Goal: Task Accomplishment & Management: Use online tool/utility

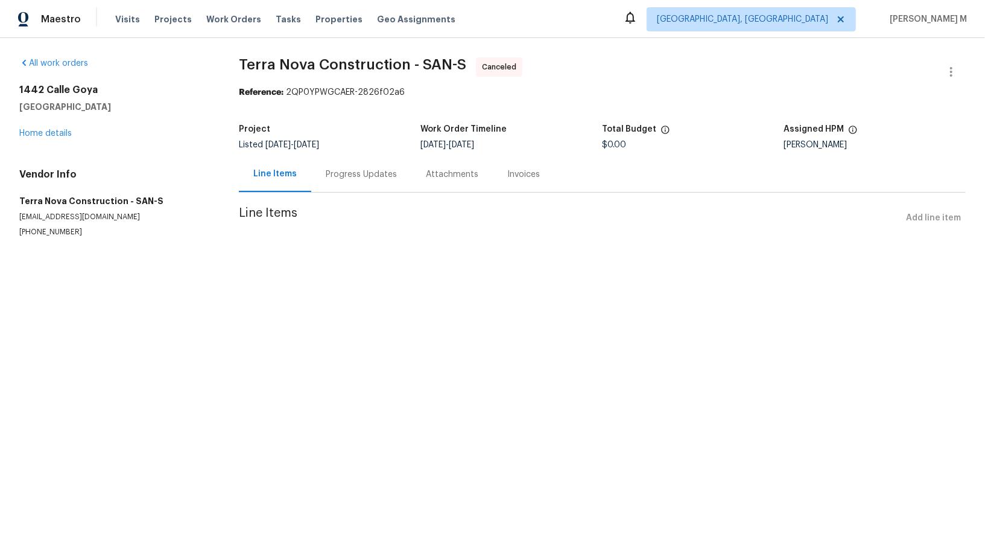
click at [352, 185] on div "Progress Updates" at bounding box center [361, 174] width 100 height 36
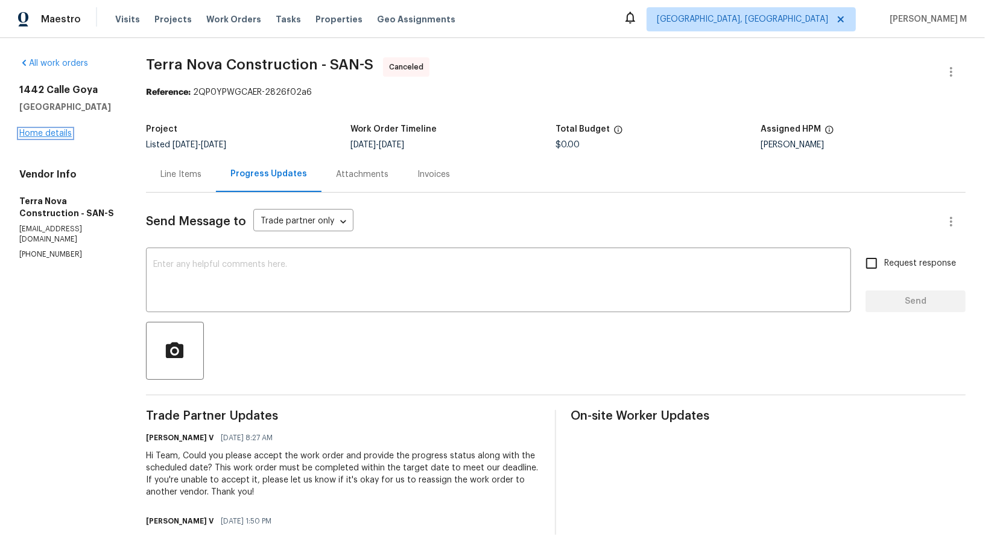
click at [52, 130] on link "Home details" at bounding box center [45, 133] width 52 height 8
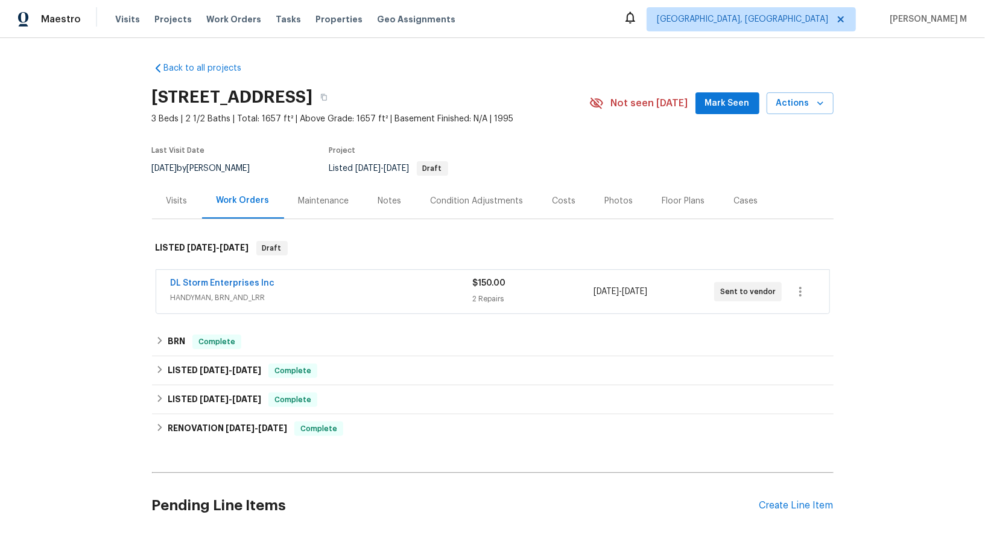
click at [205, 296] on div "DL Storm Enterprises Inc HANDYMAN, BRN_AND_LRR" at bounding box center [322, 291] width 302 height 29
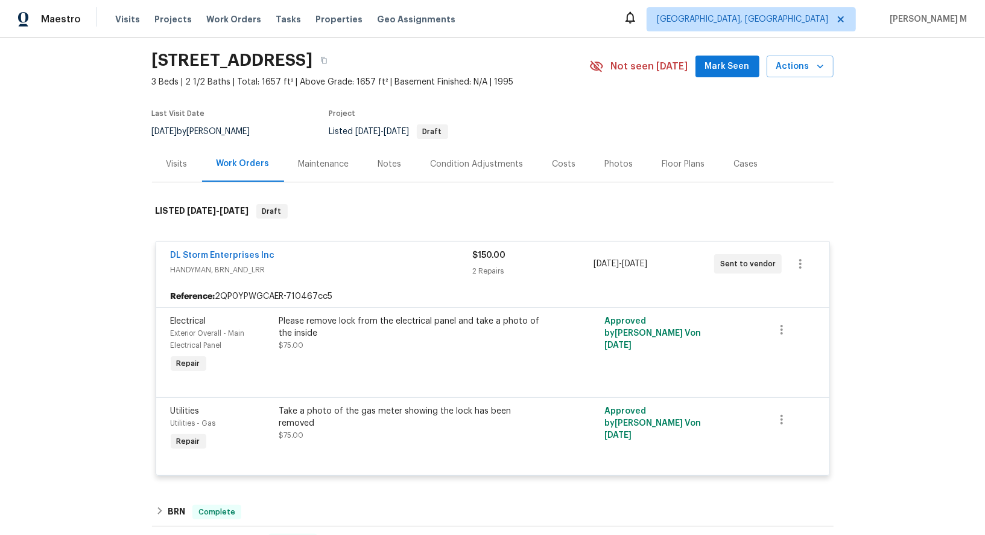
scroll to position [38, 0]
click at [248, 250] on link "DL Storm Enterprises Inc" at bounding box center [223, 254] width 104 height 8
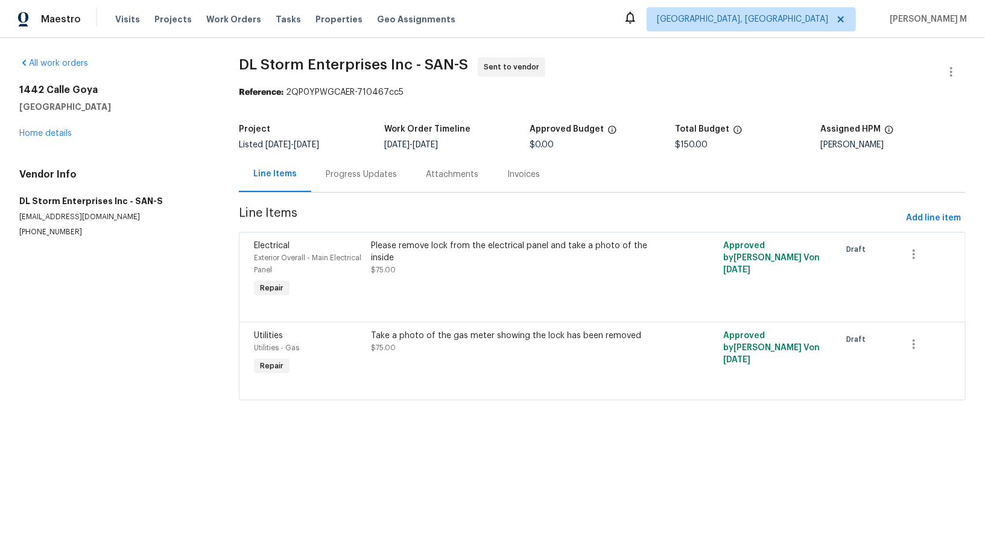
click at [337, 171] on div "Progress Updates" at bounding box center [361, 174] width 71 height 12
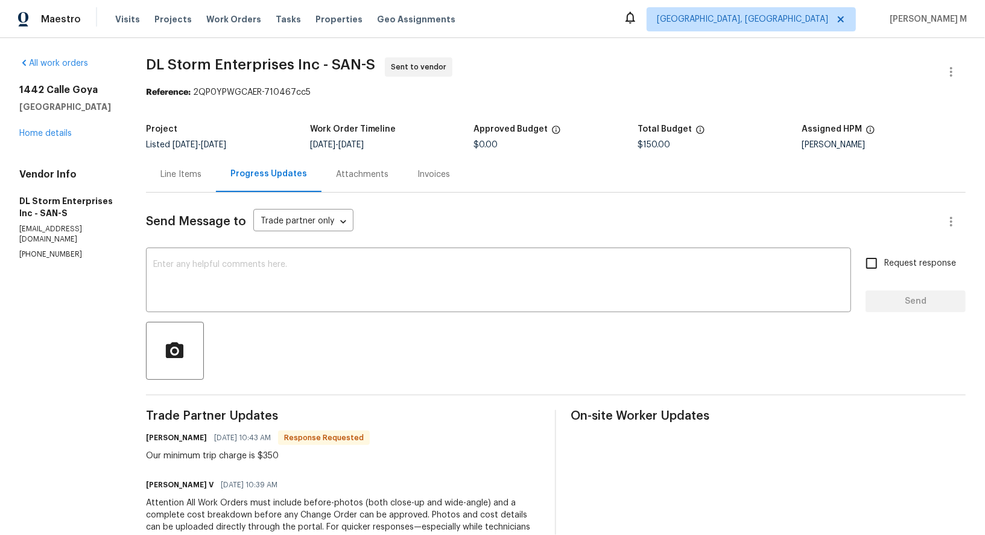
click at [571, 145] on div "Project Listed 9/30/2025 - 10/3/2025 Work Order Timeline 10/1/2025 - 10/3/2025 …" at bounding box center [556, 137] width 820 height 39
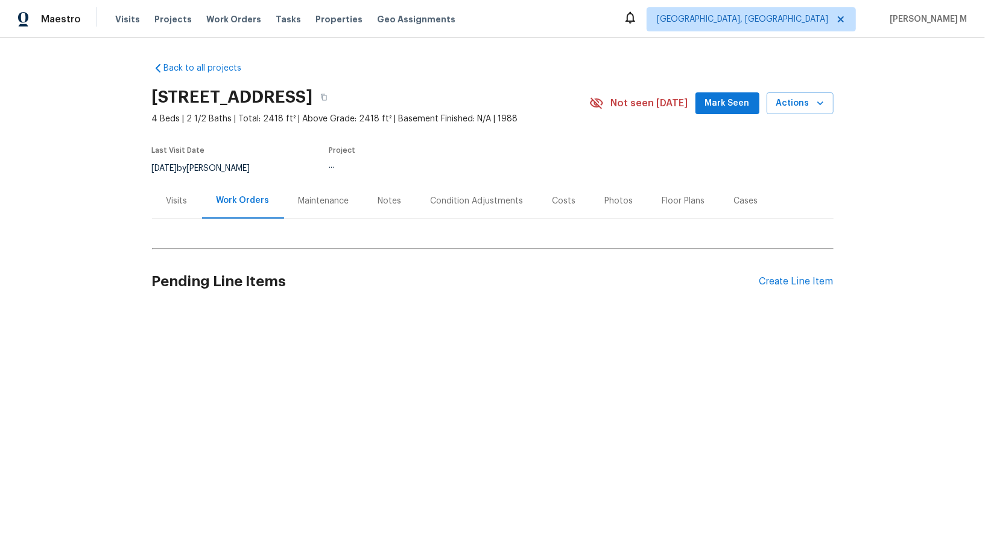
click at [191, 203] on div "Visits" at bounding box center [177, 201] width 50 height 36
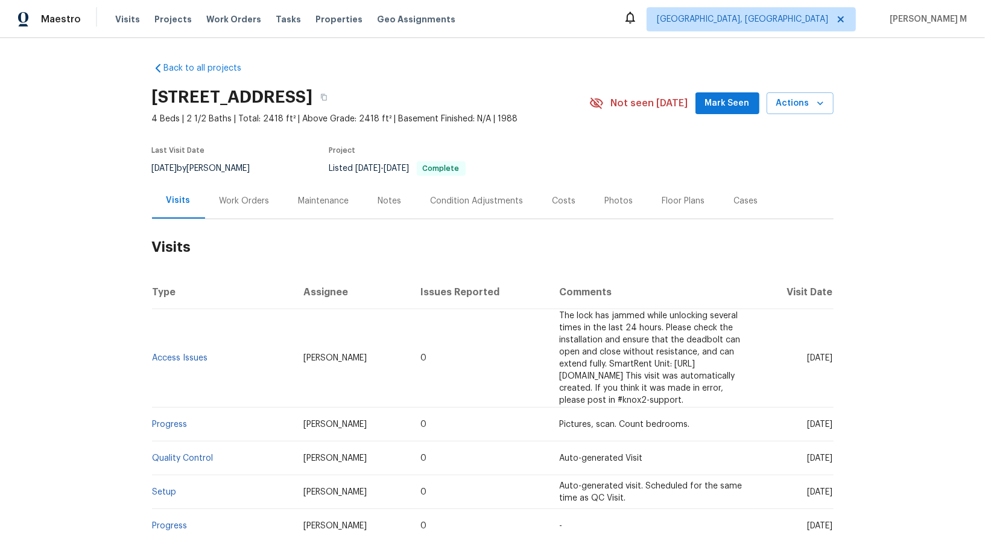
click at [794, 88] on div "316 Arlington Rdg, Cary, NC 27513 4 Beds | 2 1/2 Baths | Total: 2418 ft² | Abov…" at bounding box center [493, 102] width 682 height 43
click at [794, 101] on span "Actions" at bounding box center [801, 103] width 48 height 15
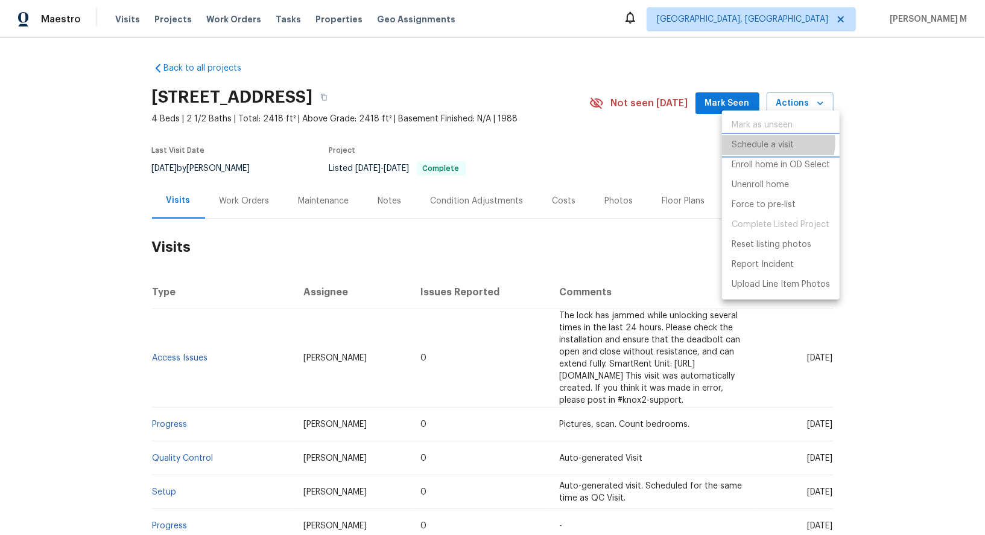
click at [771, 141] on p "Schedule a visit" at bounding box center [763, 145] width 62 height 13
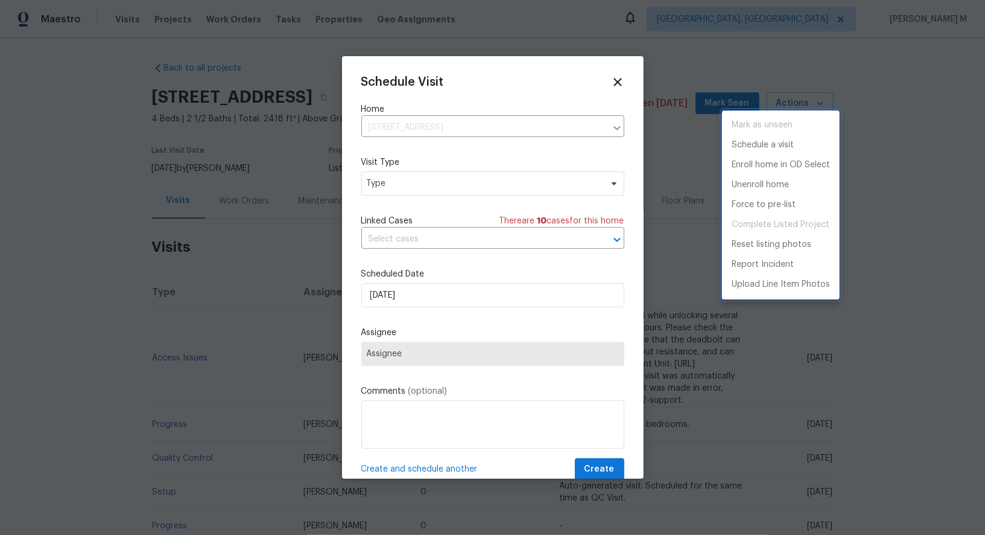
click at [419, 180] on div at bounding box center [492, 267] width 985 height 535
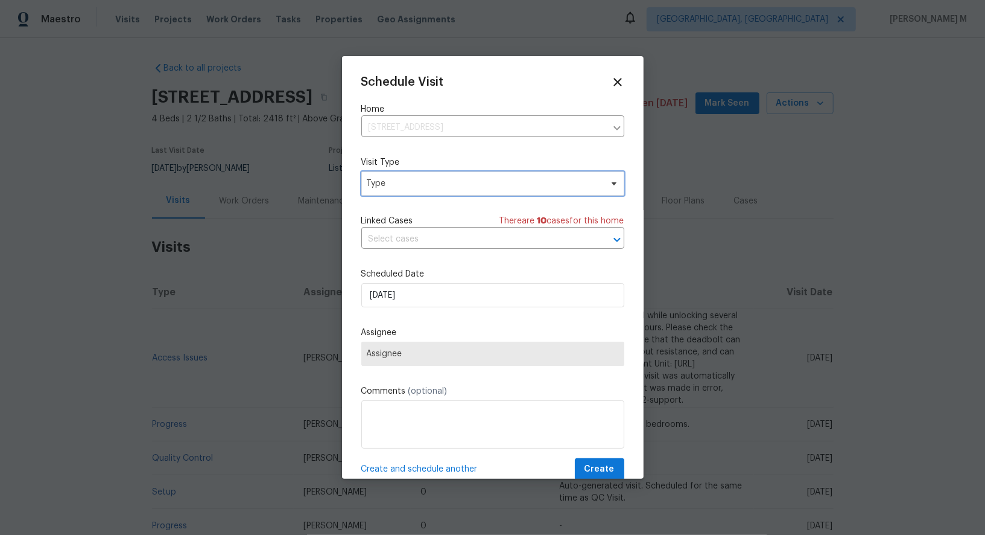
click at [419, 180] on span "Type" at bounding box center [484, 183] width 235 height 12
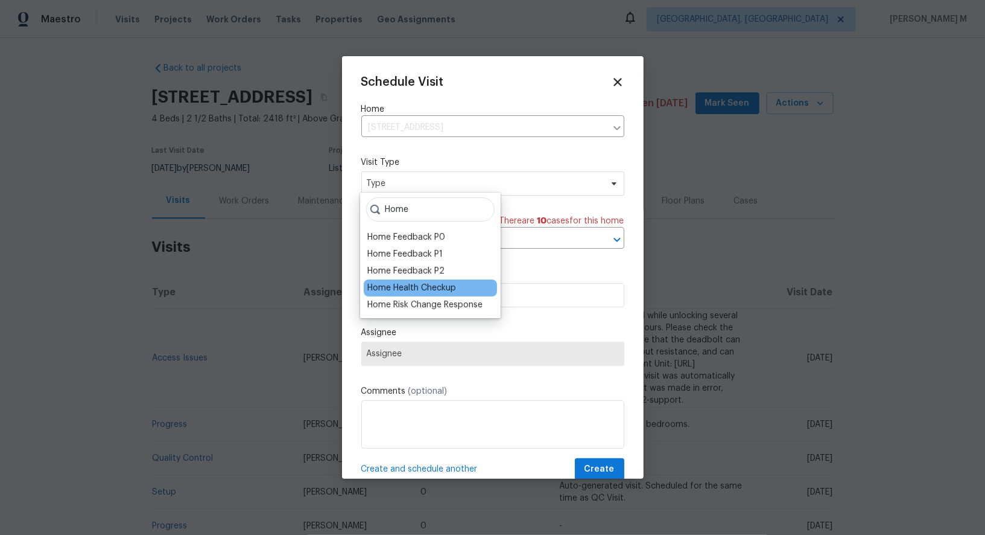
type input "Home"
click at [442, 285] on div "Home Health Checkup" at bounding box center [411, 288] width 89 height 12
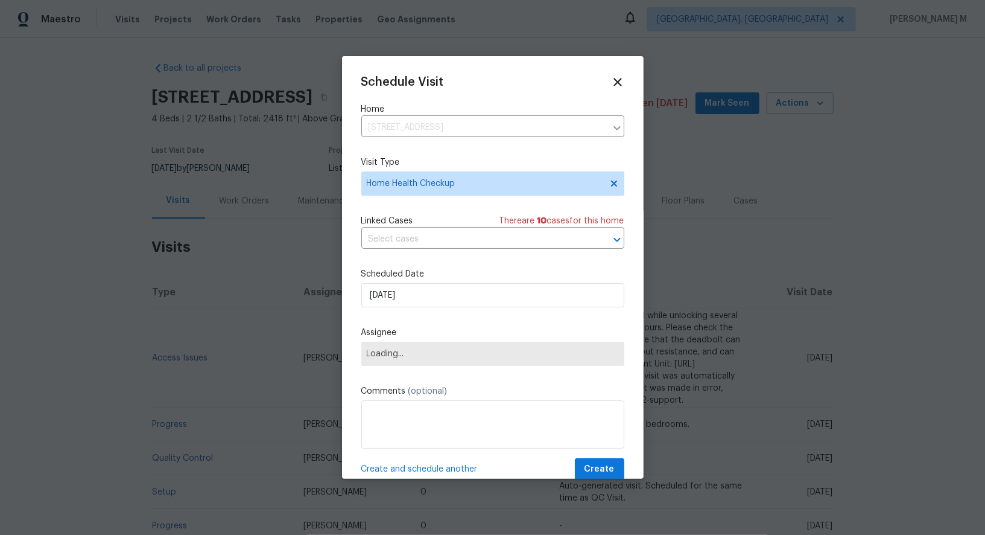
click at [485, 247] on div "Schedule Visit Home 316 Arlington Rdg, Cary, NC 27513 ​ Visit Type Home Health …" at bounding box center [492, 277] width 263 height 405
click at [487, 241] on input "text" at bounding box center [475, 239] width 229 height 19
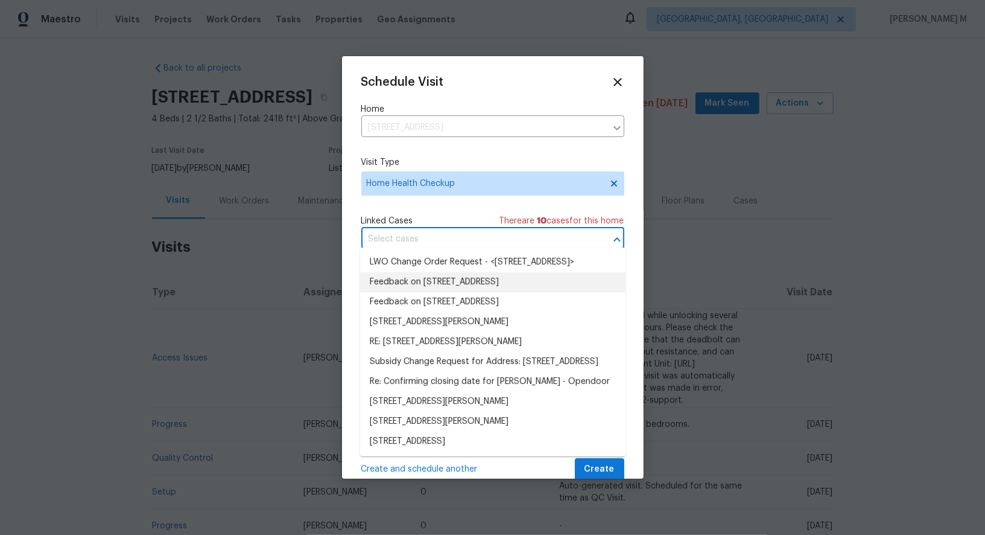
click at [452, 281] on li "Feedback on 316 Arlington Rdg, Cary, NC 27513" at bounding box center [492, 282] width 265 height 20
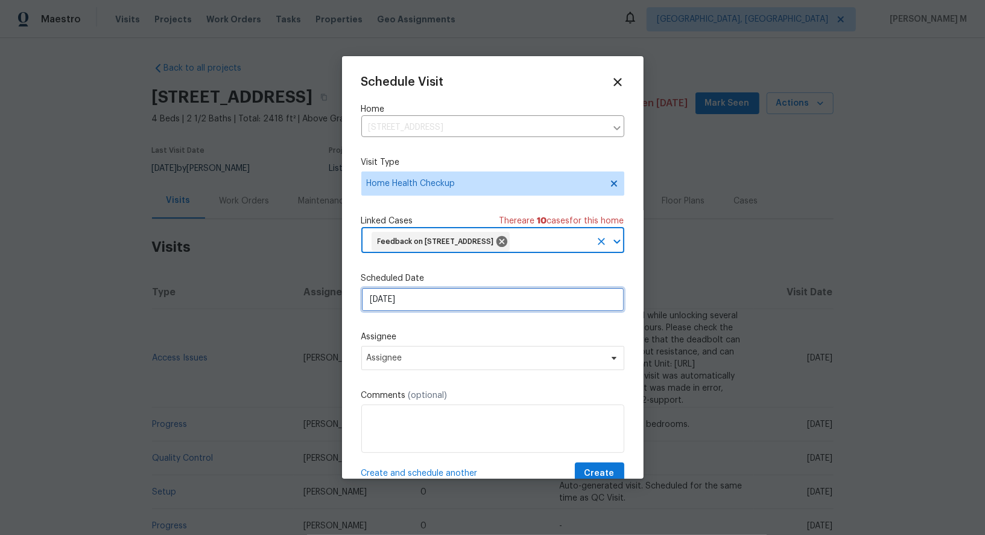
click at [431, 291] on input "[DATE]" at bounding box center [492, 299] width 263 height 24
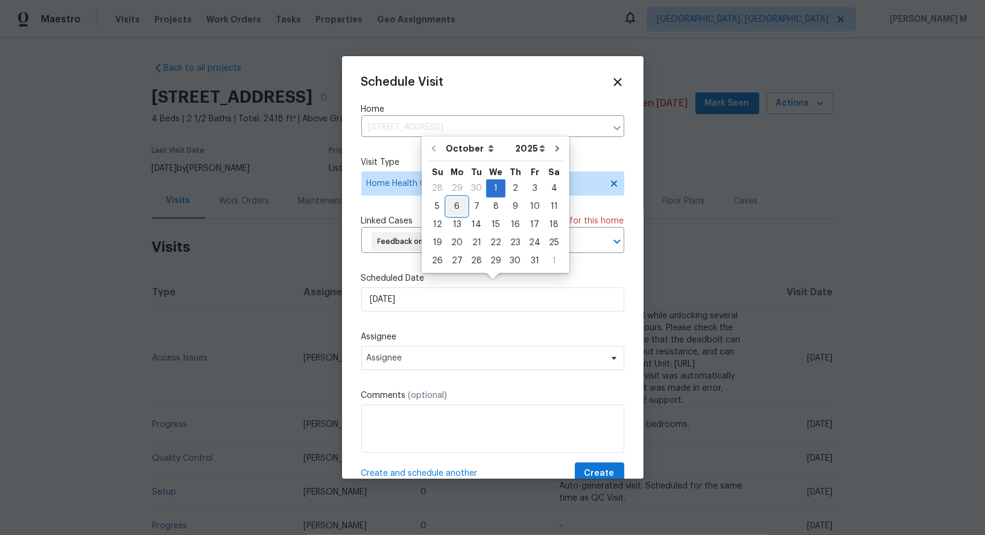
click at [461, 208] on div "6" at bounding box center [457, 206] width 20 height 17
type input "[DATE]"
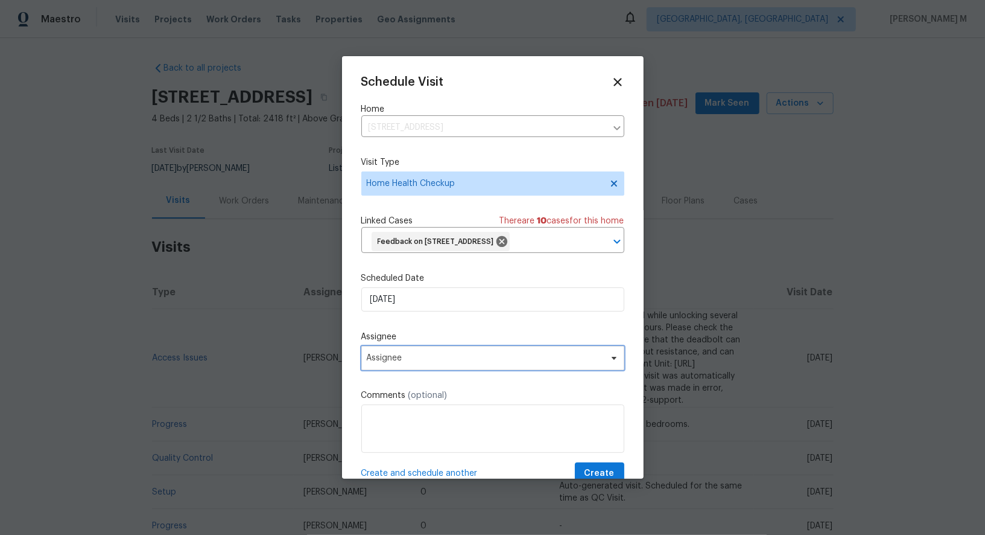
click at [477, 354] on span "Assignee" at bounding box center [485, 358] width 237 height 10
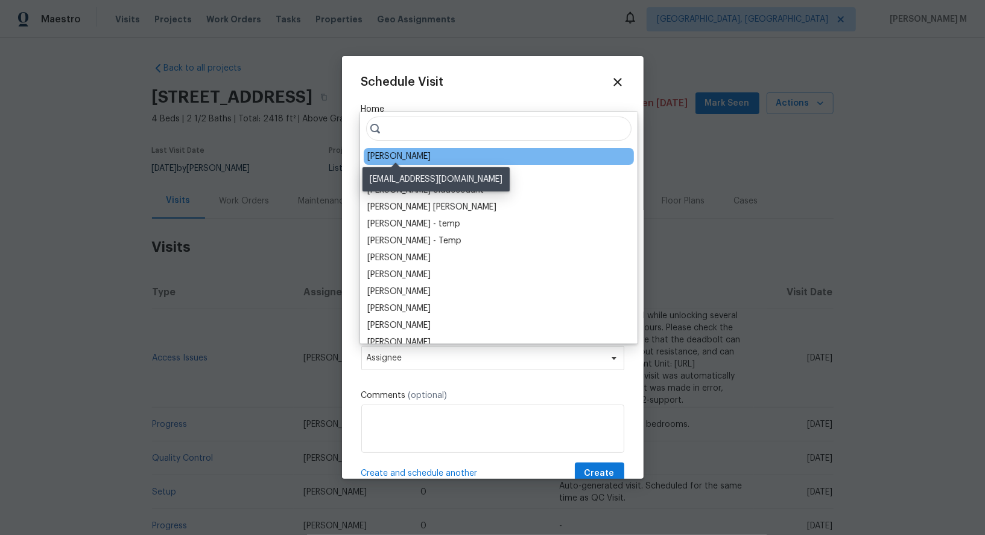
click at [402, 150] on div "[PERSON_NAME]" at bounding box center [398, 156] width 63 height 12
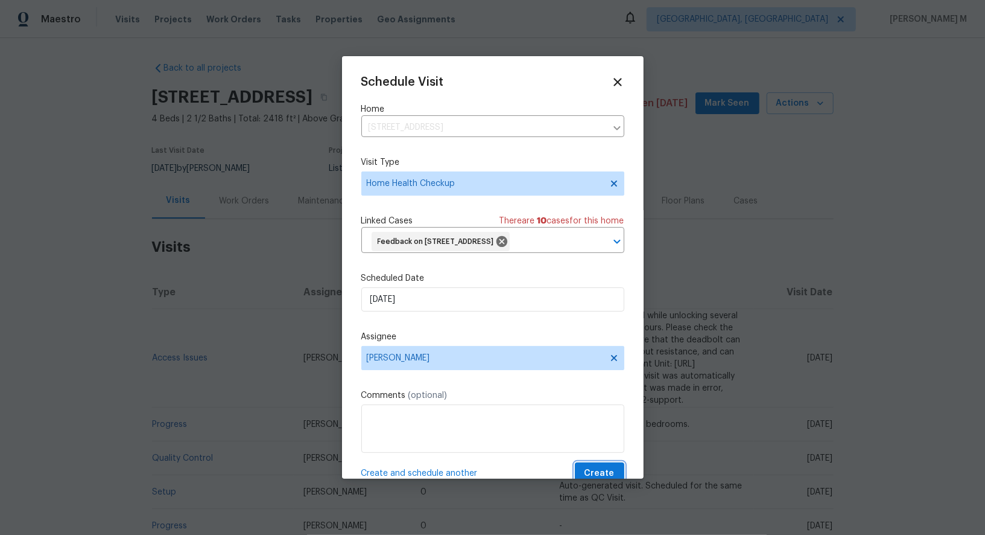
click at [605, 469] on span "Create" at bounding box center [600, 473] width 30 height 15
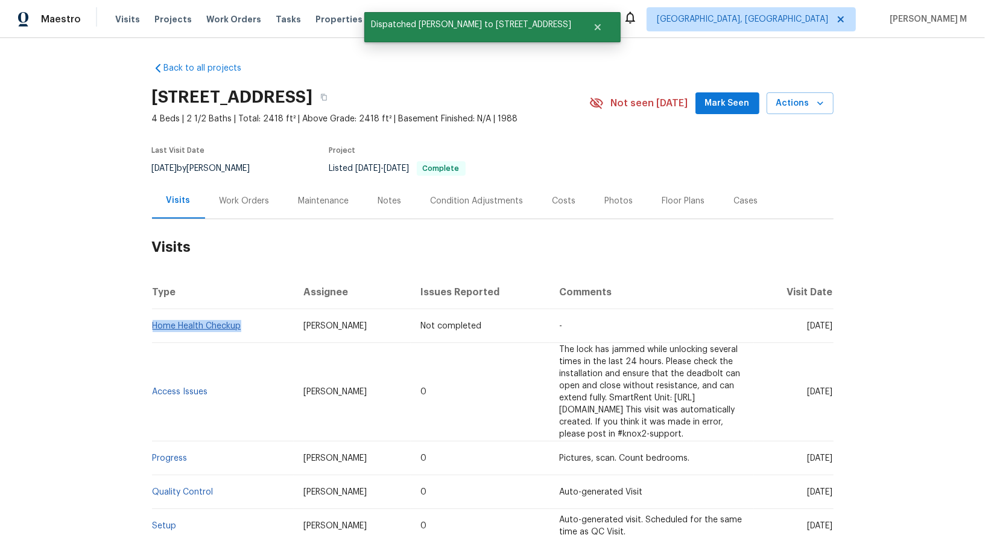
drag, startPoint x: 253, startPoint y: 319, endPoint x: 153, endPoint y: 318, distance: 99.6
click at [153, 318] on td "Home Health Checkup" at bounding box center [223, 326] width 142 height 34
copy link "Home Health Checkup"
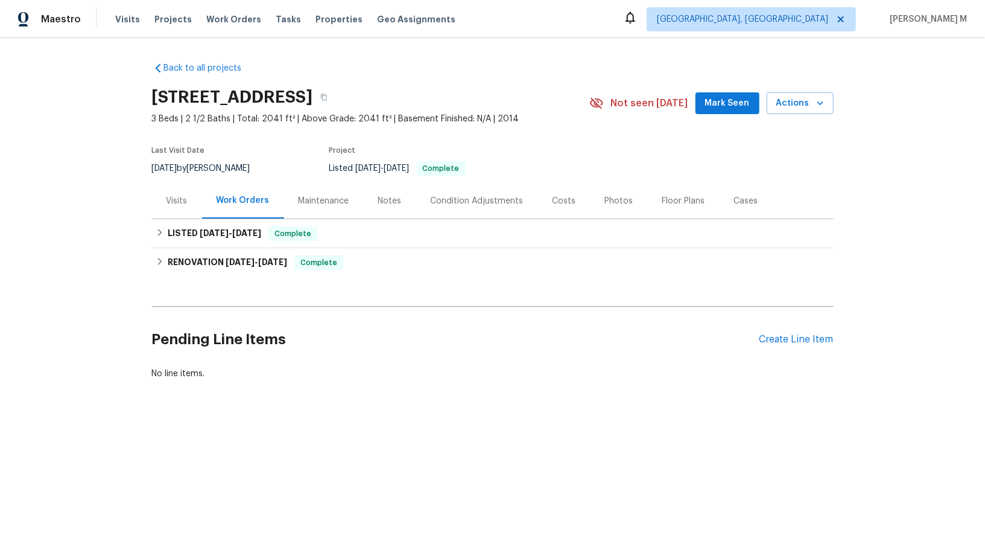
click at [182, 208] on div "Visits" at bounding box center [177, 201] width 50 height 36
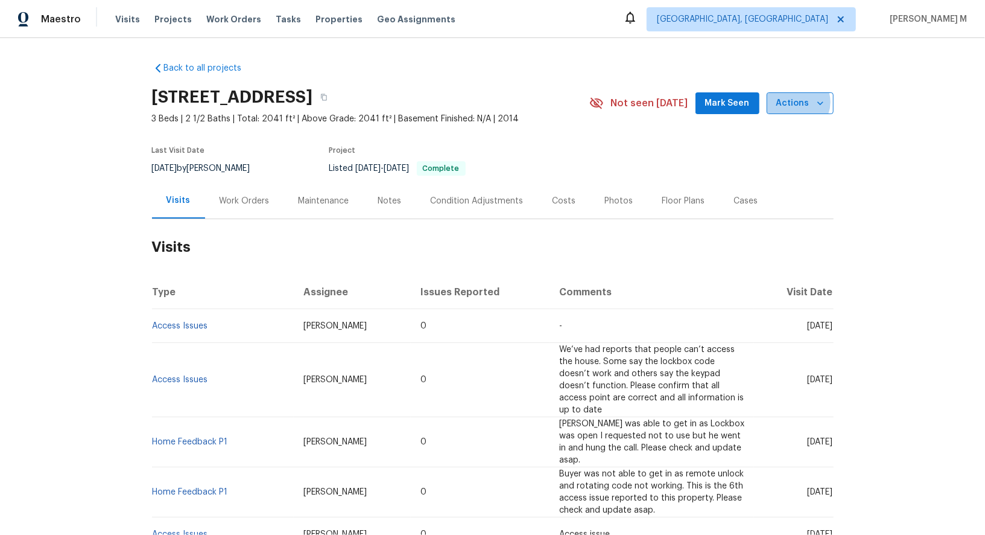
click at [800, 100] on span "Actions" at bounding box center [801, 103] width 48 height 15
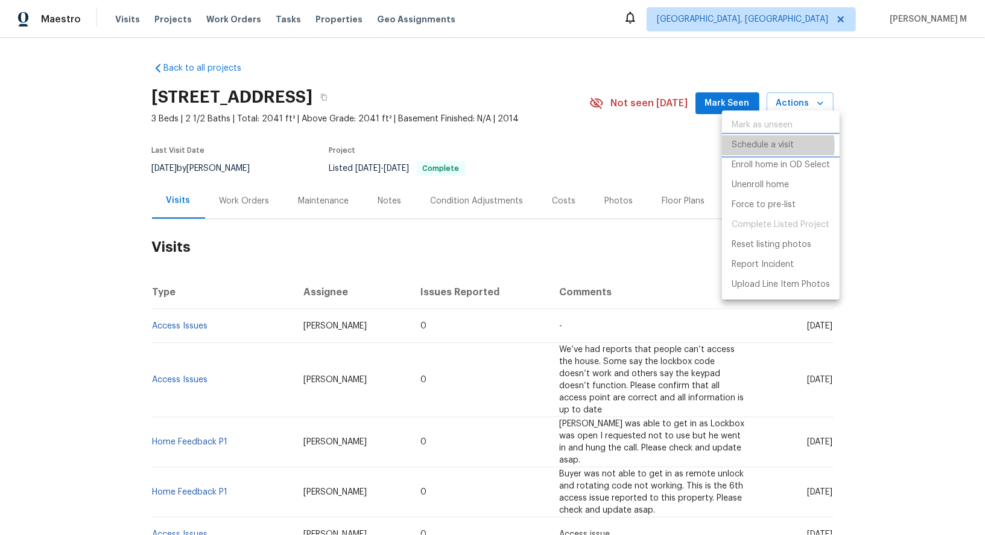
click at [758, 145] on p "Schedule a visit" at bounding box center [763, 145] width 62 height 13
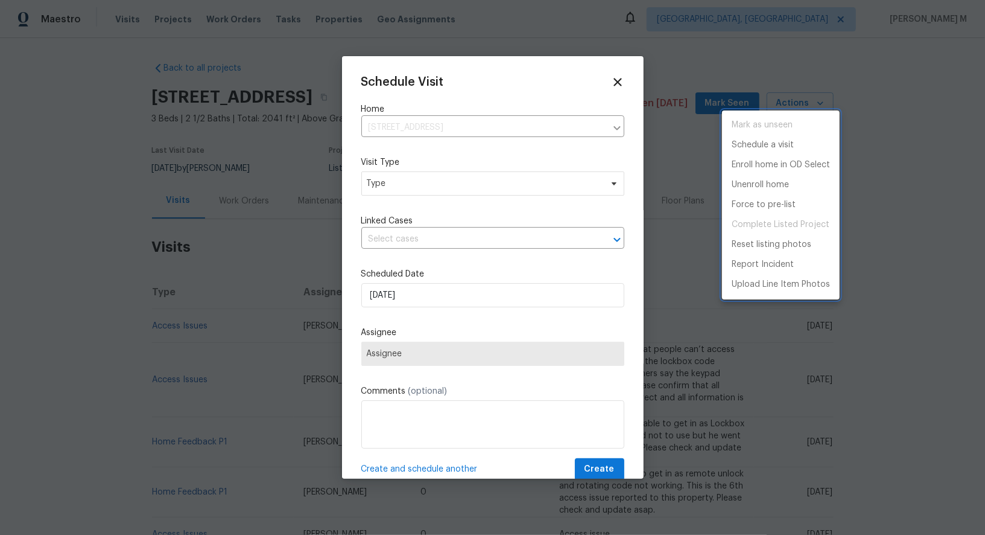
click at [434, 184] on div at bounding box center [492, 267] width 985 height 535
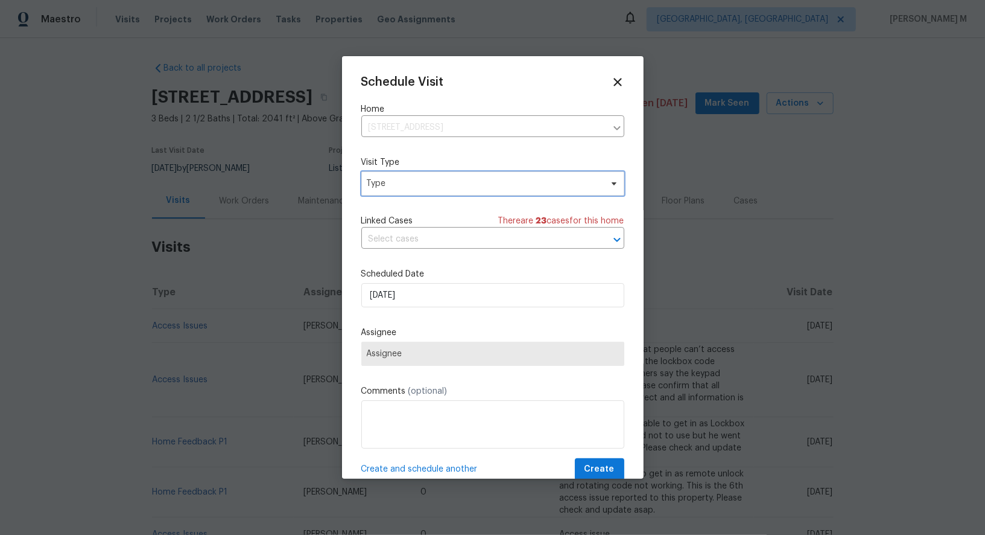
click at [406, 181] on span "Type" at bounding box center [484, 183] width 235 height 12
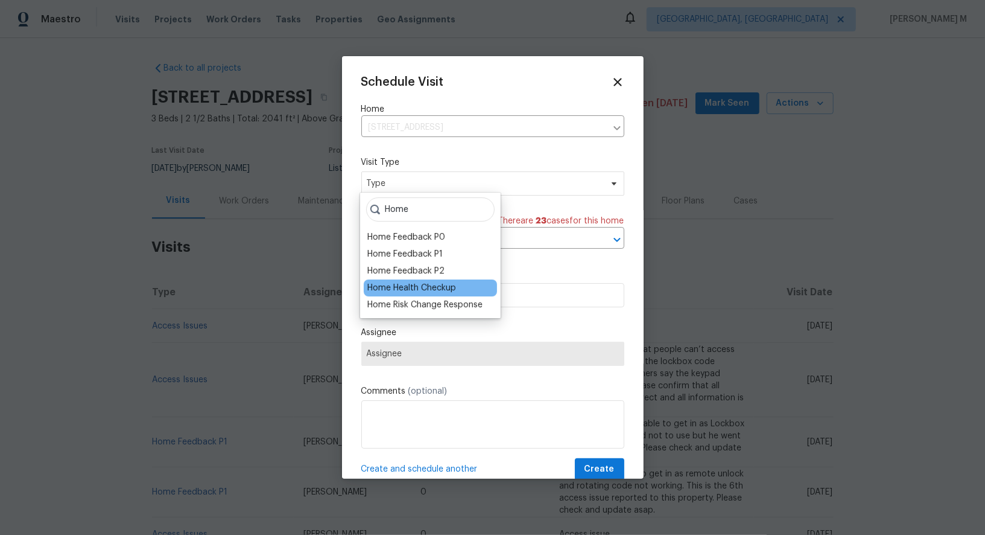
type input "Home"
click at [431, 282] on div "Home Health Checkup" at bounding box center [411, 288] width 89 height 12
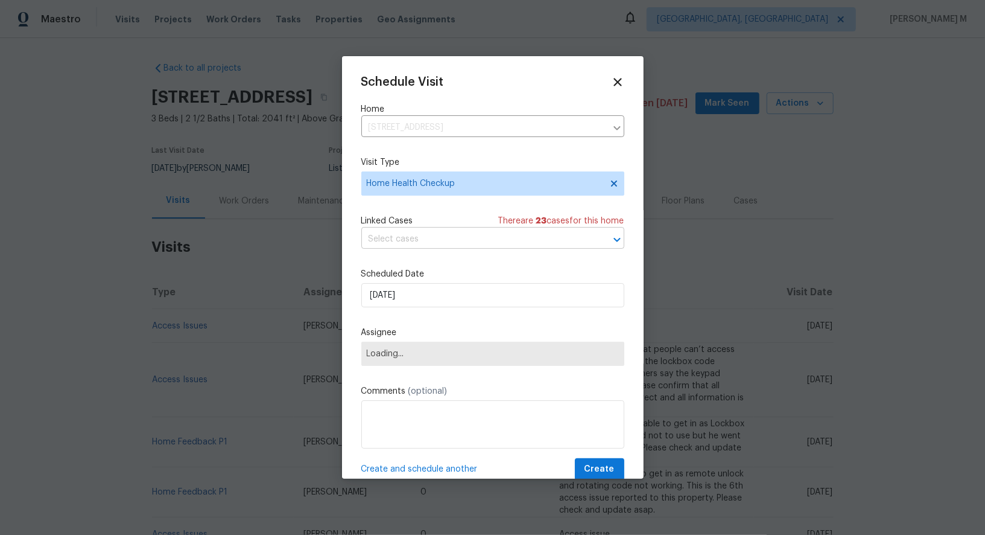
click at [478, 230] on input "text" at bounding box center [475, 239] width 229 height 19
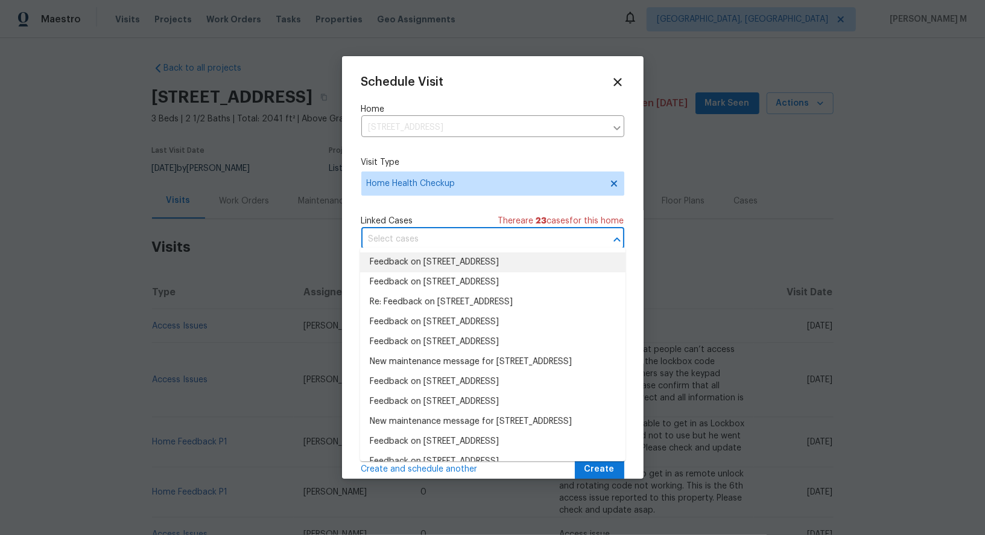
click at [453, 262] on li "Feedback on 2072 Tanners Mill Dr, Durham, NC 27703" at bounding box center [492, 262] width 265 height 20
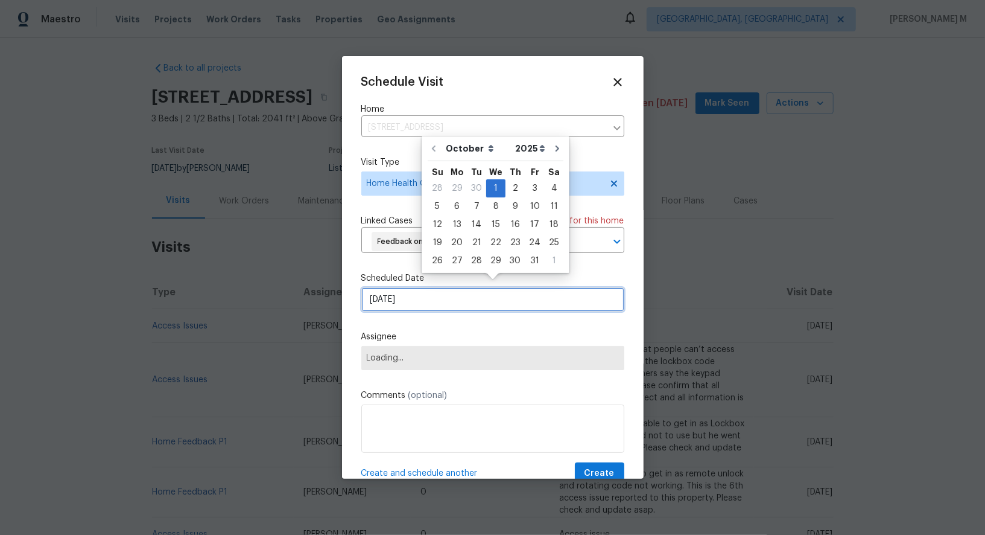
click at [439, 298] on input "[DATE]" at bounding box center [492, 299] width 263 height 24
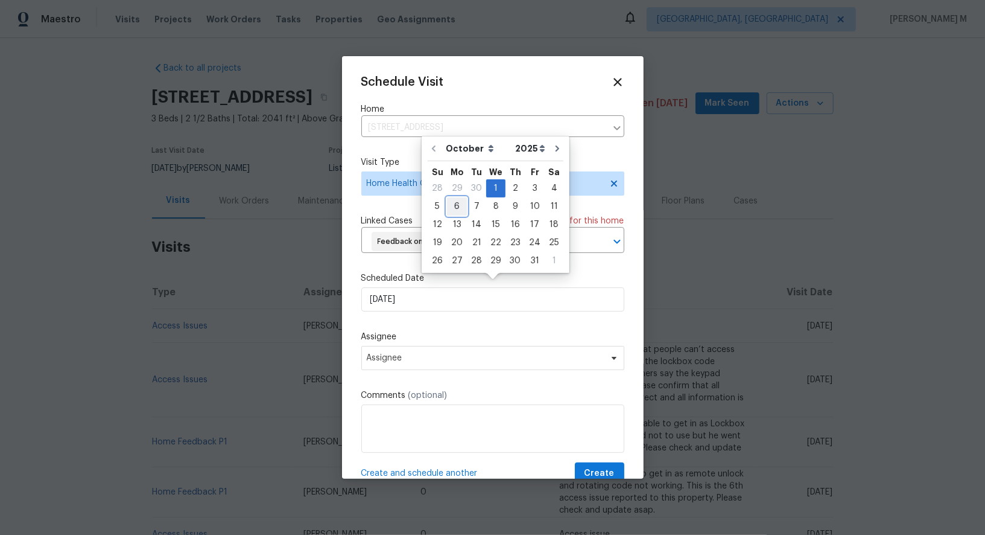
click at [461, 209] on div "6" at bounding box center [457, 206] width 20 height 17
type input "[DATE]"
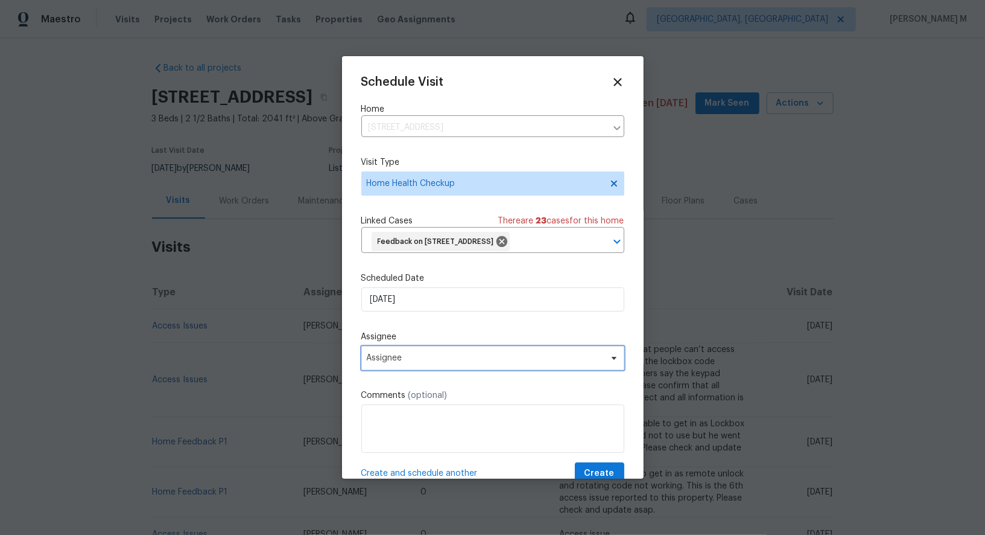
click at [454, 346] on span "Assignee" at bounding box center [492, 358] width 263 height 24
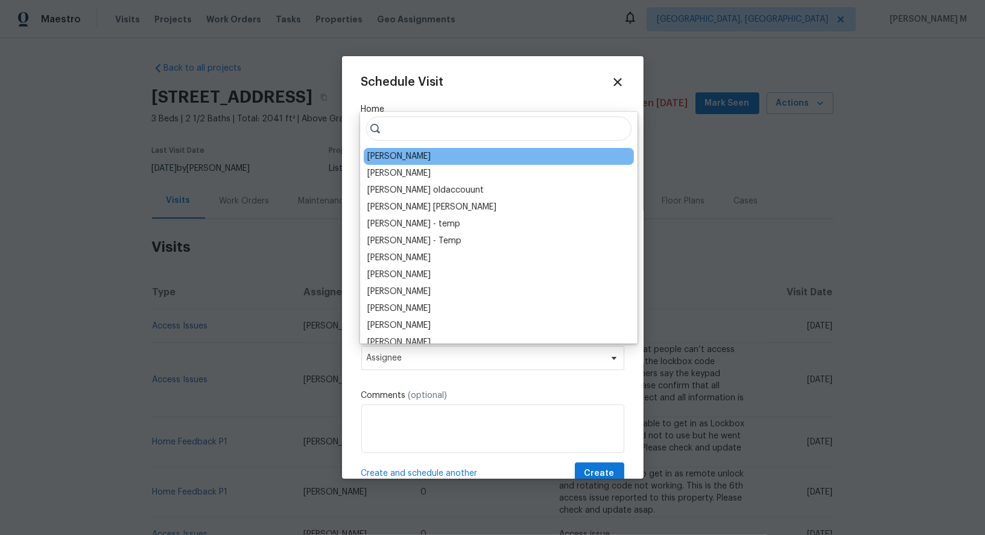
click at [412, 155] on div "[PERSON_NAME]" at bounding box center [398, 156] width 63 height 12
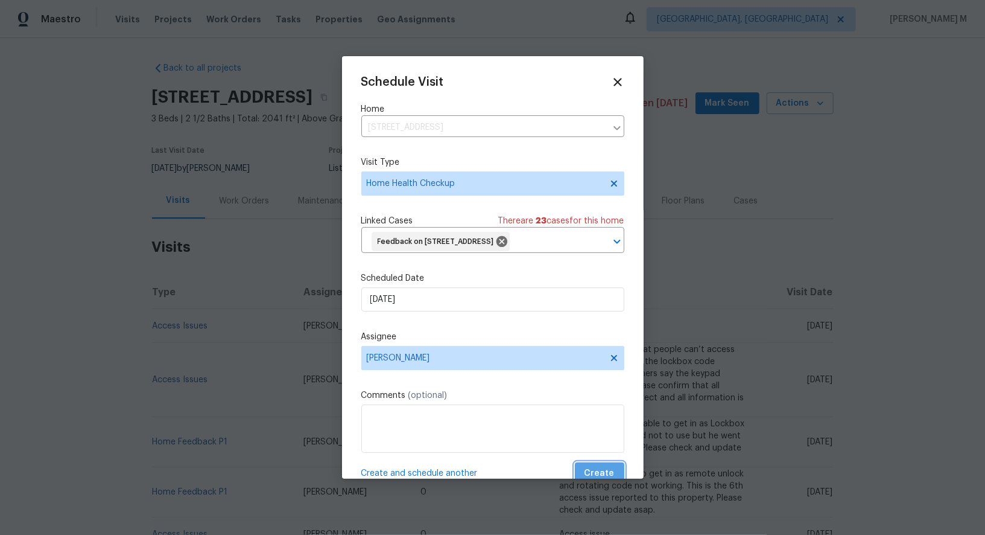
click at [610, 468] on span "Create" at bounding box center [600, 473] width 30 height 15
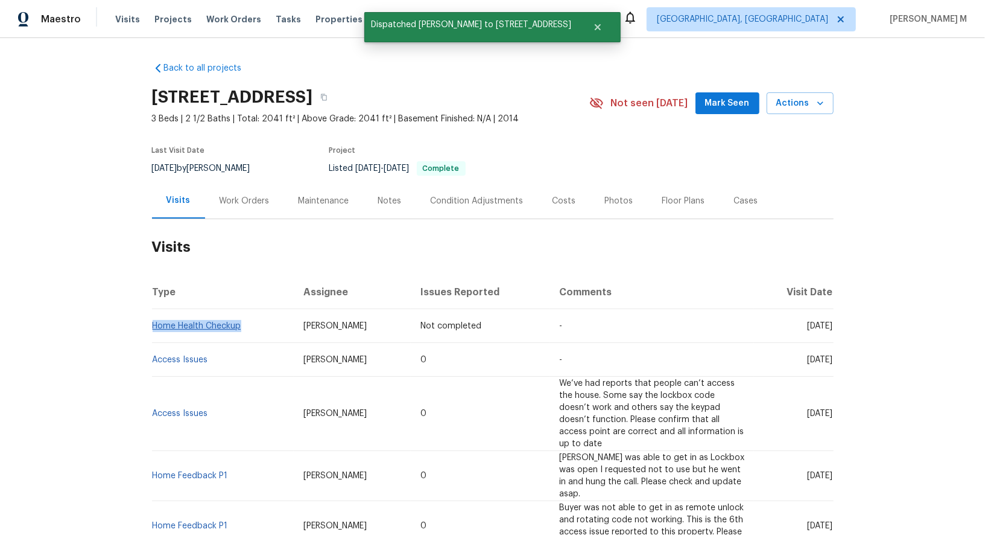
drag, startPoint x: 254, startPoint y: 320, endPoint x: 154, endPoint y: 316, distance: 99.6
click at [154, 316] on td "Home Health Checkup" at bounding box center [223, 326] width 142 height 34
copy link "Home Health Checkup"
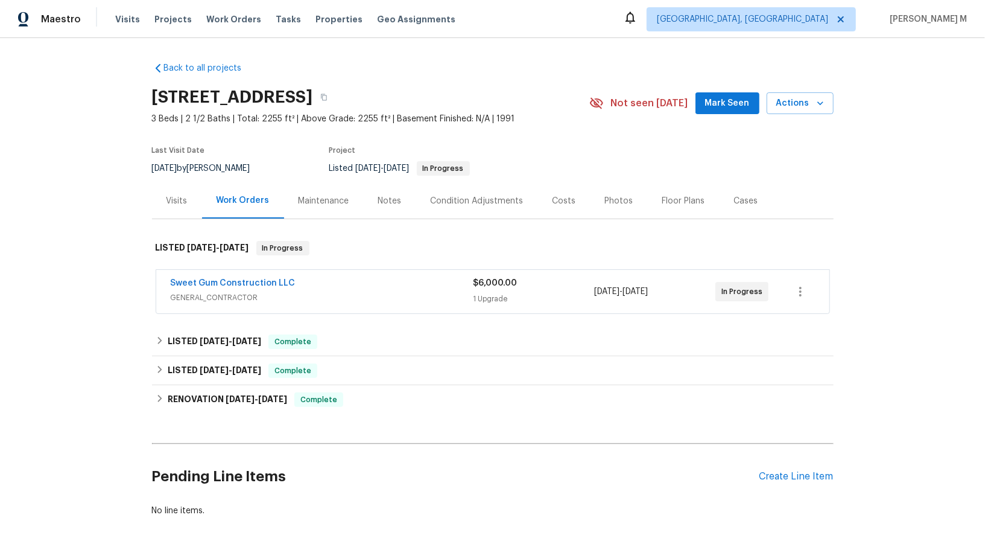
click at [239, 282] on span "Sweet Gum Construction LLC" at bounding box center [233, 283] width 125 height 12
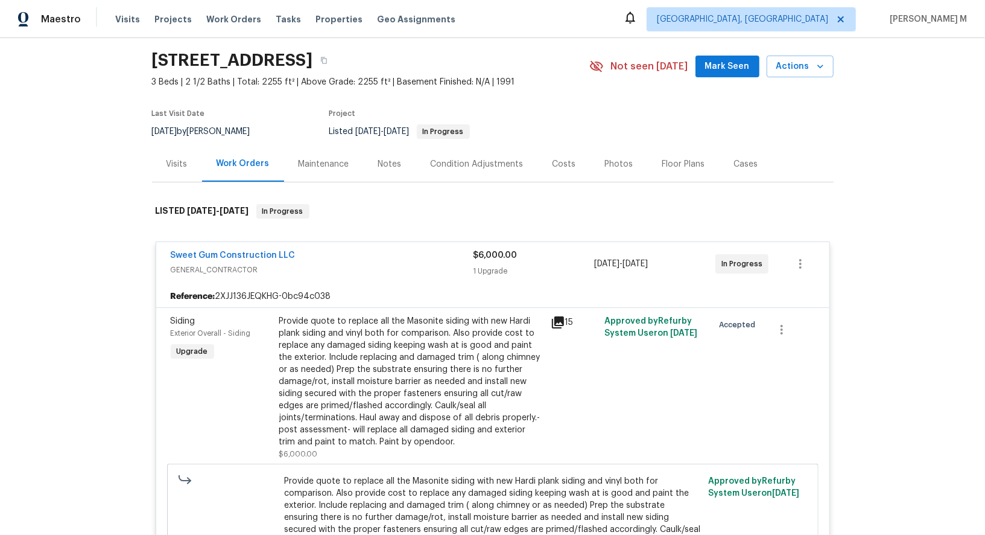
scroll to position [28, 0]
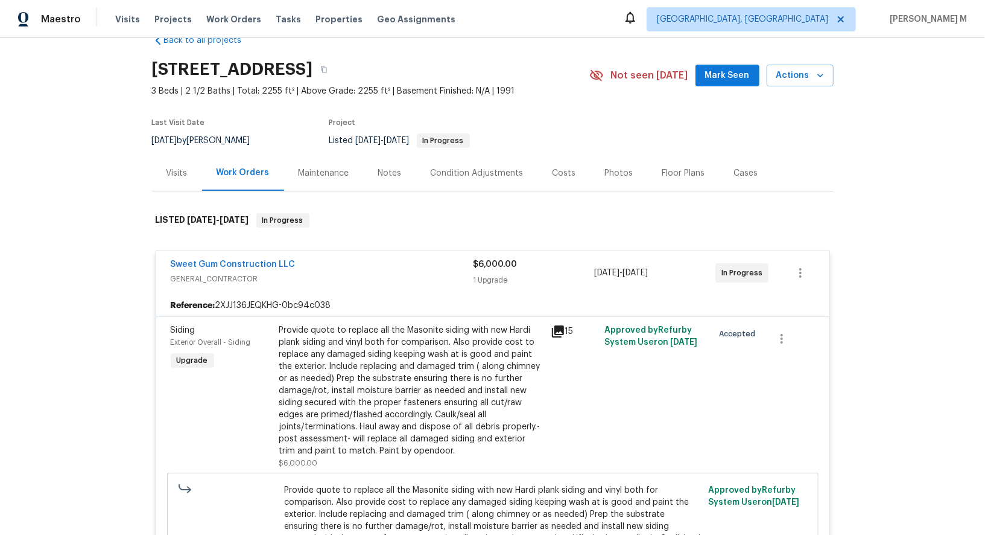
click at [158, 155] on div "Visits" at bounding box center [177, 173] width 50 height 36
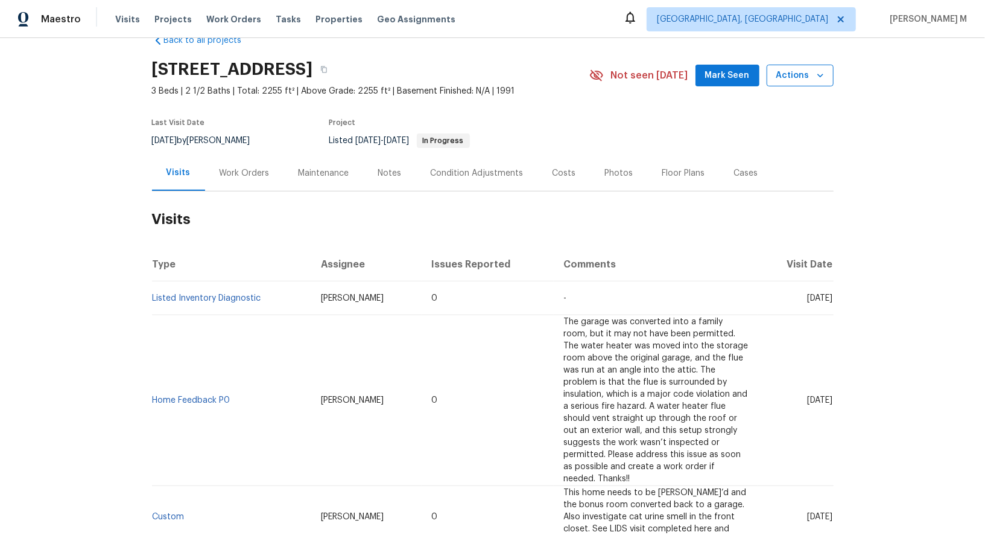
click at [807, 69] on span "Actions" at bounding box center [801, 75] width 48 height 15
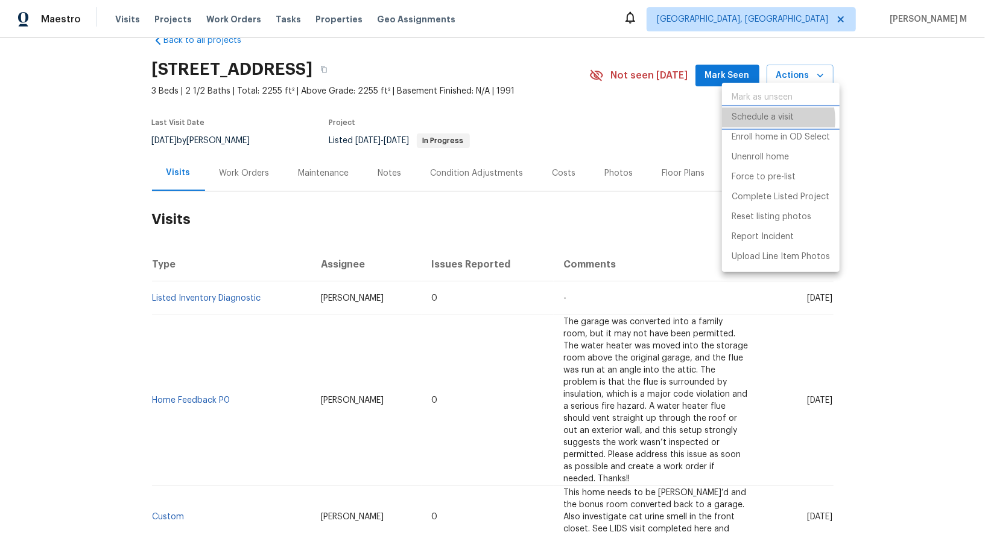
click at [768, 119] on p "Schedule a visit" at bounding box center [763, 117] width 62 height 13
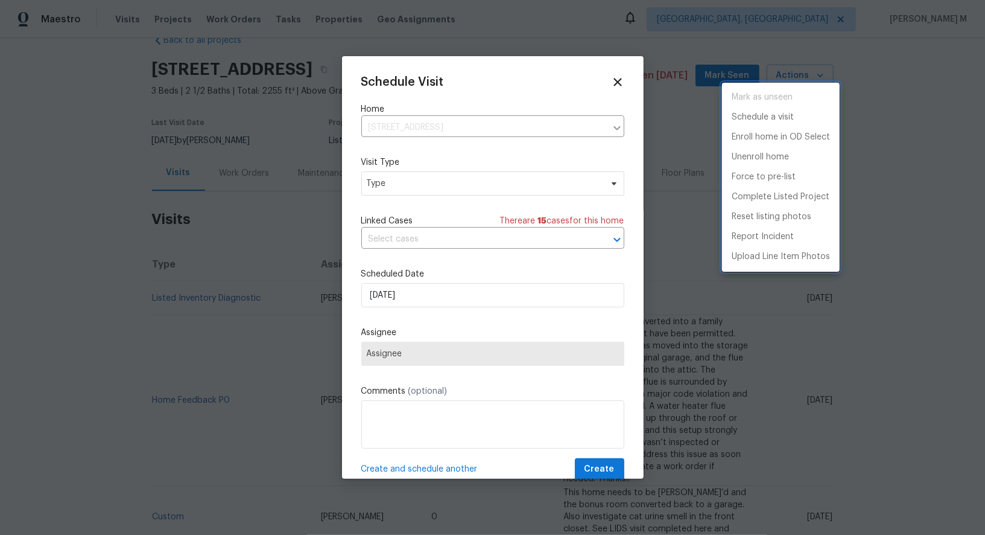
click at [409, 187] on div at bounding box center [492, 267] width 985 height 535
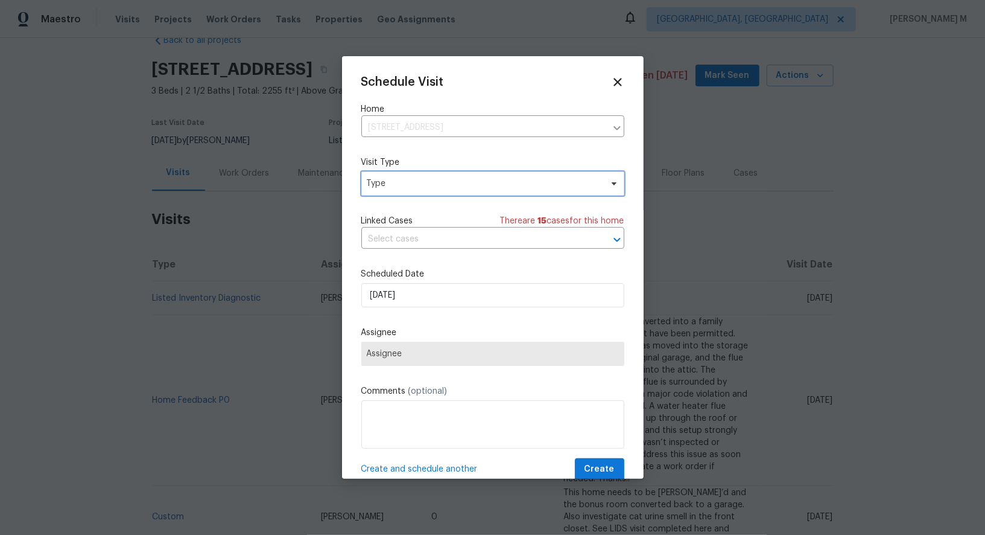
click at [372, 177] on span "Type" at bounding box center [484, 183] width 235 height 12
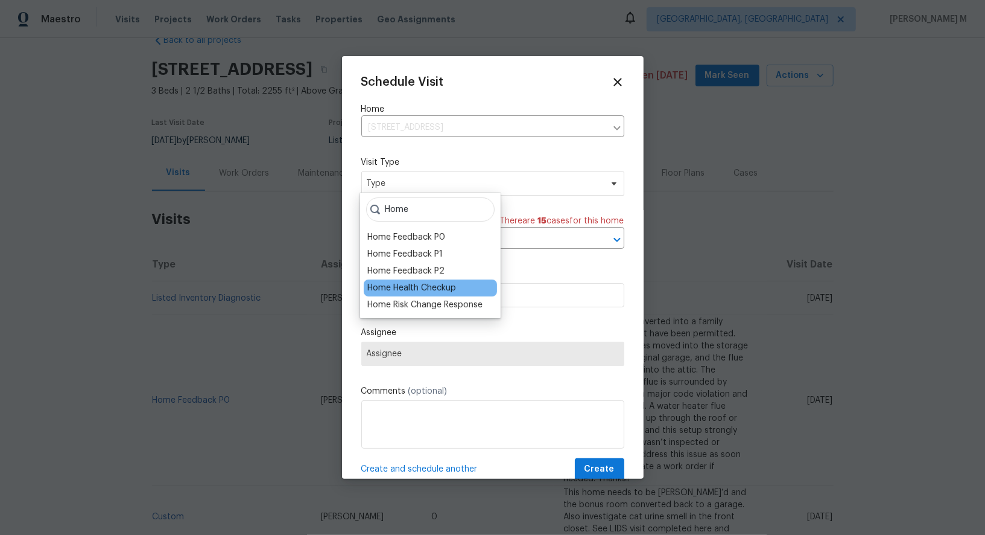
type input "Home"
click at [402, 282] on div "Home Health Checkup" at bounding box center [411, 288] width 89 height 12
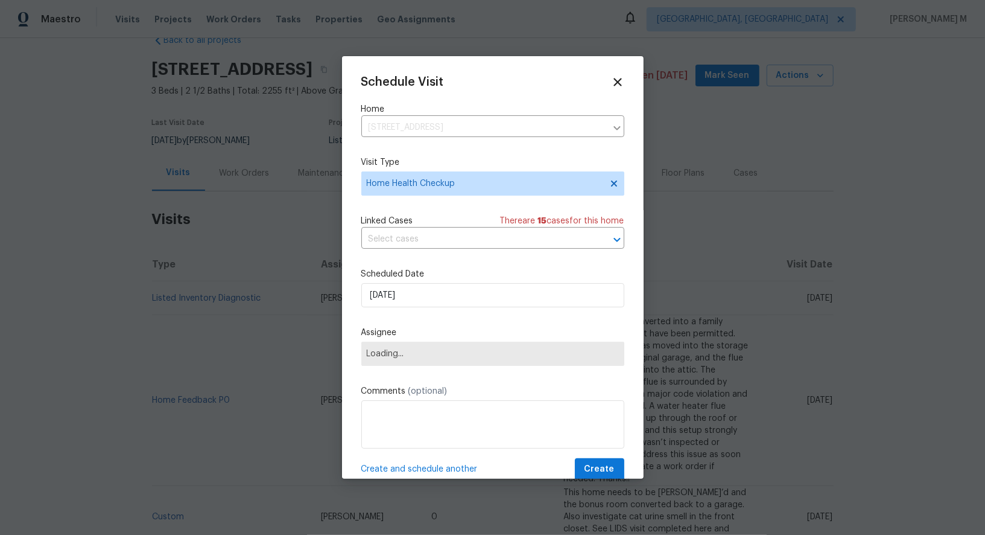
click at [439, 224] on div "Linked Cases There are 15 case s for this home ​" at bounding box center [492, 232] width 263 height 34
click at [437, 237] on input "text" at bounding box center [475, 239] width 229 height 19
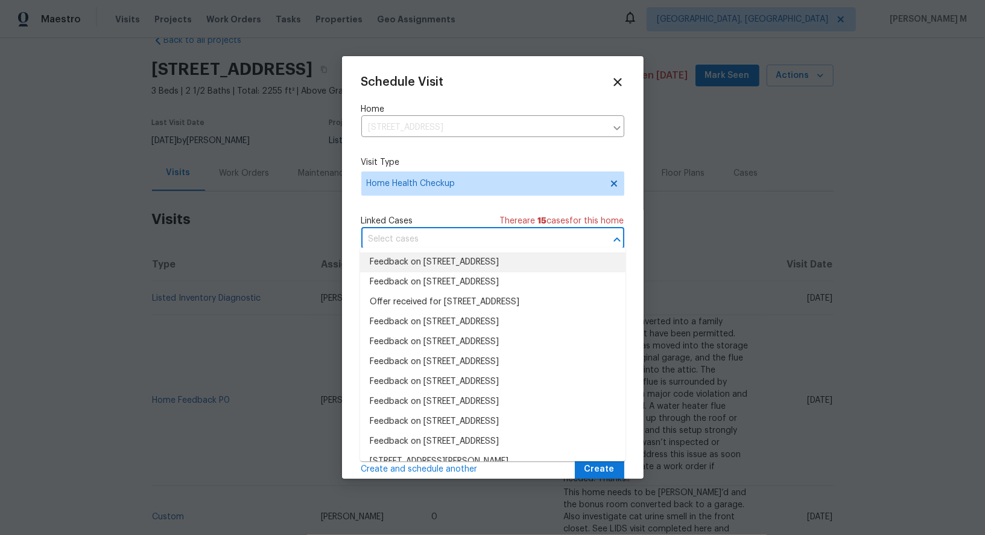
click at [436, 264] on li "Feedback on 3908 Sturbridge Dr, Durham, NC 27713" at bounding box center [492, 262] width 265 height 20
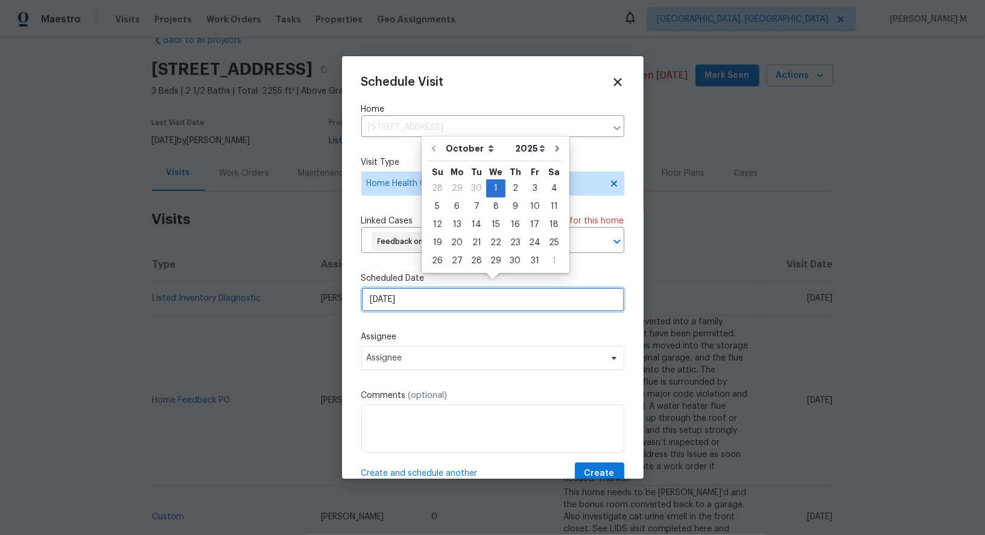
click at [436, 294] on input "[DATE]" at bounding box center [492, 299] width 263 height 24
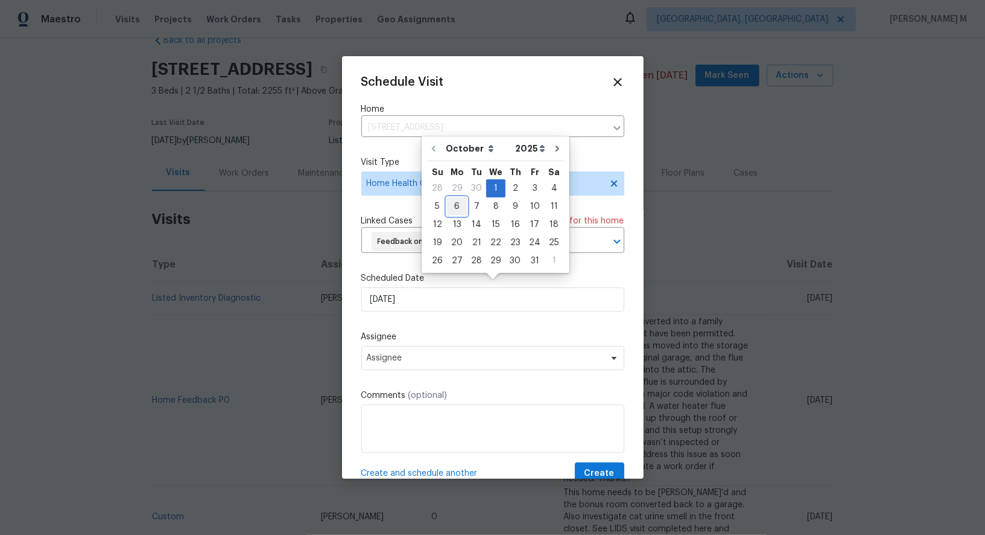
click at [456, 207] on div "6" at bounding box center [457, 206] width 20 height 17
type input "[DATE]"
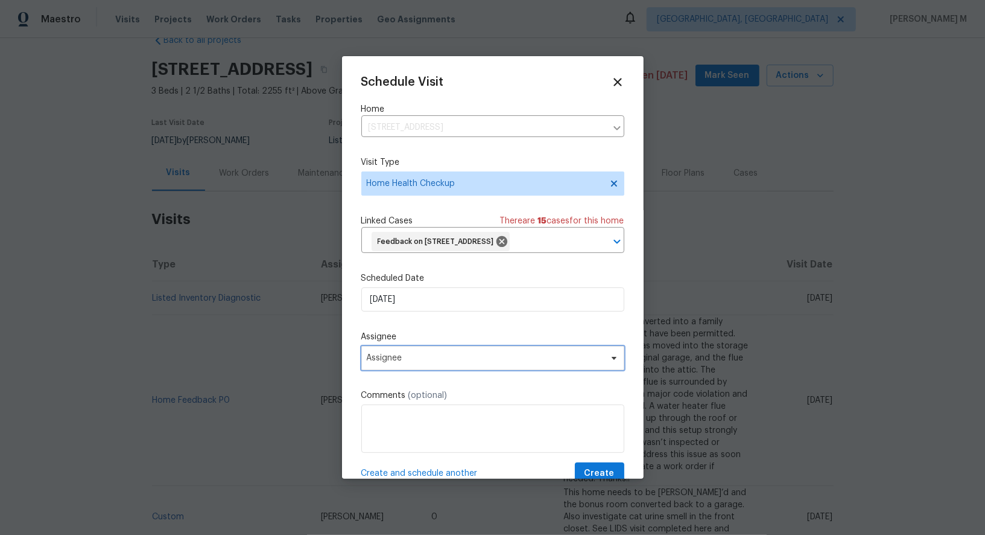
click at [428, 353] on span "Assignee" at bounding box center [485, 358] width 237 height 10
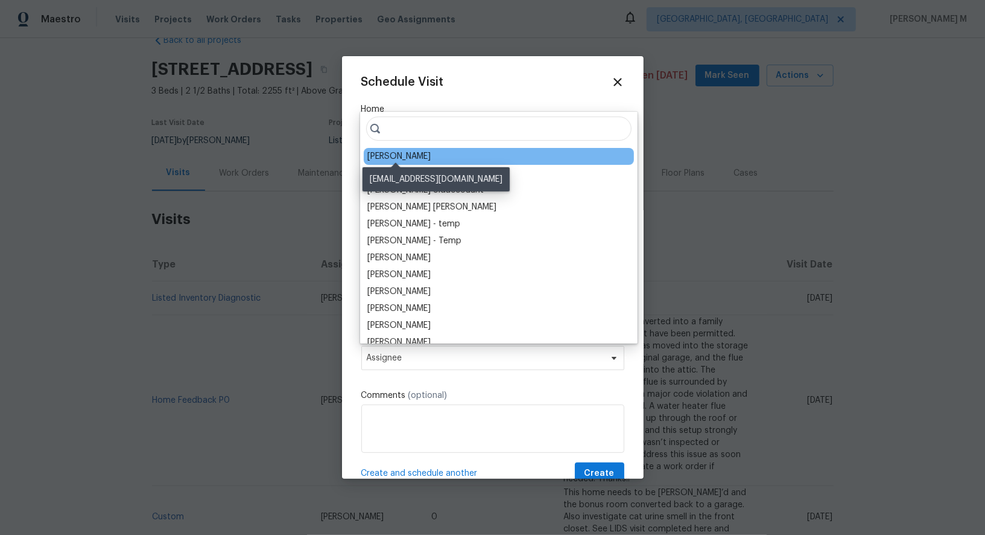
click at [409, 152] on div "[PERSON_NAME]" at bounding box center [398, 156] width 63 height 12
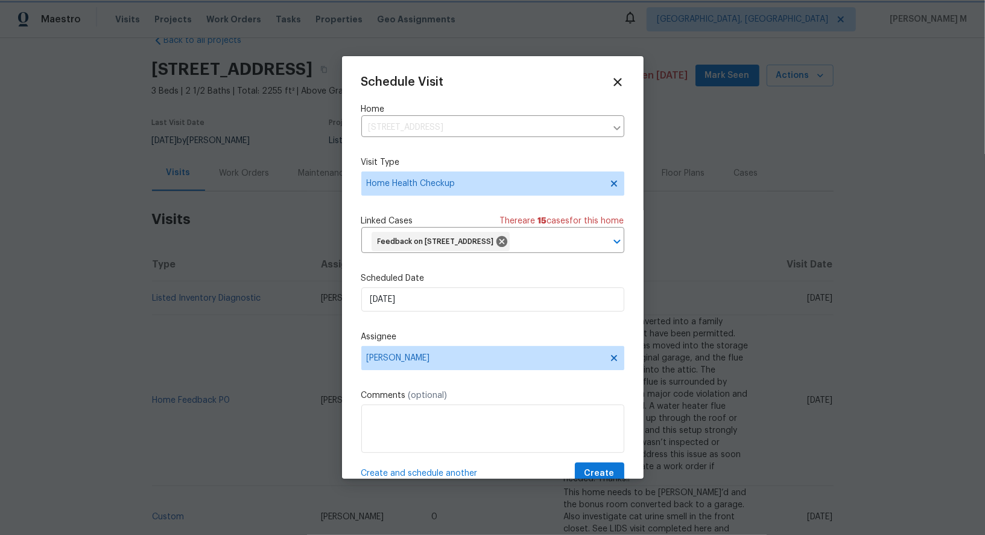
scroll to position [13, 0]
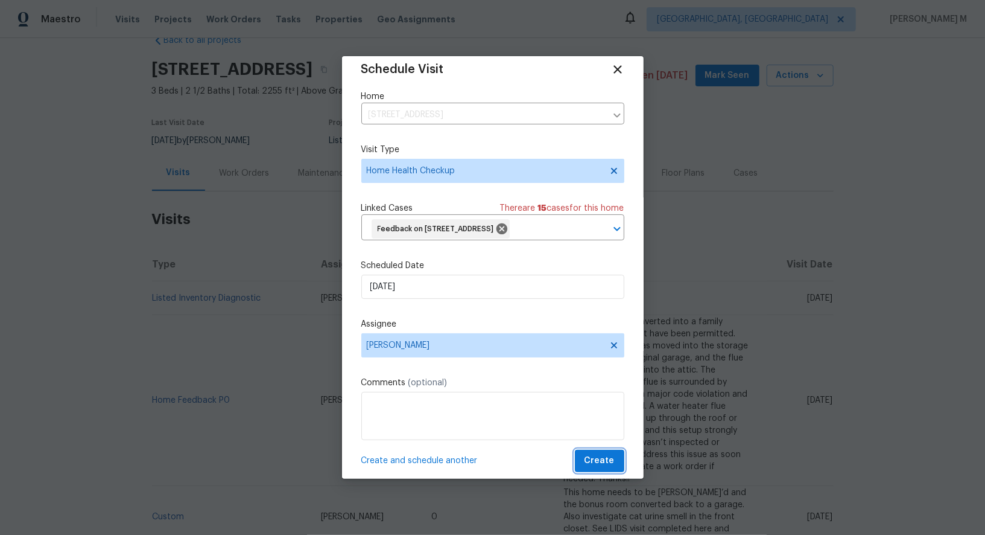
click at [601, 453] on span "Create" at bounding box center [600, 460] width 30 height 15
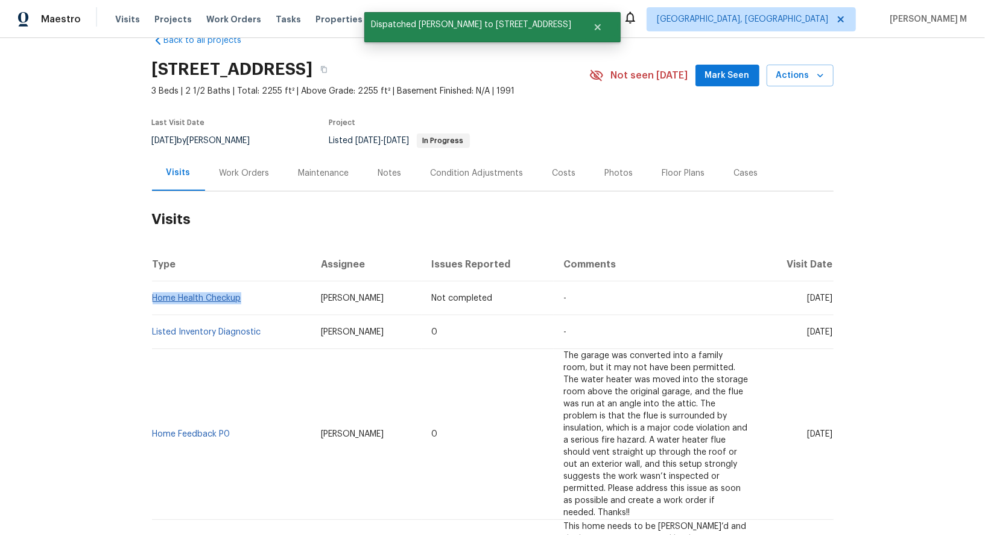
drag, startPoint x: 257, startPoint y: 287, endPoint x: 153, endPoint y: 286, distance: 103.8
click at [153, 286] on td "Home Health Checkup" at bounding box center [231, 298] width 159 height 34
copy link "Home Health Checkup"
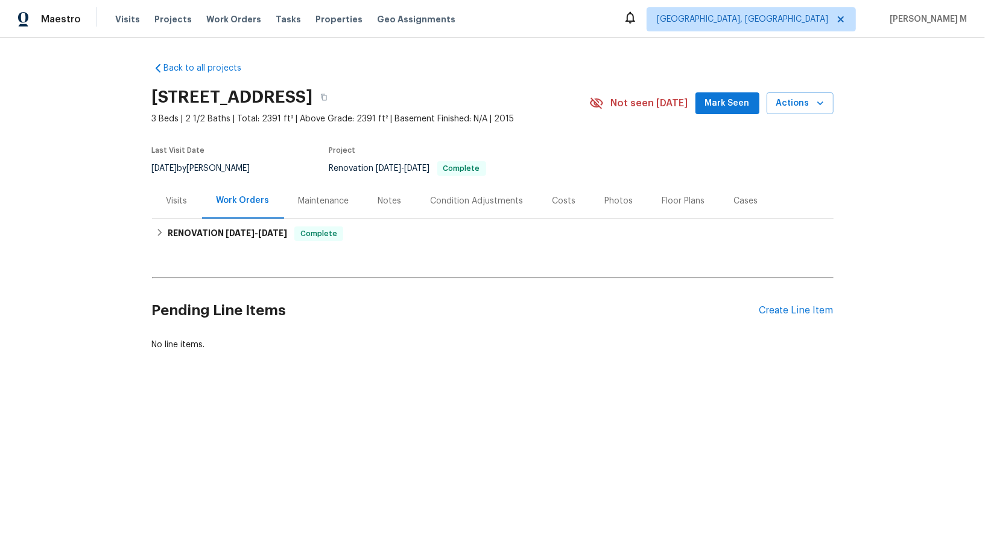
click at [199, 192] on div "Visits" at bounding box center [177, 201] width 50 height 36
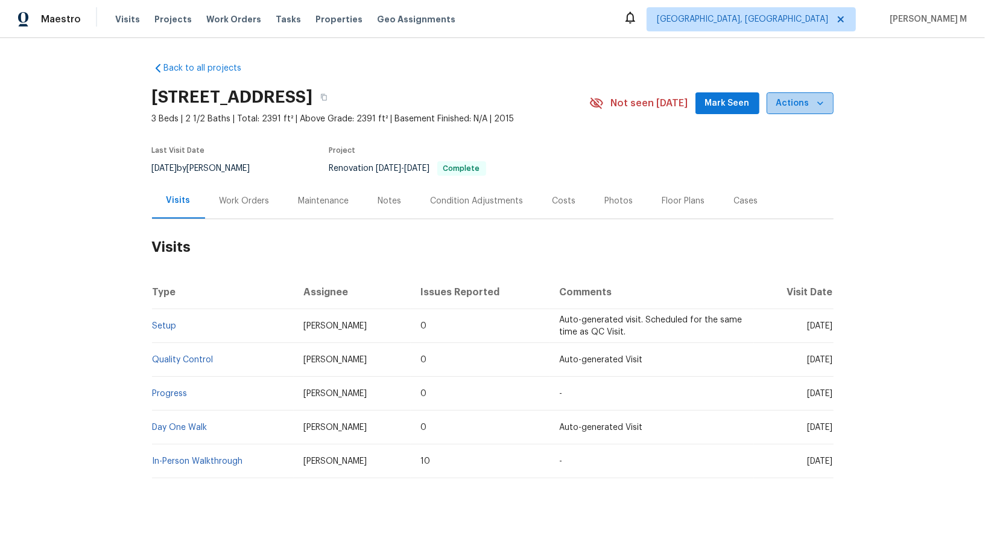
click at [813, 98] on span "Actions" at bounding box center [801, 103] width 48 height 15
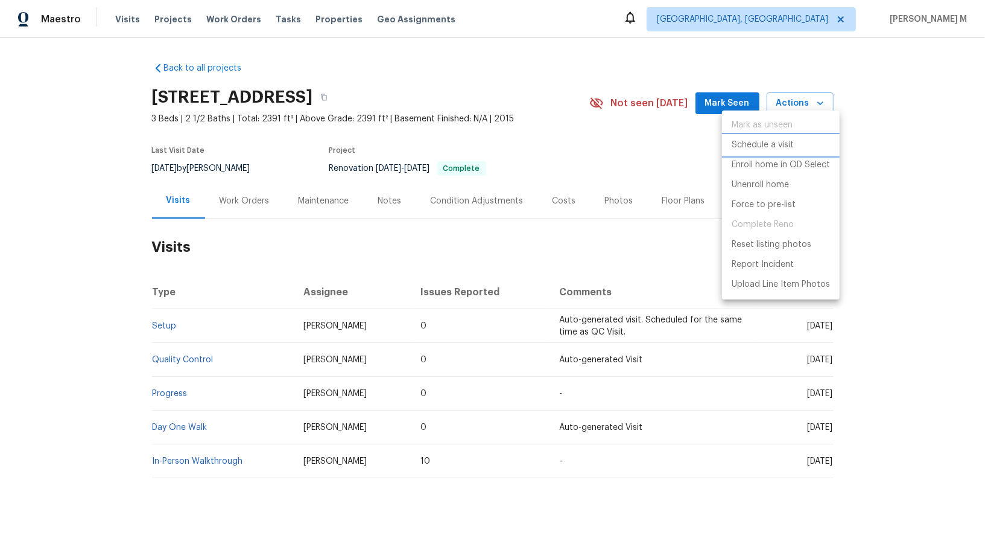
click at [761, 141] on p "Schedule a visit" at bounding box center [763, 145] width 62 height 13
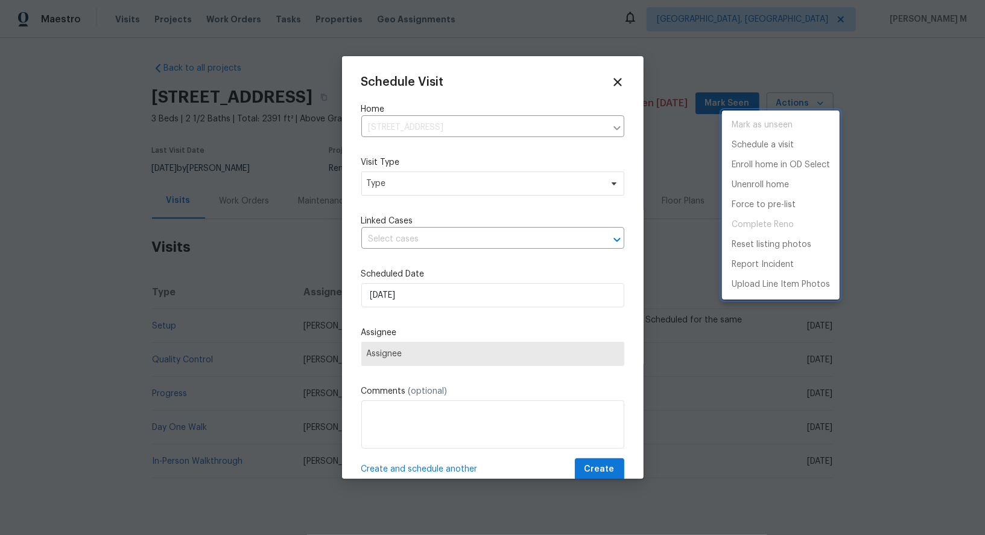
click at [397, 214] on div at bounding box center [492, 267] width 985 height 535
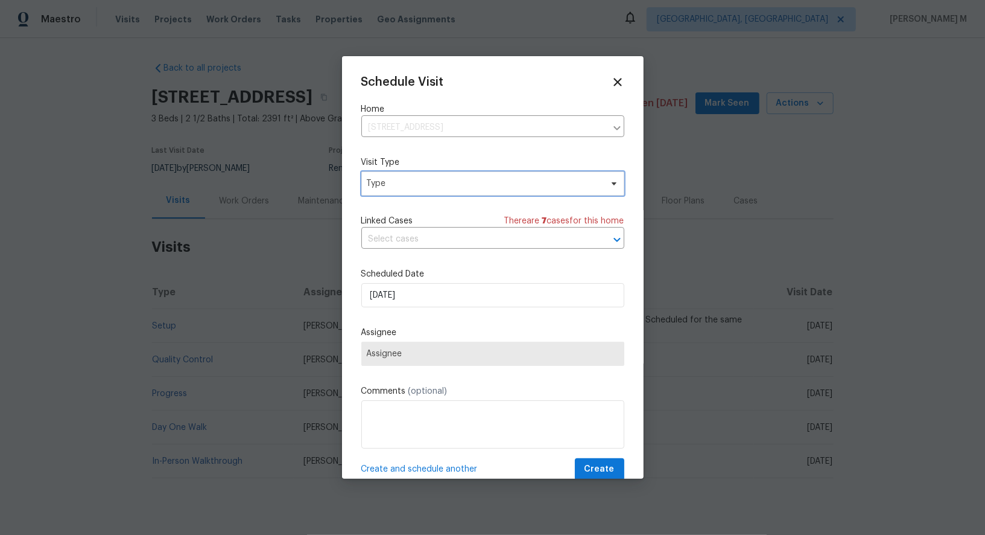
click at [407, 178] on span "Type" at bounding box center [484, 183] width 235 height 12
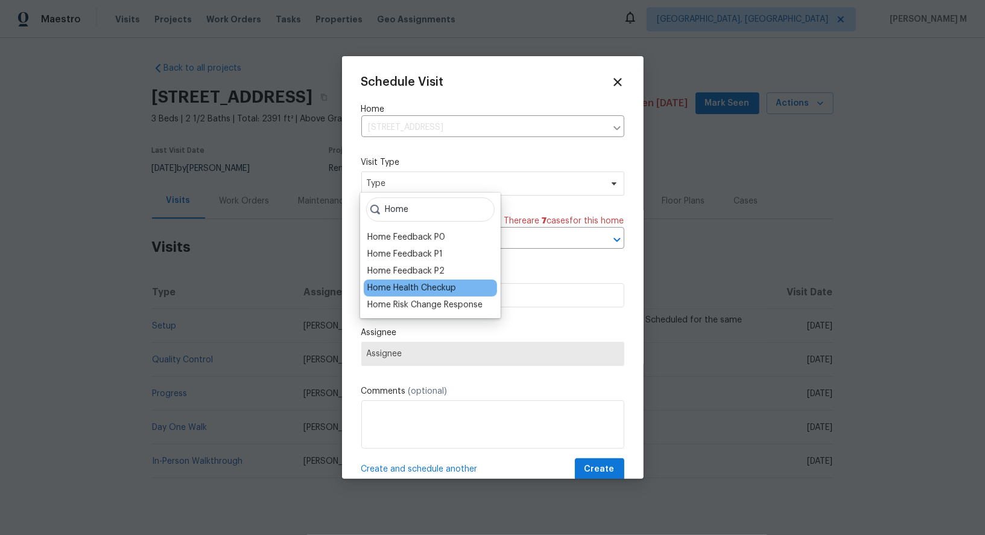
type input "Home"
click at [417, 282] on div "Home Health Checkup" at bounding box center [411, 288] width 89 height 12
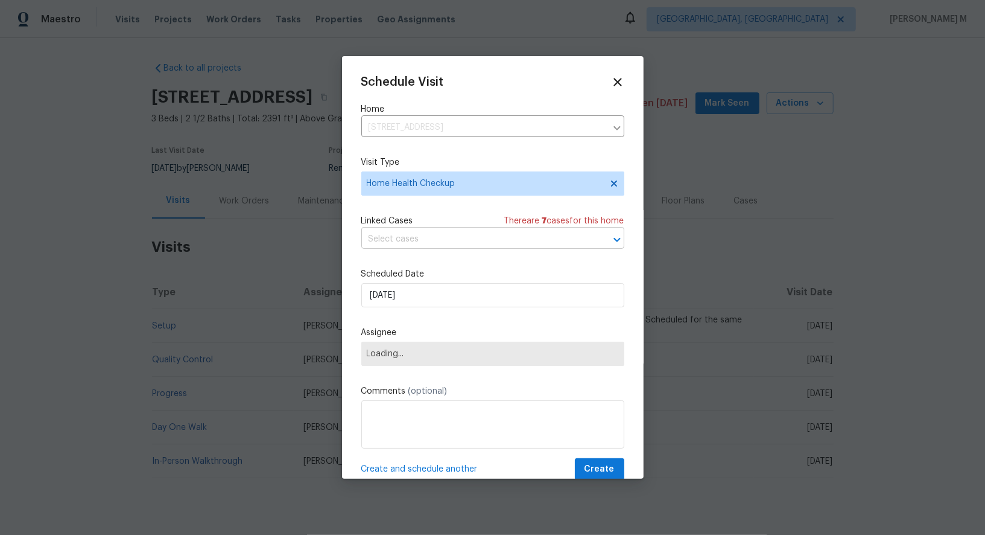
click at [444, 232] on input "text" at bounding box center [475, 239] width 229 height 19
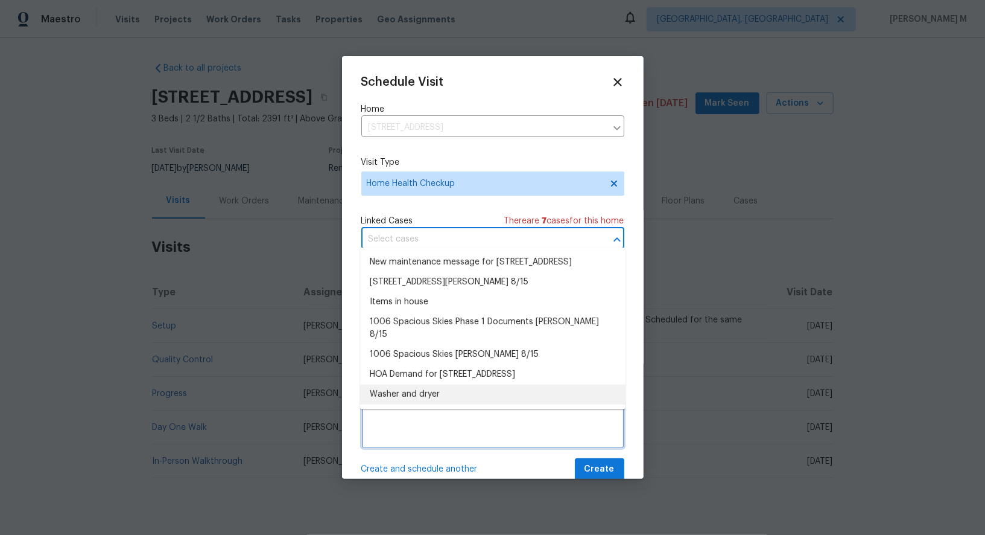
click at [429, 421] on textarea at bounding box center [492, 424] width 263 height 48
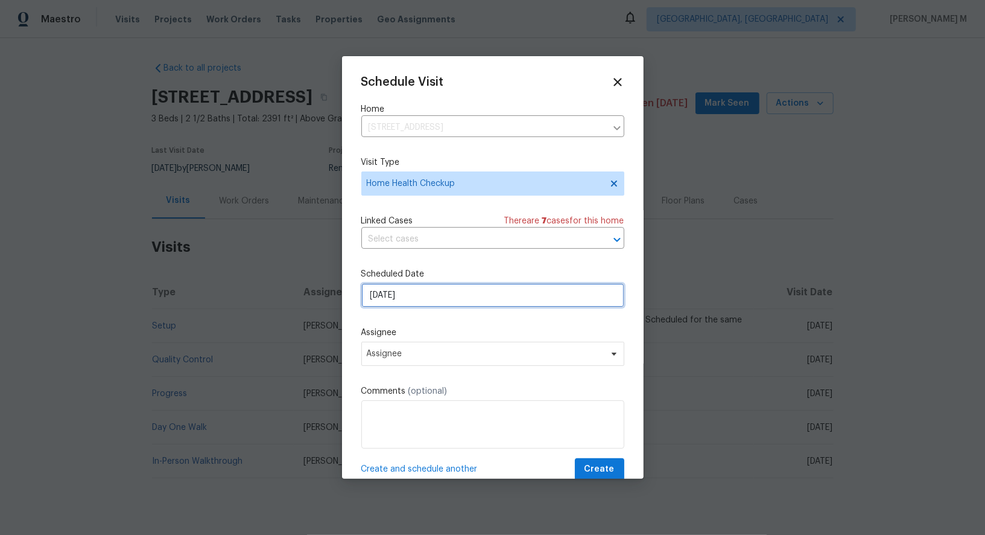
click at [431, 284] on input "[DATE]" at bounding box center [492, 295] width 263 height 24
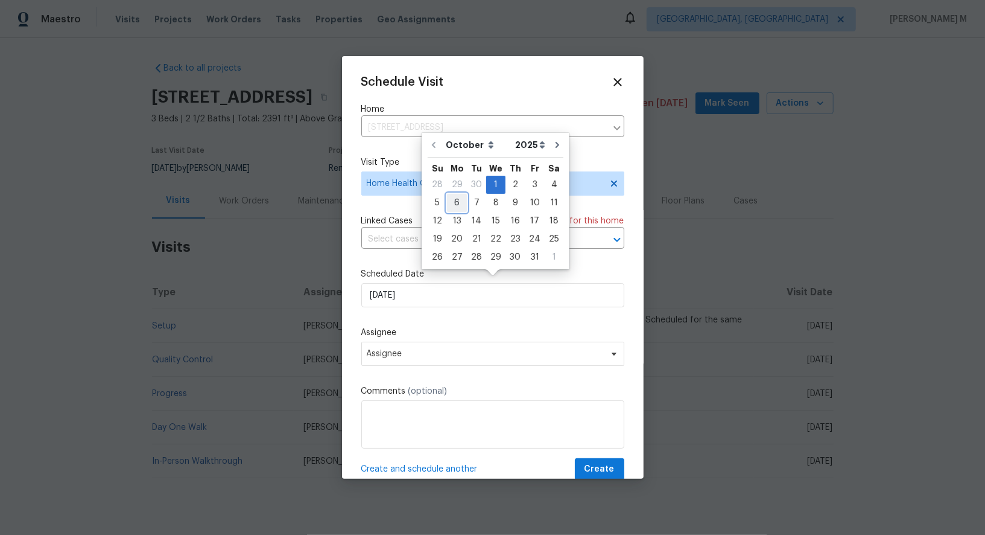
click at [460, 202] on div "6" at bounding box center [457, 202] width 20 height 17
type input "[DATE]"
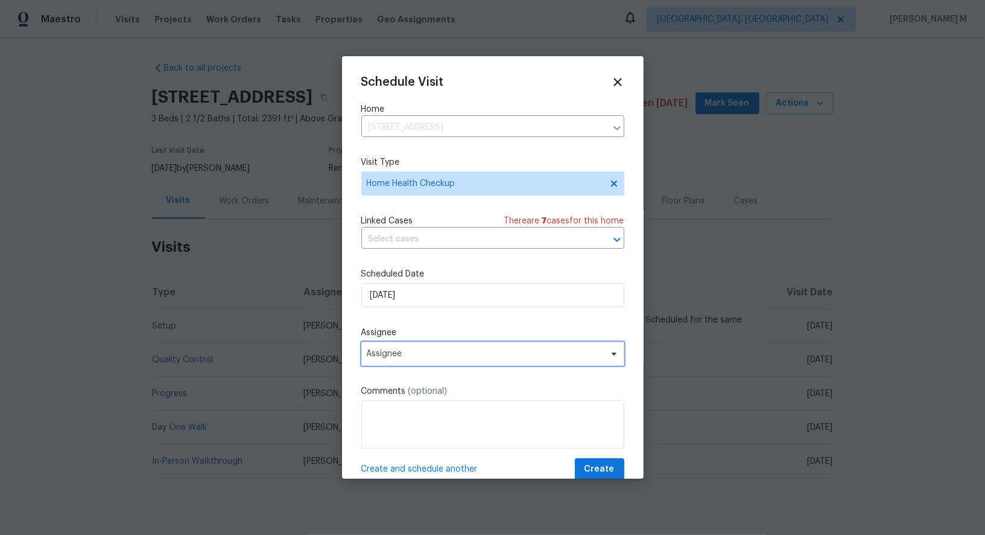
click at [424, 349] on span "Assignee" at bounding box center [485, 354] width 237 height 10
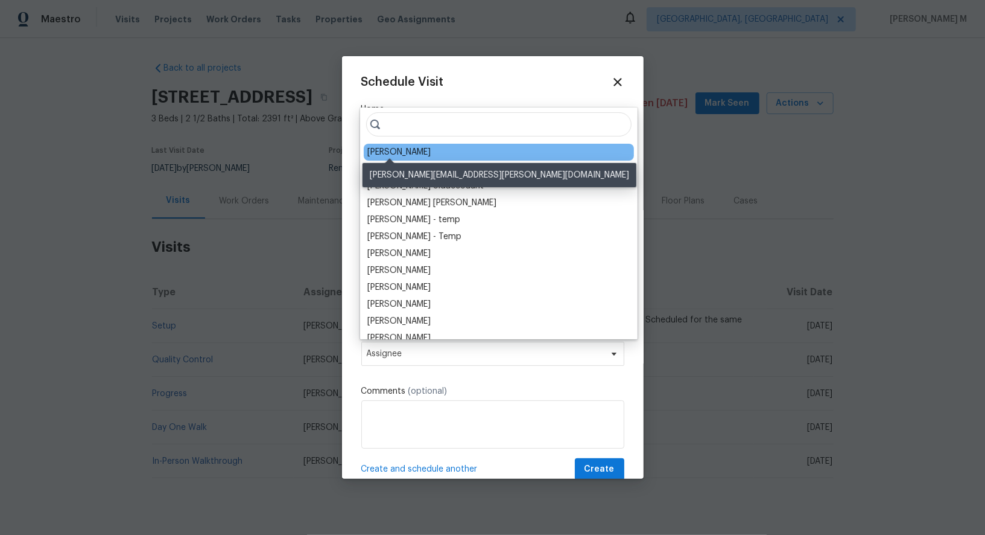
click at [398, 153] on div "[PERSON_NAME]" at bounding box center [398, 152] width 63 height 12
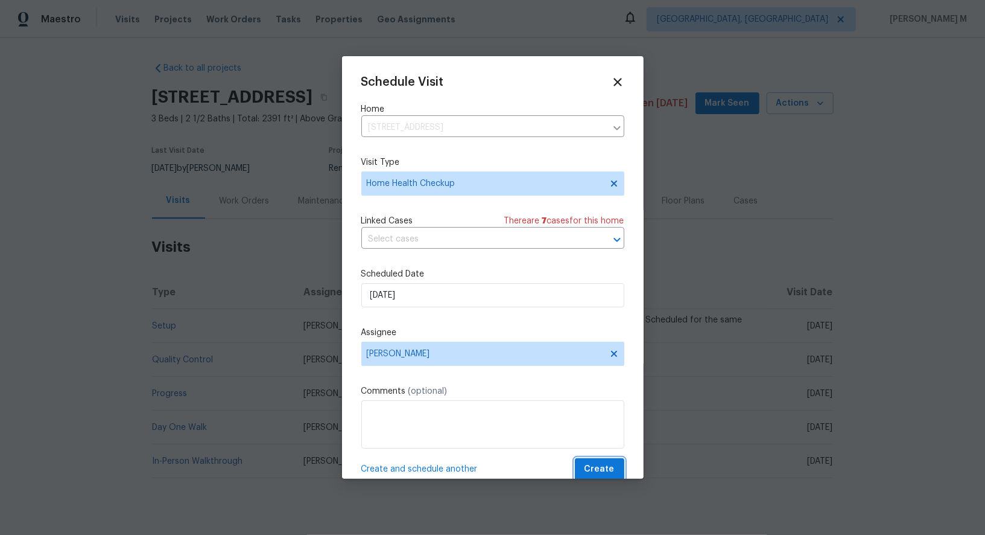
click at [603, 462] on span "Create" at bounding box center [600, 469] width 30 height 15
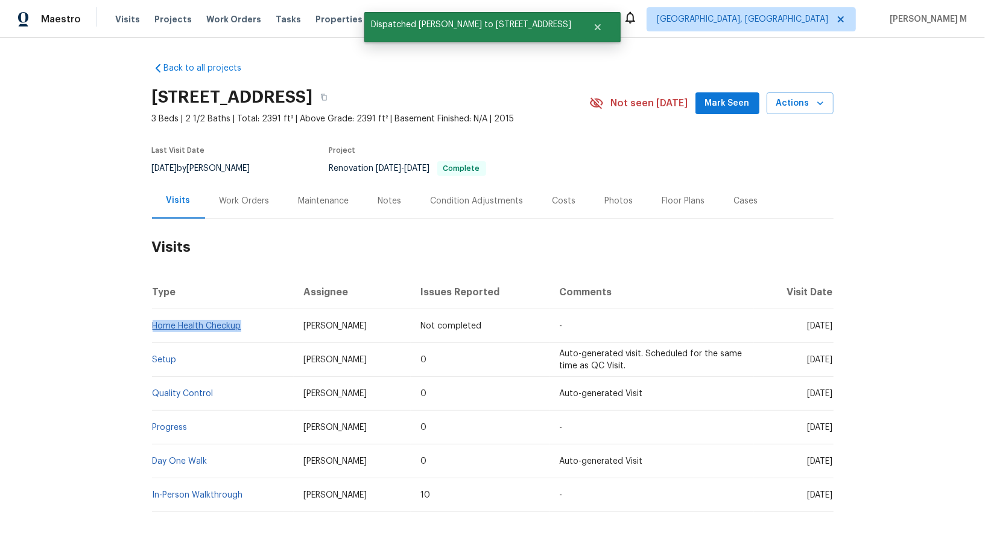
drag, startPoint x: 253, startPoint y: 314, endPoint x: 153, endPoint y: 314, distance: 100.8
click at [153, 314] on td "Home Health Checkup" at bounding box center [223, 326] width 142 height 34
copy link "Home Health Checkup"
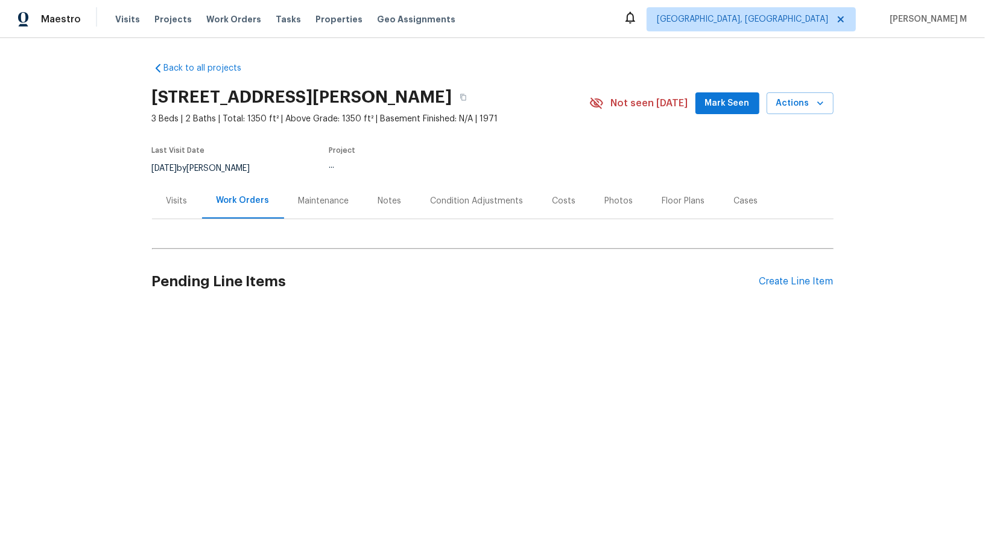
click at [190, 197] on div "Visits" at bounding box center [177, 201] width 50 height 36
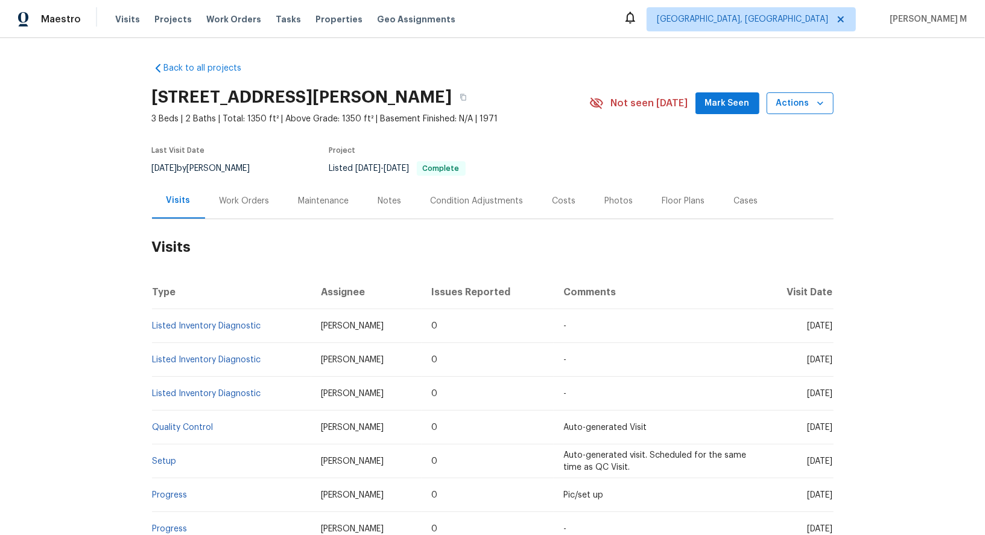
click at [806, 109] on button "Actions" at bounding box center [800, 103] width 67 height 22
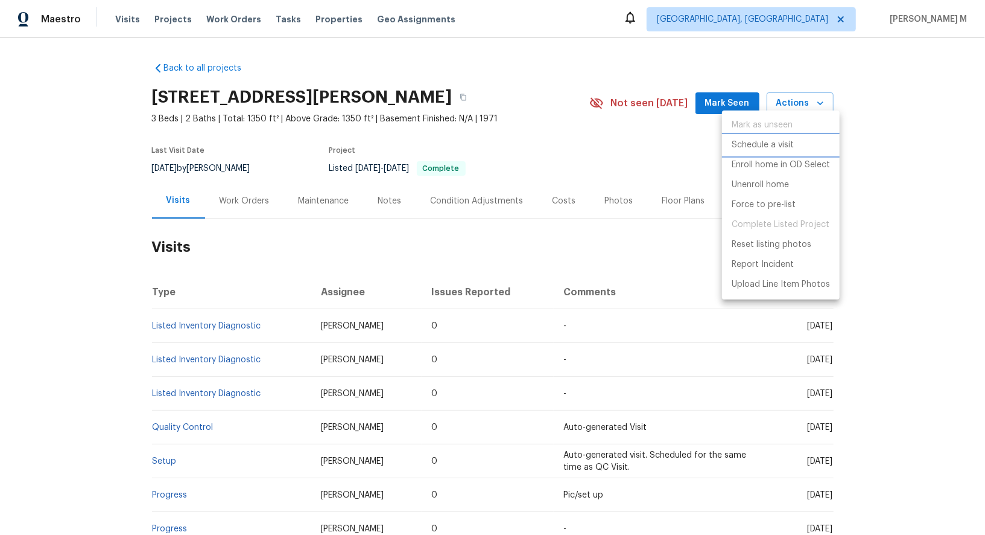
click at [785, 144] on p "Schedule a visit" at bounding box center [763, 145] width 62 height 13
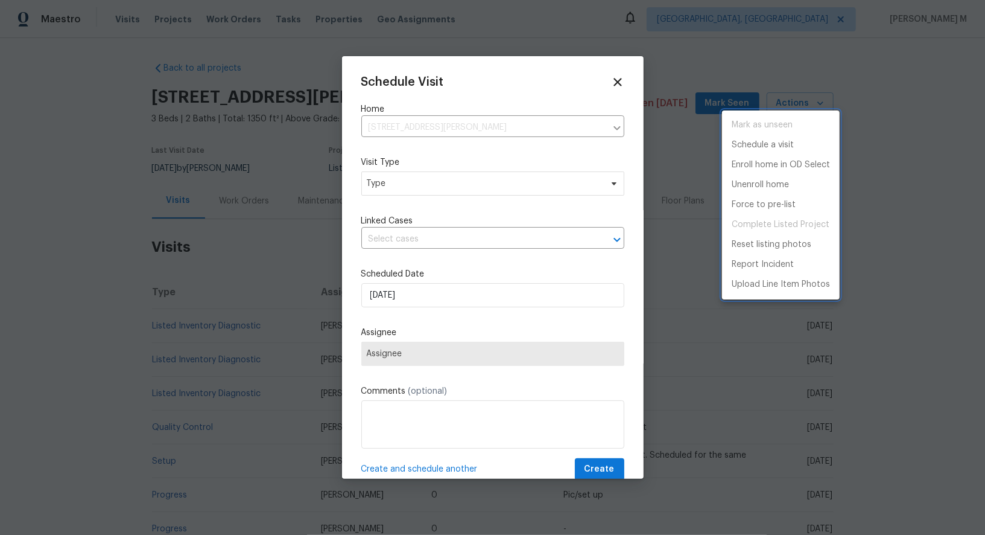
click at [374, 179] on div at bounding box center [492, 267] width 985 height 535
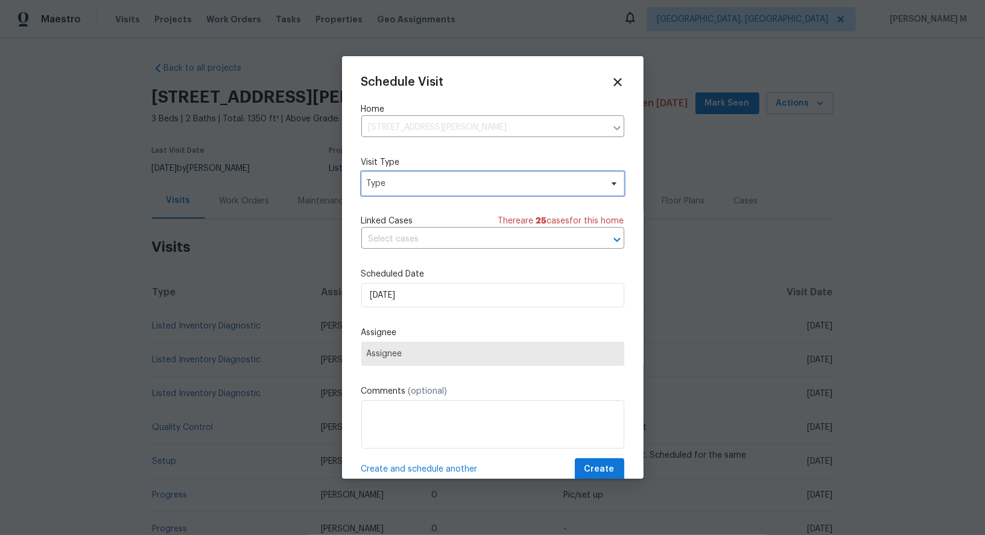
click at [403, 180] on span "Type" at bounding box center [484, 183] width 235 height 12
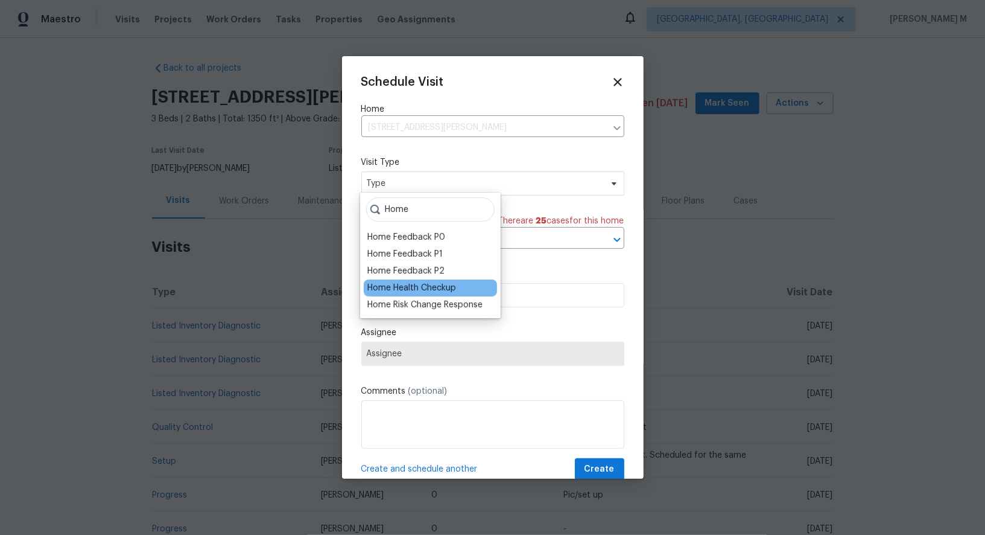
type input "Home"
click at [419, 282] on div "Home Health Checkup" at bounding box center [411, 288] width 89 height 12
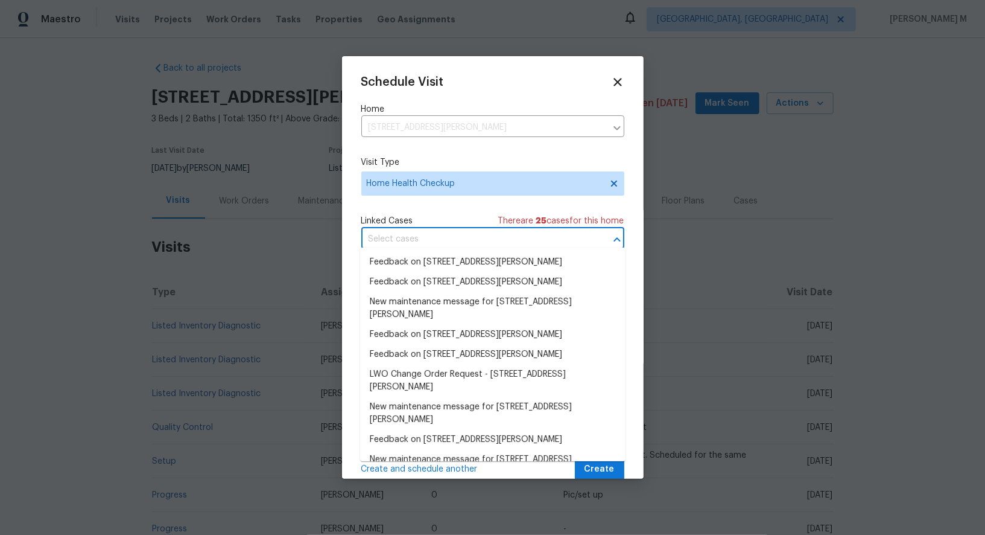
click at [439, 243] on input "text" at bounding box center [475, 239] width 229 height 19
click at [436, 268] on li "Feedback on [STREET_ADDRESS][PERSON_NAME]" at bounding box center [492, 262] width 265 height 20
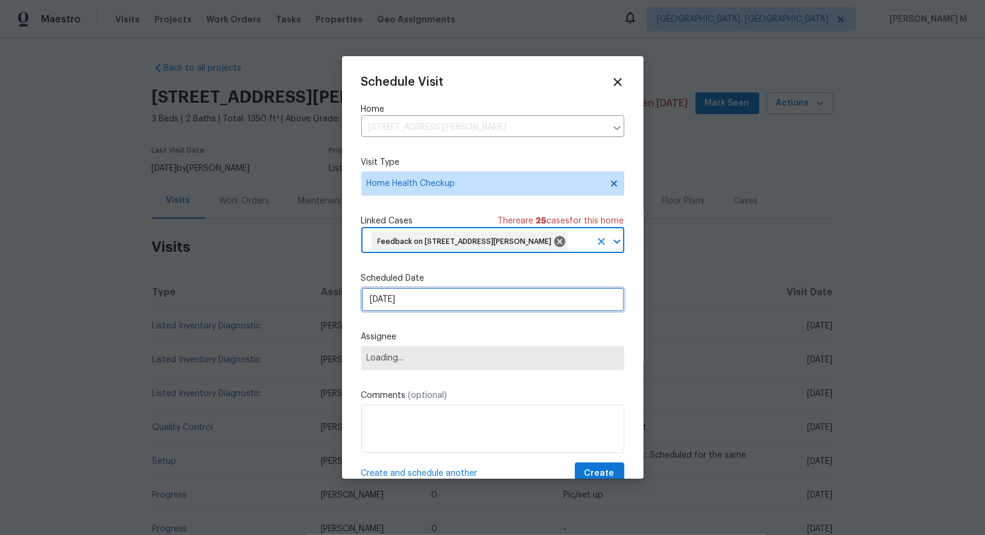
click at [435, 300] on input "[DATE]" at bounding box center [492, 299] width 263 height 24
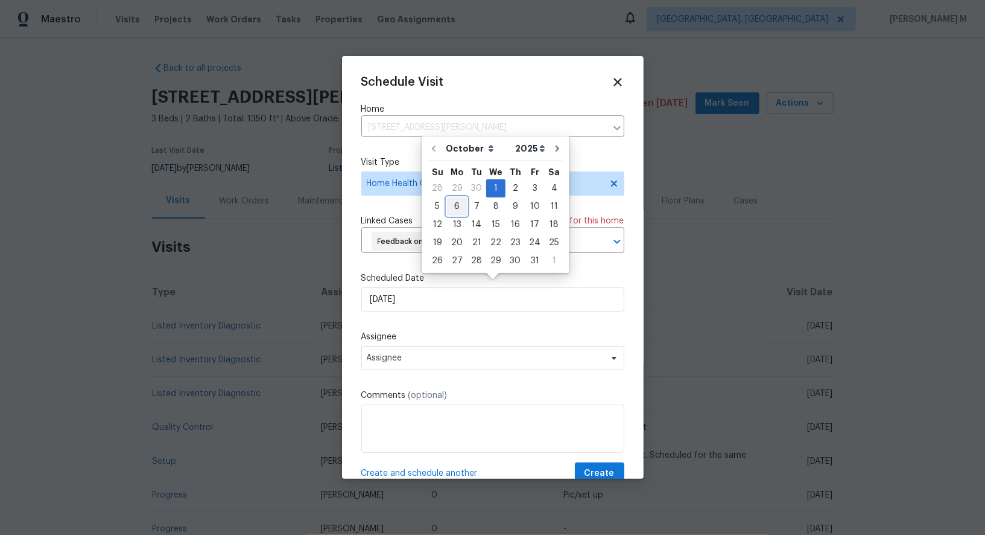
click at [453, 209] on div "6" at bounding box center [457, 206] width 20 height 17
type input "[DATE]"
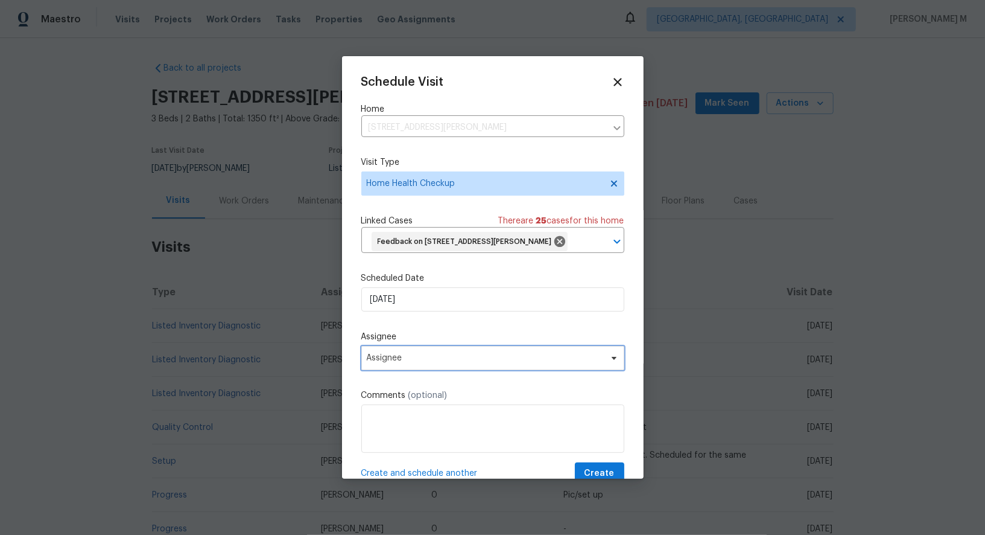
click at [437, 346] on span "Assignee" at bounding box center [492, 358] width 263 height 24
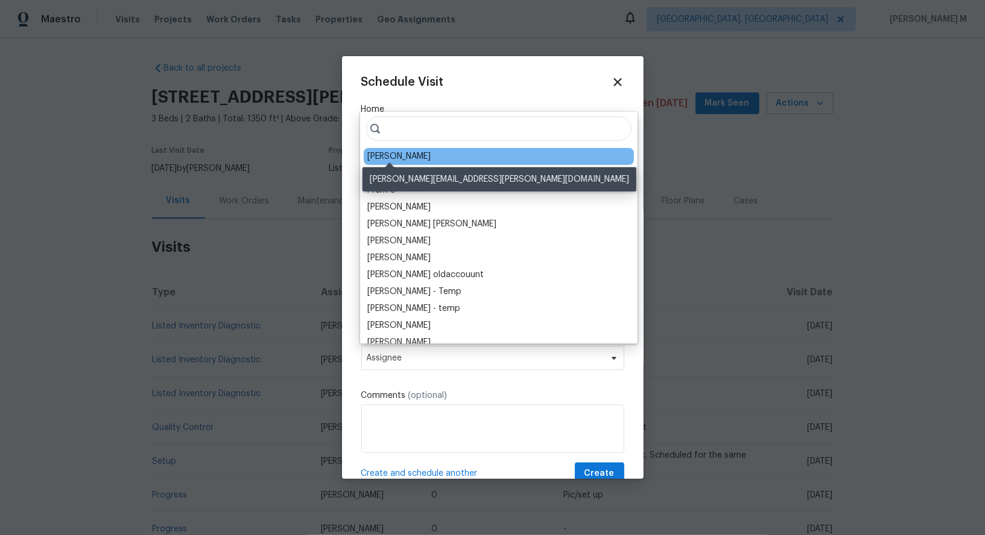
click at [396, 151] on div "[PERSON_NAME]" at bounding box center [398, 156] width 63 height 12
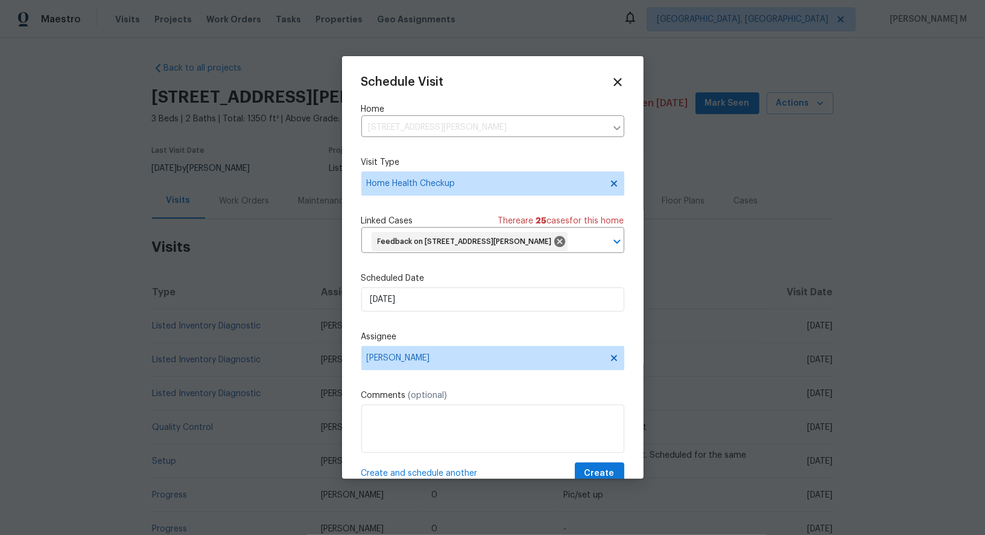
click at [600, 451] on div "Schedule Visit Home [STREET_ADDRESS][PERSON_NAME] ​ Visit Type Home Health Chec…" at bounding box center [492, 279] width 263 height 409
click at [597, 466] on span "Create" at bounding box center [600, 473] width 30 height 15
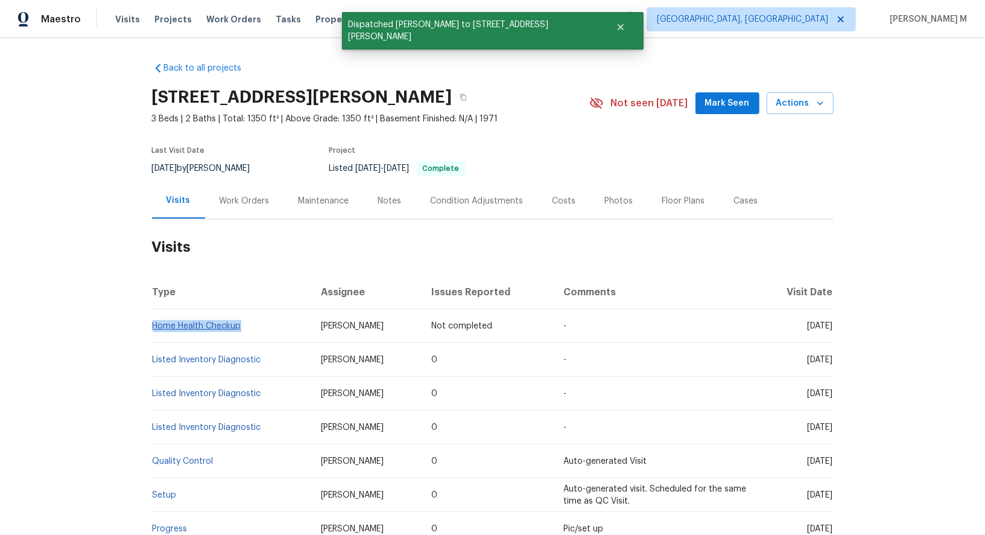
drag, startPoint x: 259, startPoint y: 314, endPoint x: 153, endPoint y: 312, distance: 106.2
click at [153, 312] on td "Home Health Checkup" at bounding box center [231, 326] width 159 height 34
copy link "Home Health Checkup"
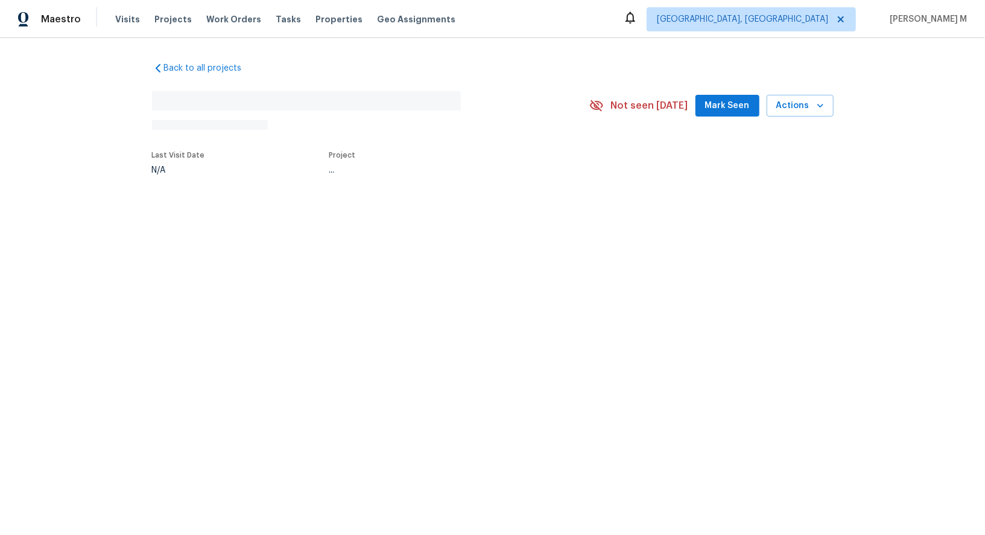
click at [176, 186] on div "Back to all projects No address found N/A Not seen today Mark Seen Actions Last…" at bounding box center [492, 146] width 985 height 216
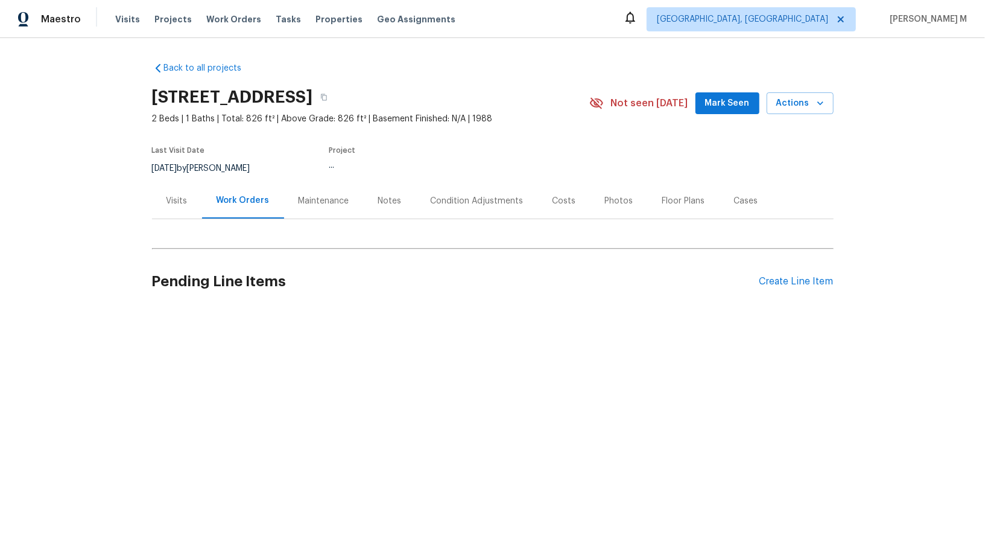
click at [164, 211] on div "Visits" at bounding box center [177, 201] width 50 height 36
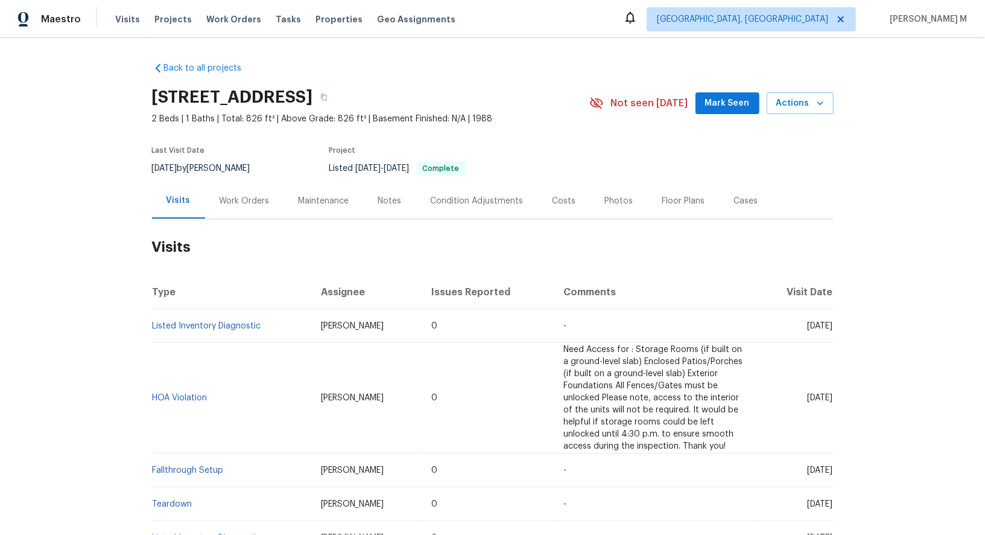
click at [804, 84] on div "603 Pine Forest Trl, Knightdale, NC 27545 2 Beds | 1 Baths | Total: 826 ft² | A…" at bounding box center [493, 102] width 682 height 43
click at [804, 96] on span "Actions" at bounding box center [801, 103] width 48 height 15
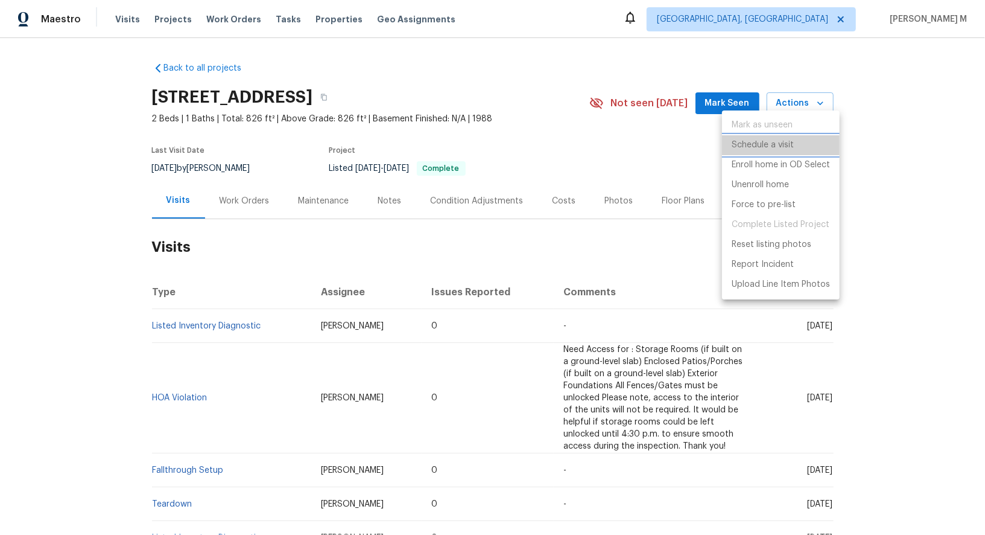
click at [788, 142] on p "Schedule a visit" at bounding box center [763, 145] width 62 height 13
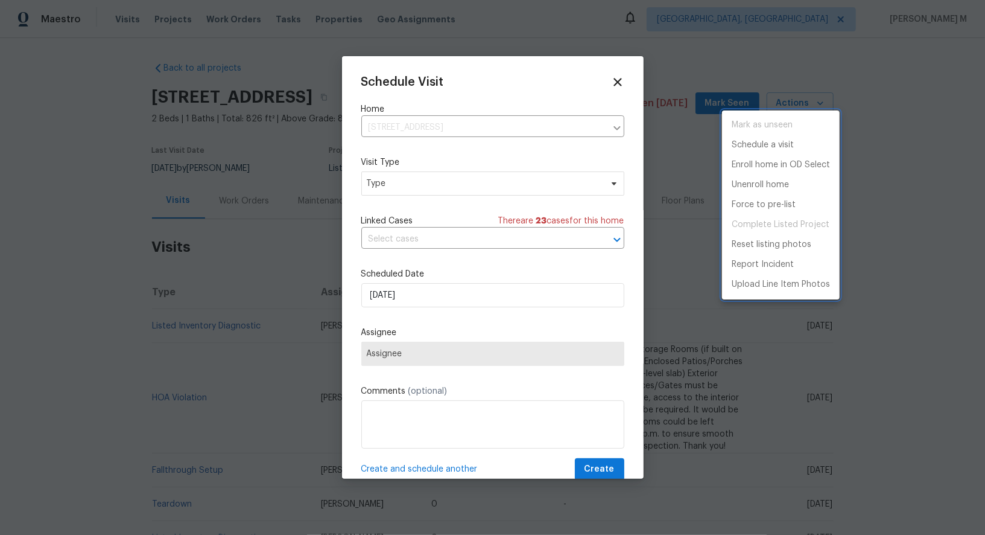
click at [432, 165] on div at bounding box center [492, 267] width 985 height 535
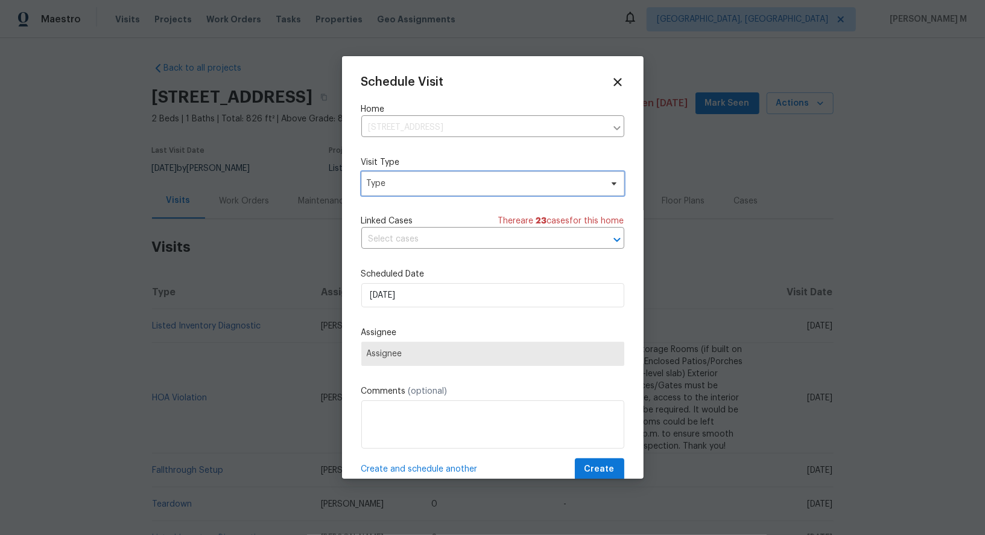
click at [424, 182] on span "Type" at bounding box center [484, 183] width 235 height 12
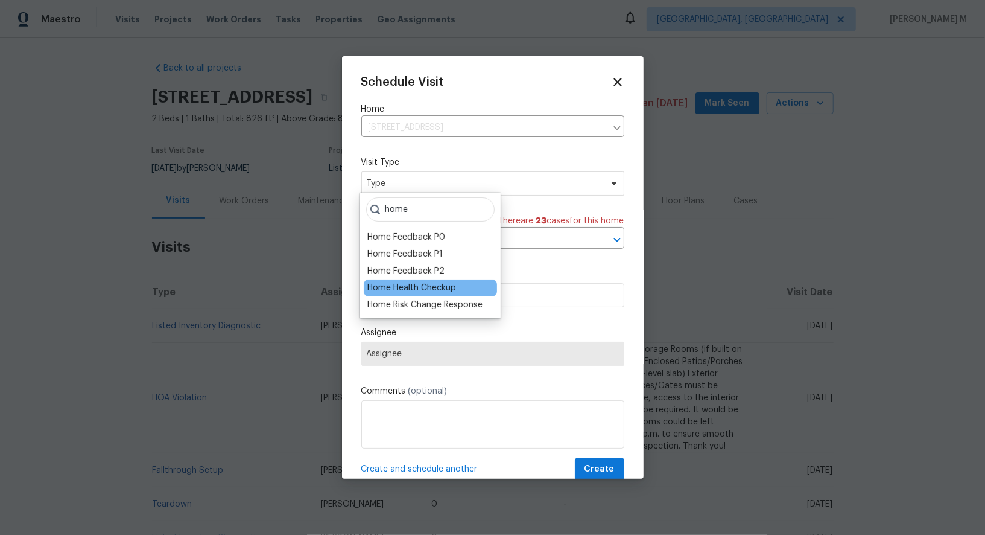
type input "home"
click at [430, 284] on div "Home Health Checkup" at bounding box center [411, 288] width 89 height 12
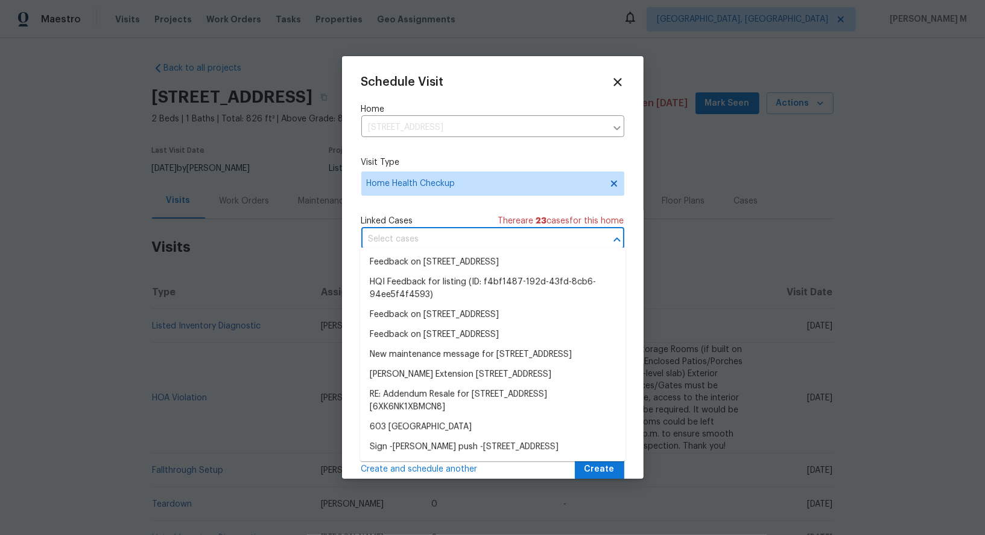
click at [447, 242] on input "text" at bounding box center [475, 239] width 229 height 19
click at [443, 258] on li "Feedback on 603 Pine Forest Trl, Knightdale, NC 27545" at bounding box center [492, 262] width 265 height 20
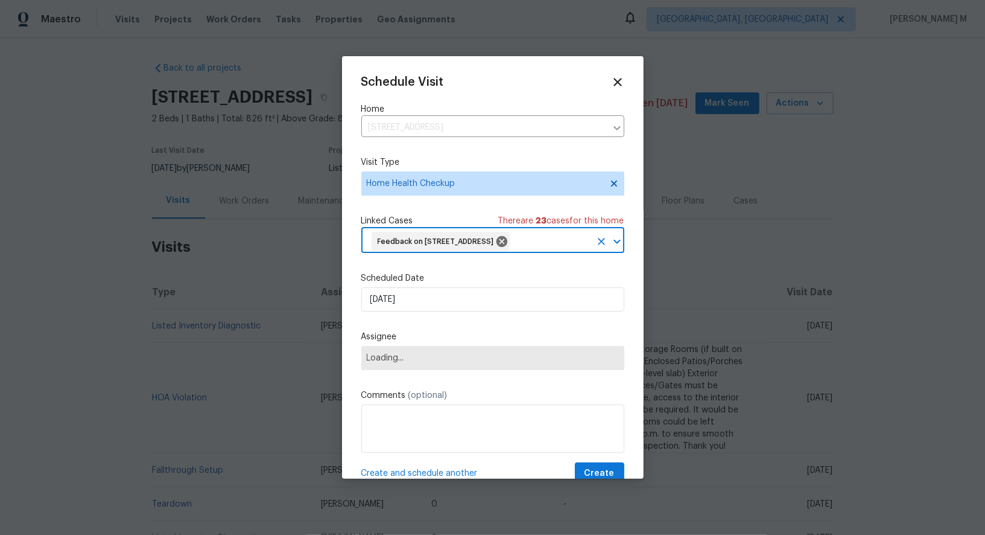
click at [436, 321] on div "Schedule Visit Home 603 Pine Forest Trl, Knightdale, NC 27545 ​ Visit Type Home…" at bounding box center [492, 279] width 263 height 409
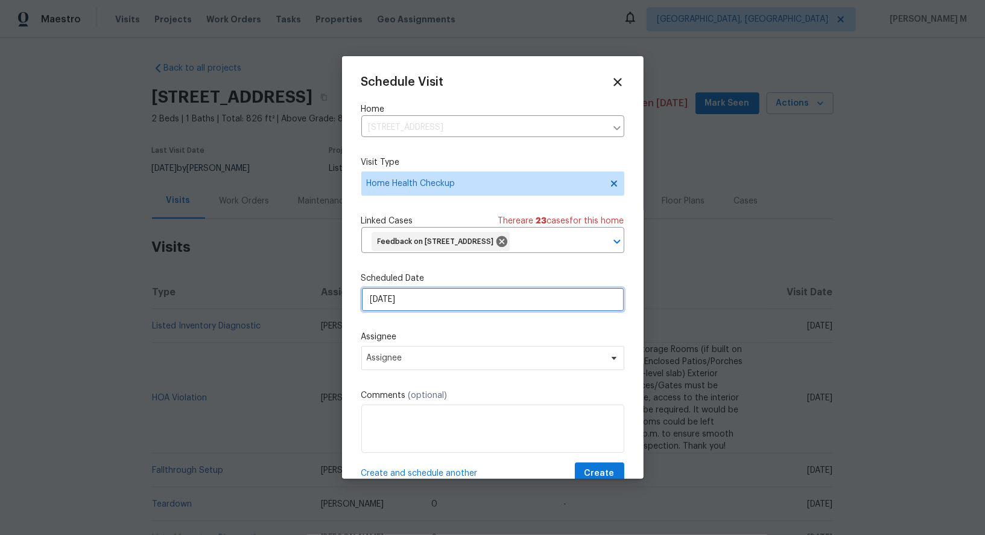
click at [436, 303] on input "01/10/2025" at bounding box center [492, 299] width 263 height 24
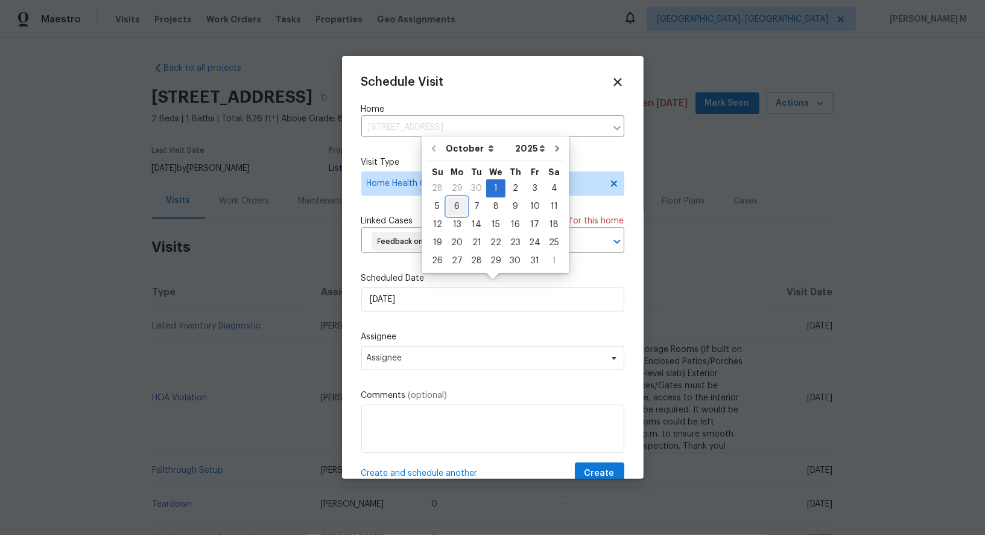
click at [456, 203] on div "6" at bounding box center [457, 206] width 20 height 17
type input "06/10/2025"
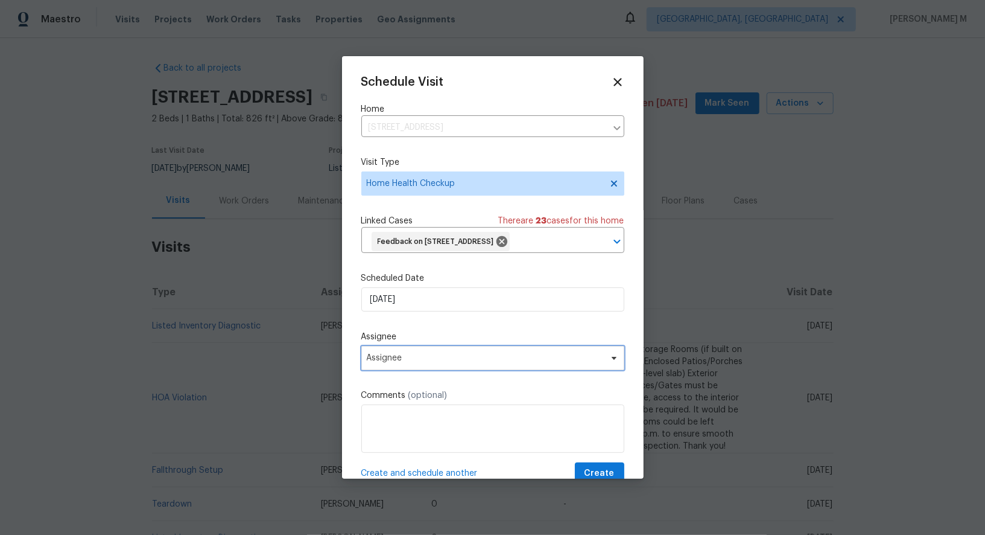
click at [429, 353] on span "Assignee" at bounding box center [485, 358] width 237 height 10
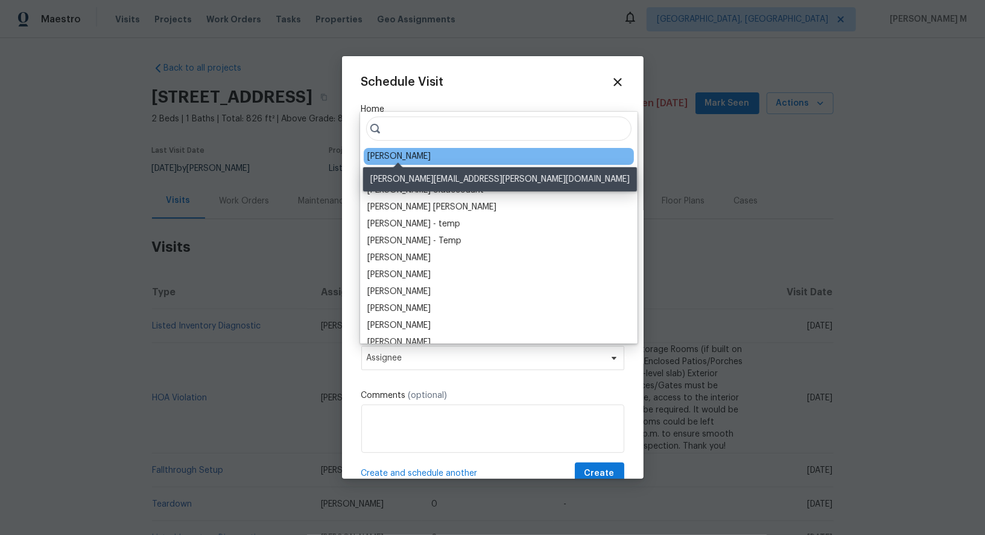
click at [387, 151] on div "Amanda Horton" at bounding box center [398, 156] width 63 height 12
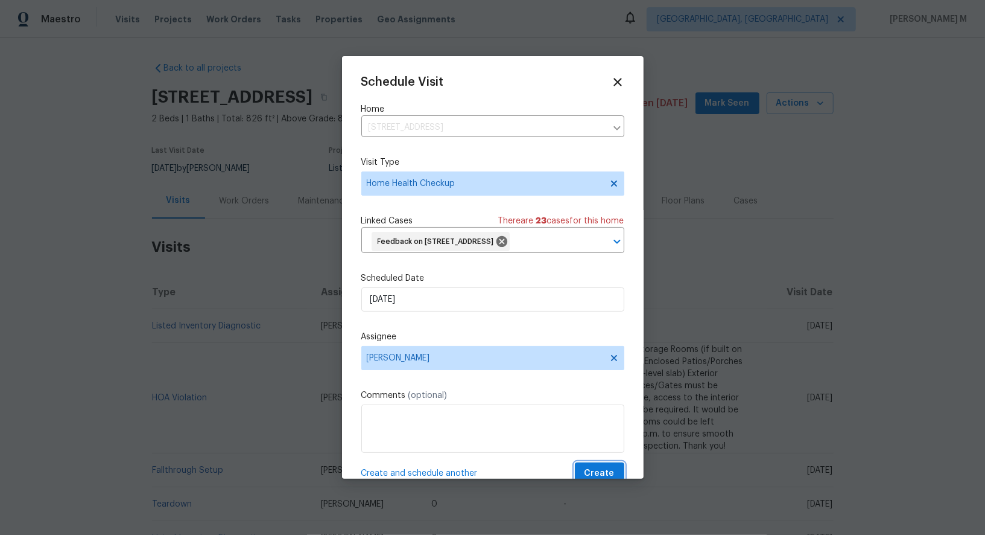
click at [606, 466] on span "Create" at bounding box center [600, 473] width 30 height 15
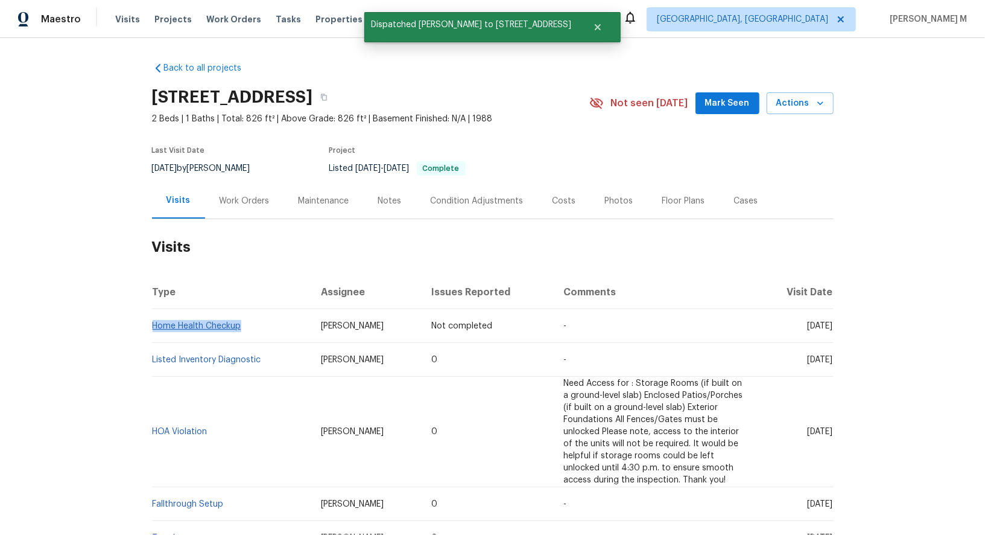
drag, startPoint x: 265, startPoint y: 320, endPoint x: 153, endPoint y: 319, distance: 112.2
click at [153, 319] on td "Home Health Checkup" at bounding box center [231, 326] width 159 height 34
copy link "Home Health Checkup"
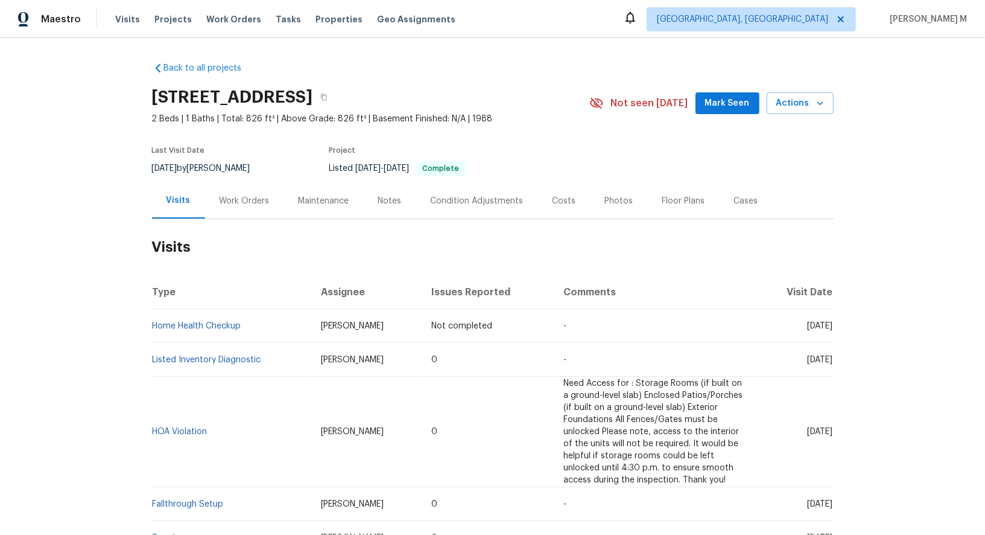
click at [259, 183] on div "Work Orders" at bounding box center [244, 201] width 79 height 36
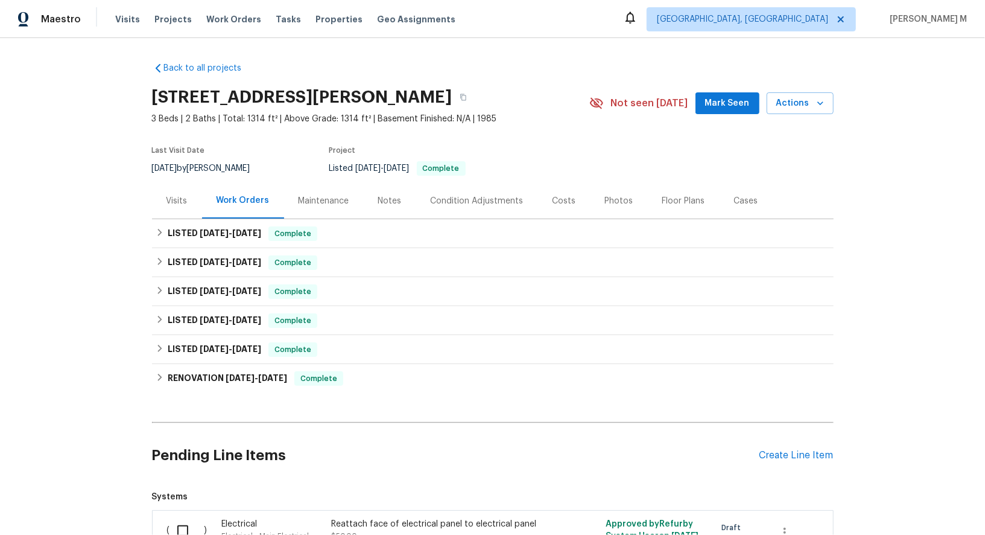
click at [186, 203] on div "Visits" at bounding box center [177, 201] width 50 height 36
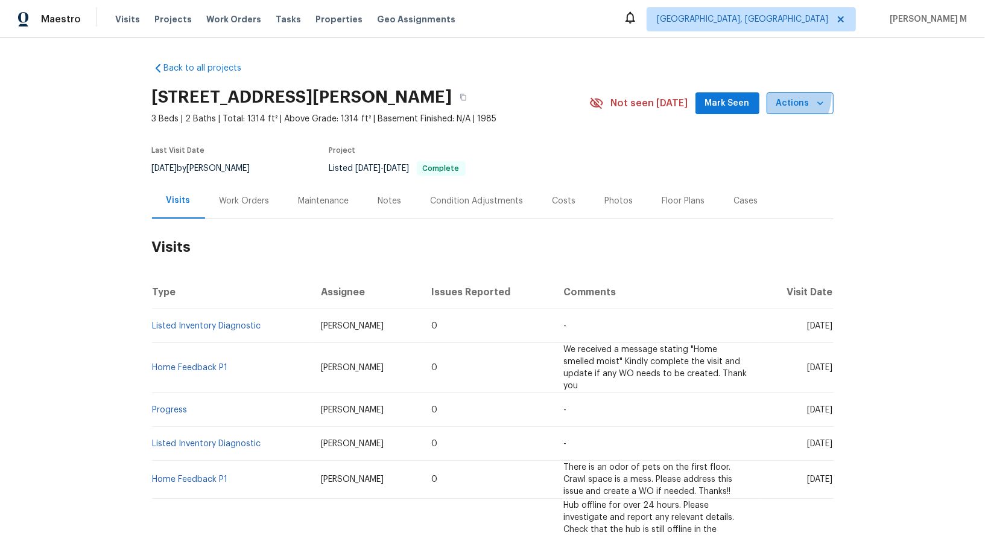
click at [778, 92] on button "Actions" at bounding box center [800, 103] width 67 height 22
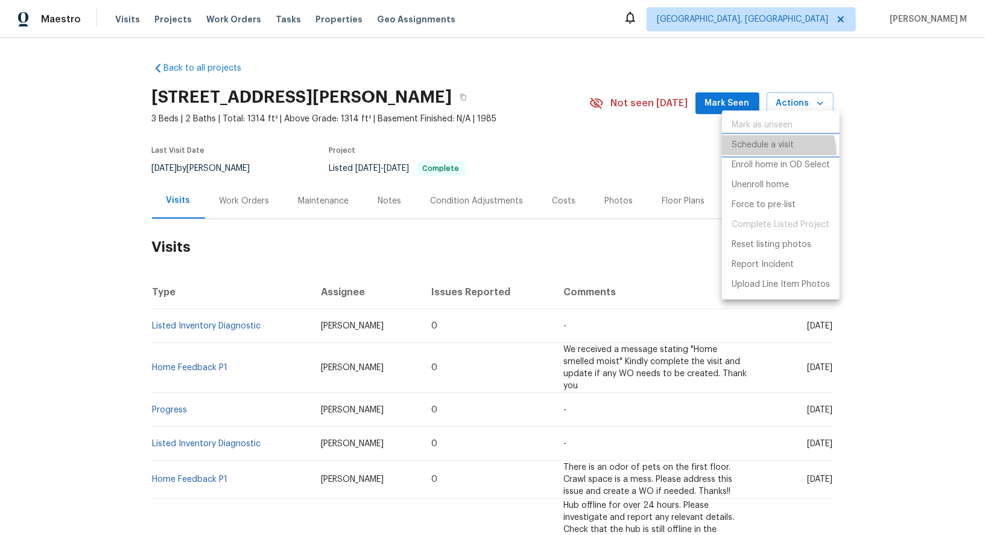
click at [775, 152] on li "Schedule a visit" at bounding box center [781, 145] width 118 height 20
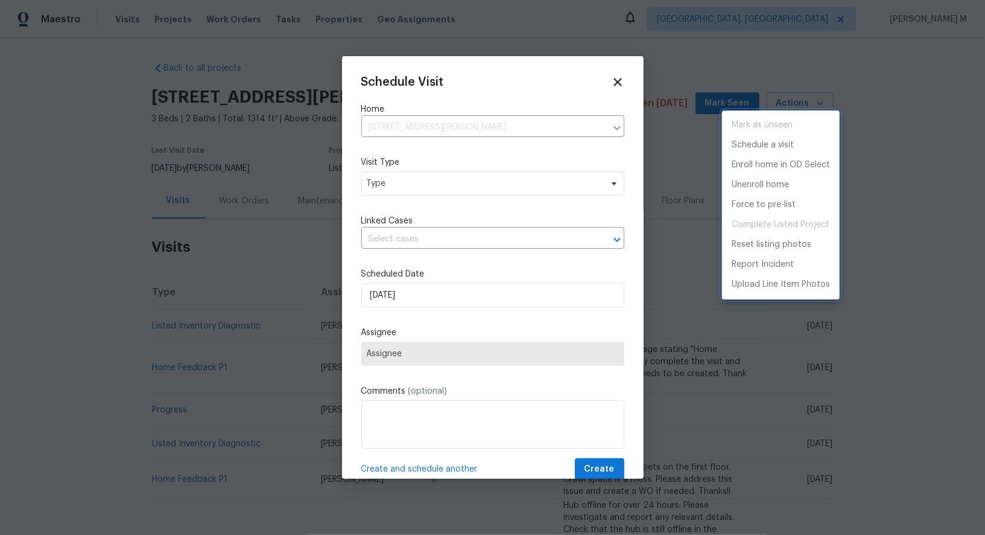
click at [412, 167] on div at bounding box center [492, 267] width 985 height 535
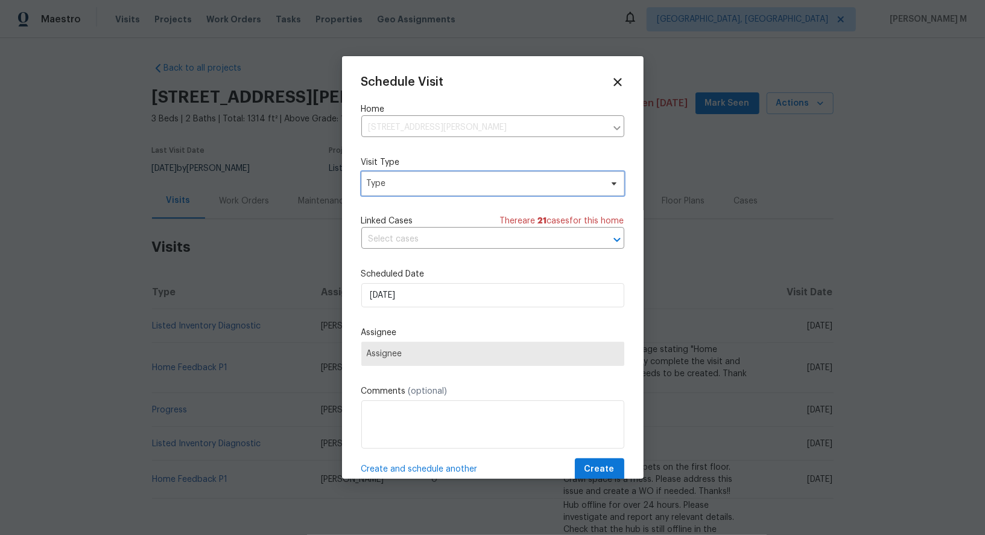
click at [419, 190] on span "Type" at bounding box center [492, 183] width 263 height 24
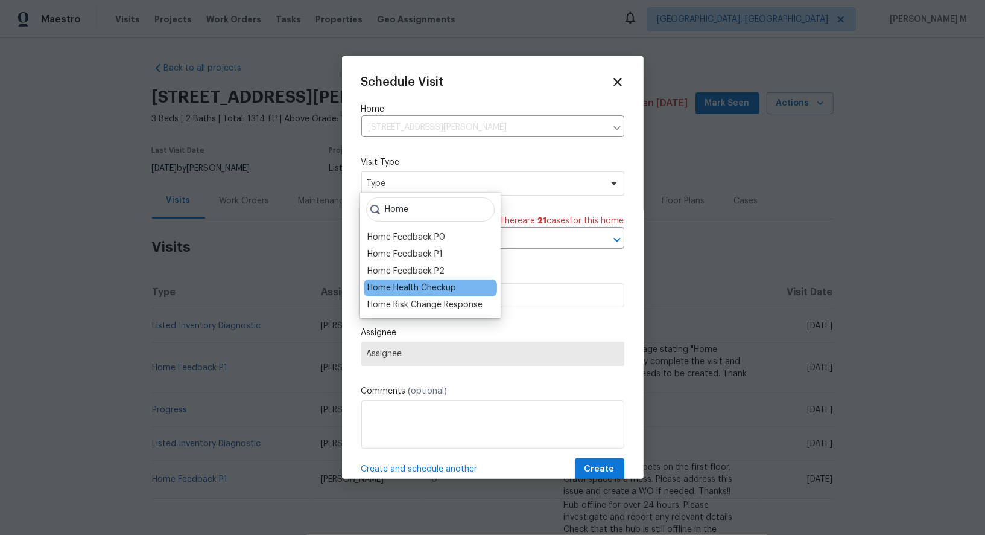
type input "Home"
click at [439, 282] on div "Home Health Checkup" at bounding box center [411, 288] width 89 height 12
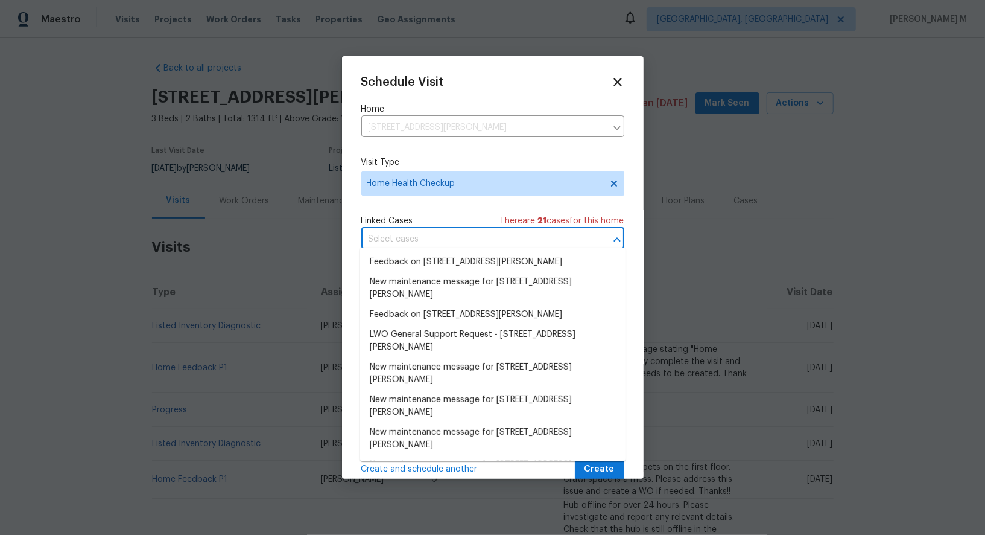
click at [477, 230] on input "text" at bounding box center [475, 239] width 229 height 19
click at [448, 258] on li "Feedback on 1100 Walter Clark Dr, Hillsborough, NC 27278" at bounding box center [492, 262] width 265 height 20
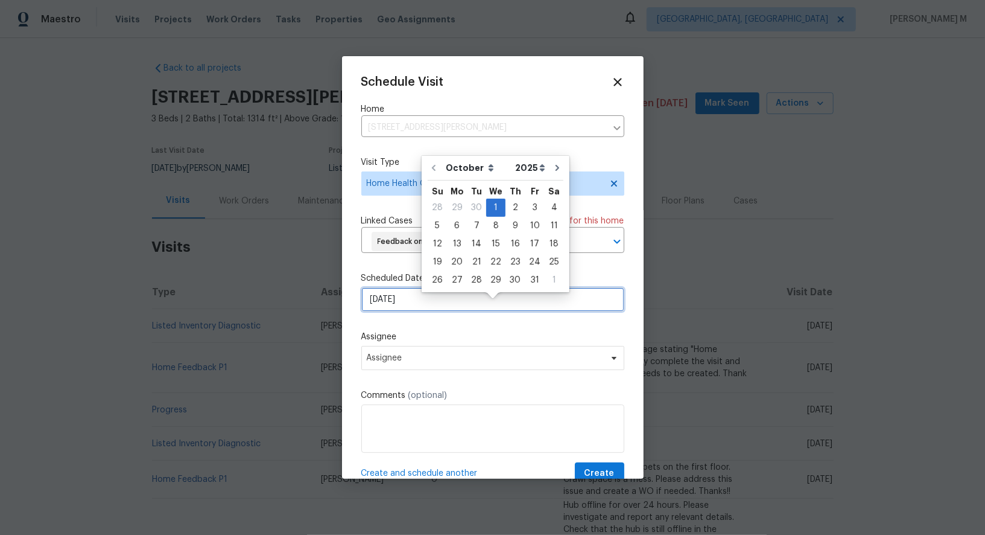
click at [430, 311] on input "[DATE]" at bounding box center [492, 299] width 263 height 24
click at [453, 234] on div "6" at bounding box center [457, 225] width 20 height 17
type input "[DATE]"
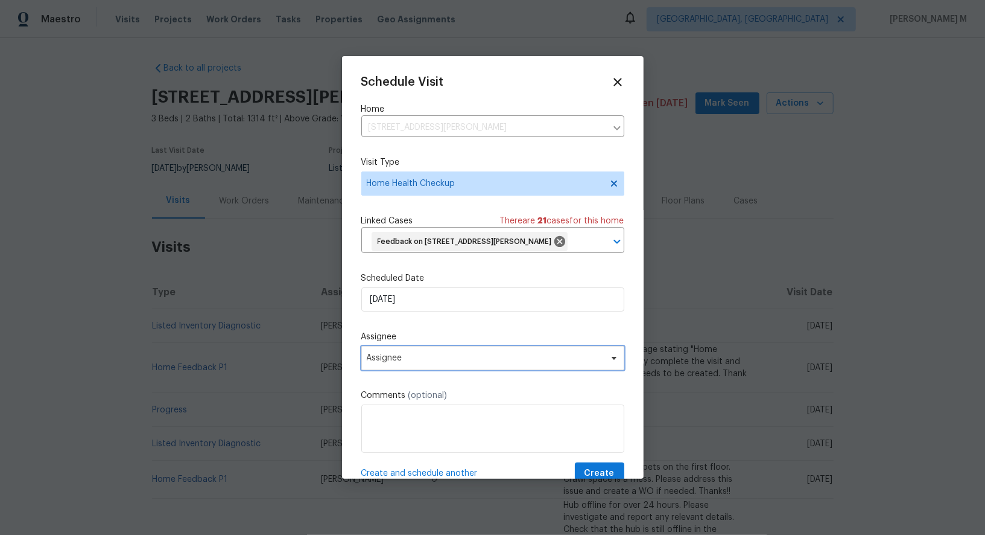
click at [440, 370] on span "Assignee" at bounding box center [492, 358] width 263 height 24
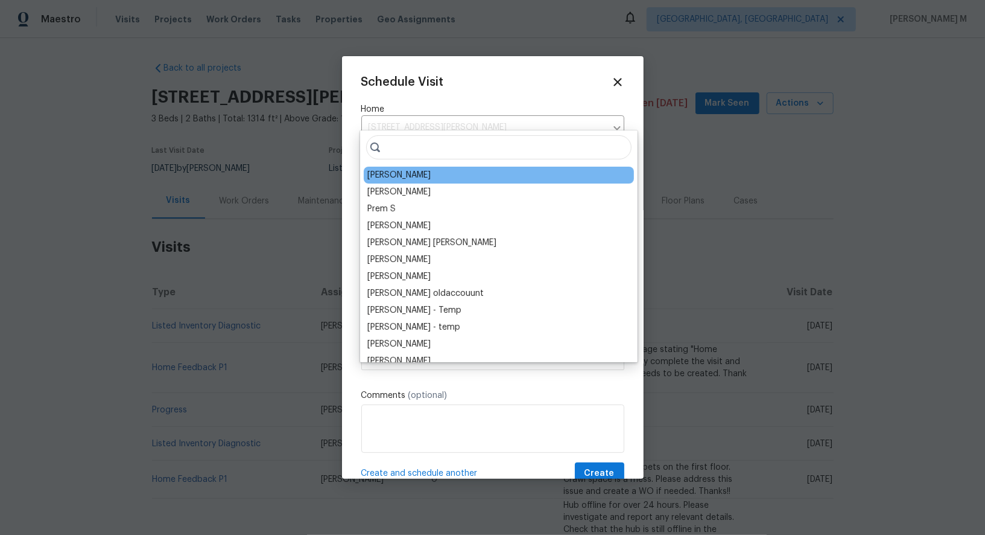
click at [394, 175] on div "[PERSON_NAME]" at bounding box center [398, 175] width 63 height 12
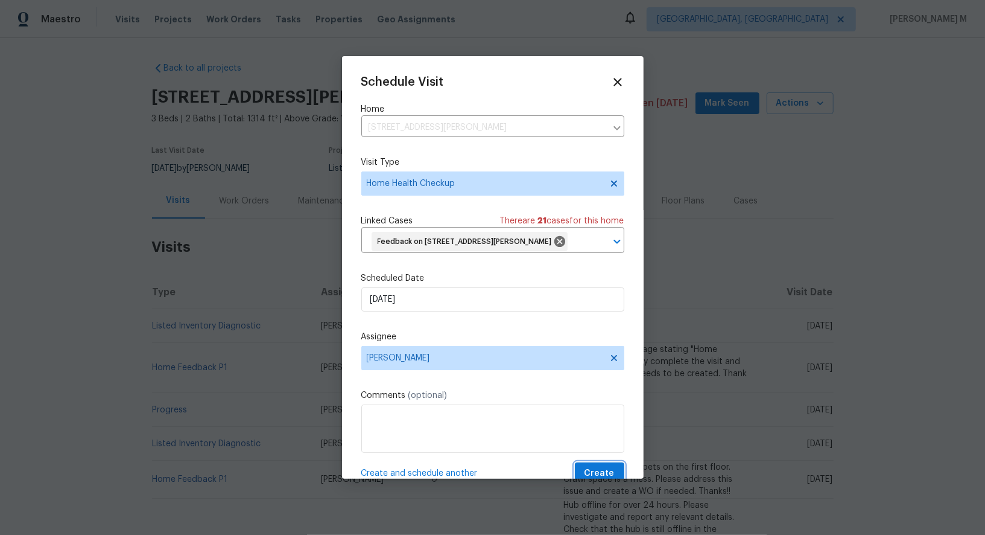
click at [591, 475] on span "Create" at bounding box center [600, 473] width 30 height 15
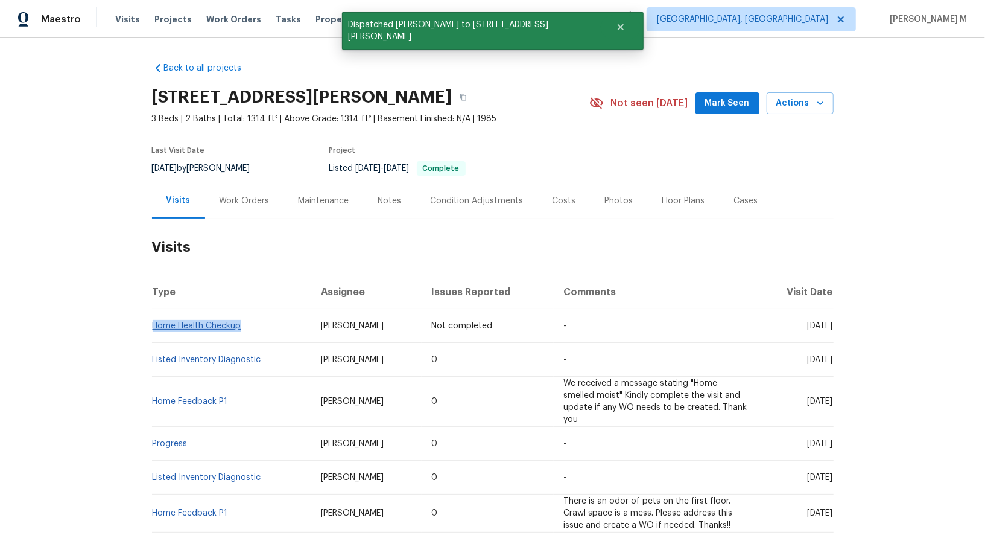
drag, startPoint x: 260, startPoint y: 316, endPoint x: 154, endPoint y: 316, distance: 105.6
click at [154, 316] on td "Home Health Checkup" at bounding box center [231, 326] width 159 height 34
copy link "Home Health Checkup"
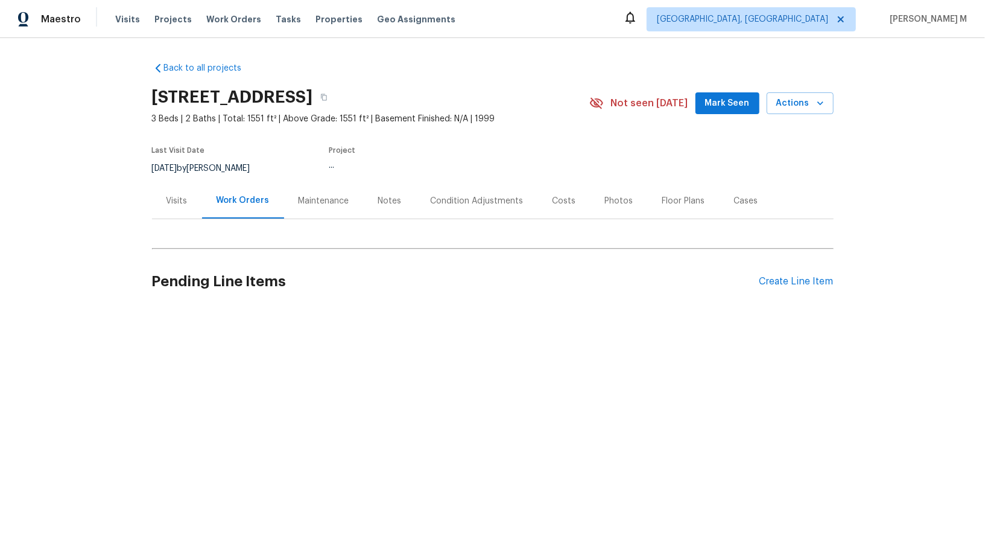
click at [175, 208] on div "Visits" at bounding box center [177, 201] width 50 height 36
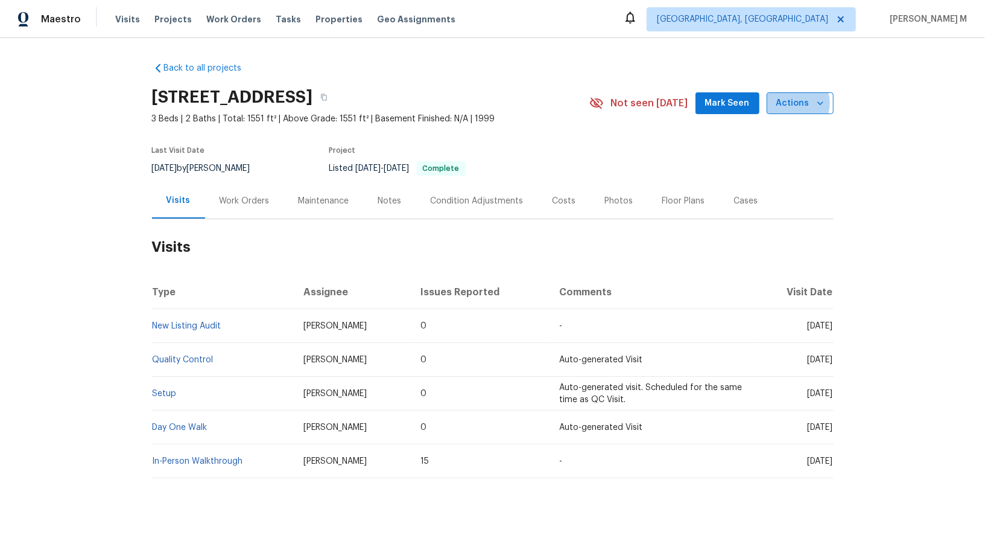
click at [798, 101] on span "Actions" at bounding box center [801, 103] width 48 height 15
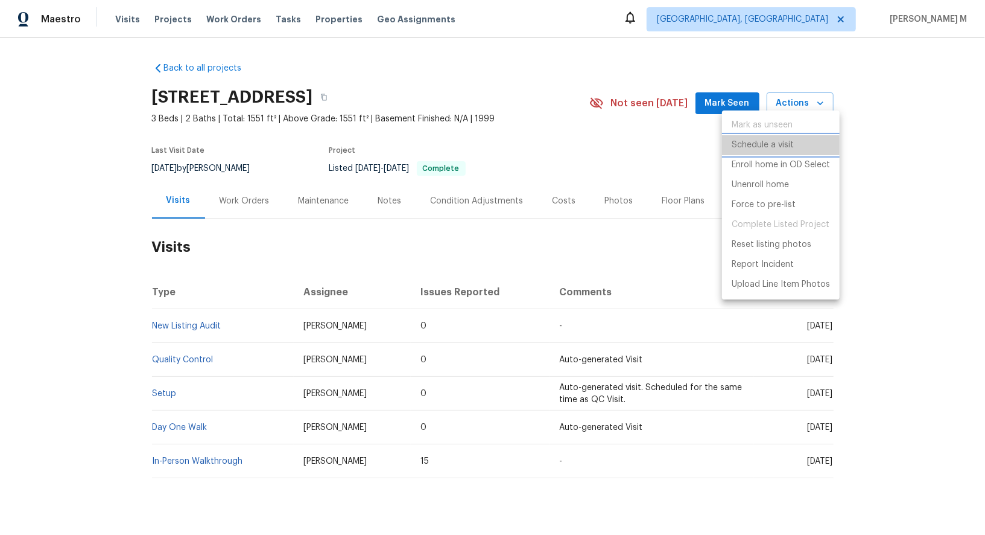
click at [794, 146] on li "Schedule a visit" at bounding box center [781, 145] width 118 height 20
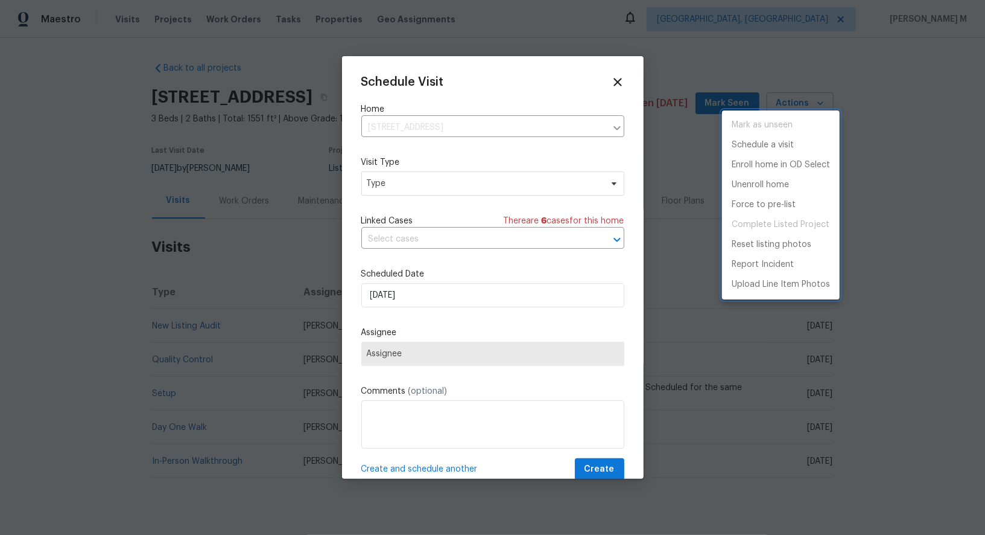
click at [395, 180] on div at bounding box center [492, 267] width 985 height 535
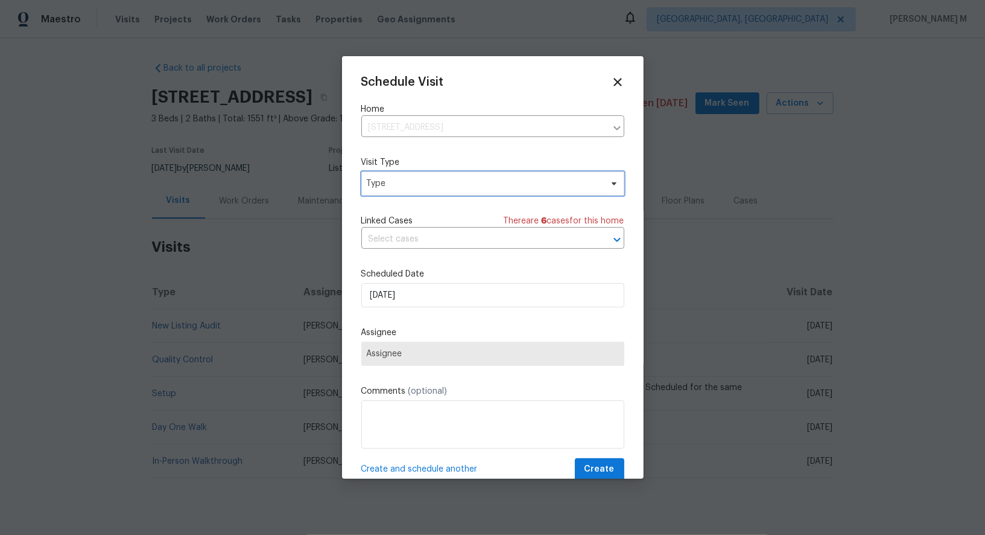
click at [382, 186] on span "Type" at bounding box center [492, 183] width 263 height 24
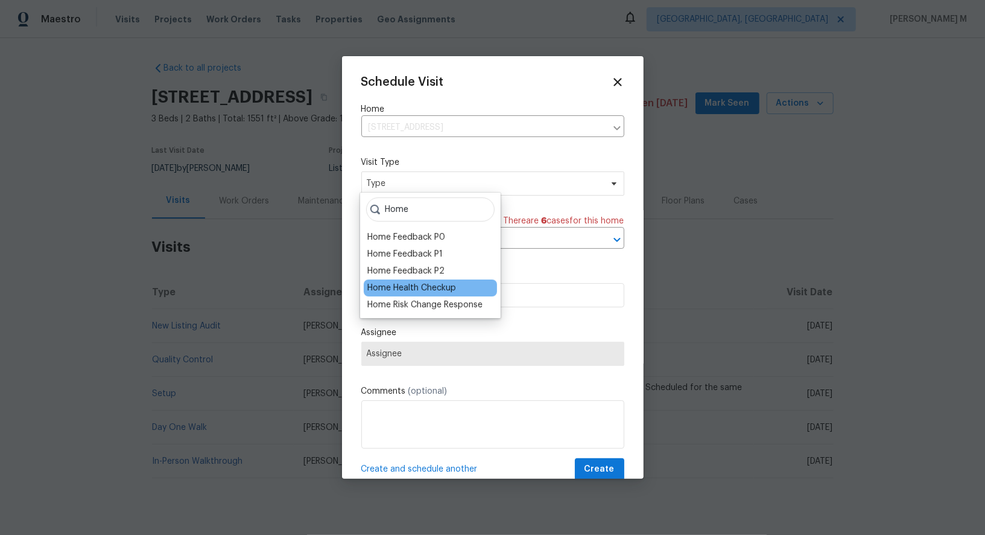
type input "Home"
click at [415, 282] on div "Home Health Checkup" at bounding box center [411, 288] width 89 height 12
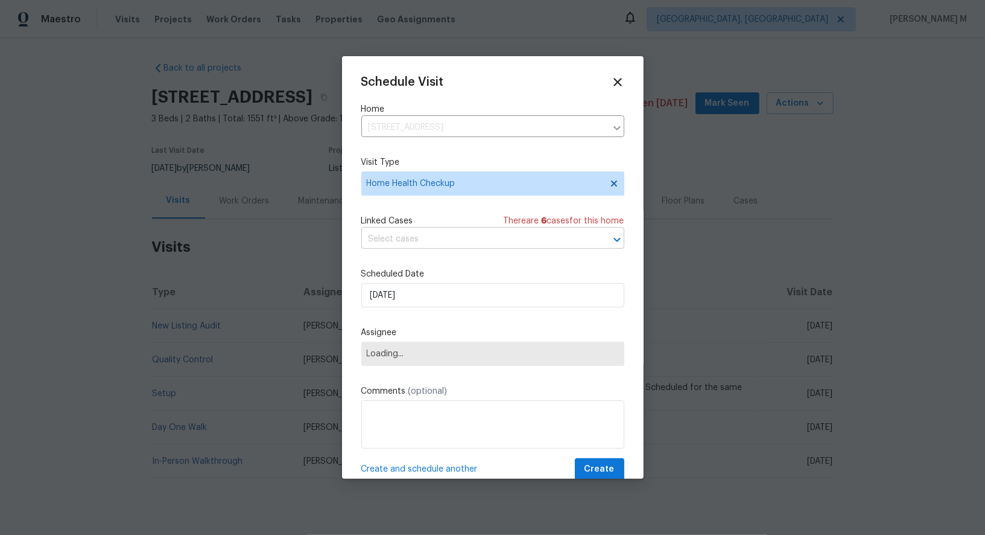
click at [430, 238] on input "text" at bounding box center [475, 239] width 229 height 19
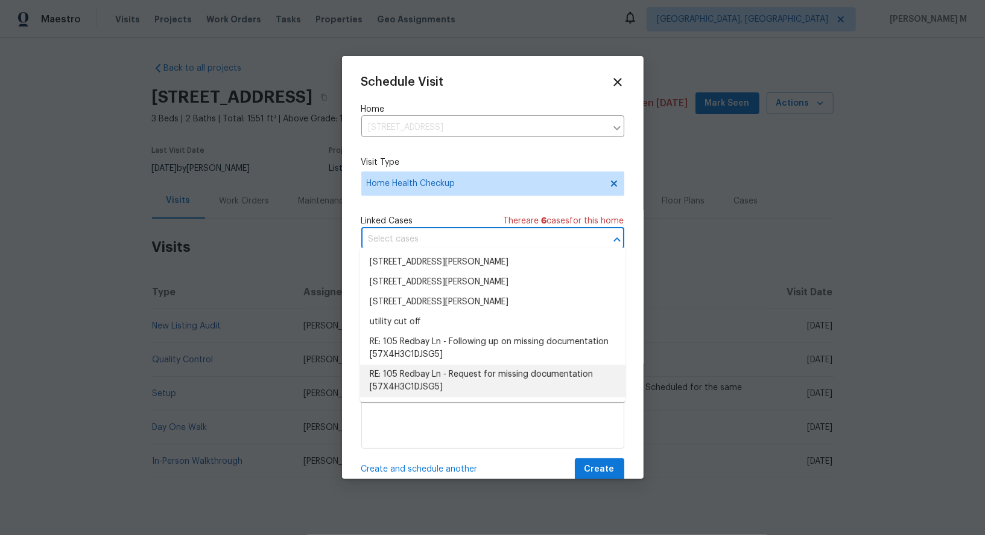
click at [462, 440] on div "Schedule Visit Home 105 Redbay Ln, Clayton, NC 27527 ​ Visit Type Home Health C…" at bounding box center [492, 277] width 263 height 405
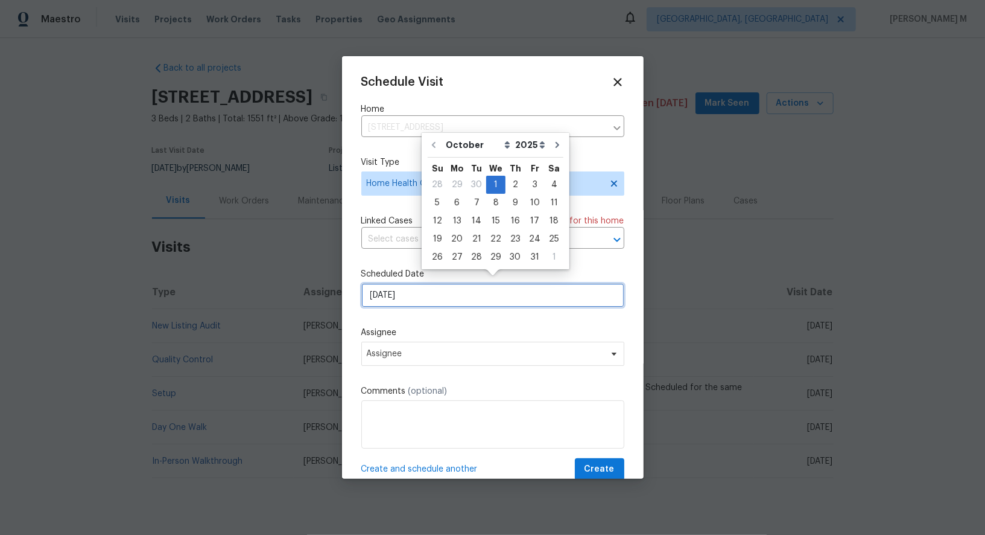
click at [438, 283] on input "[DATE]" at bounding box center [492, 295] width 263 height 24
click at [459, 200] on div "6" at bounding box center [457, 202] width 20 height 17
type input "[DATE]"
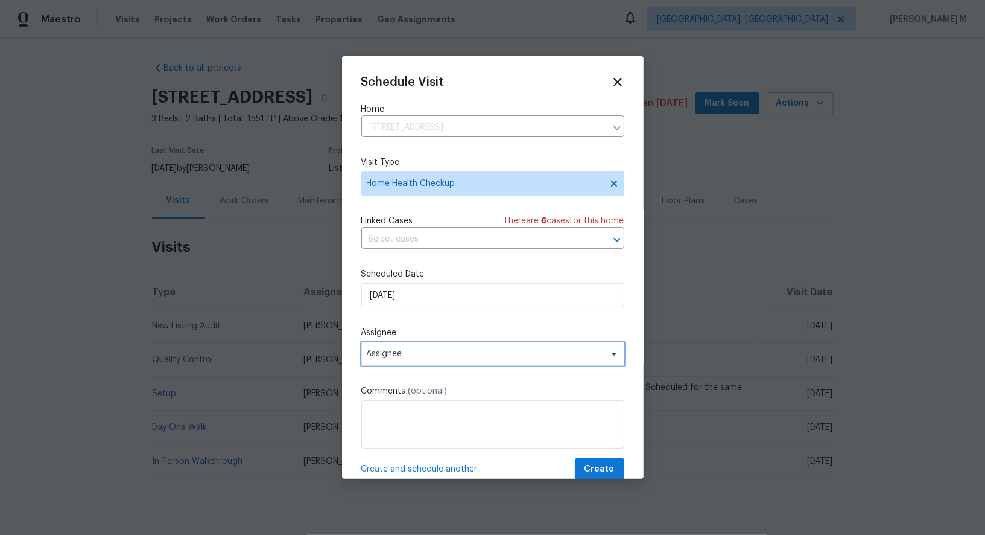
click at [459, 349] on span "Assignee" at bounding box center [485, 354] width 237 height 10
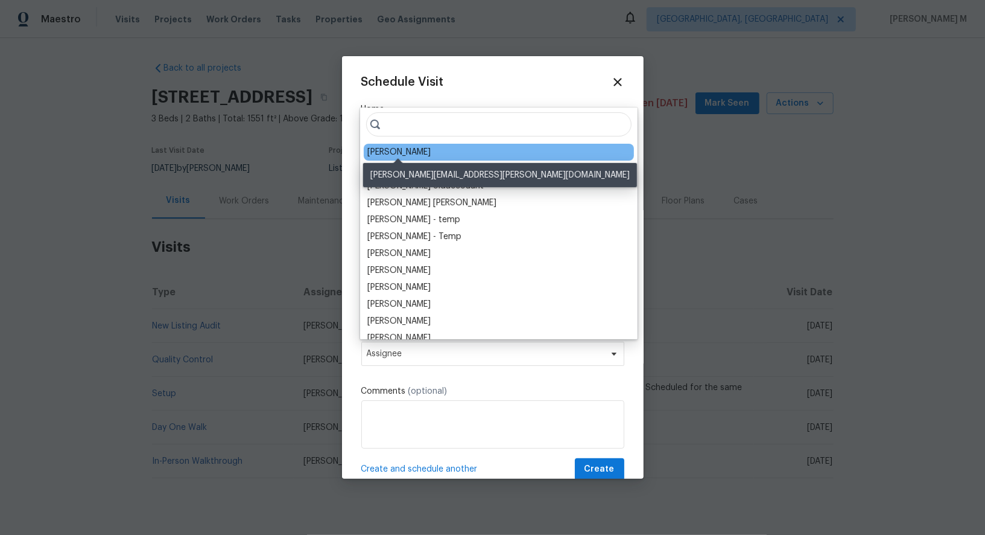
click at [413, 151] on div "[PERSON_NAME]" at bounding box center [398, 152] width 63 height 12
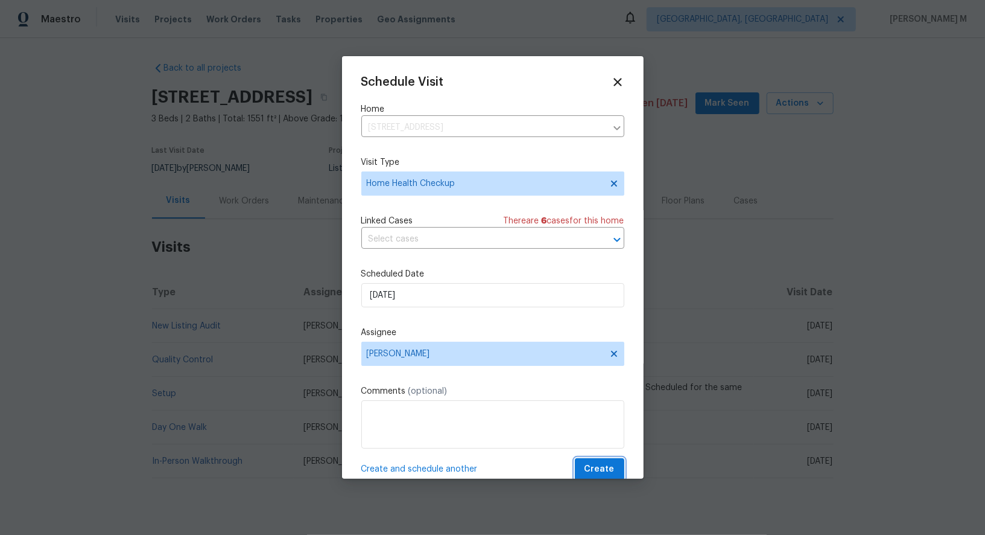
click at [606, 462] on span "Create" at bounding box center [600, 469] width 30 height 15
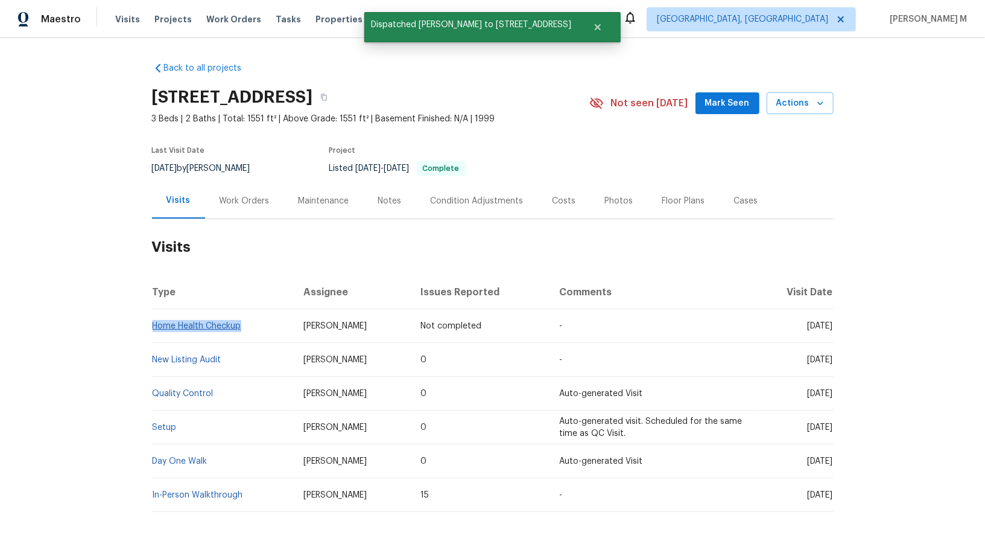
drag, startPoint x: 274, startPoint y: 322, endPoint x: 152, endPoint y: 316, distance: 122.1
click at [152, 316] on td "Home Health Checkup" at bounding box center [223, 326] width 142 height 34
copy link "Home Health Checkup"
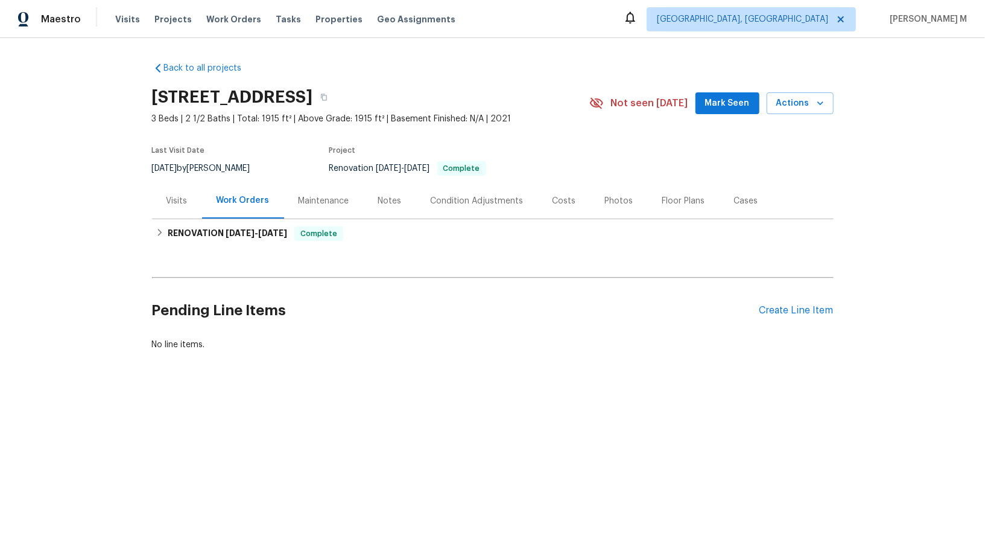
click at [180, 203] on div "Visits" at bounding box center [177, 201] width 50 height 36
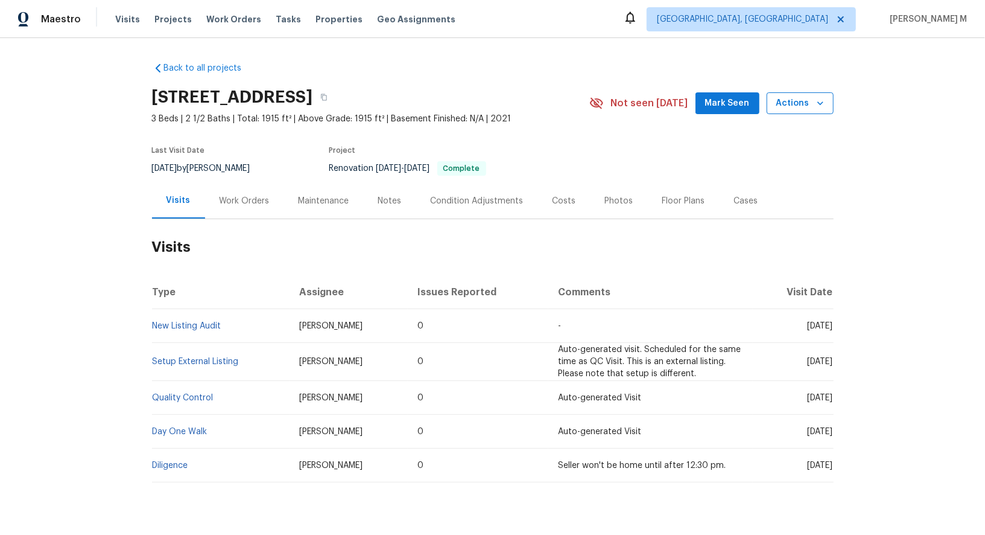
click at [794, 103] on span "Actions" at bounding box center [801, 103] width 48 height 15
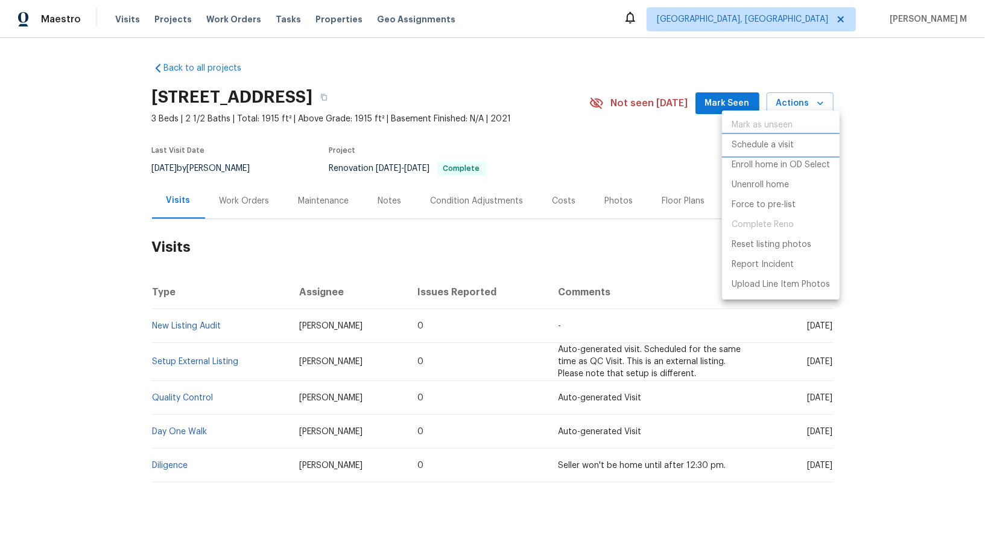
click at [753, 143] on p "Schedule a visit" at bounding box center [763, 145] width 62 height 13
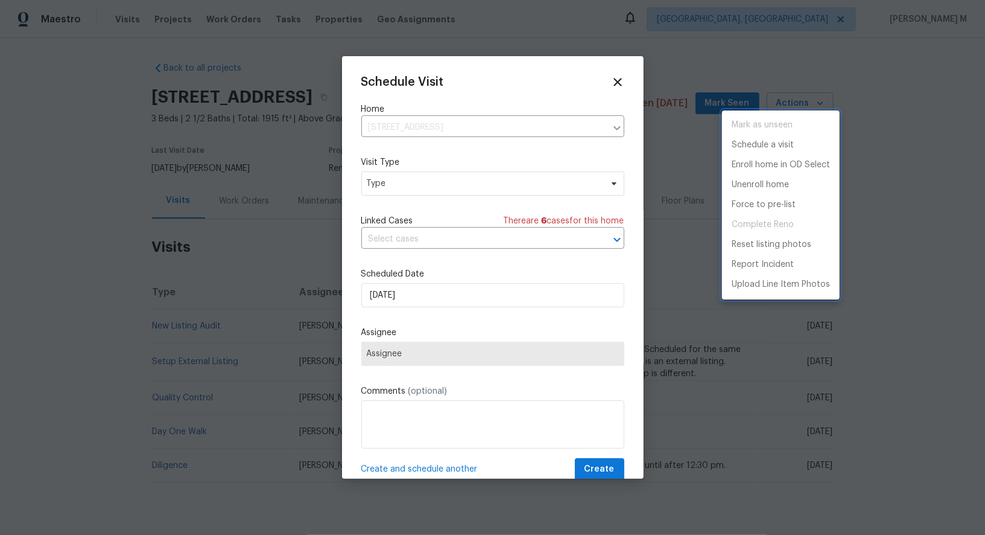
click at [439, 173] on div at bounding box center [492, 267] width 985 height 535
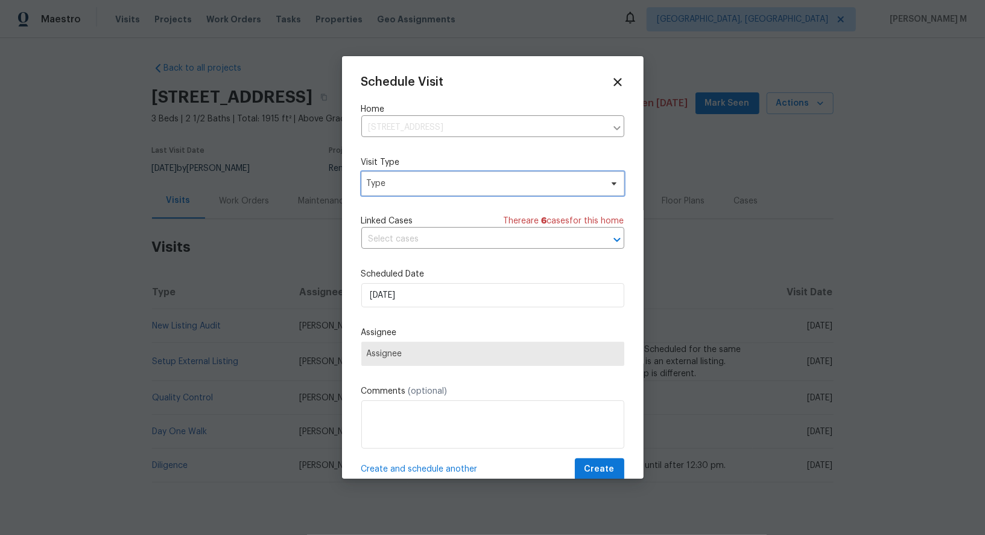
click at [414, 191] on span "Type" at bounding box center [492, 183] width 263 height 24
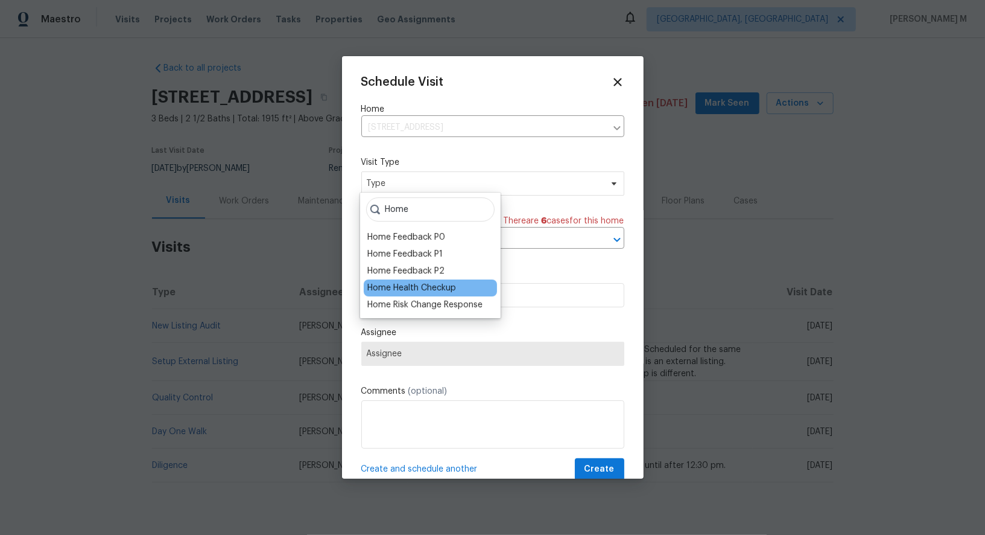
type input "Home"
click at [416, 288] on div "Home Health Checkup" at bounding box center [411, 288] width 89 height 12
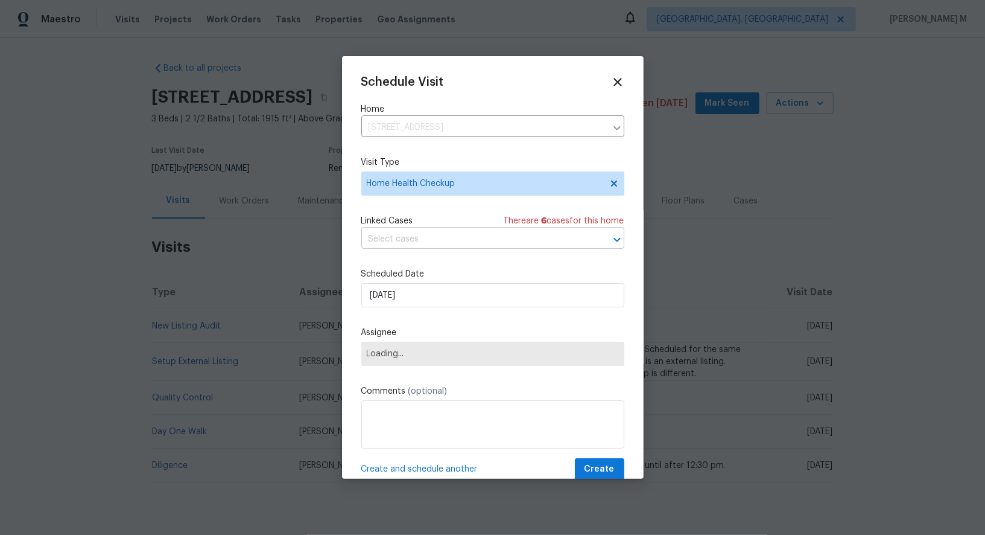
click at [455, 238] on input "text" at bounding box center [475, 239] width 229 height 19
click at [463, 216] on div "Linked Cases There are 6 case s for this home" at bounding box center [492, 221] width 263 height 12
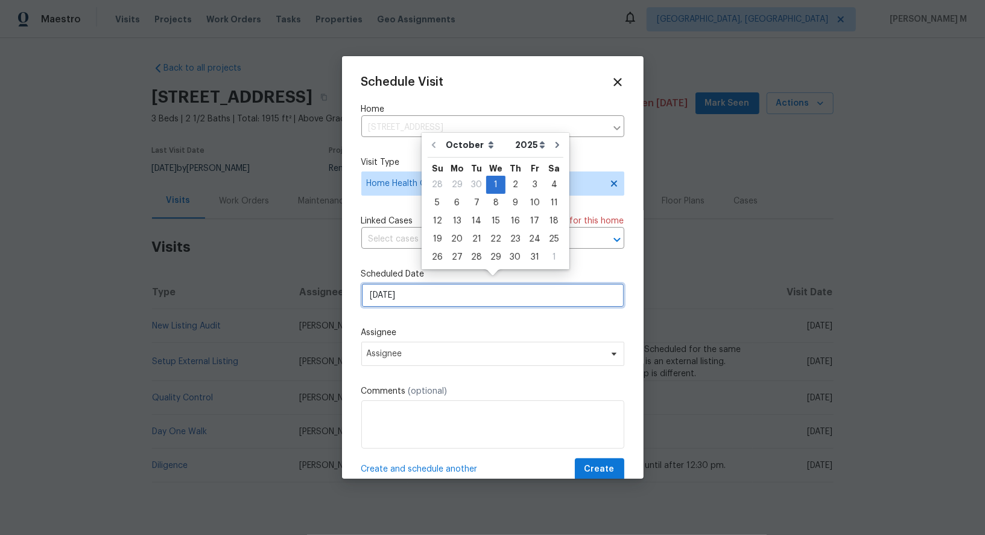
click at [440, 283] on input "[DATE]" at bounding box center [492, 295] width 263 height 24
click at [456, 203] on div "6" at bounding box center [457, 202] width 20 height 17
type input "[DATE]"
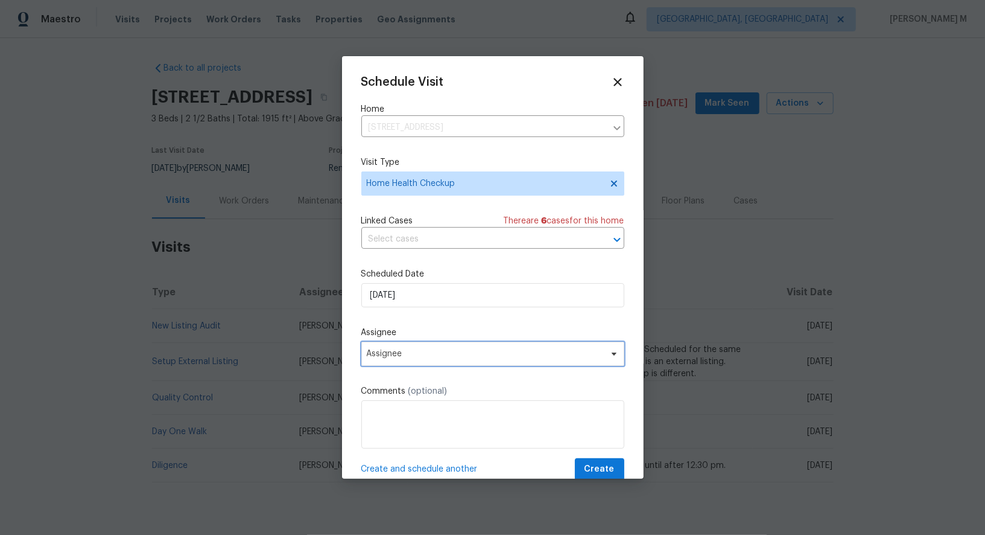
click at [455, 349] on span "Assignee" at bounding box center [485, 354] width 237 height 10
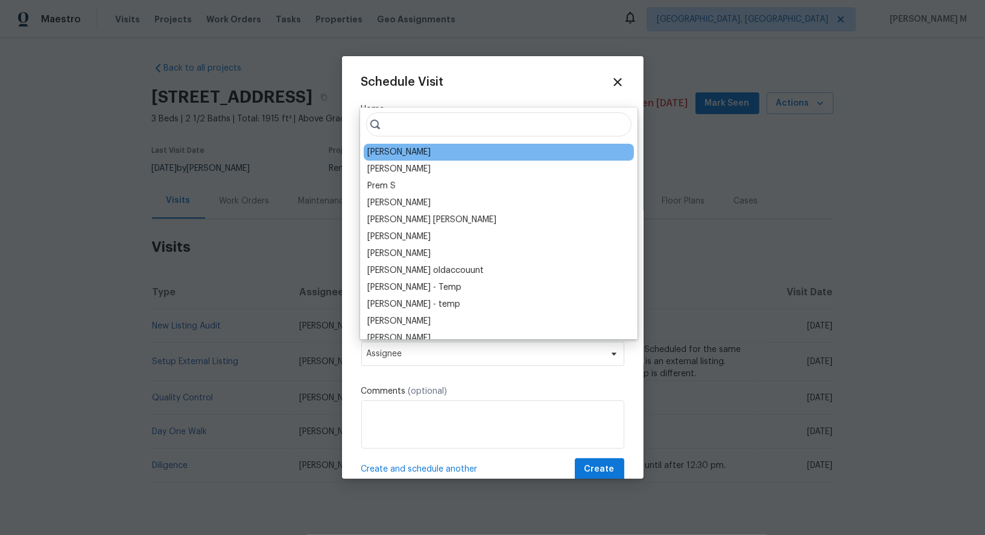
click at [397, 153] on div "Amanda Horton" at bounding box center [398, 152] width 63 height 12
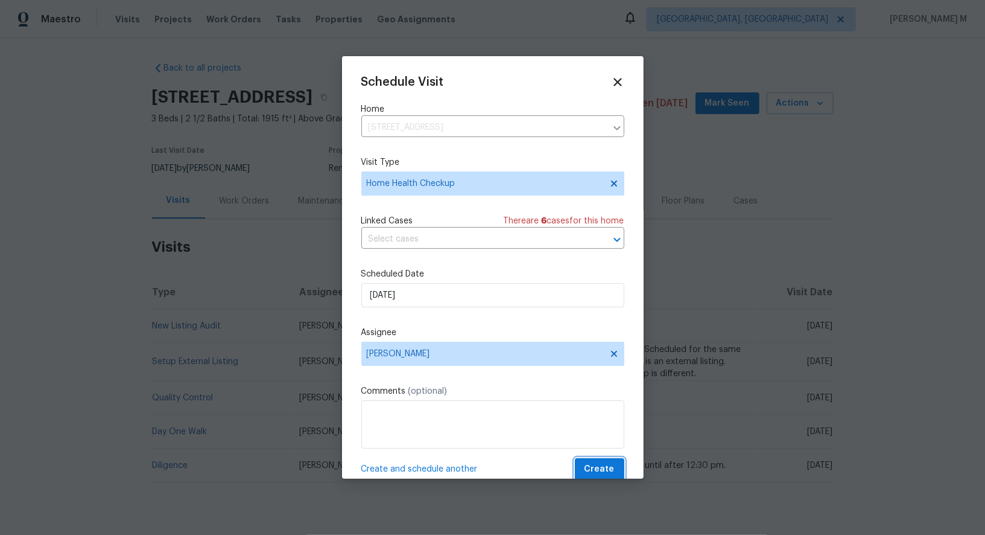
click at [611, 462] on span "Create" at bounding box center [600, 469] width 30 height 15
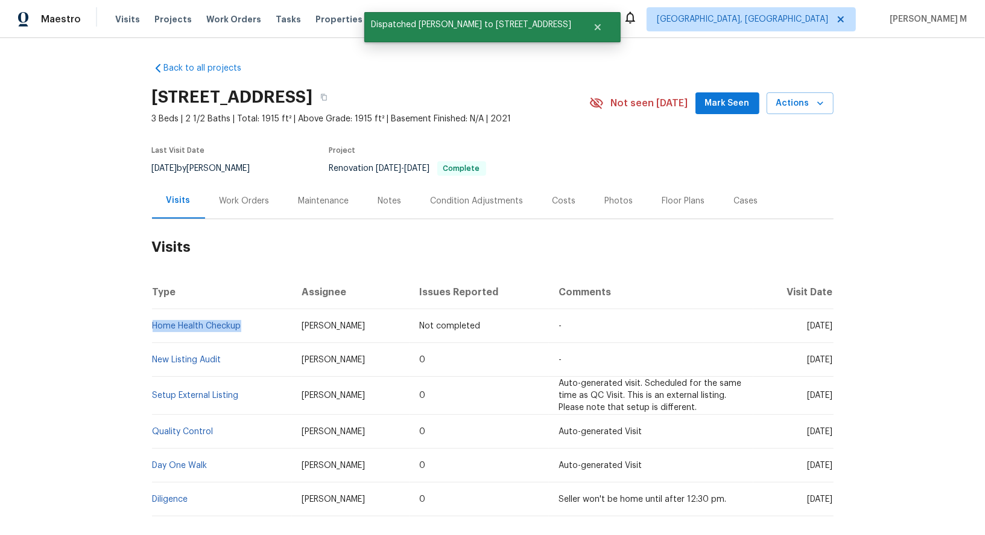
drag, startPoint x: 251, startPoint y: 322, endPoint x: 155, endPoint y: 322, distance: 95.9
click at [155, 322] on td "Home Health Checkup" at bounding box center [222, 326] width 141 height 34
copy link "Home Health Checkup"
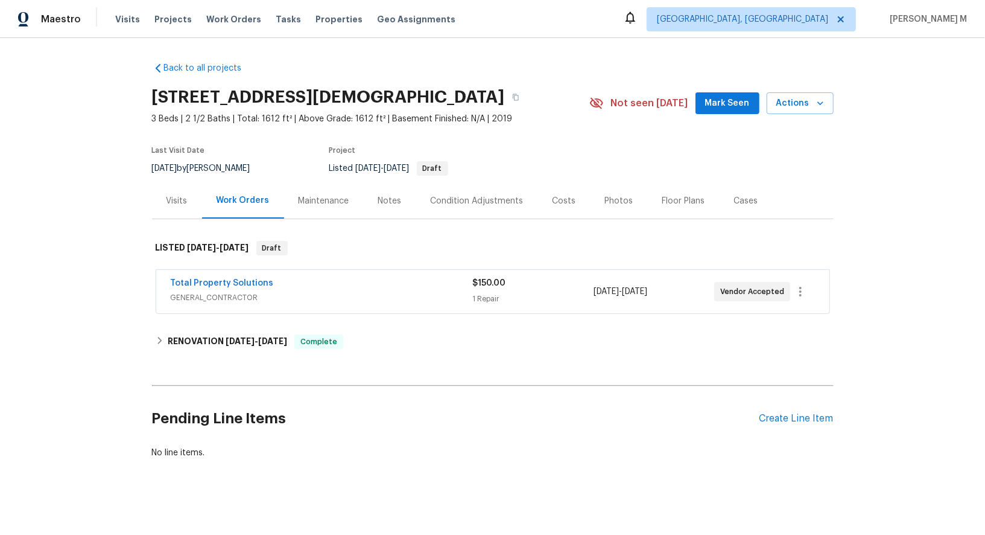
click at [186, 209] on div "Visits" at bounding box center [177, 201] width 50 height 36
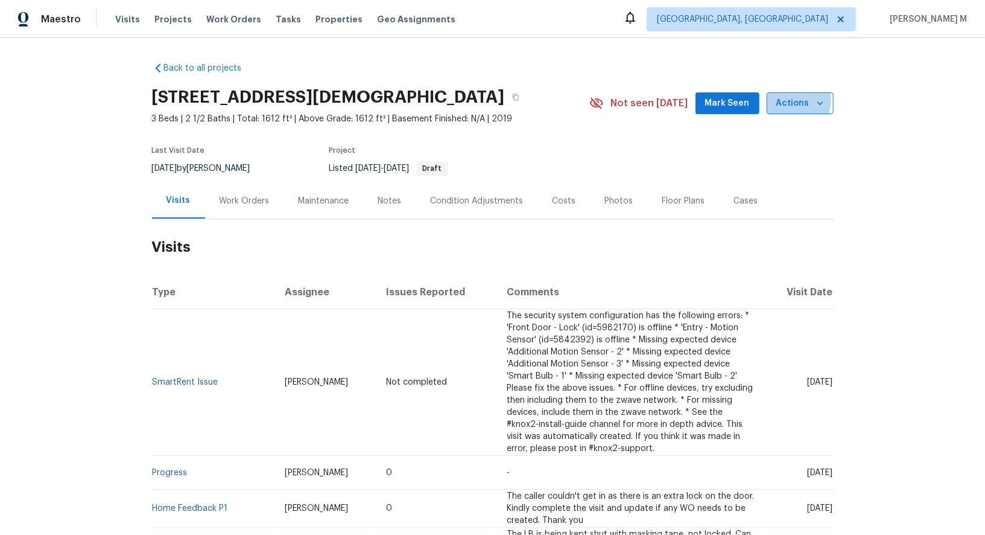
click at [800, 98] on span "Actions" at bounding box center [801, 103] width 48 height 15
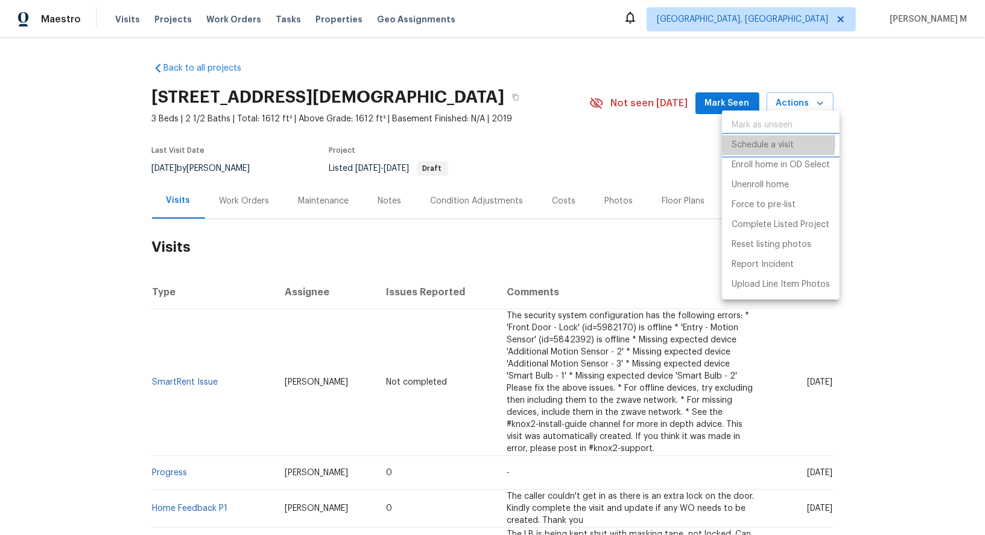
click at [763, 142] on p "Schedule a visit" at bounding box center [763, 145] width 62 height 13
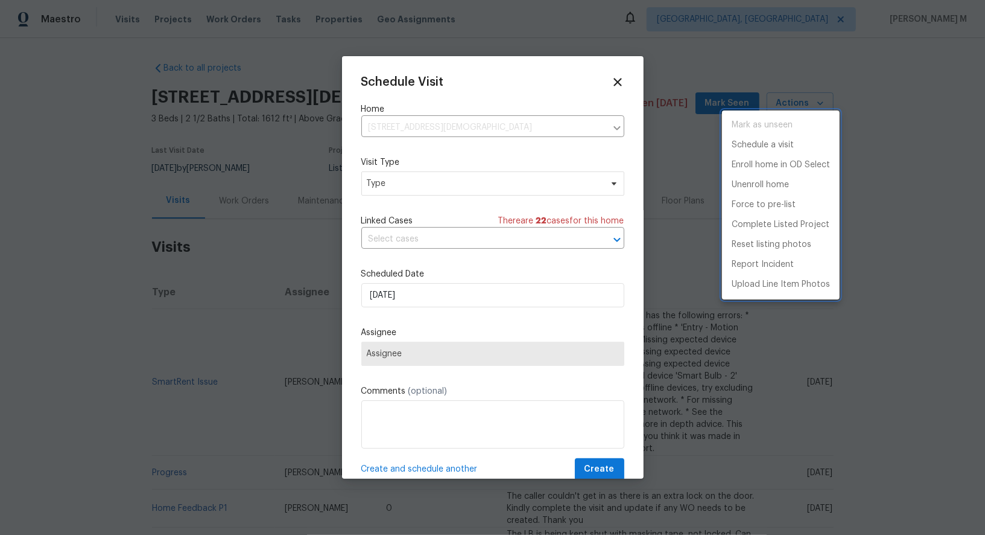
click at [413, 183] on div at bounding box center [492, 267] width 985 height 535
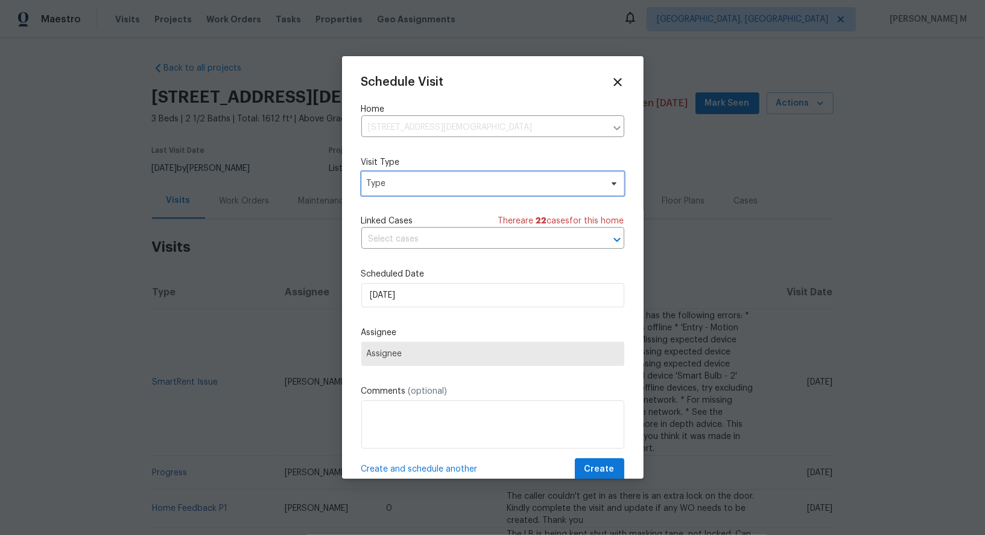
click at [395, 183] on span "Type" at bounding box center [484, 183] width 235 height 12
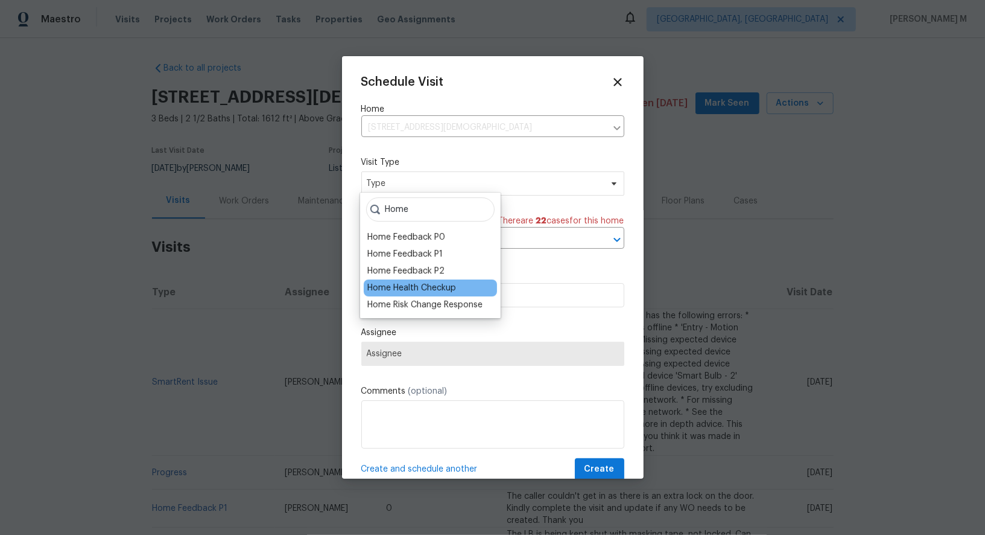
type input "Home"
click at [423, 288] on div "Home Health Checkup" at bounding box center [411, 288] width 89 height 12
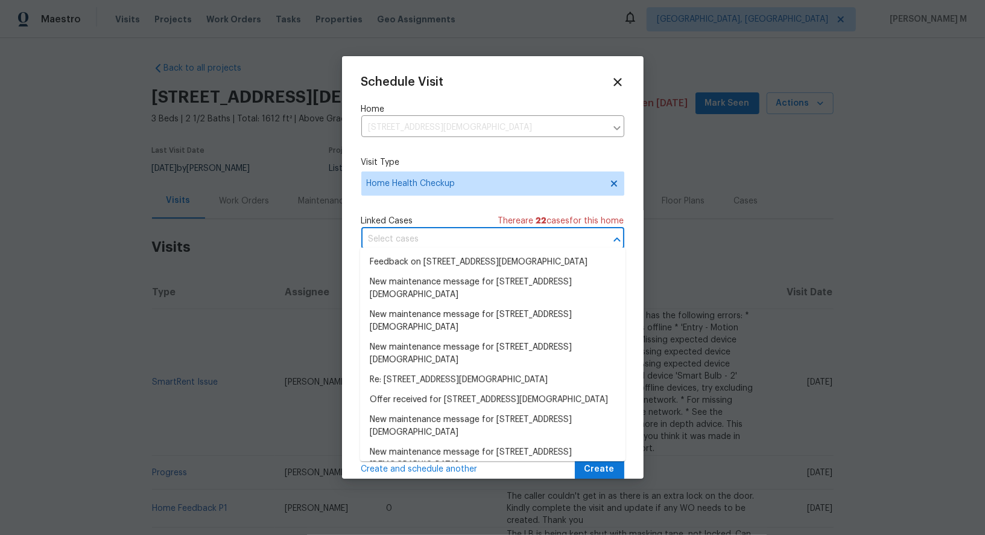
click at [474, 230] on input "text" at bounding box center [475, 239] width 229 height 19
click at [439, 269] on li "Feedback on 405 E Ladies Mile Rd, Richmond, VA 23222" at bounding box center [492, 262] width 265 height 20
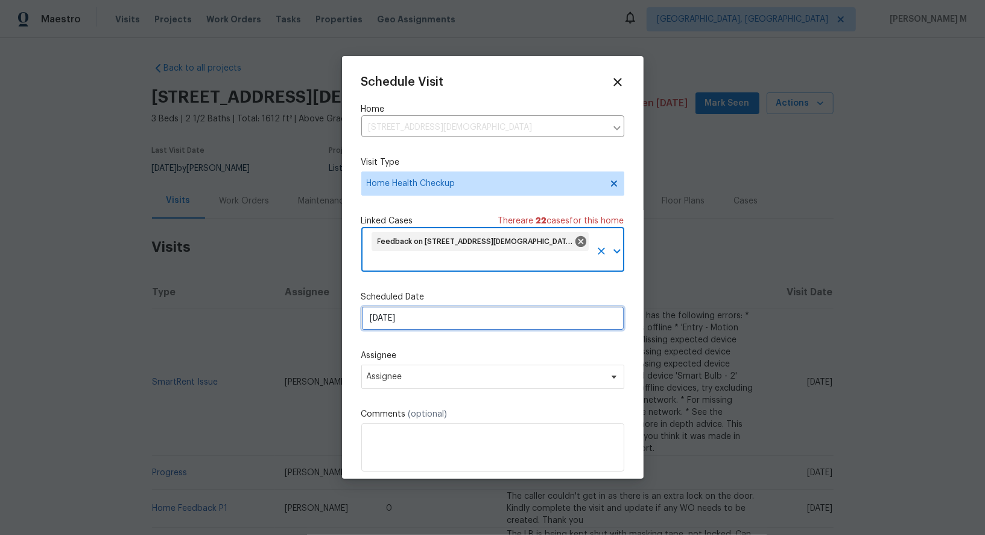
click at [428, 313] on input "[DATE]" at bounding box center [492, 318] width 263 height 24
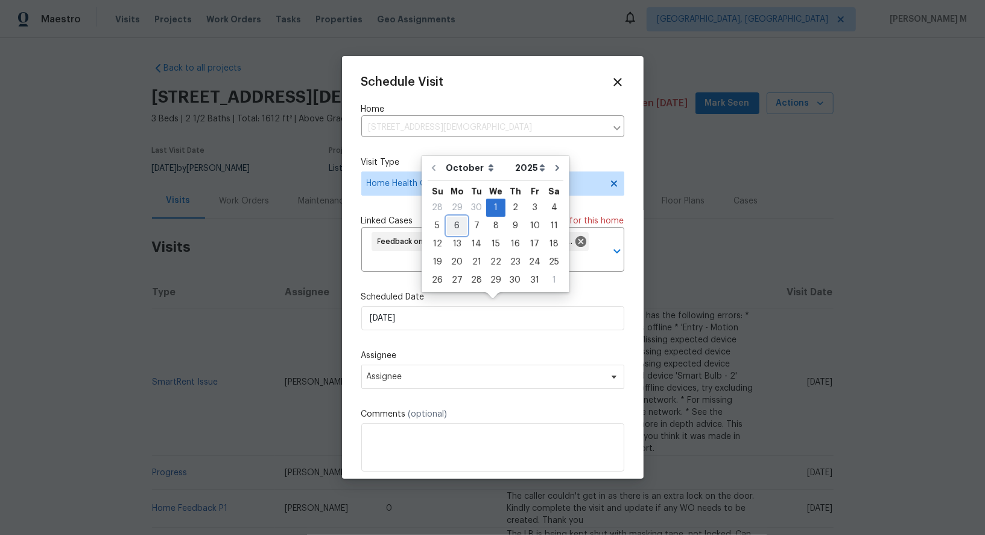
click at [455, 227] on div "6" at bounding box center [457, 225] width 20 height 17
type input "06/10/2025"
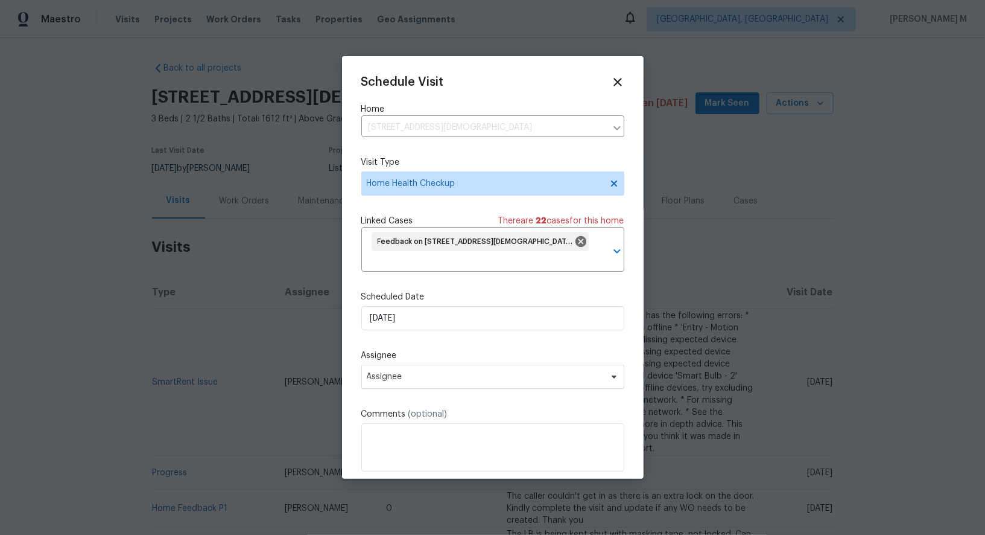
click at [457, 354] on div "Assignee Assignee" at bounding box center [492, 368] width 263 height 39
click at [453, 372] on span "Assignee" at bounding box center [485, 377] width 237 height 10
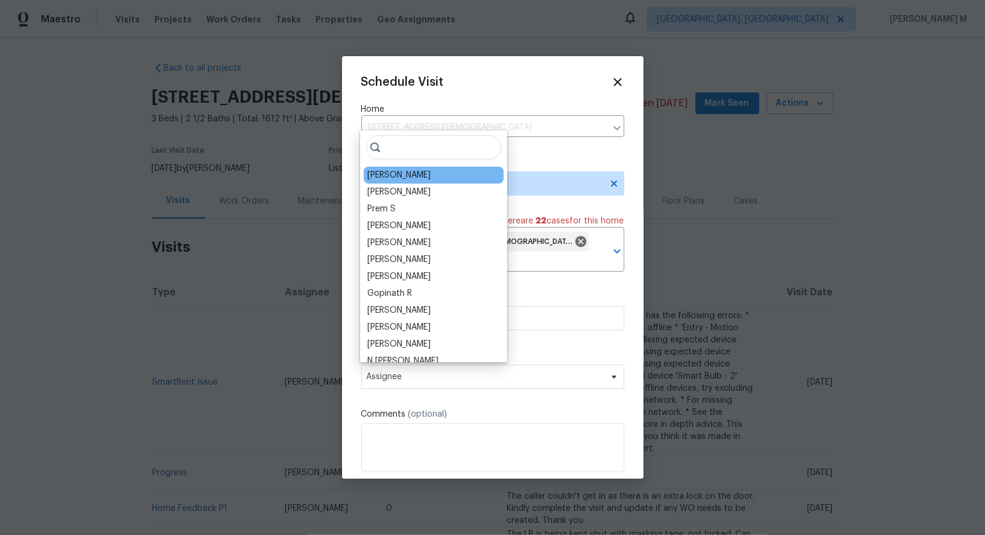
click at [412, 176] on div "[PERSON_NAME]" at bounding box center [398, 175] width 63 height 12
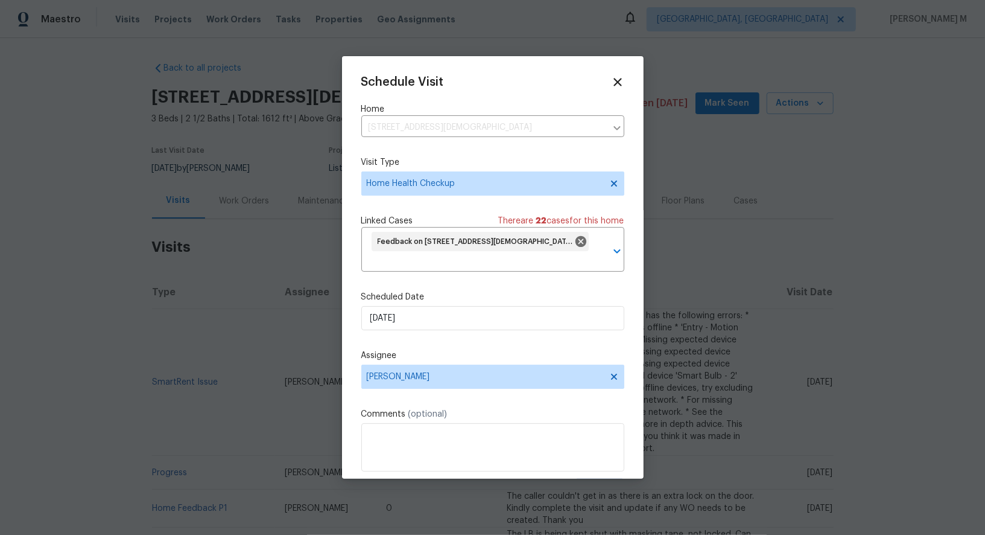
click at [596, 481] on button "Create" at bounding box center [599, 492] width 49 height 22
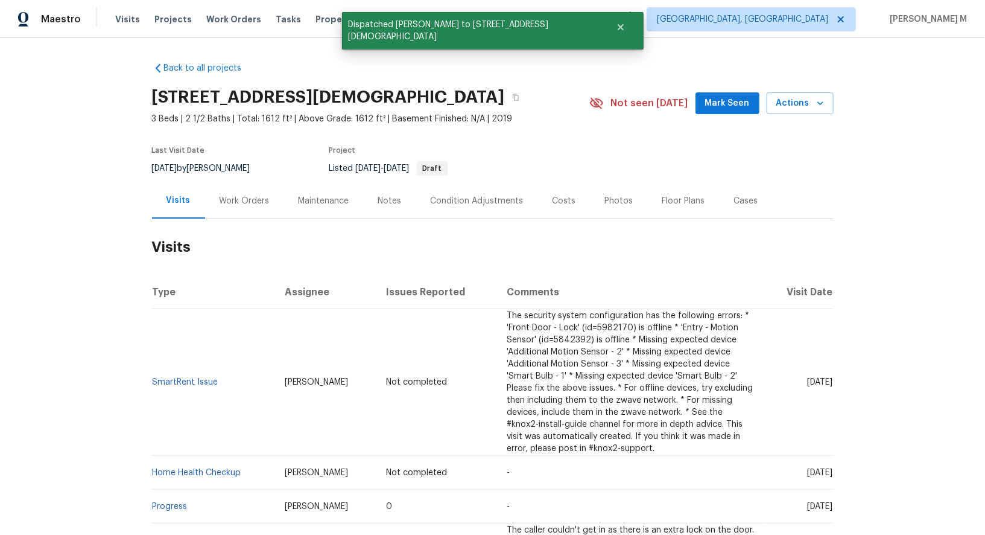
click at [234, 377] on td "SmartRent Issue" at bounding box center [214, 382] width 124 height 147
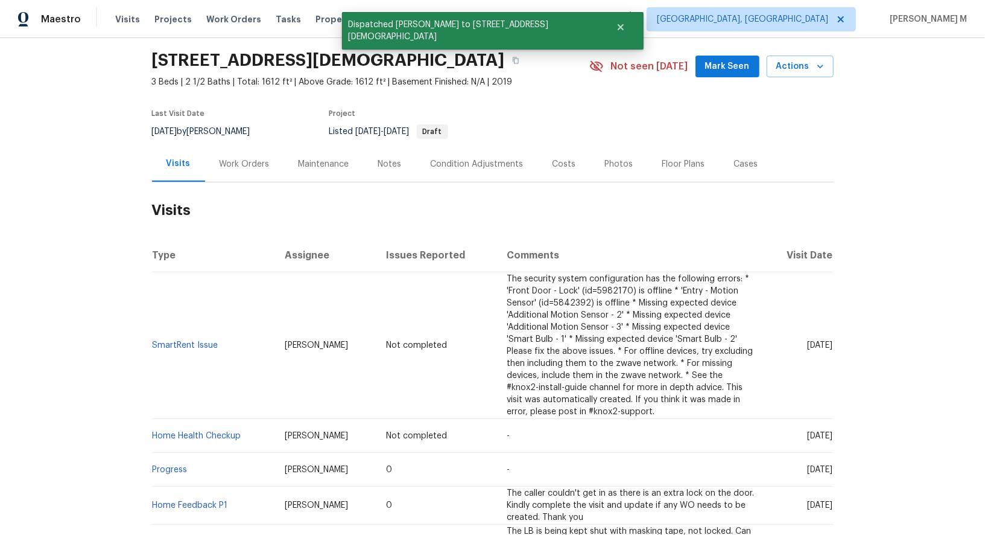
scroll to position [42, 0]
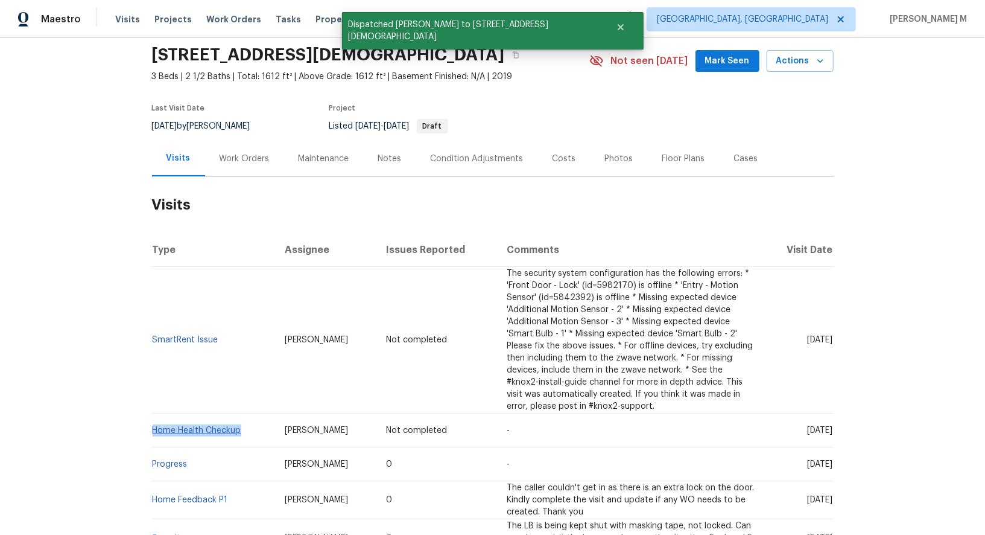
drag, startPoint x: 250, startPoint y: 421, endPoint x: 154, endPoint y: 419, distance: 95.4
click at [154, 419] on td "Home Health Checkup" at bounding box center [214, 430] width 124 height 34
copy link "Home Health Checkup"
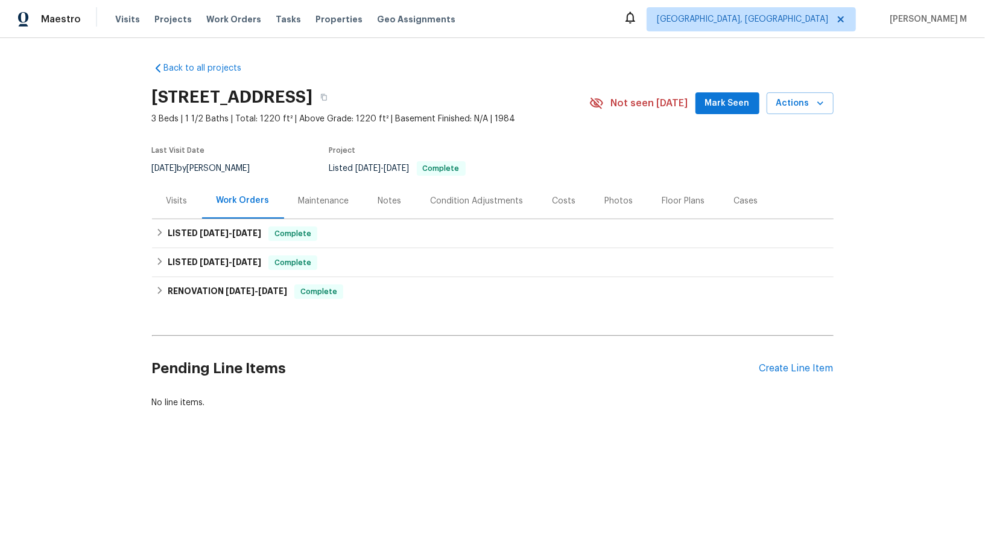
click at [177, 198] on div "Visits" at bounding box center [177, 201] width 21 height 12
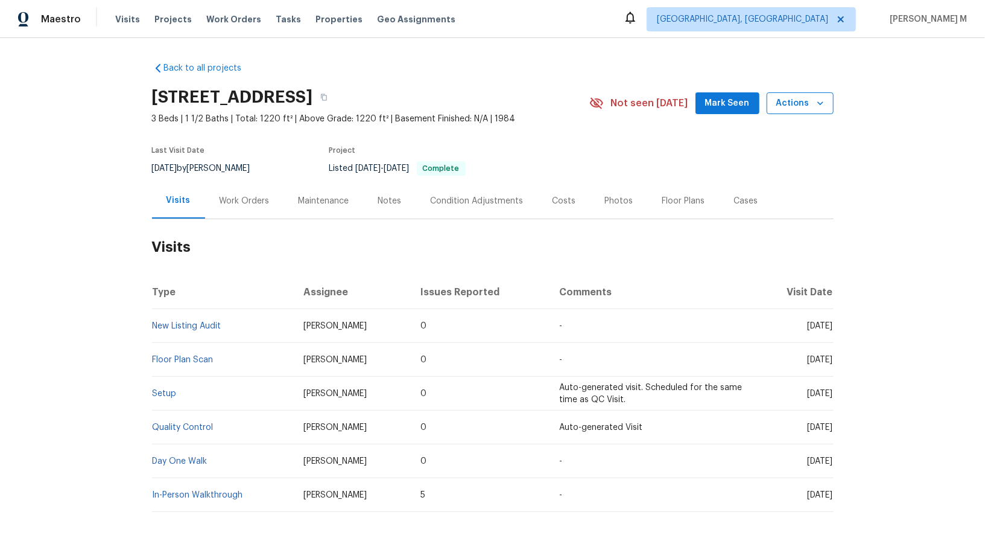
click at [799, 96] on span "Actions" at bounding box center [801, 103] width 48 height 15
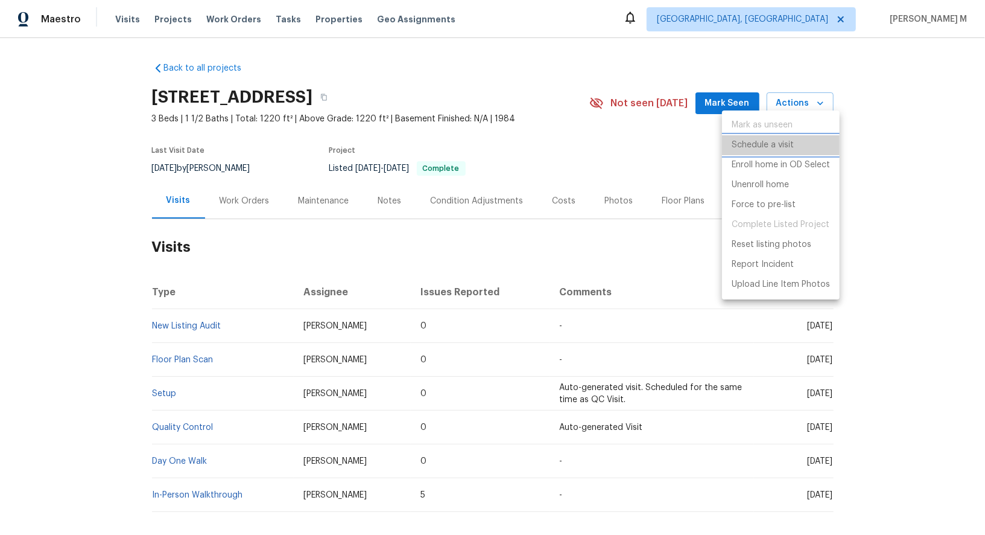
click at [795, 135] on li "Schedule a visit" at bounding box center [781, 145] width 118 height 20
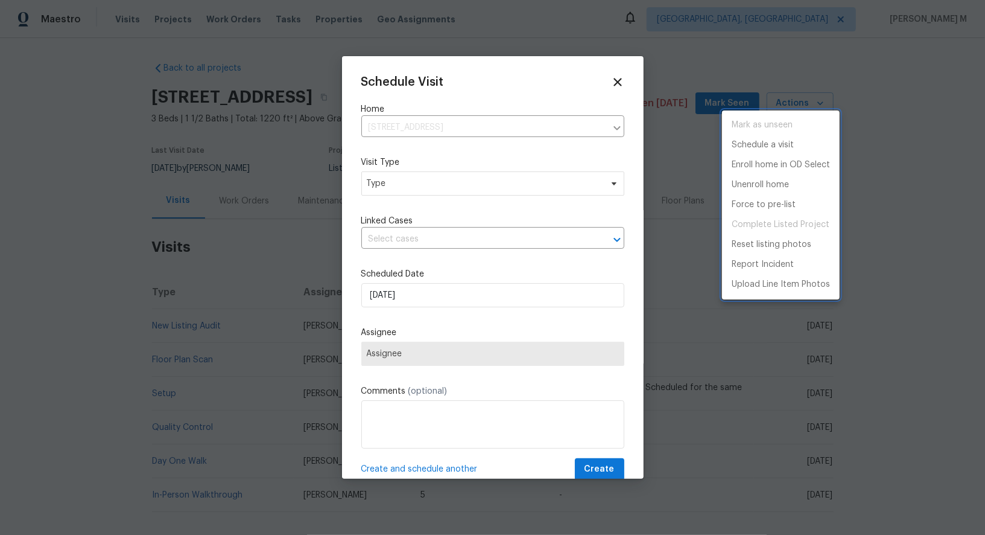
click at [398, 186] on div at bounding box center [492, 267] width 985 height 535
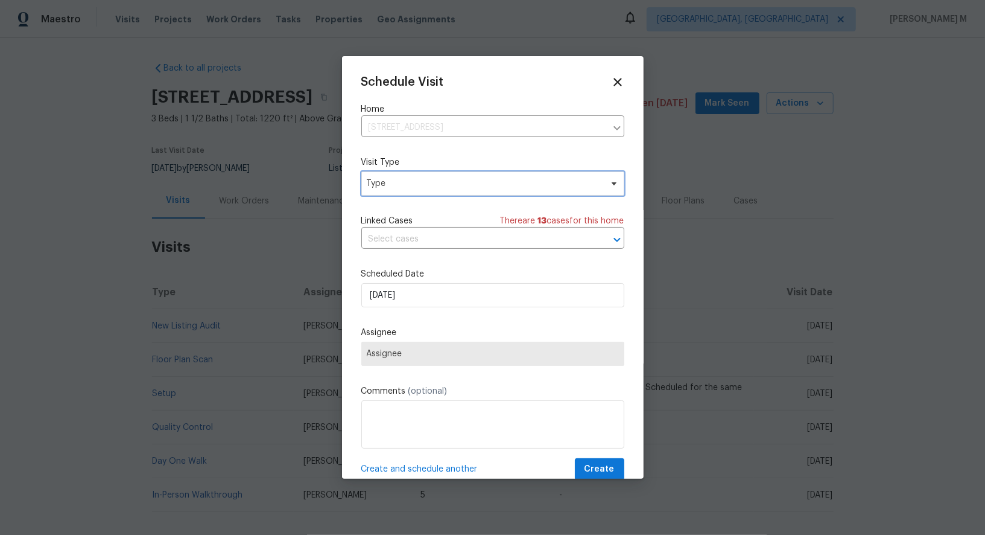
click at [398, 177] on span "Type" at bounding box center [484, 183] width 235 height 12
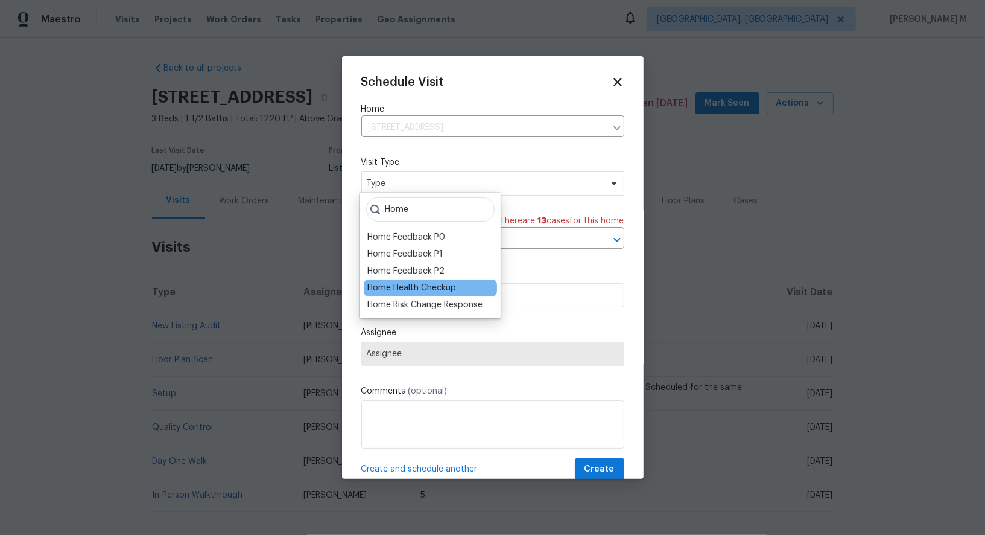
type input "Home"
click at [413, 283] on div "Home Health Checkup" at bounding box center [411, 288] width 89 height 12
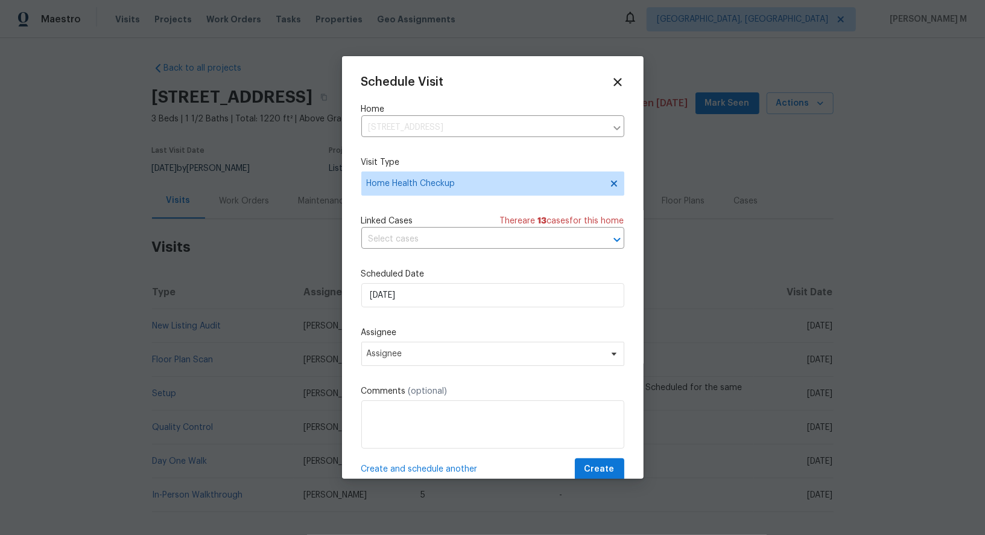
click at [445, 249] on div "Schedule Visit Home 10902 Greenaire Pl, Henrico, VA 23233 ​ Visit Type Home Hea…" at bounding box center [492, 277] width 263 height 405
click at [445, 241] on input "text" at bounding box center [475, 239] width 229 height 19
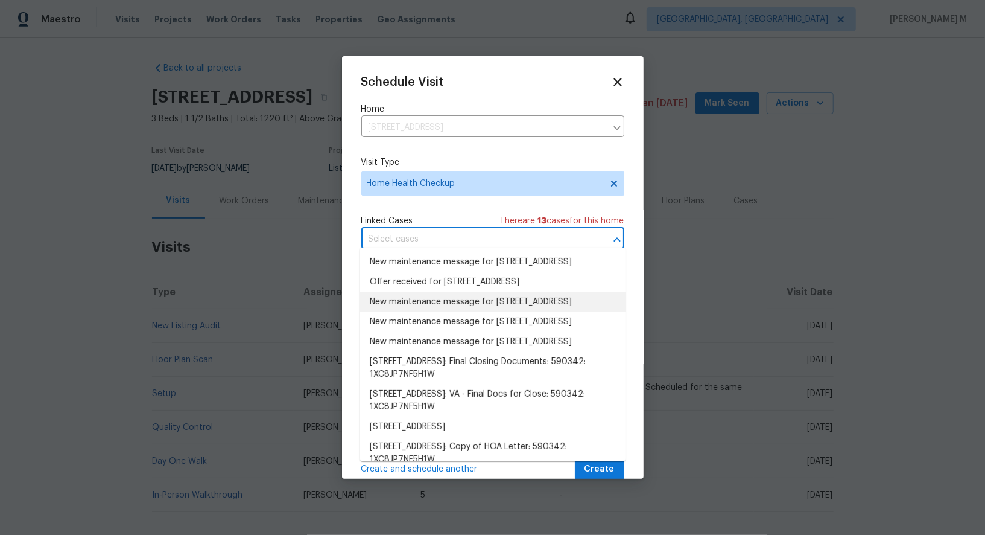
scroll to position [163, 0]
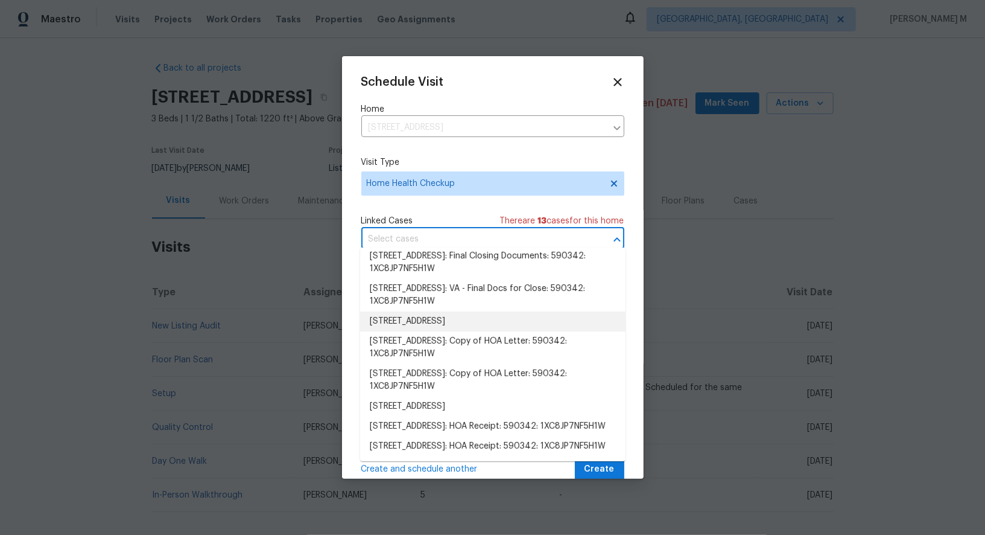
click at [421, 215] on div "Linked Cases There are 13 case s for this home" at bounding box center [492, 221] width 263 height 12
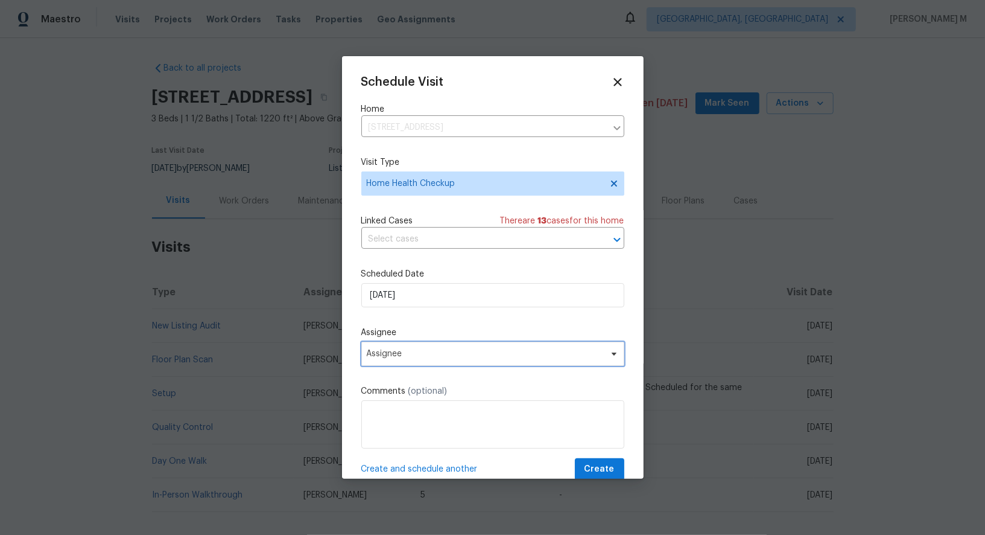
click at [416, 349] on span "Assignee" at bounding box center [485, 354] width 237 height 10
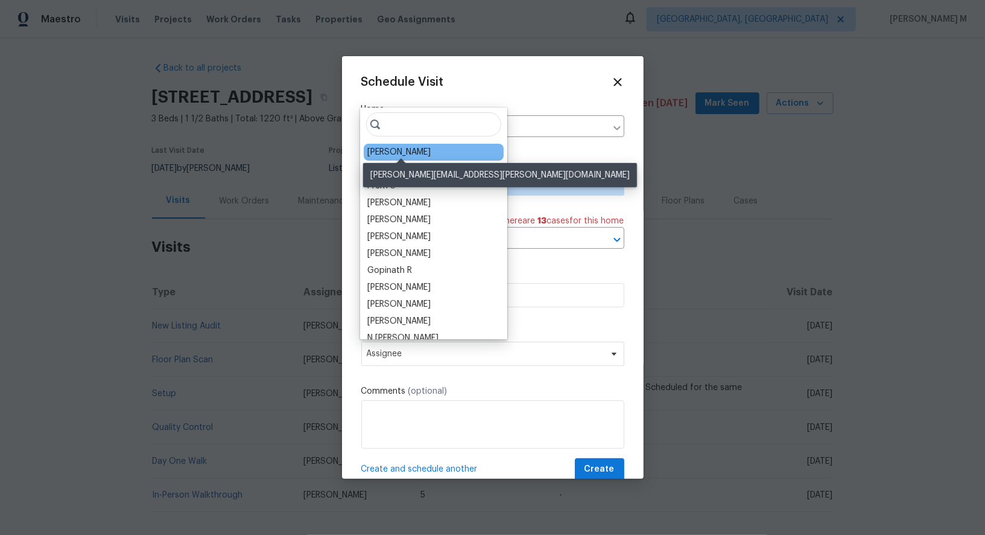
click at [393, 153] on div "[PERSON_NAME]" at bounding box center [398, 152] width 63 height 12
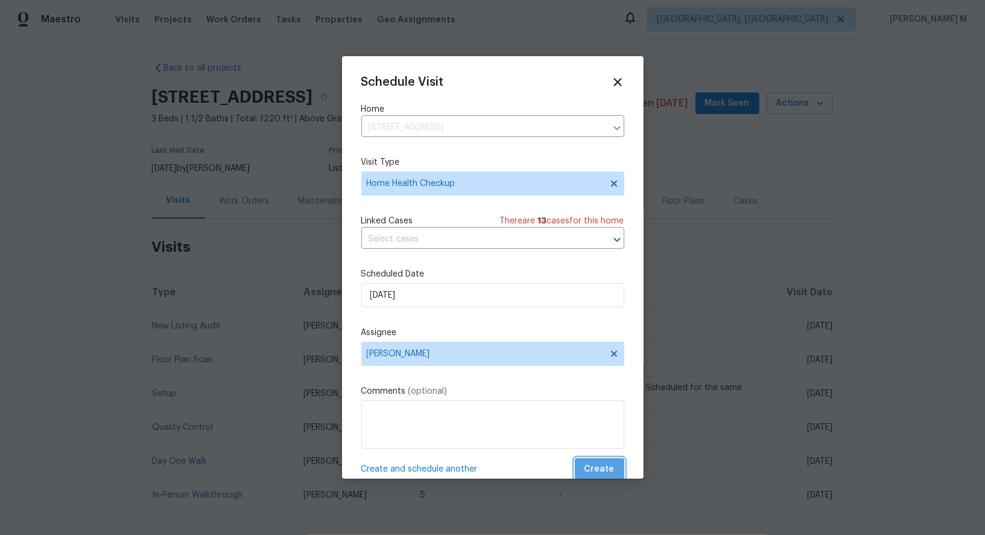
click at [605, 462] on span "Create" at bounding box center [600, 469] width 30 height 15
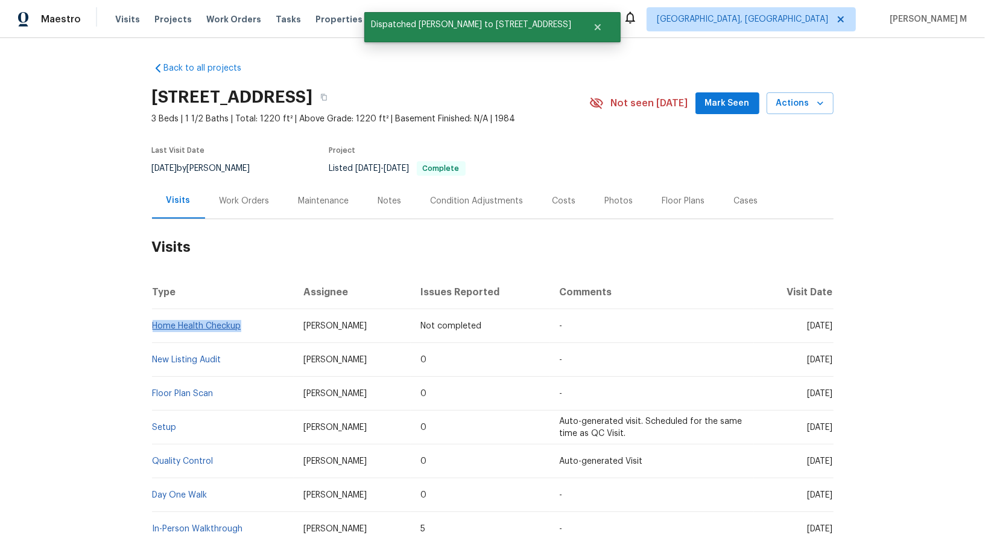
drag, startPoint x: 251, startPoint y: 320, endPoint x: 154, endPoint y: 318, distance: 96.6
click at [154, 318] on td "Home Health Checkup" at bounding box center [223, 326] width 142 height 34
copy link "Home Health Checkup"
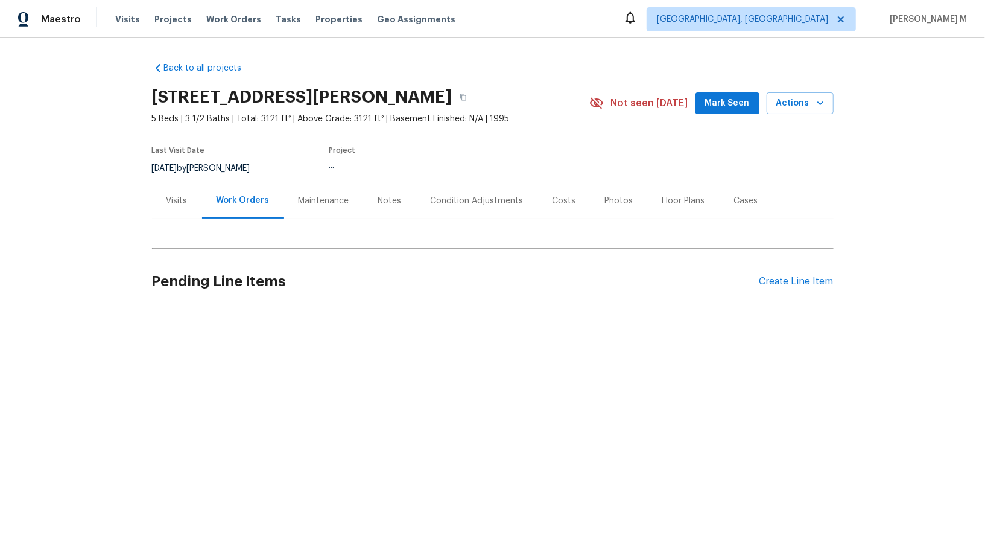
click at [181, 201] on div "Visits" at bounding box center [177, 201] width 50 height 36
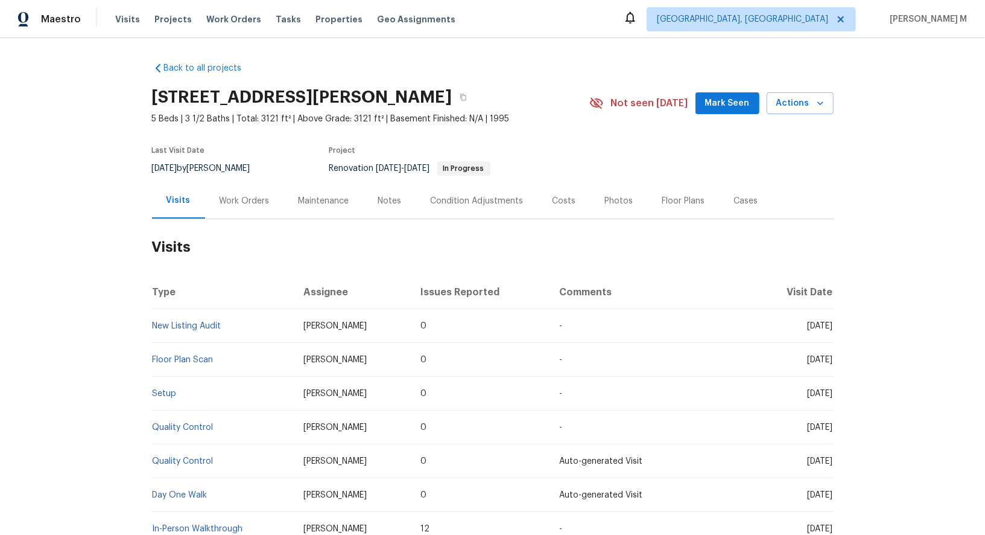
click at [788, 84] on div "[STREET_ADDRESS][PERSON_NAME] 5 Beds | 3 1/2 Baths | Total: 3121 ft² | Above Gr…" at bounding box center [493, 102] width 682 height 43
click at [788, 96] on span "Actions" at bounding box center [801, 103] width 48 height 15
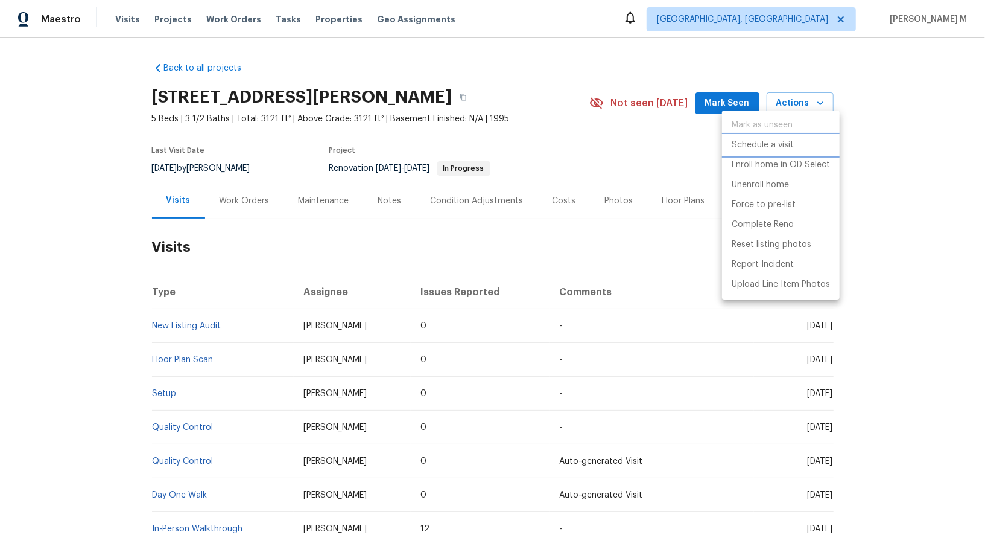
click at [757, 149] on p "Schedule a visit" at bounding box center [763, 145] width 62 height 13
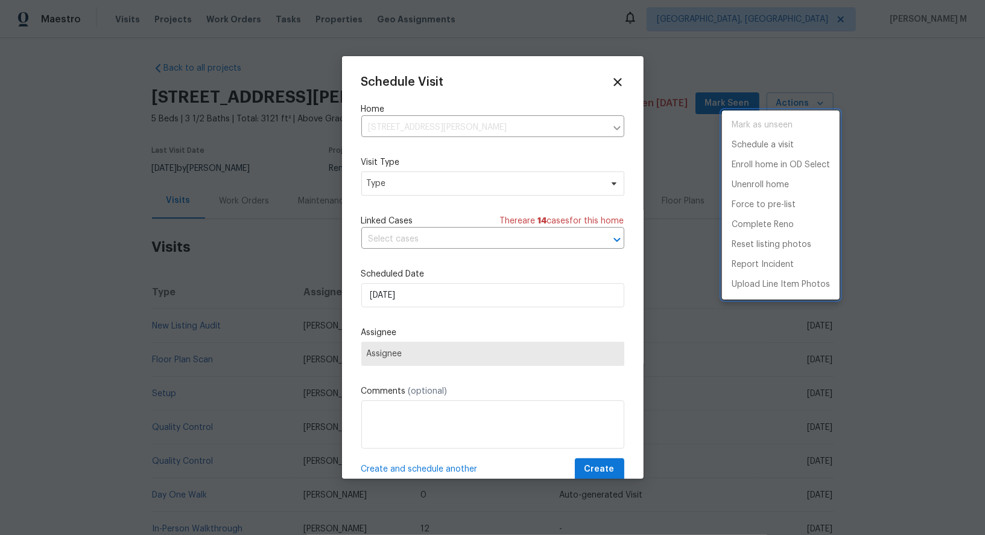
click at [378, 150] on div at bounding box center [492, 267] width 985 height 535
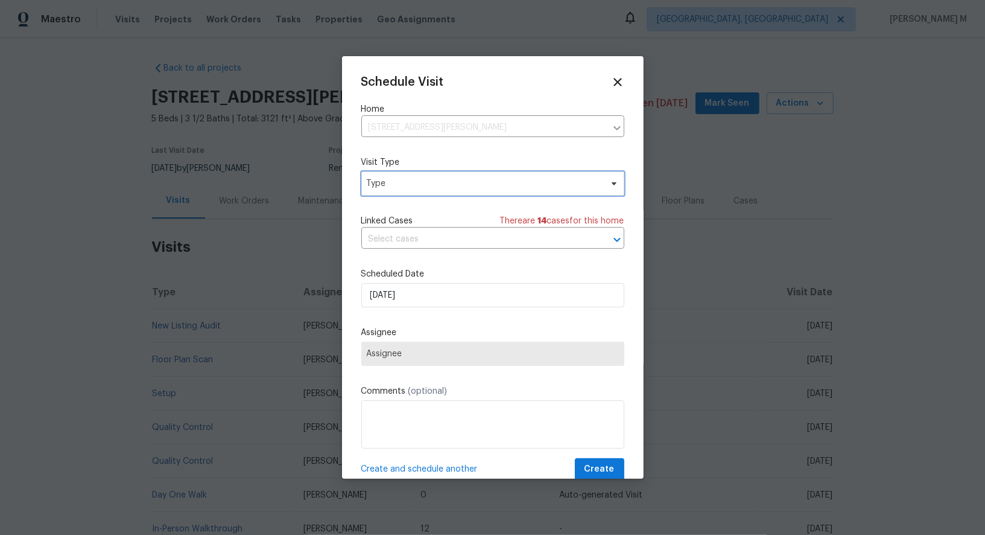
click at [379, 179] on span "Type" at bounding box center [484, 183] width 235 height 12
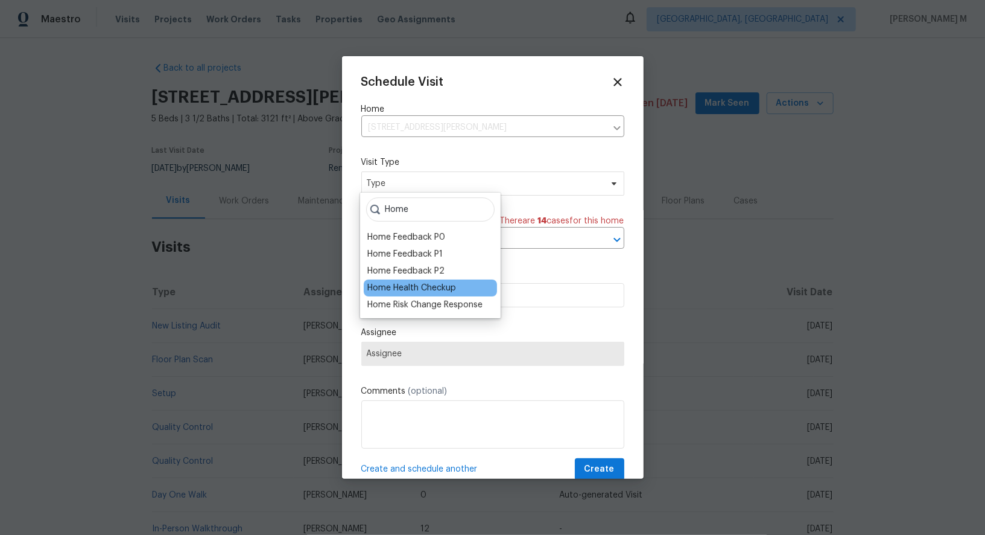
type input "Home"
click at [398, 282] on div "Home Health Checkup" at bounding box center [411, 288] width 89 height 12
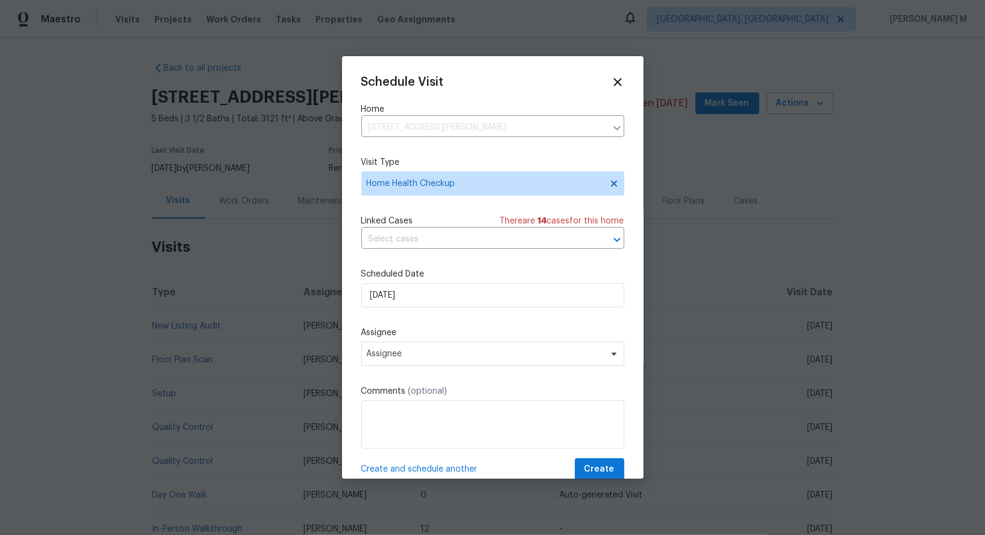
click at [436, 223] on div "Linked Cases There are 14 case s for this home ​" at bounding box center [492, 232] width 263 height 34
click at [433, 236] on input "text" at bounding box center [475, 239] width 229 height 19
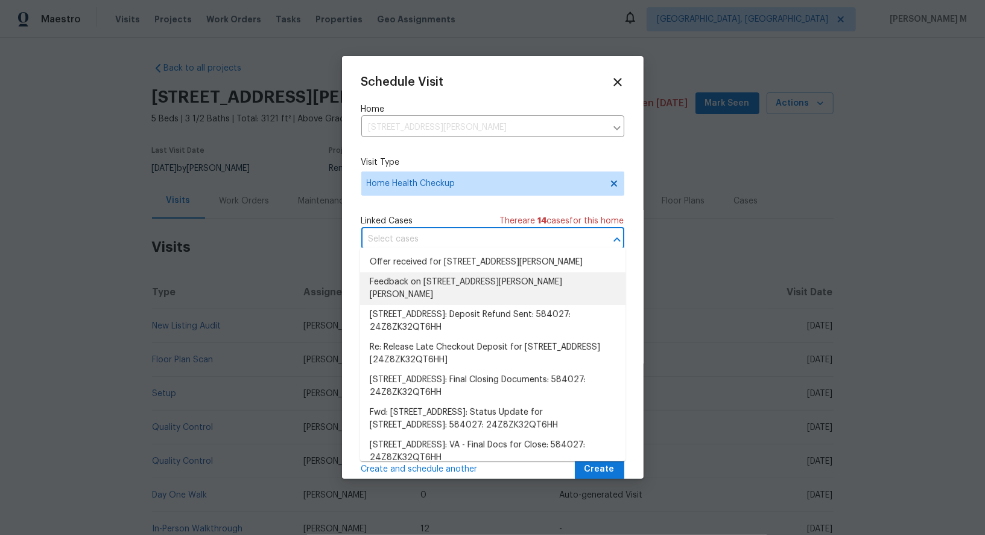
click at [431, 278] on li "Feedback on [STREET_ADDRESS][PERSON_NAME][PERSON_NAME]" at bounding box center [492, 288] width 265 height 33
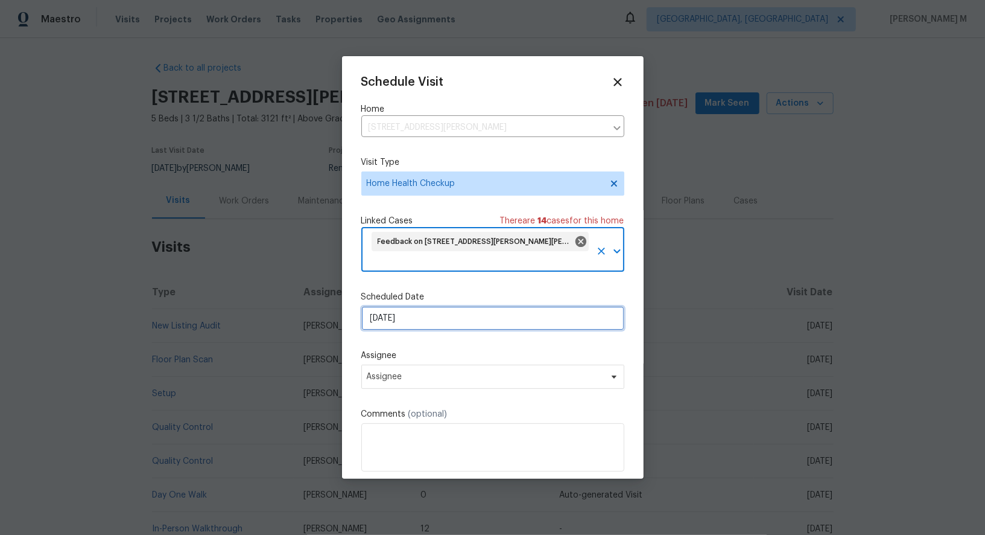
click at [431, 306] on input "[DATE]" at bounding box center [492, 318] width 263 height 24
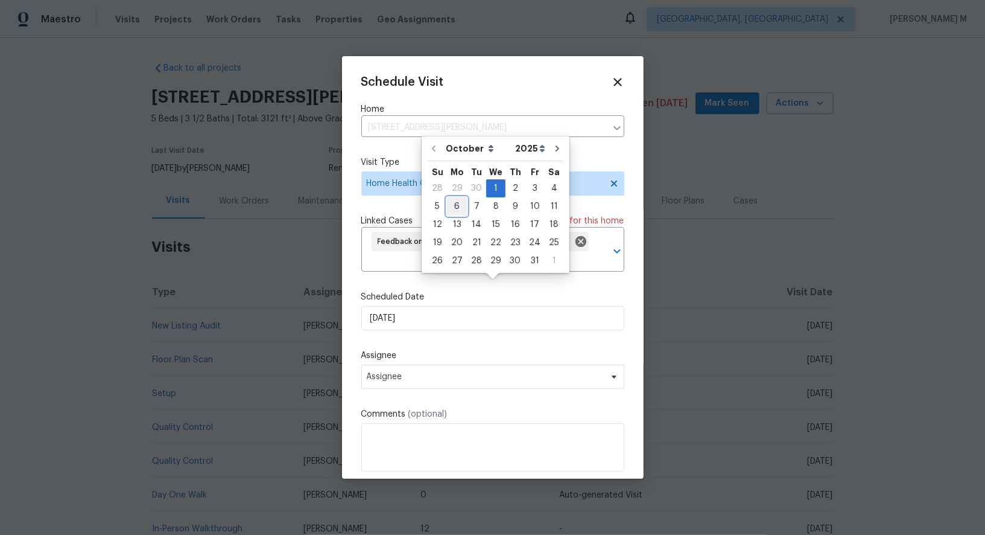
click at [453, 206] on div "6" at bounding box center [457, 206] width 20 height 17
type input "[DATE]"
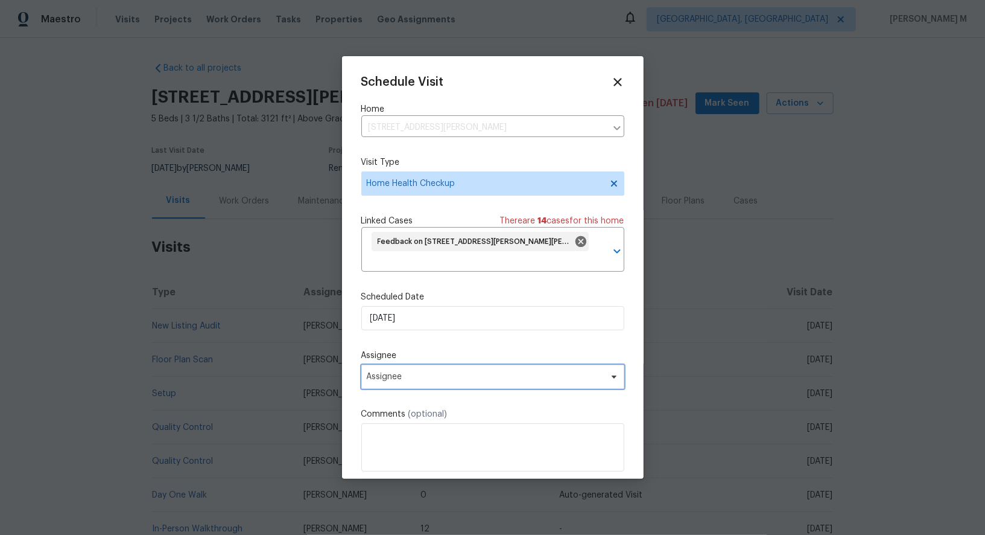
click at [433, 364] on span "Assignee" at bounding box center [492, 376] width 263 height 24
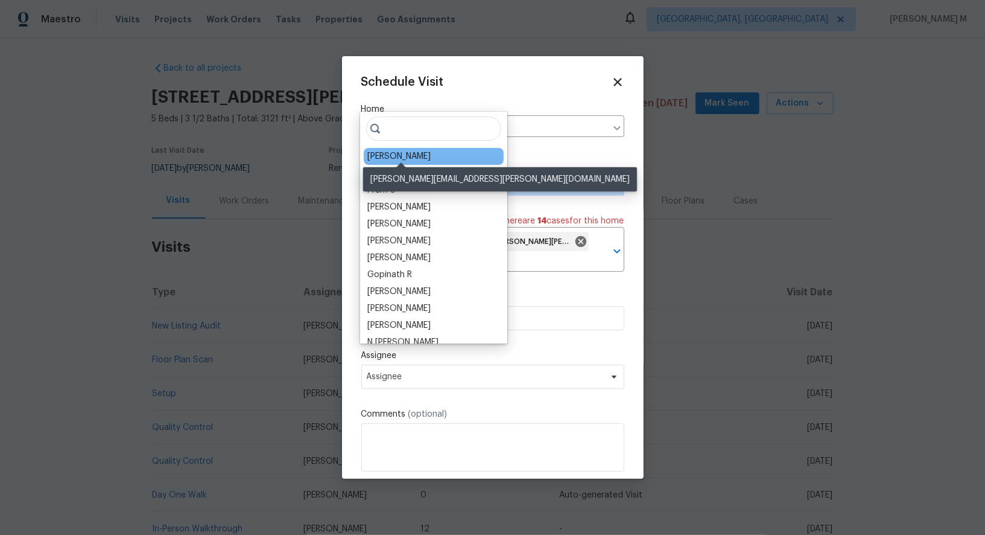
click at [404, 150] on div "[PERSON_NAME]" at bounding box center [398, 156] width 63 height 12
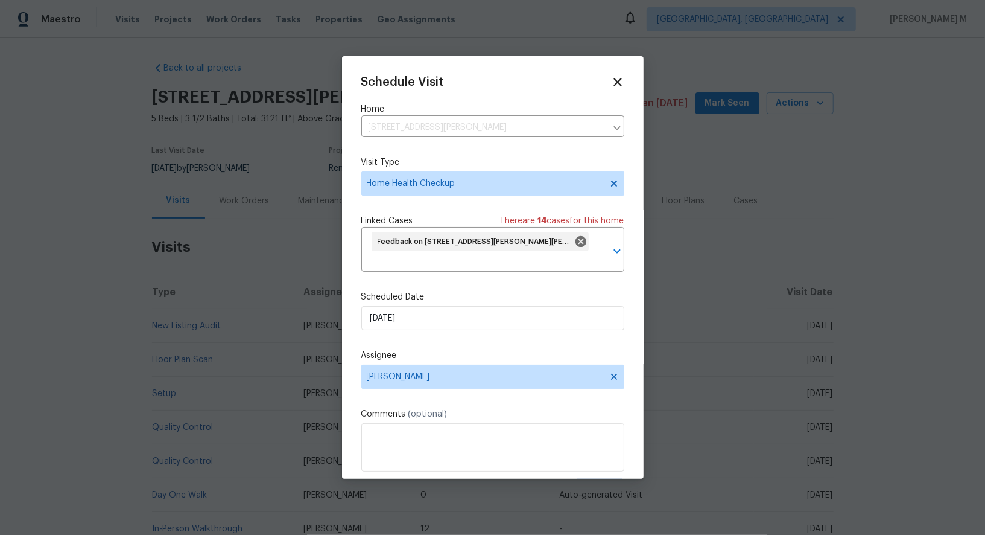
click at [600, 485] on span "Create" at bounding box center [600, 492] width 30 height 15
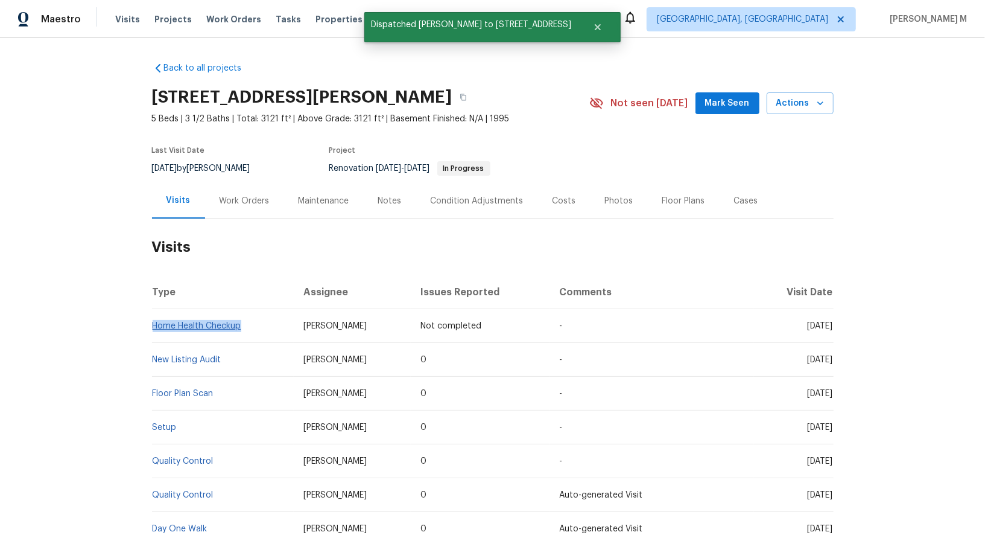
drag, startPoint x: 255, startPoint y: 317, endPoint x: 154, endPoint y: 315, distance: 100.2
click at [154, 315] on td "Home Health Checkup" at bounding box center [223, 326] width 142 height 34
copy link "Home Health Checkup"
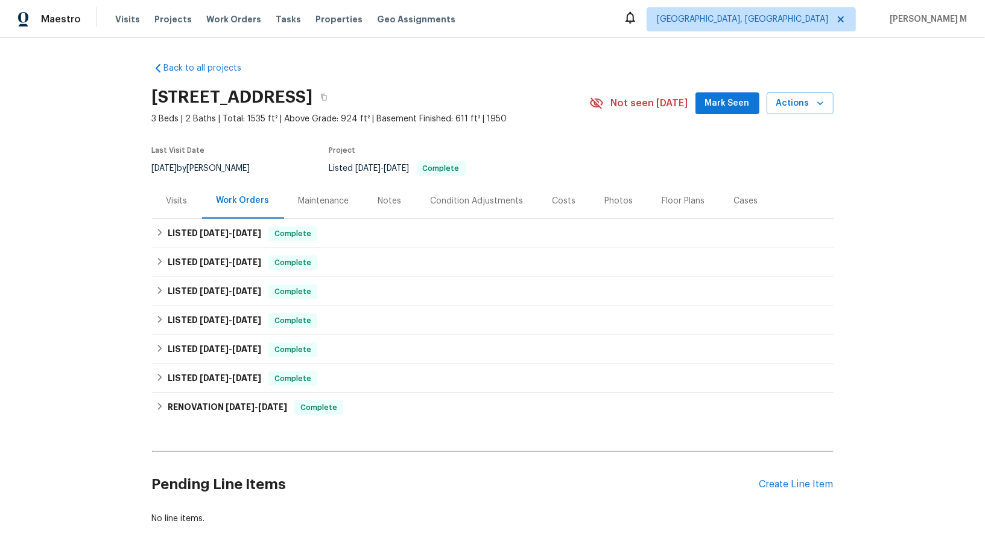
click at [177, 195] on div "Visits" at bounding box center [177, 201] width 21 height 12
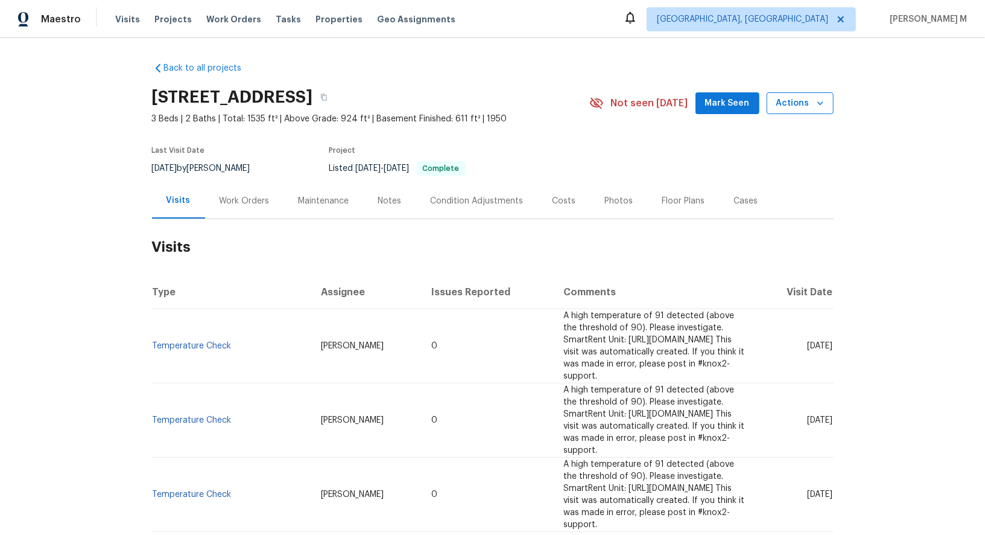
click at [800, 106] on span "Actions" at bounding box center [801, 103] width 48 height 15
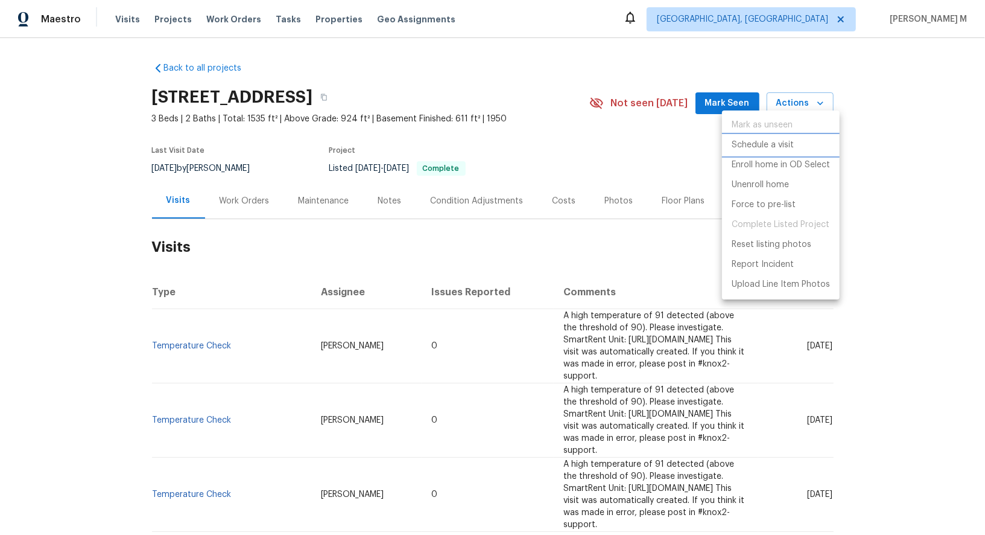
click at [768, 139] on p "Schedule a visit" at bounding box center [763, 145] width 62 height 13
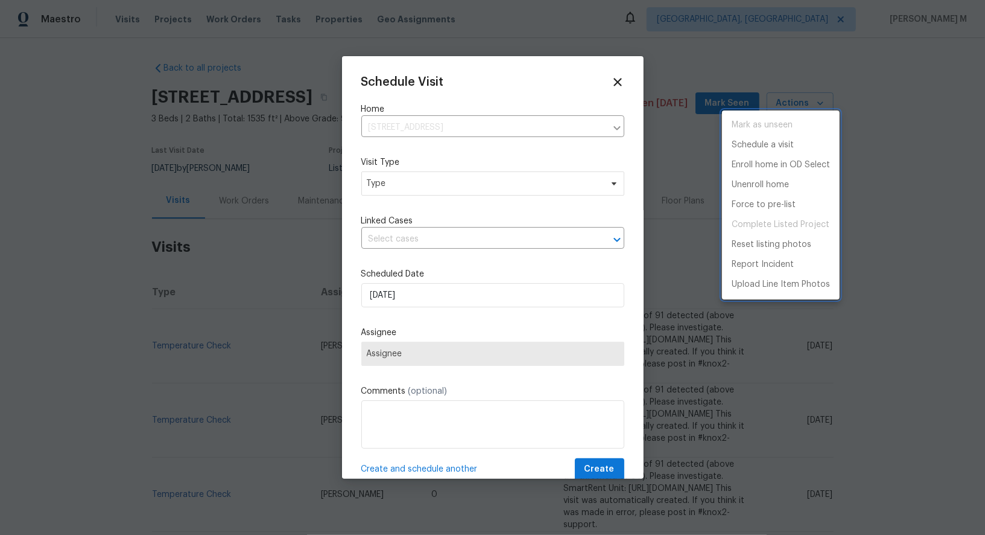
click at [436, 219] on div at bounding box center [492, 267] width 985 height 535
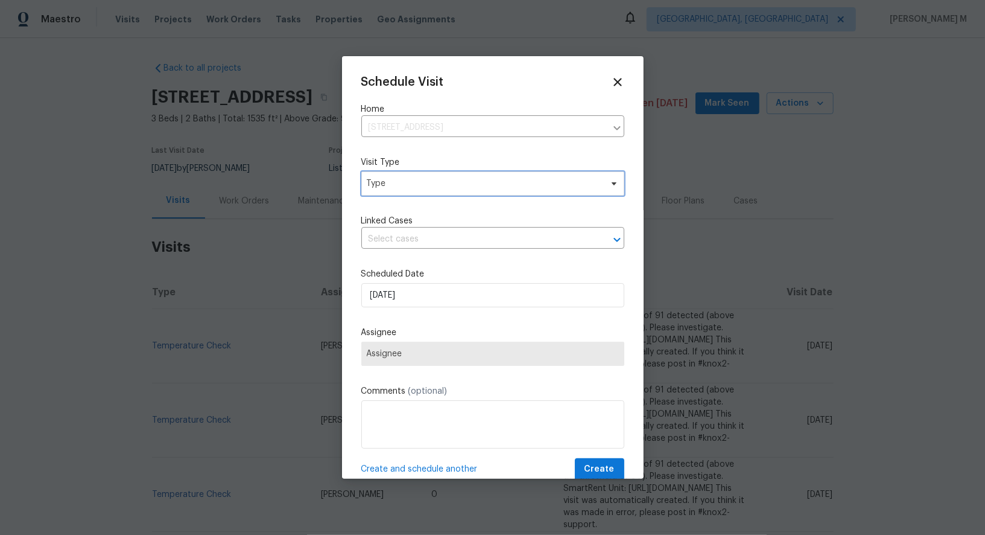
click at [430, 187] on span "Type" at bounding box center [492, 183] width 263 height 24
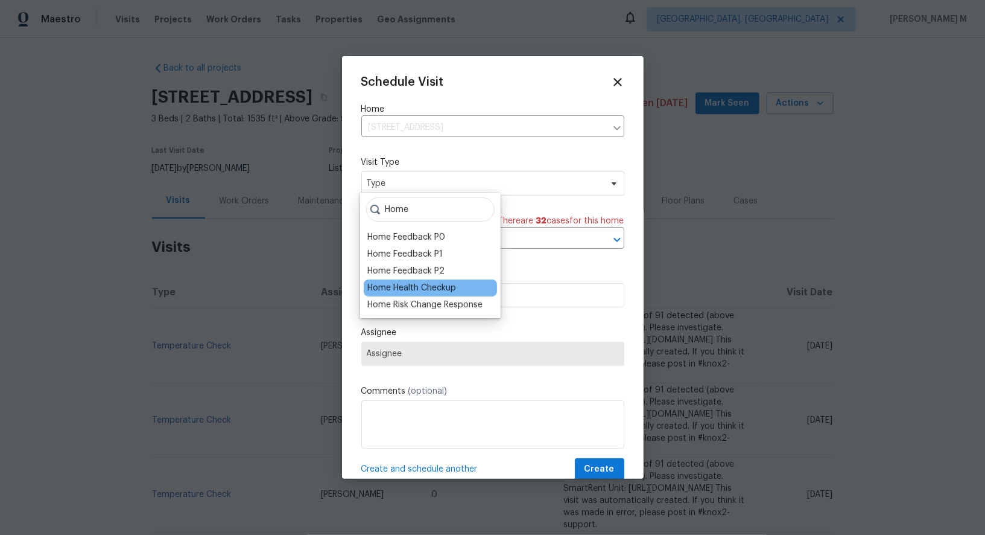
type input "Home"
click at [419, 282] on div "Home Health Checkup" at bounding box center [411, 288] width 89 height 12
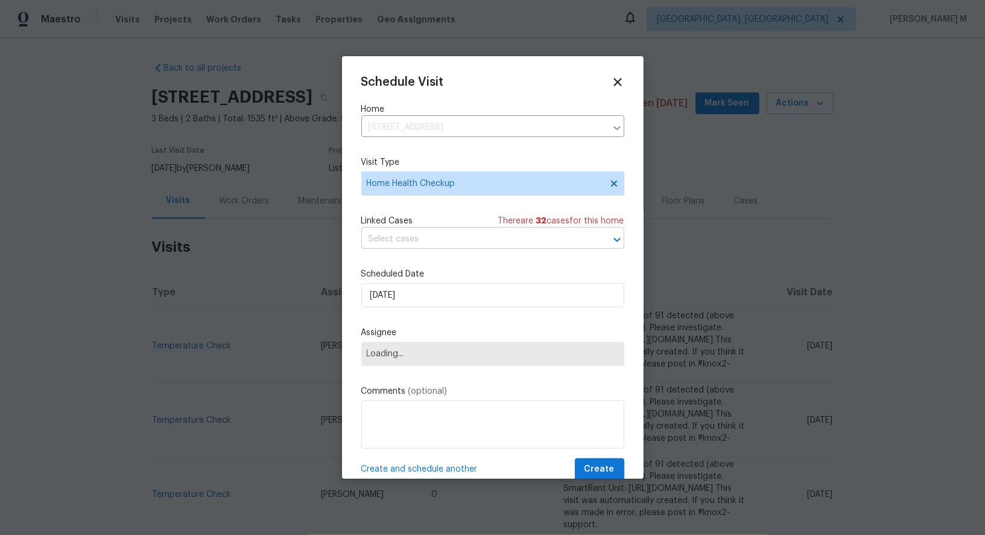
click at [423, 237] on input "text" at bounding box center [475, 239] width 229 height 19
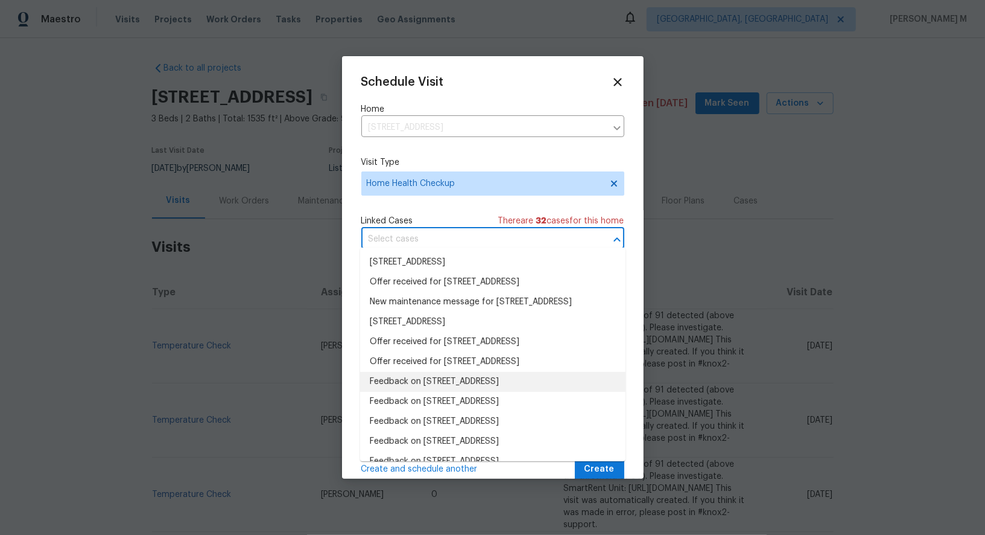
click at [433, 386] on li "Feedback on 2943 S 400 W, Bountiful, UT 84010" at bounding box center [492, 382] width 265 height 20
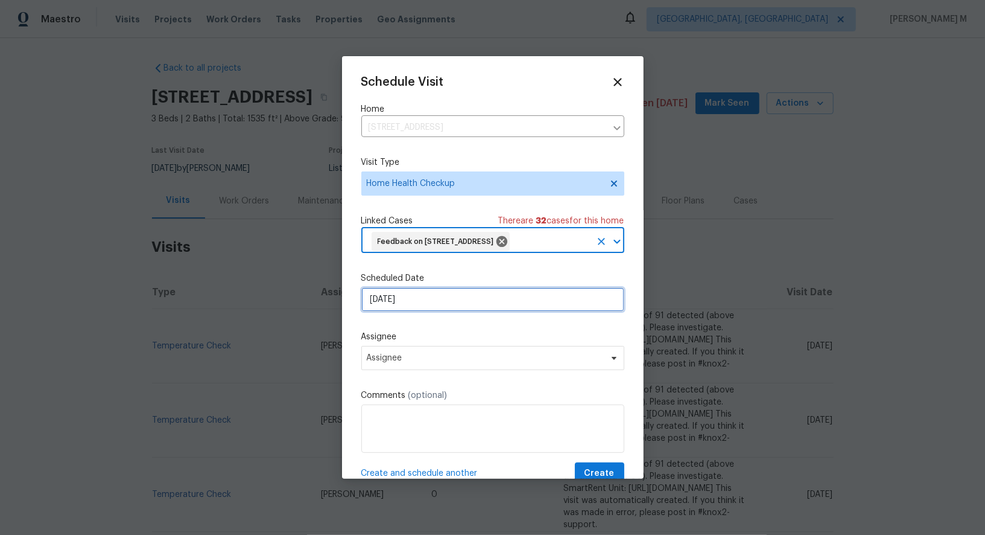
click at [446, 300] on input "[DATE]" at bounding box center [492, 299] width 263 height 24
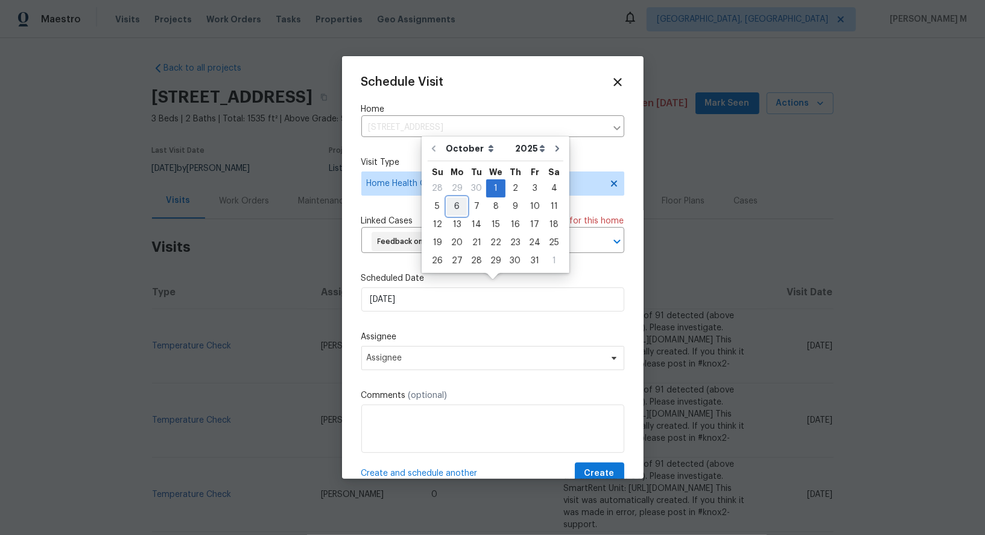
click at [459, 207] on div "6" at bounding box center [457, 206] width 20 height 17
type input "[DATE]"
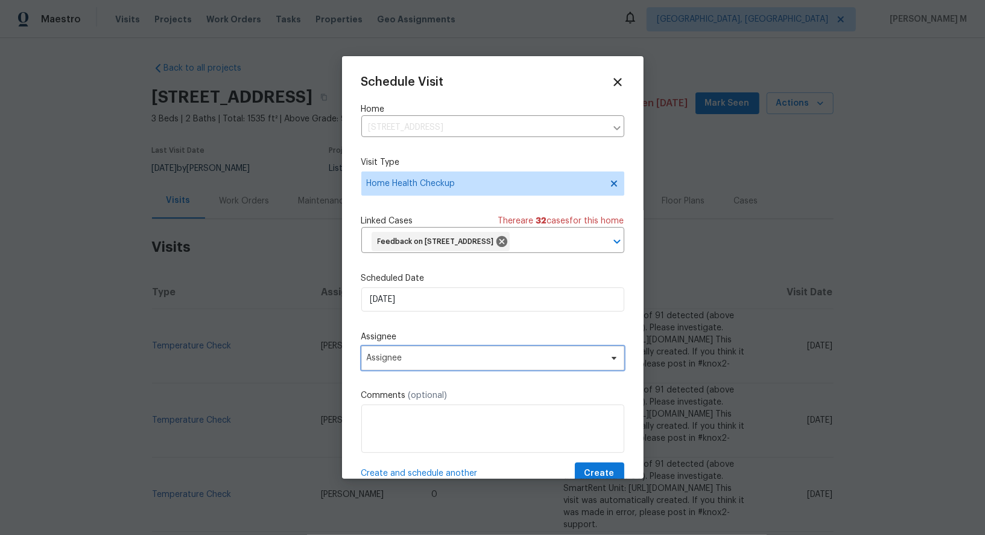
click at [459, 353] on span "Assignee" at bounding box center [485, 358] width 237 height 10
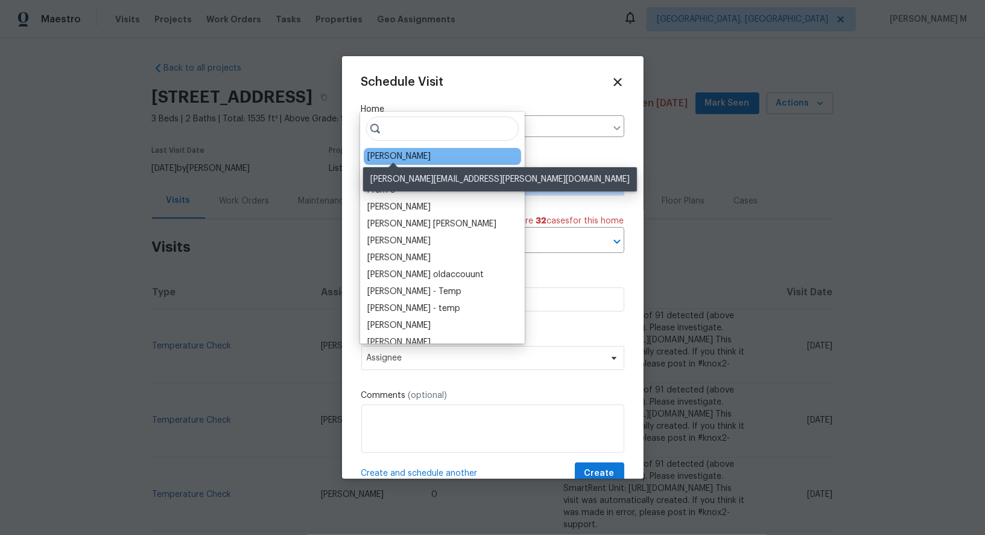
click at [406, 157] on div "Jaime Angulo" at bounding box center [398, 156] width 63 height 12
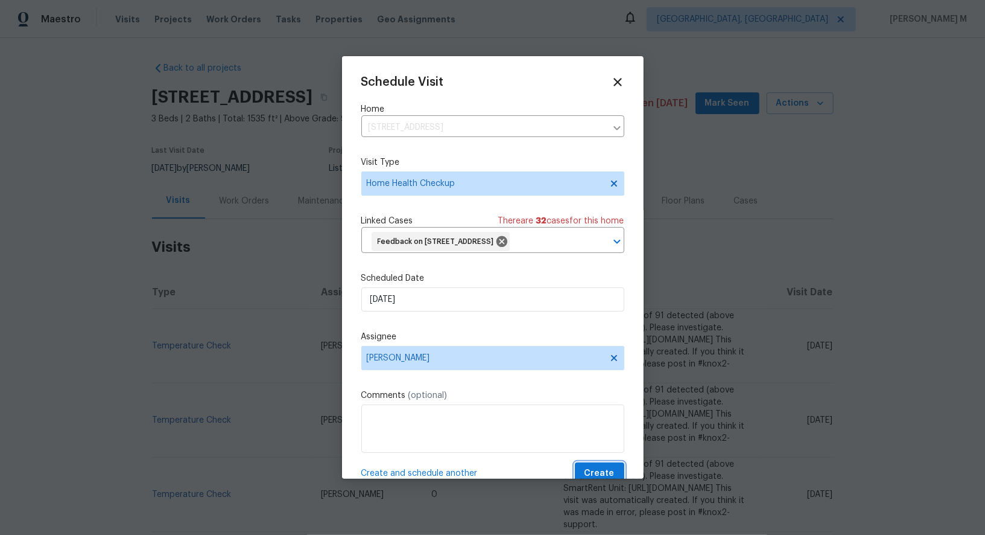
click at [600, 462] on button "Create" at bounding box center [599, 473] width 49 height 22
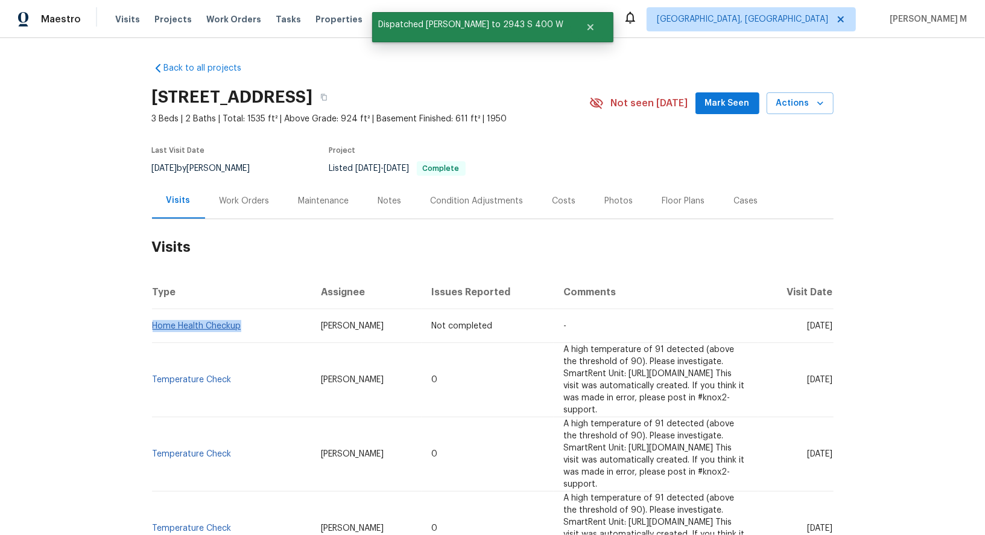
drag, startPoint x: 256, startPoint y: 323, endPoint x: 153, endPoint y: 317, distance: 103.3
click at [153, 317] on td "Home Health Checkup" at bounding box center [231, 326] width 159 height 34
copy link "Home Health Checkup"
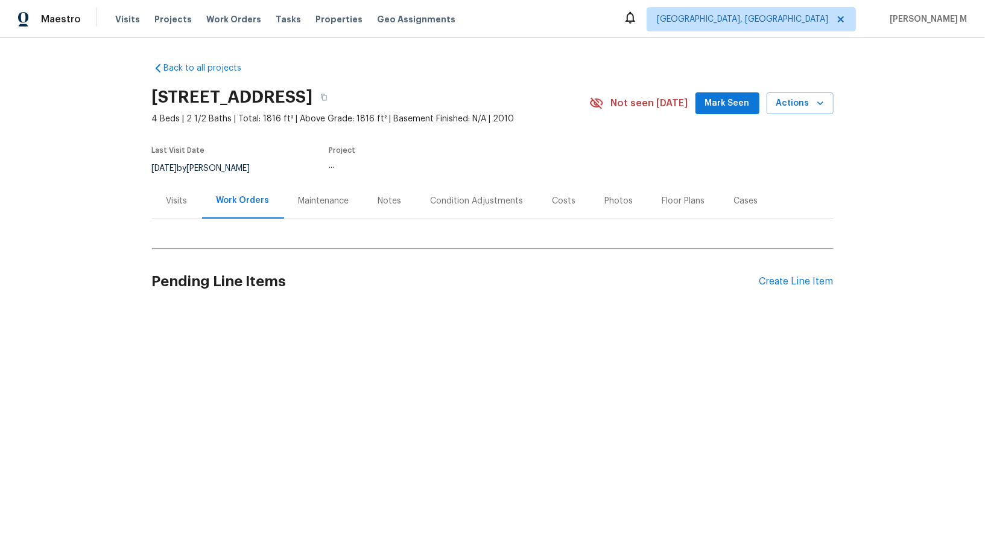
click at [176, 200] on div "Visits" at bounding box center [177, 201] width 50 height 36
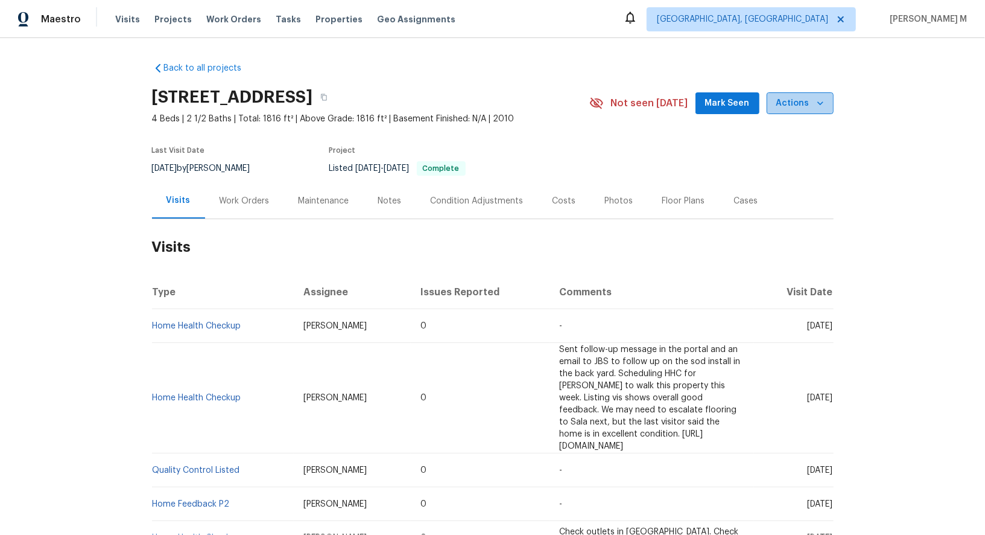
click at [805, 103] on span "Actions" at bounding box center [801, 103] width 48 height 15
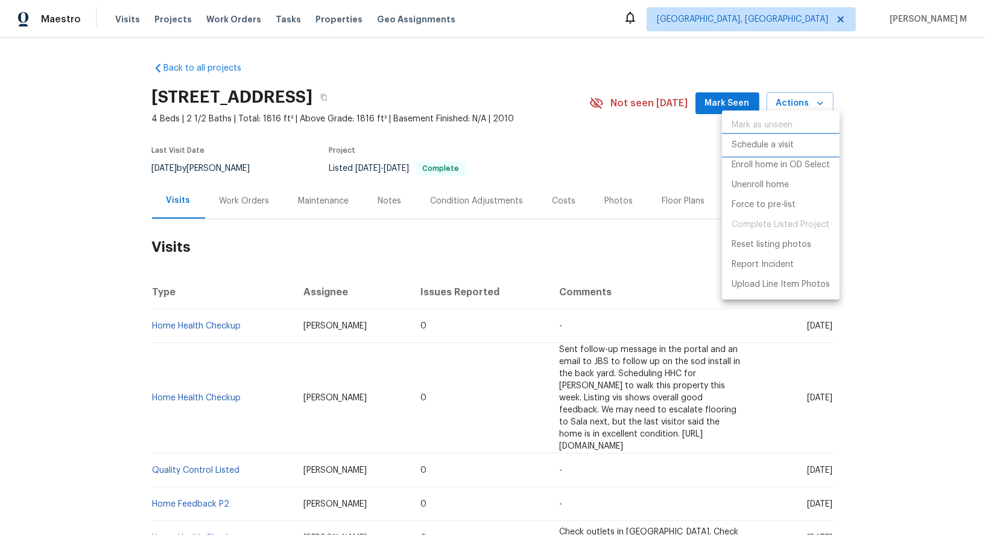
click at [790, 142] on p "Schedule a visit" at bounding box center [763, 145] width 62 height 13
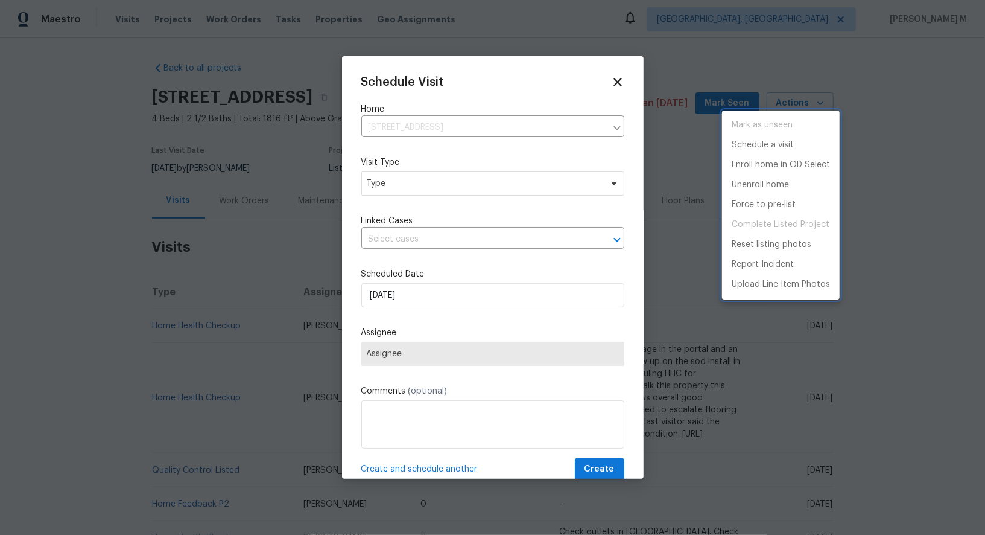
click at [442, 171] on div at bounding box center [492, 267] width 985 height 535
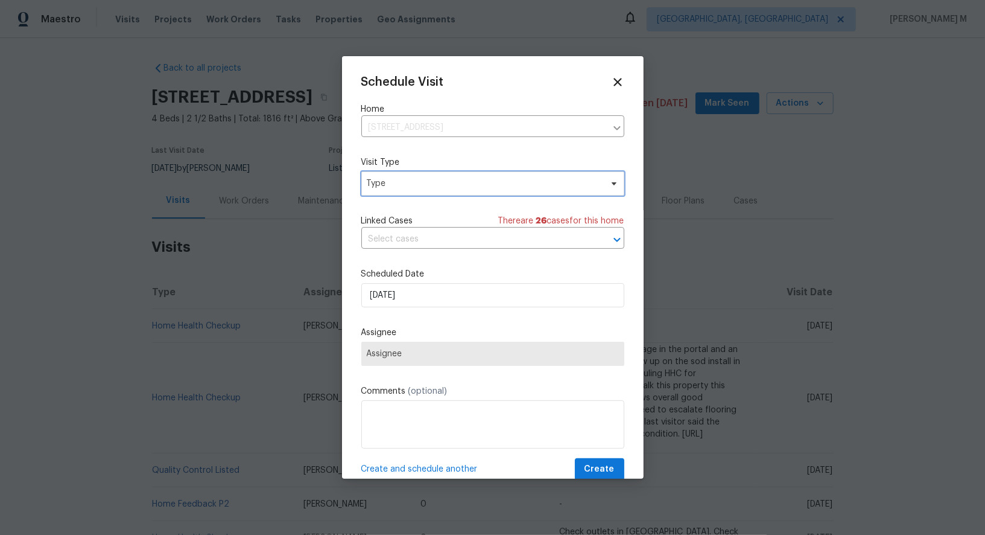
click at [425, 177] on span "Type" at bounding box center [484, 183] width 235 height 12
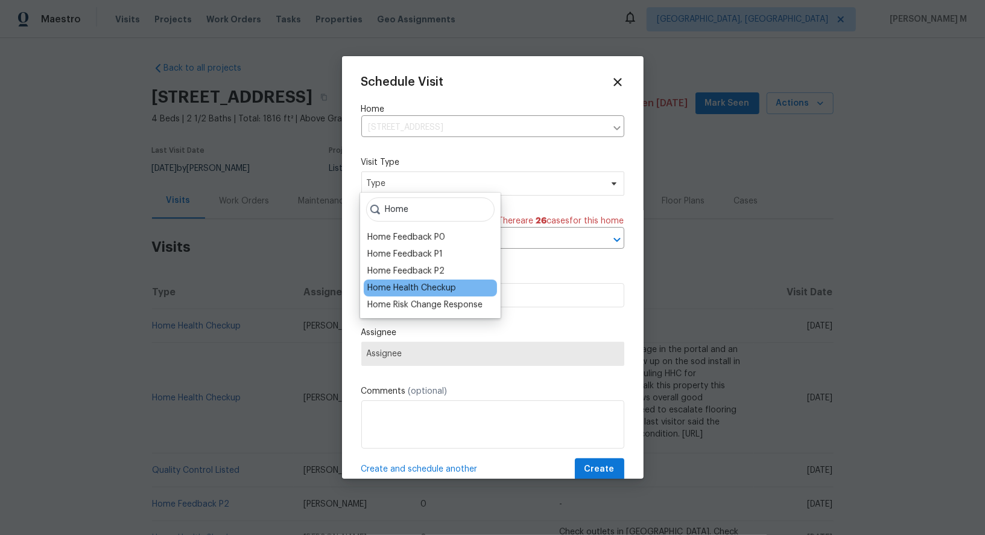
type input "Home"
click at [430, 287] on div "Home Health Checkup" at bounding box center [411, 288] width 89 height 12
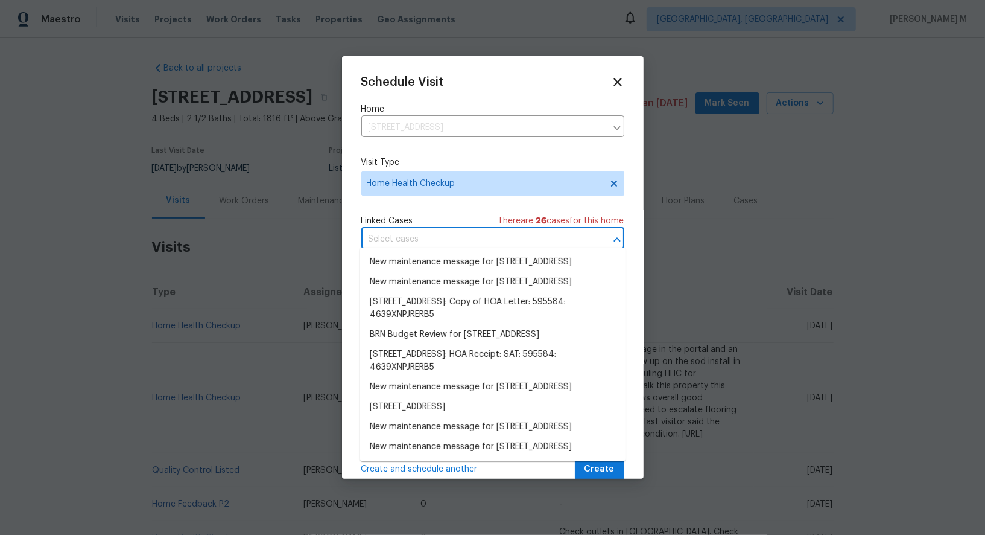
click at [477, 238] on input "text" at bounding box center [475, 239] width 229 height 19
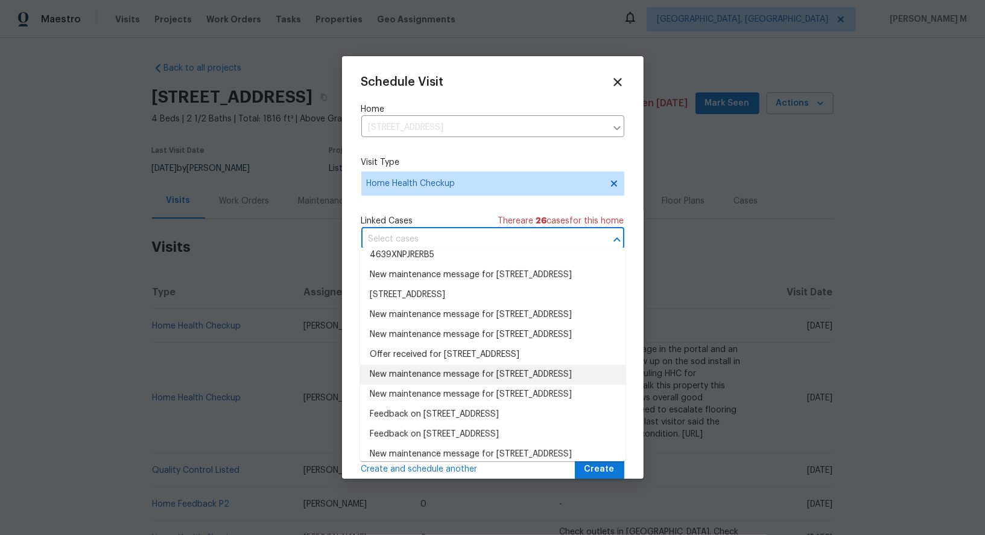
scroll to position [140, 0]
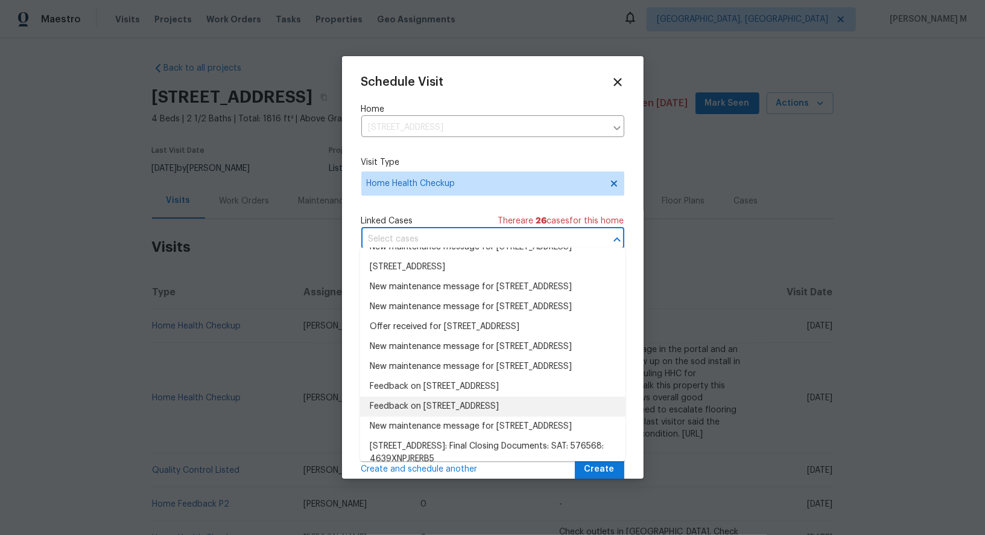
click at [419, 396] on li "Feedback on 204 Bridle Bnd, Cibolo, TX 78108" at bounding box center [492, 406] width 265 height 20
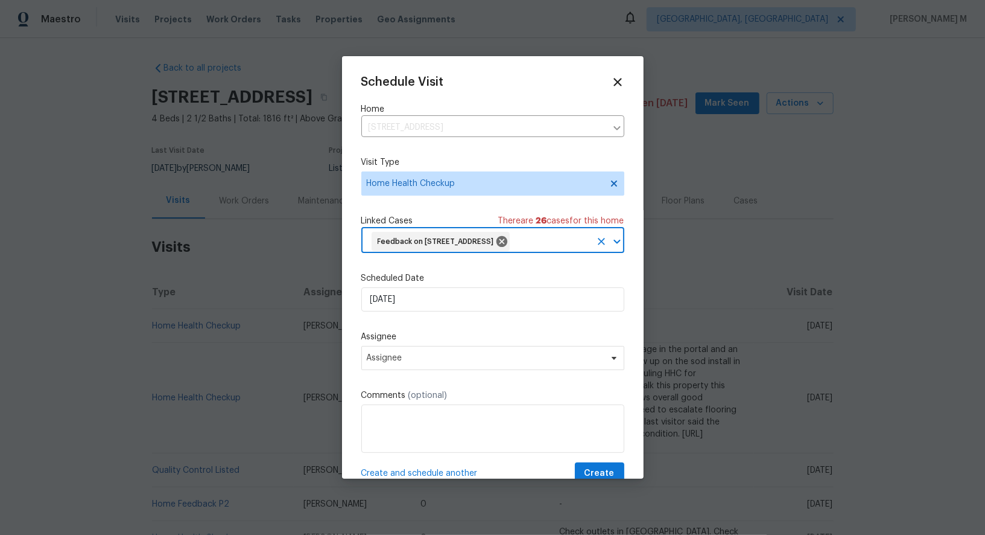
click at [431, 306] on div "Schedule Visit Home 204 Bridle Bnd, Cibolo, TX 78108 ​ Visit Type Home Health C…" at bounding box center [492, 279] width 263 height 409
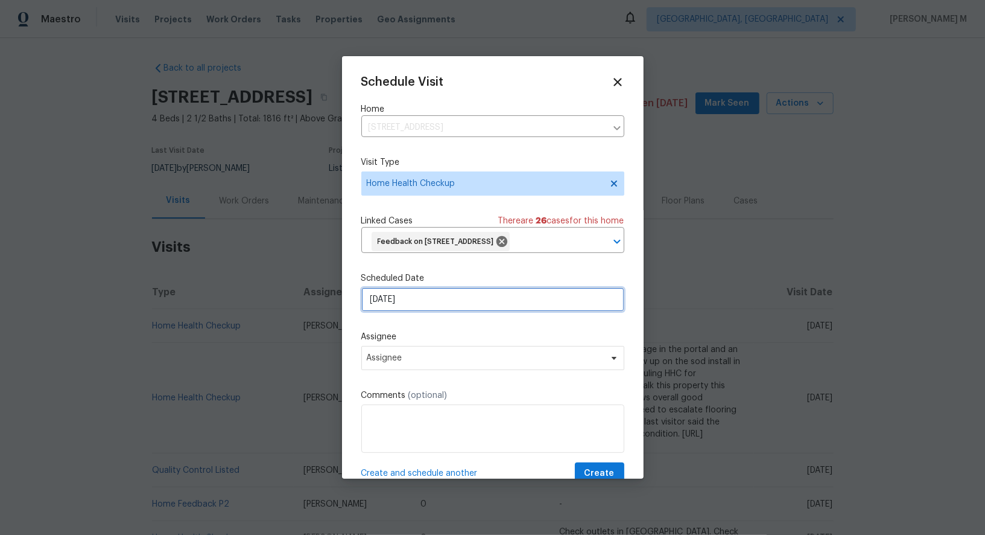
click at [433, 294] on input "[DATE]" at bounding box center [492, 299] width 263 height 24
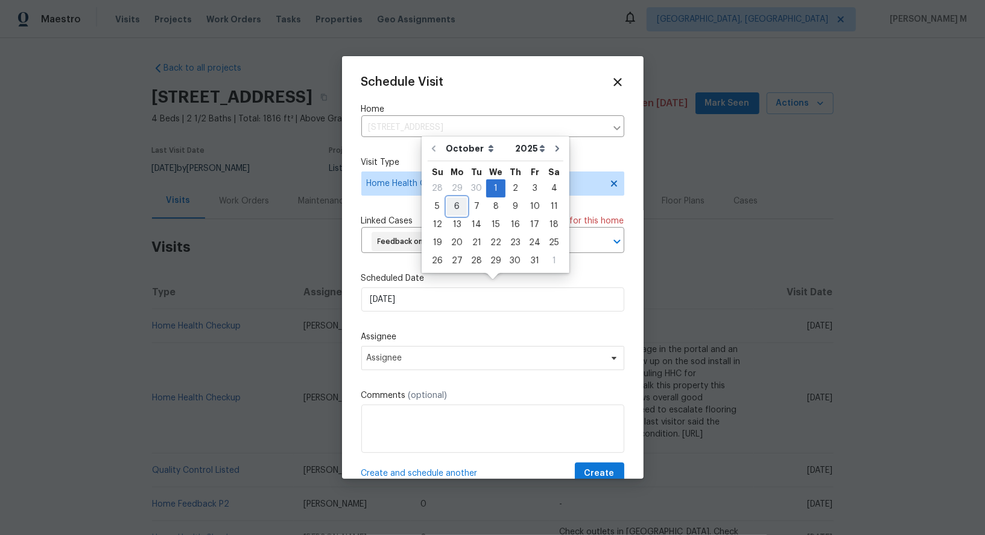
click at [456, 204] on div "6" at bounding box center [457, 206] width 20 height 17
type input "[DATE]"
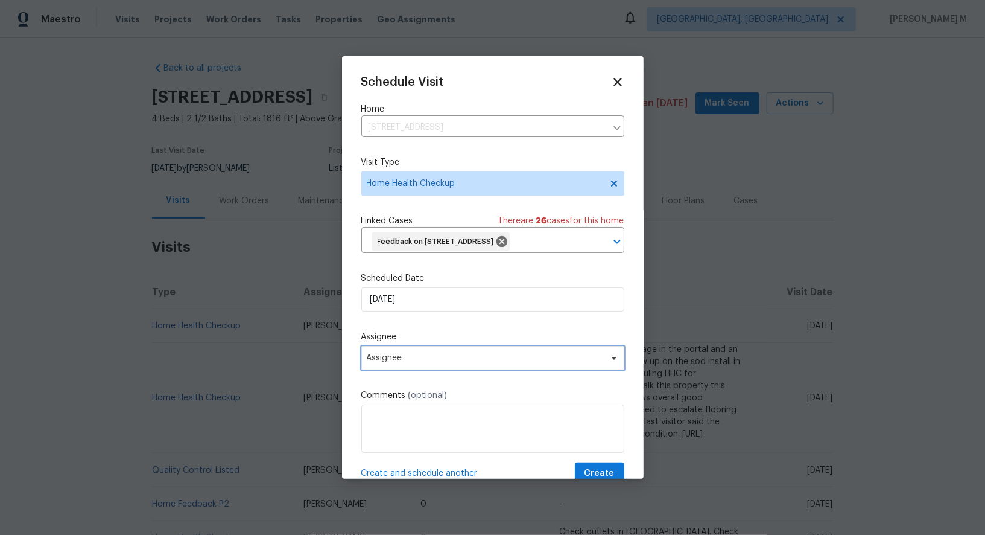
click at [438, 346] on span "Assignee" at bounding box center [492, 358] width 263 height 24
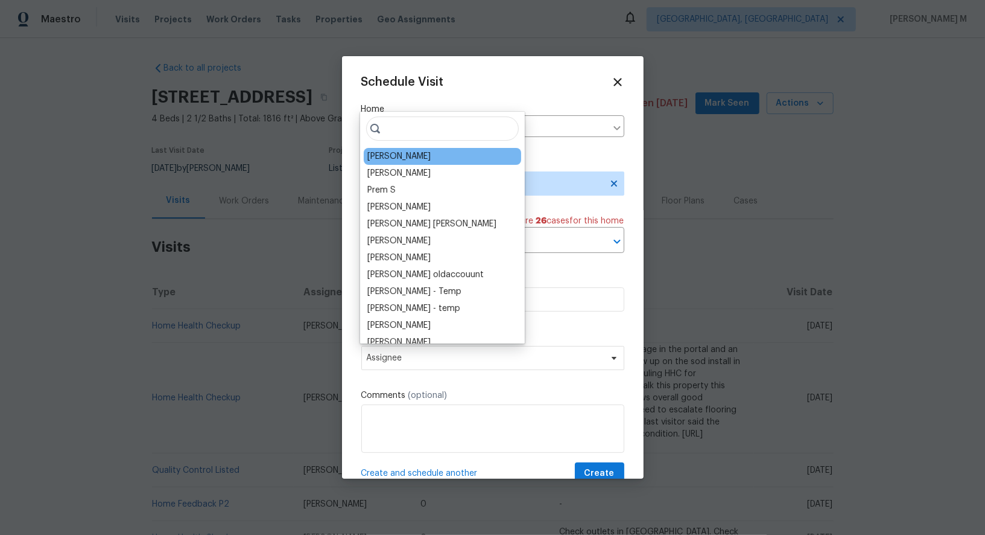
click at [392, 153] on div "Chris Fuentes" at bounding box center [398, 156] width 63 height 12
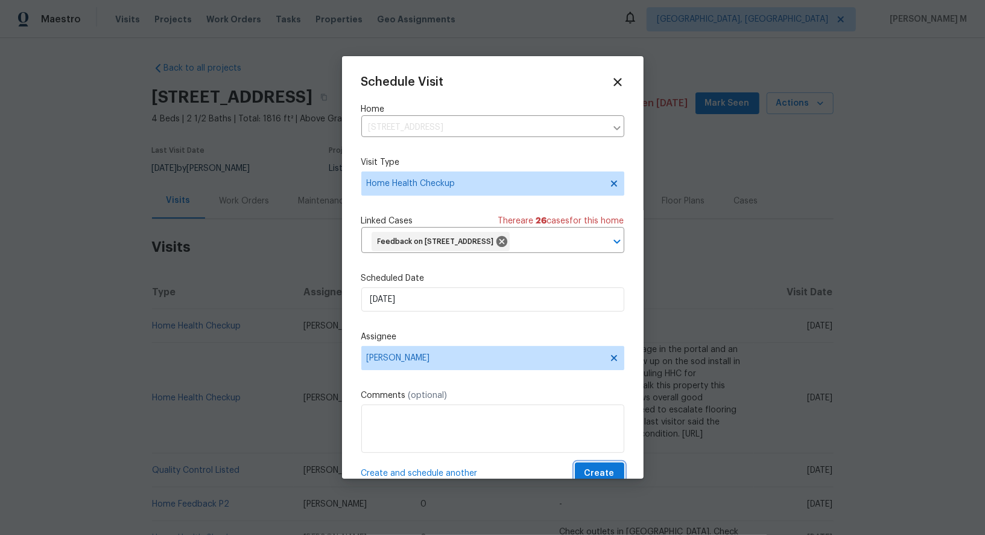
click at [599, 466] on span "Create" at bounding box center [600, 473] width 30 height 15
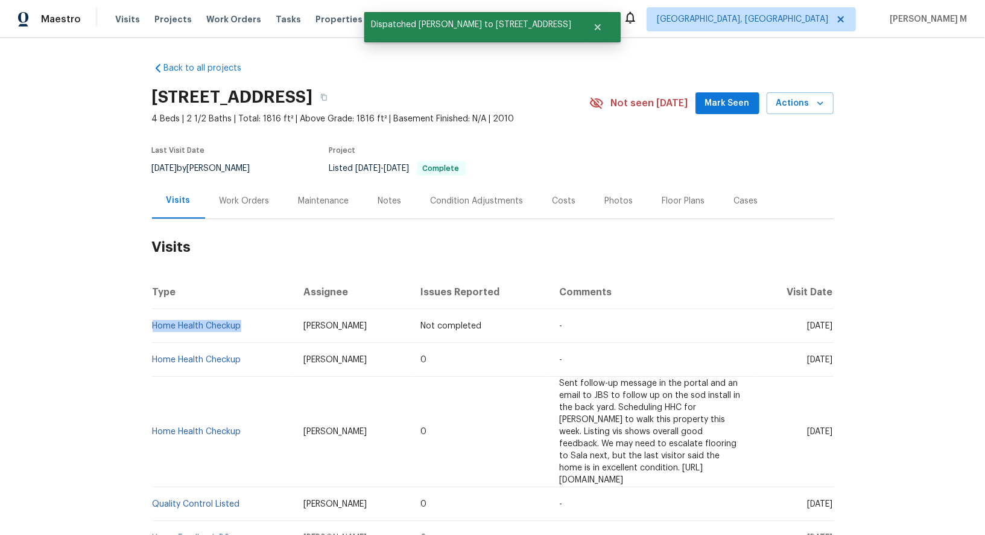
drag, startPoint x: 247, startPoint y: 321, endPoint x: 153, endPoint y: 320, distance: 94.1
click at [153, 320] on td "Home Health Checkup" at bounding box center [223, 326] width 142 height 34
copy link "Home Health Checkup"
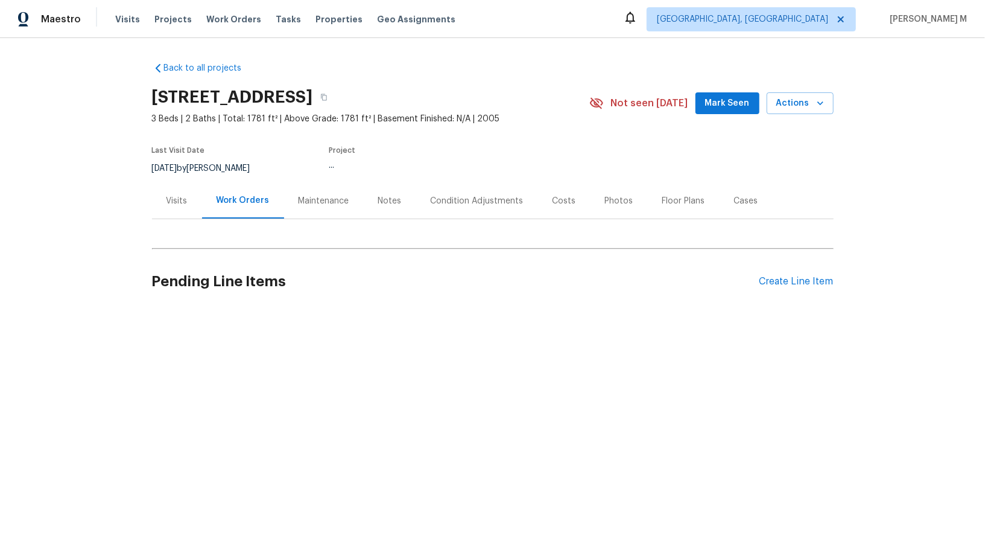
click at [202, 200] on div "Work Orders" at bounding box center [243, 201] width 82 height 36
click at [176, 200] on div "Visits" at bounding box center [177, 201] width 50 height 36
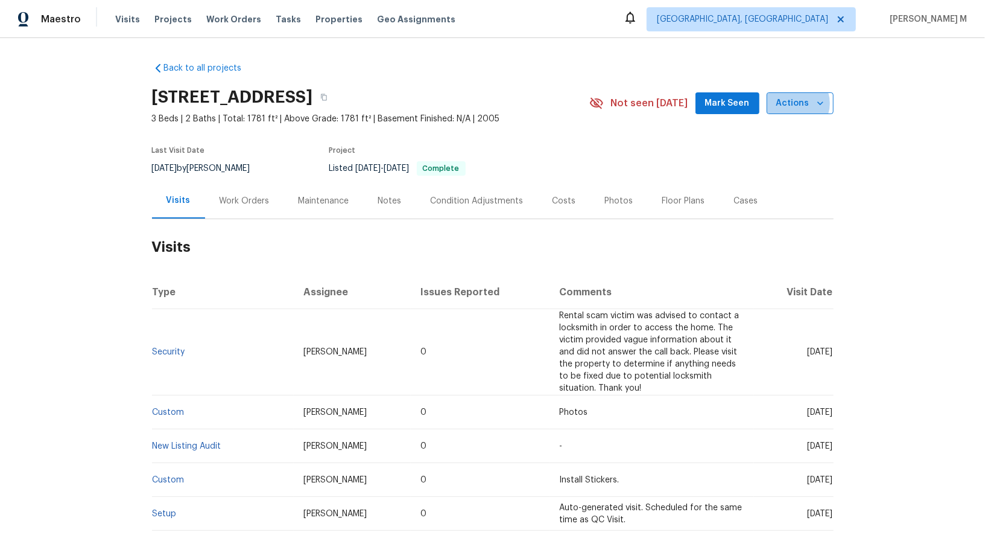
click at [800, 101] on span "Actions" at bounding box center [801, 103] width 48 height 15
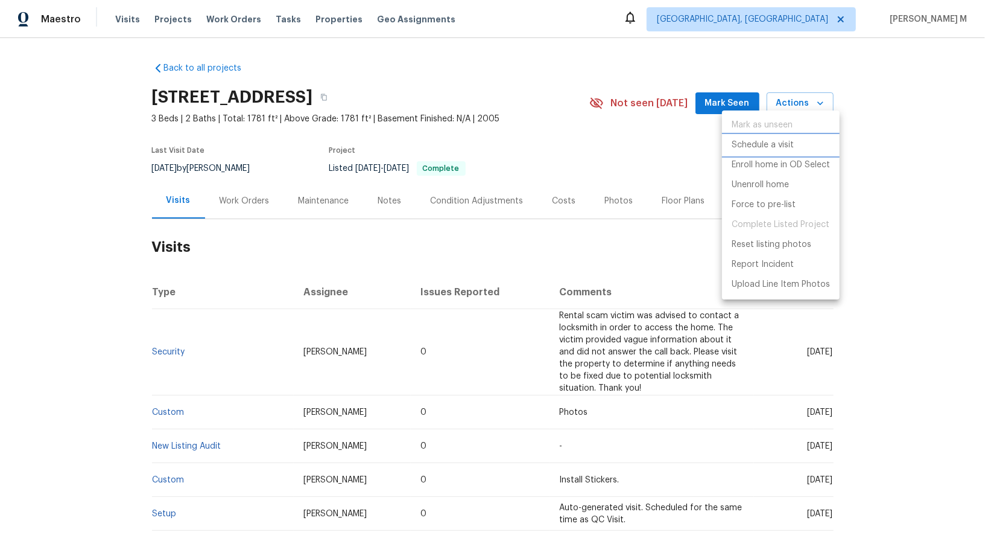
click at [777, 145] on p "Schedule a visit" at bounding box center [763, 145] width 62 height 13
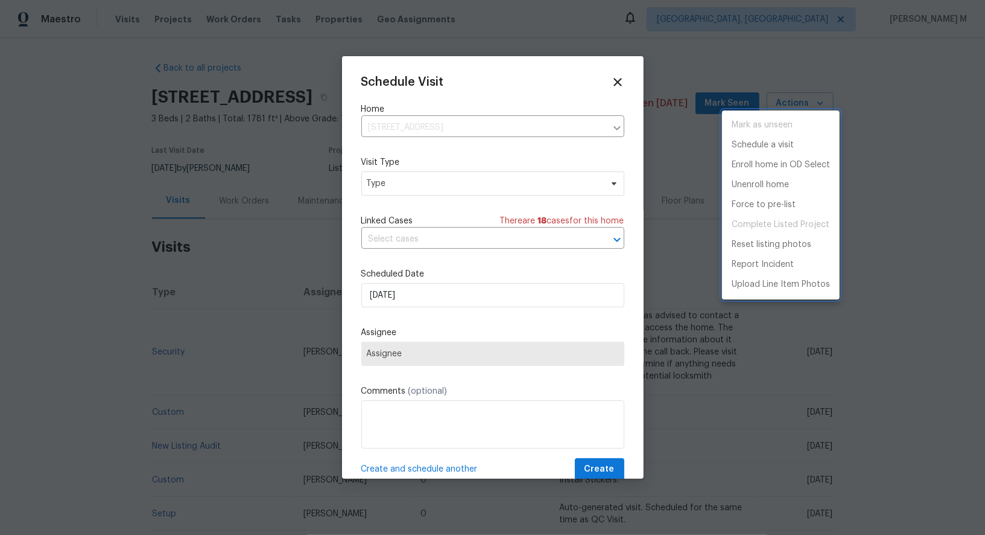
click at [422, 182] on div at bounding box center [492, 267] width 985 height 535
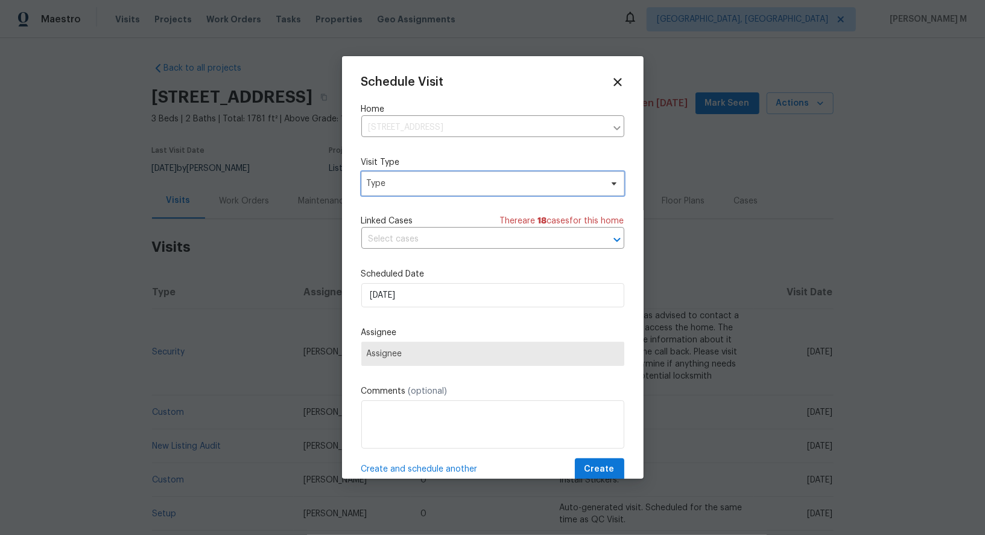
click at [399, 185] on span "Type" at bounding box center [484, 183] width 235 height 12
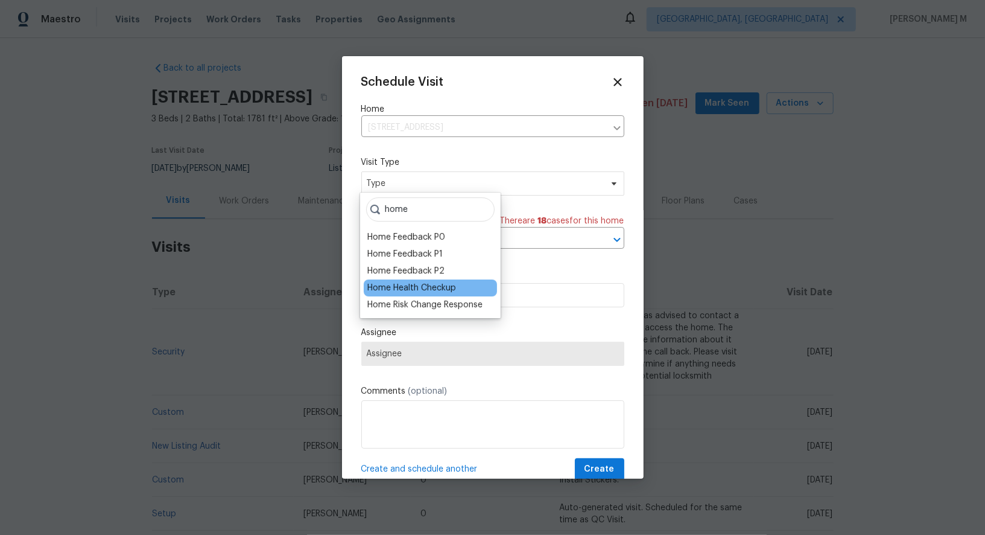
type input "home"
click at [428, 290] on div "Home Health Checkup" at bounding box center [411, 288] width 89 height 12
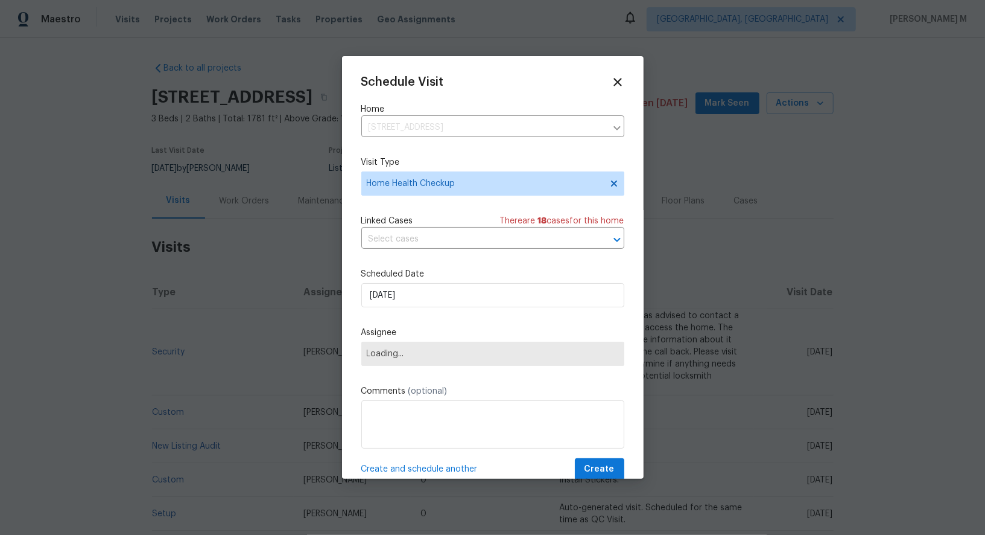
click at [466, 221] on div "Linked Cases There are 18 case s for this home" at bounding box center [492, 221] width 263 height 12
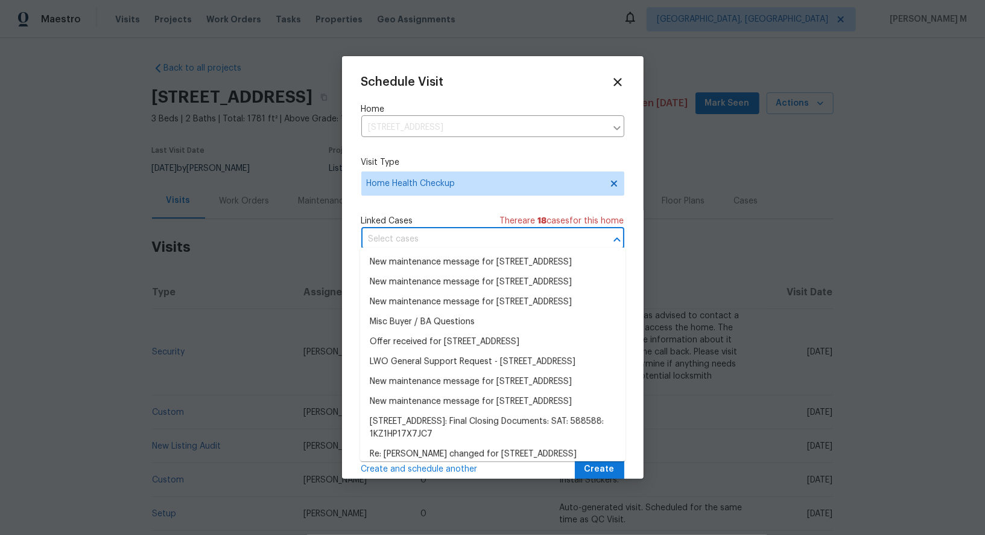
click at [463, 235] on input "text" at bounding box center [475, 239] width 229 height 19
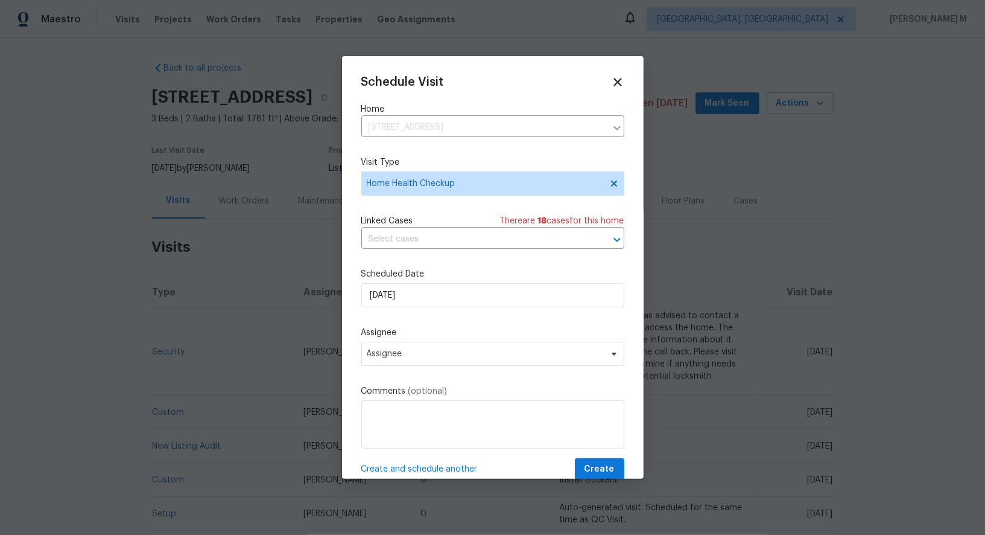
click at [455, 200] on div "Schedule Visit Home [STREET_ADDRESS] ​ Visit Type Home Health Checkup Linked Ca…" at bounding box center [492, 277] width 263 height 405
click at [445, 290] on input "[DATE]" at bounding box center [492, 295] width 263 height 24
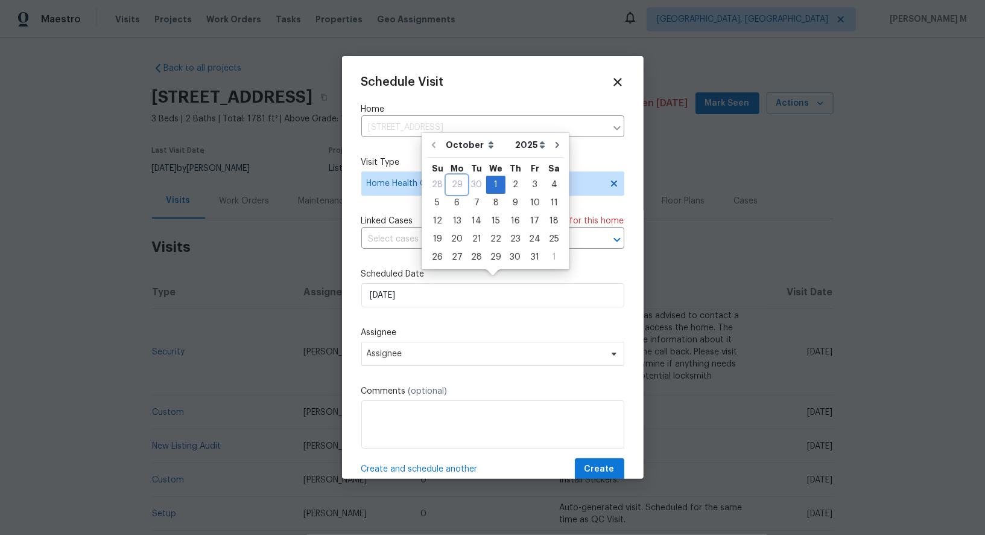
click at [462, 192] on div "29" at bounding box center [457, 185] width 20 height 18
click at [462, 206] on div "6" at bounding box center [457, 202] width 20 height 17
type input "[DATE]"
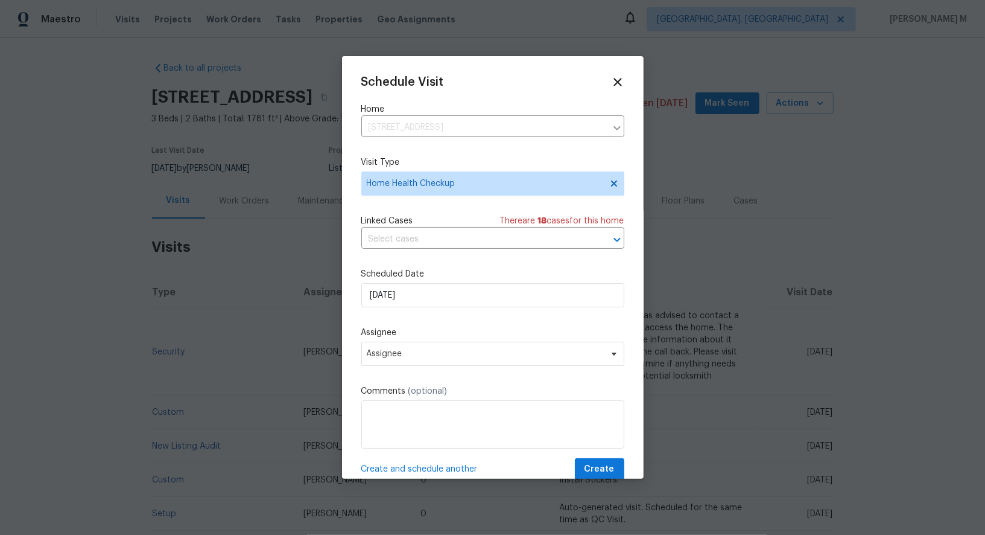
click at [434, 358] on div "Schedule Visit Home [STREET_ADDRESS] ​ Visit Type Home Health Checkup Linked Ca…" at bounding box center [492, 277] width 263 height 405
click at [434, 349] on span "Assignee" at bounding box center [485, 354] width 237 height 10
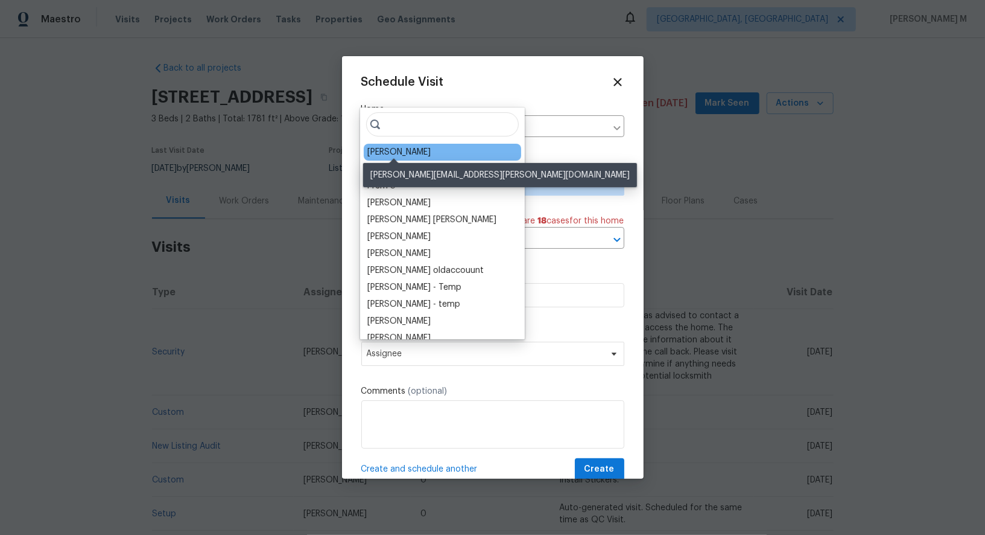
click at [413, 152] on div "[PERSON_NAME]" at bounding box center [398, 152] width 63 height 12
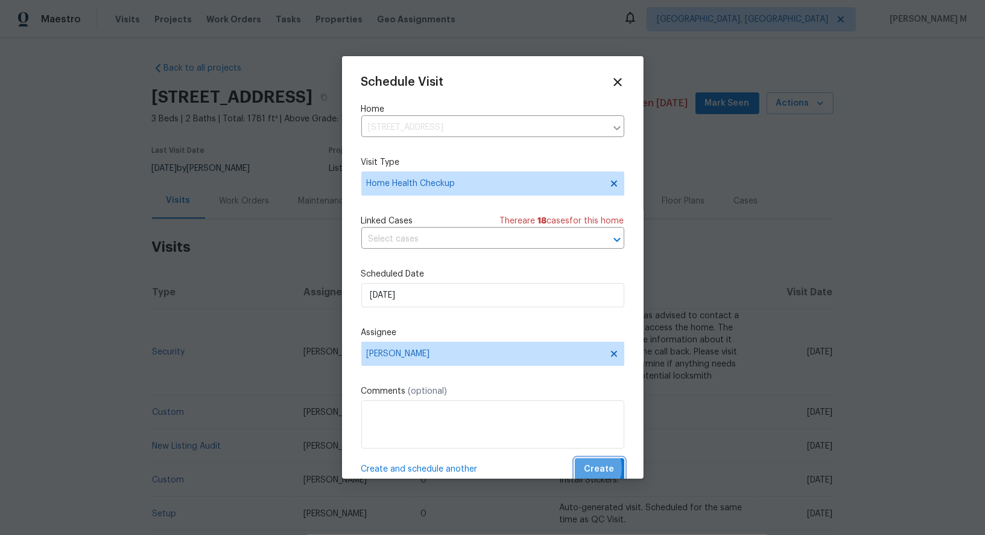
click at [592, 462] on span "Create" at bounding box center [600, 469] width 30 height 15
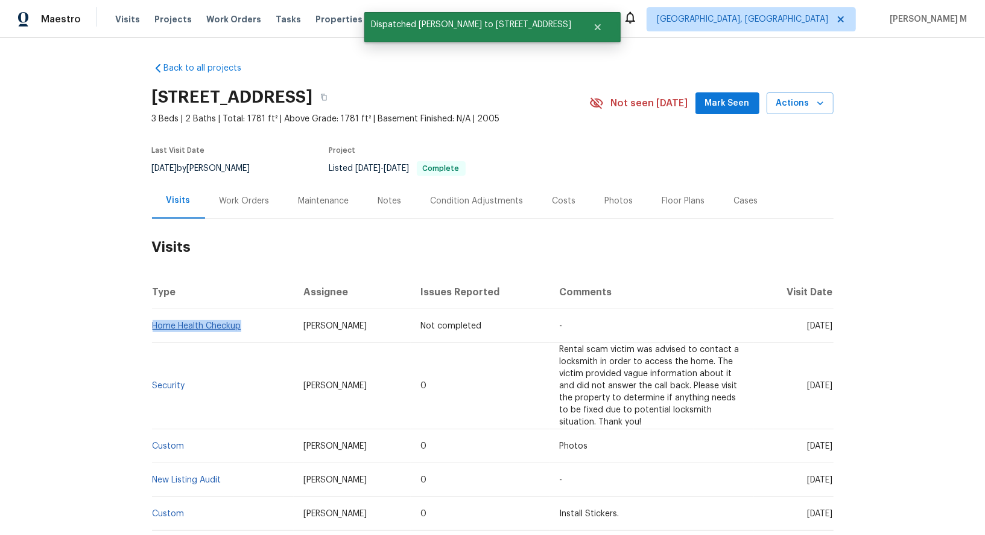
drag, startPoint x: 256, startPoint y: 323, endPoint x: 153, endPoint y: 316, distance: 102.8
click at [153, 316] on td "Home Health Checkup" at bounding box center [223, 326] width 142 height 34
copy link "Home Health Checkup"
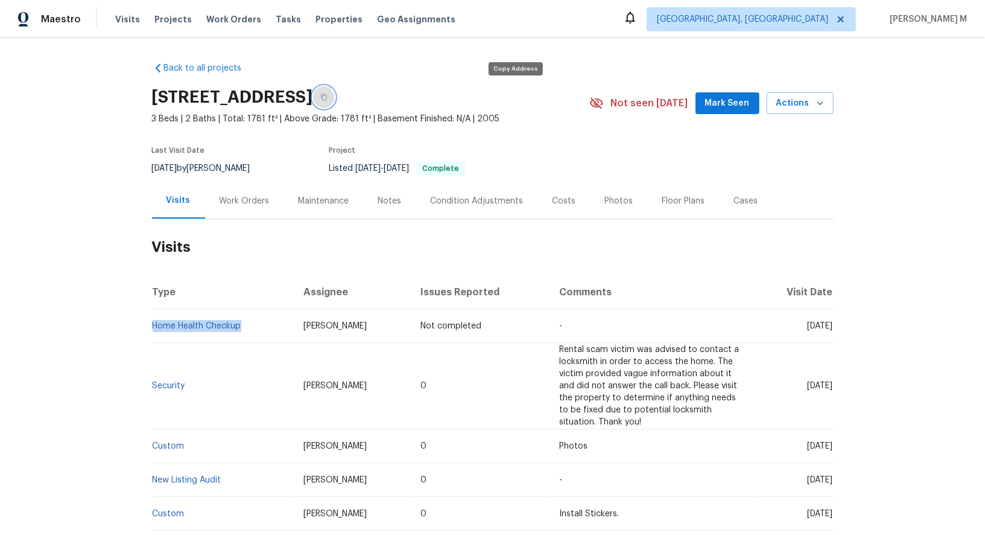
click at [335, 93] on button "button" at bounding box center [324, 97] width 22 height 22
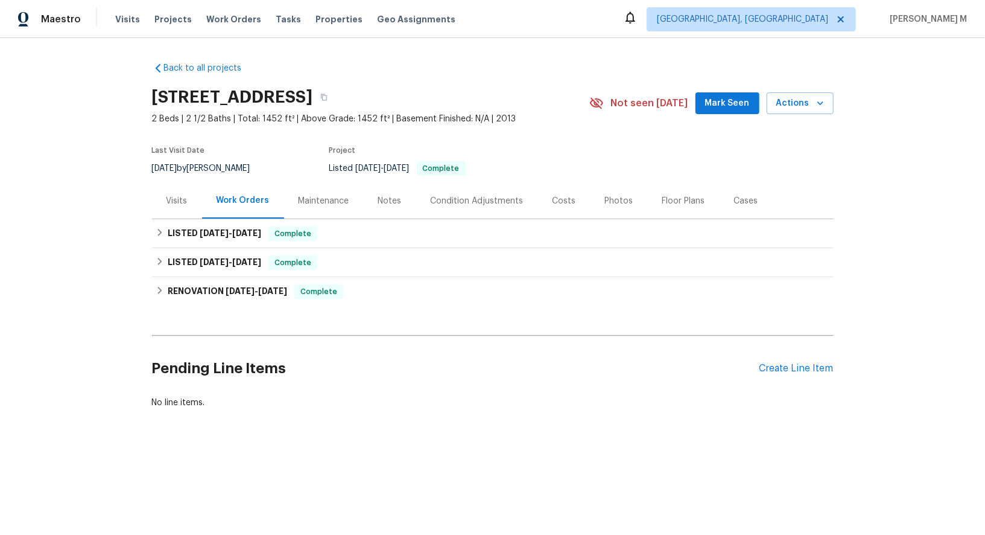
click at [176, 195] on div "Visits" at bounding box center [177, 201] width 21 height 12
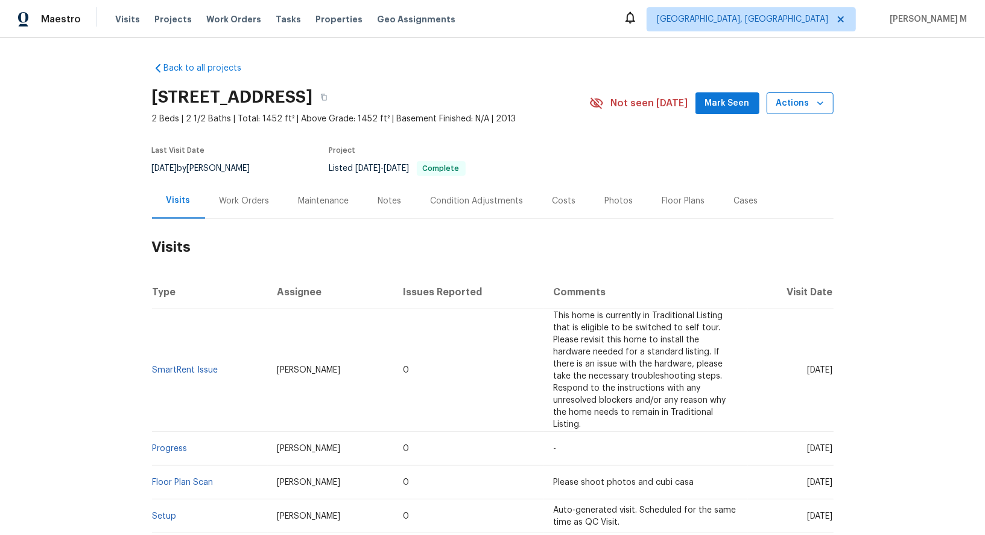
click at [808, 98] on span "Actions" at bounding box center [801, 103] width 48 height 15
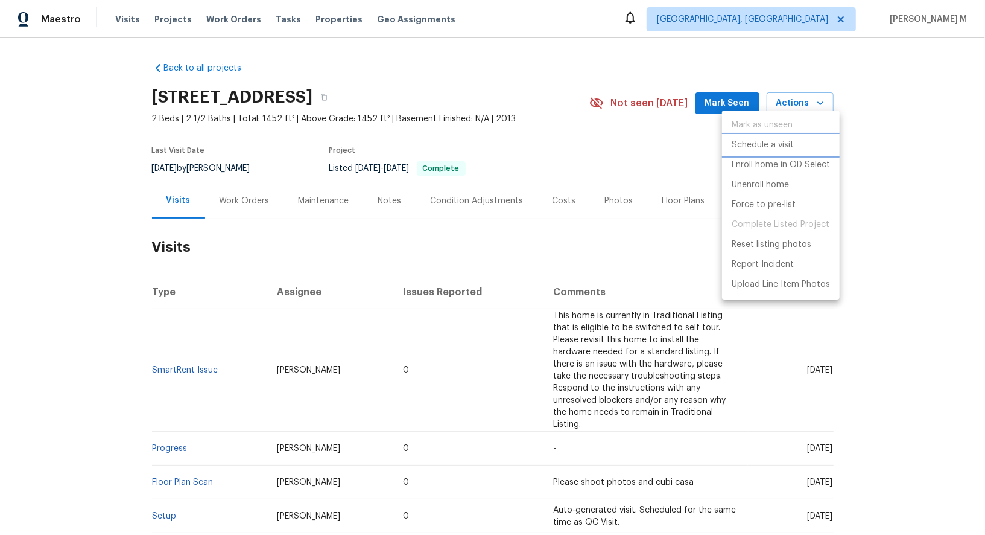
click at [786, 145] on p "Schedule a visit" at bounding box center [763, 145] width 62 height 13
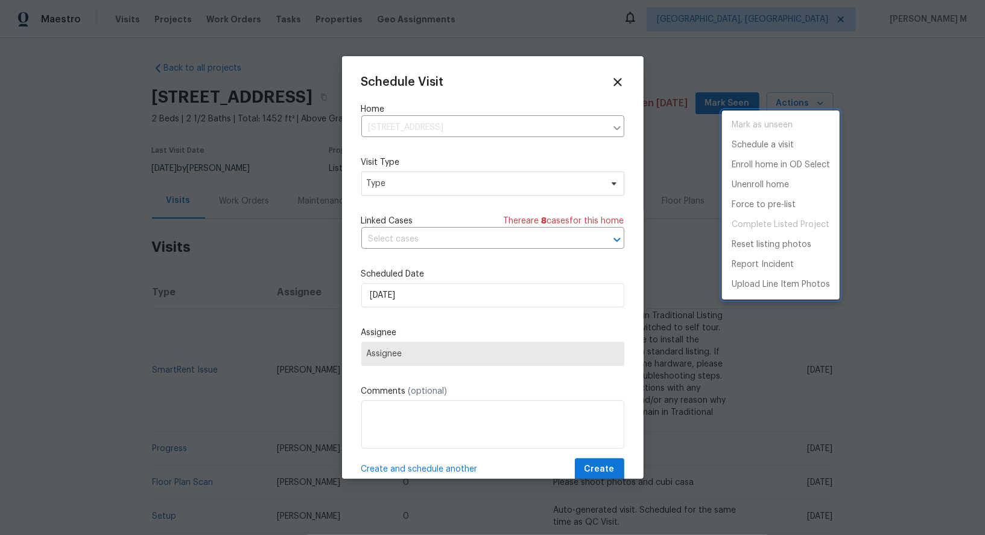
click at [437, 224] on div at bounding box center [492, 267] width 985 height 535
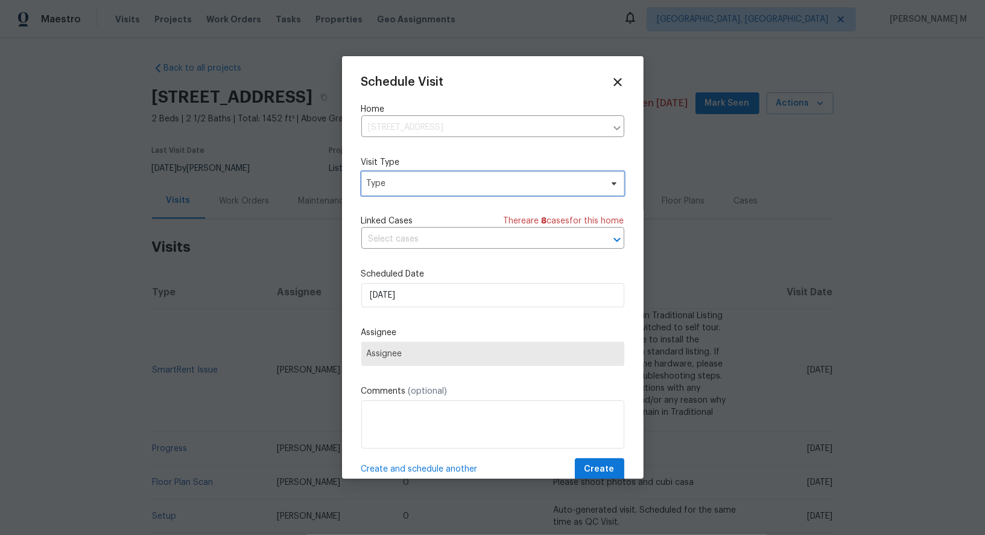
click at [431, 189] on span "Type" at bounding box center [492, 183] width 263 height 24
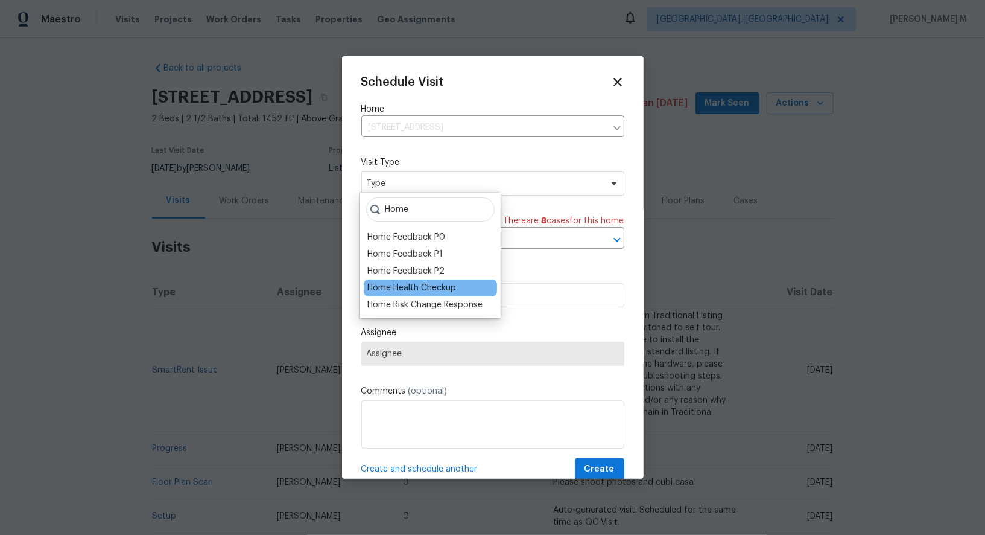
type input "Home"
click at [430, 287] on div "Home Health Checkup" at bounding box center [411, 288] width 89 height 12
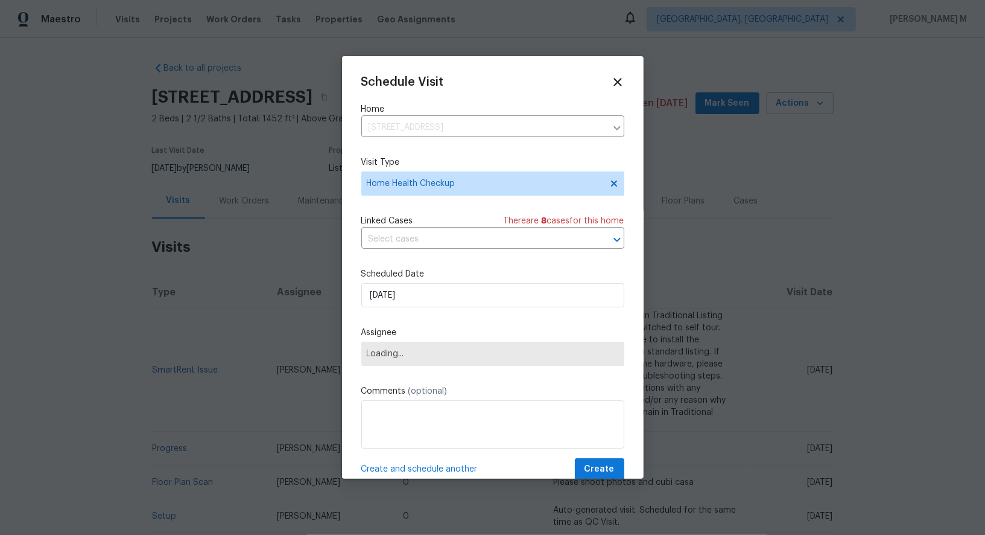
click at [451, 224] on div "Linked Cases There are 8 case s for this home ​" at bounding box center [492, 232] width 263 height 34
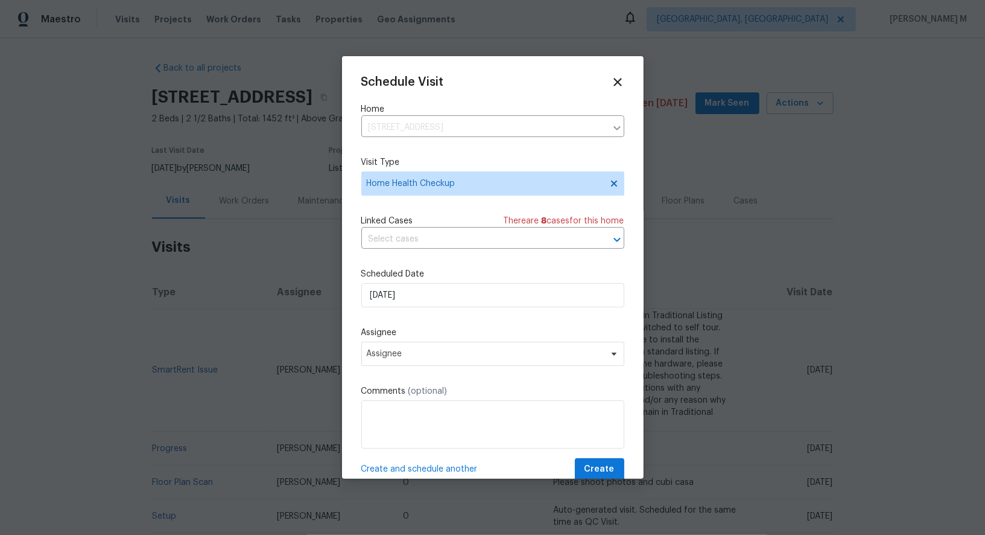
click at [451, 224] on div "Linked Cases There are 8 case s for this home ​" at bounding box center [492, 232] width 263 height 34
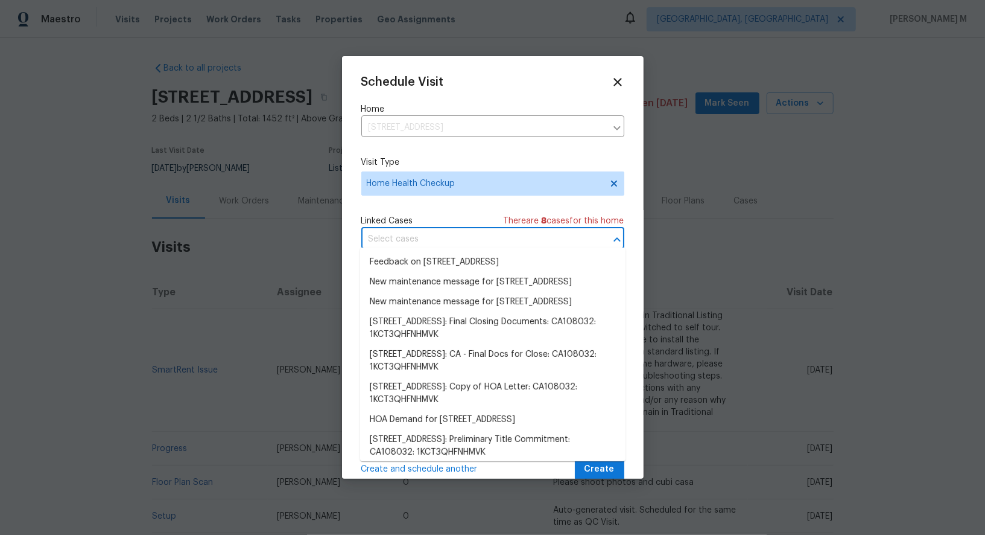
click at [451, 235] on input "text" at bounding box center [475, 239] width 229 height 19
click at [444, 253] on li "Feedback on [STREET_ADDRESS]" at bounding box center [492, 262] width 265 height 20
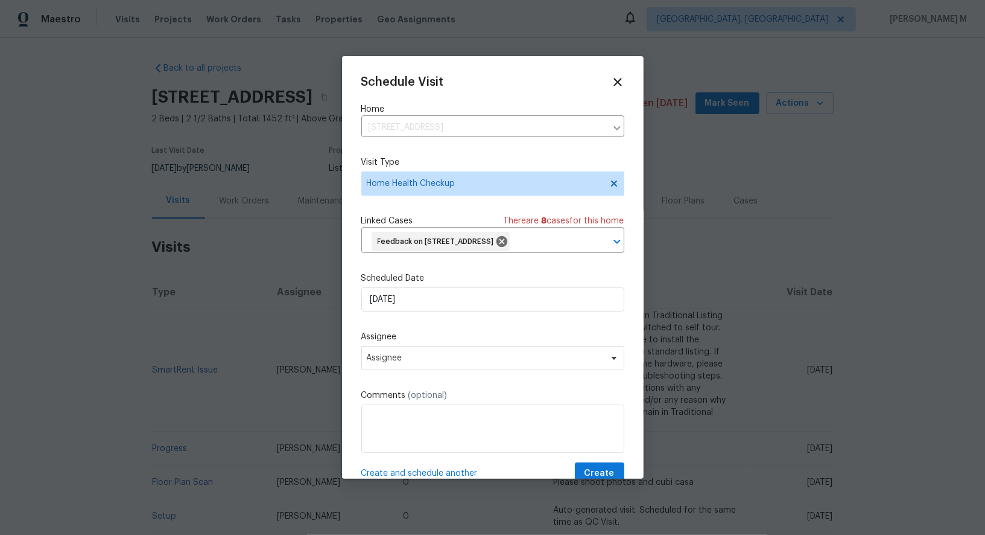
click at [444, 277] on label "Scheduled Date" at bounding box center [492, 278] width 263 height 12
click at [444, 293] on input "[DATE]" at bounding box center [492, 299] width 263 height 24
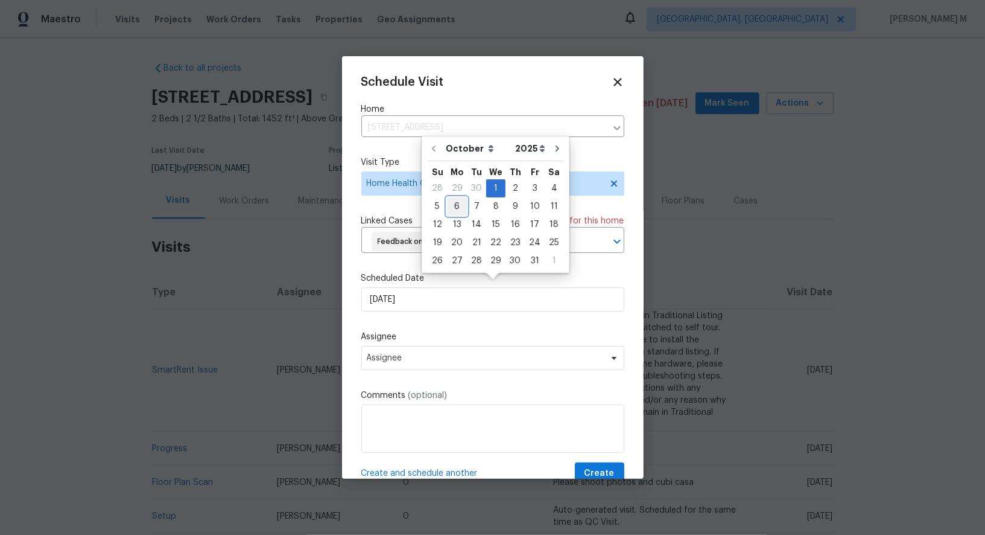
click at [454, 209] on div "6" at bounding box center [457, 206] width 20 height 17
type input "[DATE]"
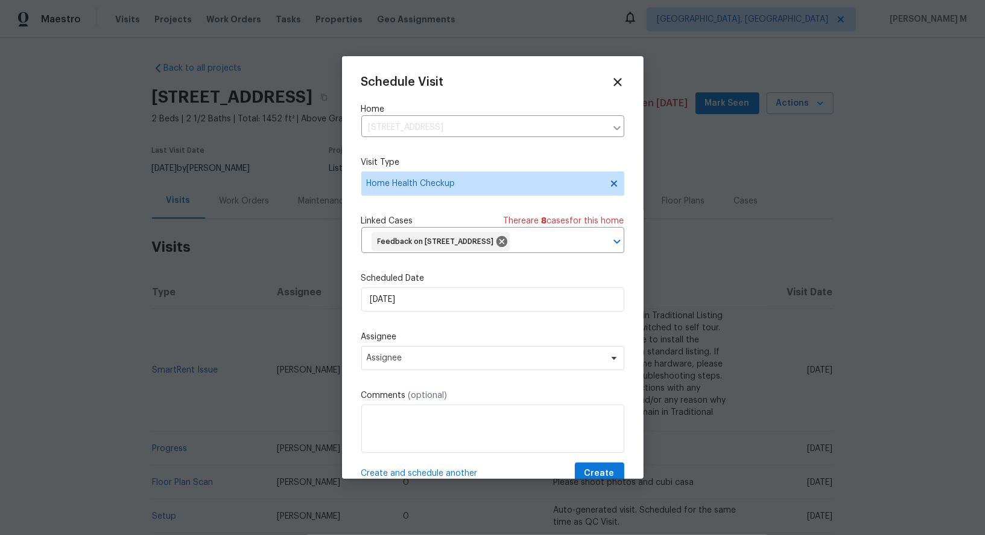
click at [439, 364] on div "Schedule Visit Home [STREET_ADDRESS] ​ Visit Type Home Health Checkup Linked Ca…" at bounding box center [492, 279] width 263 height 409
click at [436, 353] on span "Assignee" at bounding box center [485, 358] width 237 height 10
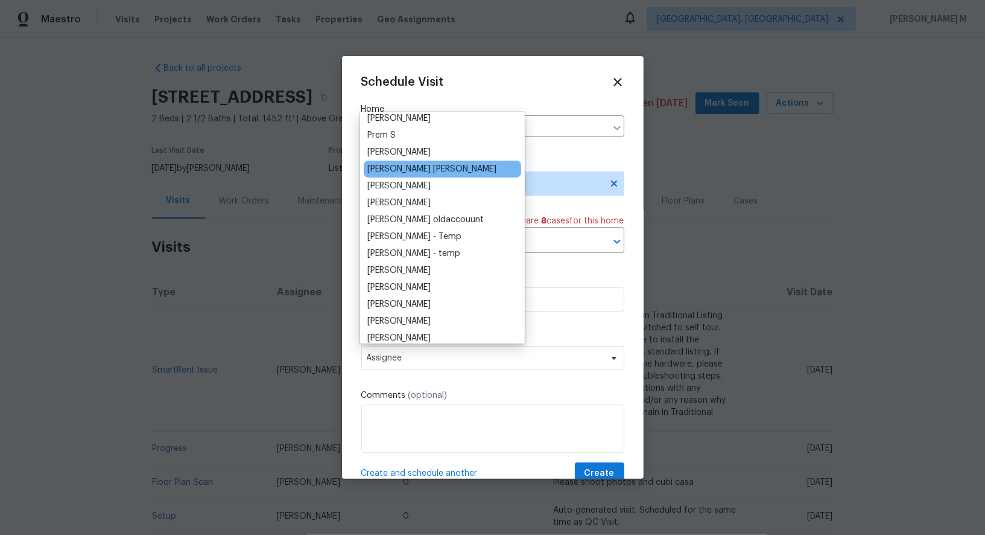
scroll to position [40, 0]
click at [265, 297] on div at bounding box center [492, 267] width 985 height 535
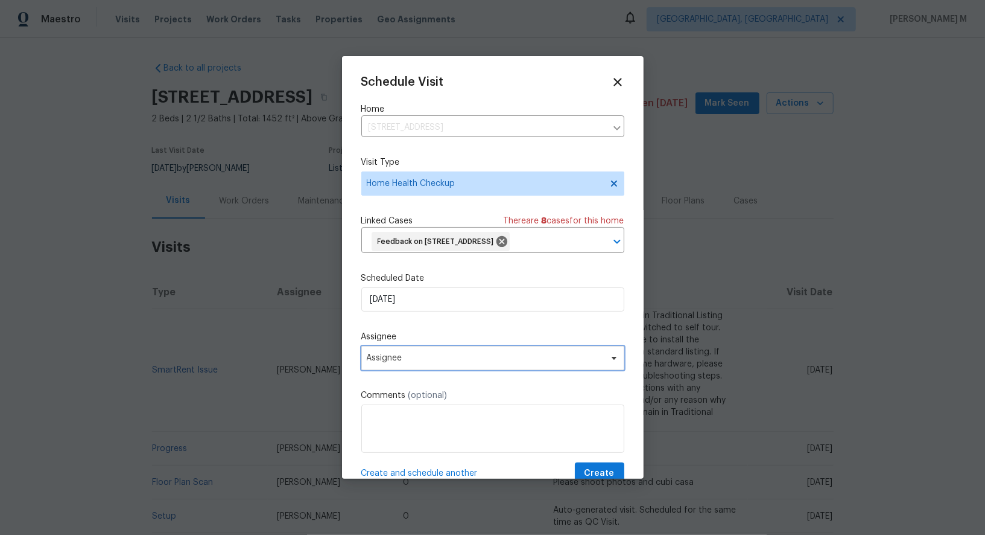
click at [401, 353] on span "Assignee" at bounding box center [485, 358] width 237 height 10
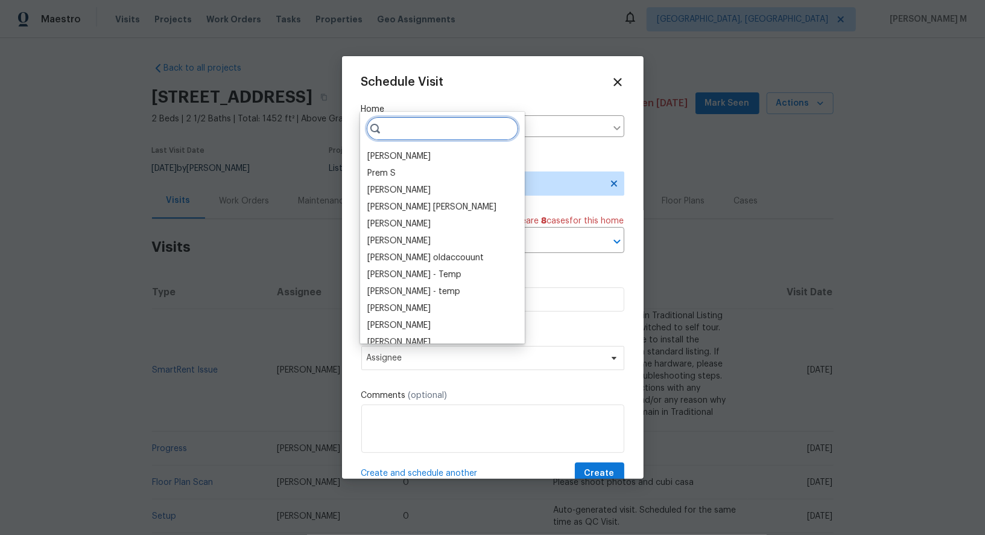
click at [403, 126] on input "search" at bounding box center [442, 128] width 153 height 24
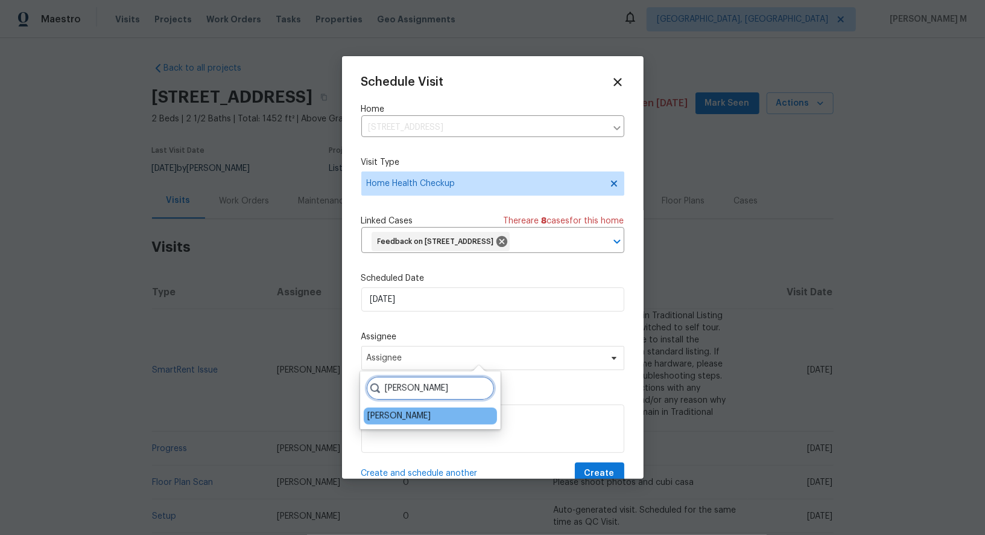
type input "[PERSON_NAME]"
click at [424, 410] on div "[PERSON_NAME]" at bounding box center [430, 415] width 133 height 17
click at [422, 412] on div "[PERSON_NAME]" at bounding box center [430, 415] width 133 height 17
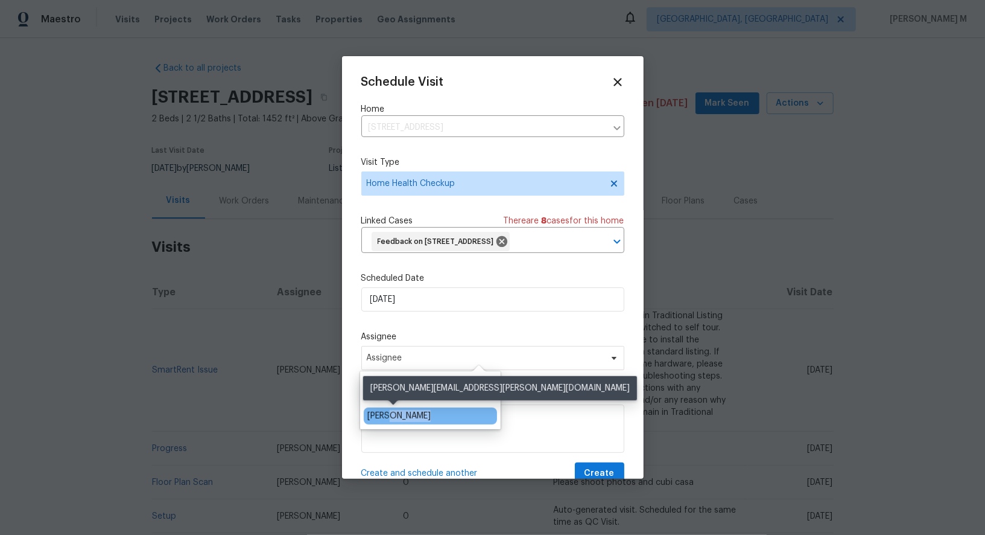
click at [398, 418] on div "[PERSON_NAME]" at bounding box center [398, 416] width 63 height 12
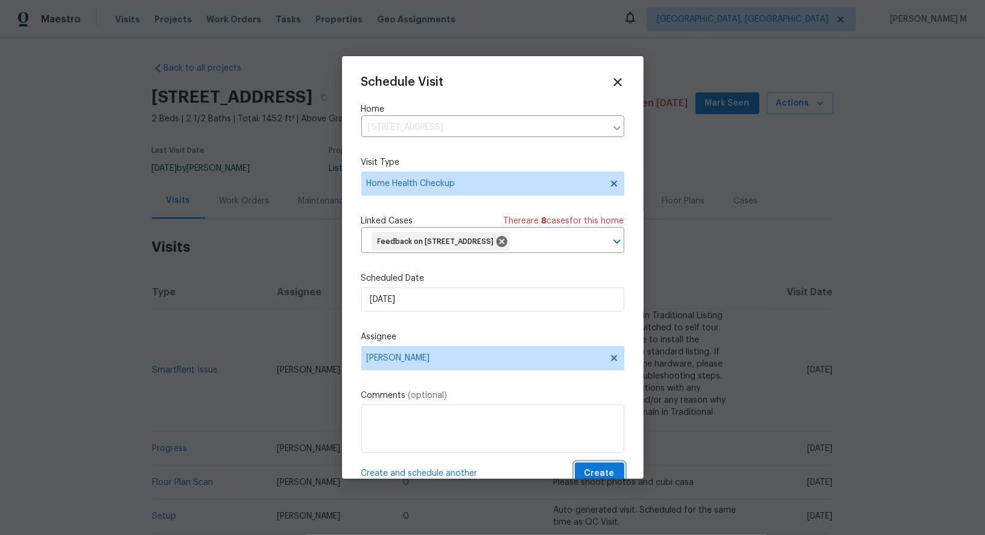
click at [609, 466] on span "Create" at bounding box center [600, 473] width 30 height 15
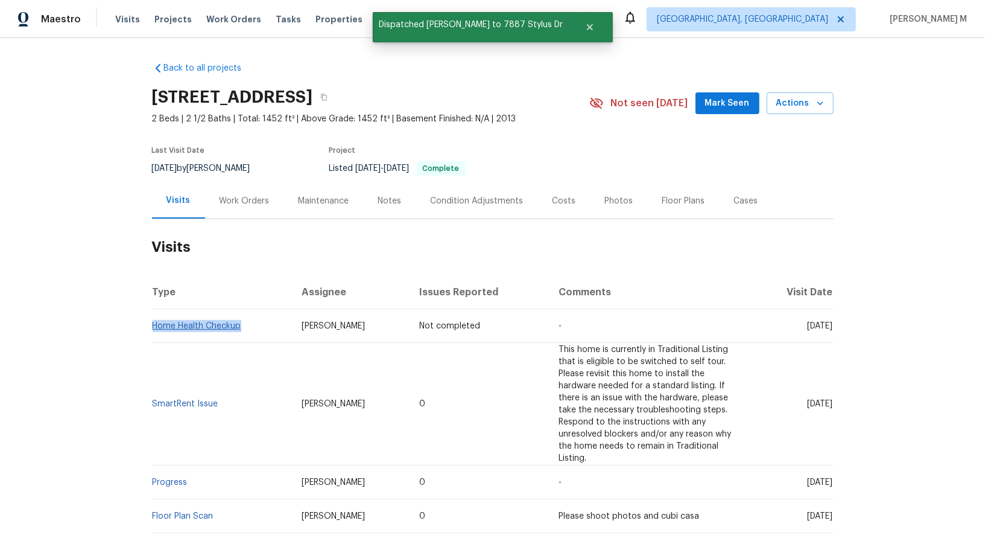
drag, startPoint x: 251, startPoint y: 316, endPoint x: 154, endPoint y: 316, distance: 97.1
click at [154, 316] on td "Home Health Checkup" at bounding box center [222, 326] width 141 height 34
copy link "Home Health Checkup"
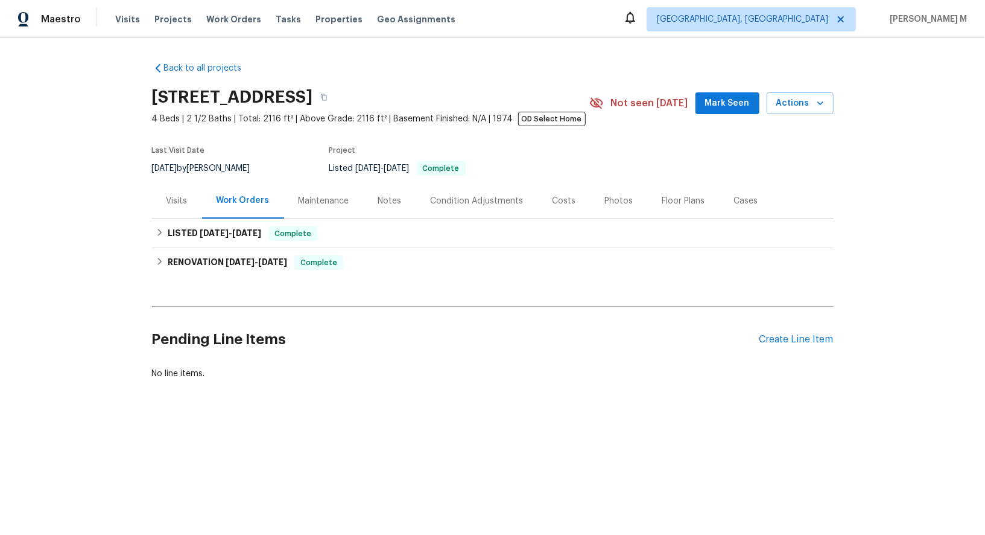
click at [177, 199] on div "Visits" at bounding box center [177, 201] width 21 height 12
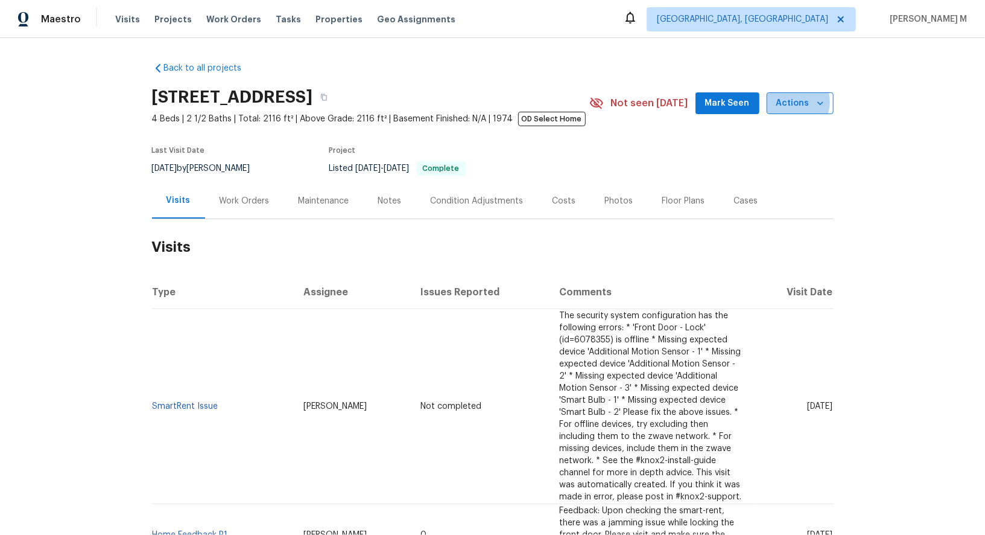
click at [796, 100] on span "Actions" at bounding box center [801, 103] width 48 height 15
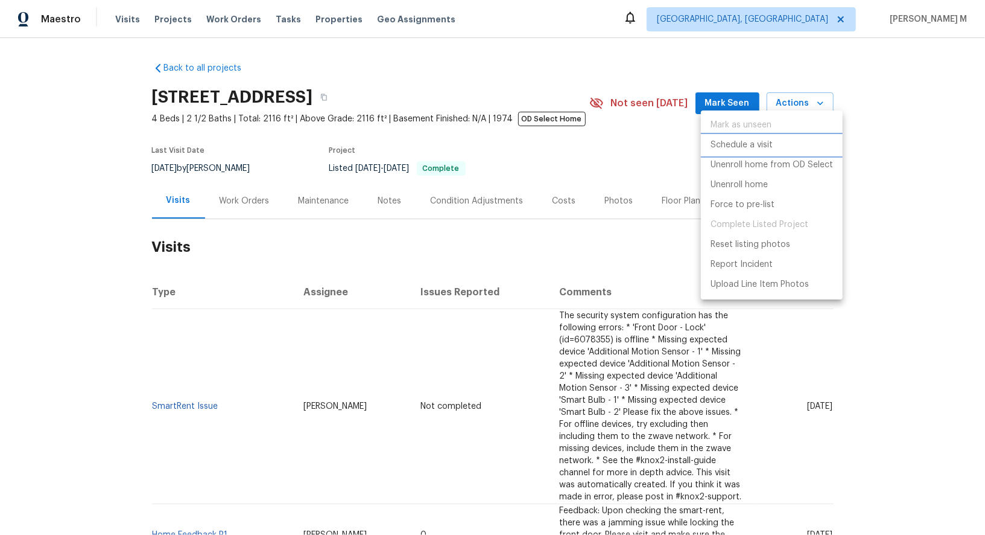
click at [769, 144] on li "Schedule a visit" at bounding box center [772, 145] width 142 height 20
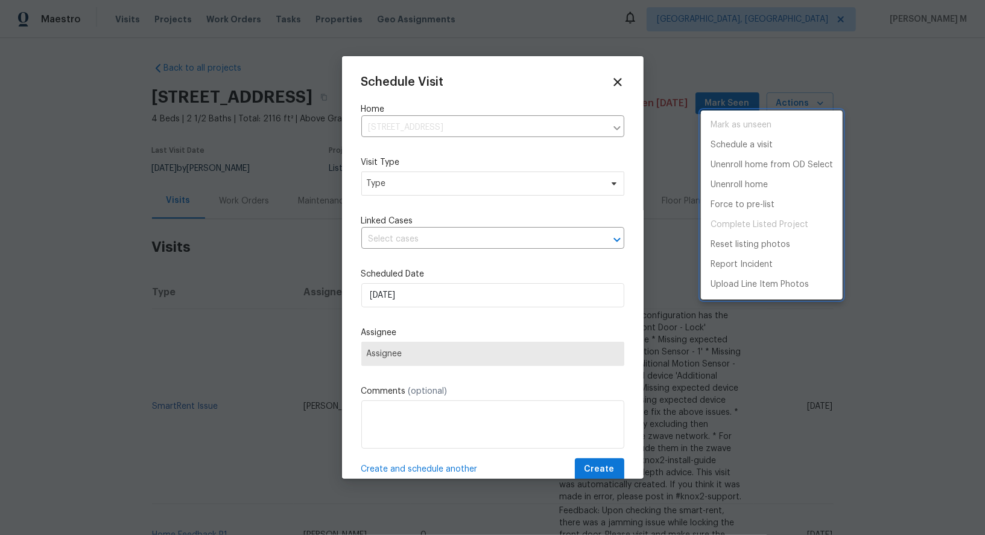
click at [363, 221] on div at bounding box center [492, 267] width 985 height 535
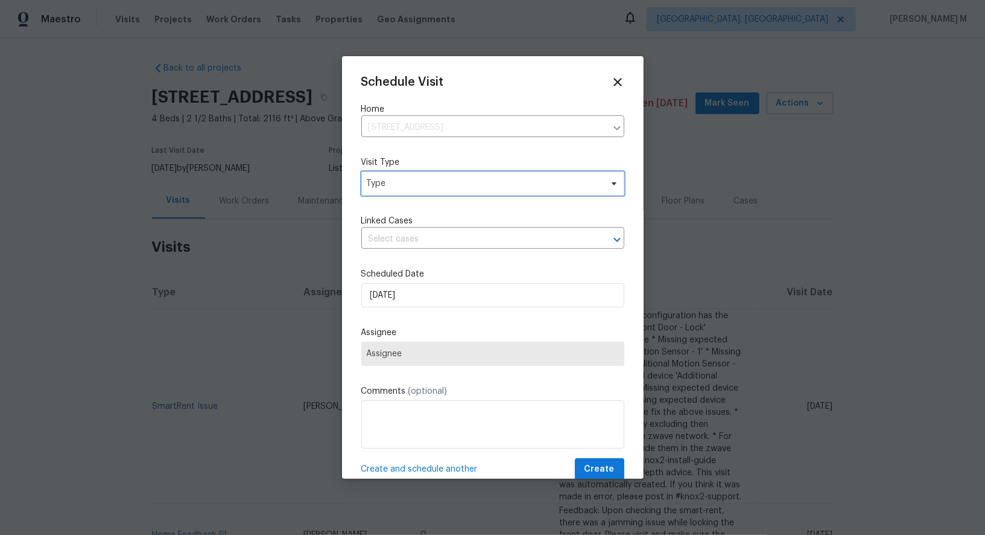
click at [411, 171] on span "Type" at bounding box center [492, 183] width 263 height 24
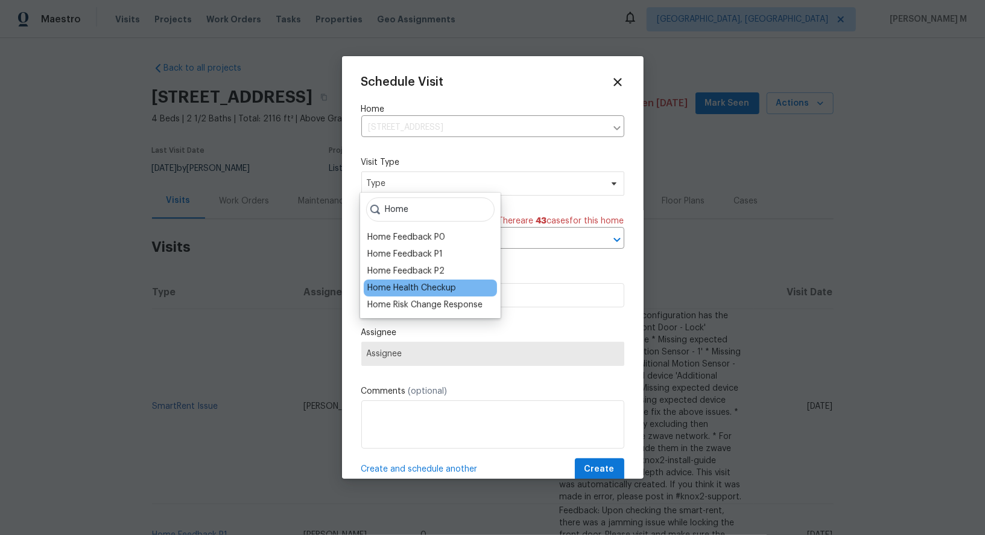
type input "Home"
click at [421, 282] on div "Home Health Checkup" at bounding box center [411, 288] width 89 height 12
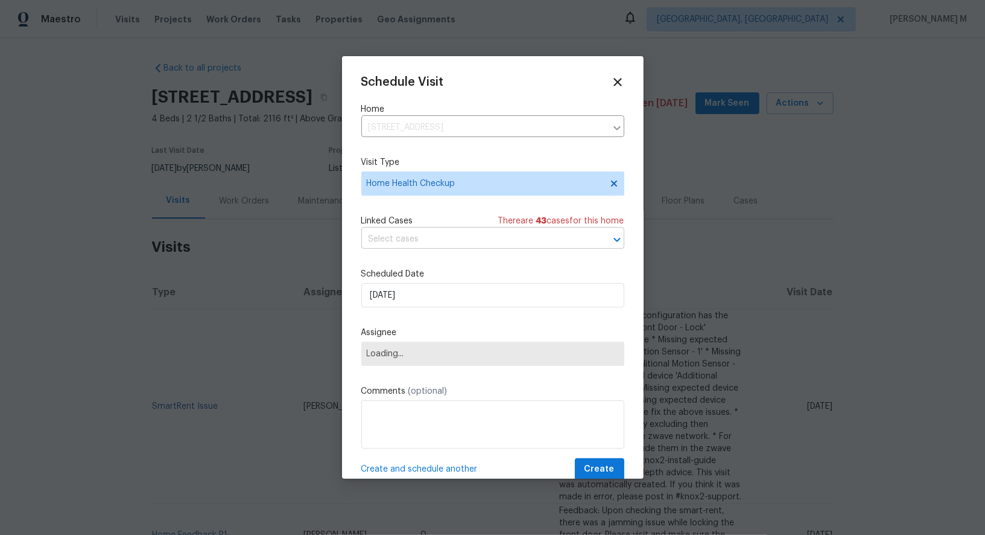
click at [465, 238] on input "text" at bounding box center [475, 239] width 229 height 19
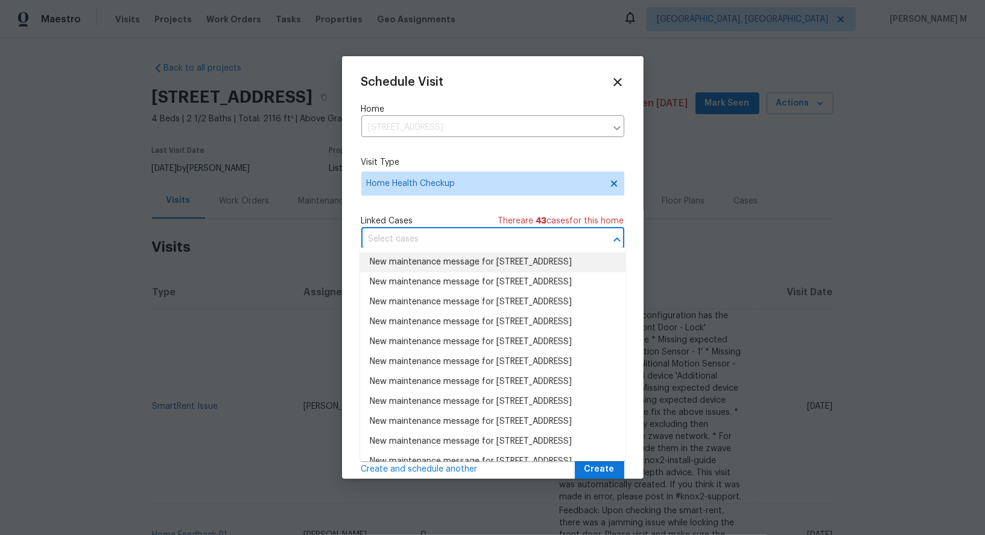
click at [451, 215] on div "Linked Cases There are 43 case s for this home" at bounding box center [492, 221] width 263 height 12
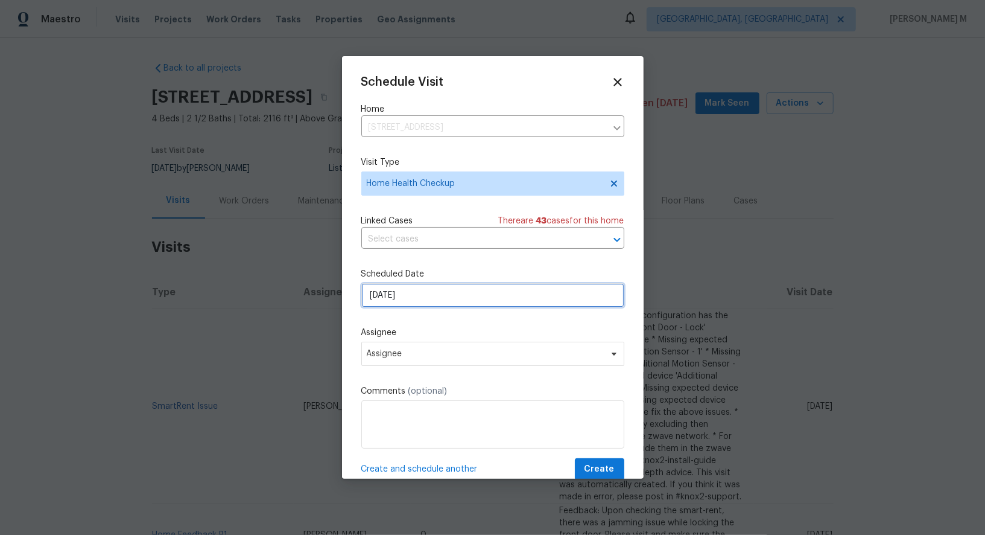
click at [437, 290] on input "[DATE]" at bounding box center [492, 295] width 263 height 24
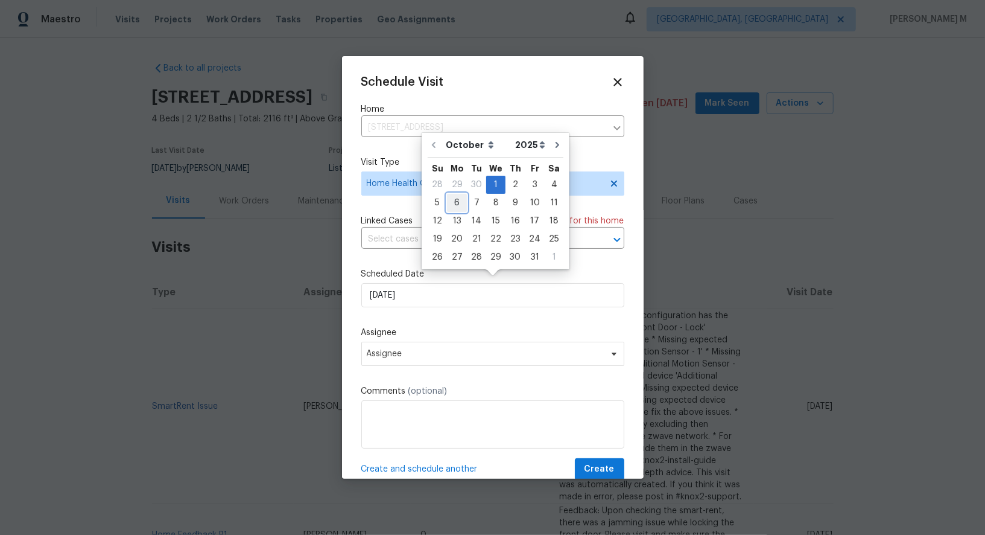
click at [457, 207] on div "6" at bounding box center [457, 202] width 20 height 17
type input "[DATE]"
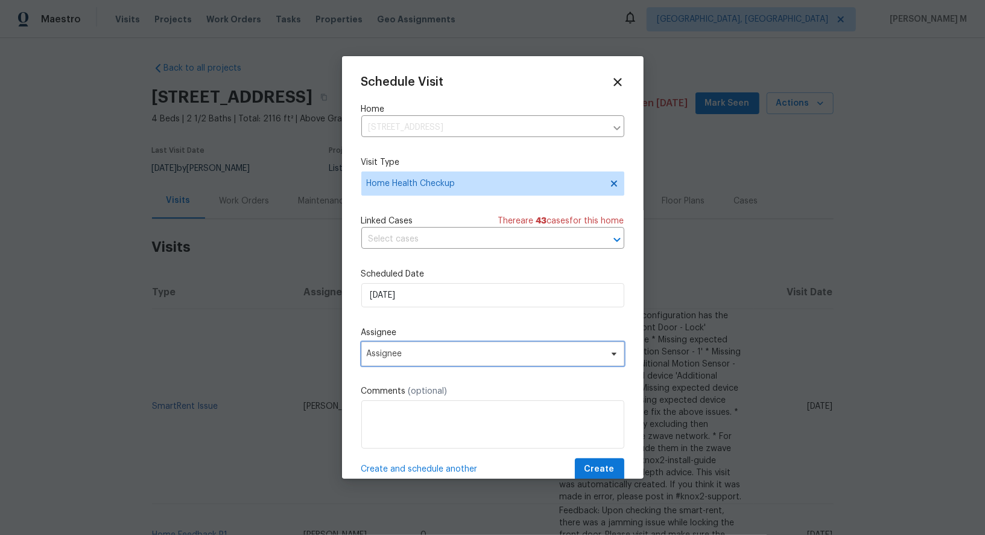
click at [436, 349] on span "Assignee" at bounding box center [485, 354] width 237 height 10
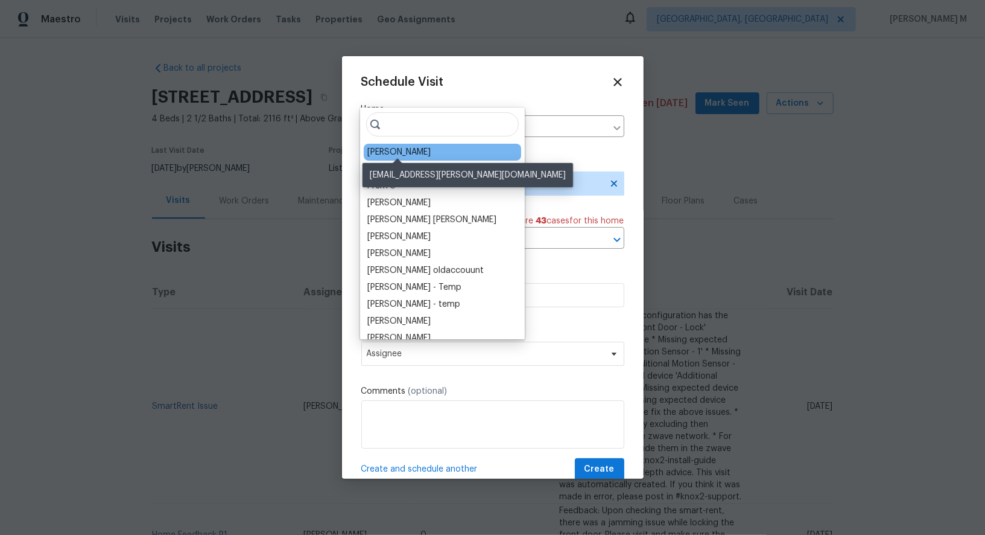
click at [404, 150] on div "[PERSON_NAME]" at bounding box center [398, 152] width 63 height 12
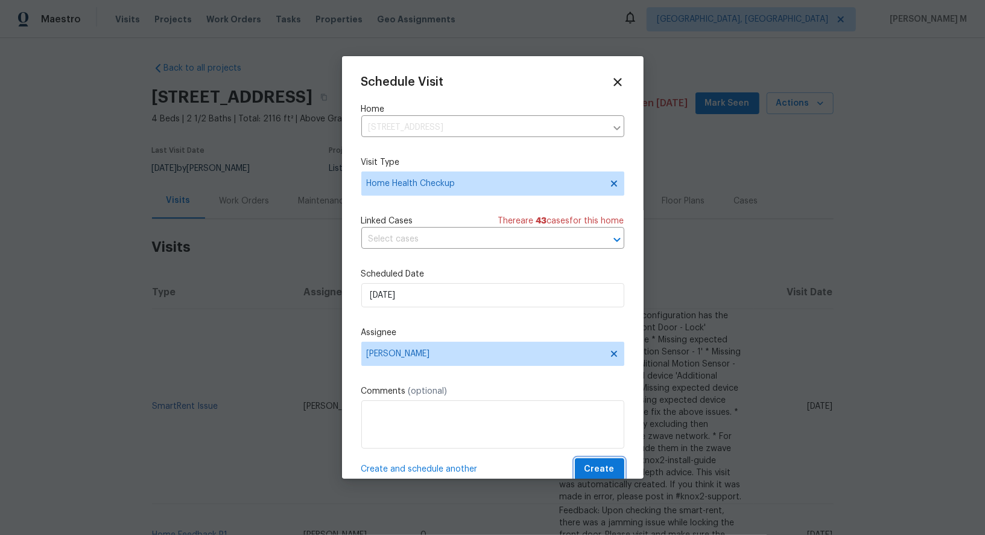
click at [602, 462] on span "Create" at bounding box center [600, 469] width 30 height 15
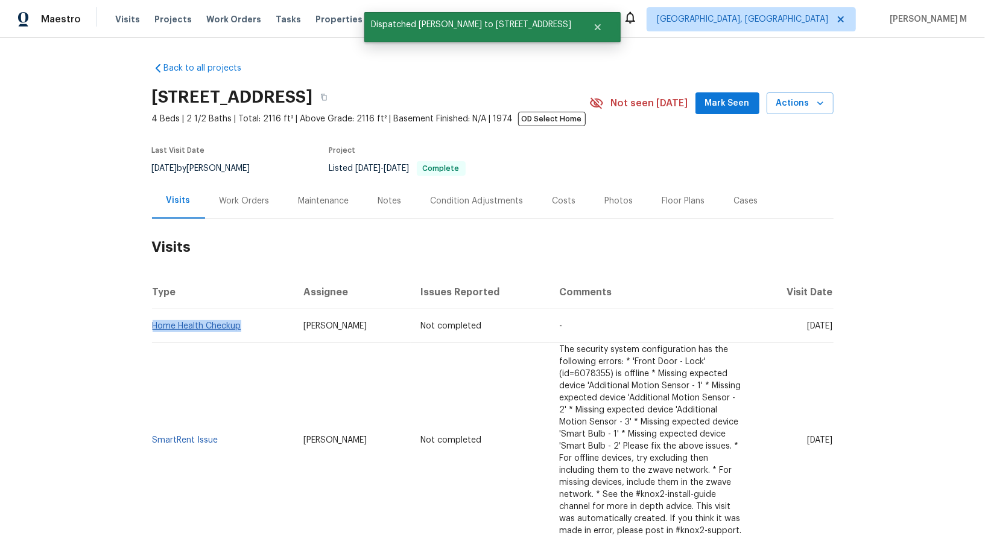
drag, startPoint x: 232, startPoint y: 316, endPoint x: 152, endPoint y: 316, distance: 80.3
click at [152, 316] on td "Home Health Checkup" at bounding box center [223, 326] width 142 height 34
copy link "Home Health Checkup"
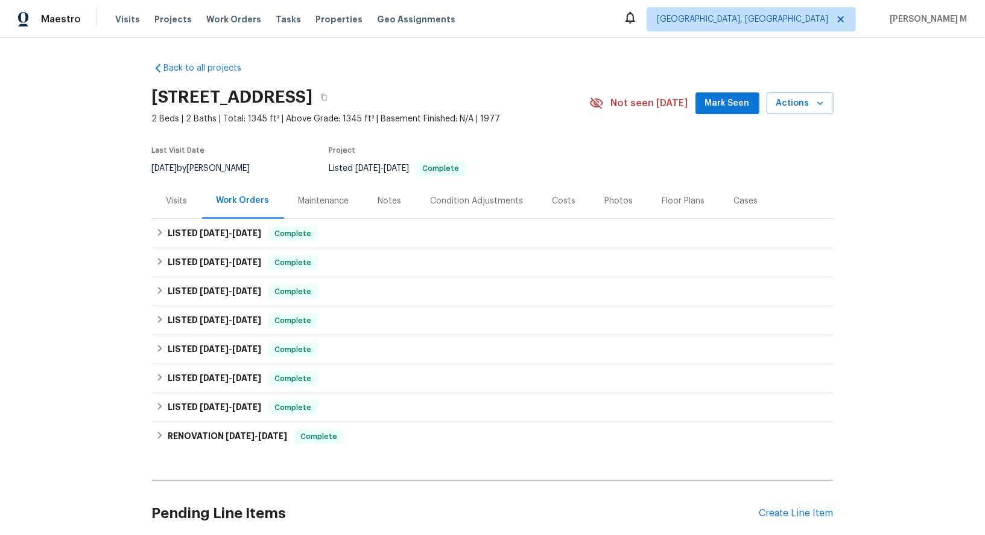
click at [189, 200] on div "Visits" at bounding box center [177, 201] width 50 height 36
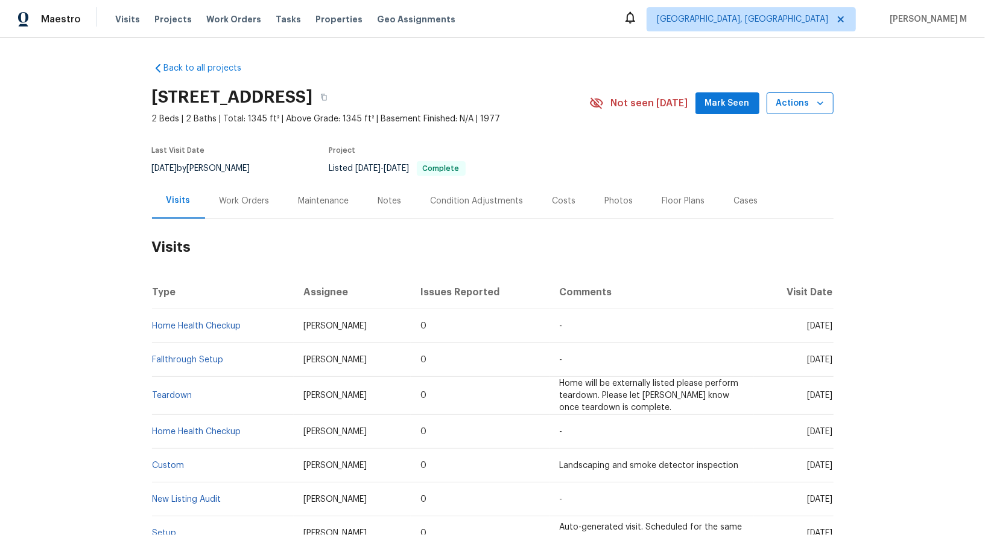
click at [815, 106] on icon "button" at bounding box center [821, 103] width 12 height 12
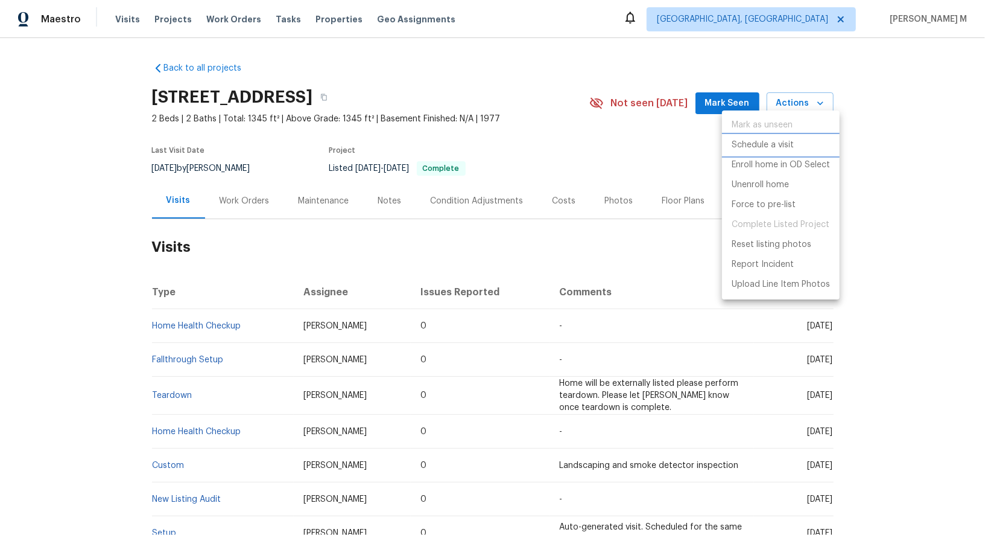
click at [775, 142] on p "Schedule a visit" at bounding box center [763, 145] width 62 height 13
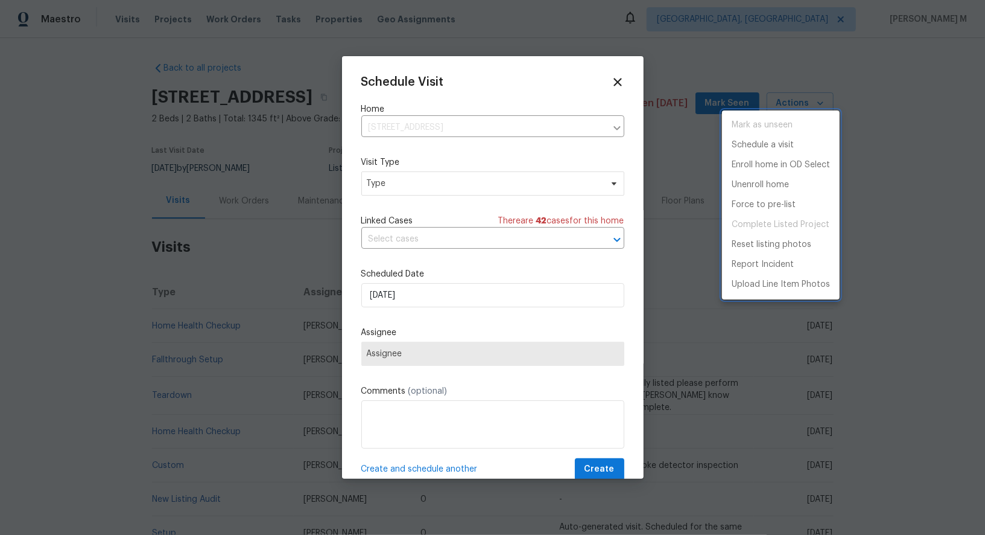
click at [433, 194] on div at bounding box center [492, 267] width 985 height 535
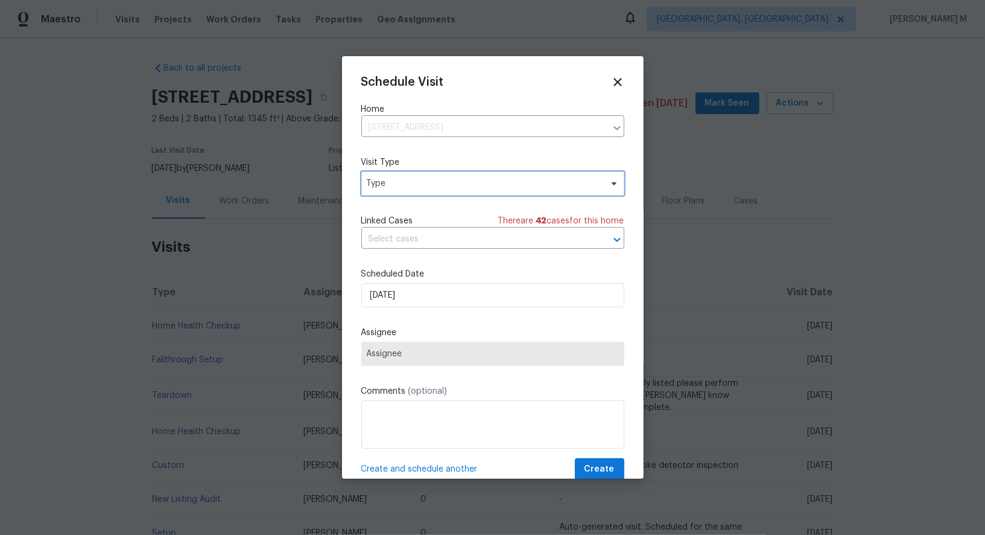
click at [416, 173] on span "Type" at bounding box center [492, 183] width 263 height 24
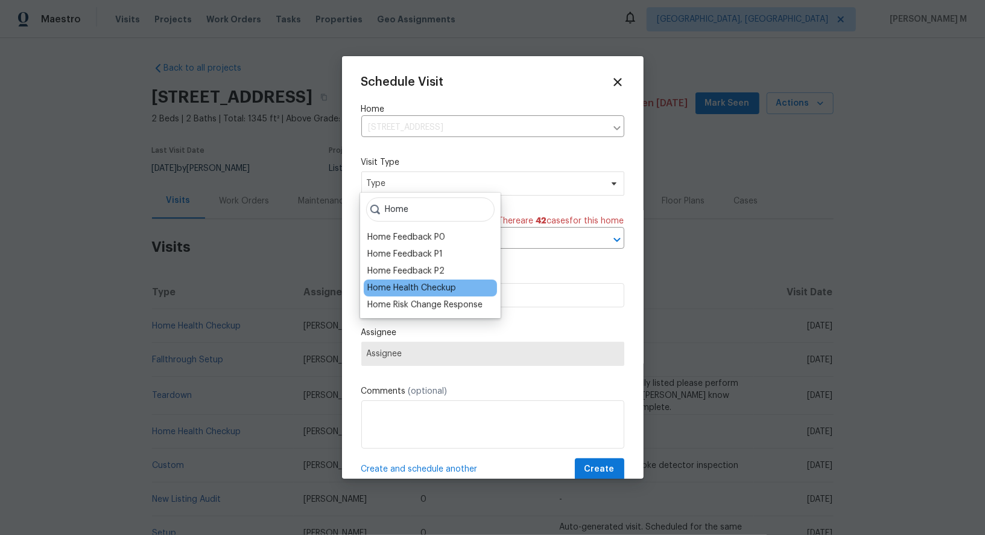
type input "Home"
click at [434, 286] on div "Home Health Checkup" at bounding box center [411, 288] width 89 height 12
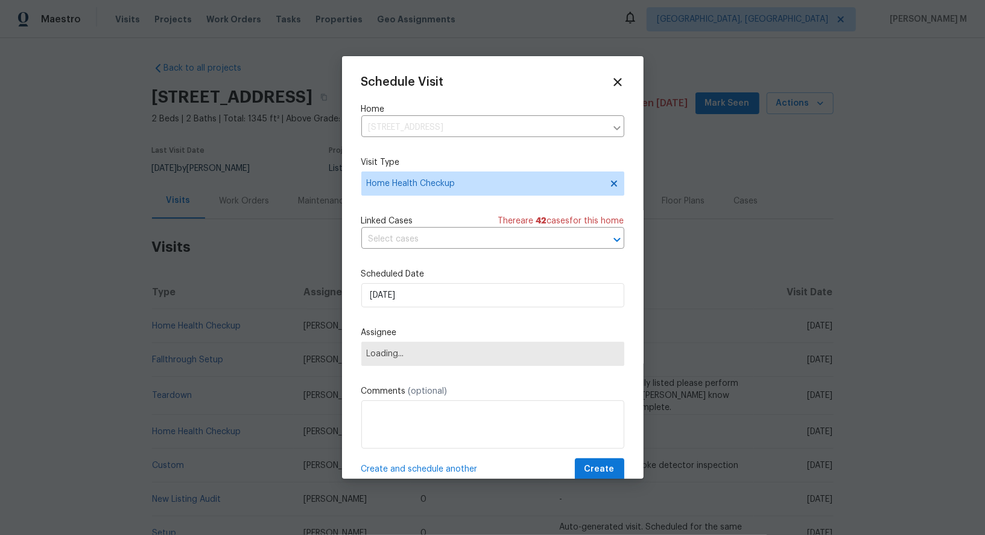
click at [440, 246] on div "Schedule Visit Home [STREET_ADDRESS] ​ Visit Type Home Health Checkup Linked Ca…" at bounding box center [492, 277] width 263 height 405
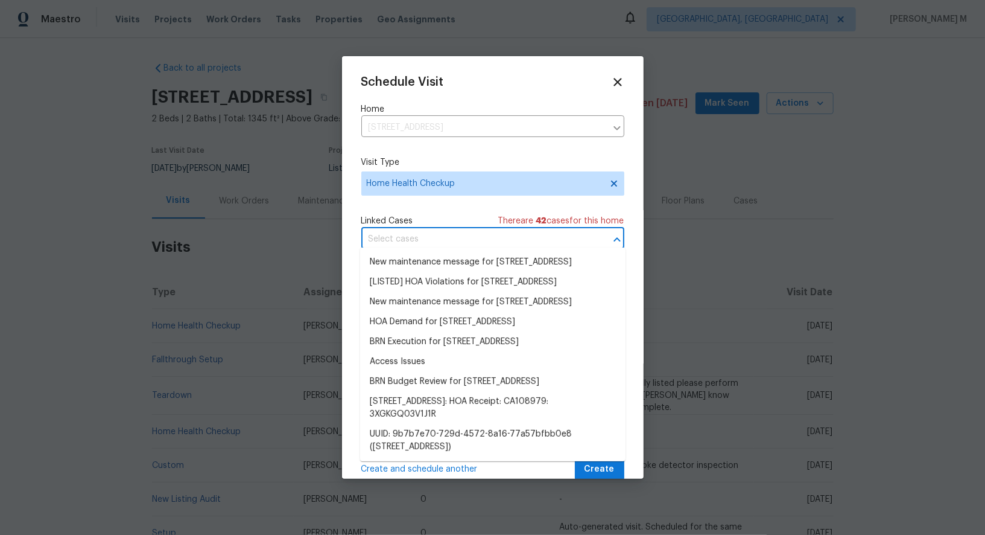
click at [442, 240] on input "text" at bounding box center [475, 239] width 229 height 19
click at [424, 203] on div "Schedule Visit Home [STREET_ADDRESS] ​ Visit Type Home Health Checkup Linked Ca…" at bounding box center [492, 277] width 263 height 405
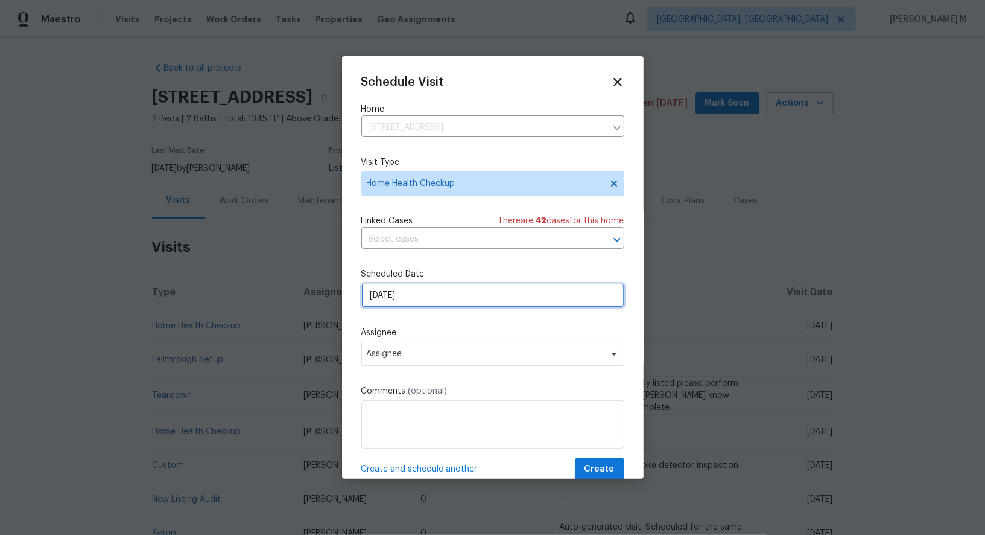
click at [421, 296] on input "[DATE]" at bounding box center [492, 295] width 263 height 24
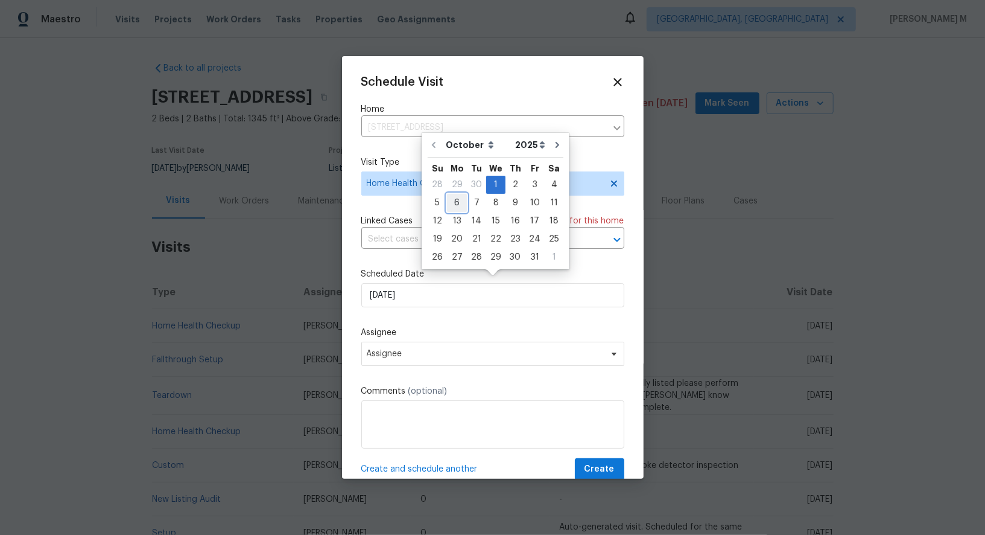
click at [454, 201] on div "6" at bounding box center [457, 202] width 20 height 17
type input "[DATE]"
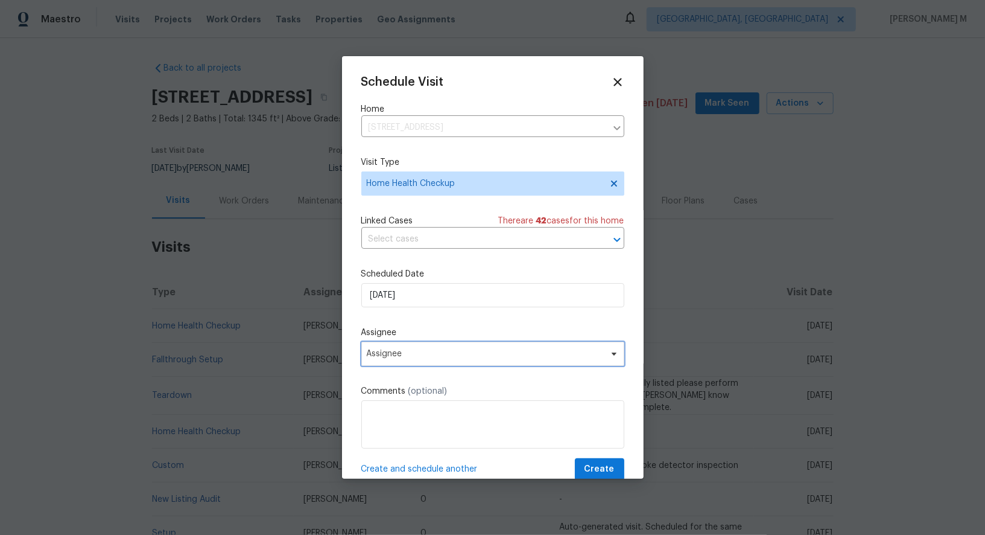
click at [484, 342] on span "Assignee" at bounding box center [492, 354] width 263 height 24
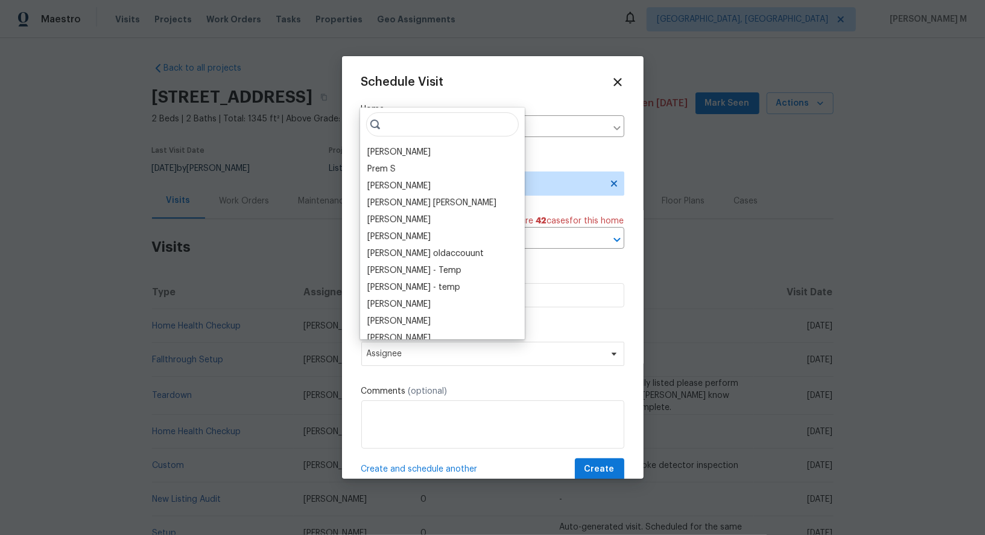
click at [402, 130] on input "search" at bounding box center [442, 124] width 153 height 24
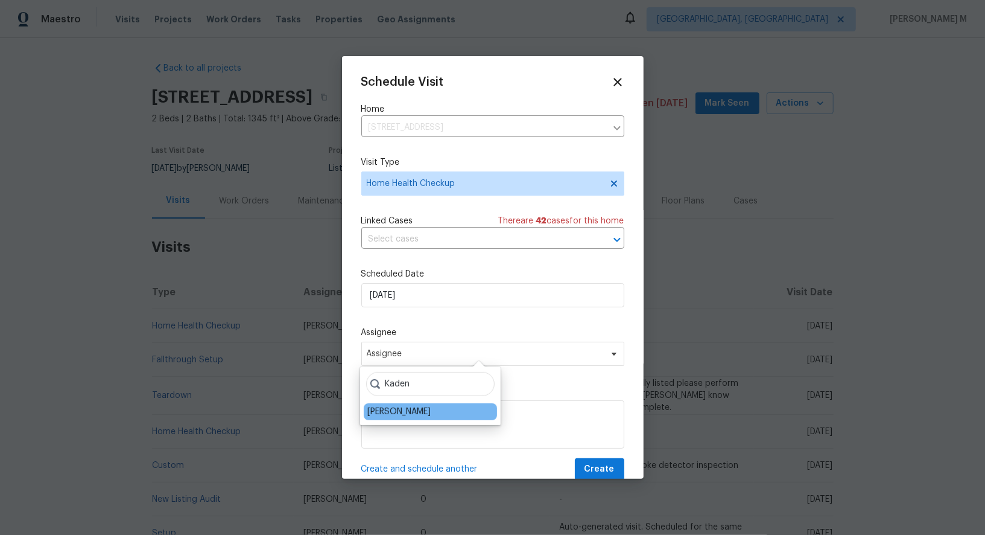
type input "Kaden"
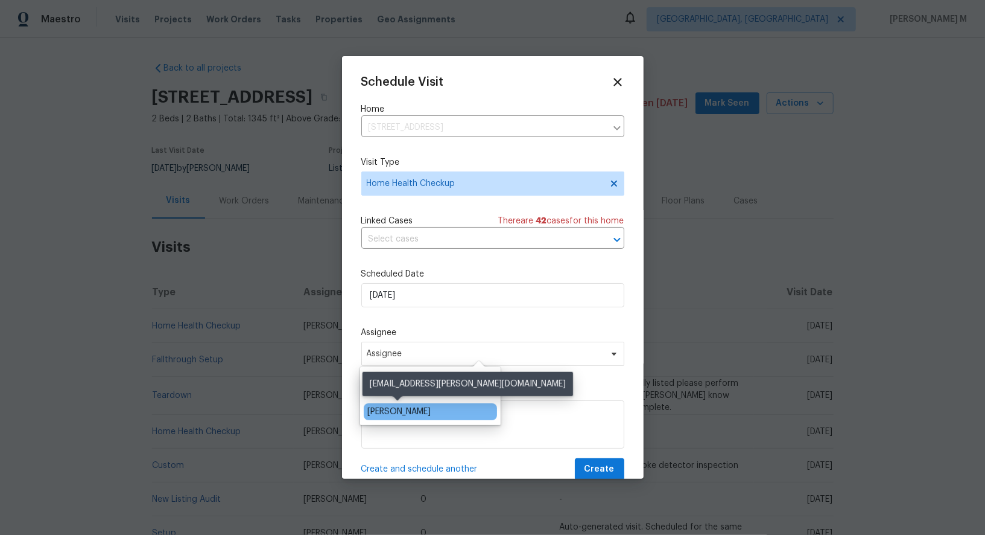
click at [421, 412] on div "[PERSON_NAME]" at bounding box center [398, 411] width 63 height 12
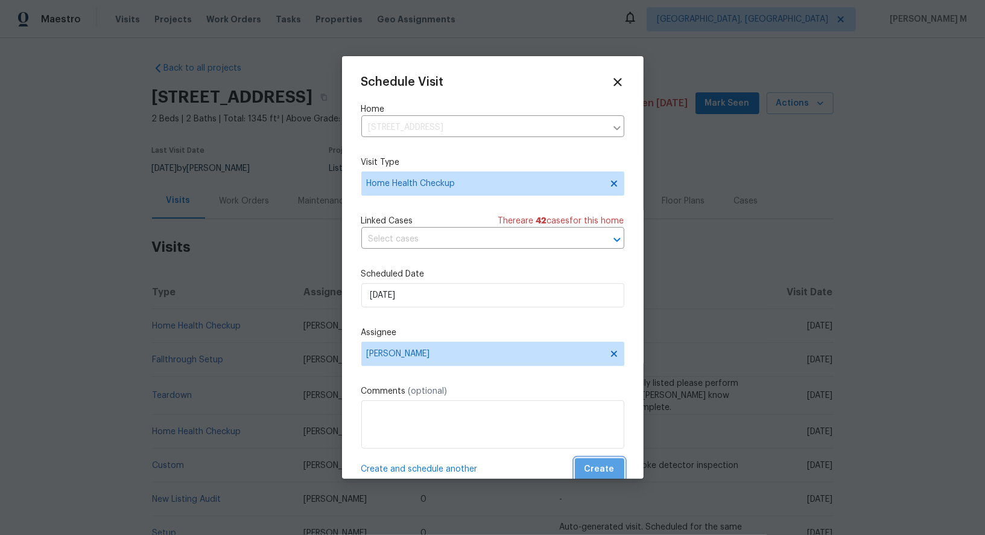
click at [614, 462] on span "Create" at bounding box center [600, 469] width 30 height 15
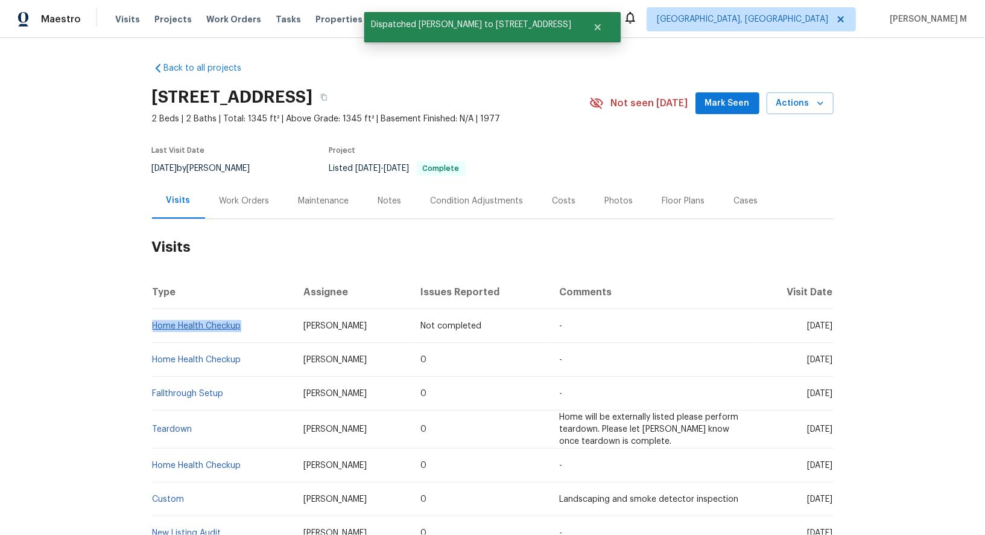
drag, startPoint x: 245, startPoint y: 319, endPoint x: 153, endPoint y: 317, distance: 91.7
click at [153, 317] on td "Home Health Checkup" at bounding box center [223, 326] width 142 height 34
copy link "Home Health Checkup"
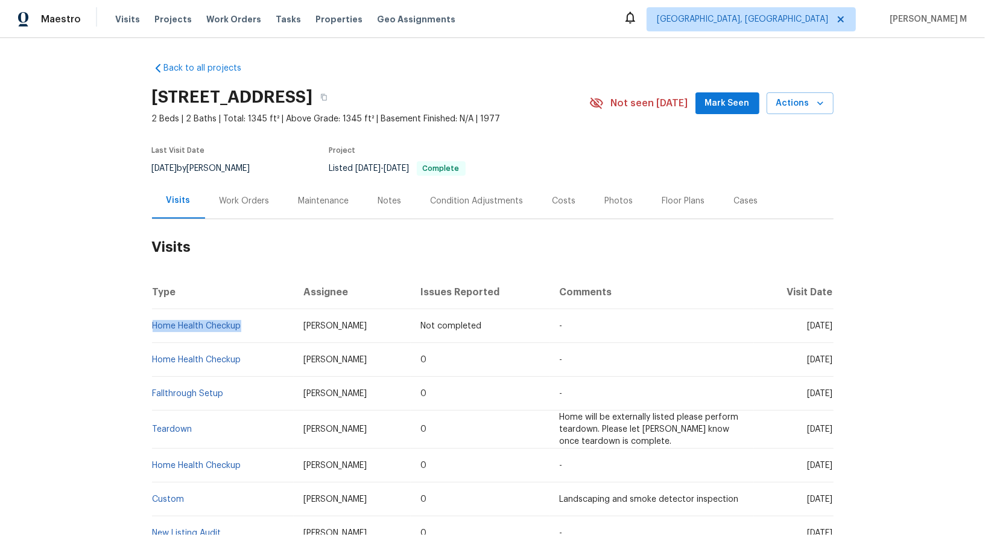
copy link "Home Health Checkup"
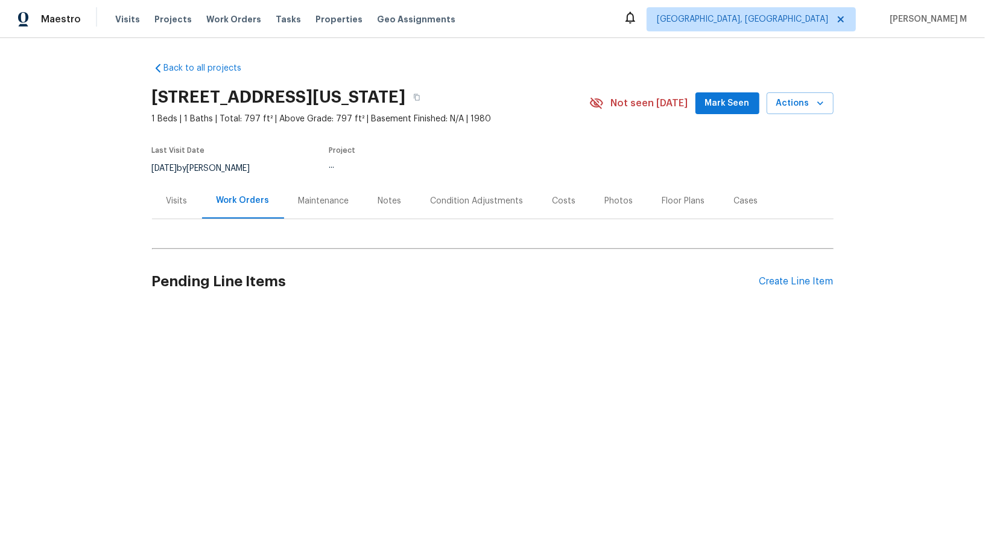
click at [172, 212] on div "Visits" at bounding box center [177, 201] width 50 height 36
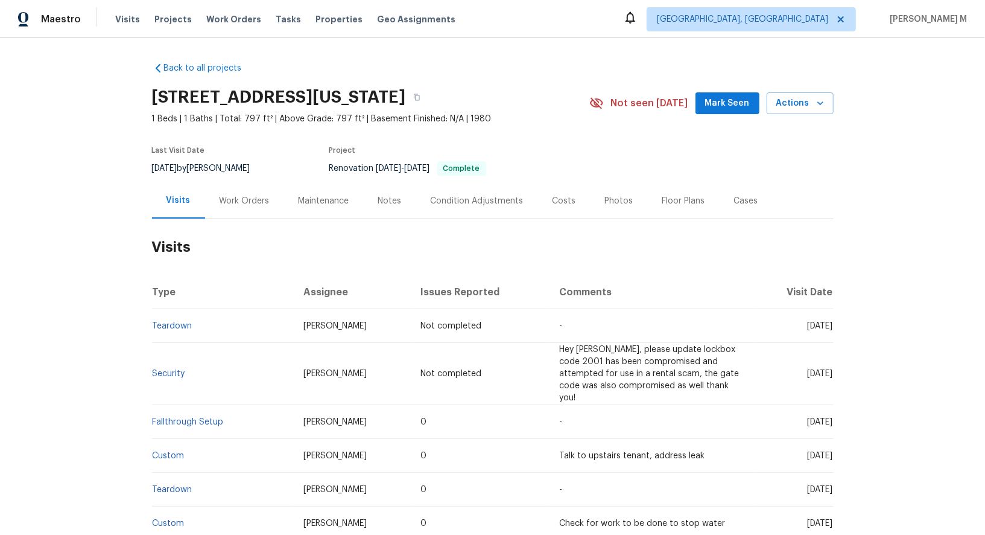
click at [796, 111] on div "450 W Vermont Ave Unit 805, Escondido, CA 92025 1 Beds | 1 Baths | Total: 797 f…" at bounding box center [493, 102] width 682 height 43
click at [796, 109] on button "Actions" at bounding box center [800, 103] width 67 height 22
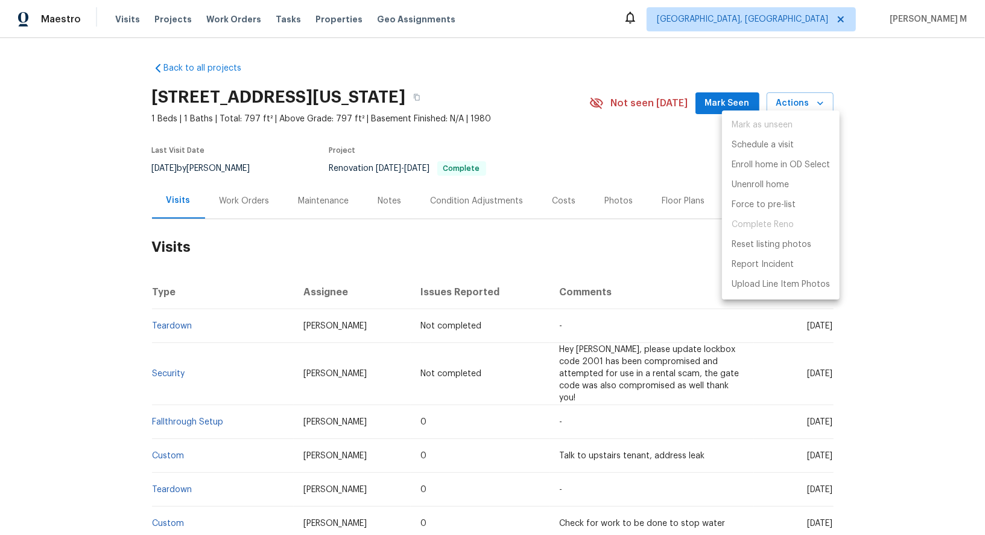
click at [793, 129] on ul "Mark as unseen Schedule a visit Enroll home in OD Select Unenroll home Force to…" at bounding box center [781, 204] width 118 height 189
click at [786, 145] on p "Schedule a visit" at bounding box center [763, 145] width 62 height 13
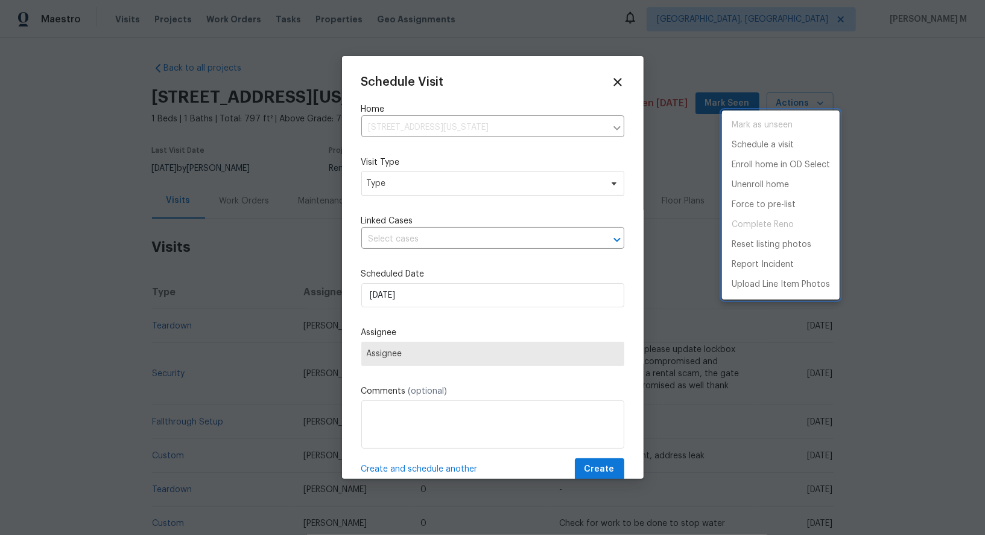
click at [378, 180] on div at bounding box center [492, 267] width 985 height 535
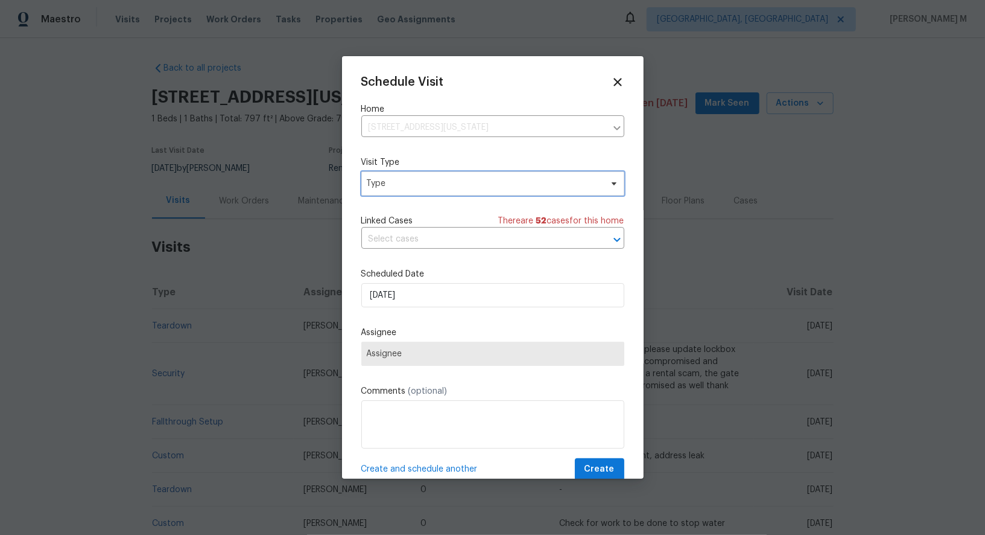
click at [390, 188] on span "Type" at bounding box center [492, 183] width 263 height 24
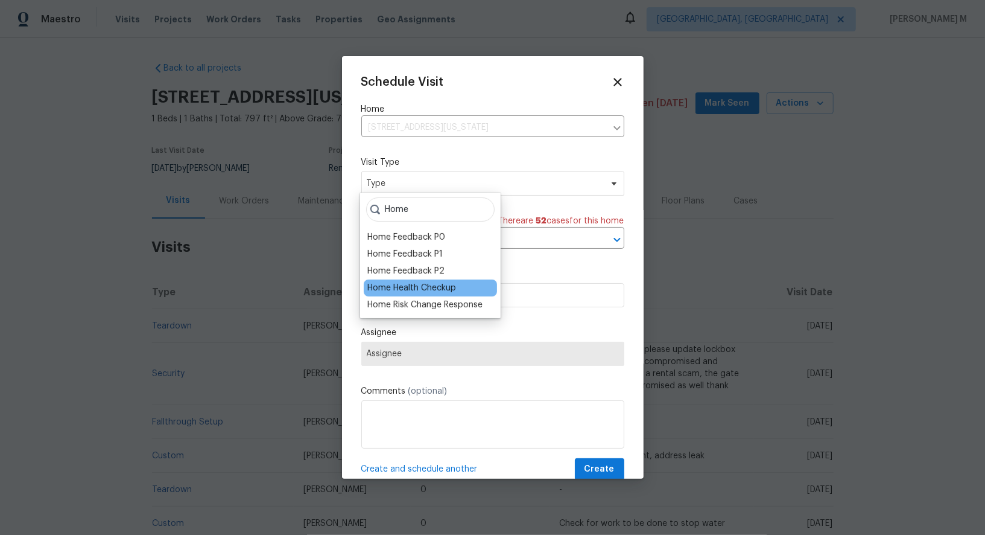
type input "Home"
click at [435, 282] on div "Home Health Checkup" at bounding box center [411, 288] width 89 height 12
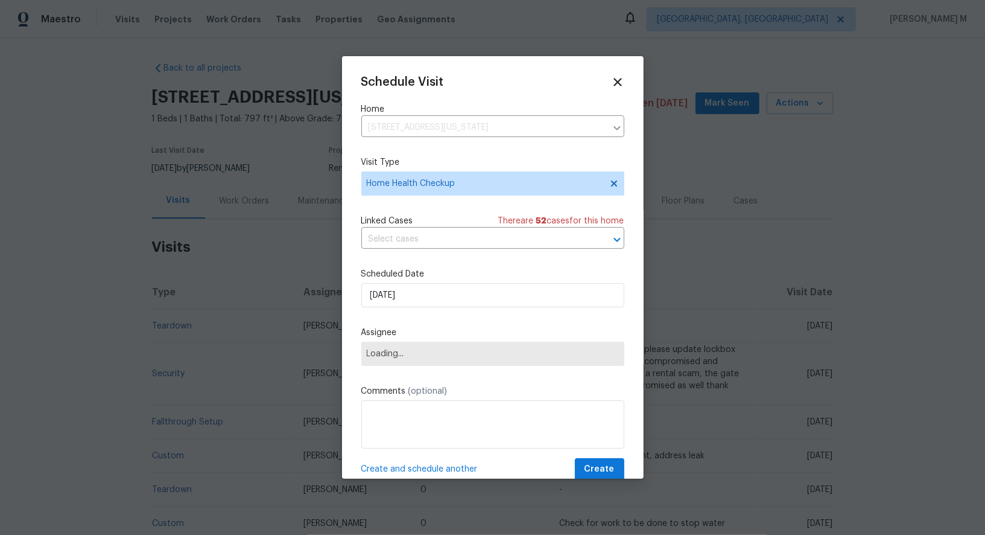
click at [475, 219] on div "Linked Cases There are 52 case s for this home" at bounding box center [492, 221] width 263 height 12
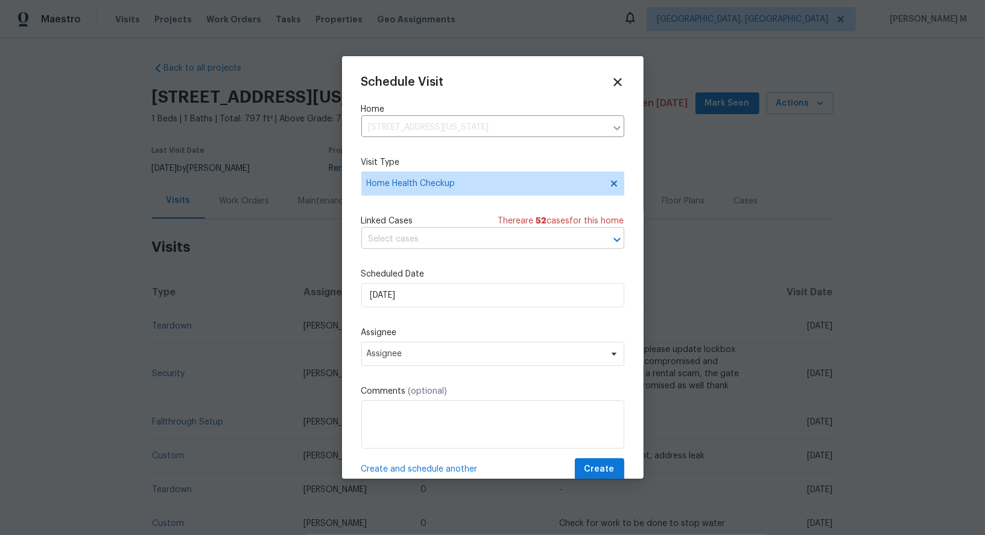
click at [472, 226] on div "Linked Cases There are 52 case s for this home ​" at bounding box center [492, 232] width 263 height 34
click at [467, 241] on input "text" at bounding box center [475, 239] width 229 height 19
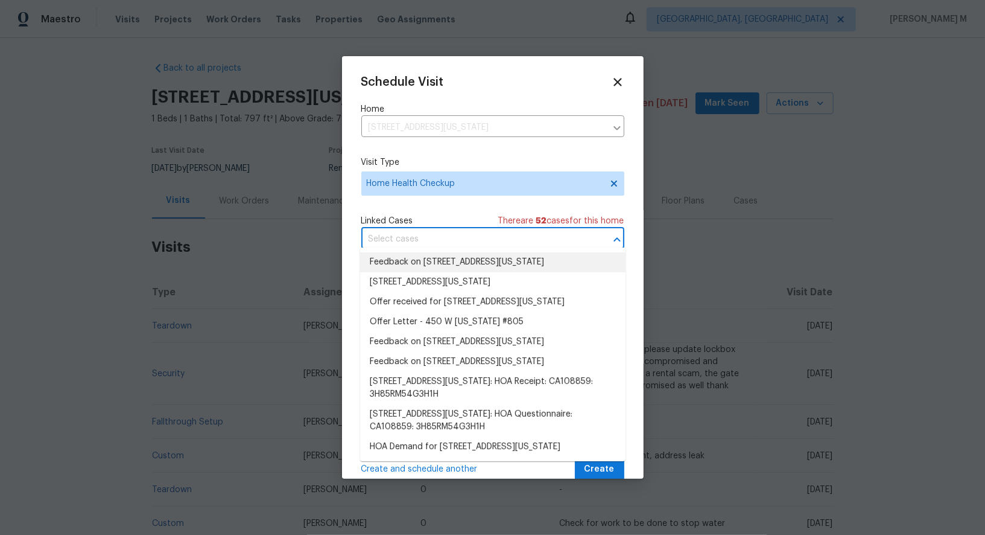
click at [450, 258] on li "Feedback on 450 W Vermont Ave, Unit 805, Escondido, CA 92025" at bounding box center [492, 262] width 265 height 20
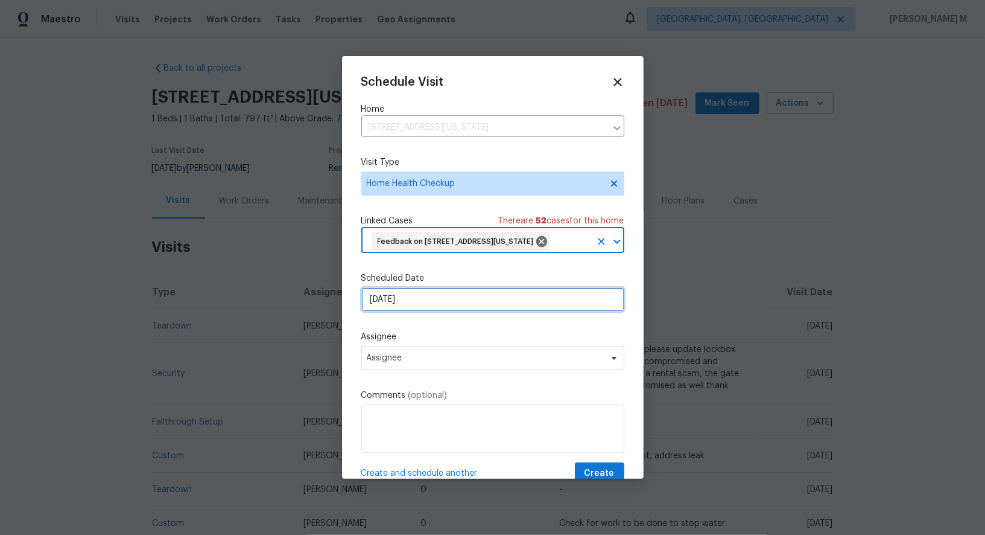
click at [424, 302] on input "[DATE]" at bounding box center [492, 299] width 263 height 24
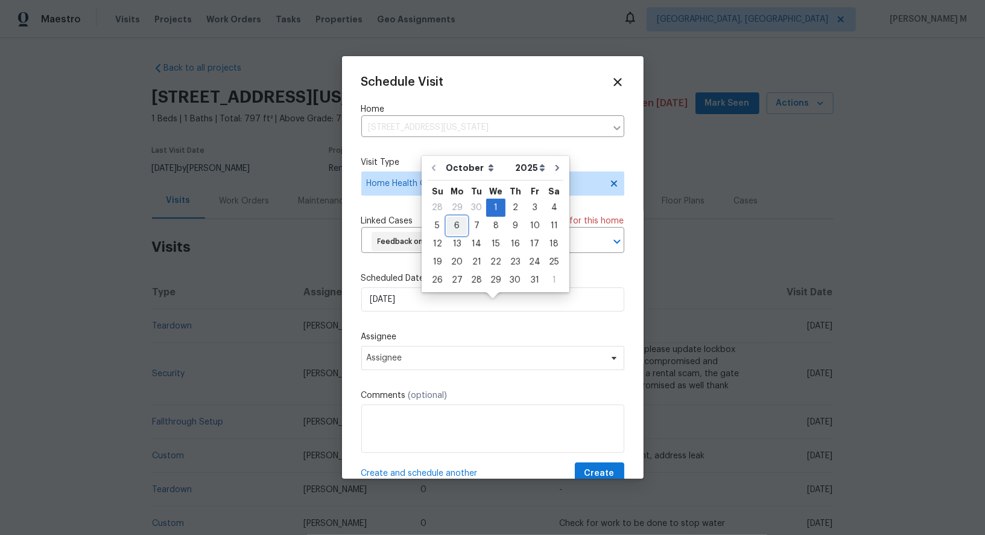
click at [458, 225] on div "6" at bounding box center [457, 225] width 20 height 17
type input "[DATE]"
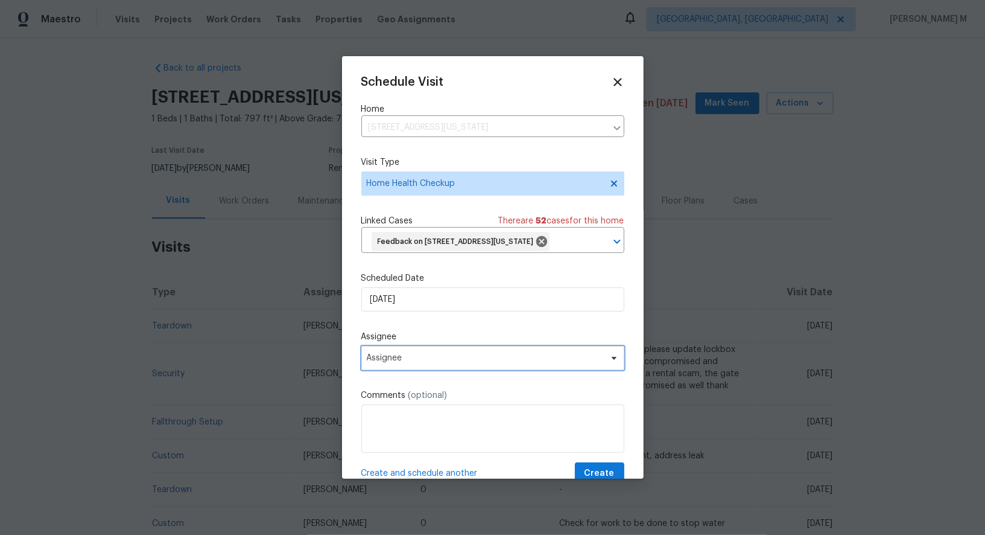
click at [421, 370] on span "Assignee" at bounding box center [492, 358] width 263 height 24
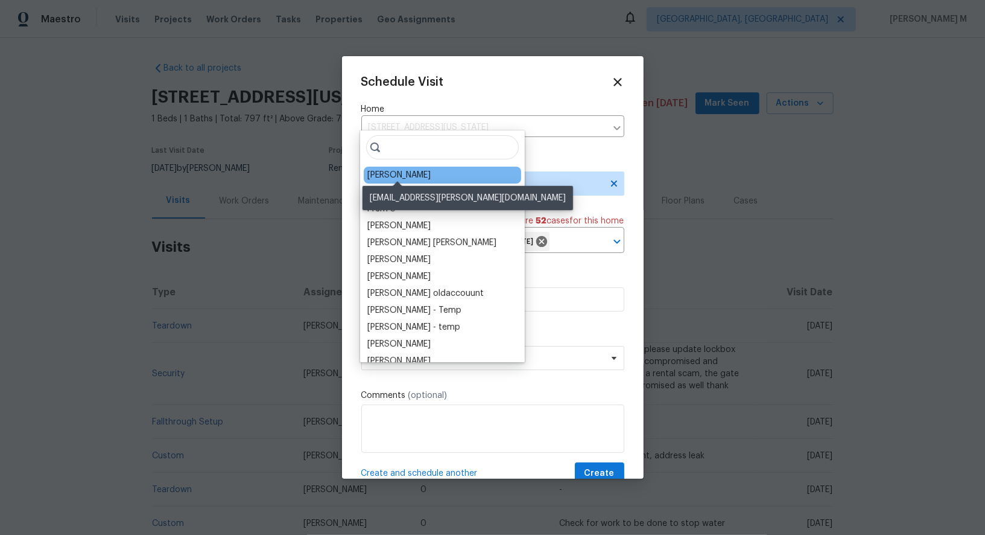
click at [392, 175] on div "Kaden Peterson" at bounding box center [398, 175] width 63 height 12
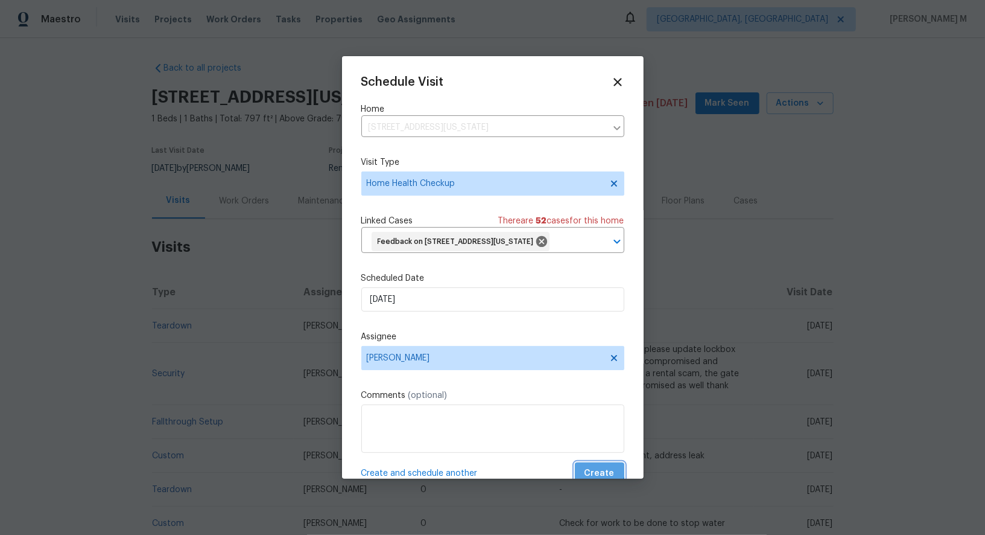
click at [599, 471] on button "Create" at bounding box center [599, 473] width 49 height 22
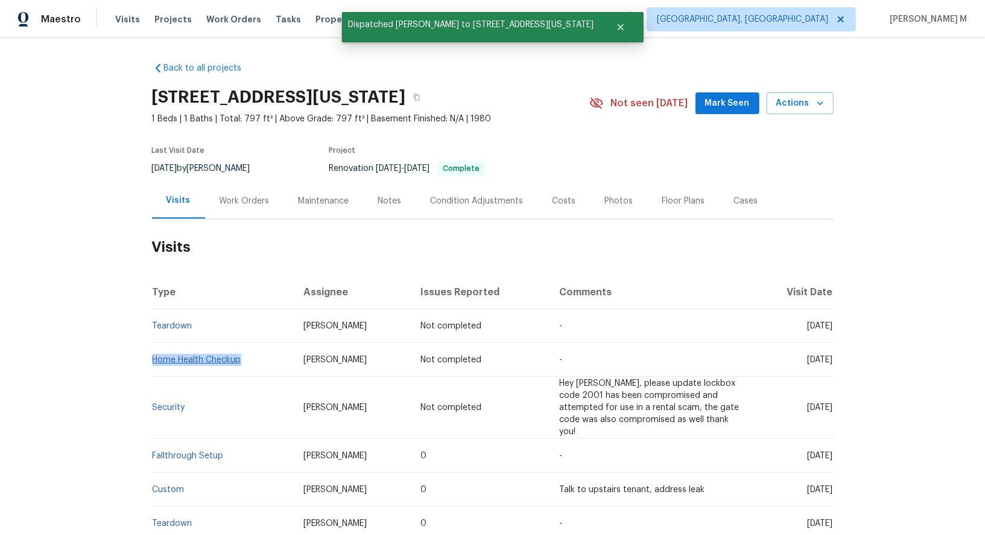
drag, startPoint x: 252, startPoint y: 353, endPoint x: 153, endPoint y: 351, distance: 99.0
click at [153, 351] on td "Home Health Checkup" at bounding box center [223, 360] width 142 height 34
copy link "Home Health Checkup"
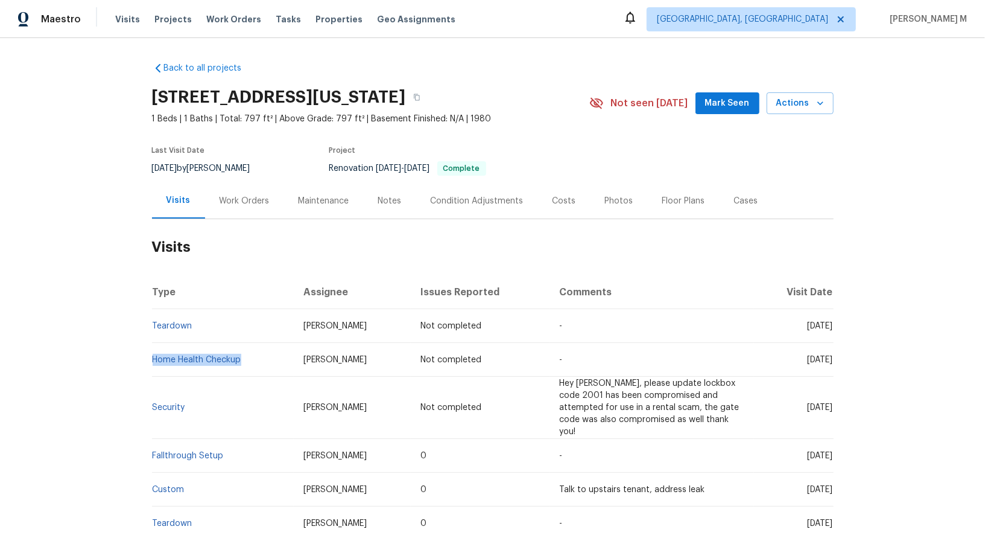
copy link "Home Health Checkup"
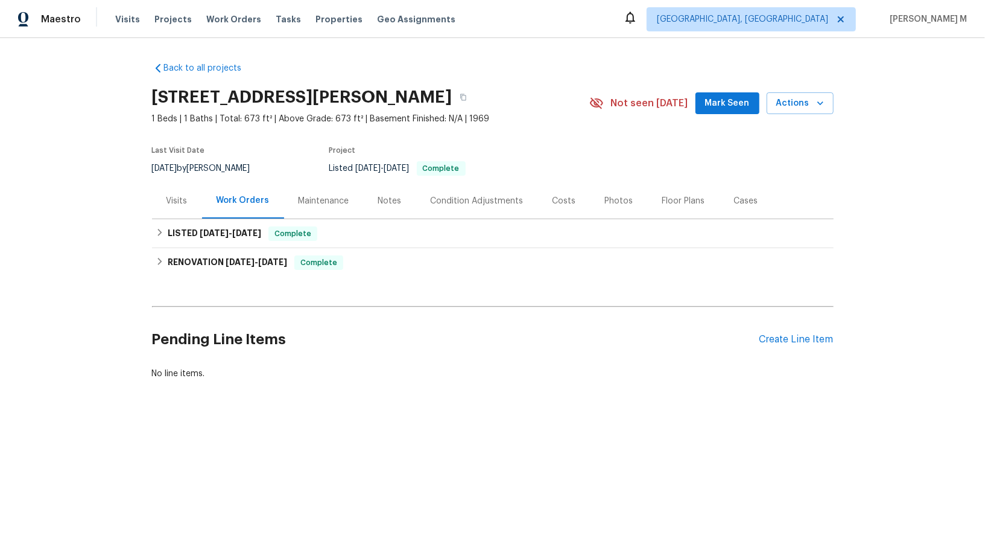
click at [186, 196] on div "Visits" at bounding box center [177, 201] width 21 height 12
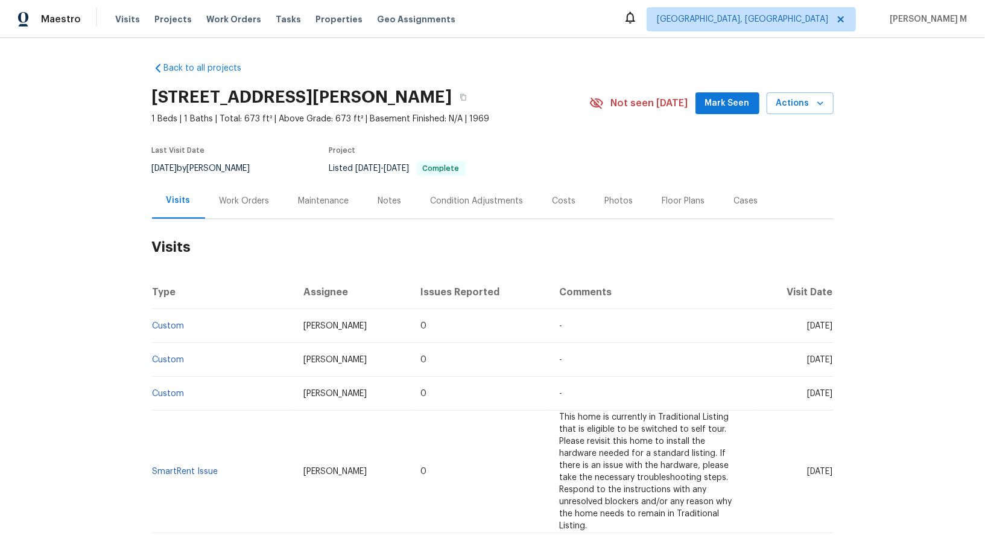
click at [781, 83] on div "[STREET_ADDRESS][PERSON_NAME] 1 Beds | 1 Baths | Total: 673 ft² | Above Grade: …" at bounding box center [493, 102] width 682 height 43
click at [781, 105] on span "Actions" at bounding box center [801, 103] width 48 height 15
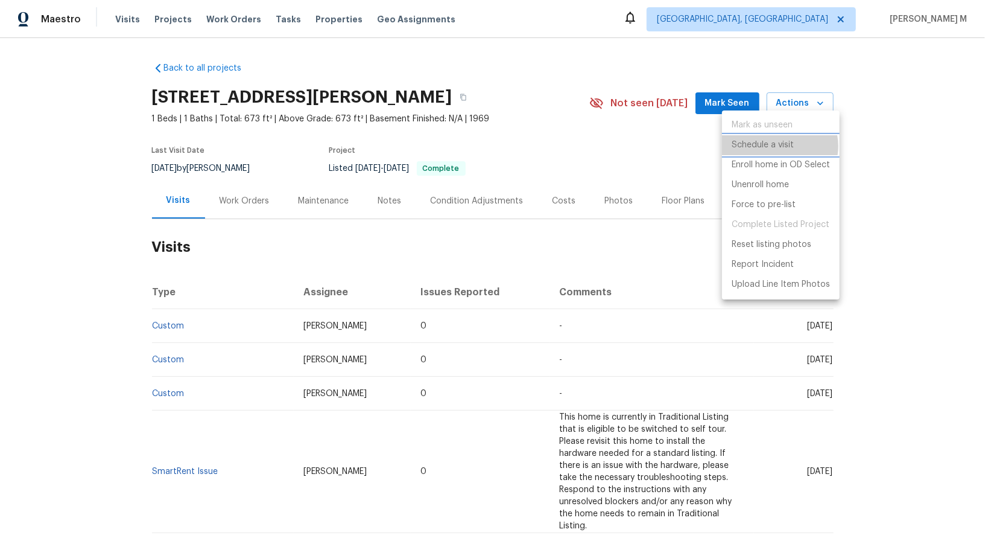
click at [780, 145] on p "Schedule a visit" at bounding box center [763, 145] width 62 height 13
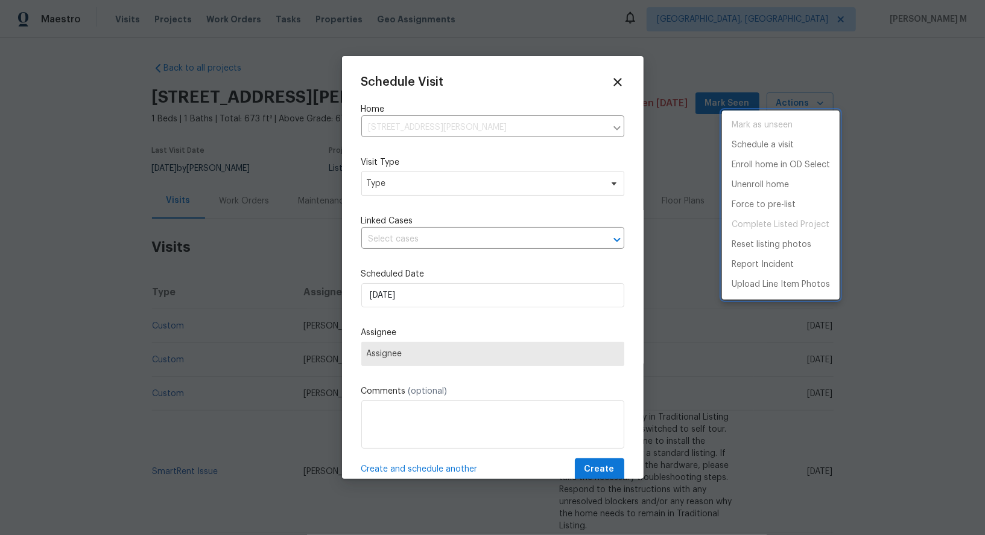
click at [434, 177] on div at bounding box center [492, 267] width 985 height 535
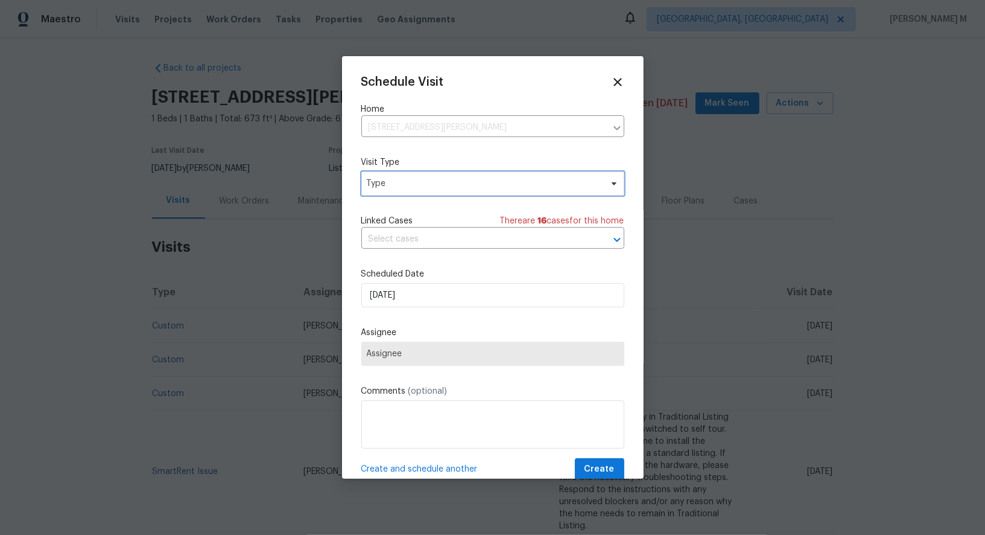
click at [421, 180] on span "Type" at bounding box center [484, 183] width 235 height 12
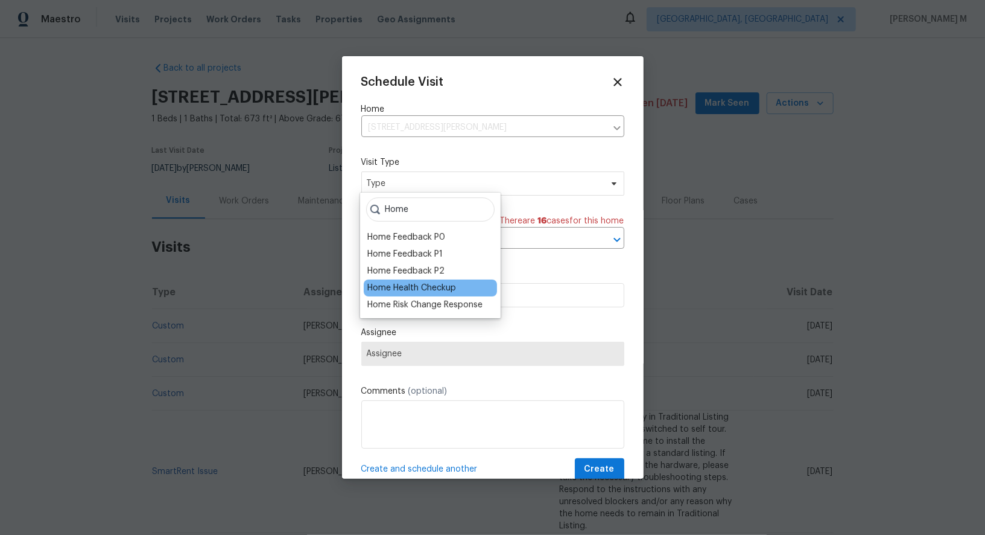
type input "Home"
click at [428, 290] on div "Home Health Checkup" at bounding box center [411, 288] width 89 height 12
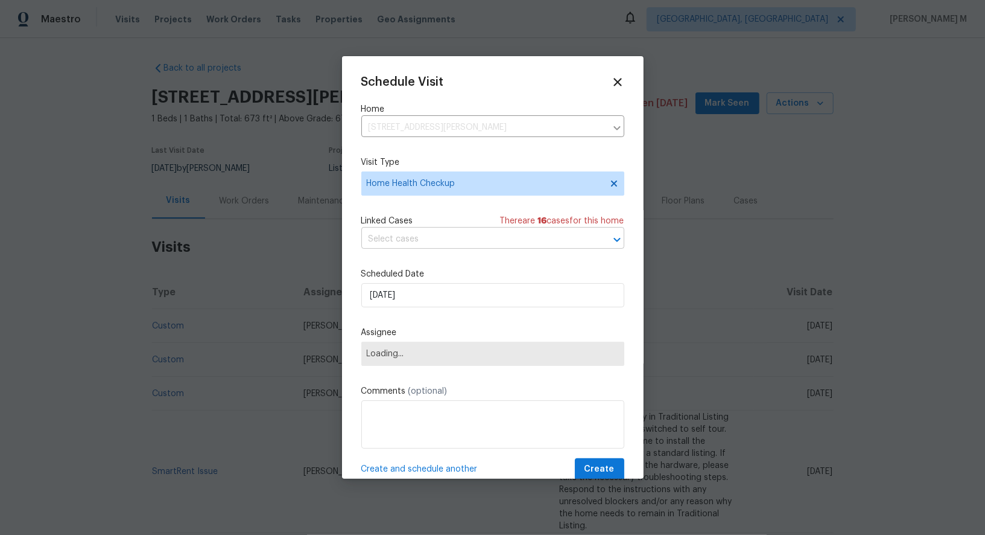
click at [450, 230] on input "text" at bounding box center [475, 239] width 229 height 19
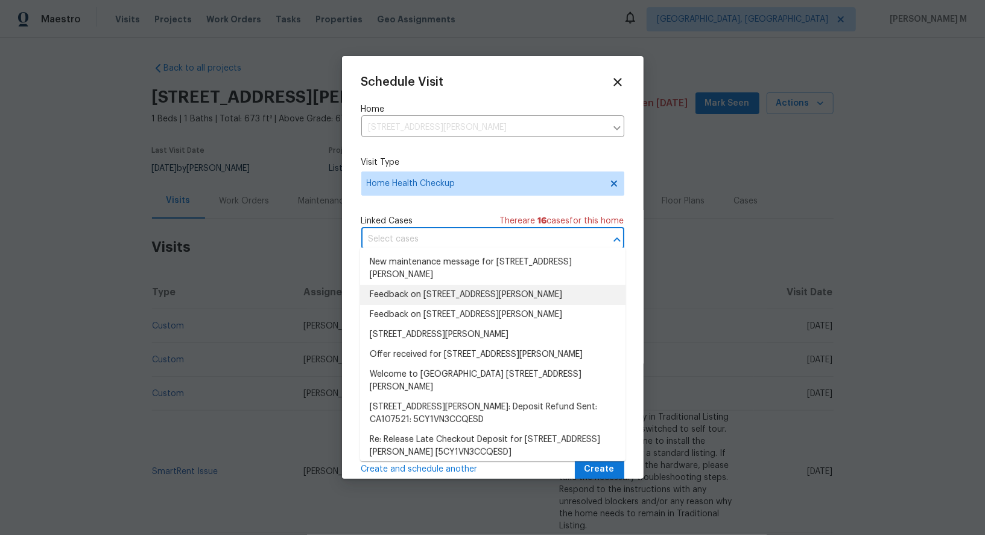
click at [431, 293] on li "Feedback on [STREET_ADDRESS][PERSON_NAME]" at bounding box center [492, 295] width 265 height 20
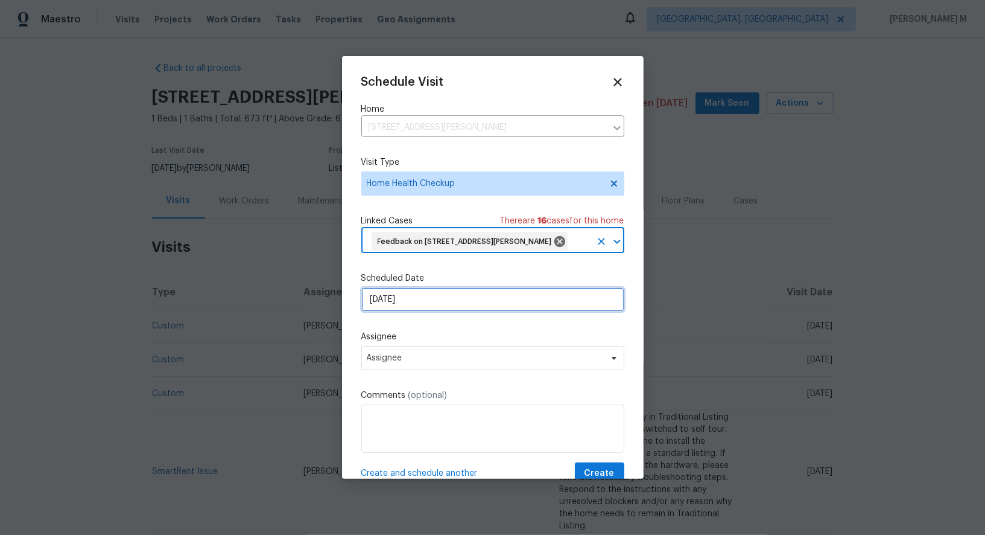
click at [442, 304] on input "[DATE]" at bounding box center [492, 299] width 263 height 24
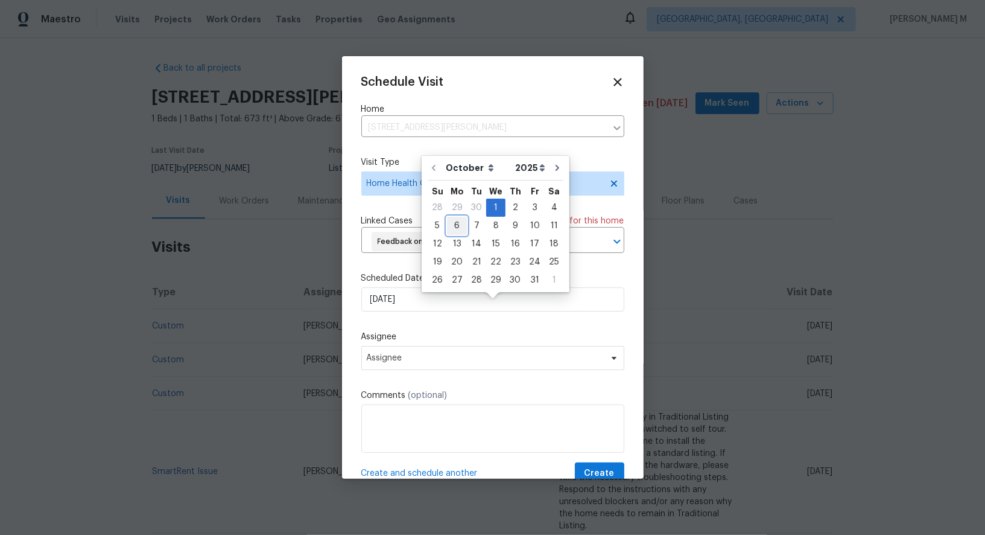
click at [453, 230] on div "6" at bounding box center [457, 225] width 20 height 17
type input "[DATE]"
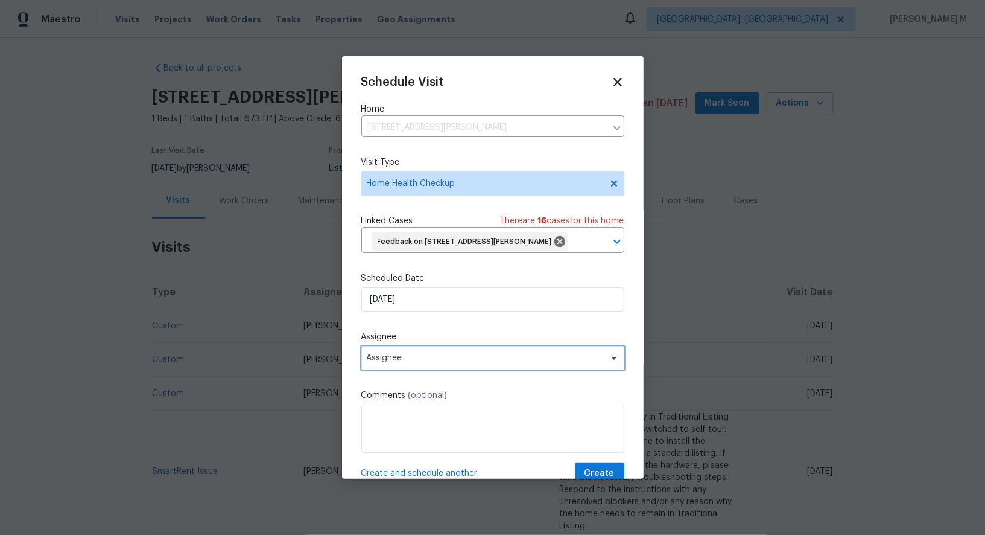
click at [445, 363] on span "Assignee" at bounding box center [485, 358] width 237 height 10
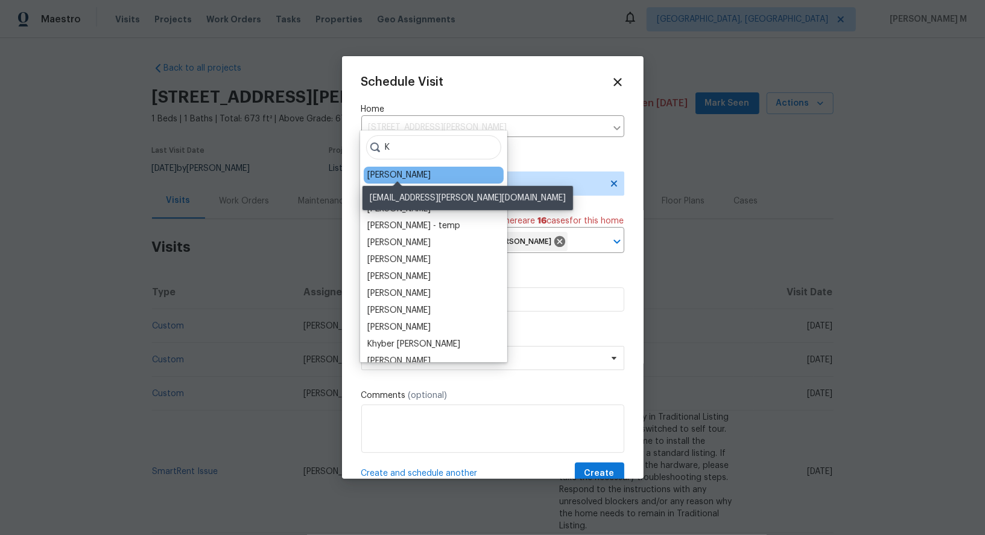
type input "K"
click at [399, 170] on div "[PERSON_NAME]" at bounding box center [398, 175] width 63 height 12
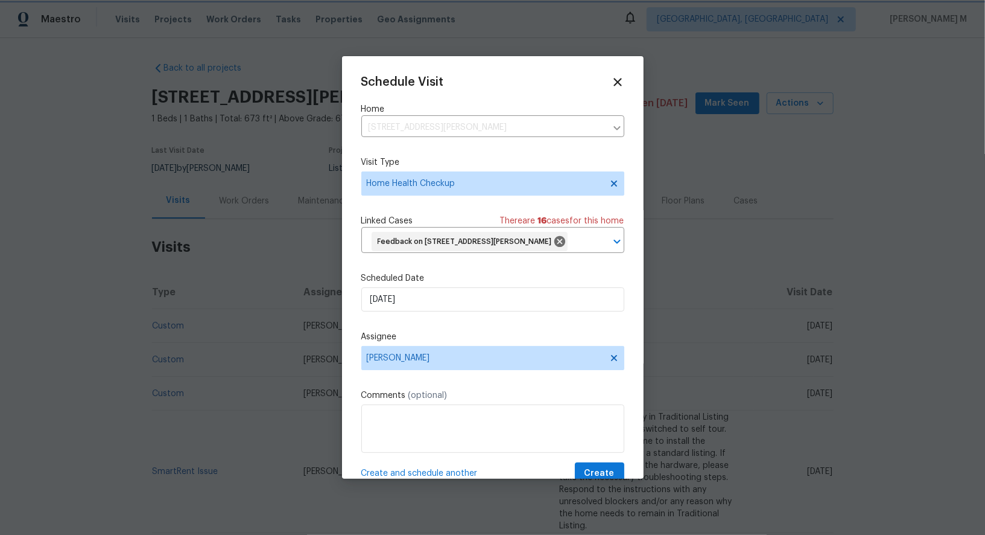
scroll to position [31, 0]
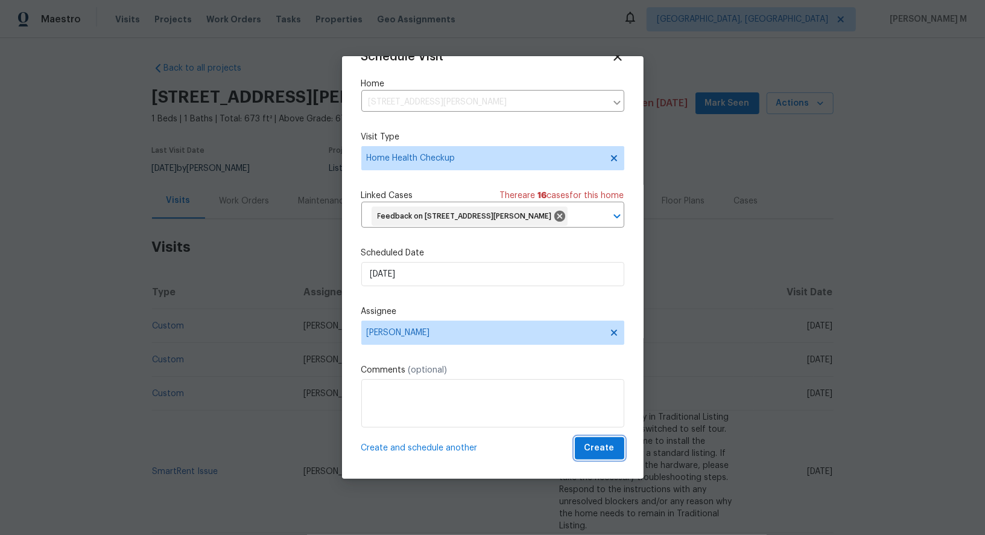
click at [605, 459] on button "Create" at bounding box center [599, 448] width 49 height 22
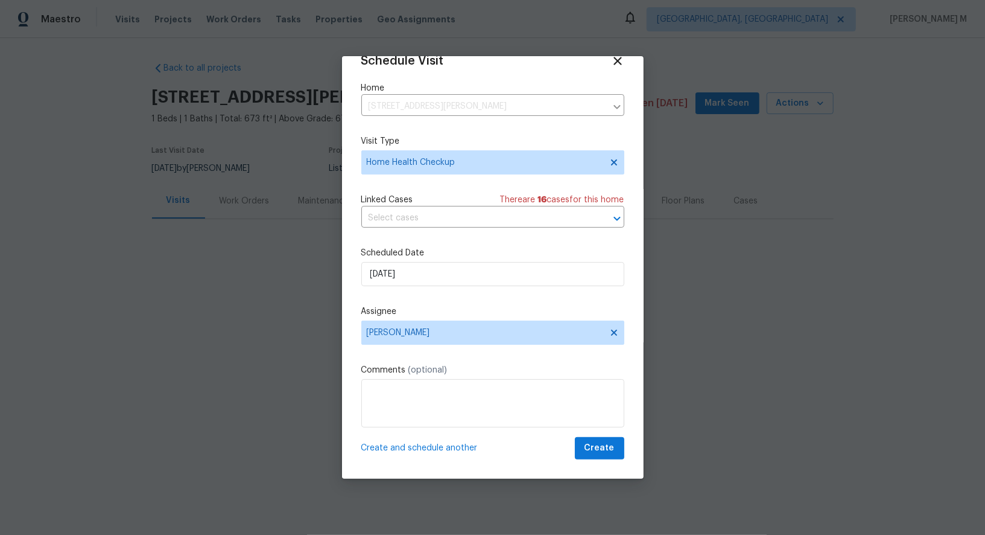
scroll to position [9, 0]
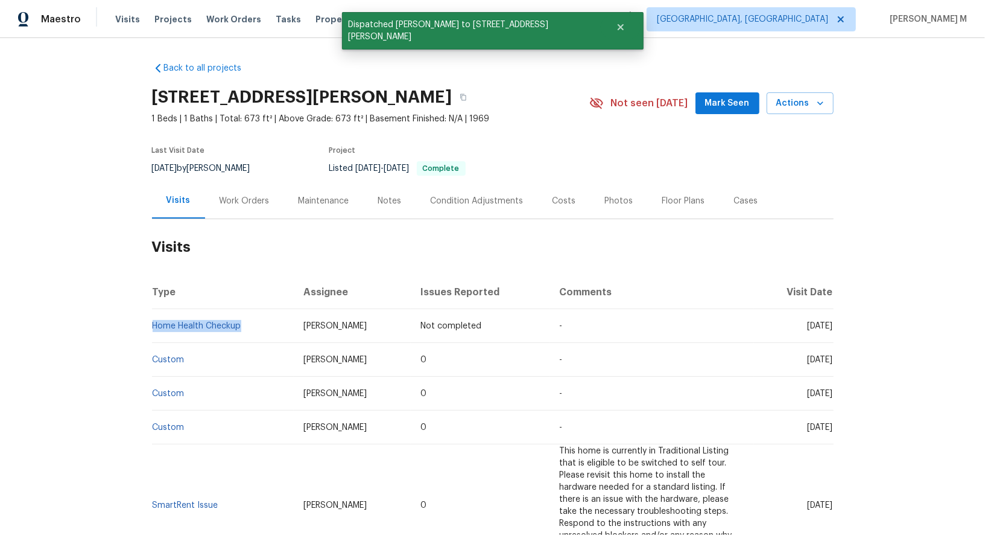
drag, startPoint x: 257, startPoint y: 322, endPoint x: 153, endPoint y: 321, distance: 104.4
click at [153, 321] on td "Home Health Checkup" at bounding box center [223, 326] width 142 height 34
copy link "Home Health Checkup"
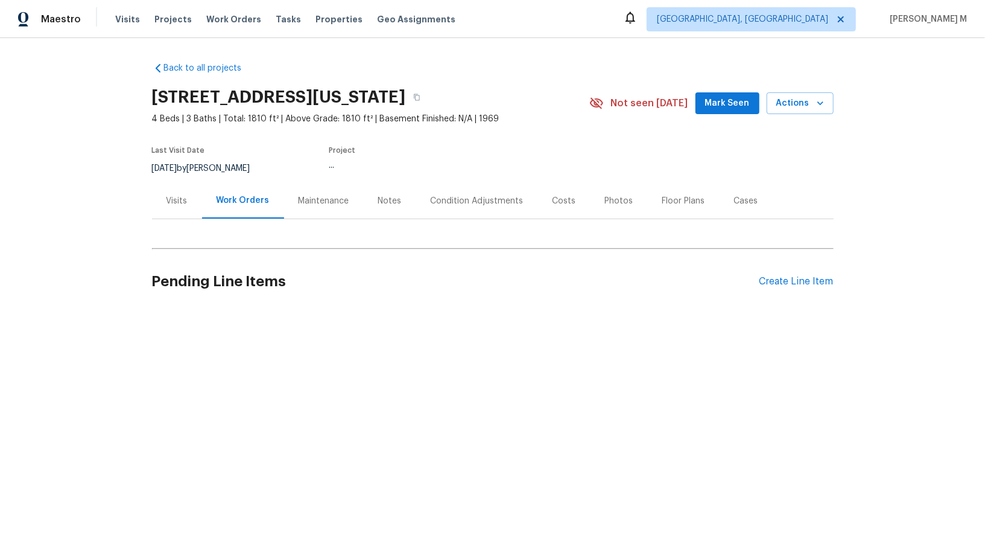
click at [163, 203] on div "Visits" at bounding box center [177, 201] width 50 height 36
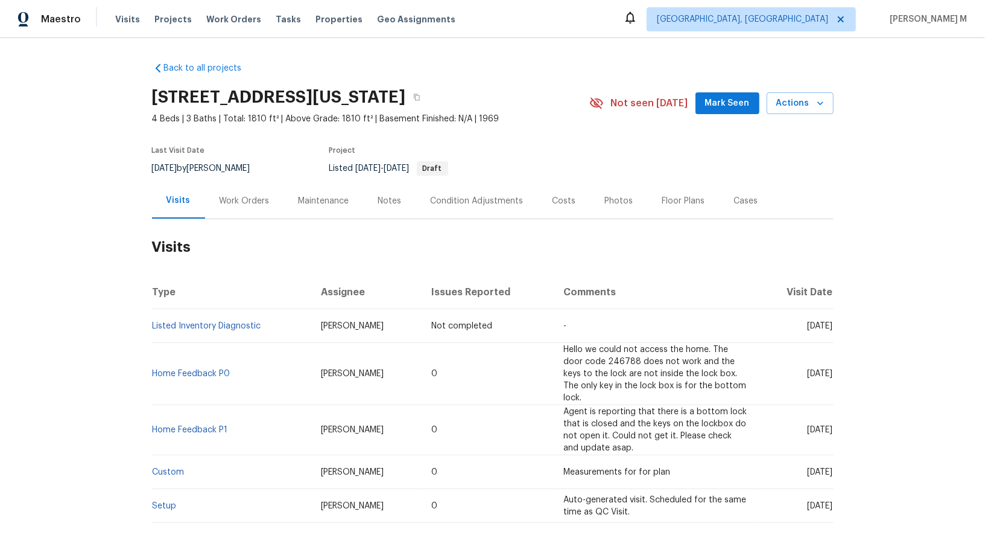
click at [804, 88] on div "[STREET_ADDRESS][US_STATE] 4 Beds | 3 Baths | Total: 1810 ft² | Above Grade: 18…" at bounding box center [493, 102] width 682 height 43
click at [804, 103] on span "Actions" at bounding box center [801, 103] width 48 height 15
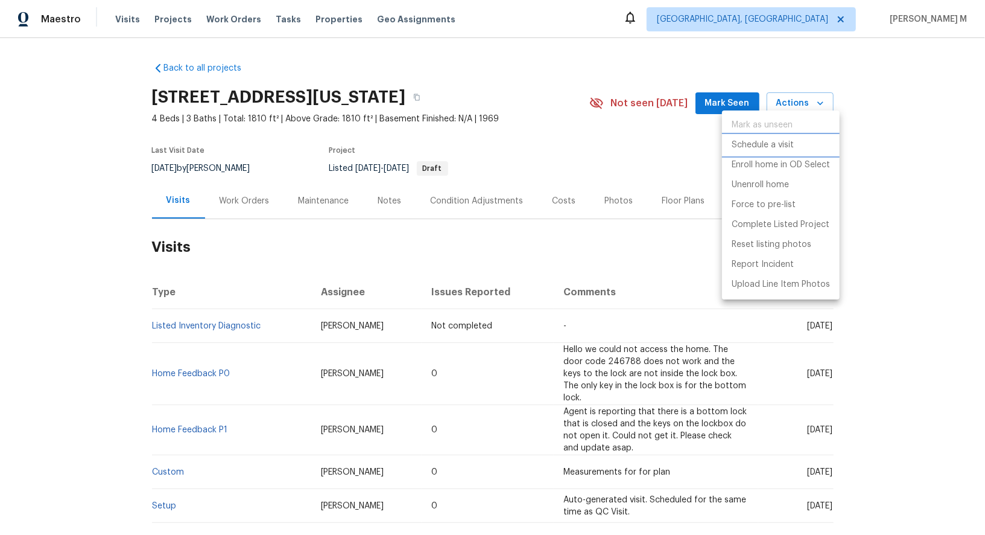
click at [746, 135] on li "Schedule a visit" at bounding box center [781, 145] width 118 height 20
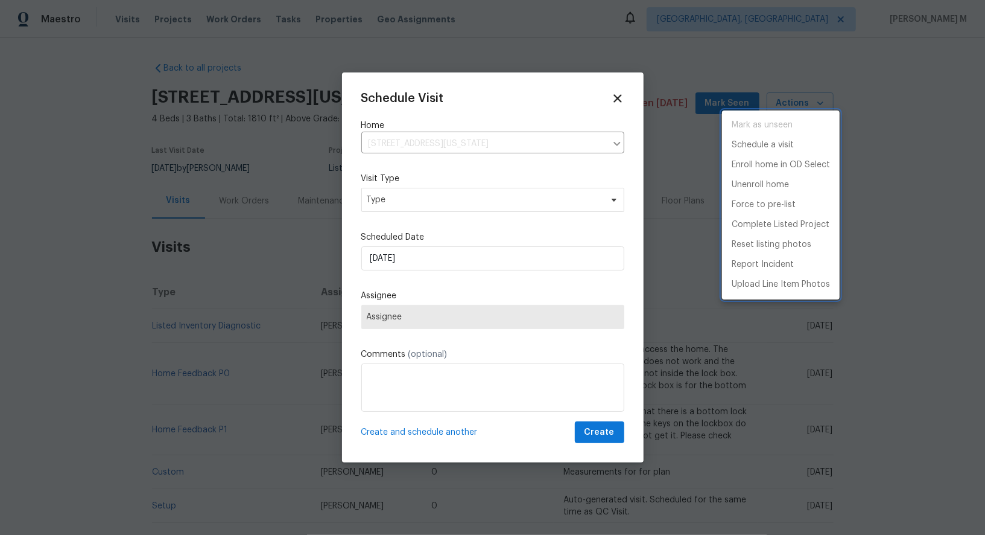
click at [427, 176] on div at bounding box center [492, 267] width 985 height 535
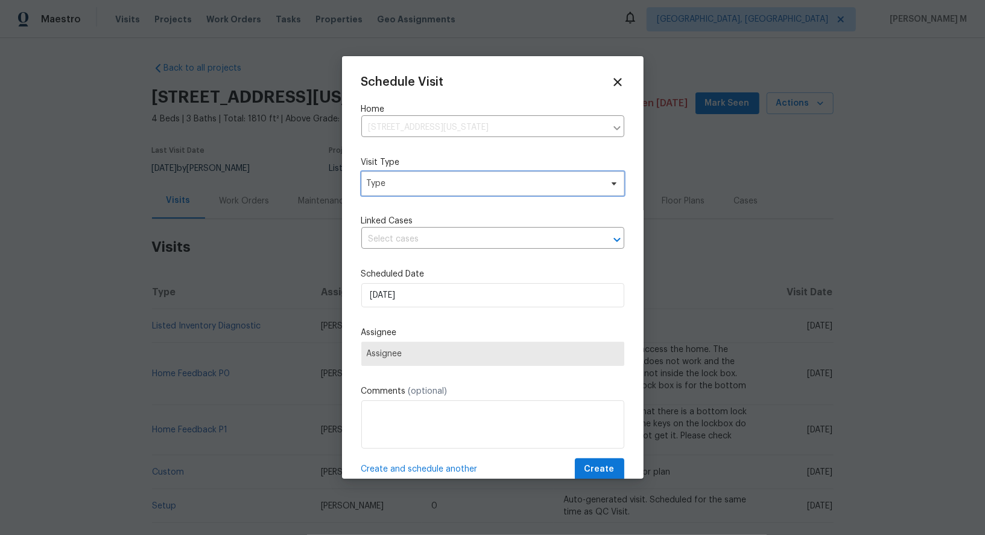
click at [416, 185] on span "Type" at bounding box center [484, 183] width 235 height 12
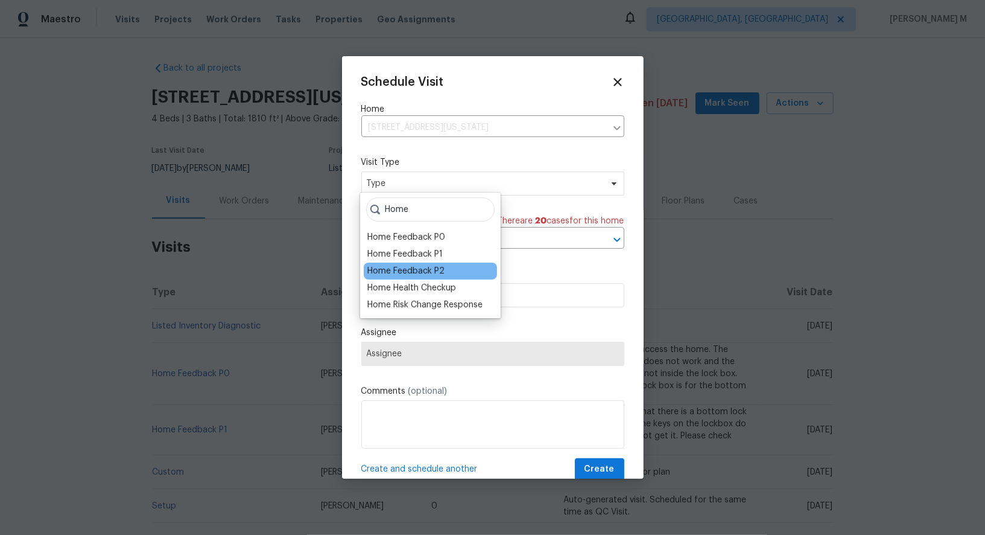
type input "Home"
click at [433, 267] on div "Home Feedback P2" at bounding box center [405, 271] width 77 height 12
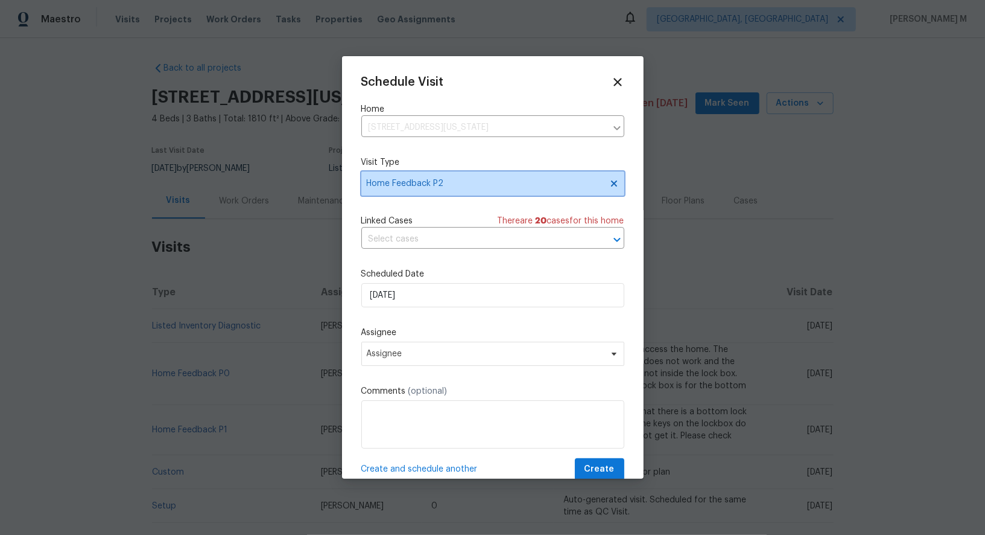
click at [443, 189] on span "Home Feedback P2" at bounding box center [492, 183] width 263 height 24
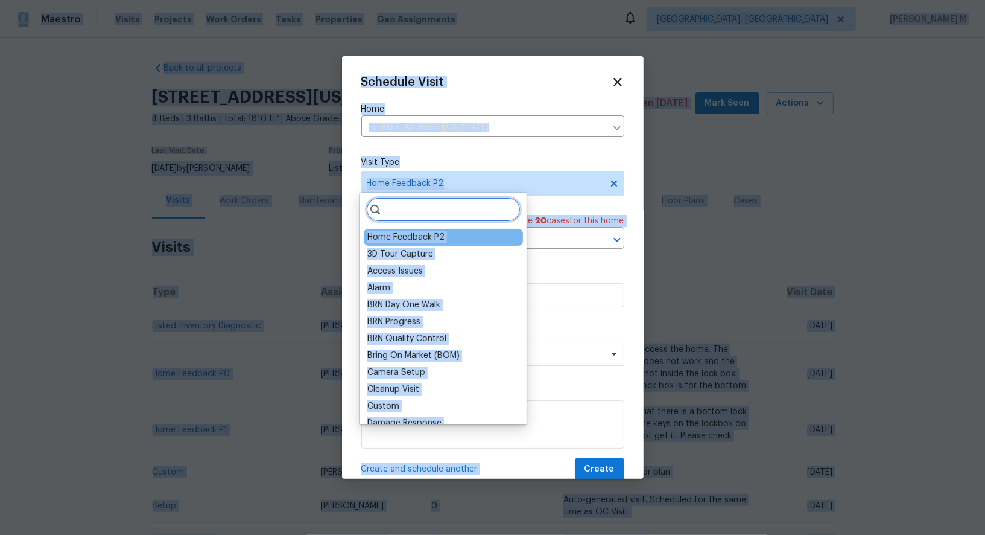
click at [413, 212] on input "search" at bounding box center [443, 209] width 154 height 24
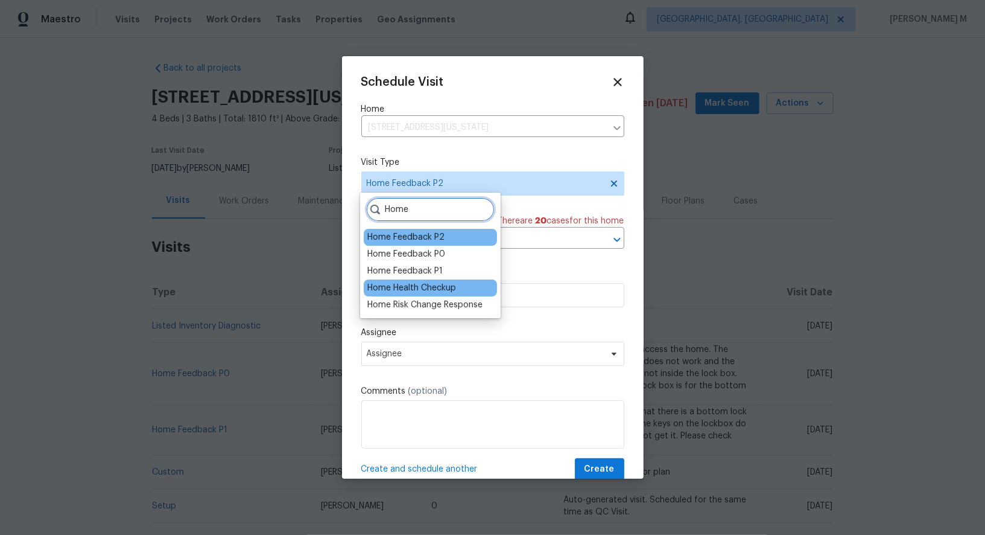
type input "Home"
click at [425, 285] on div "Home Health Checkup" at bounding box center [411, 288] width 89 height 12
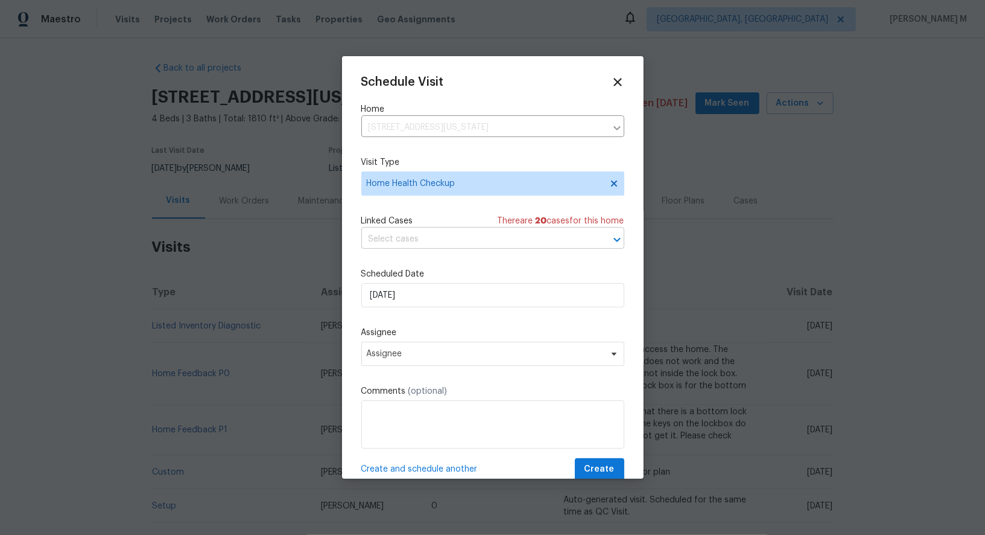
click at [468, 230] on input "text" at bounding box center [475, 239] width 229 height 19
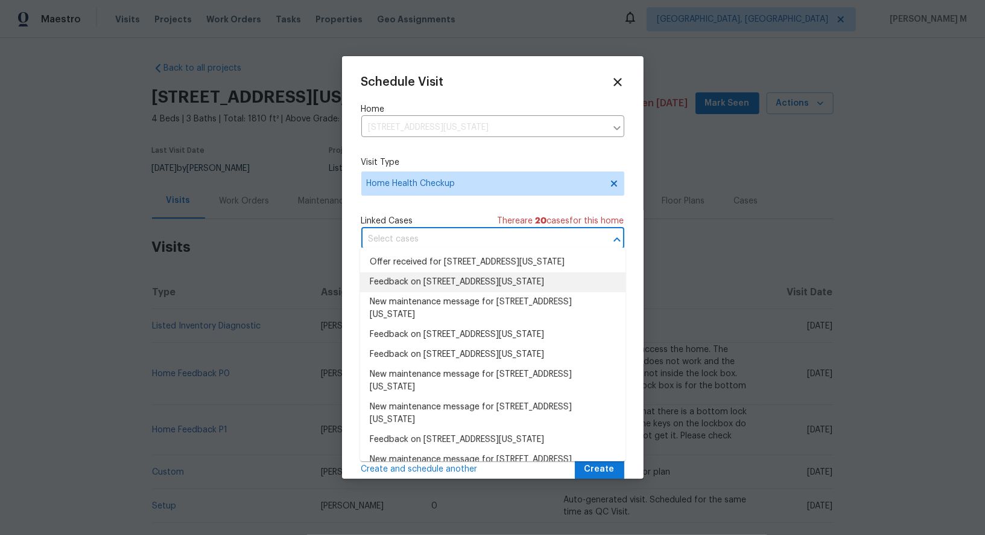
click at [437, 281] on li "Feedback on [STREET_ADDRESS][US_STATE]" at bounding box center [492, 282] width 265 height 20
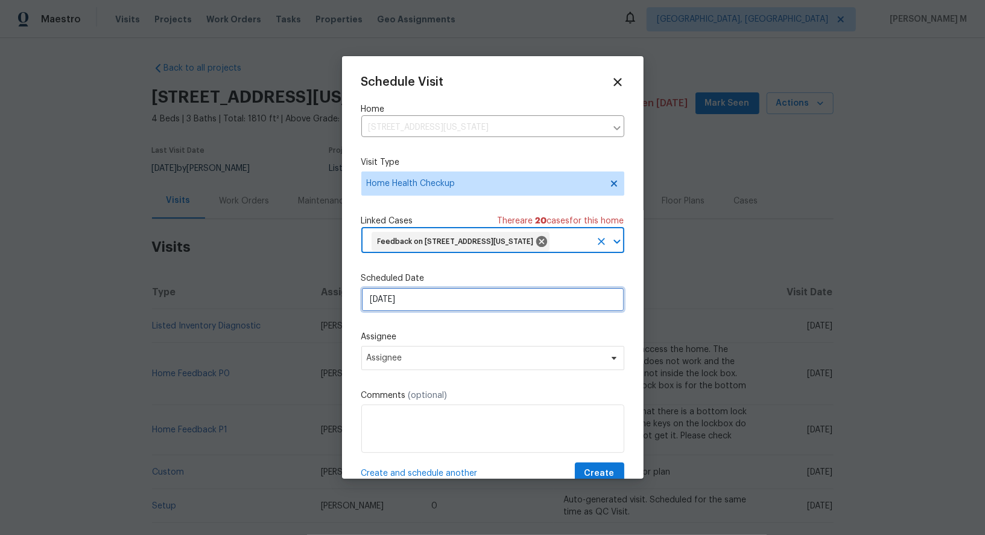
click at [413, 290] on input "[DATE]" at bounding box center [492, 299] width 263 height 24
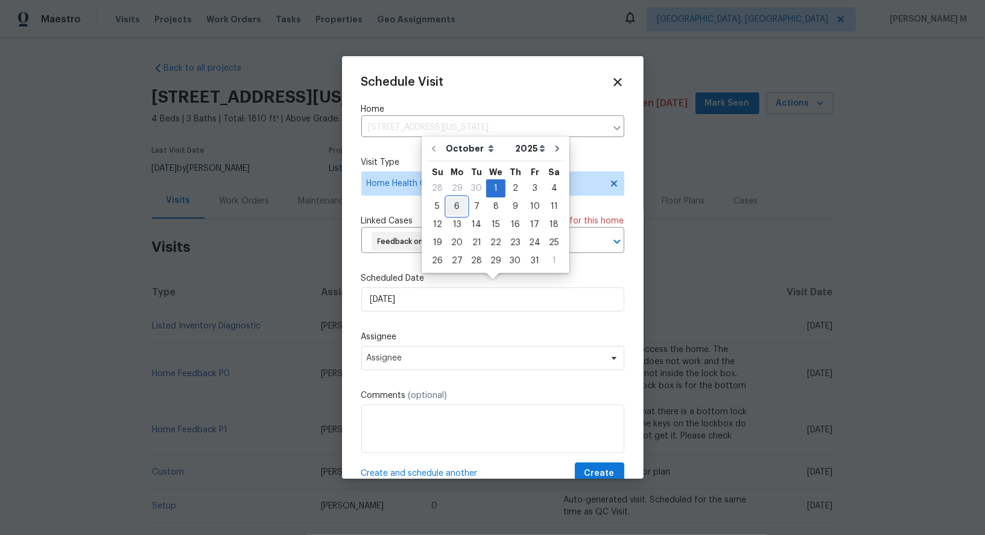
click at [460, 207] on div "6" at bounding box center [457, 206] width 20 height 17
type input "[DATE]"
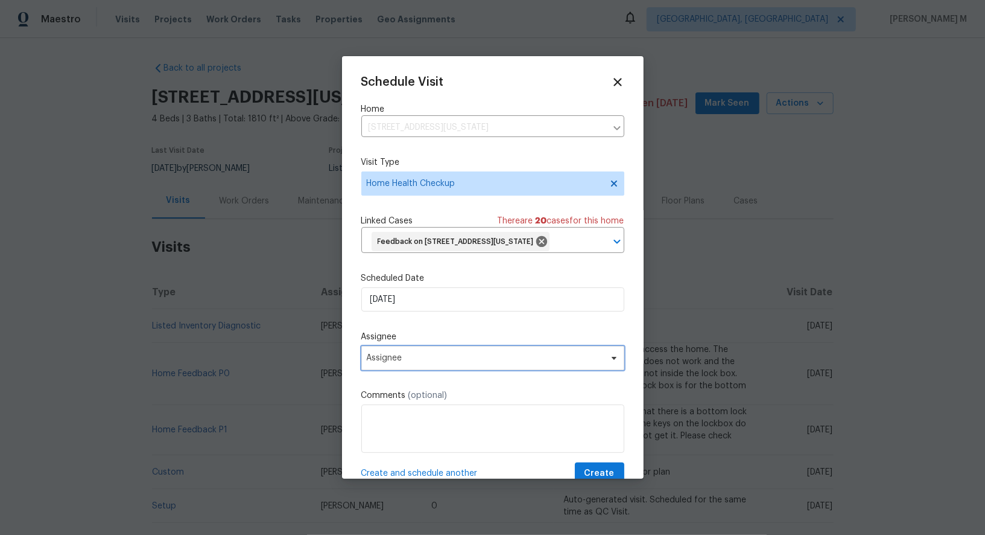
click at [428, 354] on span "Assignee" at bounding box center [485, 358] width 237 height 10
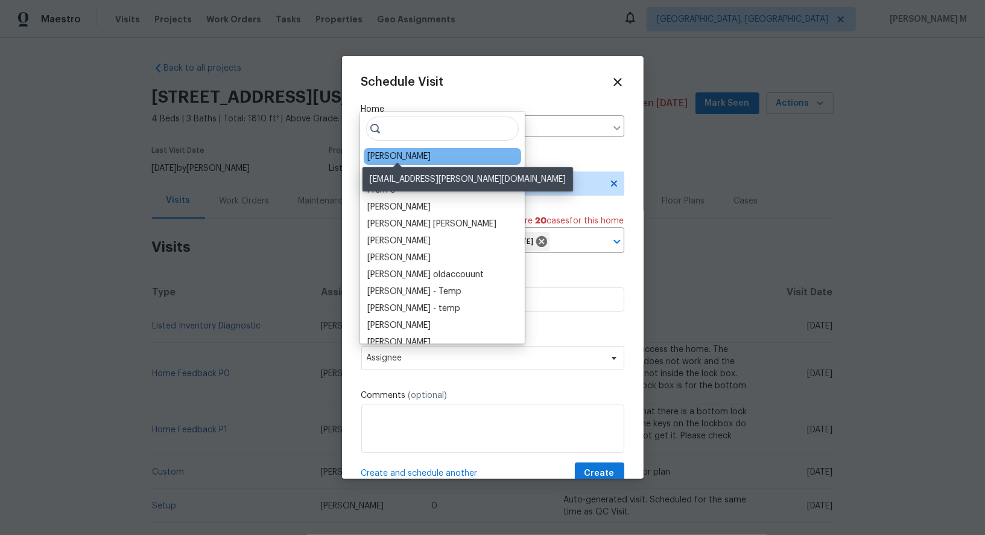
click at [404, 154] on div "[PERSON_NAME]" at bounding box center [398, 156] width 63 height 12
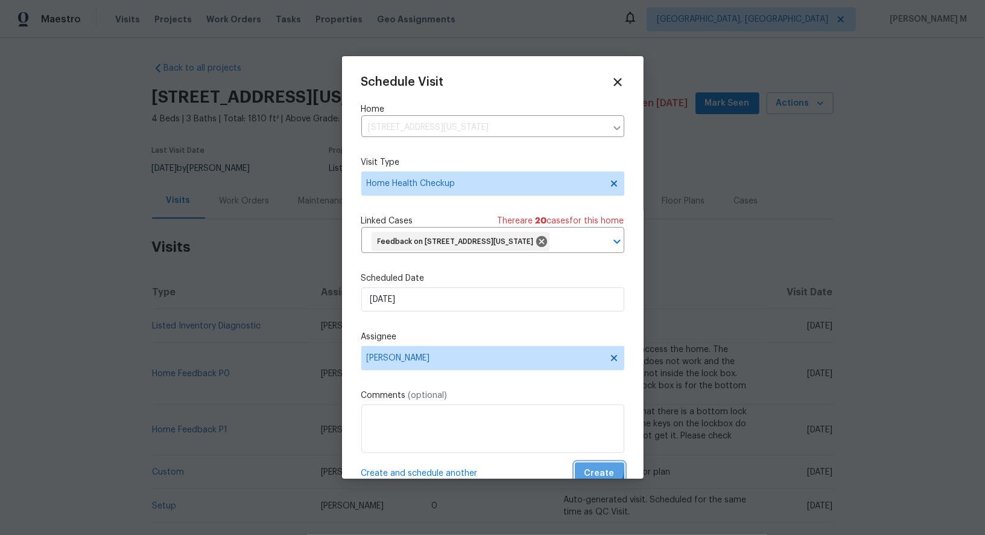
click at [595, 466] on span "Create" at bounding box center [600, 473] width 30 height 15
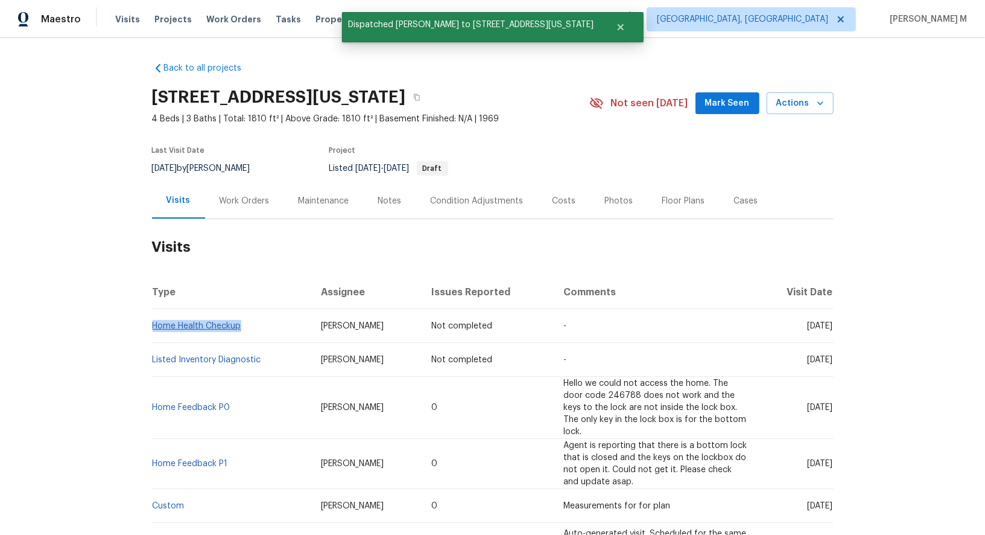
drag, startPoint x: 267, startPoint y: 319, endPoint x: 153, endPoint y: 319, distance: 113.4
click at [153, 319] on td "Home Health Checkup" at bounding box center [231, 326] width 159 height 34
copy link "Home Health Checkup"
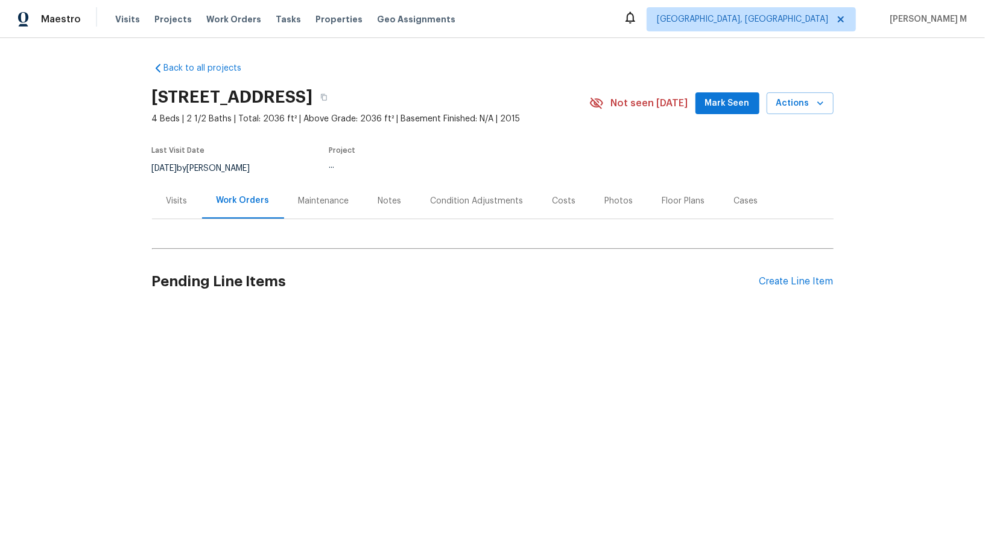
click at [175, 205] on div "Visits" at bounding box center [177, 201] width 50 height 36
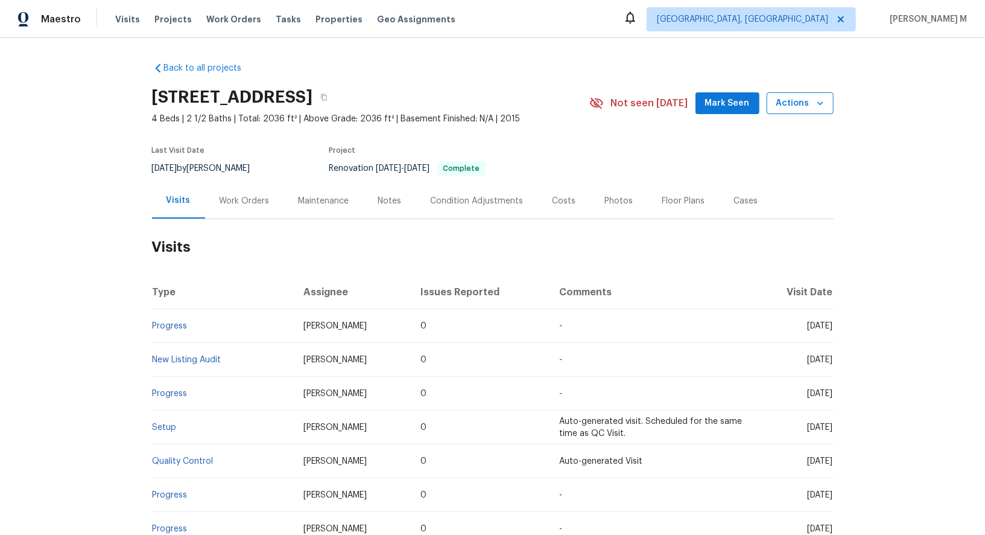
click at [806, 98] on span "Actions" at bounding box center [801, 103] width 48 height 15
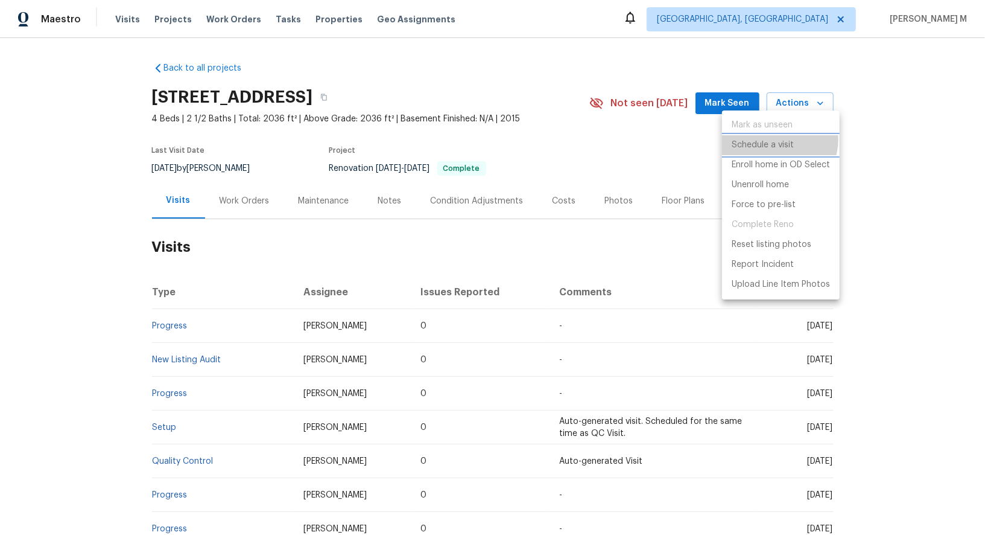
click at [779, 139] on p "Schedule a visit" at bounding box center [763, 145] width 62 height 13
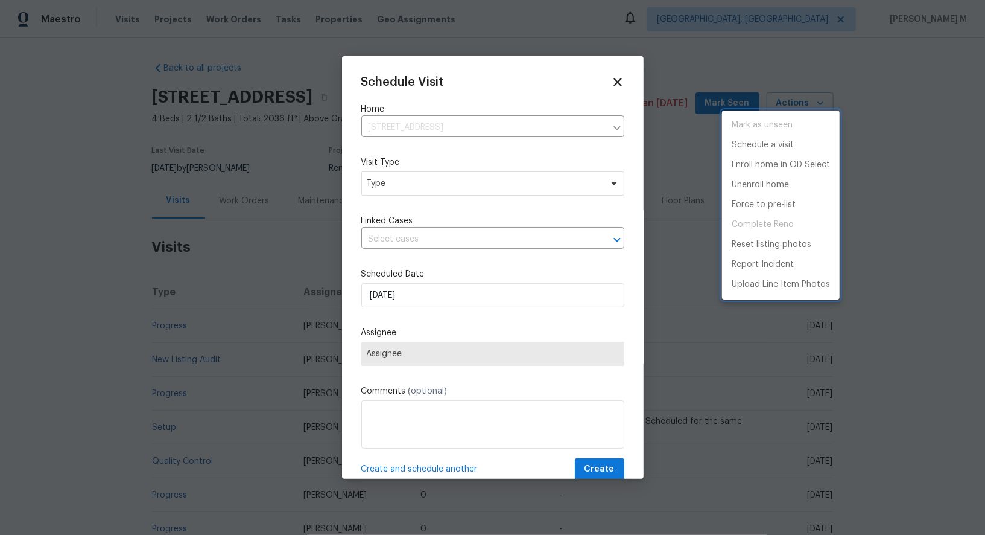
click at [412, 142] on div at bounding box center [492, 267] width 985 height 535
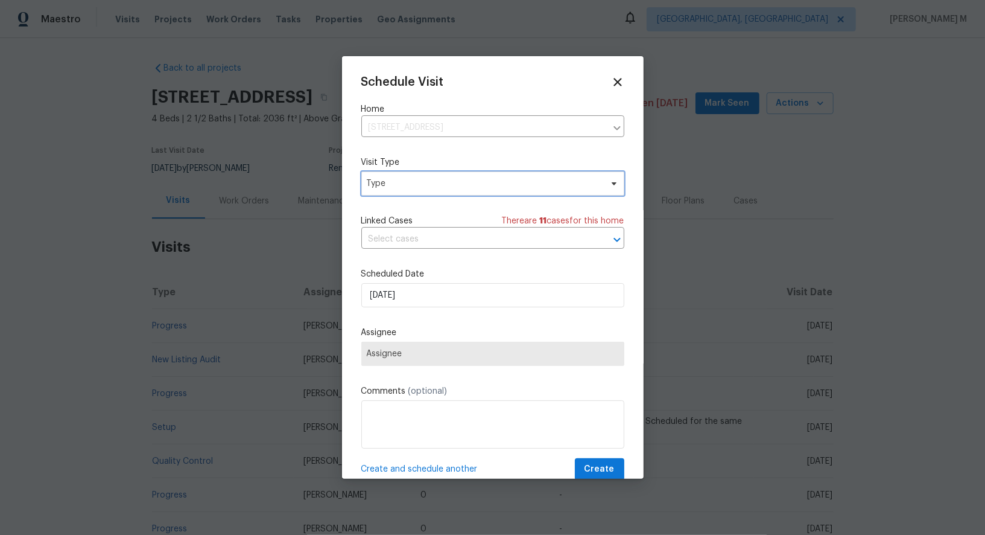
click at [395, 191] on span "Type" at bounding box center [492, 183] width 263 height 24
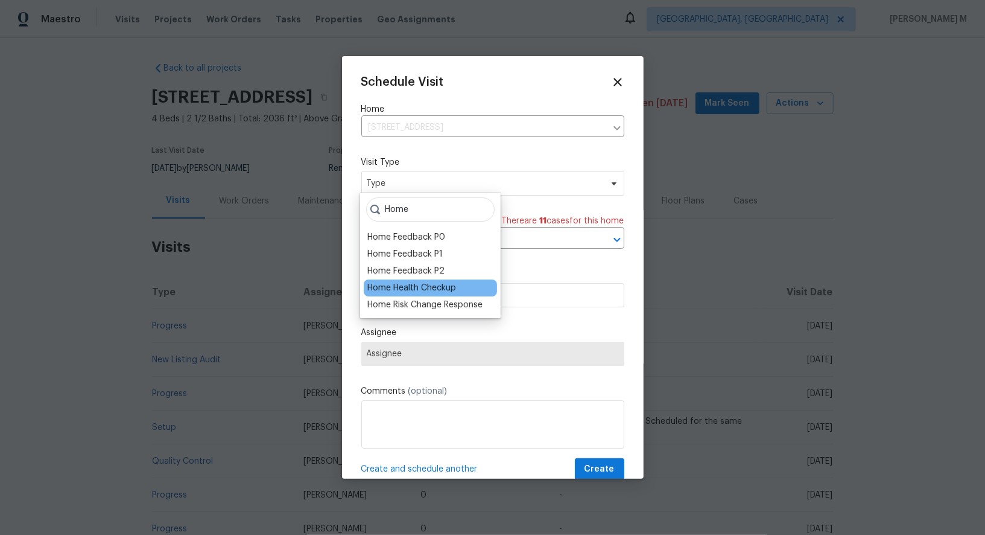
type input "Home"
click at [421, 282] on div "Home Health Checkup" at bounding box center [411, 288] width 89 height 12
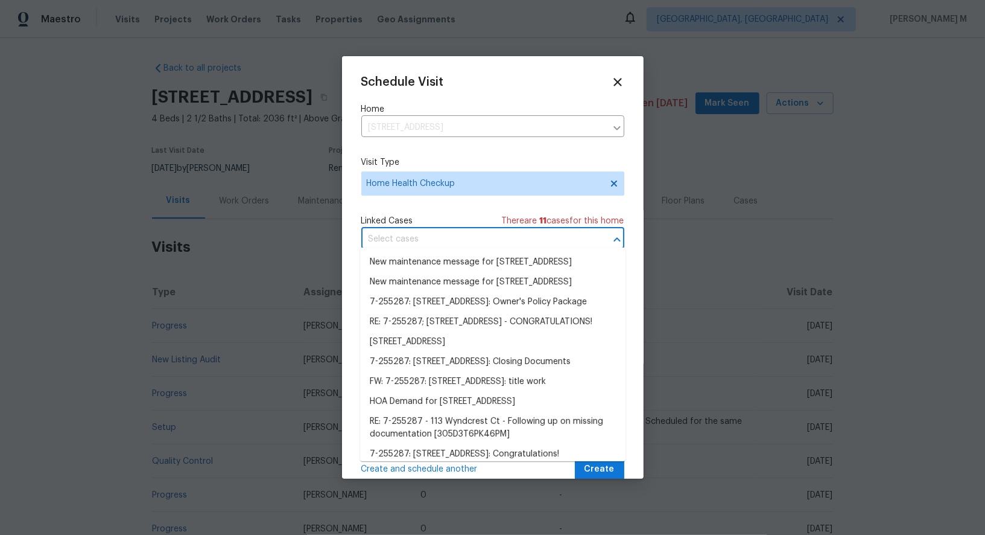
click at [449, 230] on input "text" at bounding box center [475, 239] width 229 height 19
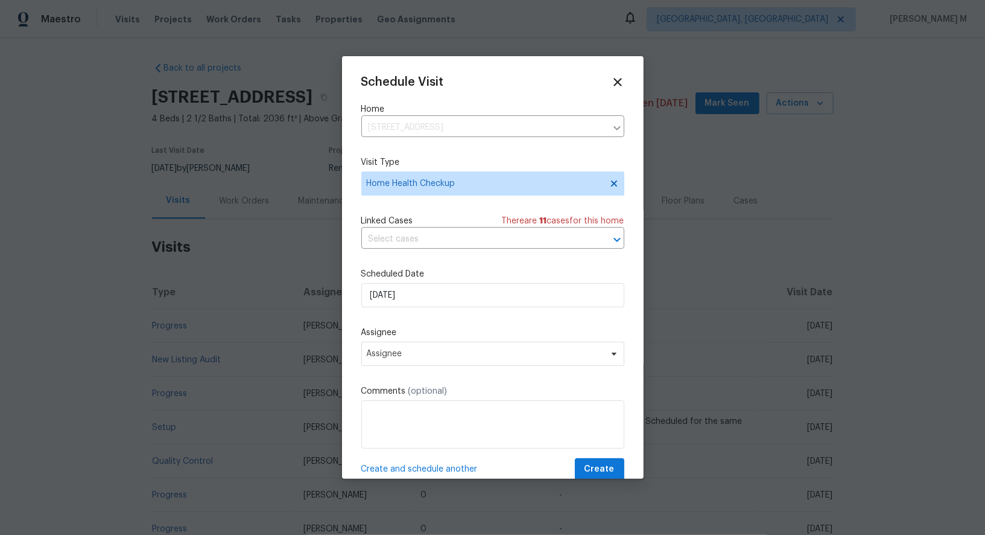
click at [463, 215] on div "Linked Cases There are 11 case s for this home" at bounding box center [492, 221] width 263 height 12
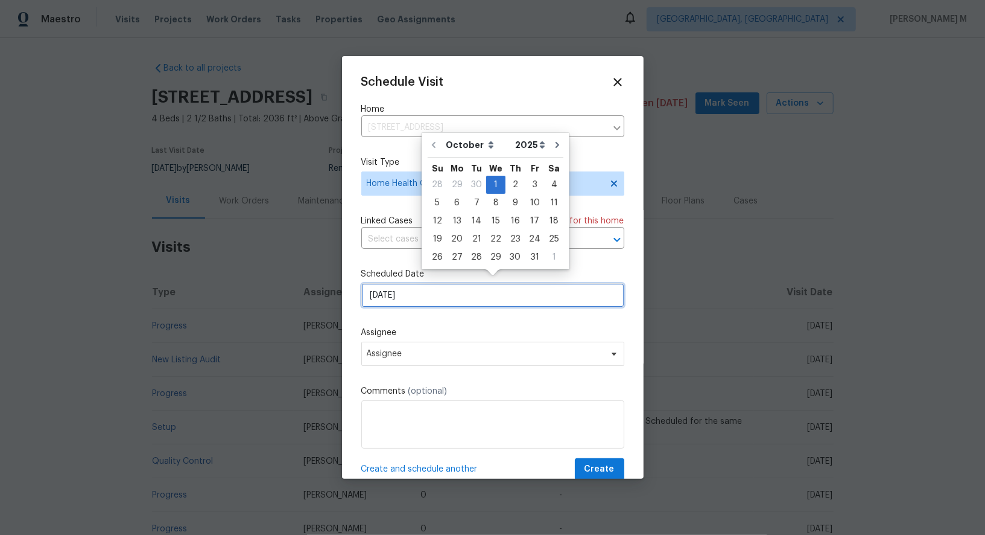
click at [429, 283] on input "[DATE]" at bounding box center [492, 295] width 263 height 24
click at [456, 200] on div "6" at bounding box center [457, 202] width 20 height 17
type input "[DATE]"
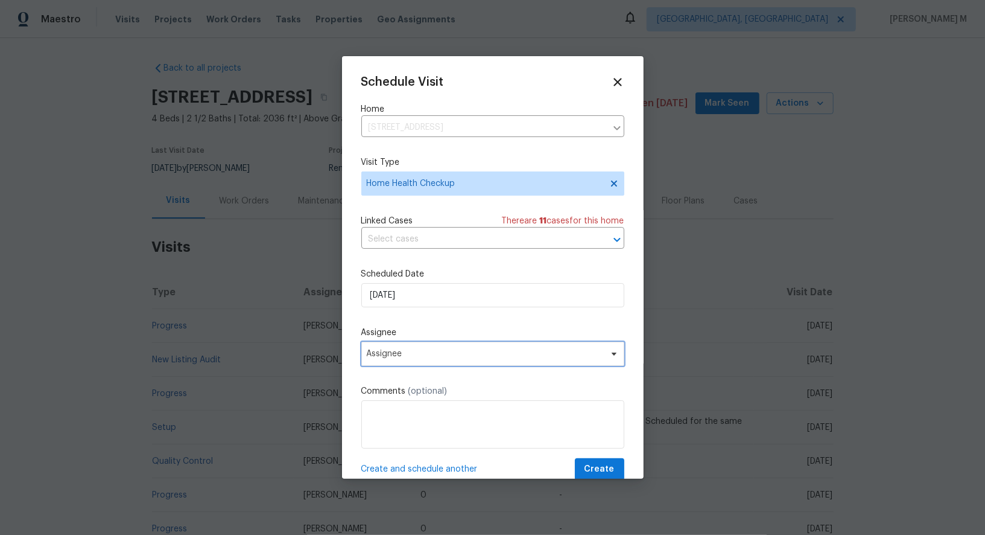
click at [440, 349] on span "Assignee" at bounding box center [485, 354] width 237 height 10
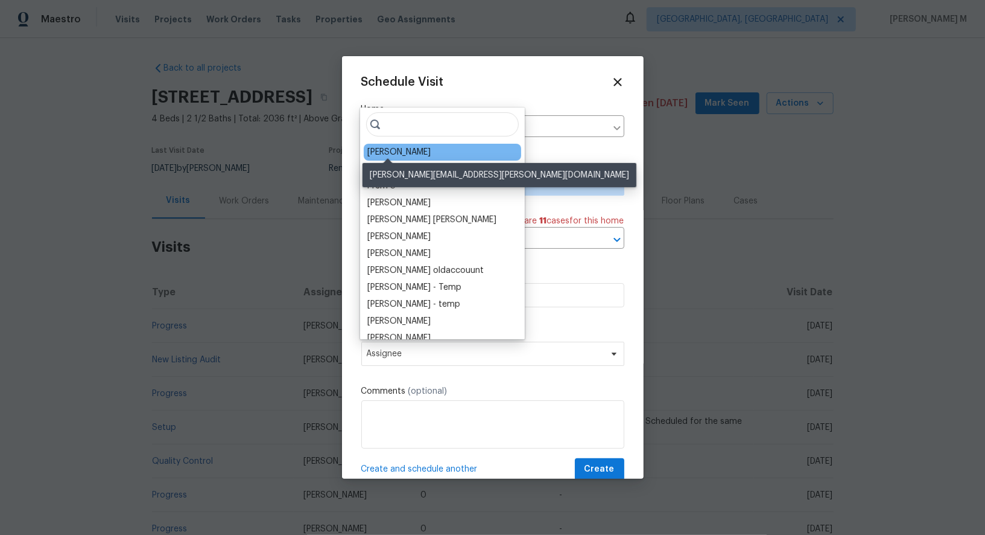
click at [386, 146] on div "Brad Baum" at bounding box center [398, 152] width 63 height 12
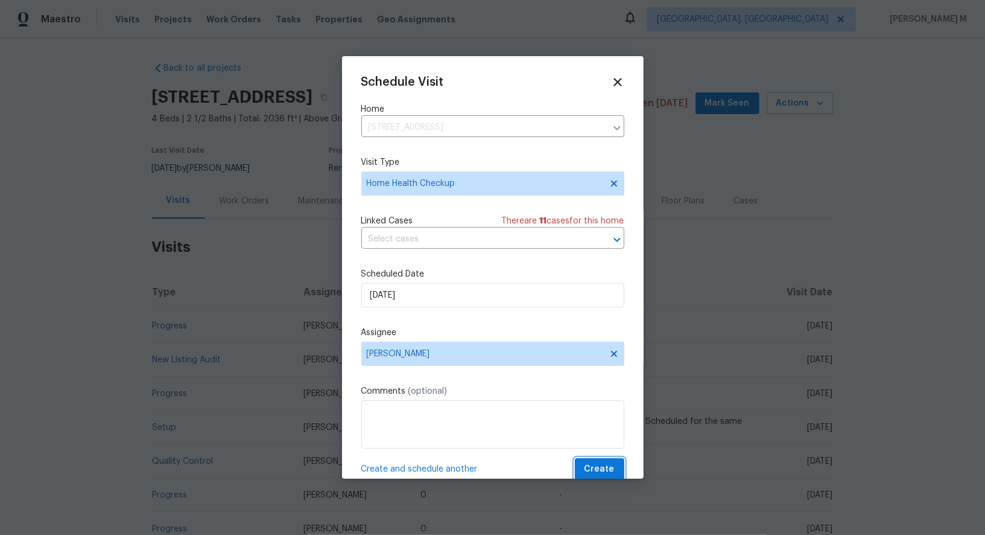
click at [617, 465] on button "Create" at bounding box center [599, 469] width 49 height 22
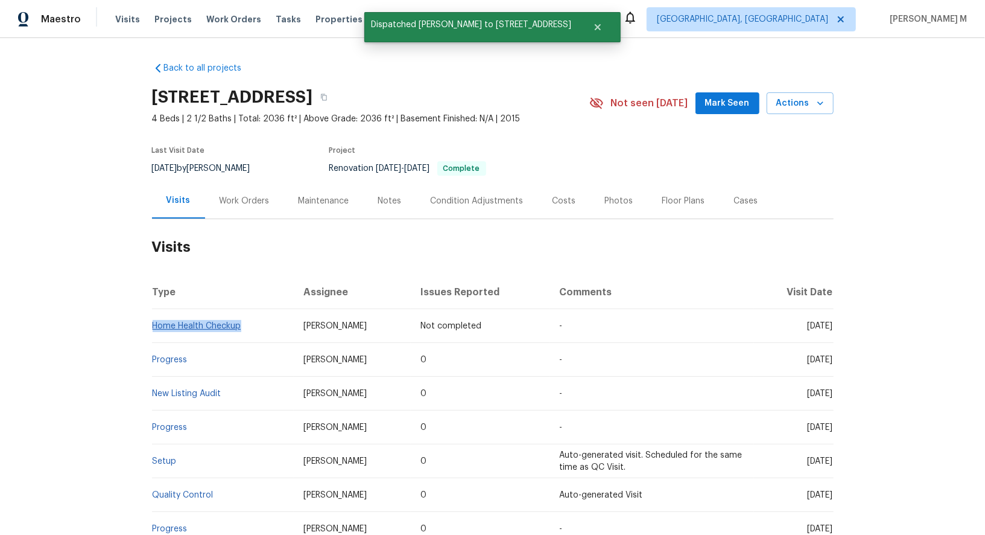
drag, startPoint x: 264, startPoint y: 322, endPoint x: 152, endPoint y: 314, distance: 112.6
click at [152, 314] on td "Home Health Checkup" at bounding box center [223, 326] width 142 height 34
copy link "Home Health Checkup"
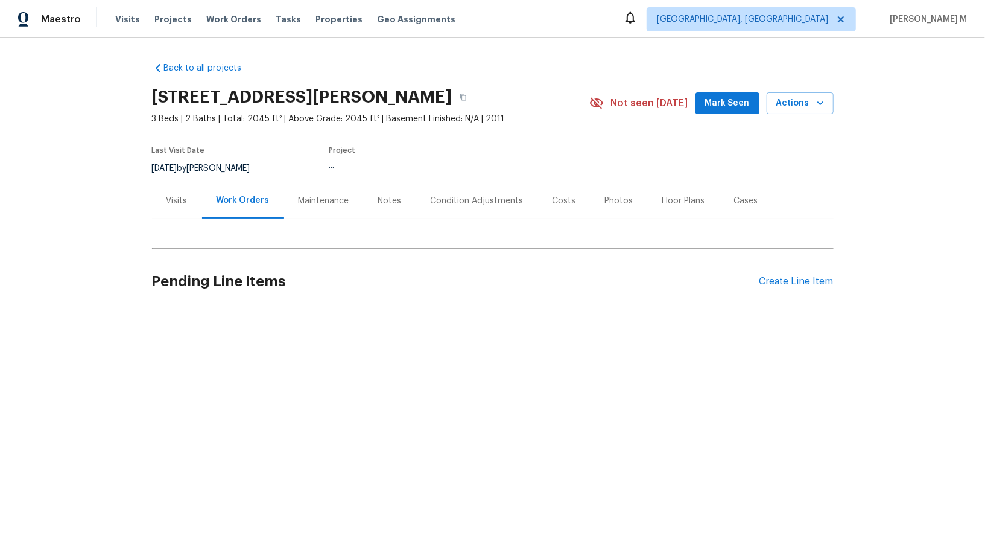
click at [170, 188] on div "Visits" at bounding box center [177, 201] width 50 height 36
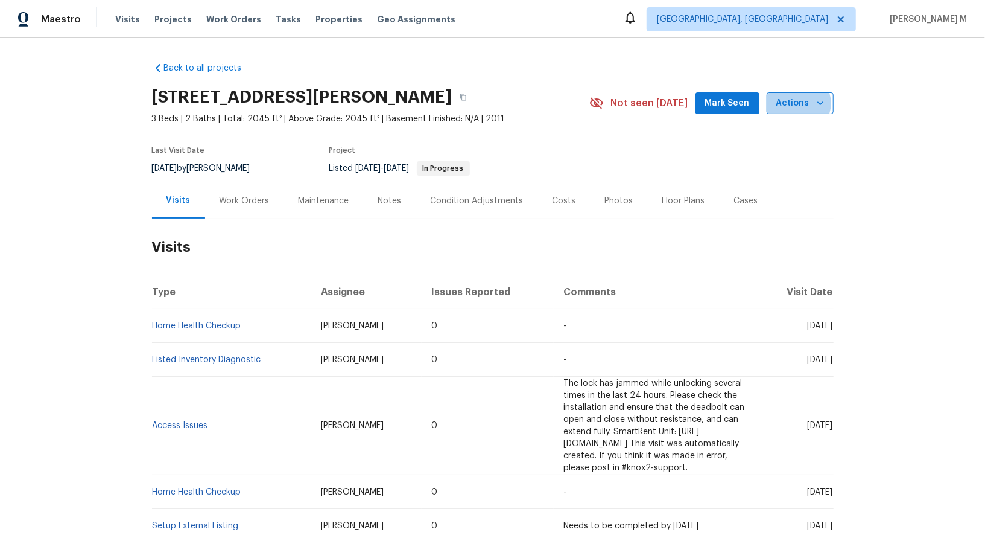
click at [803, 101] on span "Actions" at bounding box center [801, 103] width 48 height 15
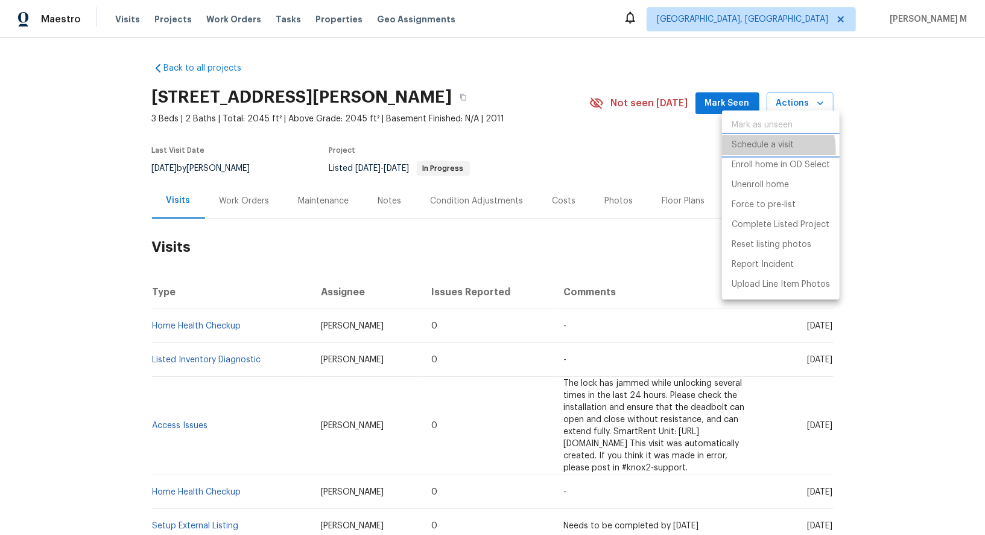
click at [761, 150] on li "Schedule a visit" at bounding box center [781, 145] width 118 height 20
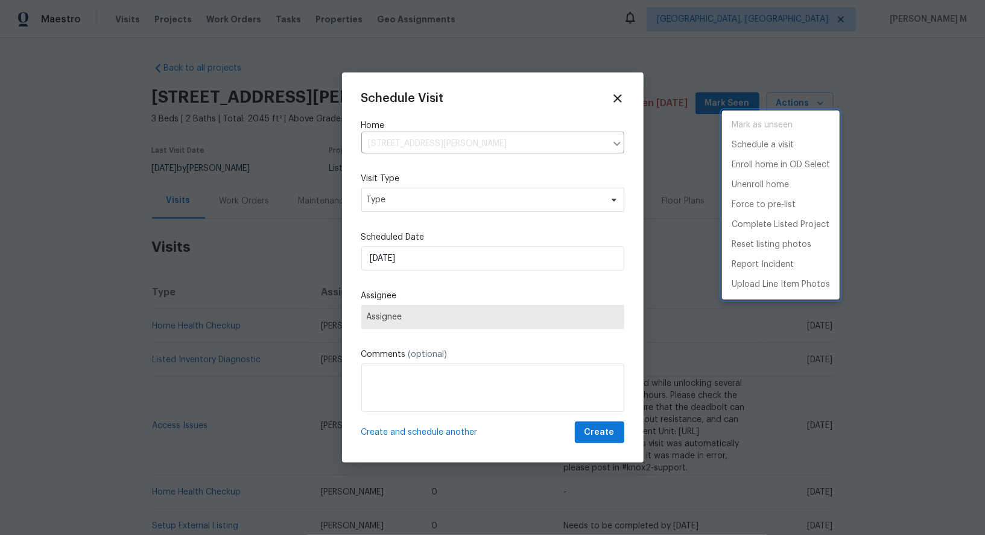
click at [413, 205] on div at bounding box center [492, 267] width 985 height 535
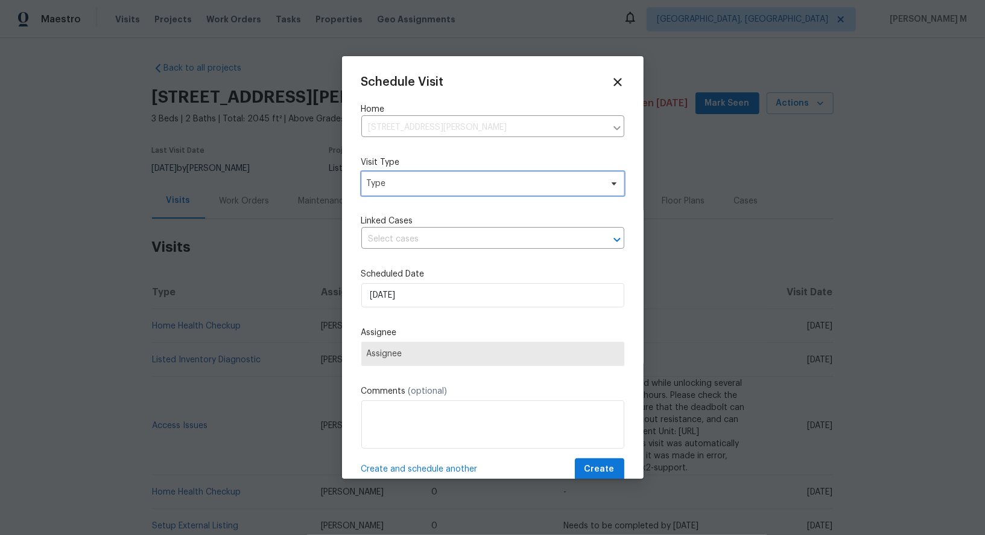
click at [399, 177] on span "Type" at bounding box center [484, 183] width 235 height 12
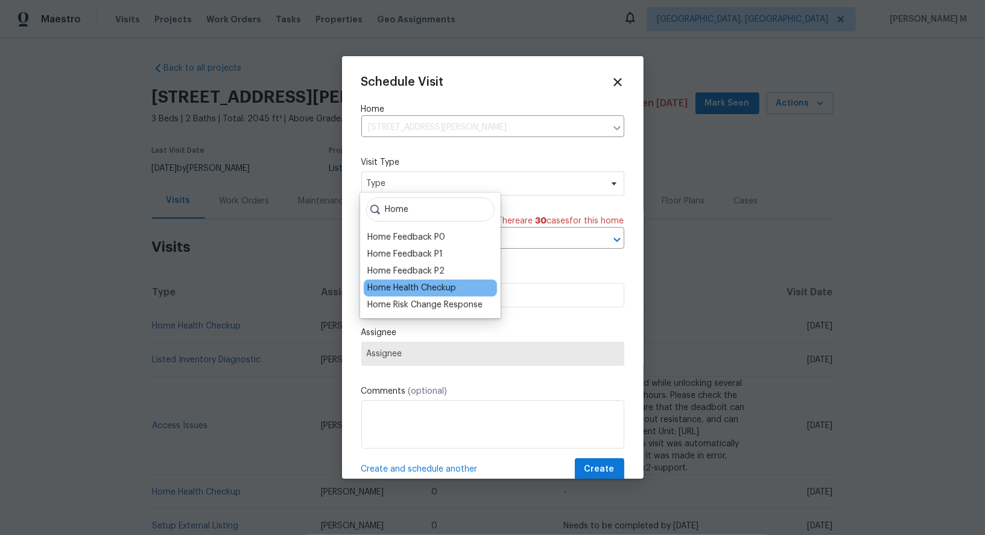
type input "Home"
click at [431, 289] on div "Home Health Checkup" at bounding box center [411, 288] width 89 height 12
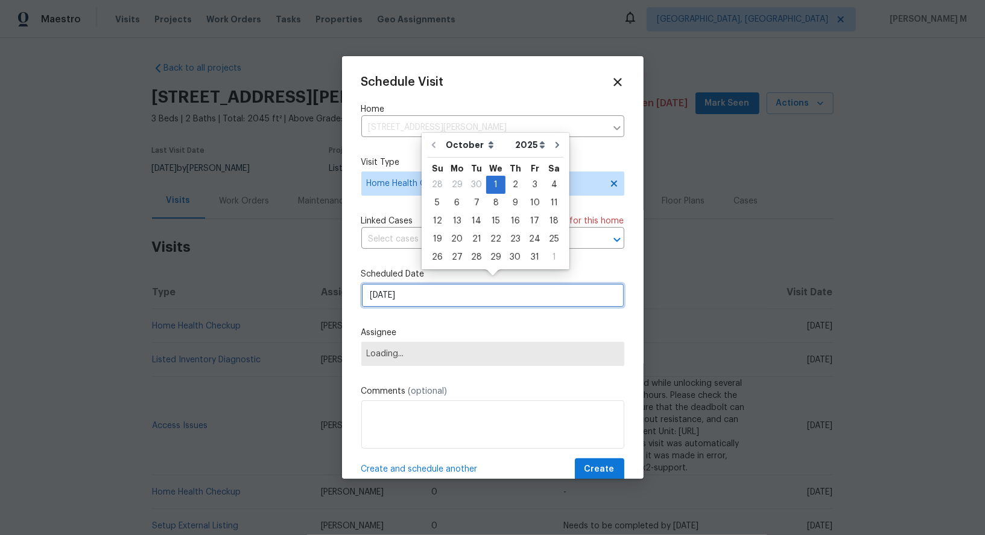
click at [436, 289] on input "[DATE]" at bounding box center [492, 295] width 263 height 24
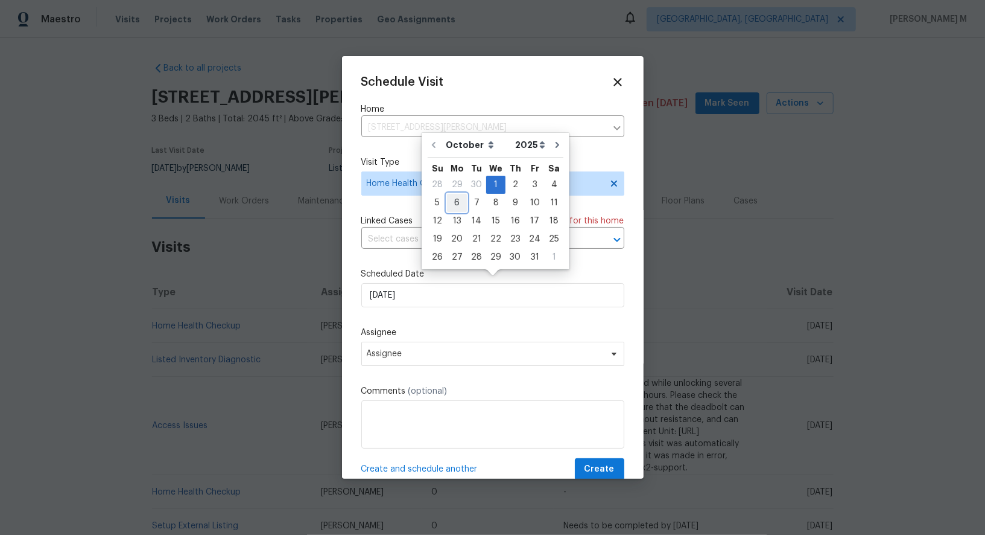
click at [457, 205] on div "6" at bounding box center [457, 202] width 20 height 17
type input "[DATE]"
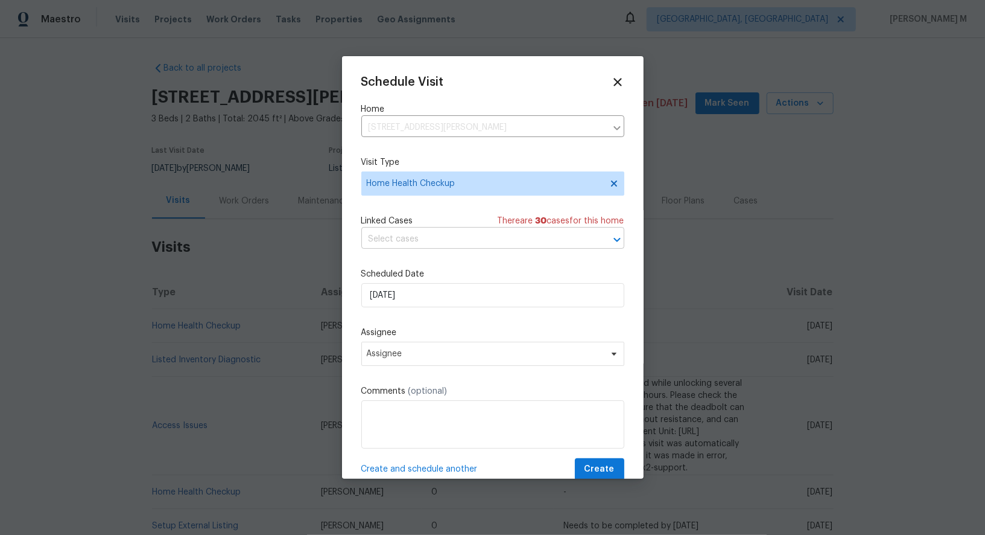
click at [439, 238] on input "text" at bounding box center [475, 239] width 229 height 19
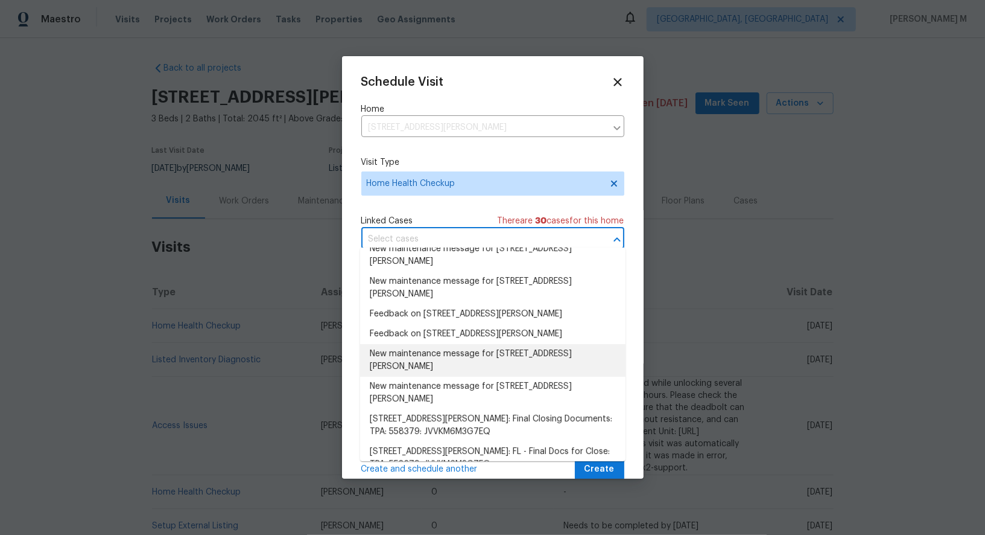
scroll to position [389, 0]
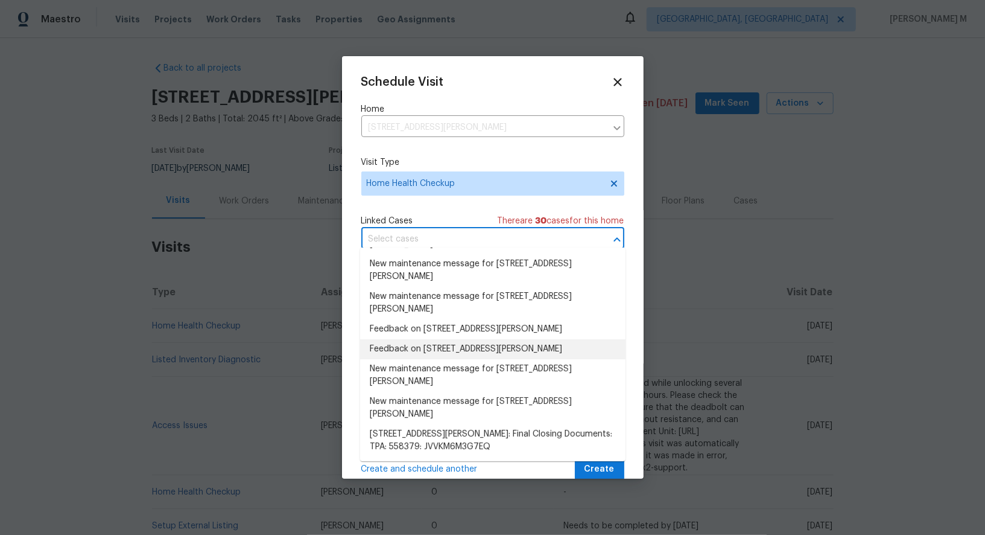
click at [441, 339] on li "Feedback on 1181 Burgos Dr, # 406, Sarasota, FL 34238" at bounding box center [492, 349] width 265 height 20
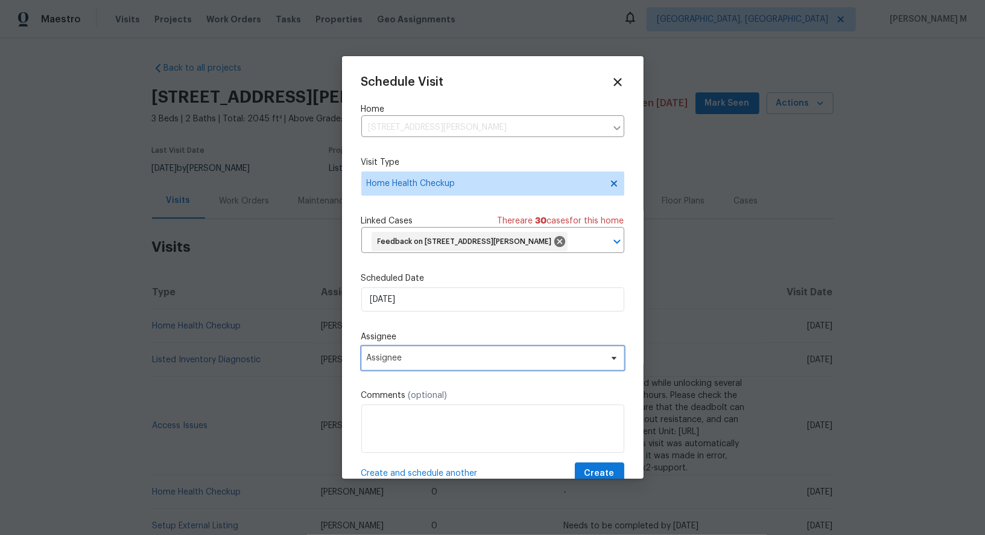
click at [427, 353] on span "Assignee" at bounding box center [485, 358] width 237 height 10
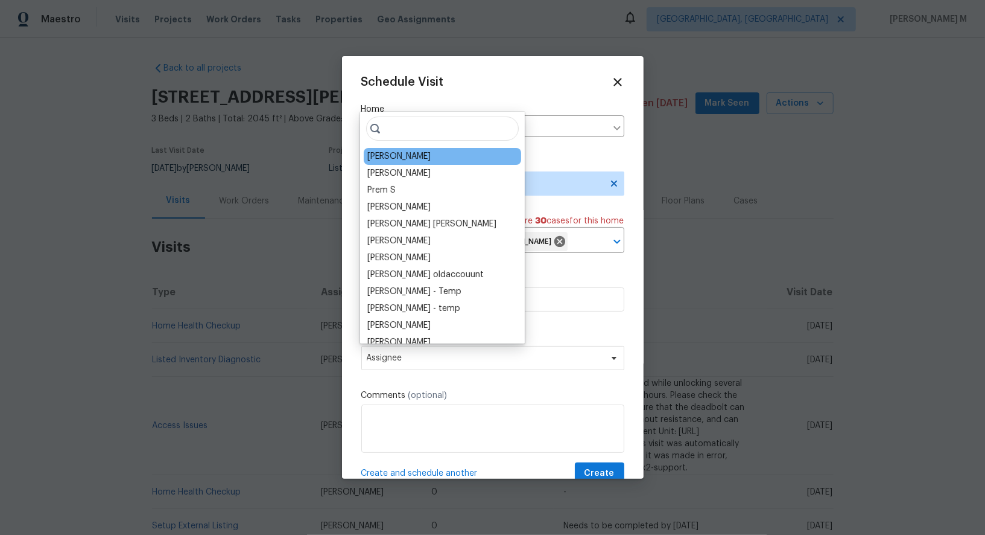
click at [387, 153] on div "[PERSON_NAME]" at bounding box center [398, 156] width 63 height 12
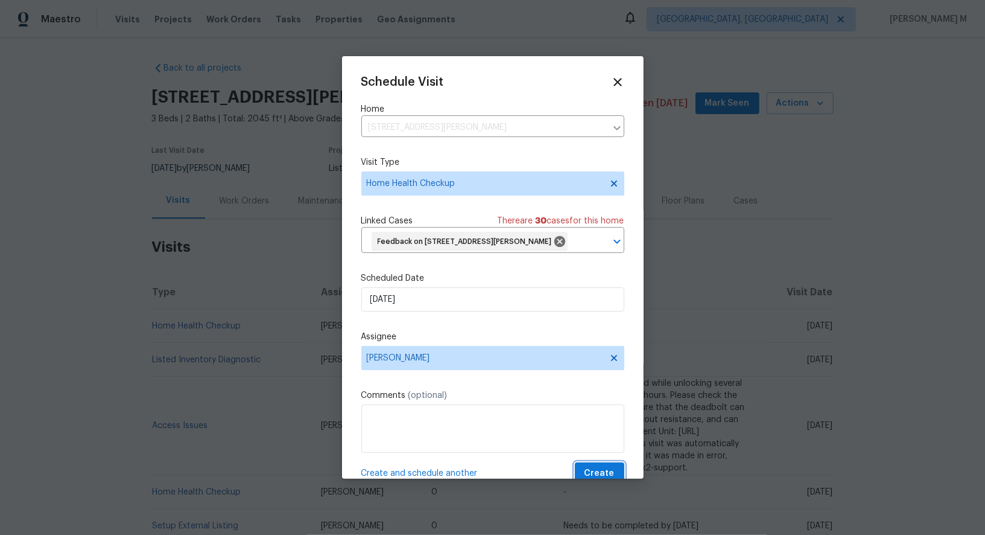
click at [587, 462] on button "Create" at bounding box center [599, 473] width 49 height 22
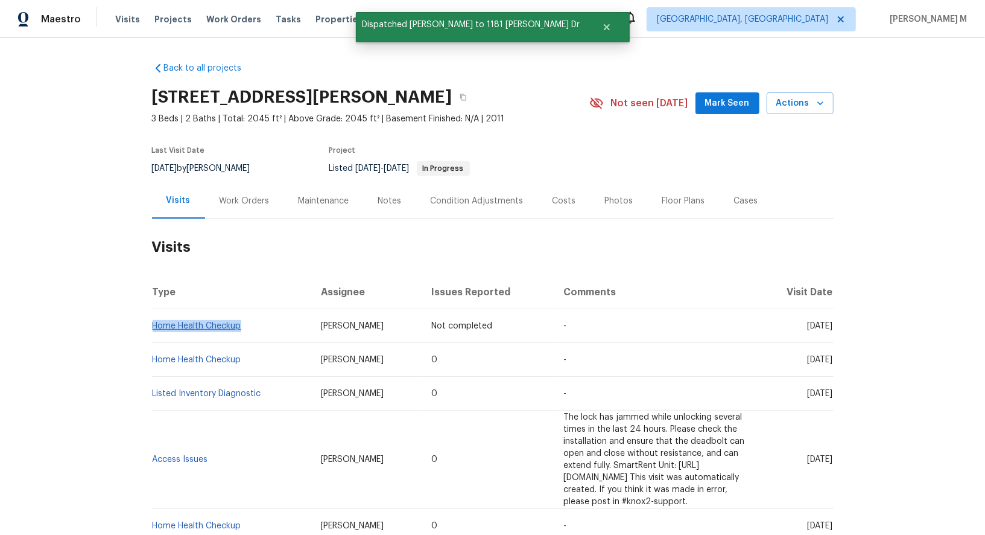
drag, startPoint x: 251, startPoint y: 319, endPoint x: 153, endPoint y: 318, distance: 97.8
click at [153, 318] on td "Home Health Checkup" at bounding box center [231, 326] width 159 height 34
copy link "Home Health Checkup"
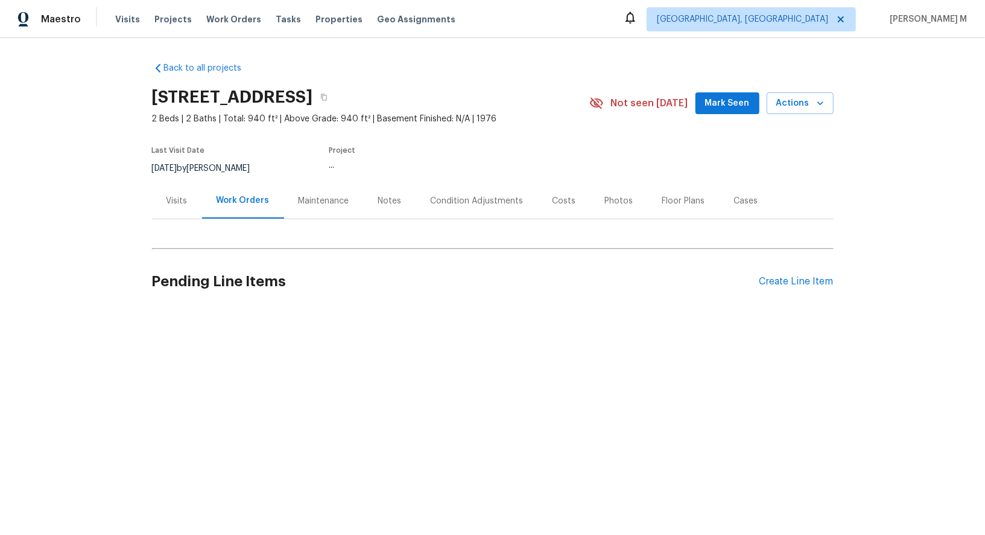
click at [180, 188] on div "Visits" at bounding box center [177, 201] width 50 height 36
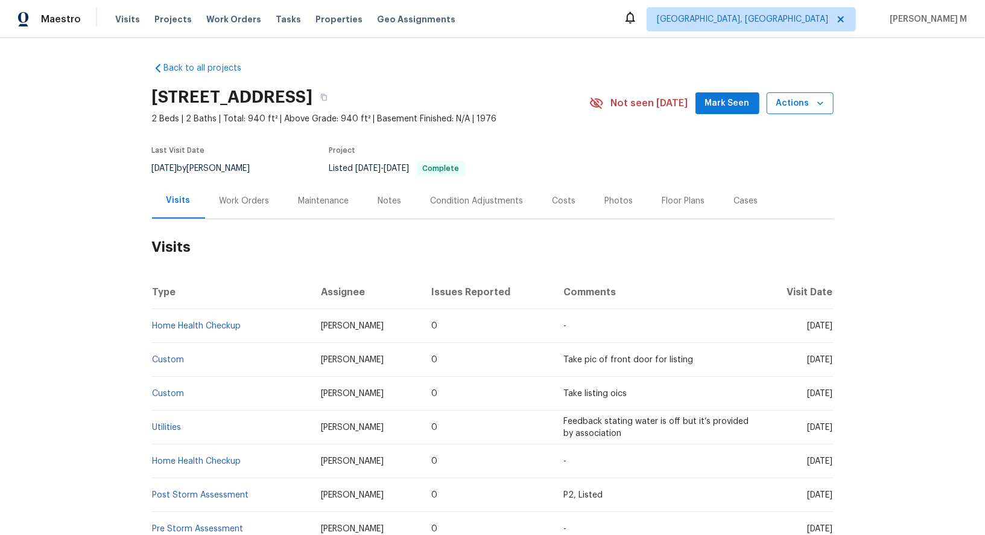
click at [807, 97] on span "Actions" at bounding box center [801, 103] width 48 height 15
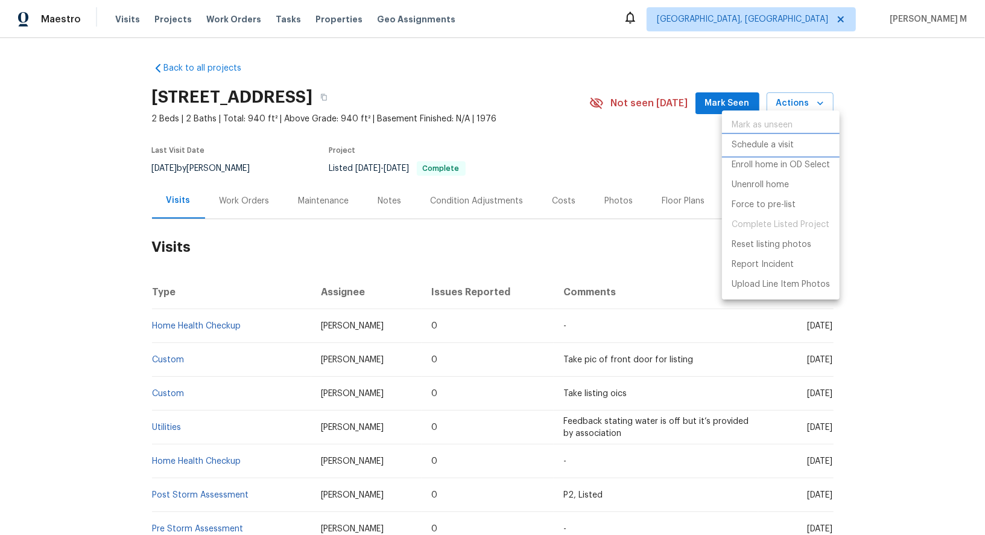
click at [800, 149] on li "Schedule a visit" at bounding box center [781, 145] width 118 height 20
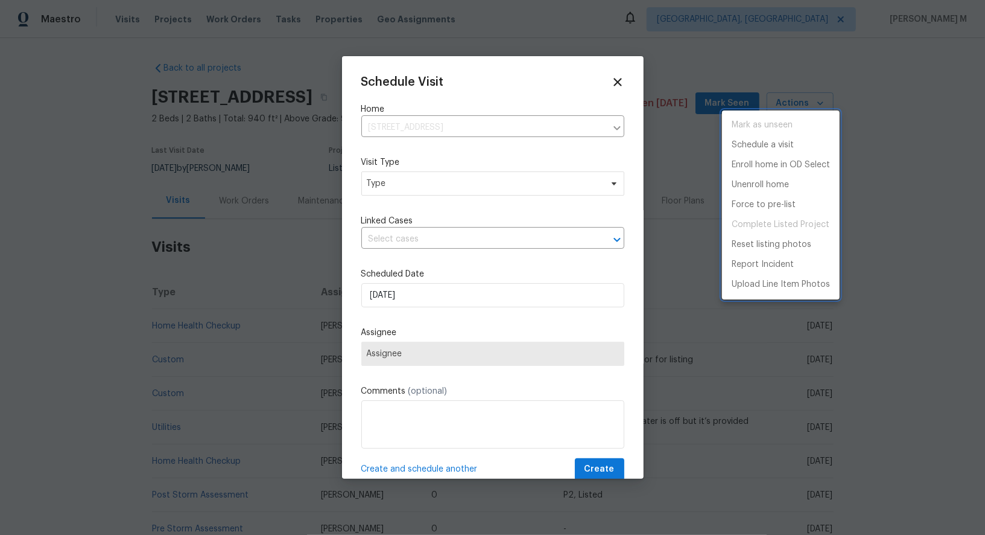
click at [420, 160] on div at bounding box center [492, 267] width 985 height 535
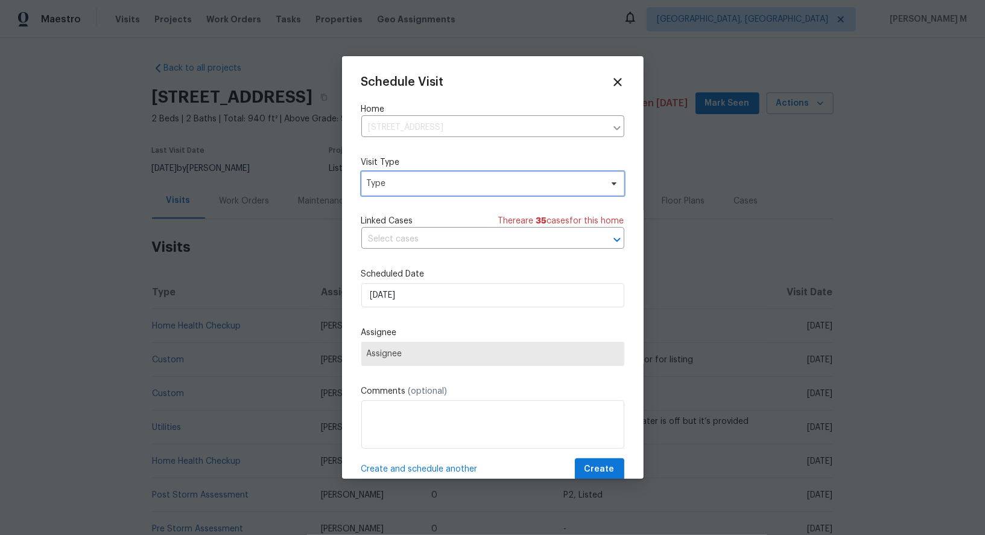
click at [420, 185] on span "Type" at bounding box center [484, 183] width 235 height 12
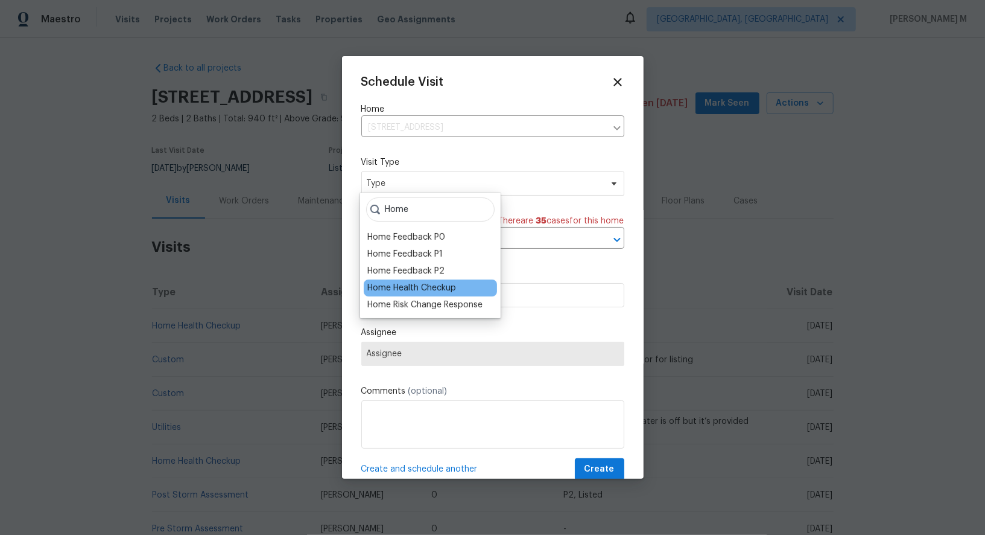
type input "Home"
click at [441, 287] on div "Home Health Checkup" at bounding box center [411, 288] width 89 height 12
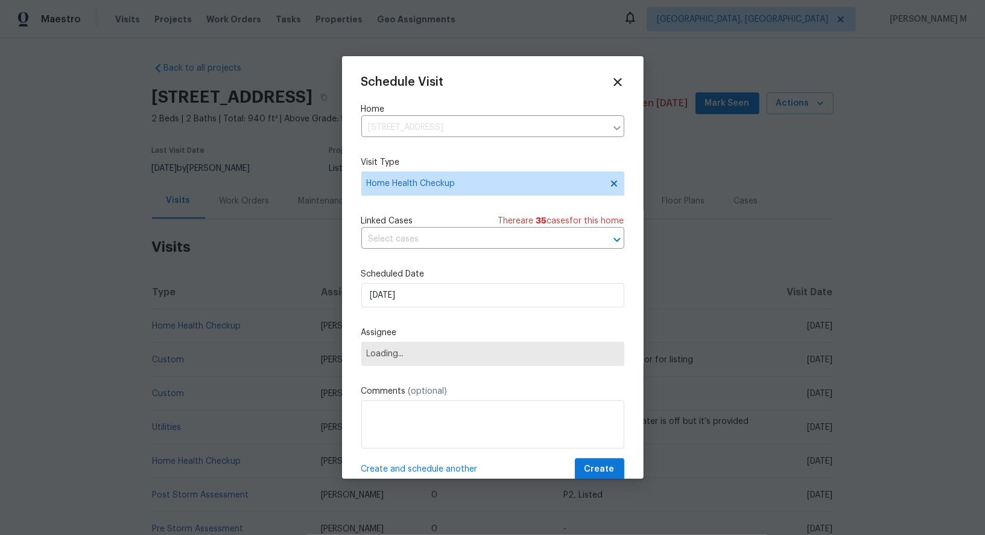
click at [491, 204] on div "Schedule Visit Home 612 Bird Bay Dr S Apt 113, Venice, FL 34285 ​ Visit Type Ho…" at bounding box center [492, 277] width 263 height 405
click at [475, 240] on input "text" at bounding box center [475, 239] width 229 height 19
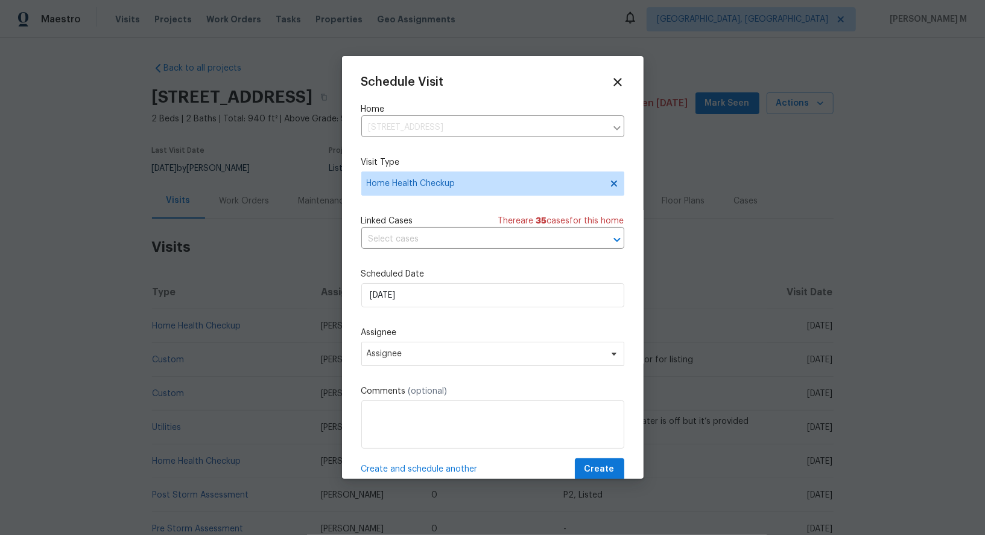
click at [453, 208] on div "Schedule Visit Home 612 Bird Bay Dr S Apt 113, Venice, FL 34285 ​ Visit Type Ho…" at bounding box center [492, 277] width 263 height 405
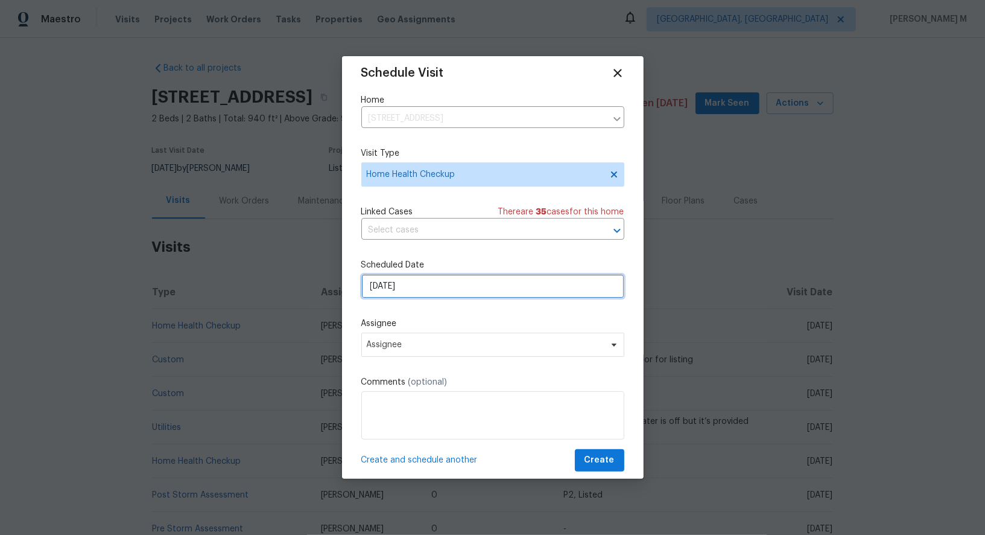
click at [451, 280] on input "01/10/2025" at bounding box center [492, 286] width 263 height 24
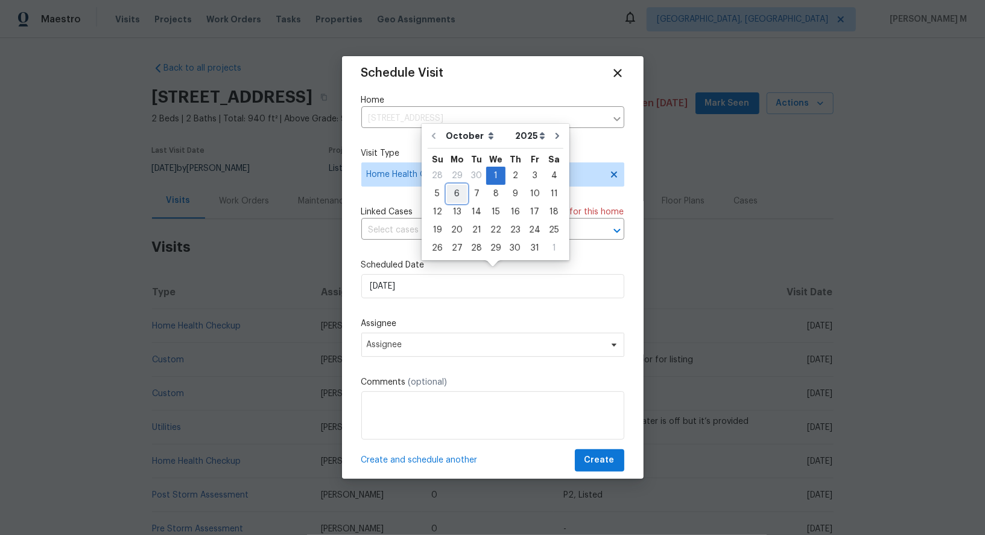
click at [459, 191] on div "6" at bounding box center [457, 193] width 20 height 17
type input "06/10/2025"
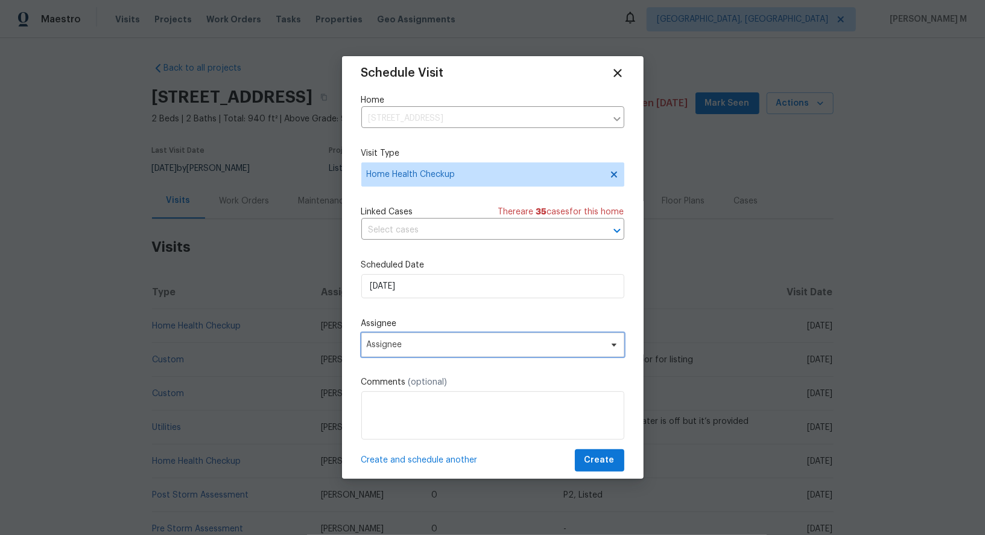
click at [430, 340] on span "Assignee" at bounding box center [485, 345] width 237 height 10
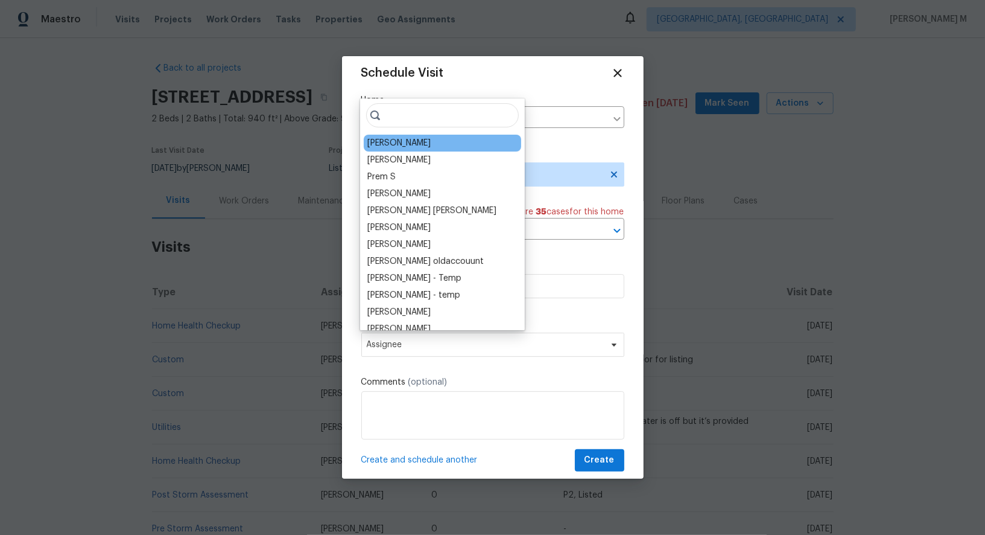
click at [404, 144] on div "Naomi Ferreira" at bounding box center [398, 143] width 63 height 12
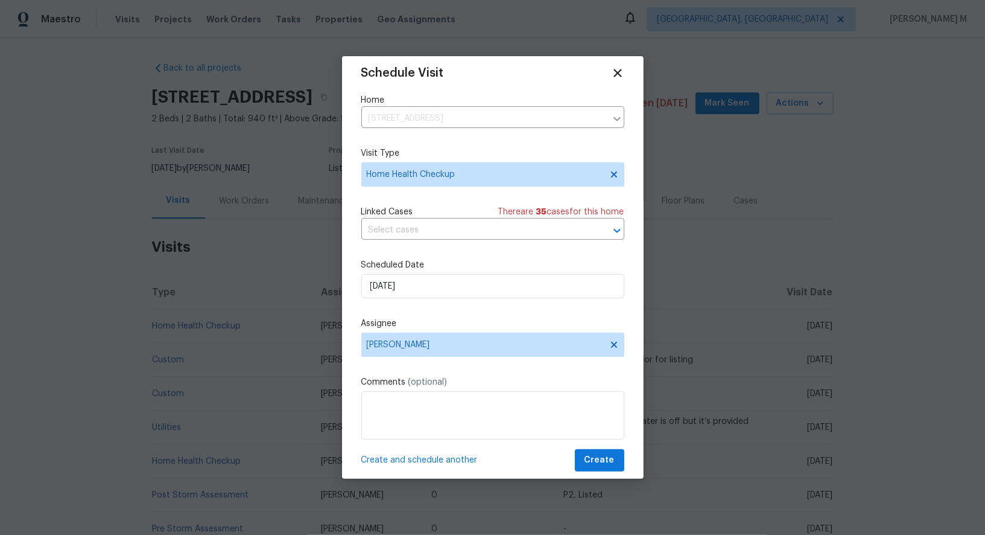
click at [612, 473] on div "Schedule Visit Home 612 Bird Bay Dr S Apt 113, Venice, FL 34285 ​ Visit Type Ho…" at bounding box center [493, 267] width 302 height 422
click at [611, 453] on span "Create" at bounding box center [600, 460] width 30 height 15
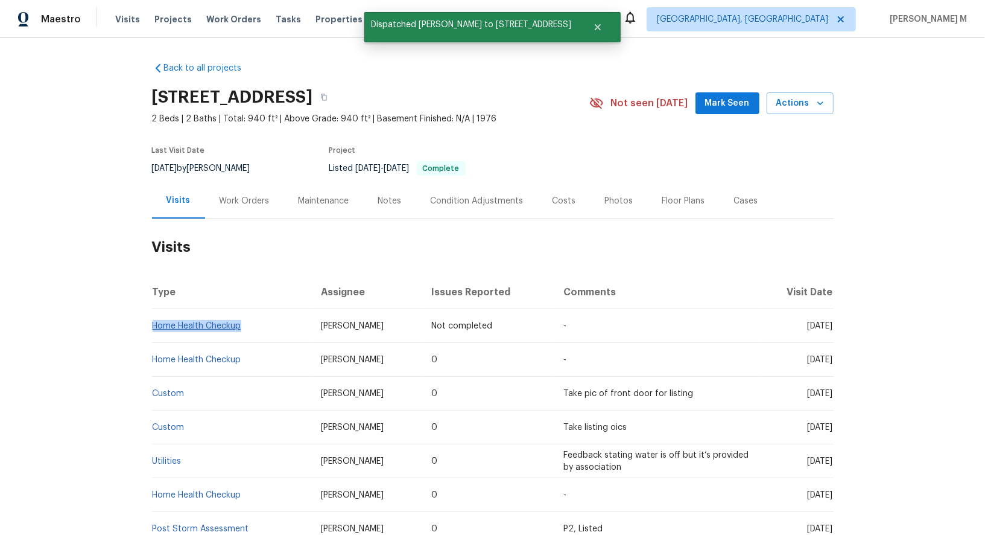
drag, startPoint x: 259, startPoint y: 316, endPoint x: 154, endPoint y: 315, distance: 105.0
click at [154, 315] on td "Home Health Checkup" at bounding box center [231, 326] width 159 height 34
copy link "Home Health Checkup"
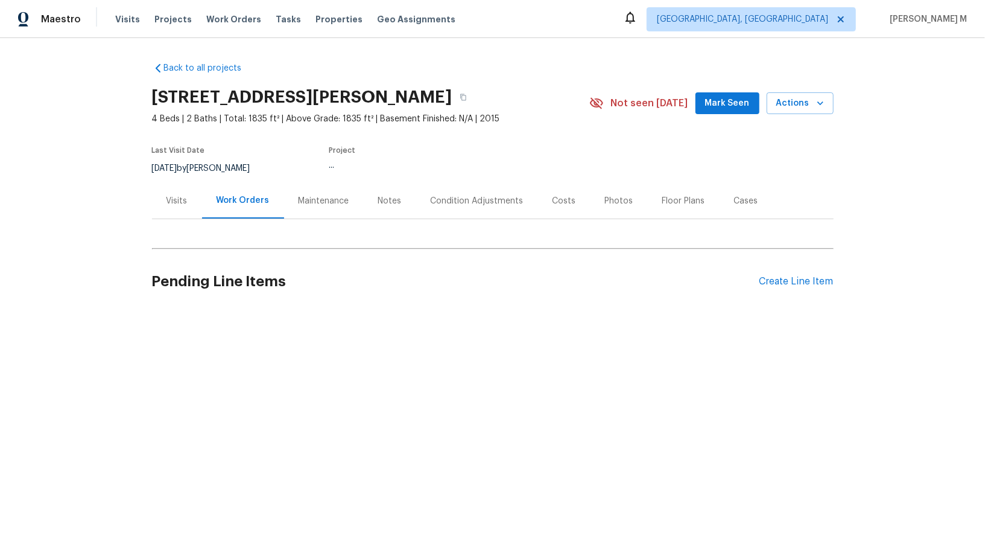
click at [194, 163] on div "[DATE] by [PERSON_NAME]" at bounding box center [208, 168] width 113 height 14
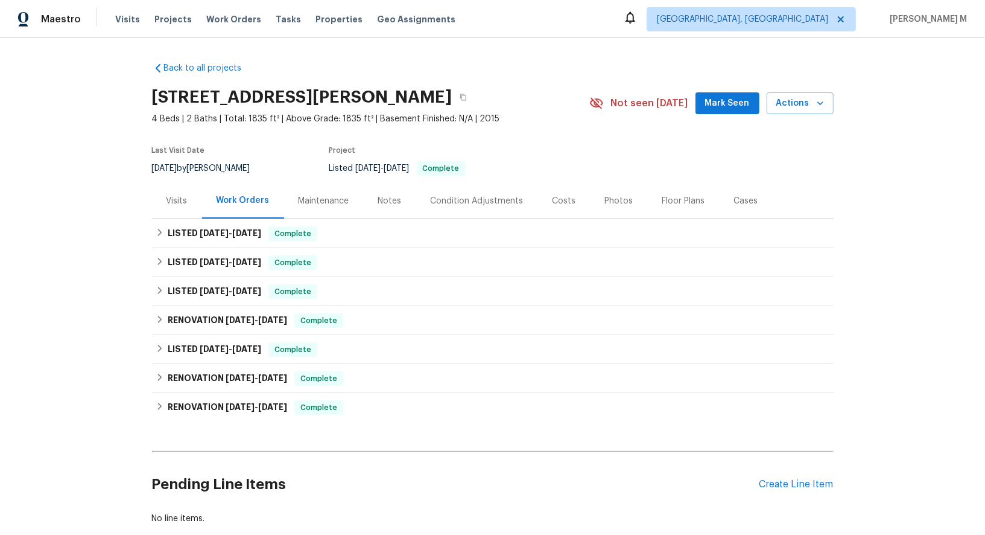
click at [190, 186] on div "Visits" at bounding box center [177, 201] width 50 height 36
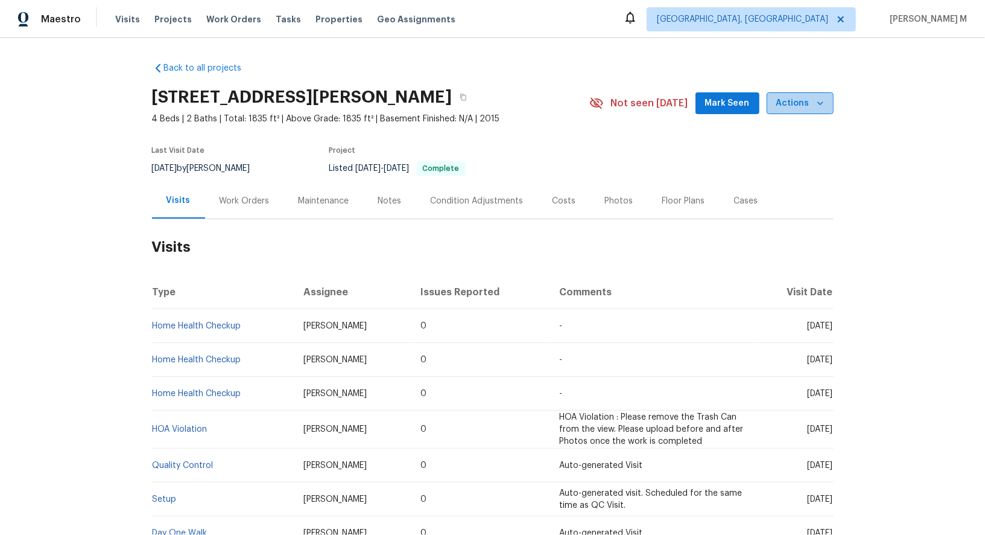
click at [828, 106] on button "Actions" at bounding box center [800, 103] width 67 height 22
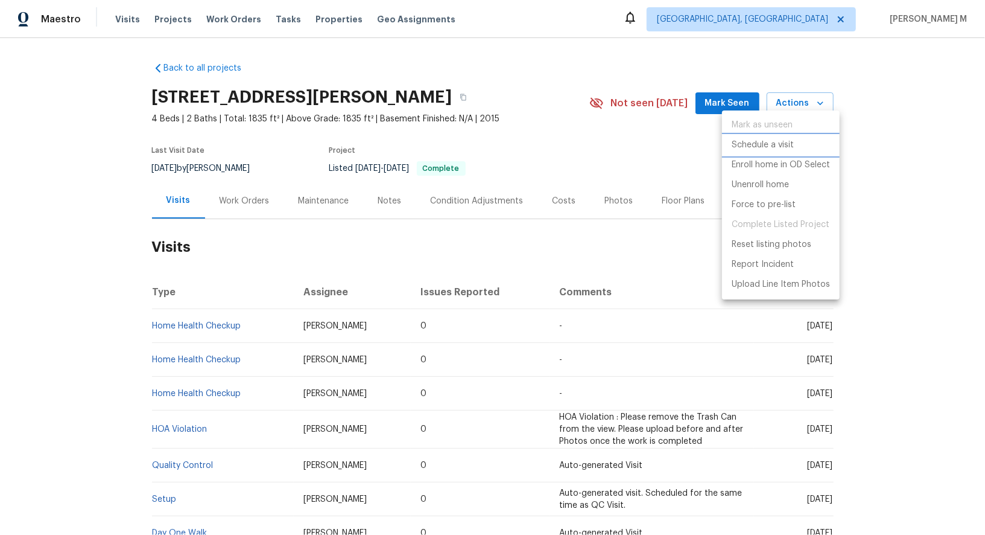
click at [761, 139] on p "Schedule a visit" at bounding box center [763, 145] width 62 height 13
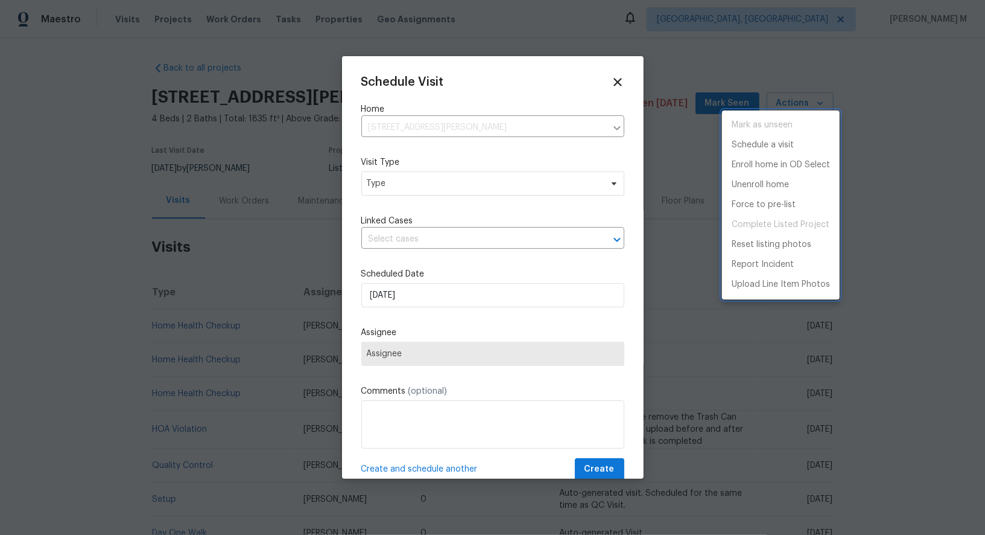
click at [406, 185] on div at bounding box center [492, 267] width 985 height 535
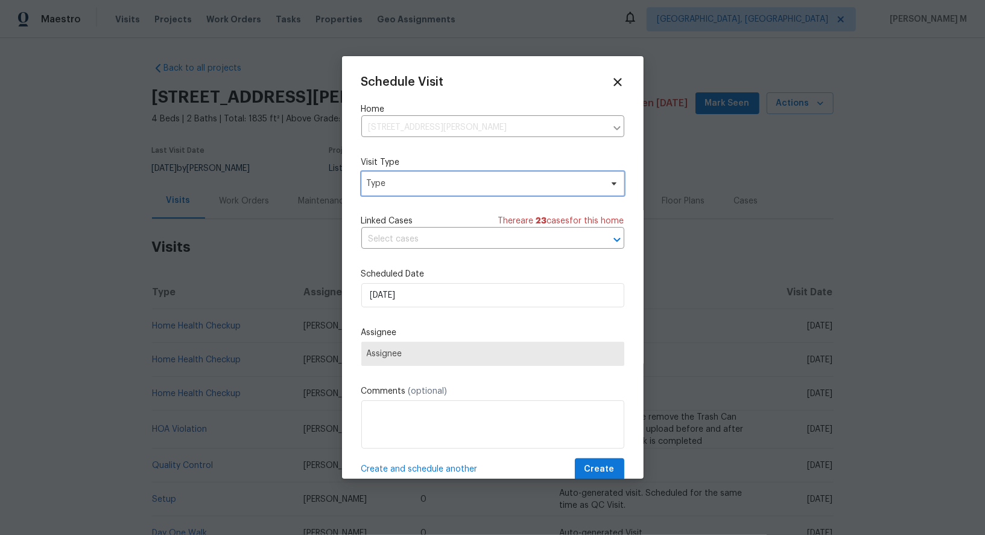
click at [411, 180] on span "Type" at bounding box center [484, 183] width 235 height 12
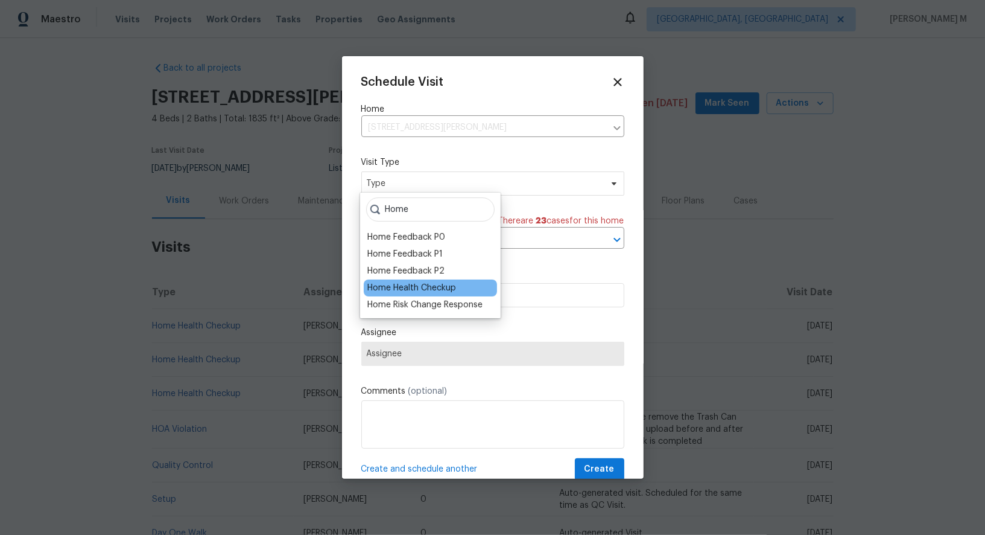
type input "Home"
click at [422, 282] on div "Home Health Checkup" at bounding box center [411, 288] width 89 height 12
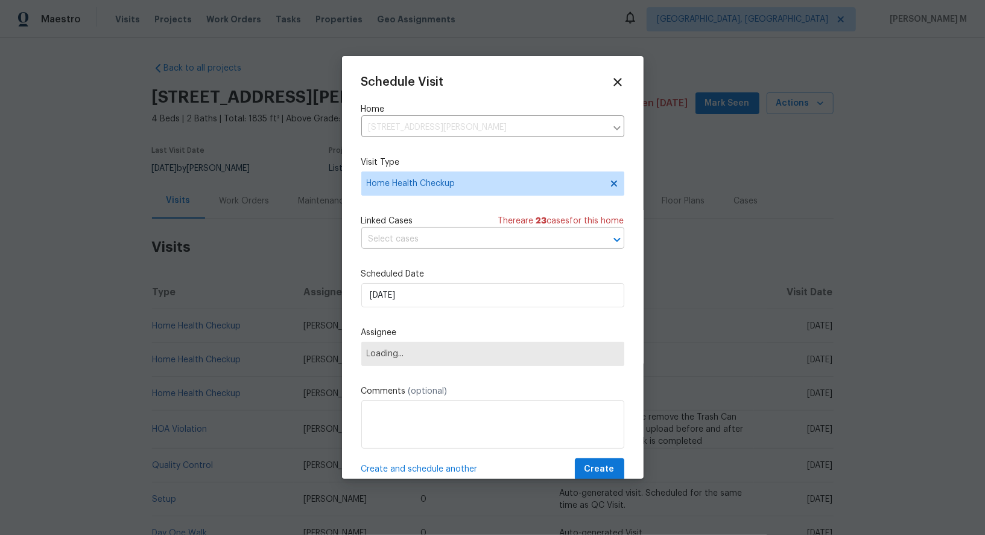
click at [460, 235] on input "text" at bounding box center [475, 239] width 229 height 19
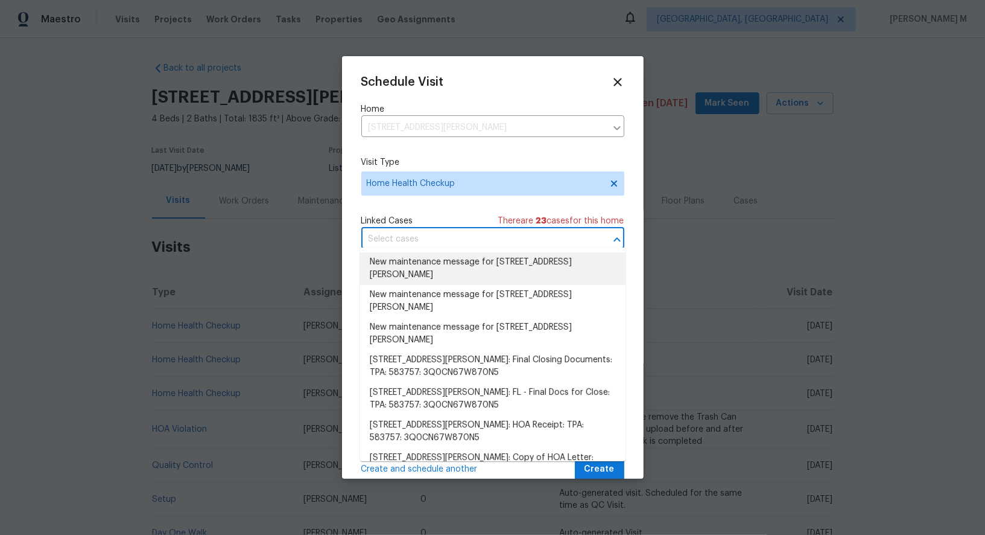
click at [457, 215] on div "Linked Cases There are 23 case s for this home" at bounding box center [492, 221] width 263 height 12
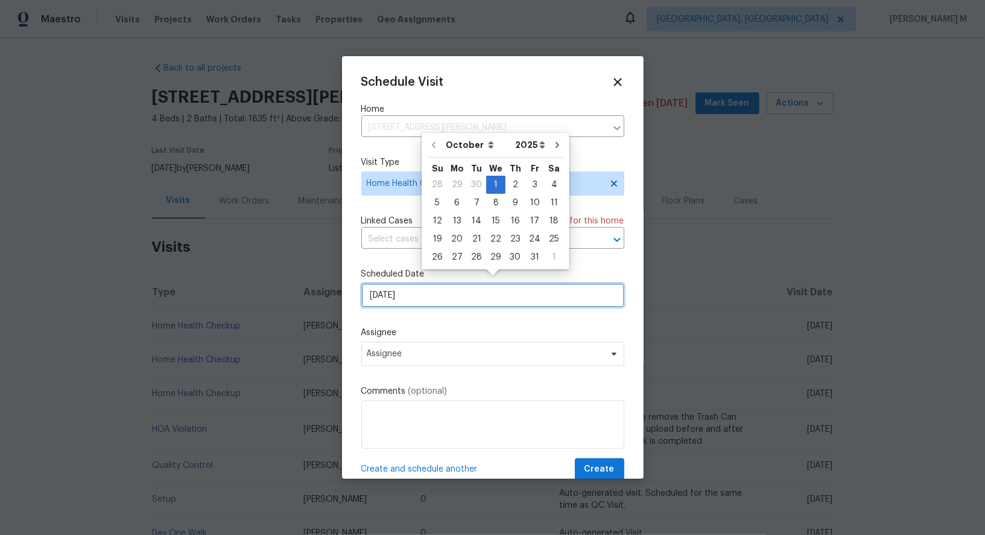
click at [440, 291] on input "[DATE]" at bounding box center [492, 295] width 263 height 24
click at [457, 203] on div "6" at bounding box center [457, 202] width 20 height 17
type input "[DATE]"
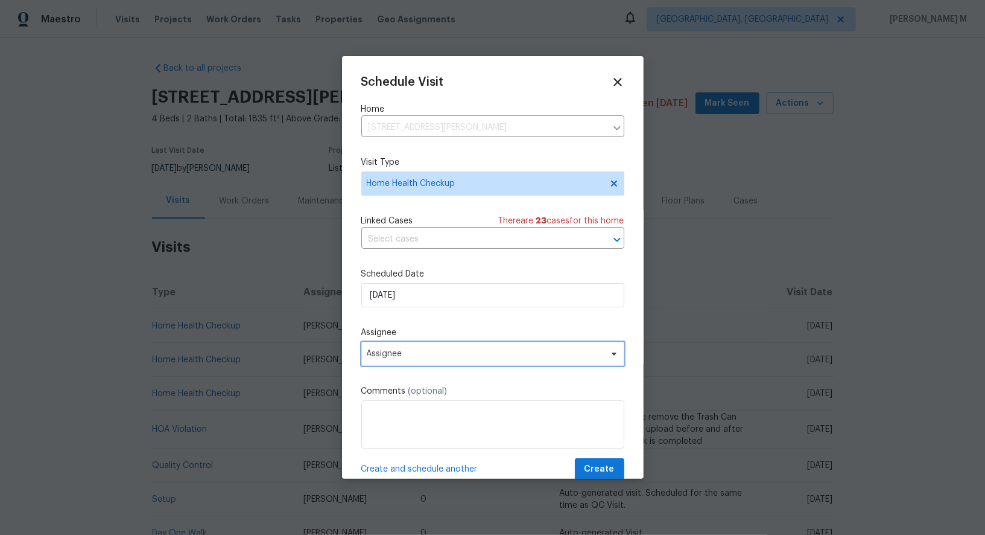
click at [436, 342] on span "Assignee" at bounding box center [492, 354] width 263 height 24
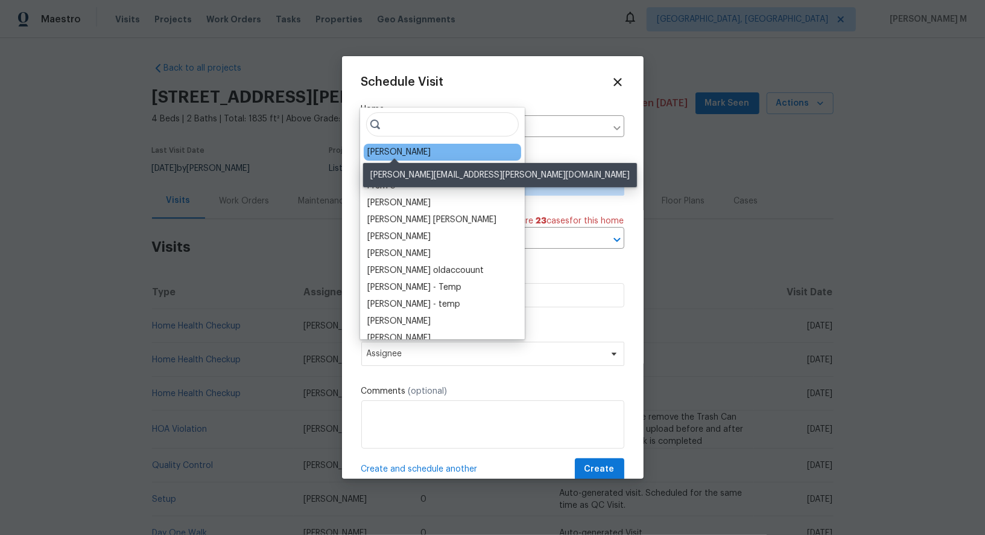
click at [396, 146] on div "[PERSON_NAME]" at bounding box center [398, 152] width 63 height 12
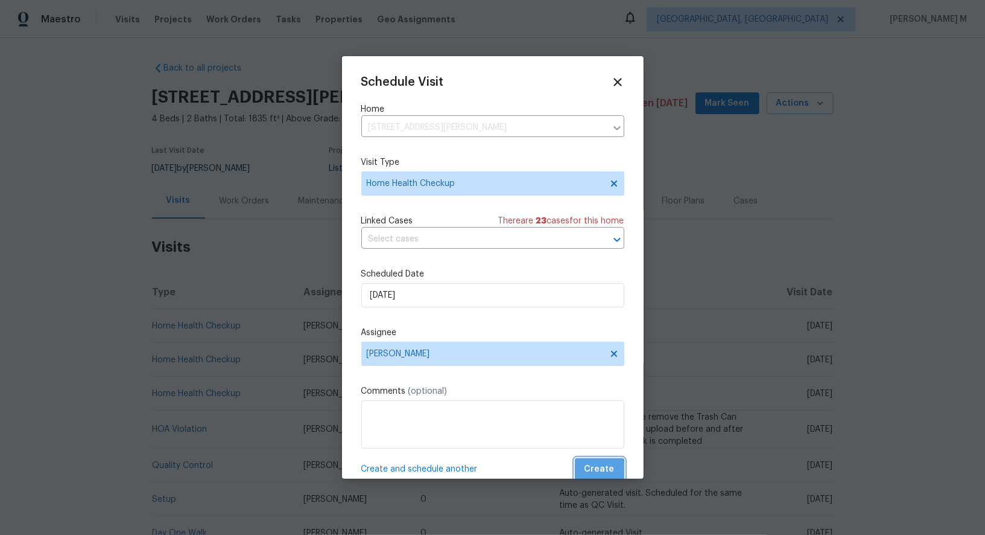
click at [604, 463] on span "Create" at bounding box center [600, 469] width 30 height 15
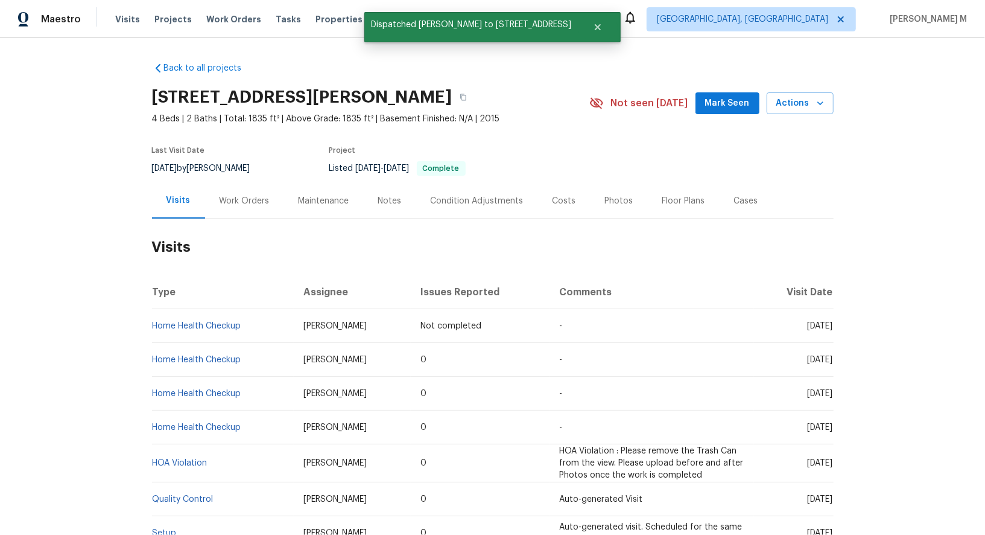
click at [255, 319] on td "Home Health Checkup" at bounding box center [223, 326] width 142 height 34
drag, startPoint x: 255, startPoint y: 319, endPoint x: 153, endPoint y: 315, distance: 102.1
click at [153, 315] on td "Home Health Checkup" at bounding box center [223, 326] width 142 height 34
copy link "Home Health Checkup"
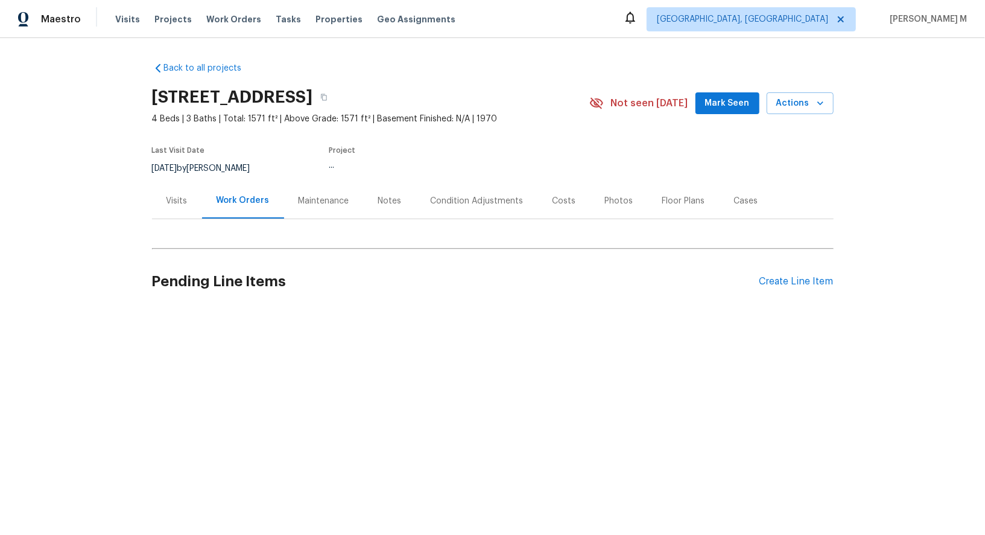
click at [177, 202] on div "Visits" at bounding box center [177, 201] width 50 height 36
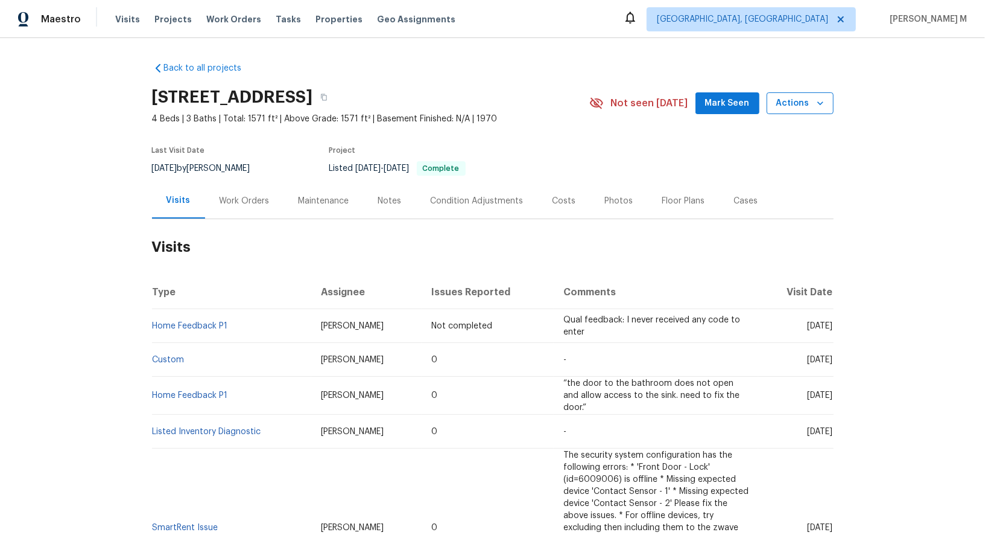
click at [812, 107] on span "Actions" at bounding box center [801, 103] width 48 height 15
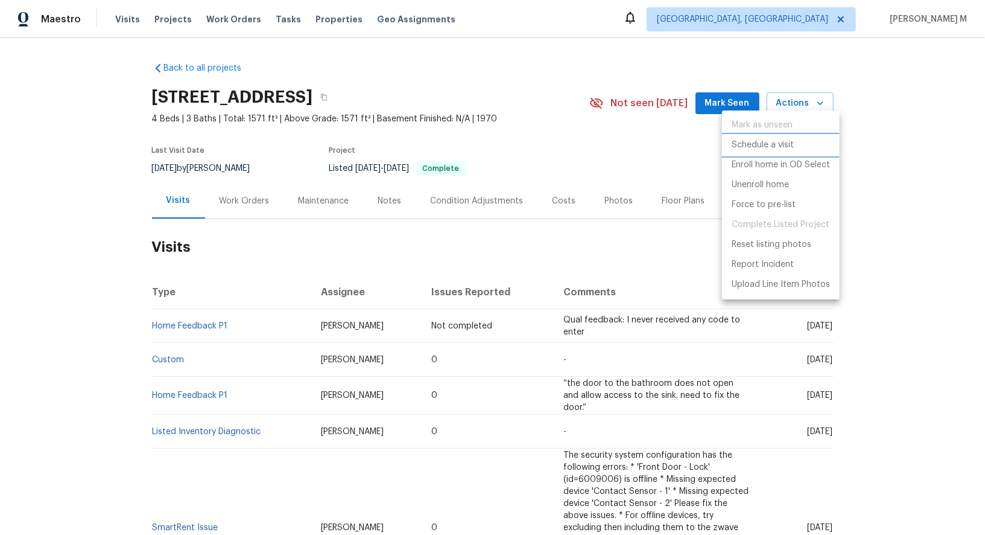
click at [752, 147] on p "Schedule a visit" at bounding box center [763, 145] width 62 height 13
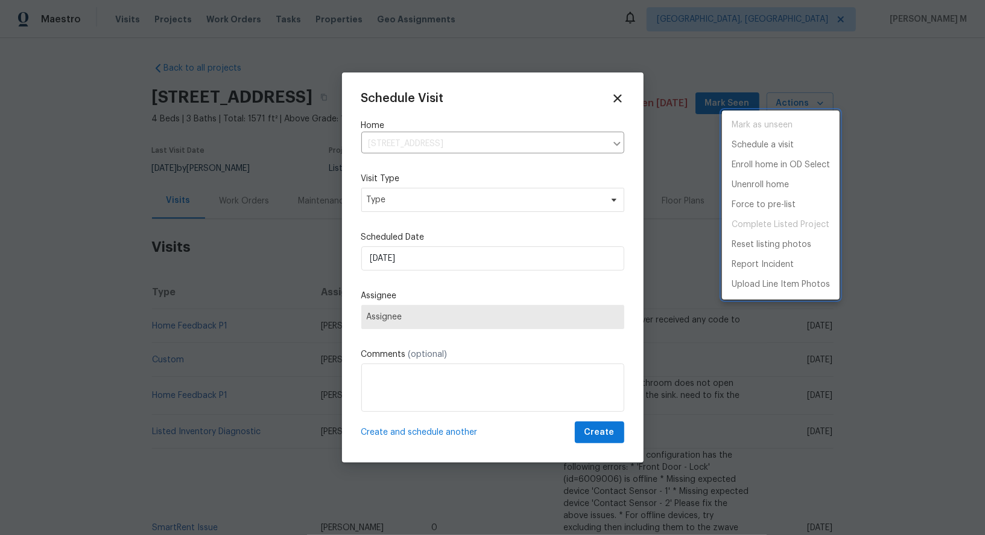
click at [383, 189] on div at bounding box center [492, 267] width 985 height 535
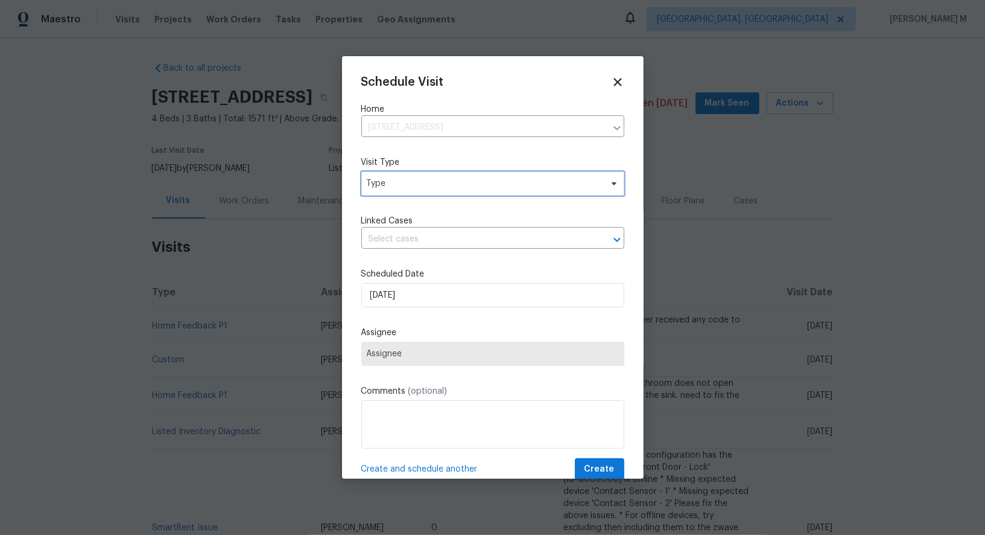
click at [393, 189] on span "Type" at bounding box center [492, 183] width 263 height 24
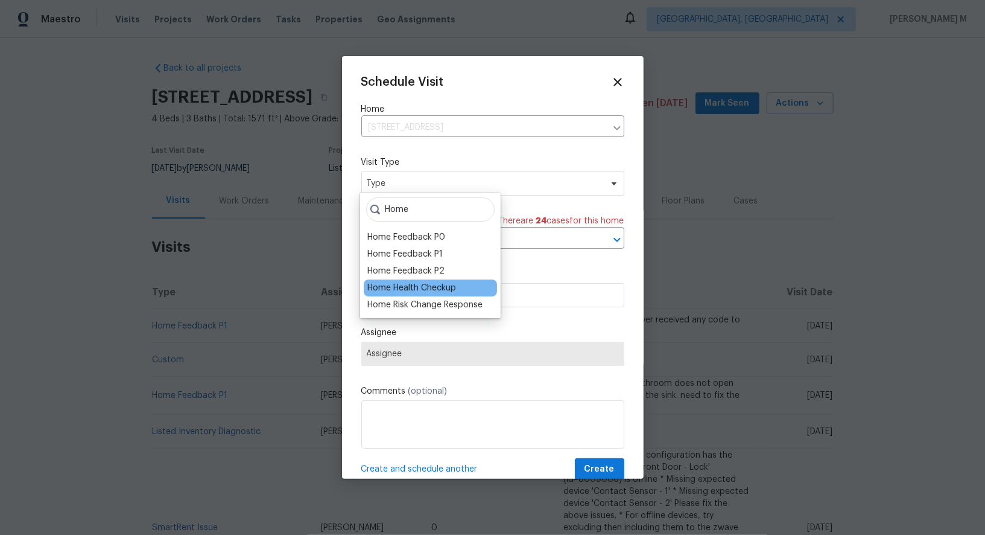
type input "Home"
click at [419, 289] on div "Home Health Checkup" at bounding box center [411, 288] width 89 height 12
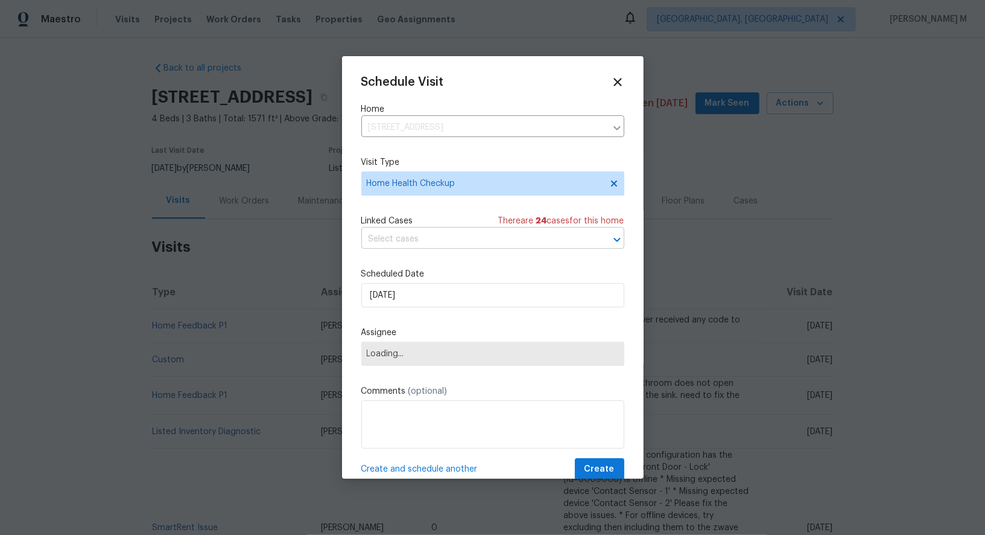
click at [465, 240] on input "text" at bounding box center [475, 239] width 229 height 19
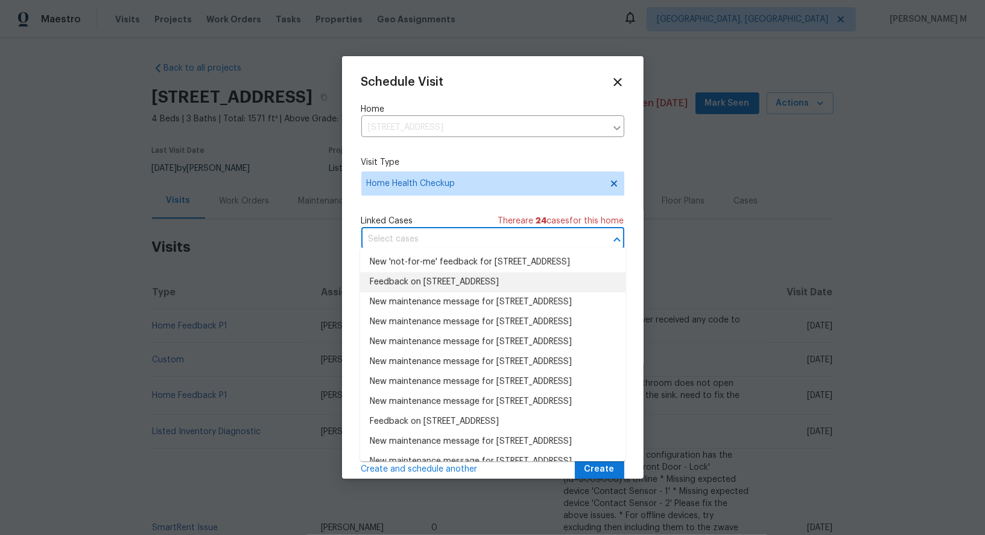
click at [425, 292] on li "Feedback on 5225 20th St N, Saint Petersburg, FL 33714" at bounding box center [492, 282] width 265 height 20
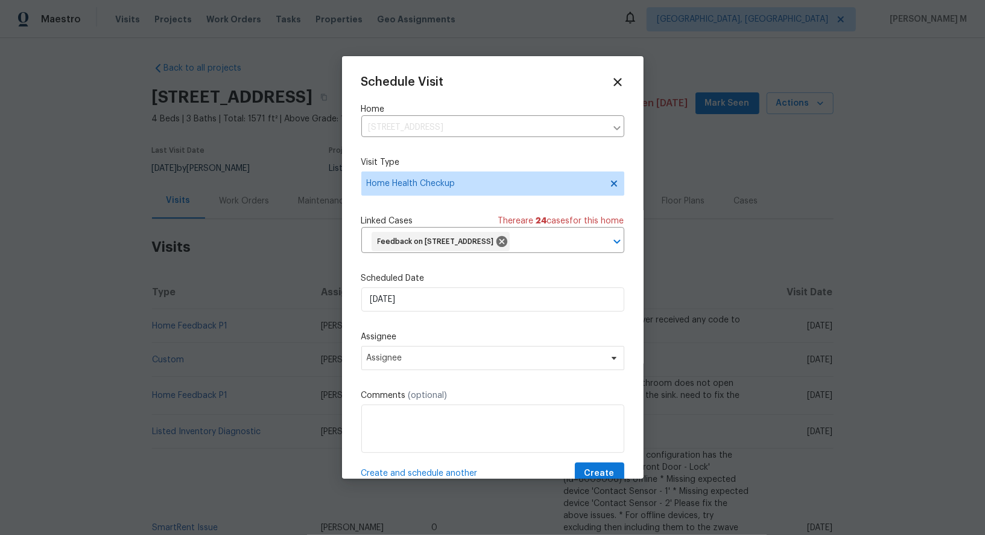
click at [421, 284] on label "Scheduled Date" at bounding box center [492, 278] width 263 height 12
click at [421, 305] on input "[DATE]" at bounding box center [492, 299] width 263 height 24
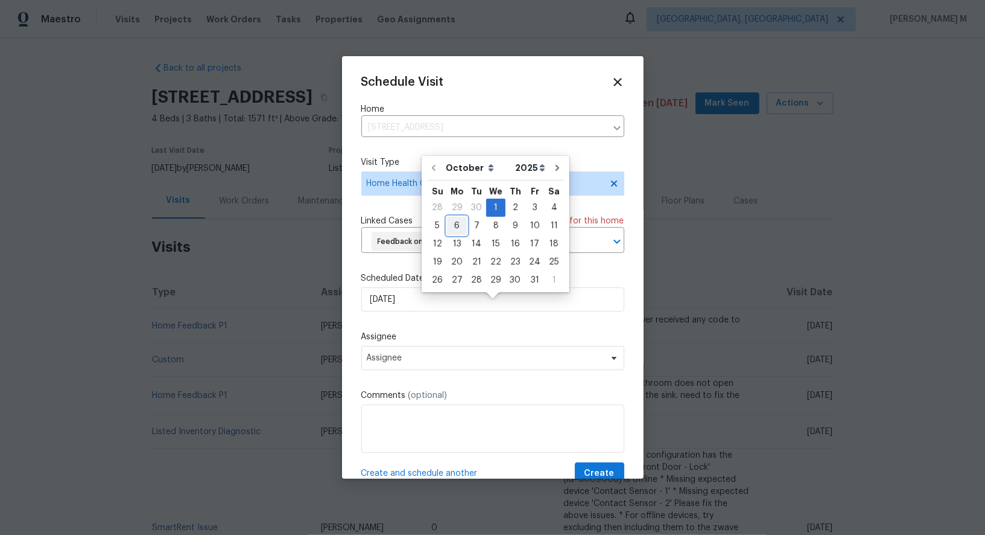
click at [460, 230] on div "6" at bounding box center [457, 225] width 20 height 17
type input "[DATE]"
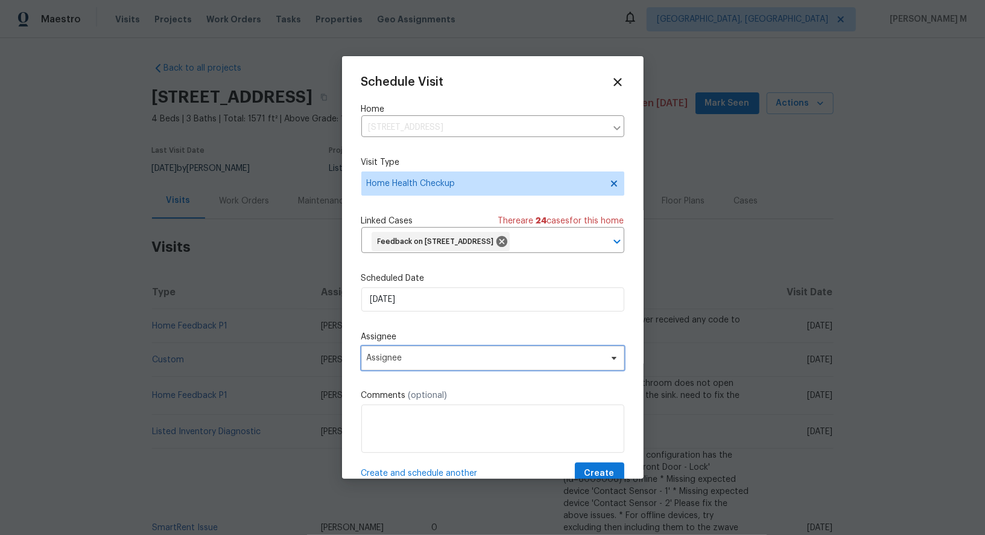
click at [457, 363] on span "Assignee" at bounding box center [492, 358] width 263 height 24
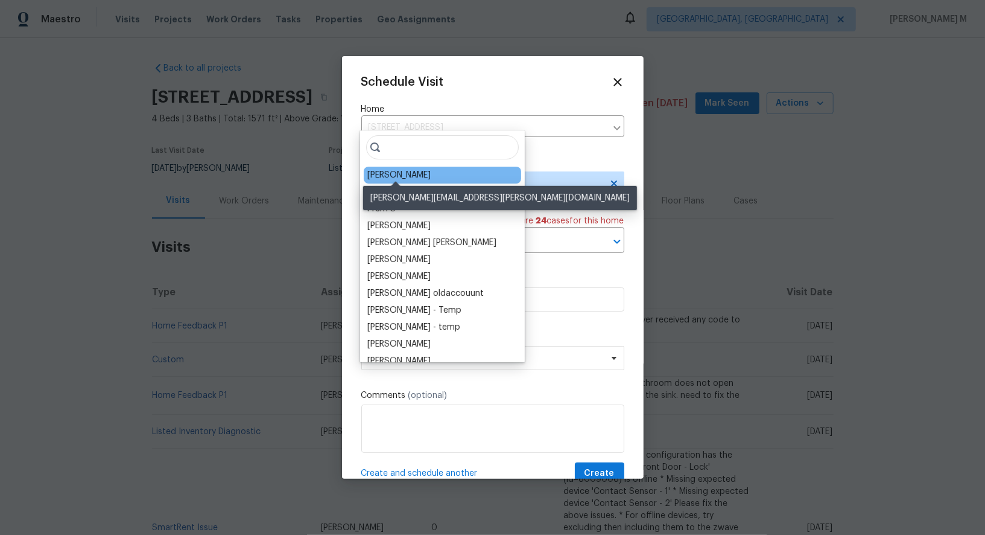
click at [399, 169] on div "Naomi Ferreira" at bounding box center [398, 175] width 63 height 12
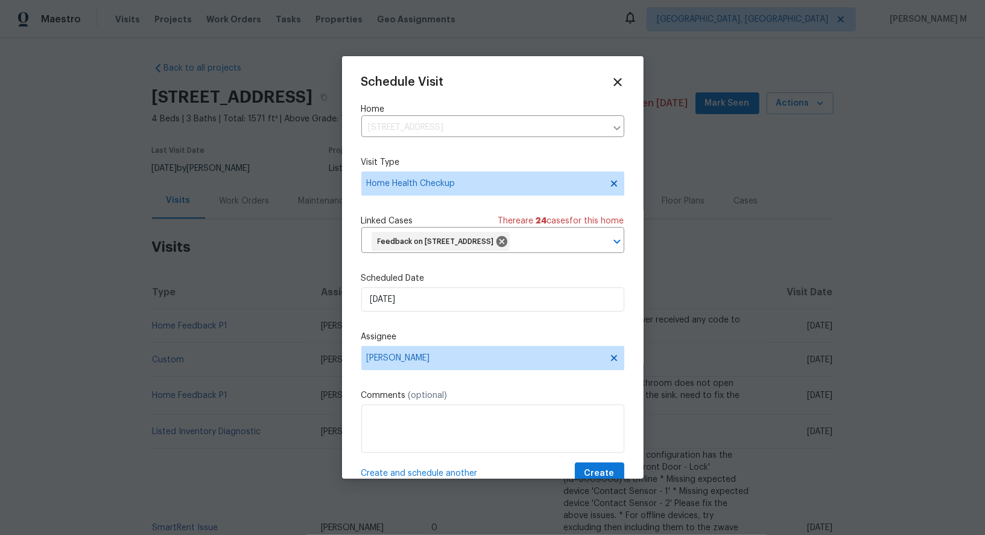
click at [608, 470] on div "Schedule Visit Home 5225 20th St N, Saint Petersburg, FL 33714 ​ Visit Type Hom…" at bounding box center [492, 279] width 263 height 409
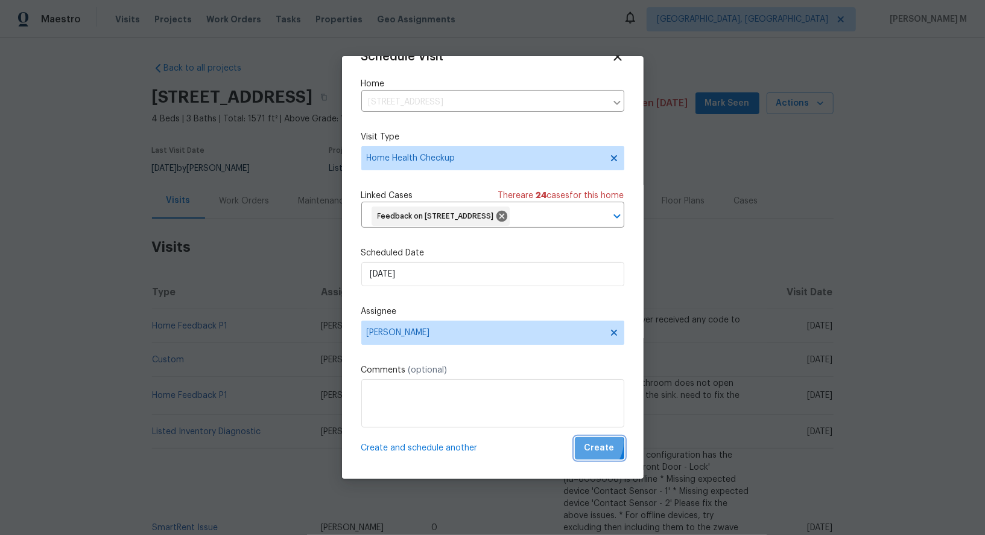
click at [595, 445] on span "Create" at bounding box center [600, 447] width 30 height 15
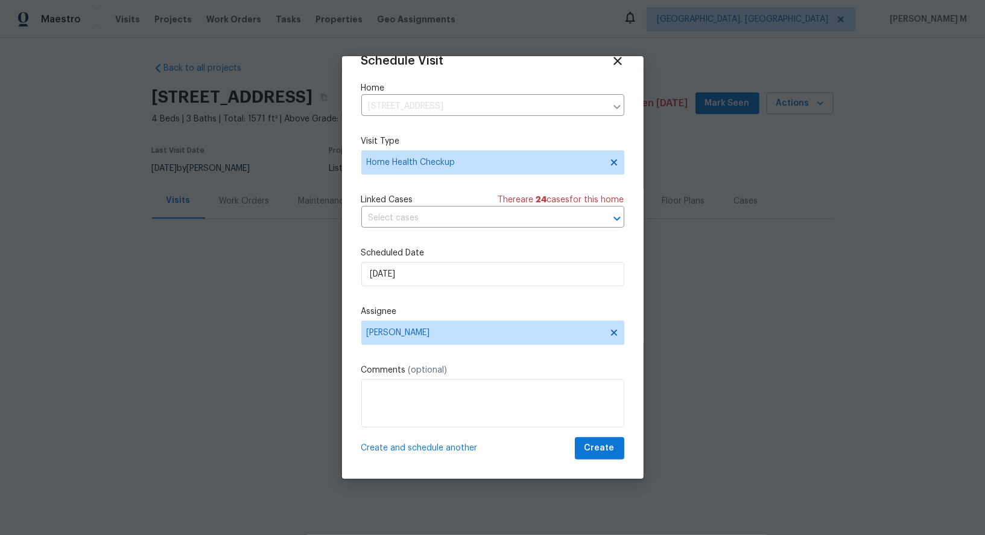
scroll to position [9, 0]
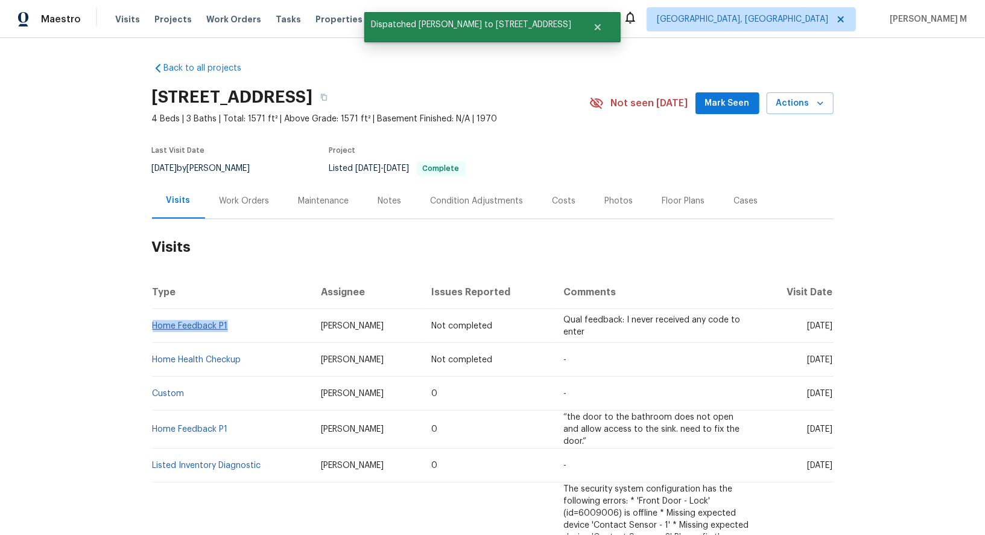
drag, startPoint x: 245, startPoint y: 316, endPoint x: 153, endPoint y: 315, distance: 92.3
click at [153, 315] on td "Home Feedback P1" at bounding box center [231, 326] width 159 height 34
copy link "Home Feedback P1"
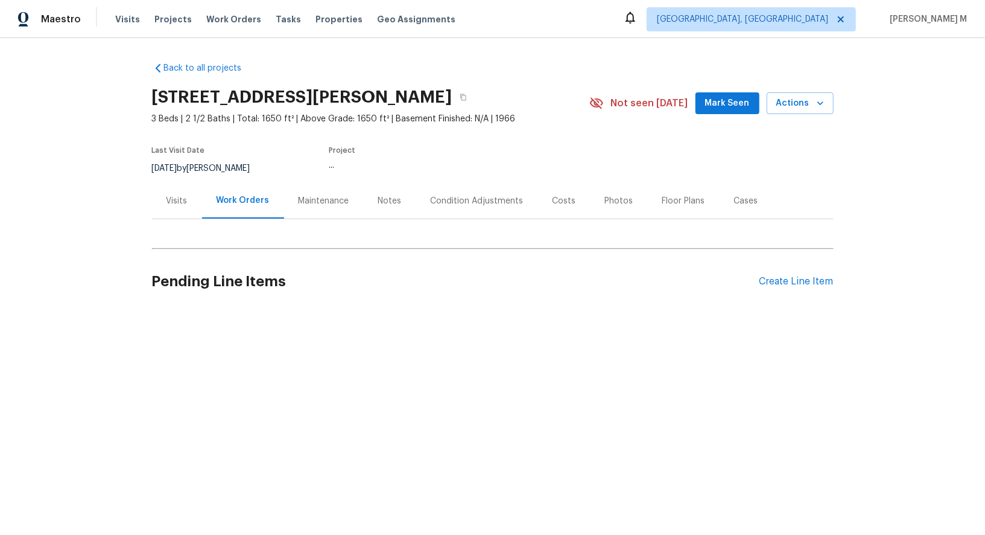
click at [183, 200] on div "Visits" at bounding box center [177, 201] width 21 height 12
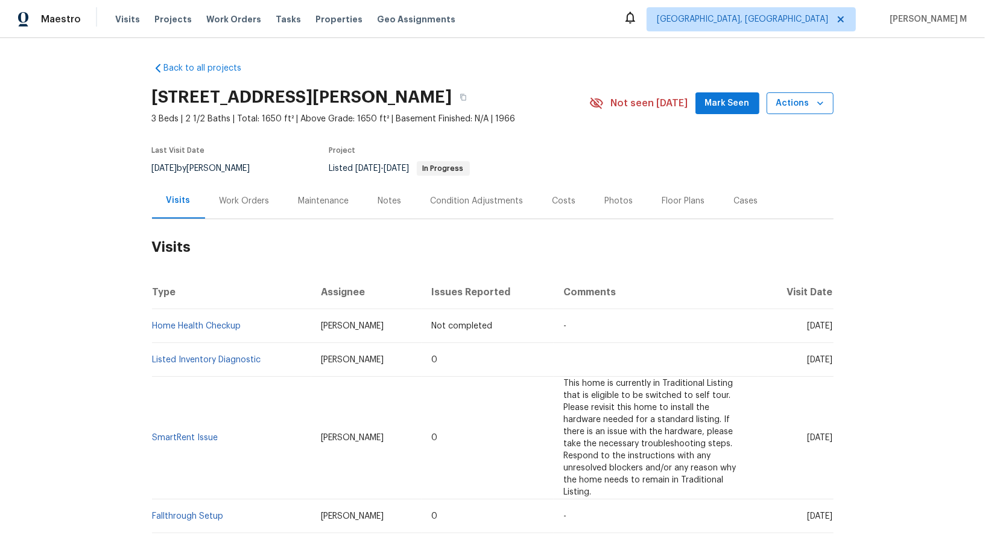
click at [790, 107] on span "Actions" at bounding box center [801, 103] width 48 height 15
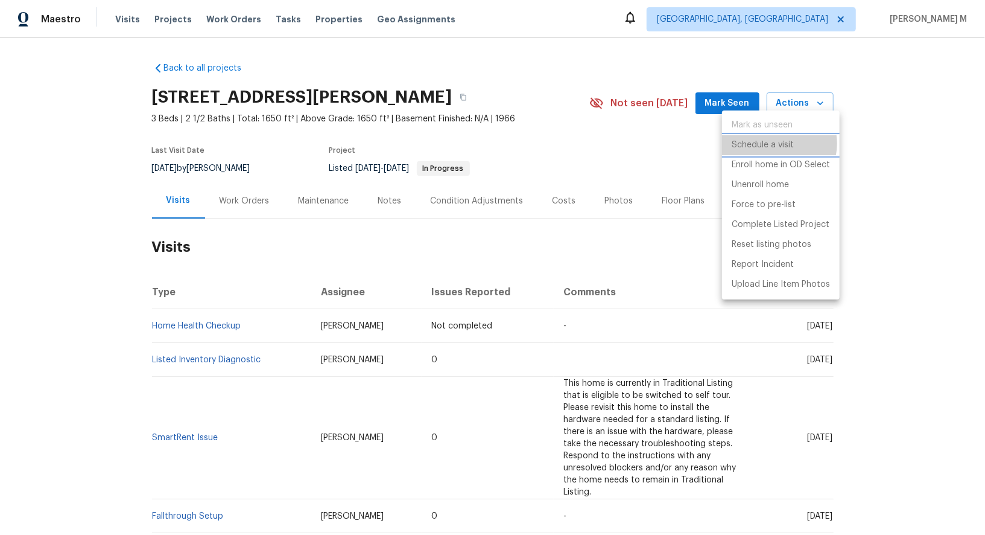
click at [779, 143] on p "Schedule a visit" at bounding box center [763, 145] width 62 height 13
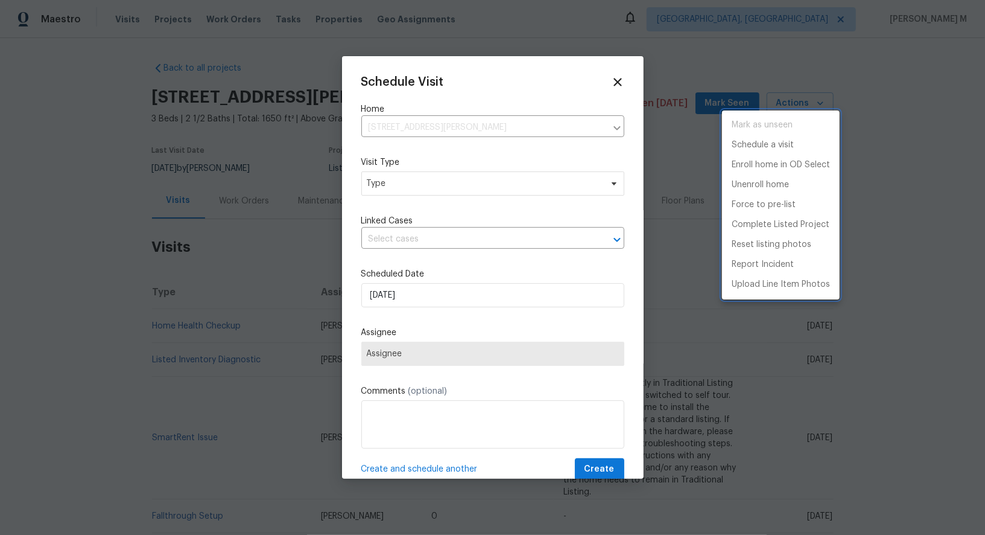
click at [407, 183] on div at bounding box center [492, 267] width 985 height 535
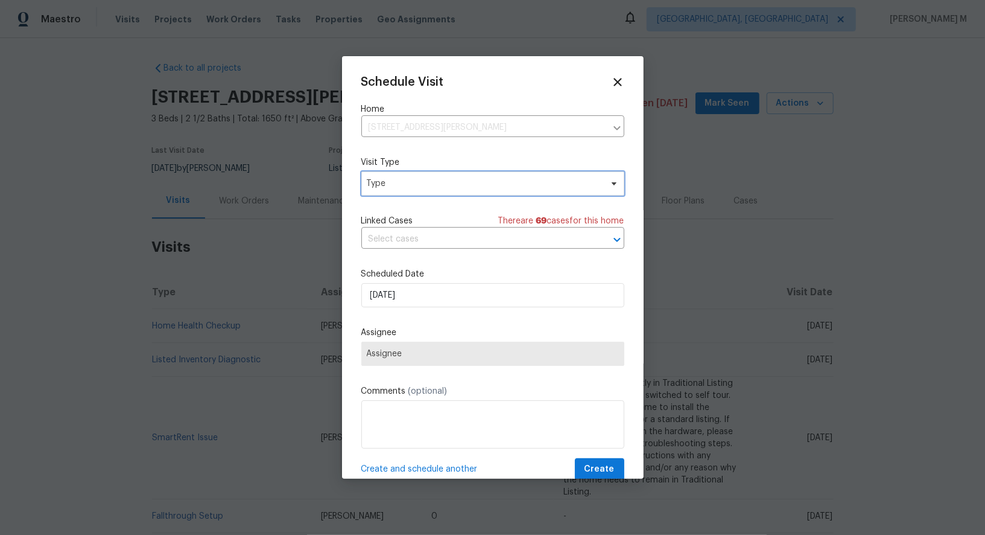
click at [402, 185] on span "Type" at bounding box center [484, 183] width 235 height 12
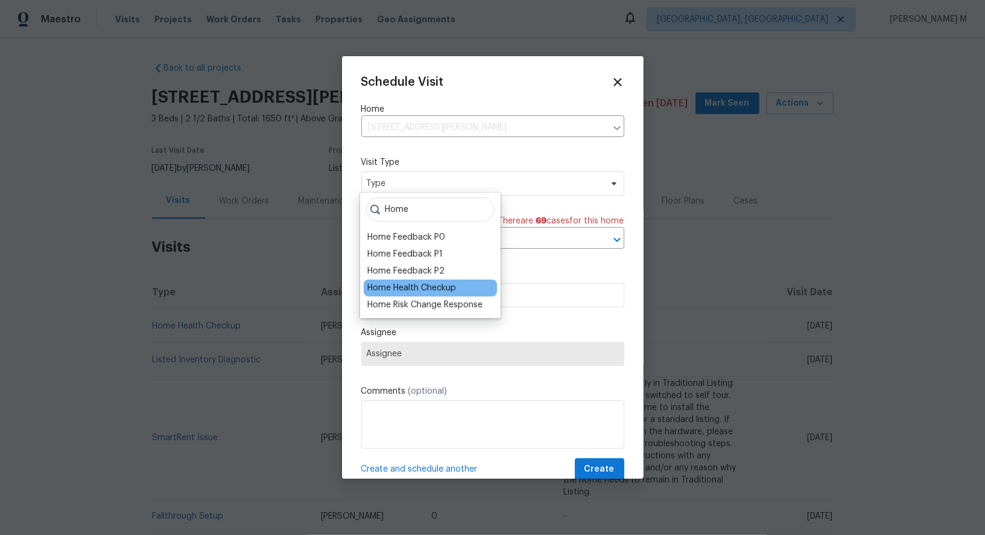
type input "Home"
click at [419, 284] on div "Home Health Checkup" at bounding box center [411, 288] width 89 height 12
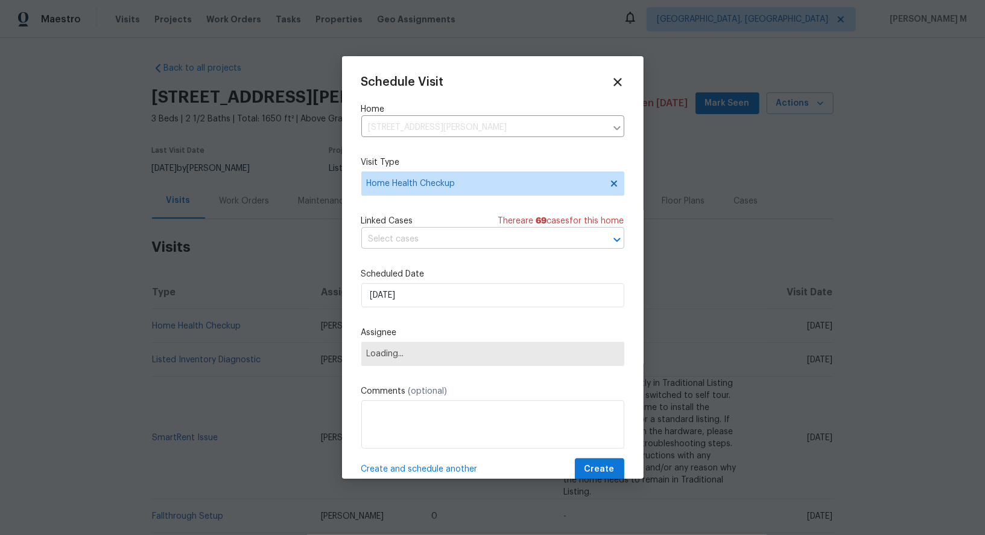
click at [444, 237] on input "text" at bounding box center [475, 239] width 229 height 19
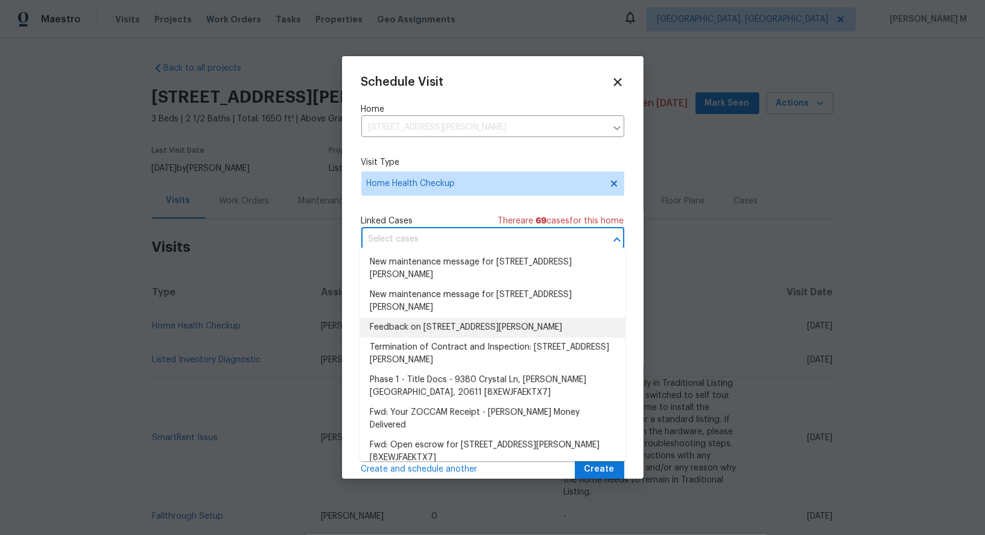
click at [428, 323] on li "Feedback on [STREET_ADDRESS][PERSON_NAME]" at bounding box center [492, 327] width 265 height 20
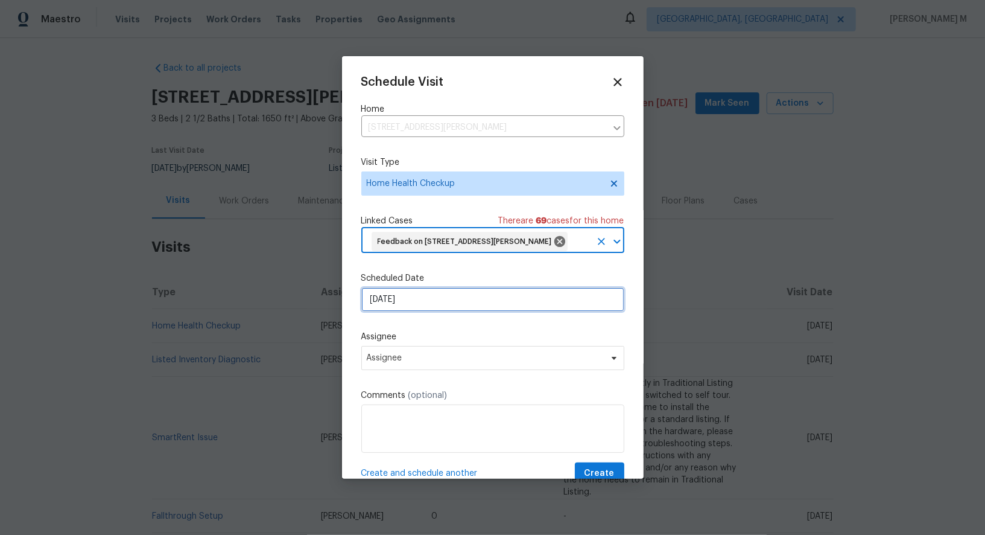
click at [418, 289] on input "[DATE]" at bounding box center [492, 299] width 263 height 24
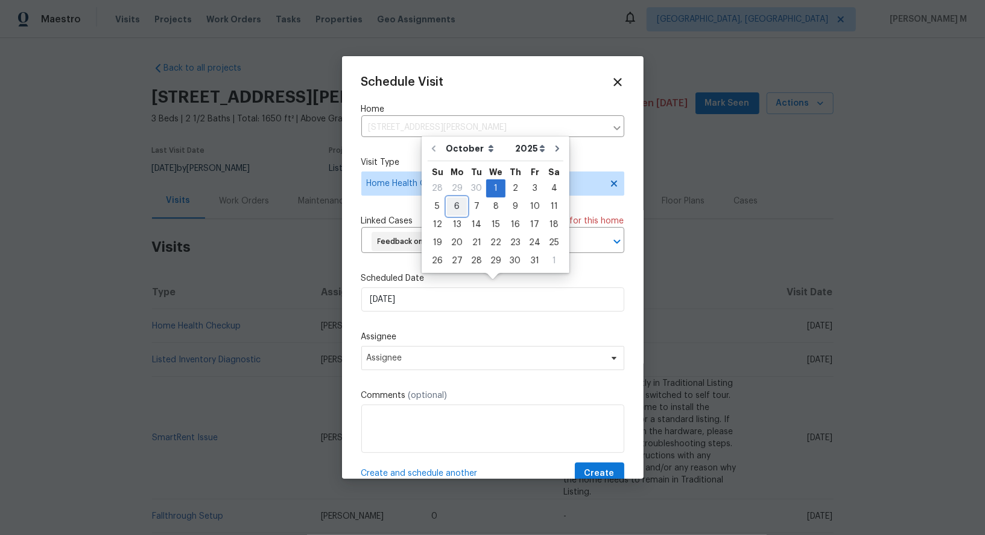
click at [457, 203] on div "6" at bounding box center [457, 206] width 20 height 17
type input "06/10/2025"
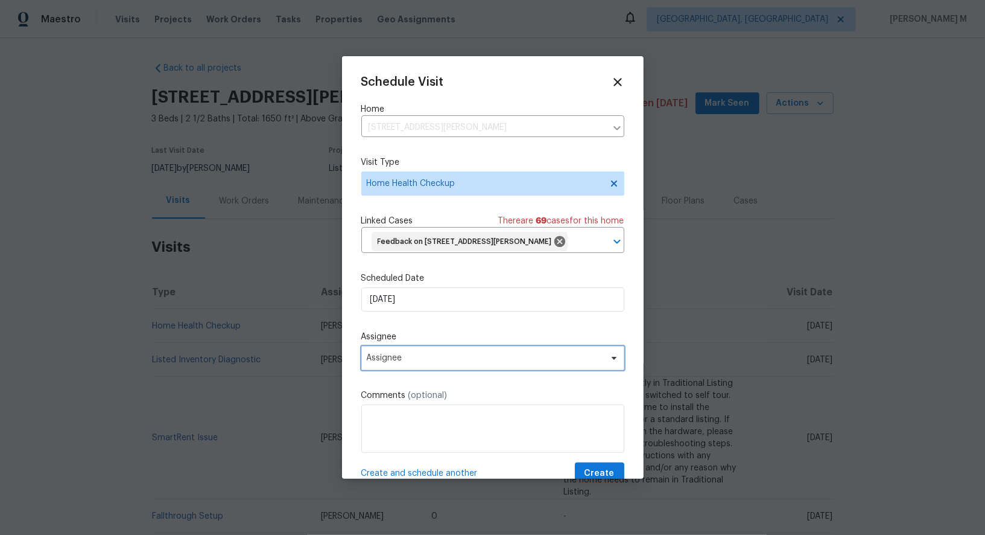
click at [458, 353] on span "Assignee" at bounding box center [485, 358] width 237 height 10
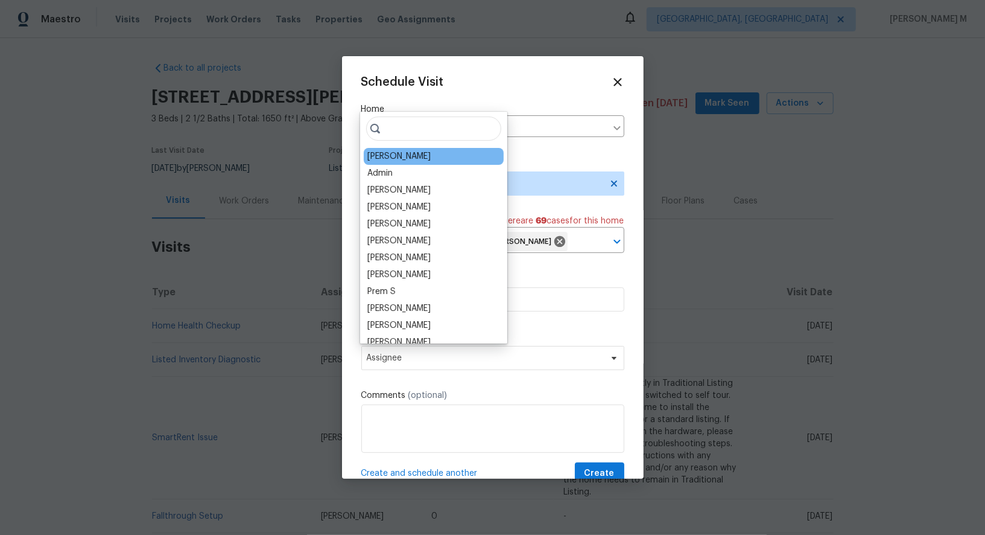
click at [401, 157] on div "Christopher Pace" at bounding box center [398, 156] width 63 height 12
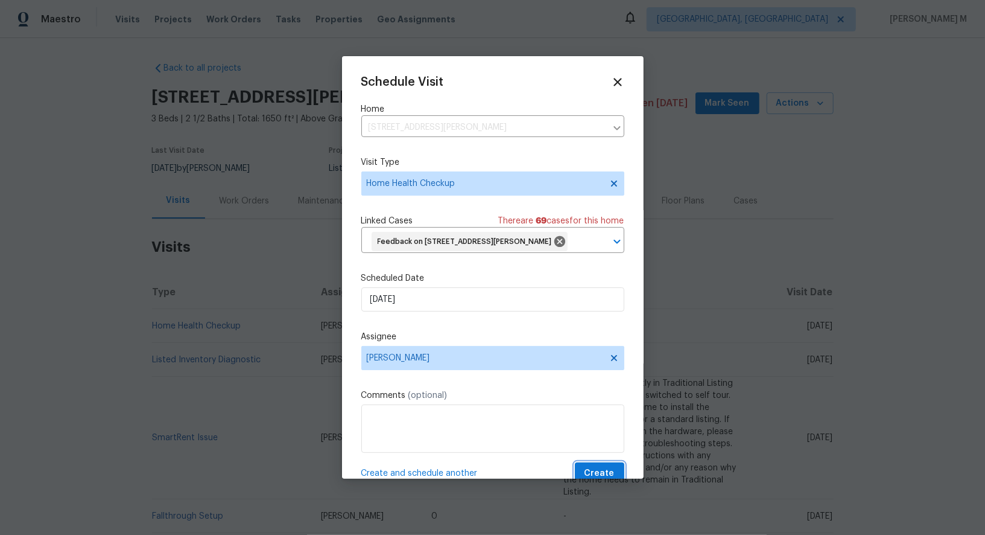
click at [602, 466] on span "Create" at bounding box center [600, 473] width 30 height 15
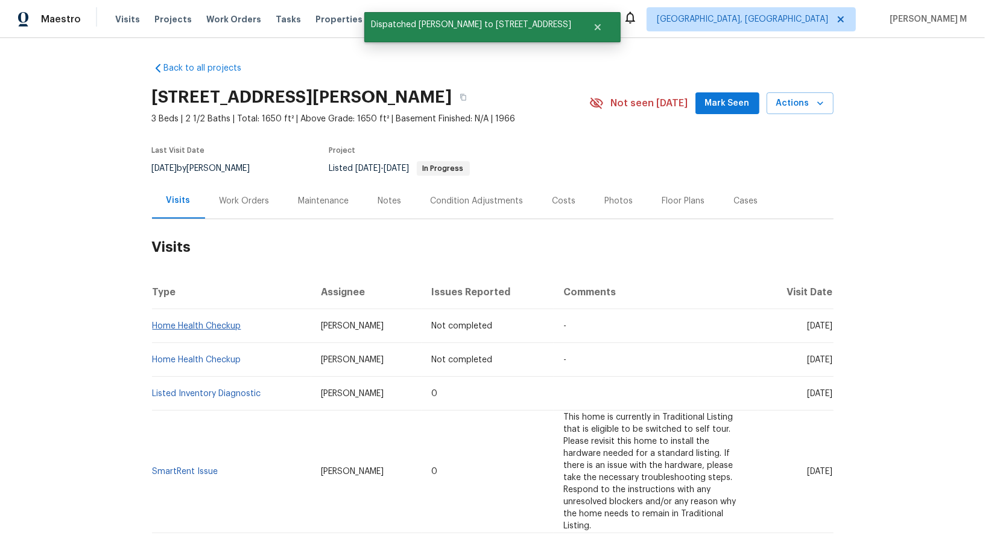
drag, startPoint x: 255, startPoint y: 321, endPoint x: 154, endPoint y: 313, distance: 101.1
drag, startPoint x: 247, startPoint y: 317, endPoint x: 152, endPoint y: 317, distance: 95.3
click at [152, 317] on td "Home Health Checkup" at bounding box center [231, 326] width 159 height 34
copy link "Home Health Checkup"
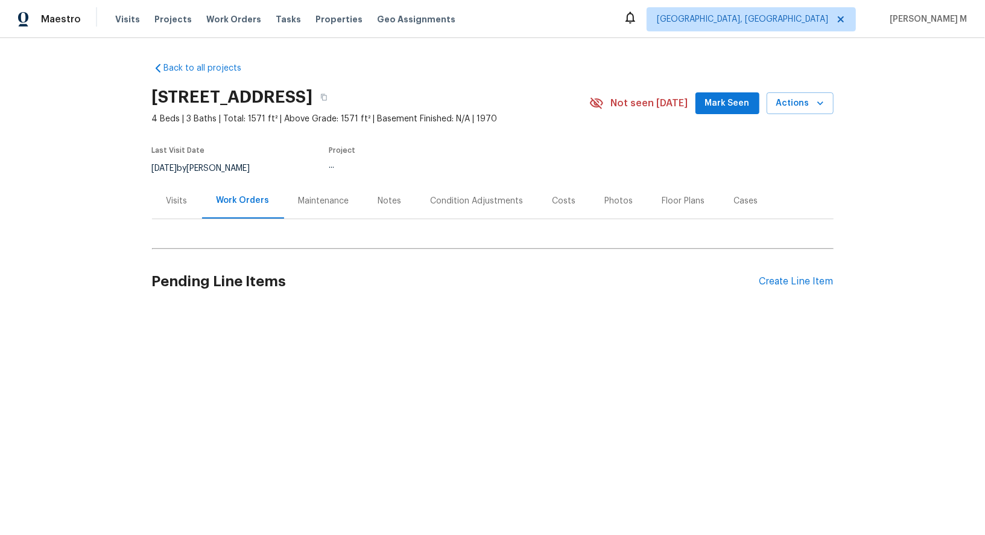
click at [168, 200] on div "Visits" at bounding box center [177, 201] width 50 height 36
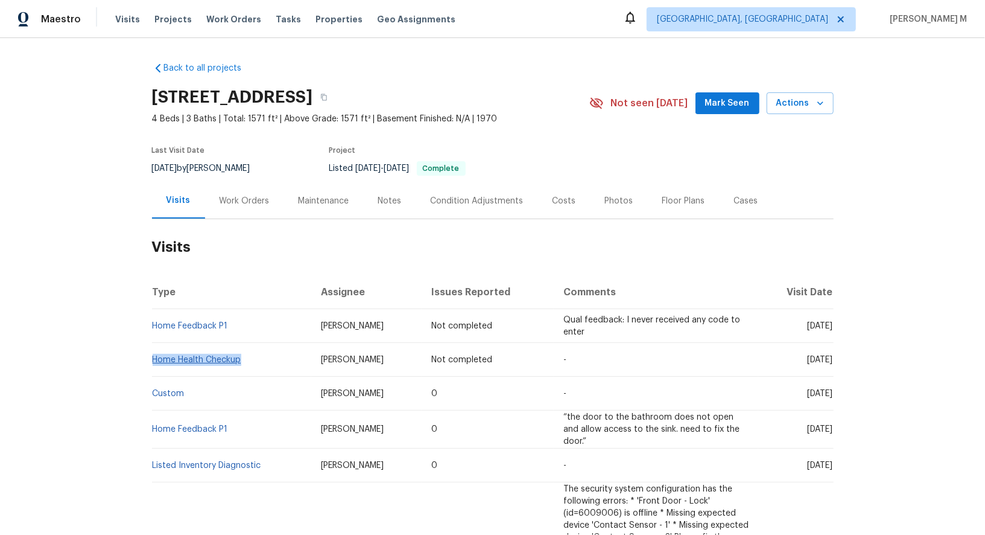
drag, startPoint x: 249, startPoint y: 348, endPoint x: 152, endPoint y: 348, distance: 96.5
click at [152, 348] on td "Home Health Checkup" at bounding box center [231, 360] width 159 height 34
copy link "Home Health Checkup"
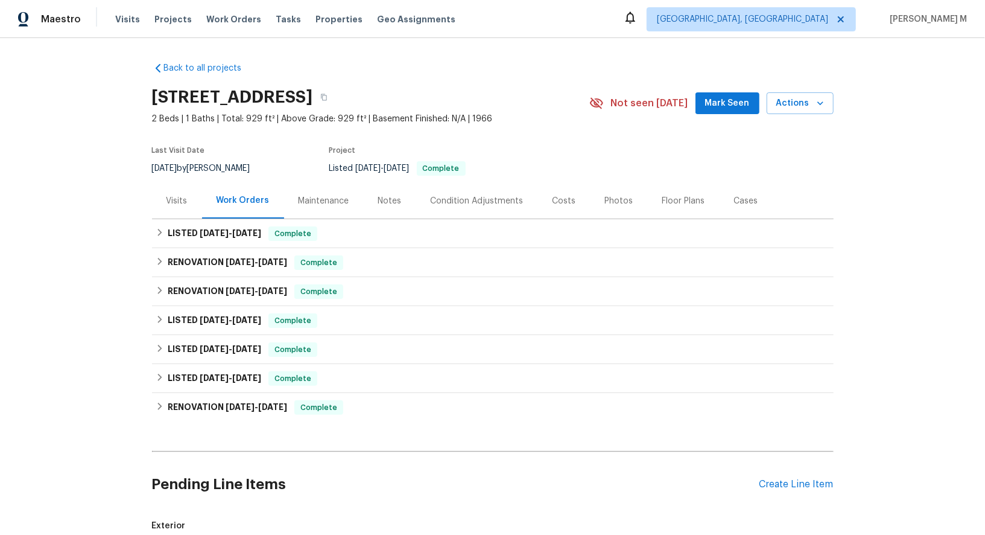
click at [167, 195] on div "Visits" at bounding box center [177, 201] width 21 height 12
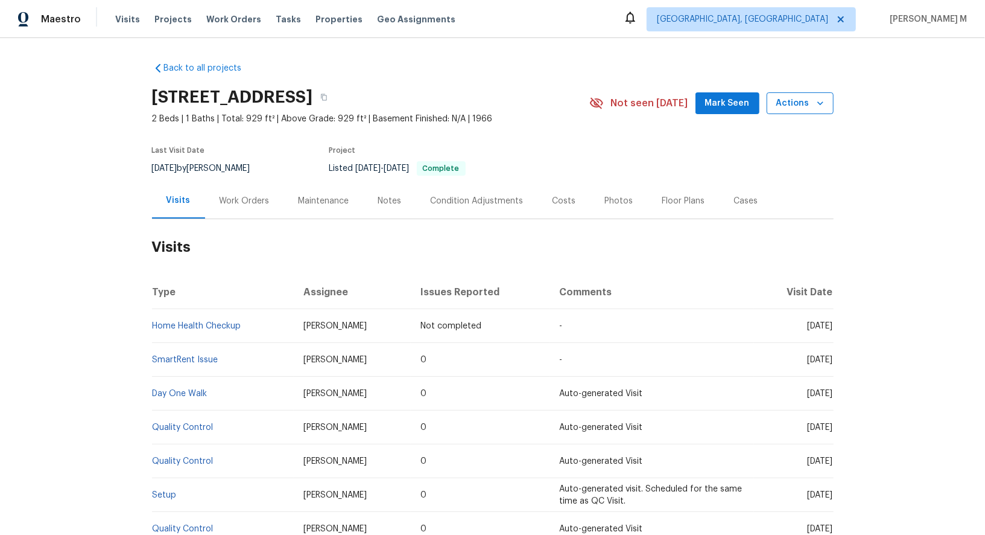
click at [812, 104] on span "Actions" at bounding box center [801, 103] width 48 height 15
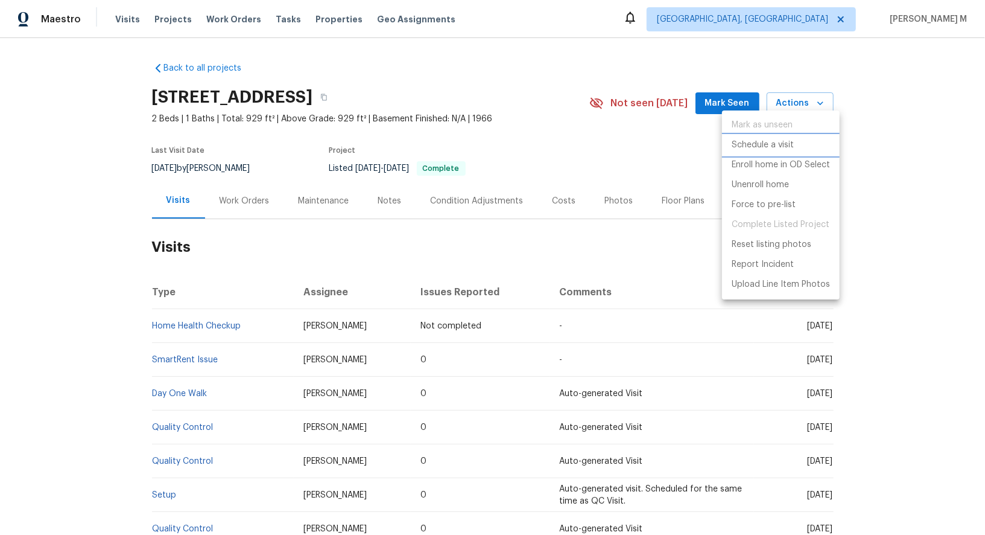
click at [757, 139] on p "Schedule a visit" at bounding box center [763, 145] width 62 height 13
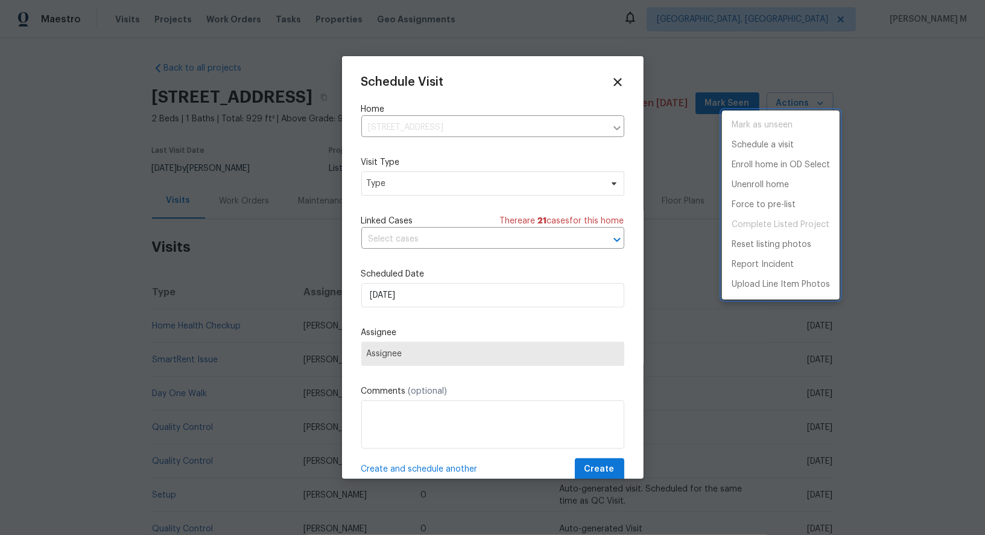
click at [414, 185] on div at bounding box center [492, 267] width 985 height 535
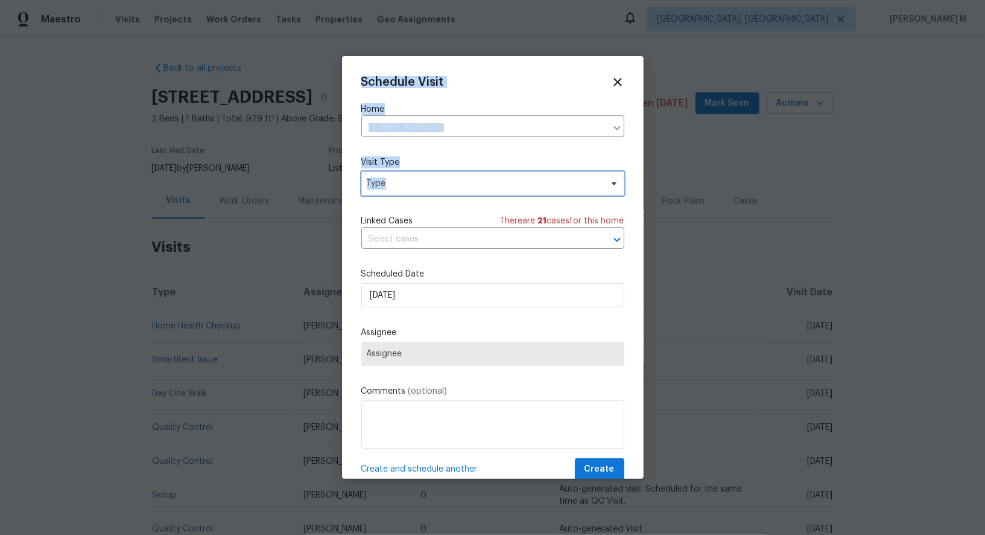
click at [413, 185] on span "Type" at bounding box center [484, 183] width 235 height 12
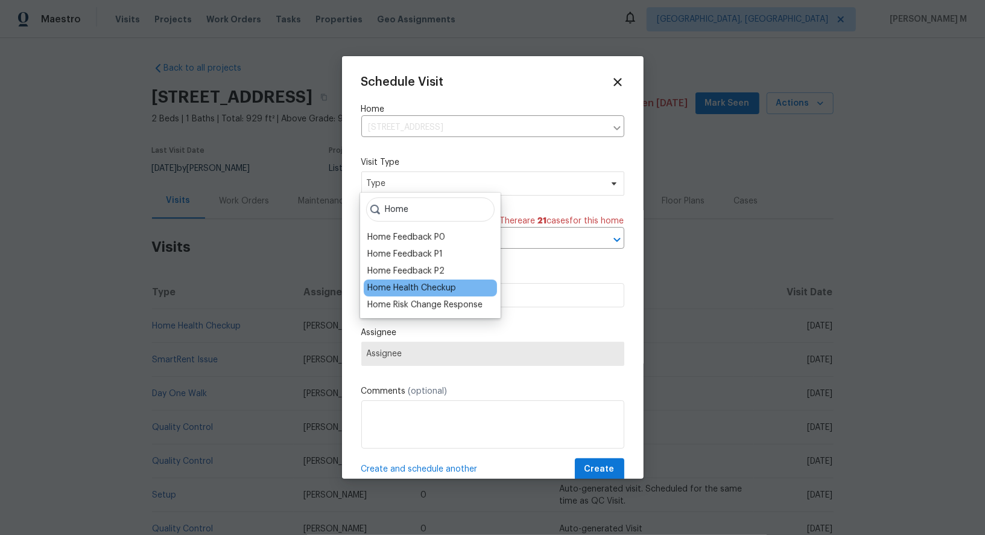
type input "Home"
click at [405, 288] on div "Home Health Checkup" at bounding box center [411, 288] width 89 height 12
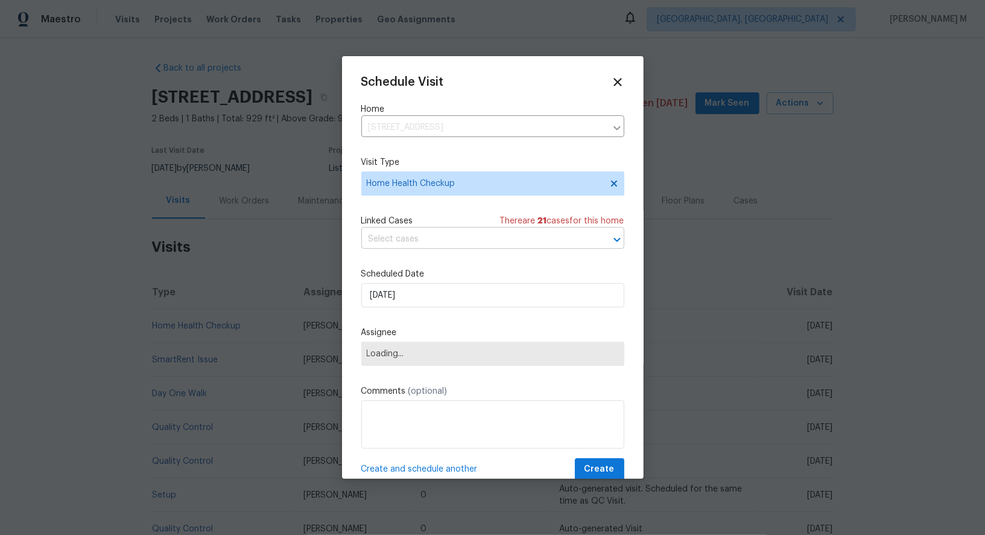
click at [416, 243] on input "text" at bounding box center [475, 239] width 229 height 19
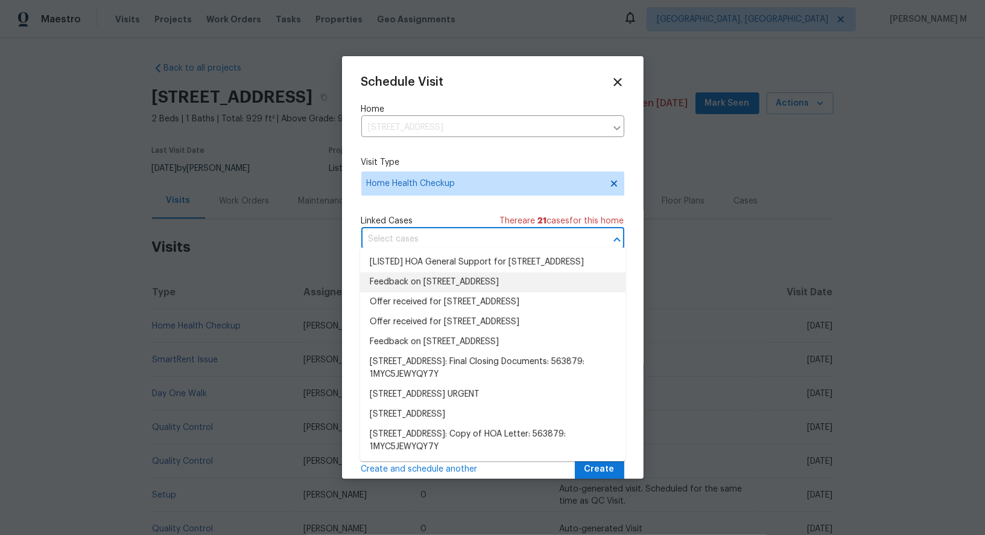
click at [423, 291] on li "Feedback on 8006 Chanute Pl, Apt 10, Falls Church, VA 22042" at bounding box center [492, 282] width 265 height 20
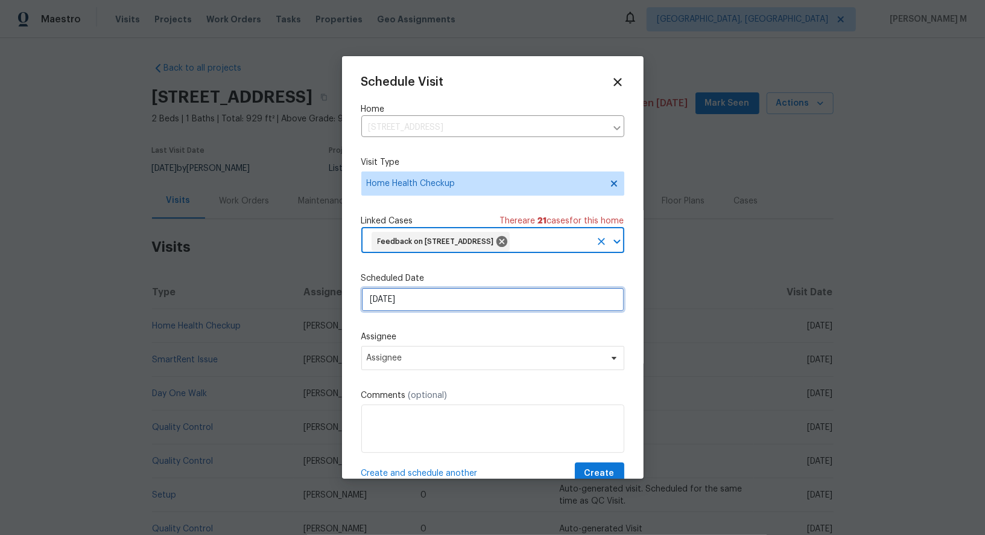
click at [416, 311] on input "[DATE]" at bounding box center [492, 299] width 263 height 24
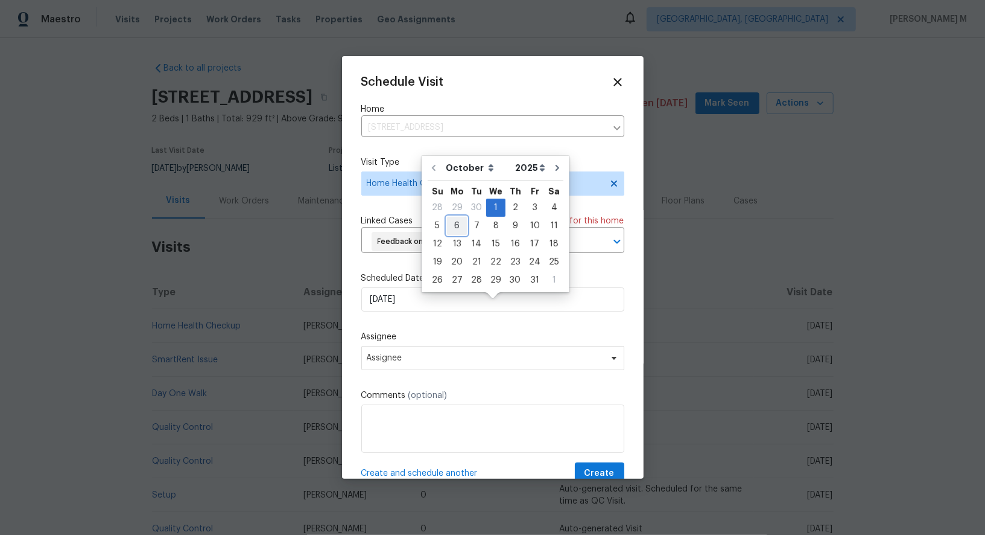
click at [461, 230] on div "6" at bounding box center [457, 225] width 20 height 17
type input "06/10/2025"
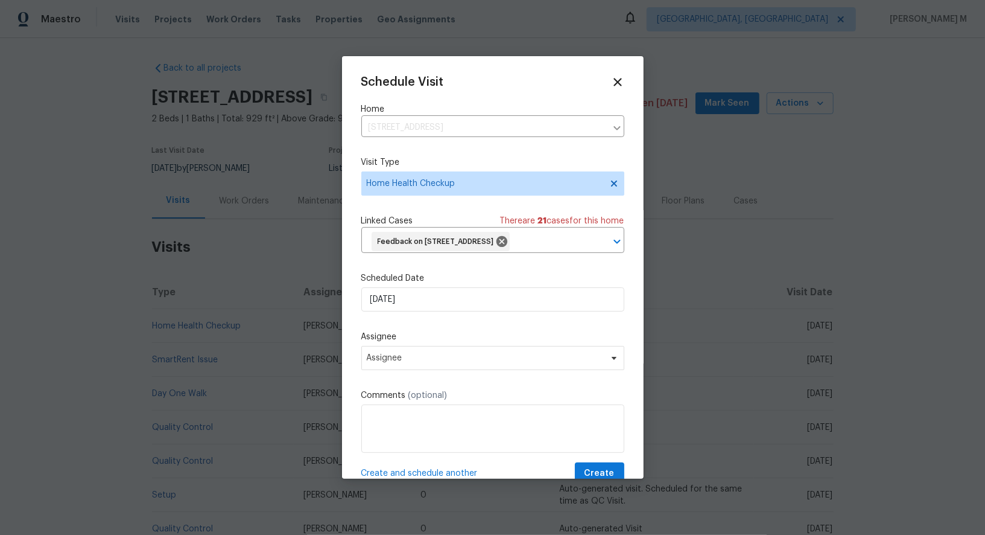
click at [426, 399] on span "(optional)" at bounding box center [428, 395] width 39 height 8
click at [426, 363] on span "Assignee" at bounding box center [485, 358] width 237 height 10
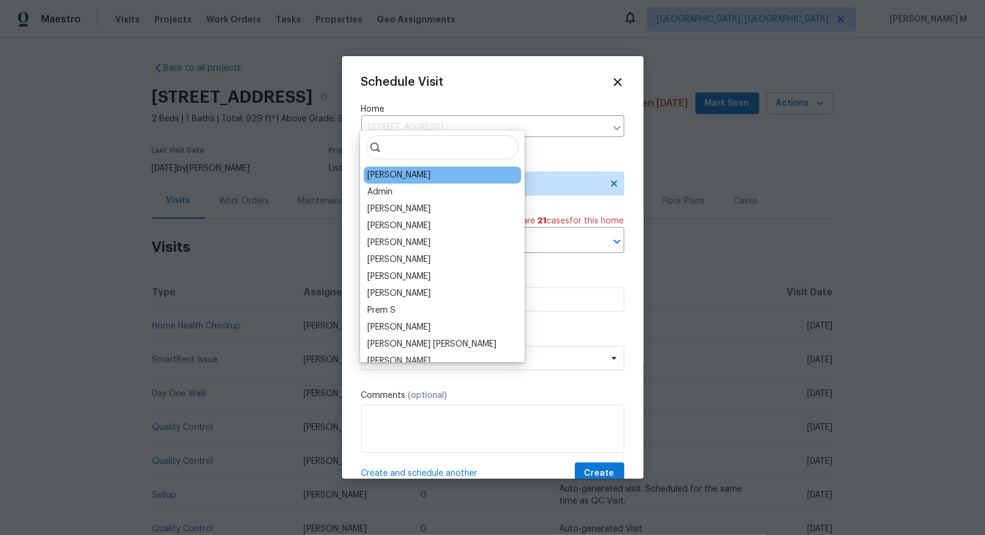
click at [393, 171] on div "[PERSON_NAME]" at bounding box center [398, 175] width 63 height 12
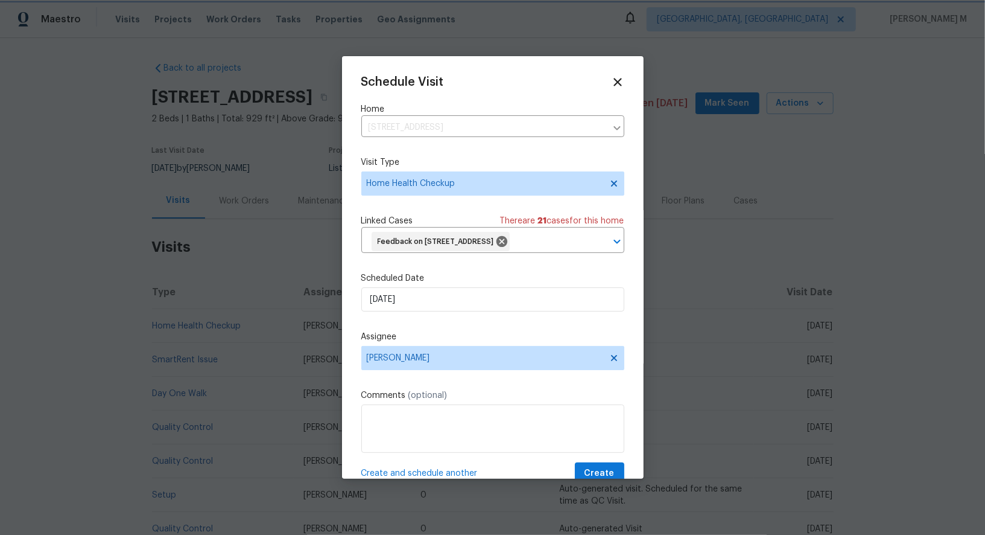
scroll to position [31, 0]
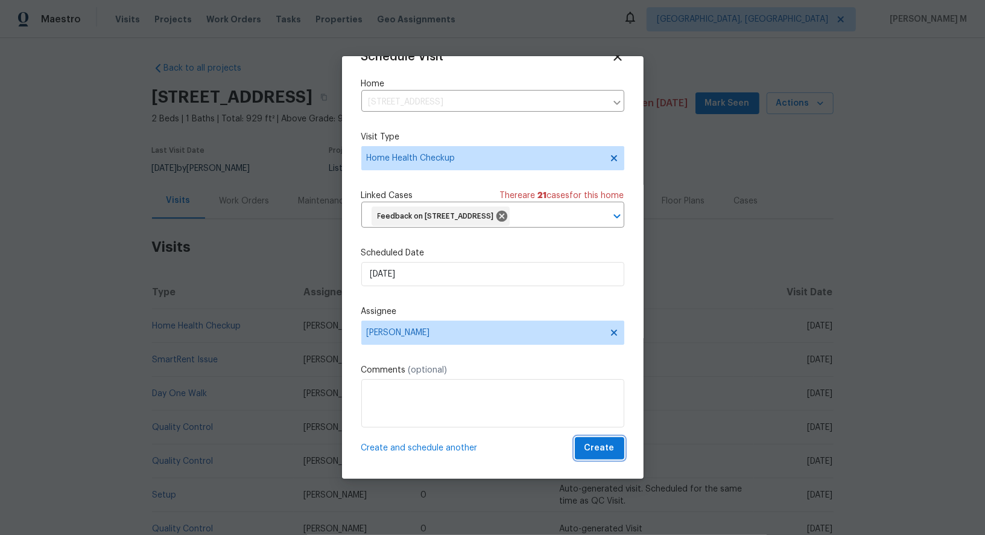
click at [622, 456] on button "Create" at bounding box center [599, 448] width 49 height 22
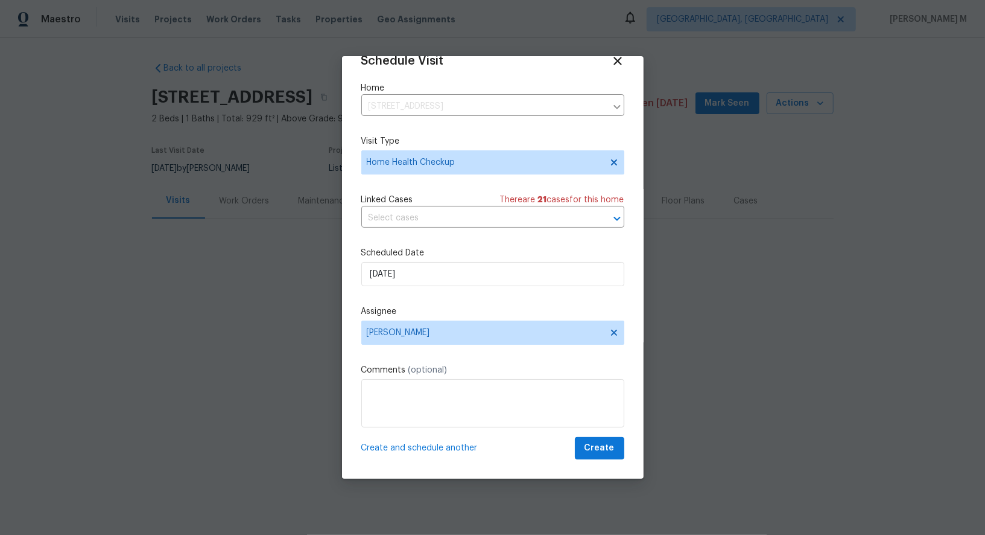
scroll to position [9, 0]
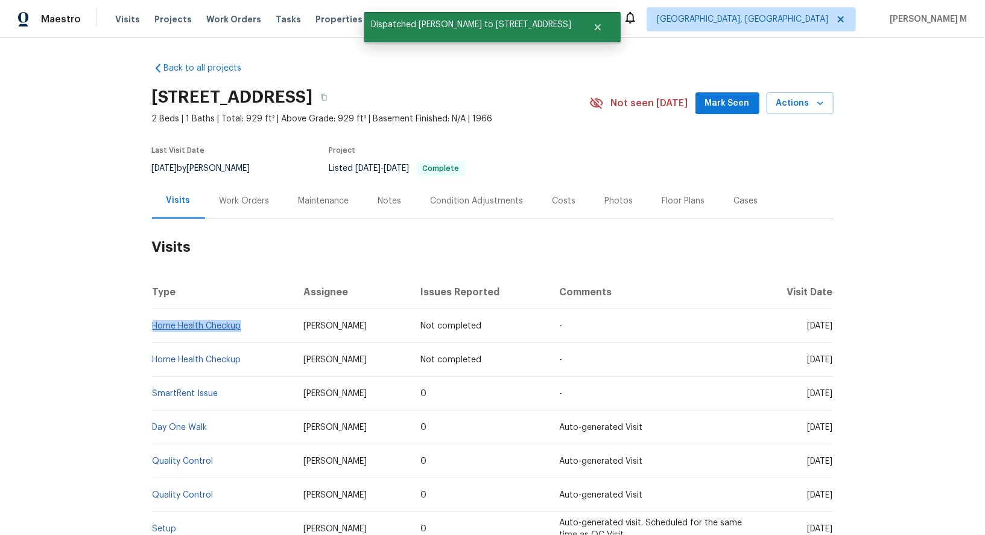
drag, startPoint x: 251, startPoint y: 316, endPoint x: 154, endPoint y: 316, distance: 96.5
click at [154, 316] on td "Home Health Checkup" at bounding box center [223, 326] width 142 height 34
copy link "Home Health Checkup"
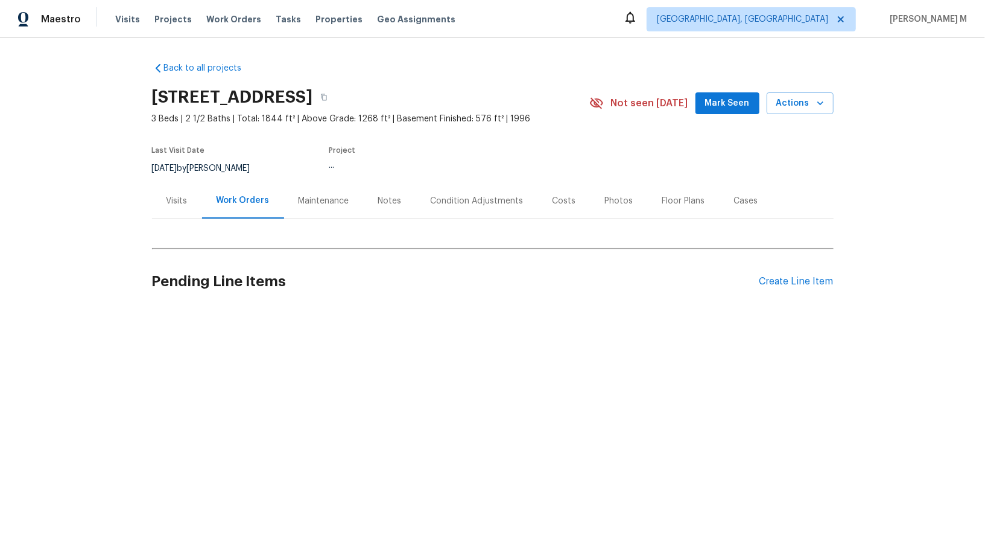
click at [175, 196] on div "Visits" at bounding box center [177, 201] width 21 height 12
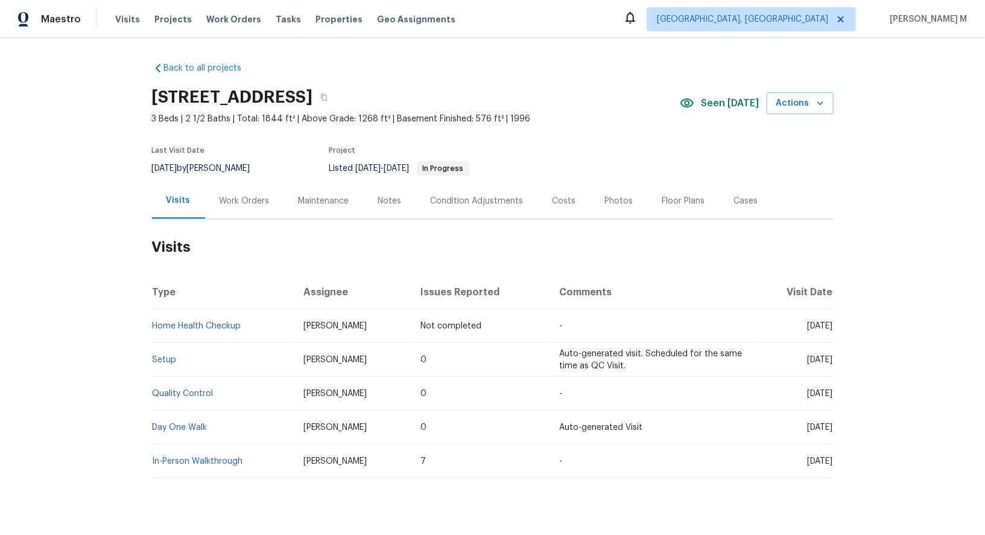
click at [809, 110] on div "[STREET_ADDRESS] 3 Beds | 2 1/2 Baths | Total: 1844 ft² | Above Grade: 1268 ft²…" at bounding box center [493, 102] width 682 height 43
click at [809, 100] on span "Actions" at bounding box center [801, 103] width 48 height 15
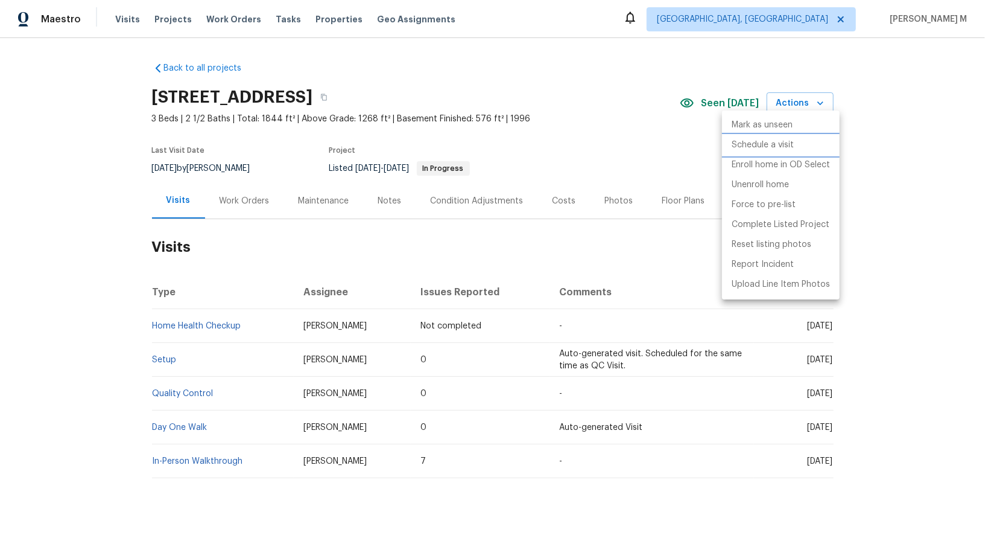
click at [797, 145] on li "Schedule a visit" at bounding box center [781, 145] width 118 height 20
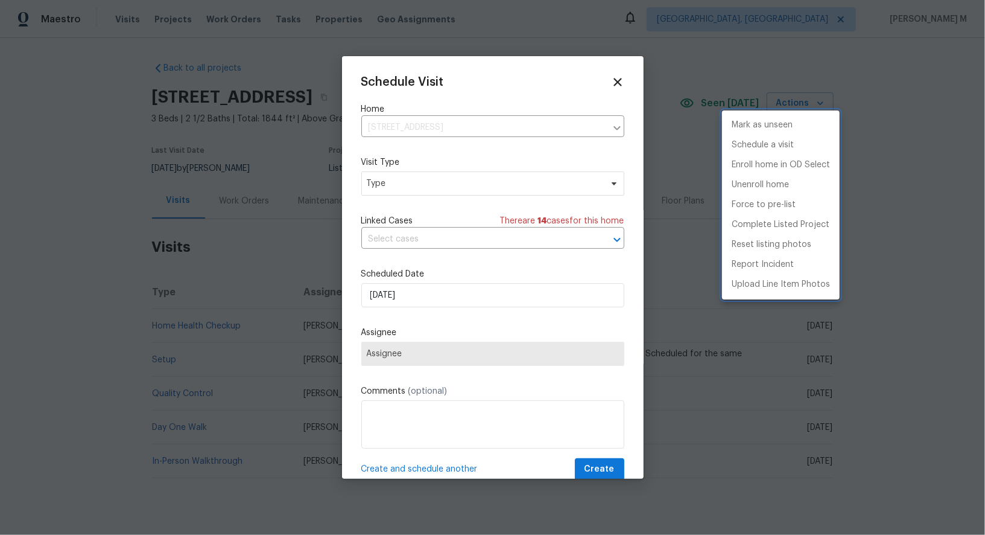
click at [429, 188] on div at bounding box center [492, 267] width 985 height 535
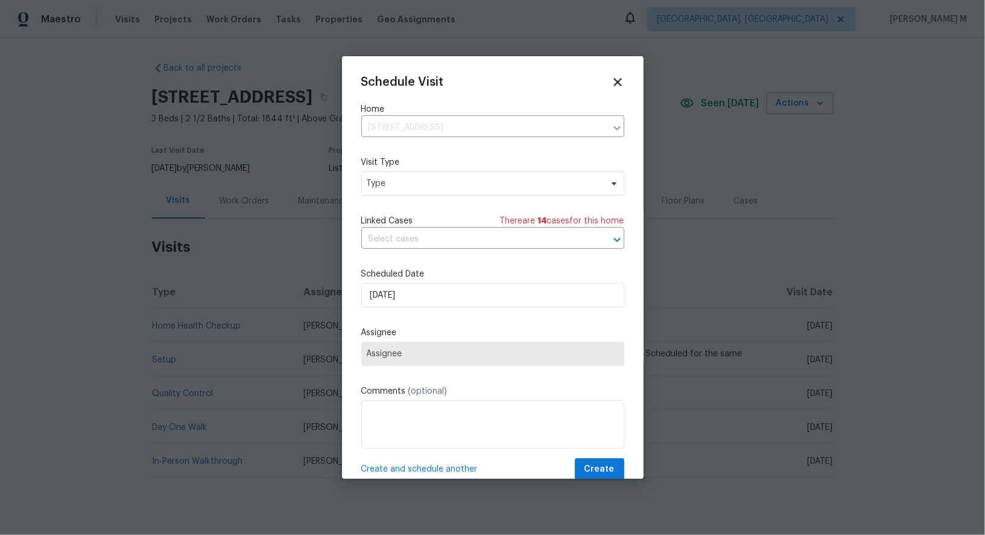
click at [412, 192] on div "Schedule Visit Home [STREET_ADDRESS] ​ Visit Type Type Linked Cases There are 1…" at bounding box center [492, 277] width 263 height 405
click at [412, 191] on span "Type" at bounding box center [492, 183] width 263 height 24
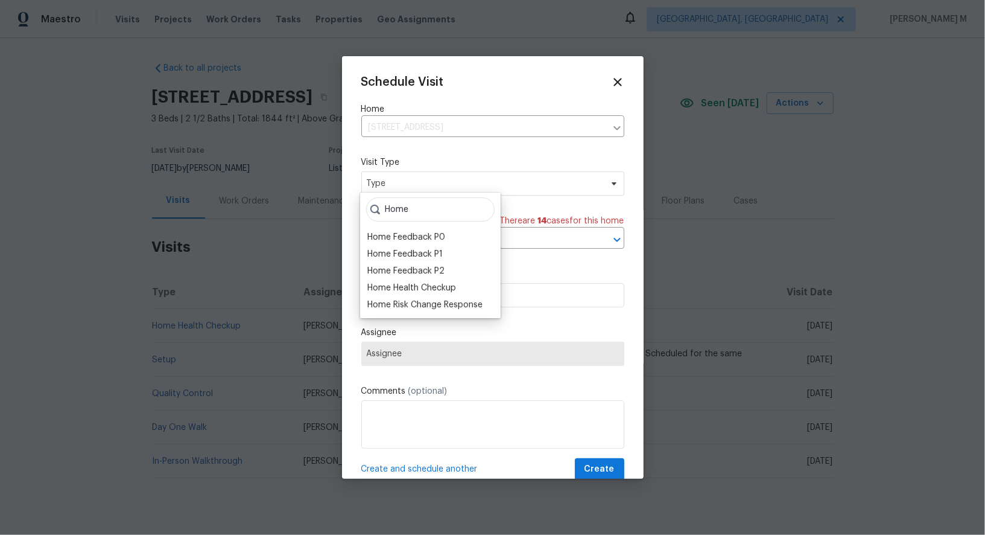
type input "Home"
click at [144, 281] on div at bounding box center [492, 267] width 985 height 535
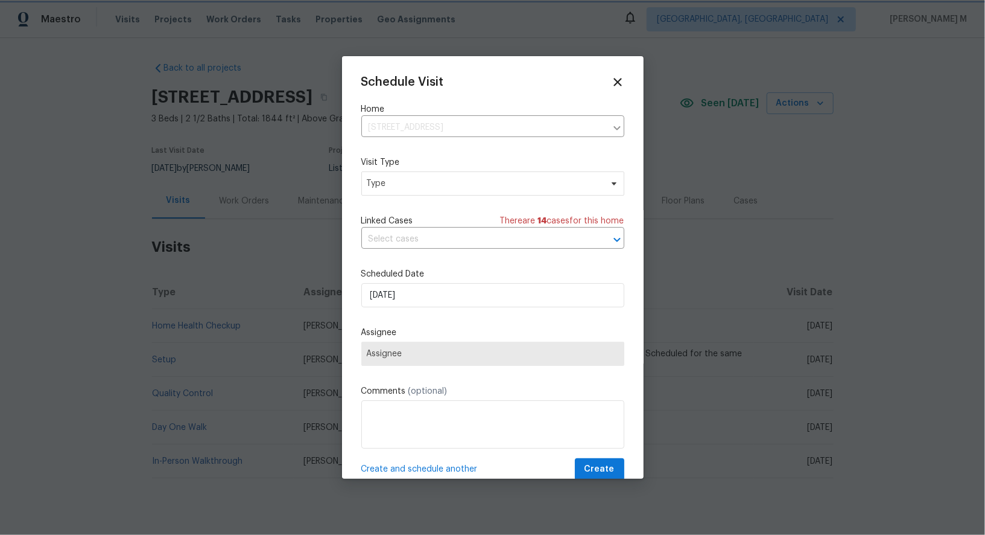
click at [250, 319] on div at bounding box center [492, 267] width 985 height 535
drag, startPoint x: 250, startPoint y: 319, endPoint x: 217, endPoint y: 319, distance: 33.2
click at [217, 319] on div at bounding box center [492, 267] width 985 height 535
click at [735, 366] on div at bounding box center [492, 267] width 985 height 535
click at [623, 81] on icon at bounding box center [618, 82] width 14 height 14
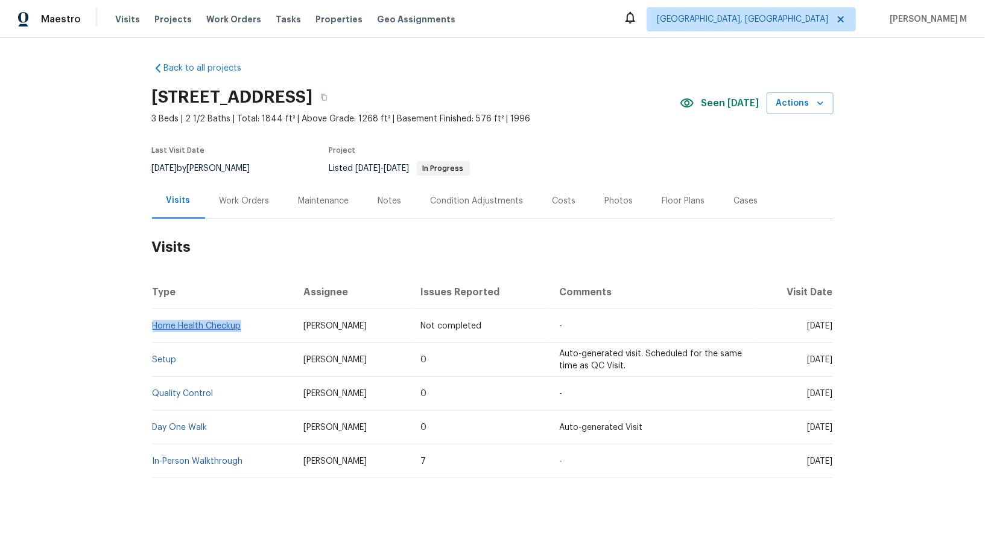
drag, startPoint x: 254, startPoint y: 318, endPoint x: 152, endPoint y: 317, distance: 102.0
click at [152, 317] on td "Home Health Checkup" at bounding box center [223, 326] width 142 height 34
copy link "Home Health Checkup"
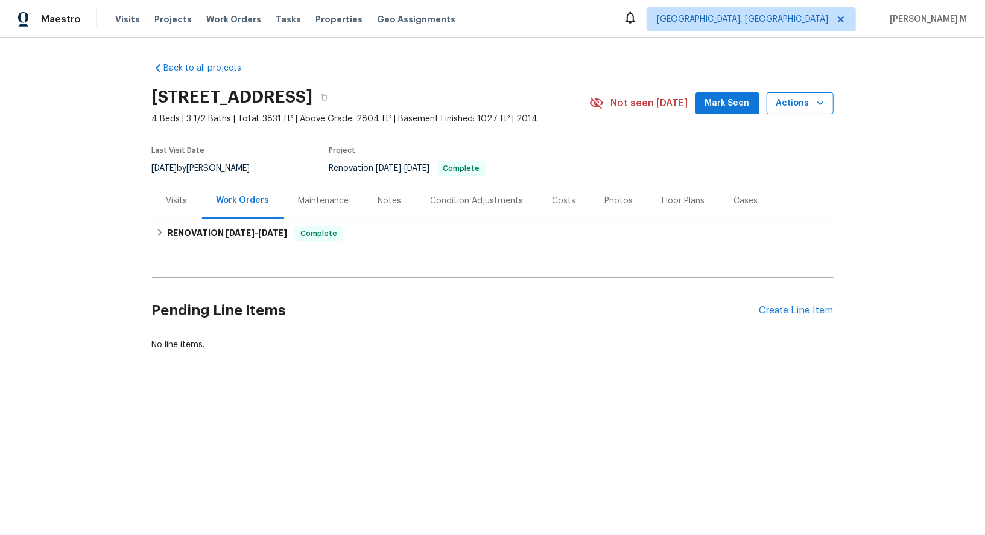
click at [803, 105] on span "Actions" at bounding box center [801, 103] width 48 height 15
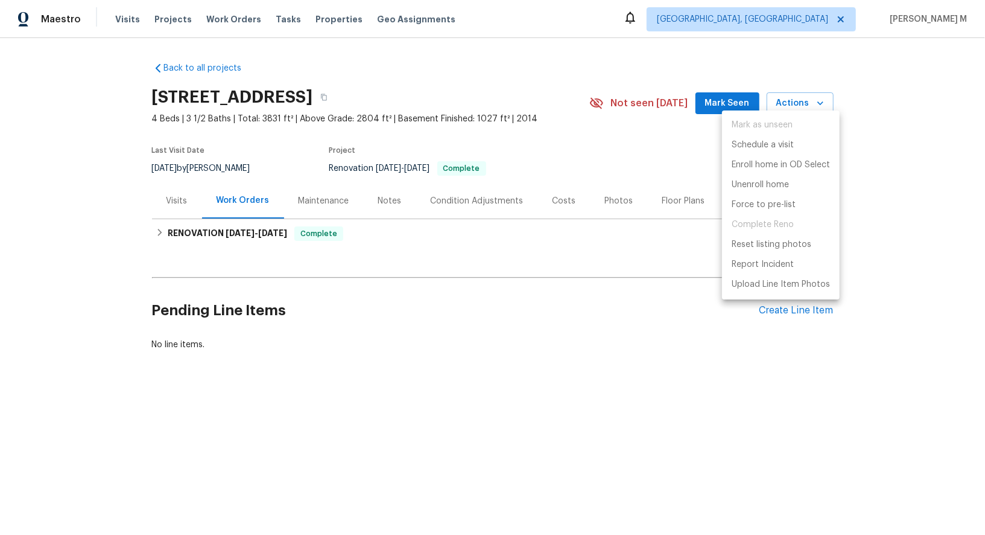
click at [795, 133] on ul "Mark as unseen Schedule a visit Enroll home in OD Select Unenroll home Force to…" at bounding box center [781, 204] width 118 height 189
click at [139, 218] on div at bounding box center [492, 267] width 985 height 535
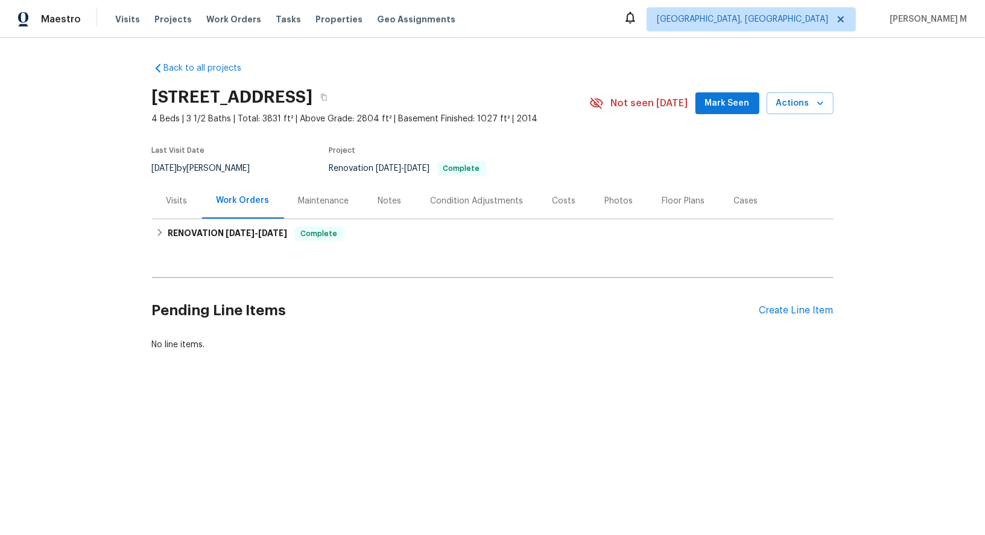
click at [182, 211] on div "Visits" at bounding box center [177, 201] width 50 height 36
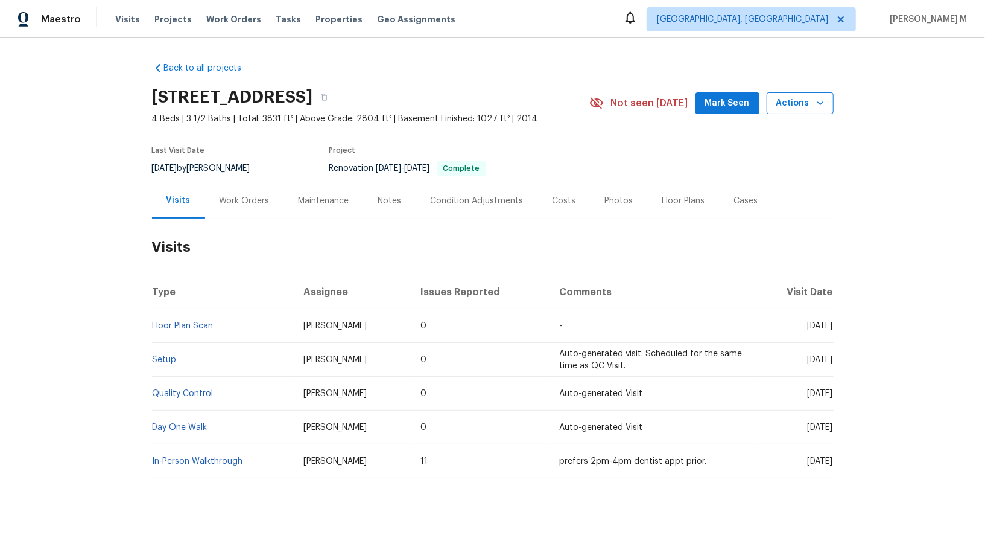
click at [806, 103] on span "Actions" at bounding box center [801, 103] width 48 height 15
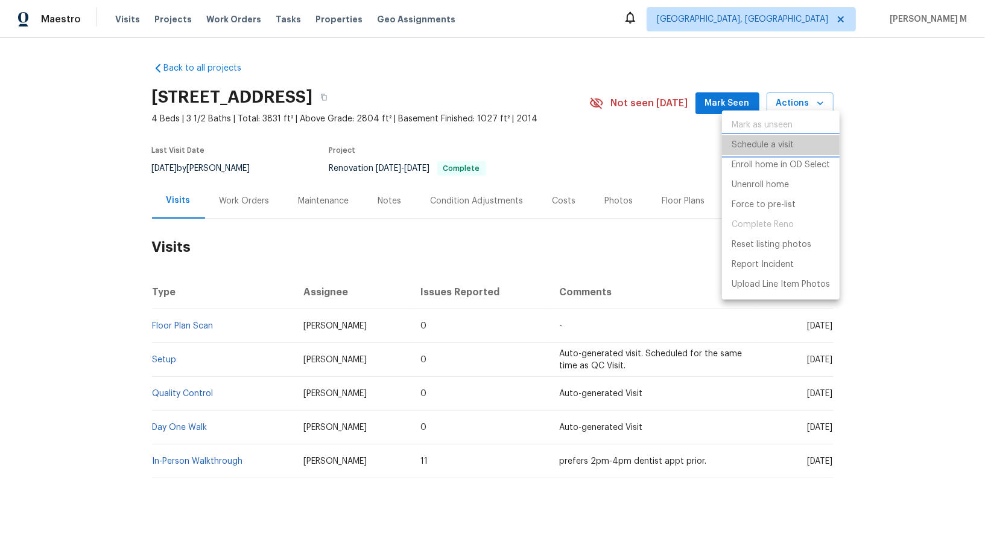
click at [793, 144] on li "Schedule a visit" at bounding box center [781, 145] width 118 height 20
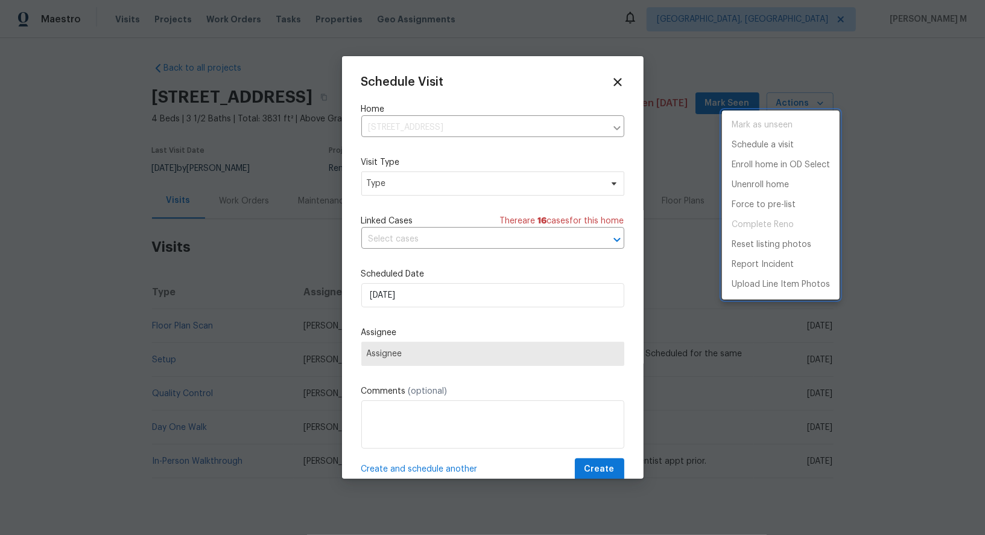
click at [436, 177] on div at bounding box center [492, 267] width 985 height 535
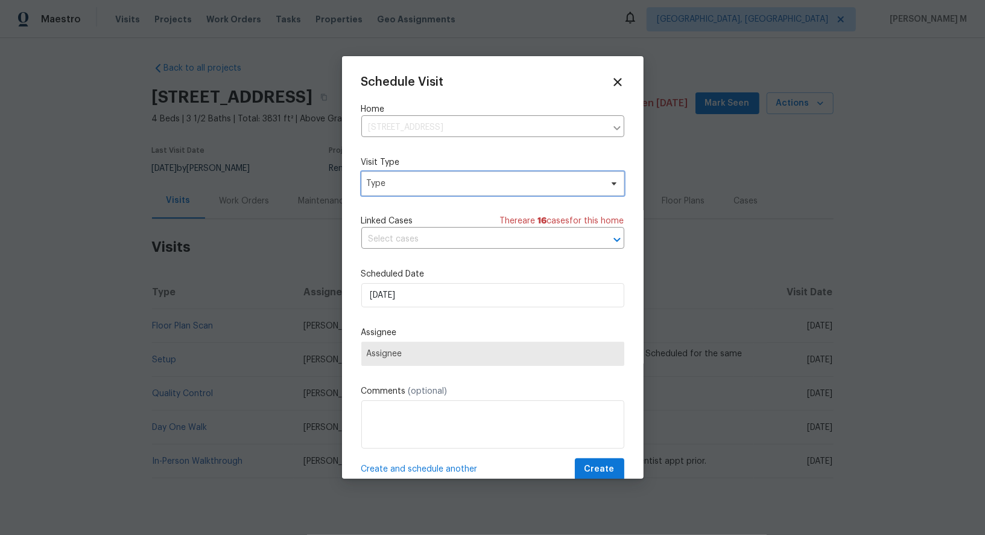
click at [424, 177] on span "Type" at bounding box center [484, 183] width 235 height 12
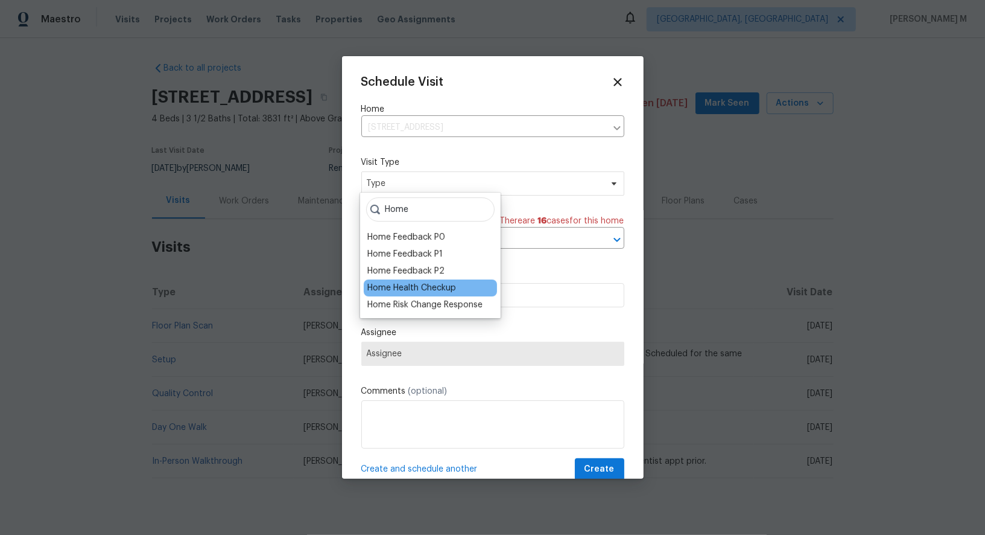
type input "Home"
click at [445, 288] on div "Home Health Checkup" at bounding box center [411, 288] width 89 height 12
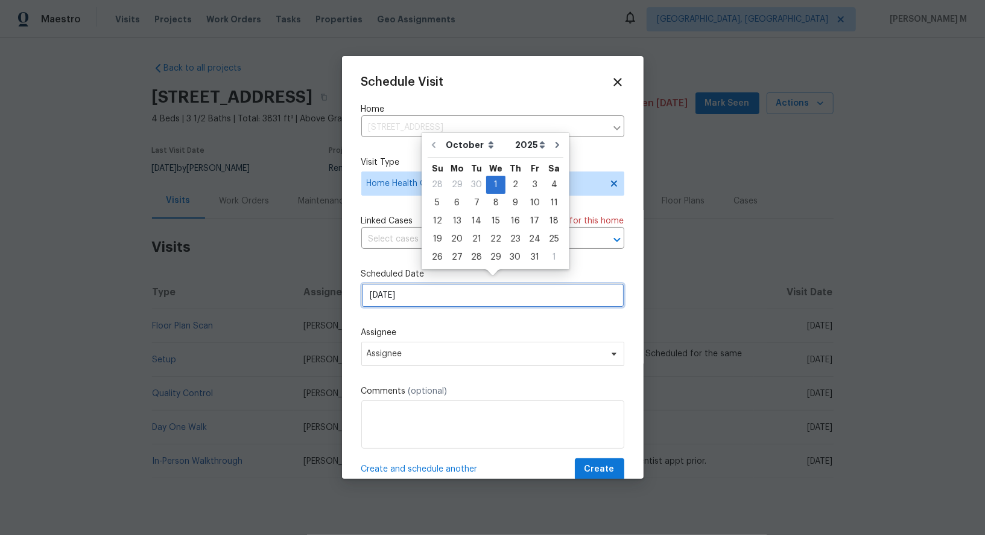
click at [445, 283] on input "[DATE]" at bounding box center [492, 295] width 263 height 24
click at [455, 207] on div "6" at bounding box center [457, 202] width 20 height 17
type input "[DATE]"
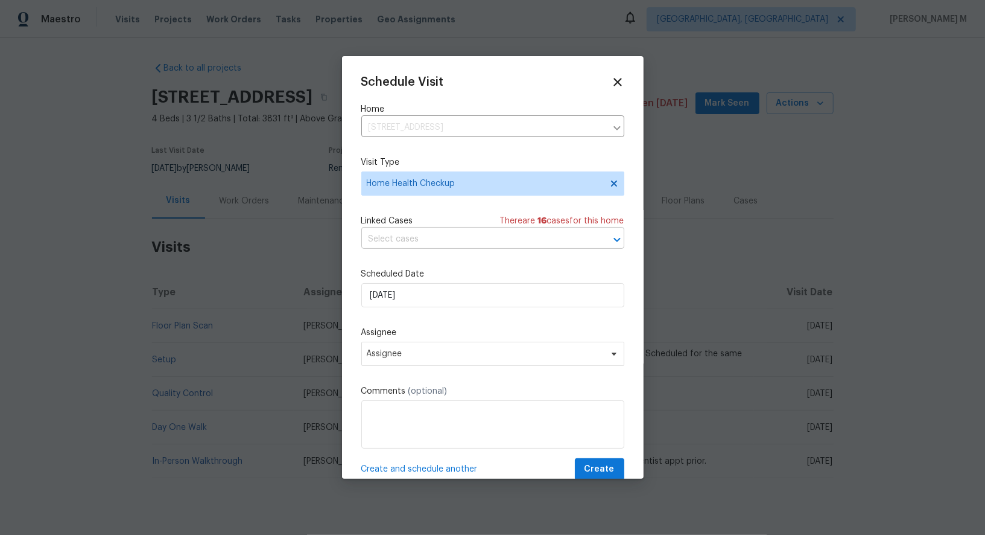
click at [441, 241] on input "text" at bounding box center [475, 239] width 229 height 19
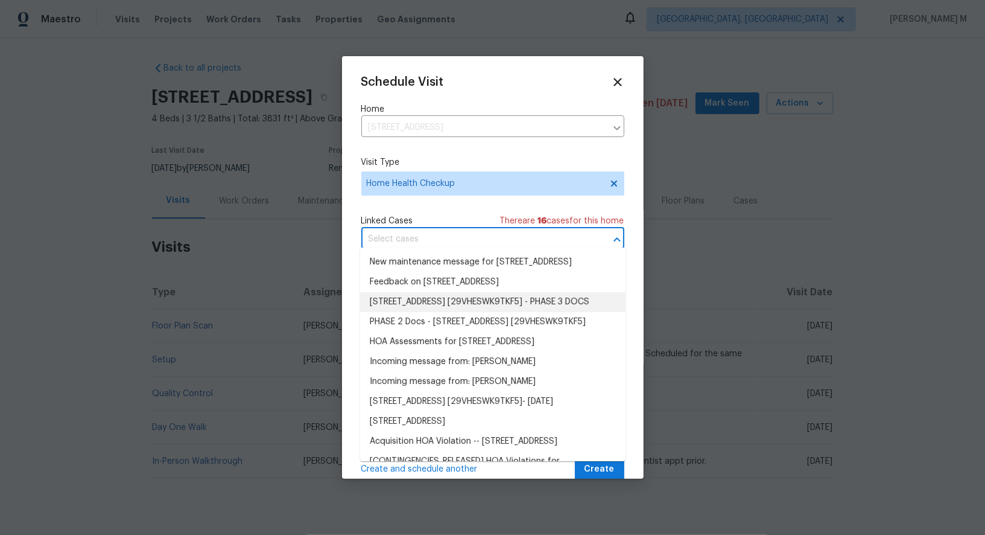
click at [432, 302] on li "[STREET_ADDRESS] [29VHESWK9TKF5] - PHASE 3 DOCS" at bounding box center [492, 302] width 265 height 20
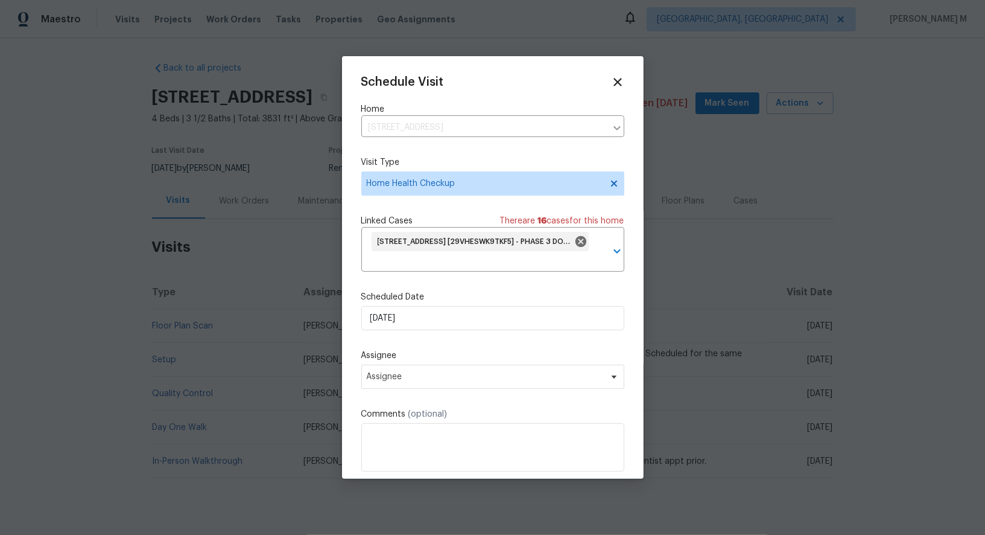
click at [435, 220] on div "Linked Cases There are 16 case s for this home" at bounding box center [492, 221] width 263 height 12
click at [579, 236] on icon at bounding box center [580, 241] width 11 height 11
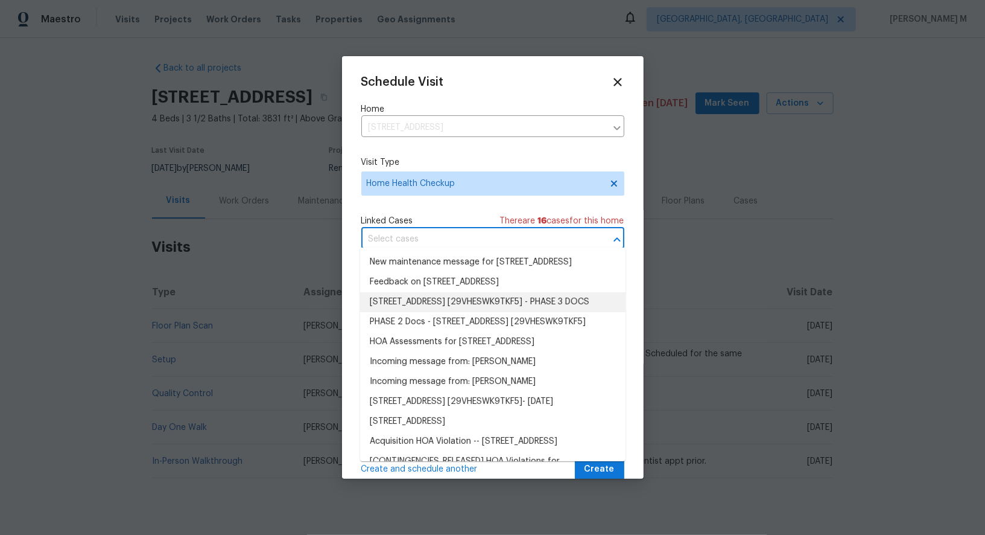
click at [568, 240] on input "text" at bounding box center [475, 239] width 229 height 19
click at [425, 292] on li "Feedback on [STREET_ADDRESS]" at bounding box center [492, 282] width 265 height 20
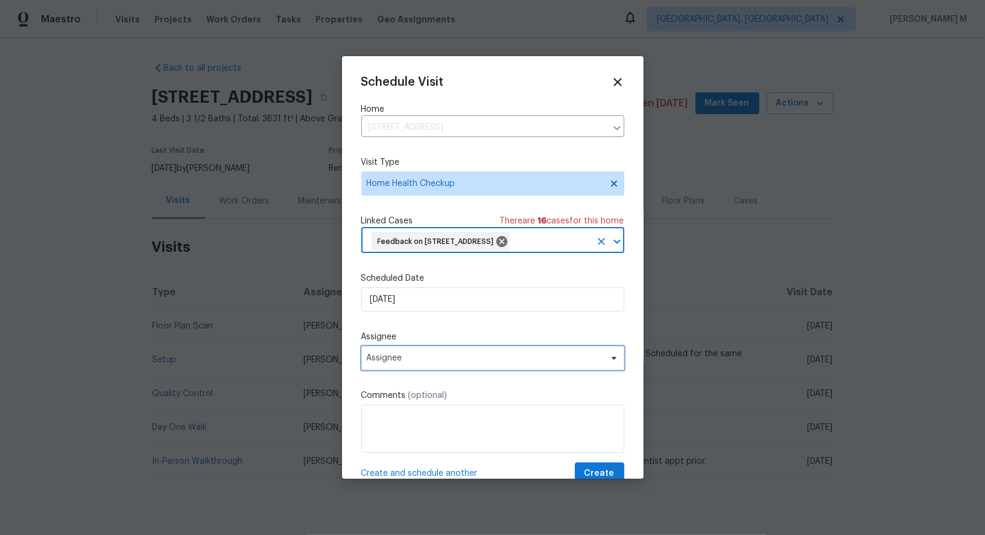
click at [412, 360] on span "Assignee" at bounding box center [492, 358] width 263 height 24
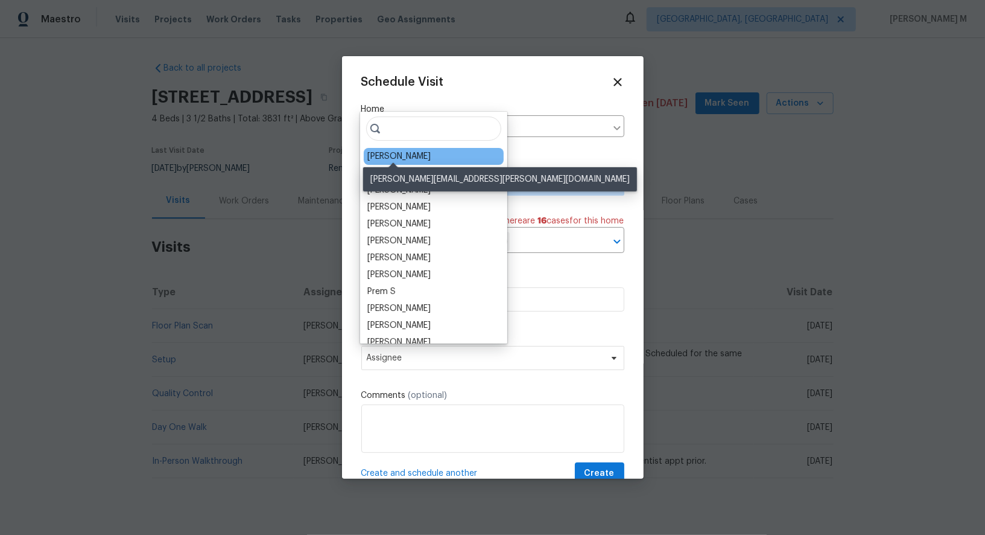
click at [389, 154] on div "[PERSON_NAME]" at bounding box center [398, 156] width 63 height 12
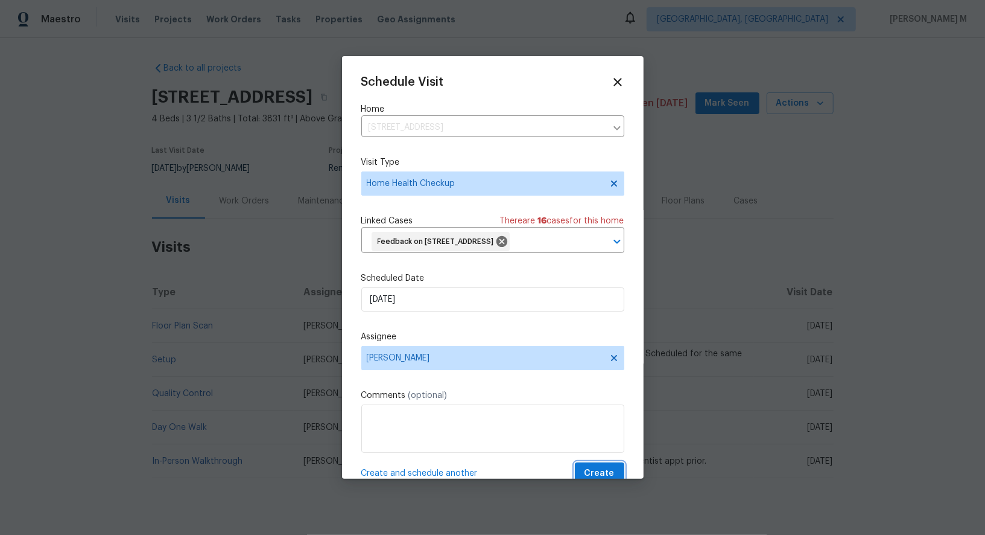
click at [611, 469] on span "Create" at bounding box center [600, 473] width 30 height 15
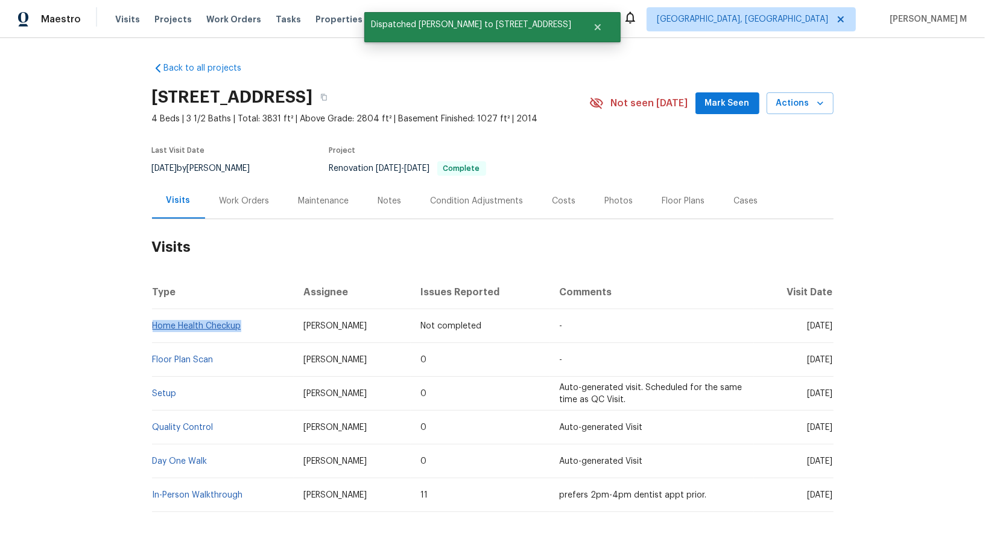
drag, startPoint x: 256, startPoint y: 314, endPoint x: 153, endPoint y: 317, distance: 103.2
click at [153, 317] on td "Home Health Checkup" at bounding box center [223, 326] width 142 height 34
copy link "Home Health Checkup"
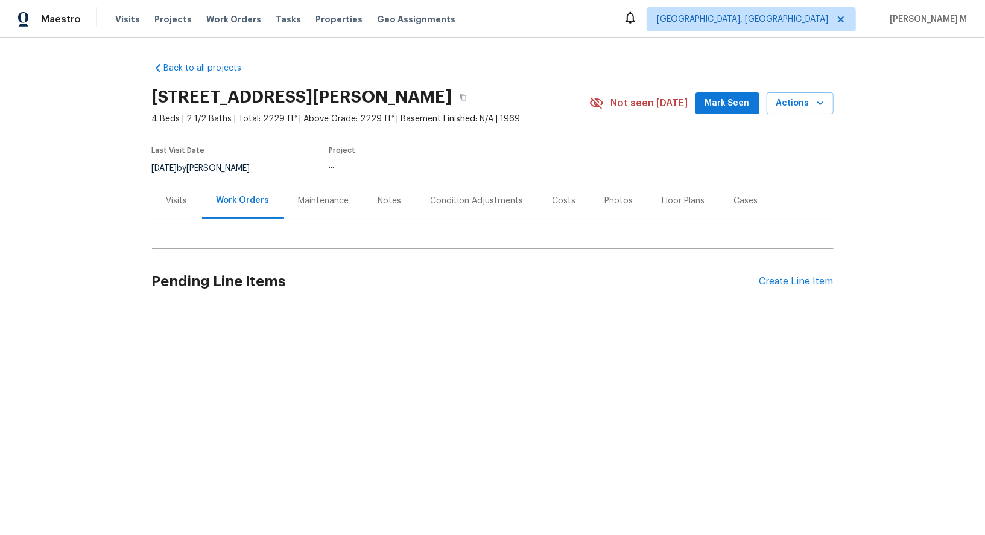
click at [174, 199] on div "Visits" at bounding box center [177, 201] width 21 height 12
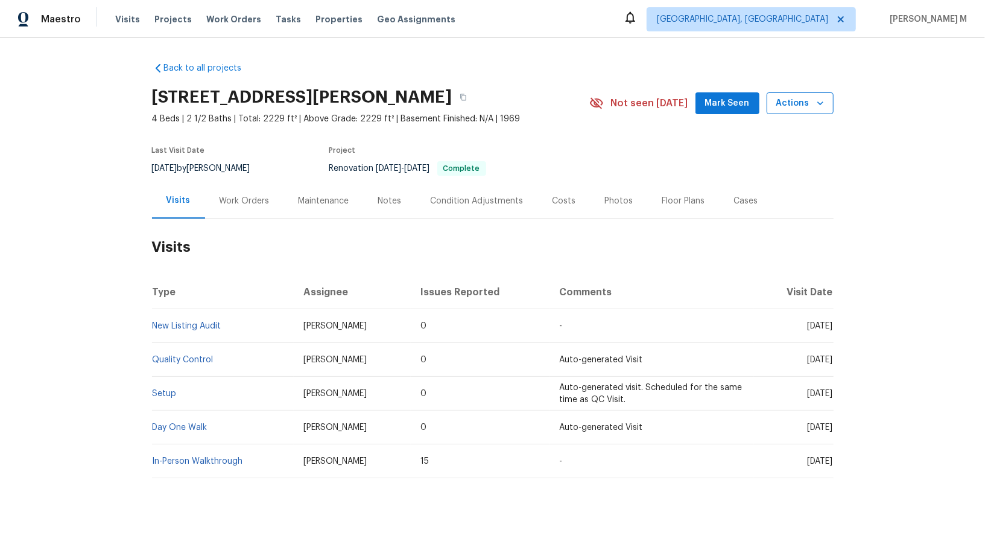
click at [798, 92] on button "Actions" at bounding box center [800, 103] width 67 height 22
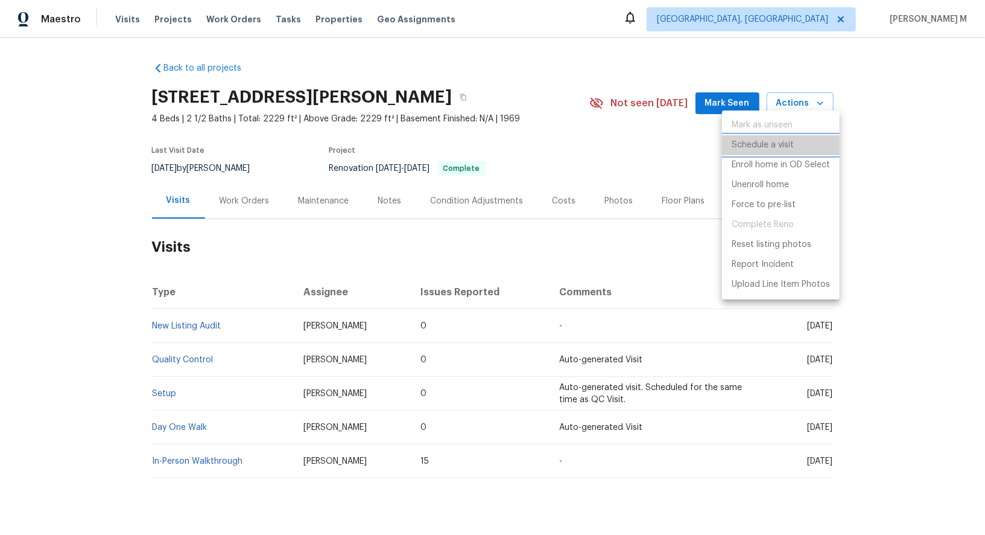
click at [782, 148] on p "Schedule a visit" at bounding box center [763, 145] width 62 height 13
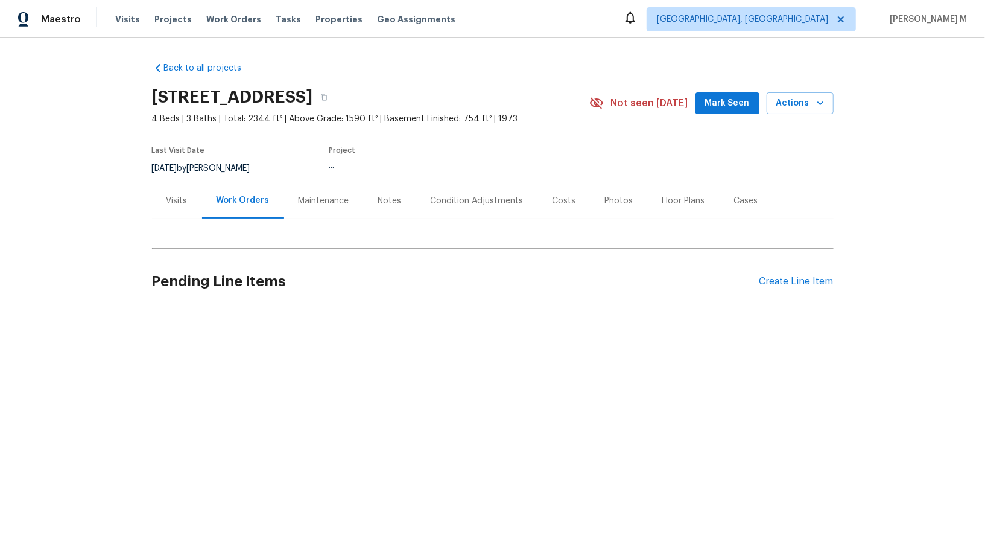
click at [182, 203] on div "Visits" at bounding box center [177, 201] width 50 height 36
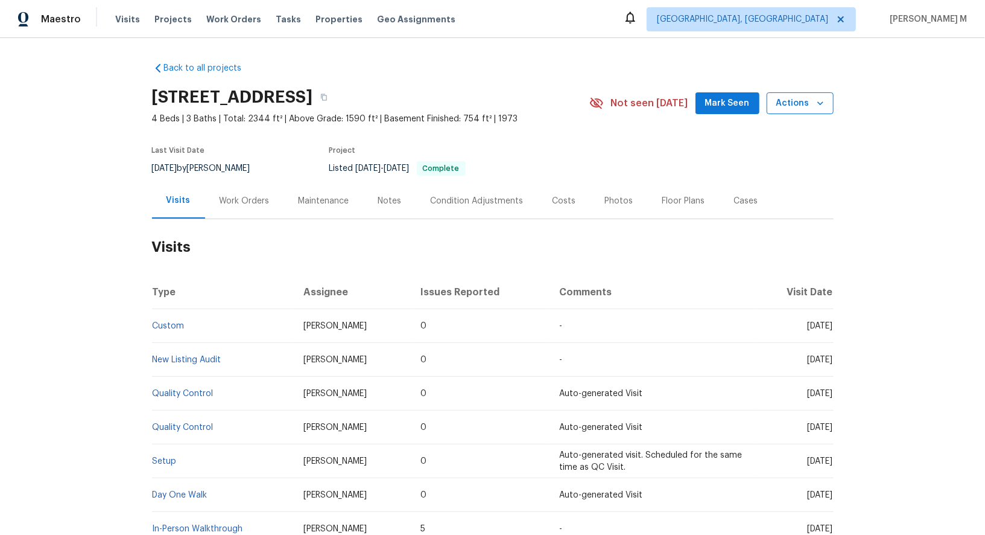
click at [806, 109] on button "Actions" at bounding box center [800, 103] width 67 height 22
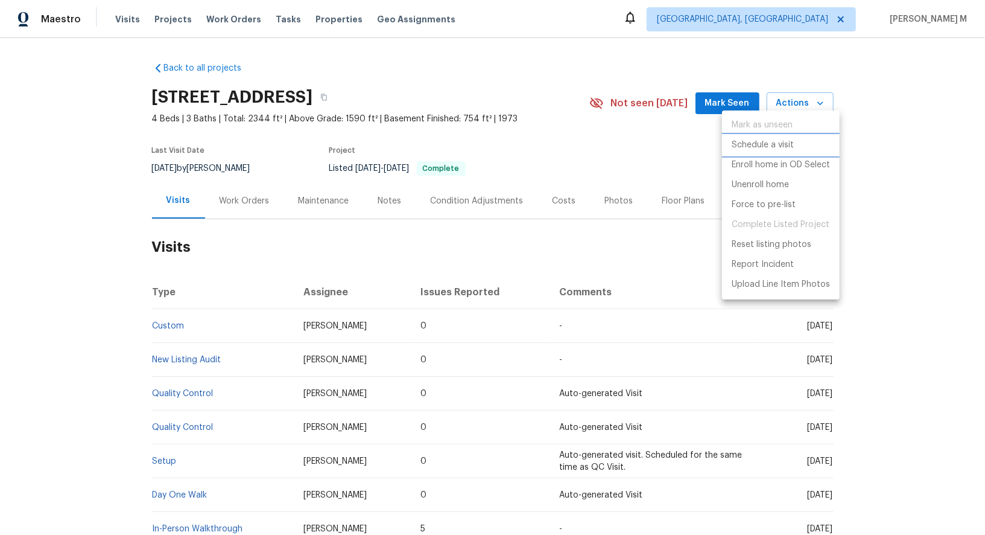
click at [769, 150] on li "Schedule a visit" at bounding box center [781, 145] width 118 height 20
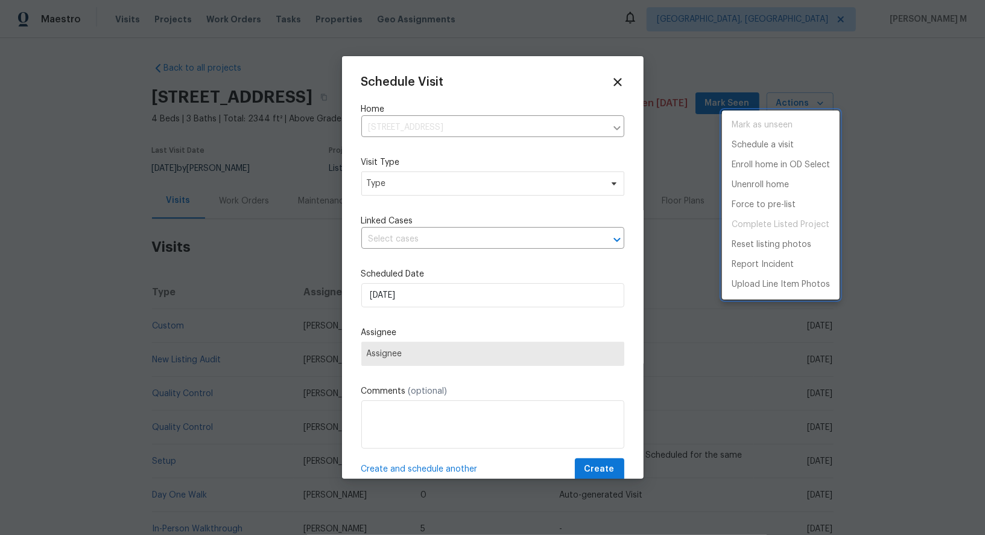
click at [404, 200] on div at bounding box center [492, 267] width 985 height 535
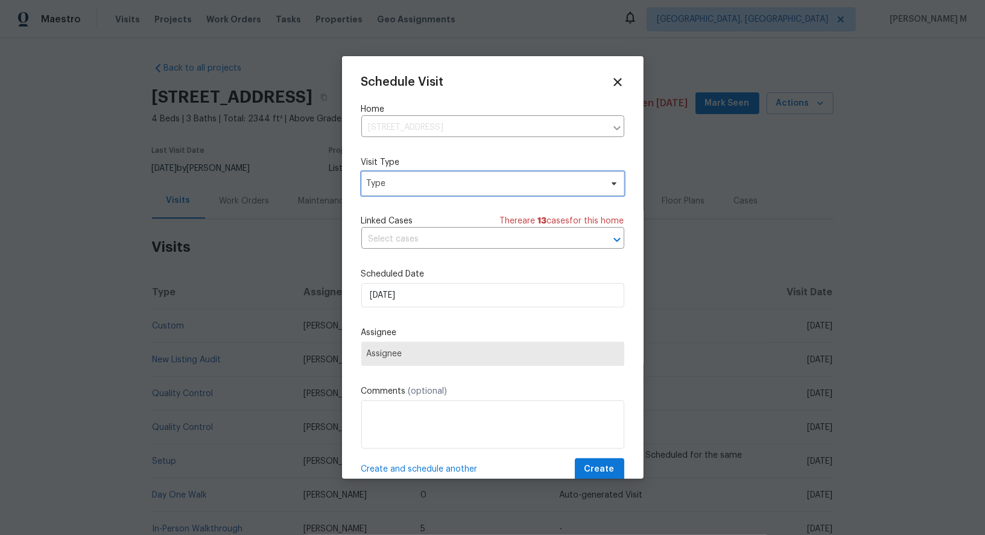
click at [405, 191] on span "Type" at bounding box center [492, 183] width 263 height 24
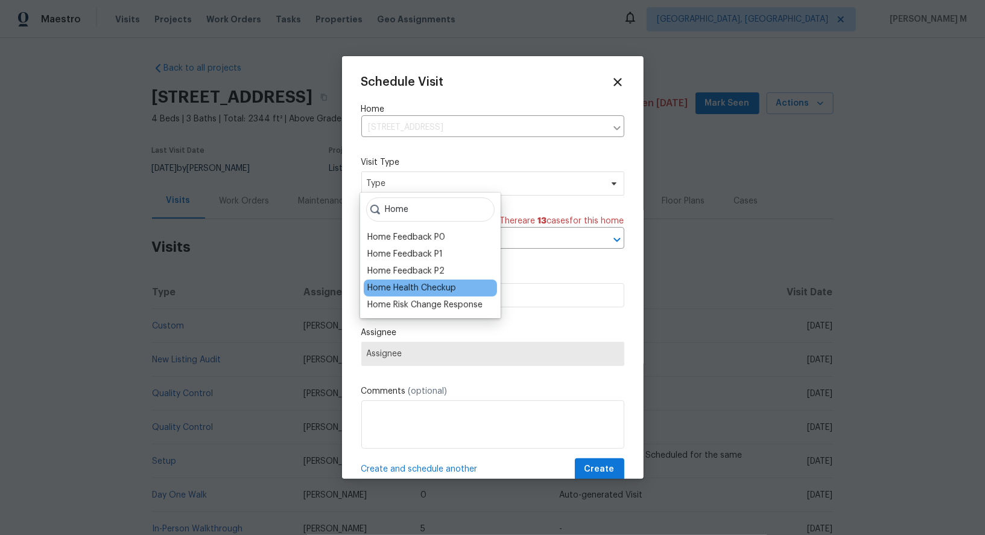
type input "Home"
click at [418, 282] on div "Home Health Checkup" at bounding box center [411, 288] width 89 height 12
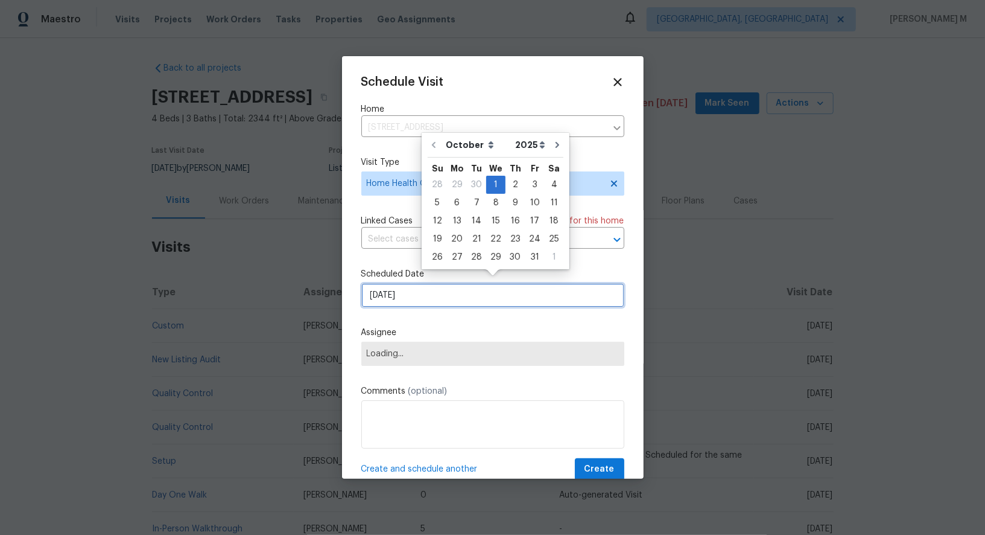
click at [431, 283] on input "[DATE]" at bounding box center [492, 295] width 263 height 24
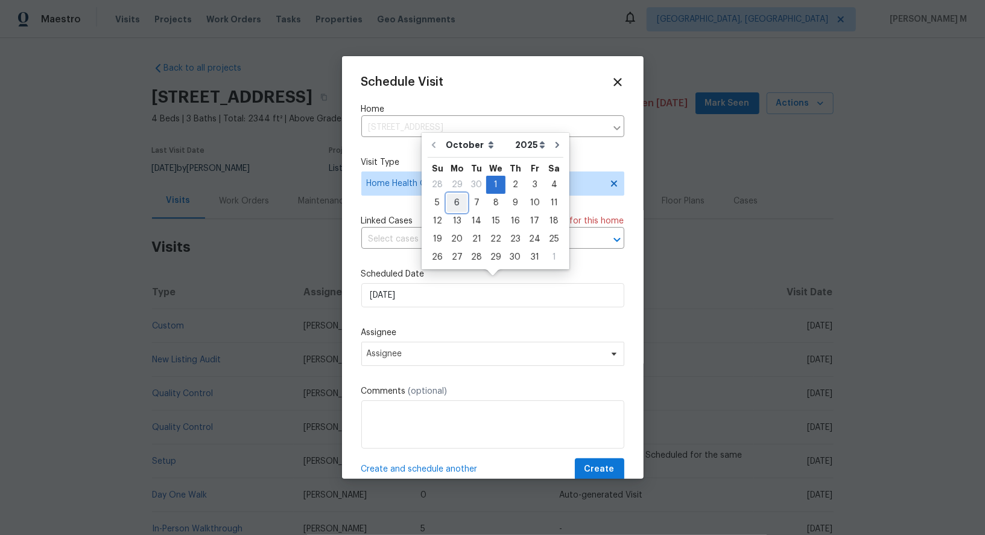
click at [457, 200] on div "6" at bounding box center [457, 202] width 20 height 17
type input "[DATE]"
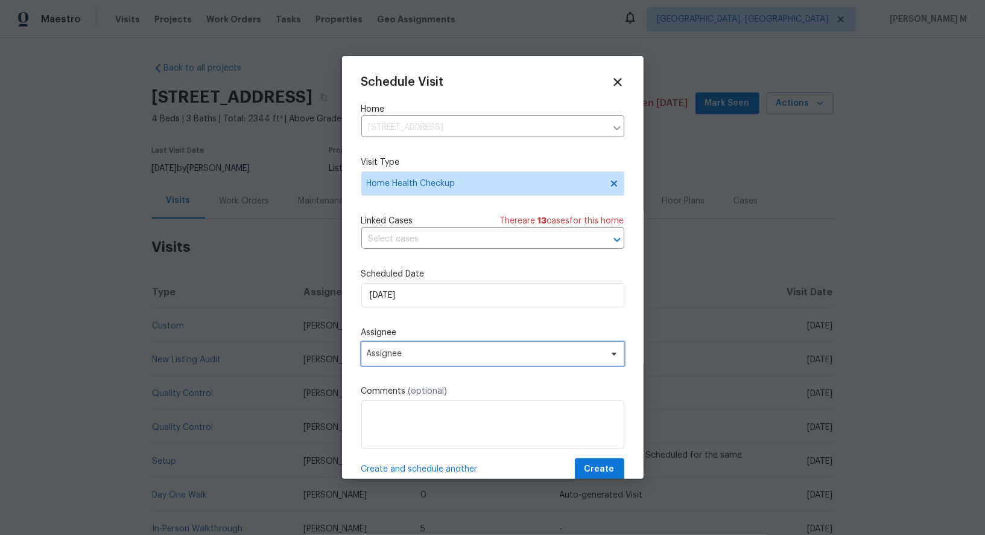
click at [453, 342] on span "Assignee" at bounding box center [492, 354] width 263 height 24
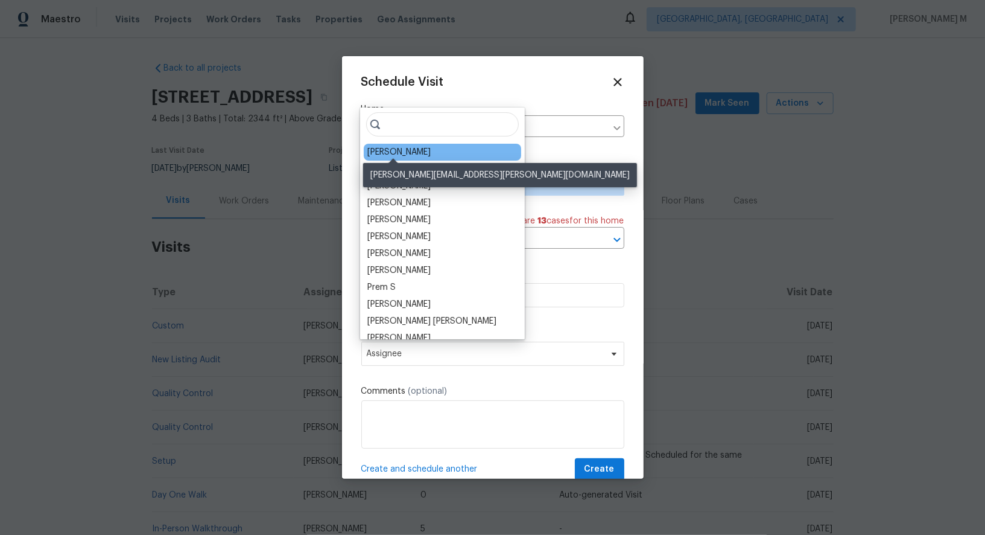
click at [380, 146] on div "[PERSON_NAME]" at bounding box center [398, 152] width 63 height 12
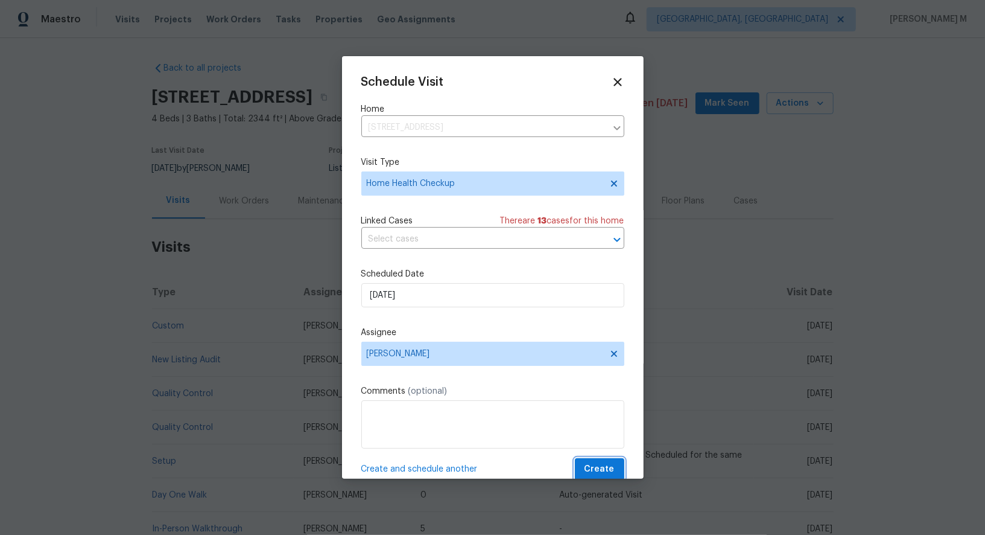
click at [612, 458] on button "Create" at bounding box center [599, 469] width 49 height 22
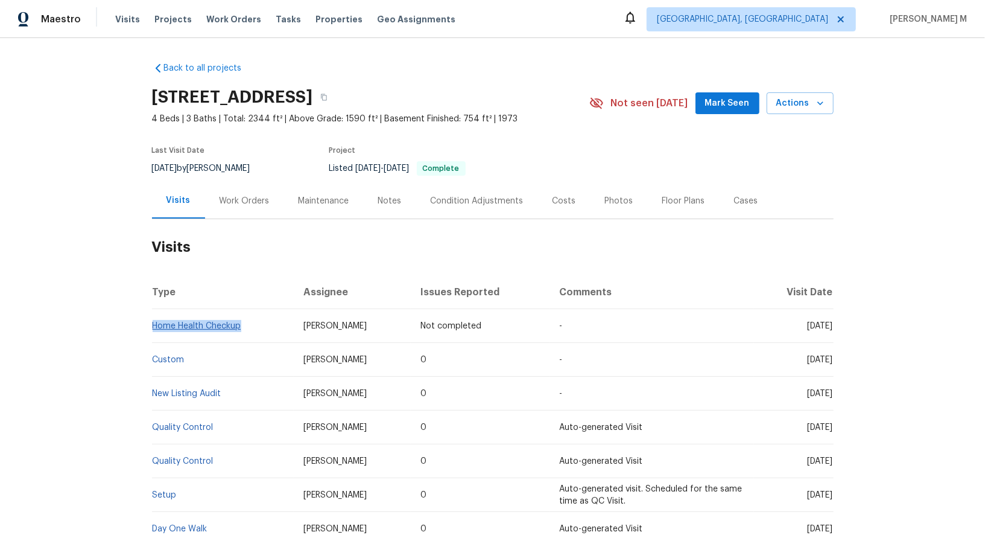
drag, startPoint x: 249, startPoint y: 323, endPoint x: 153, endPoint y: 318, distance: 96.1
click at [153, 318] on td "Home Health Checkup" at bounding box center [223, 326] width 142 height 34
copy link "Home Health Checkup"
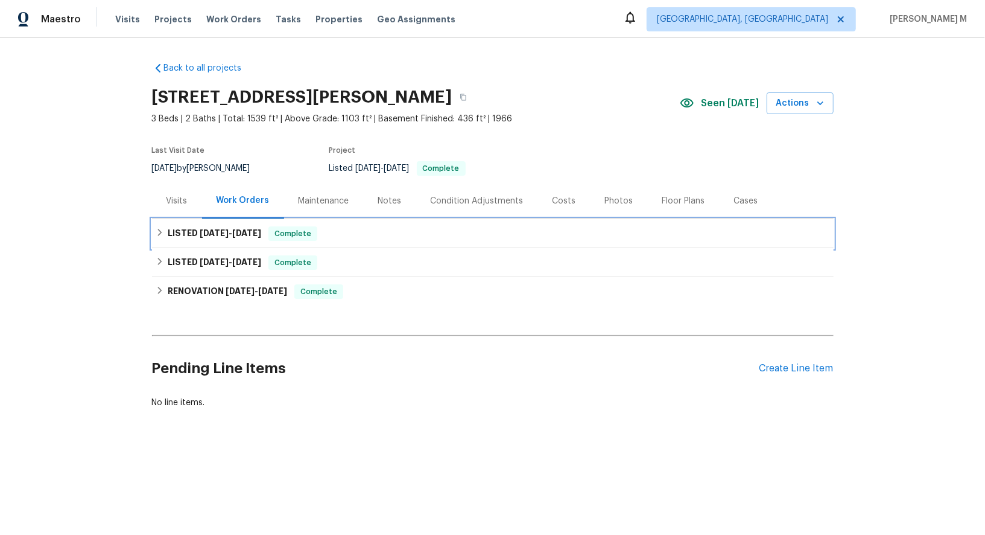
click at [230, 236] on div "LISTED [DATE] - [DATE] Complete" at bounding box center [493, 233] width 682 height 29
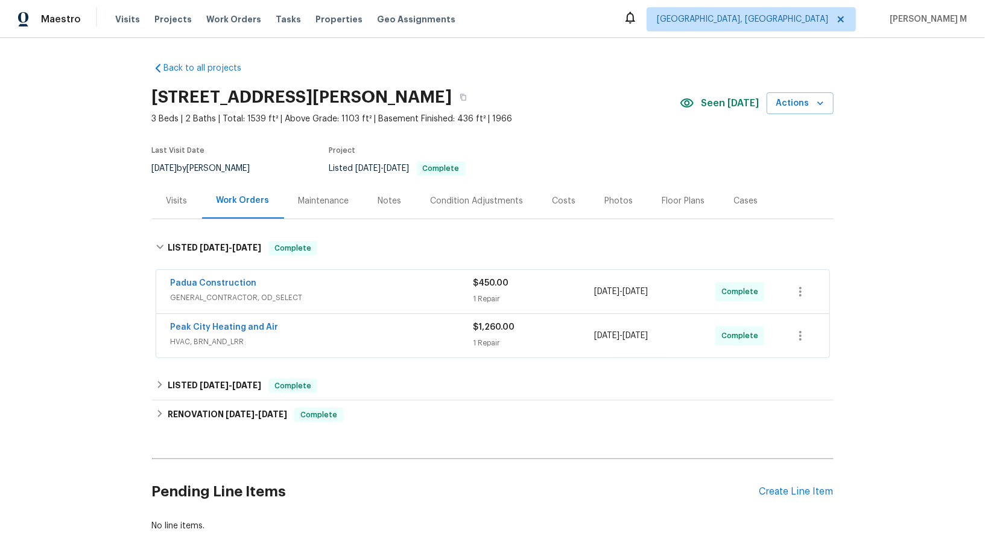
click at [221, 291] on span "GENERAL_CONTRACTOR, OD_SELECT" at bounding box center [322, 297] width 303 height 12
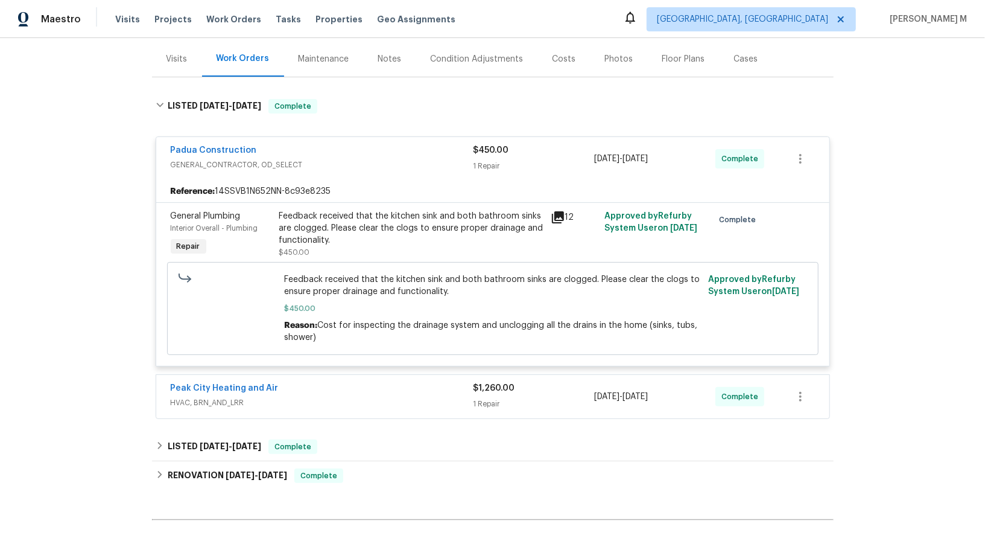
scroll to position [156, 0]
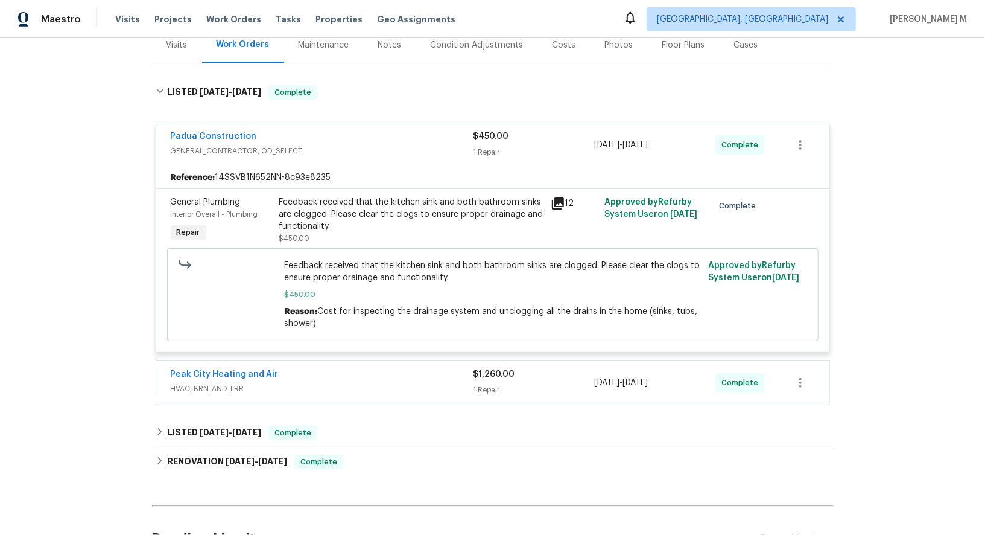
click at [240, 383] on span "HVAC, BRN_AND_LRR" at bounding box center [322, 389] width 303 height 12
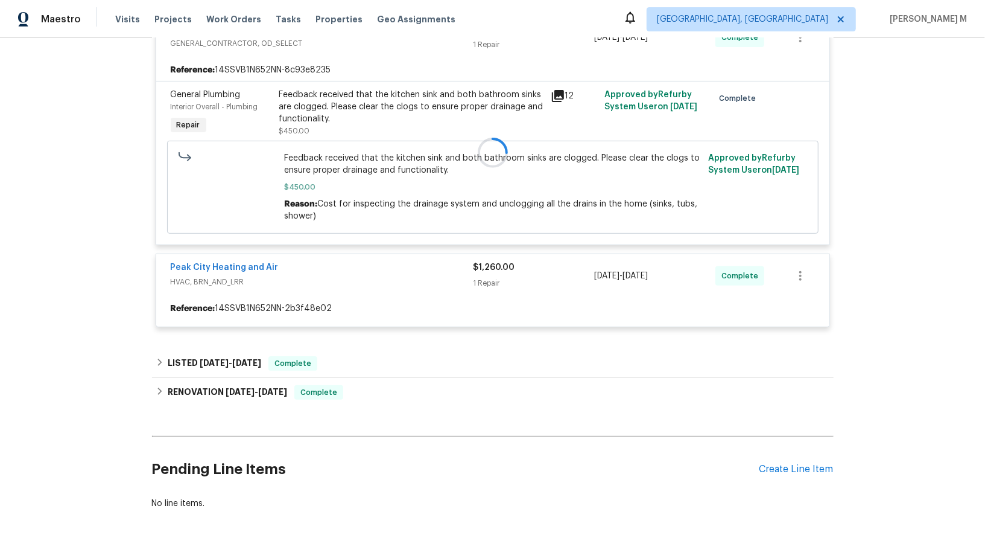
scroll to position [278, 0]
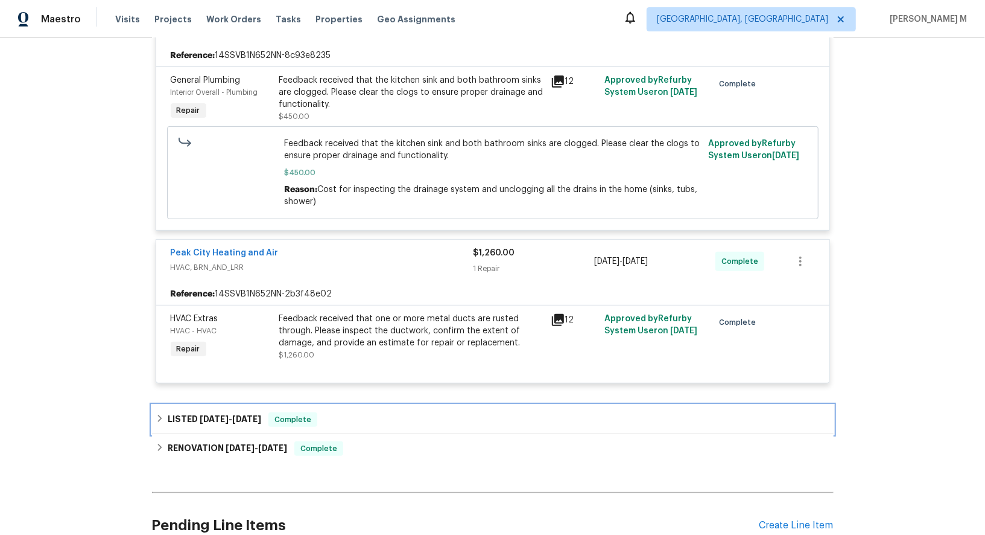
click at [252, 415] on span "[DATE]" at bounding box center [246, 419] width 29 height 8
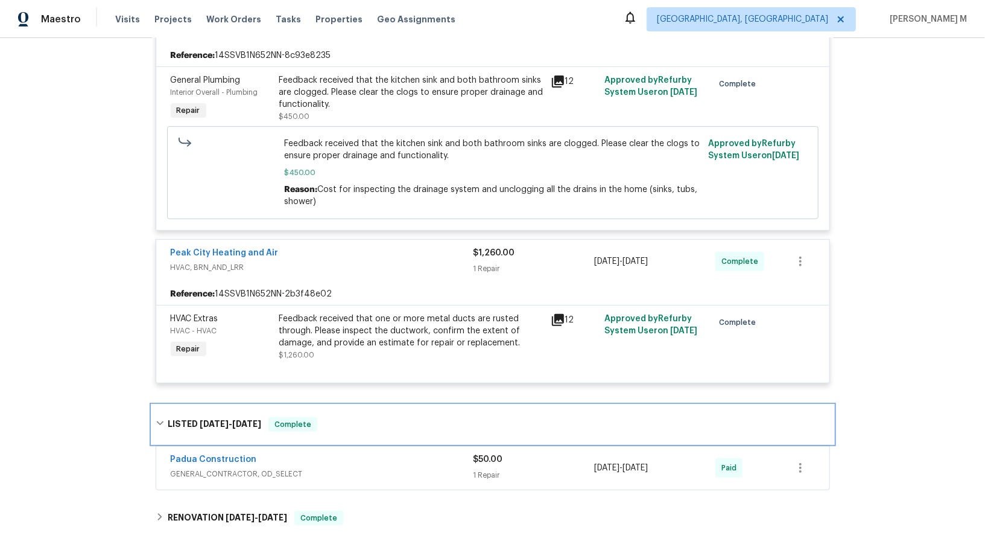
scroll to position [0, 0]
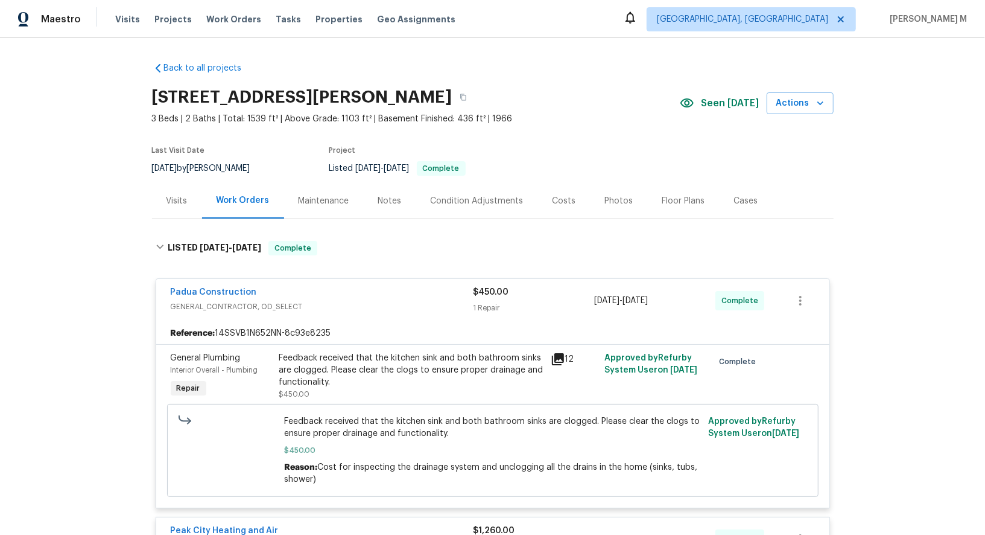
click at [316, 195] on div "Maintenance" at bounding box center [324, 201] width 51 height 12
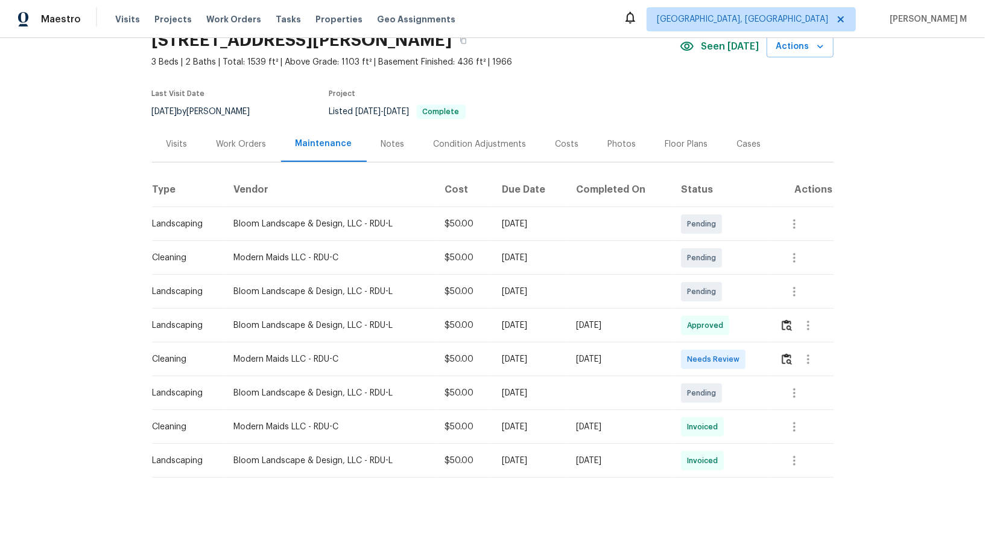
scroll to position [65, 0]
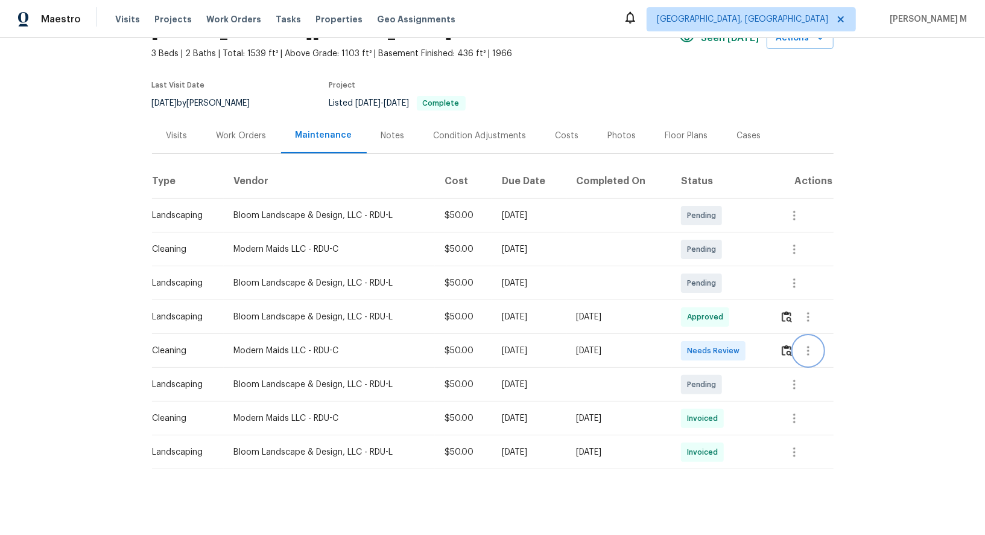
click at [806, 351] on button "button" at bounding box center [808, 350] width 29 height 29
click at [809, 351] on li "Message vendor" at bounding box center [839, 344] width 84 height 20
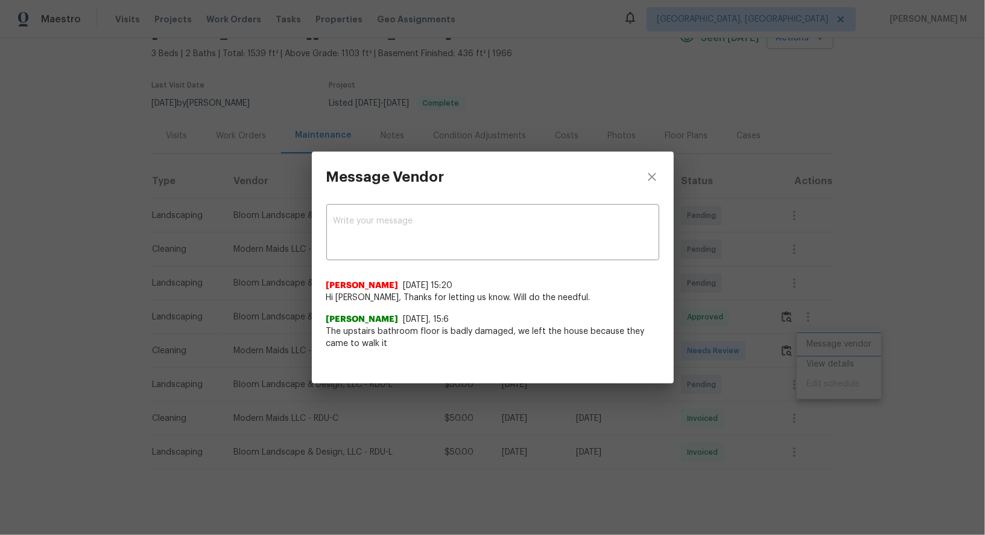
click at [787, 270] on div "Message Vendor x ​ [PERSON_NAME] [DATE] 15:20 Hi [PERSON_NAME], Thanks for lett…" at bounding box center [492, 267] width 985 height 535
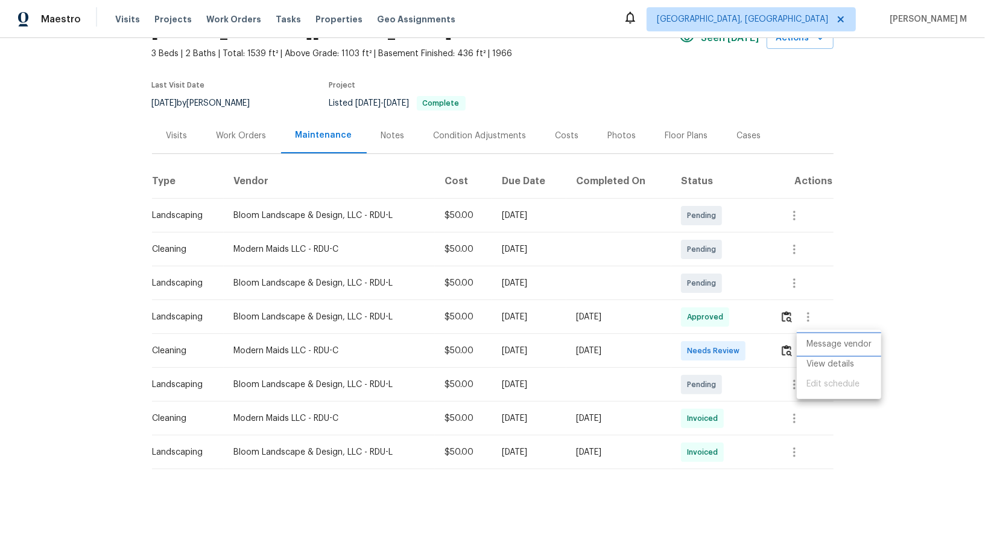
click at [822, 342] on li "Message vendor" at bounding box center [839, 344] width 84 height 20
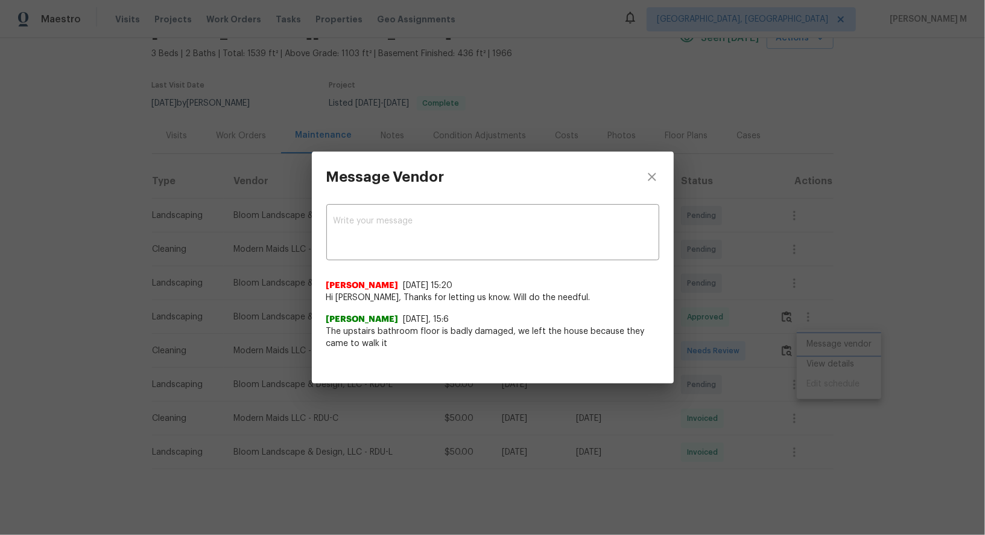
click at [836, 378] on div "Message Vendor x ​ [PERSON_NAME] [DATE] 15:20 Hi [PERSON_NAME], Thanks for lett…" at bounding box center [492, 267] width 985 height 535
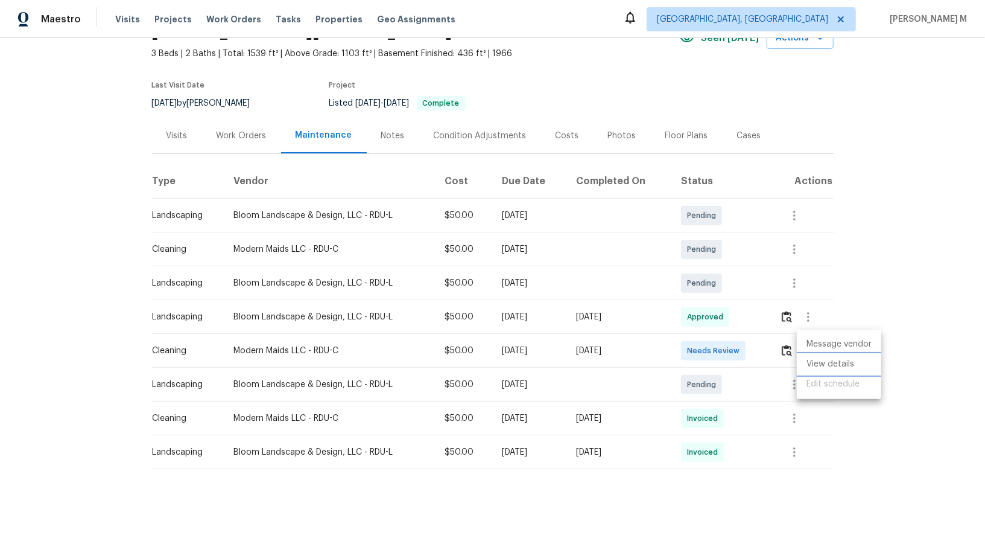
click at [836, 366] on li "View details" at bounding box center [839, 364] width 84 height 20
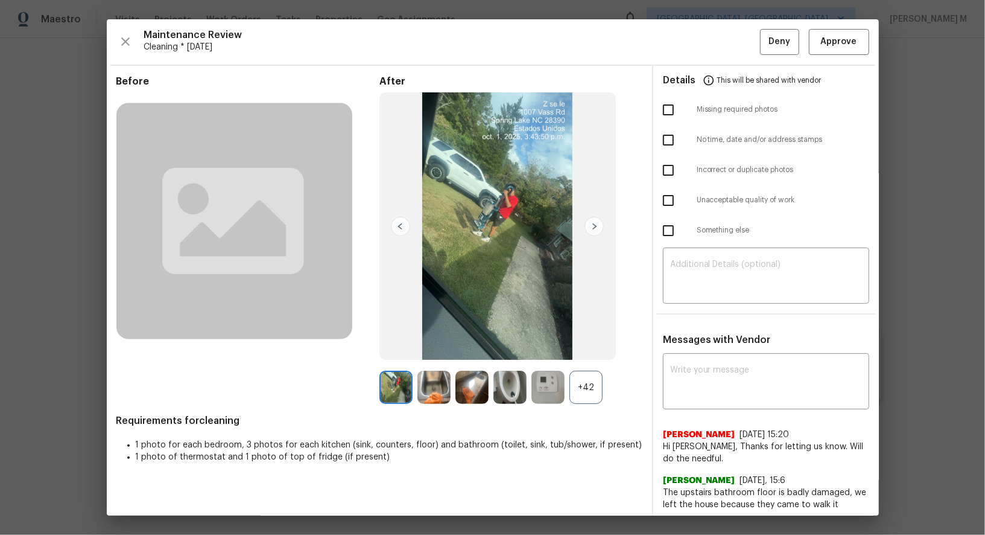
click at [593, 384] on div "+42" at bounding box center [586, 386] width 33 height 33
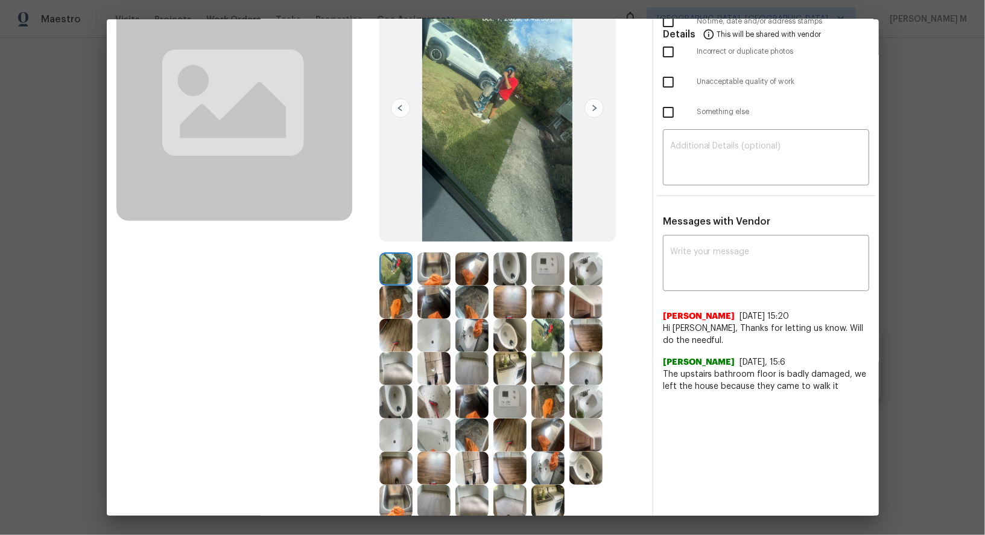
scroll to position [193, 0]
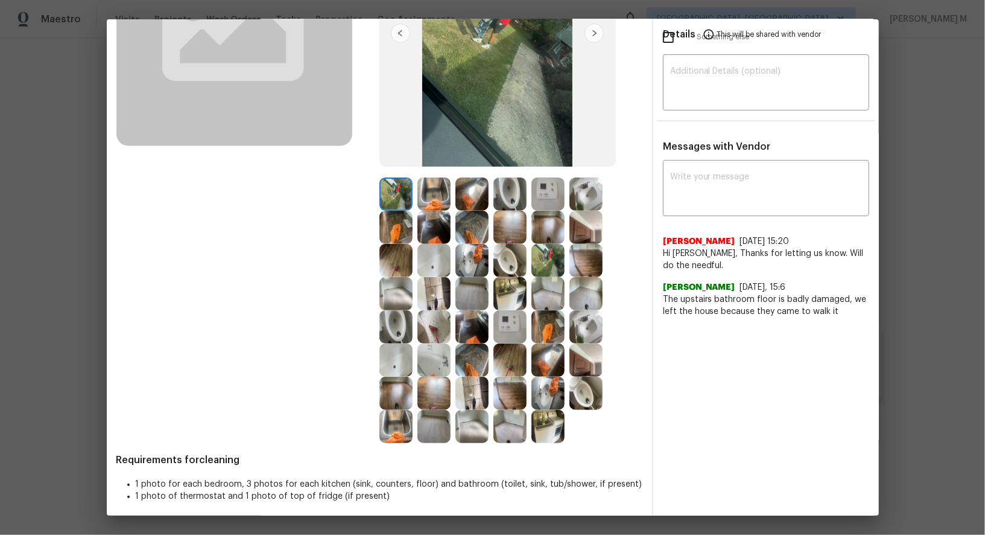
click at [396, 331] on img at bounding box center [396, 326] width 33 height 33
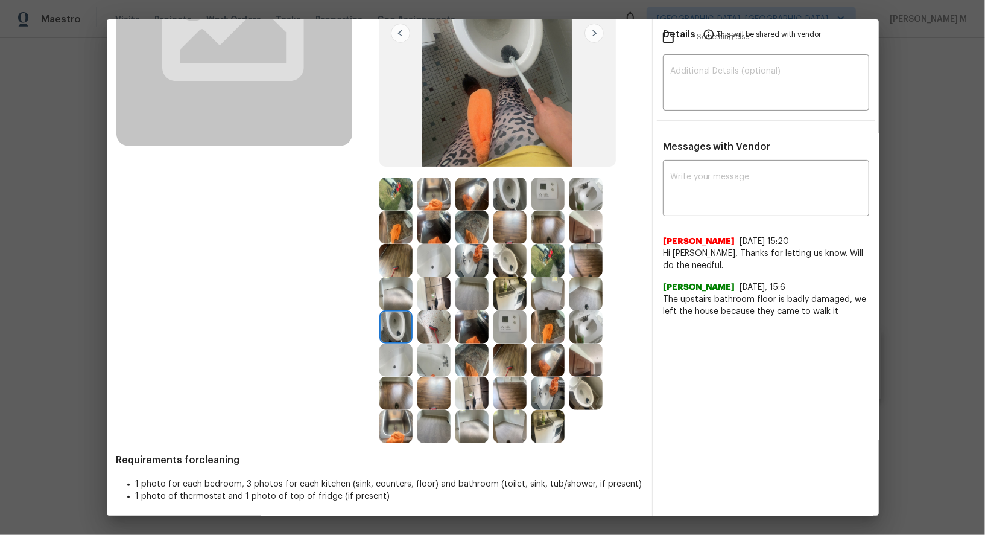
click at [431, 316] on img at bounding box center [434, 326] width 33 height 33
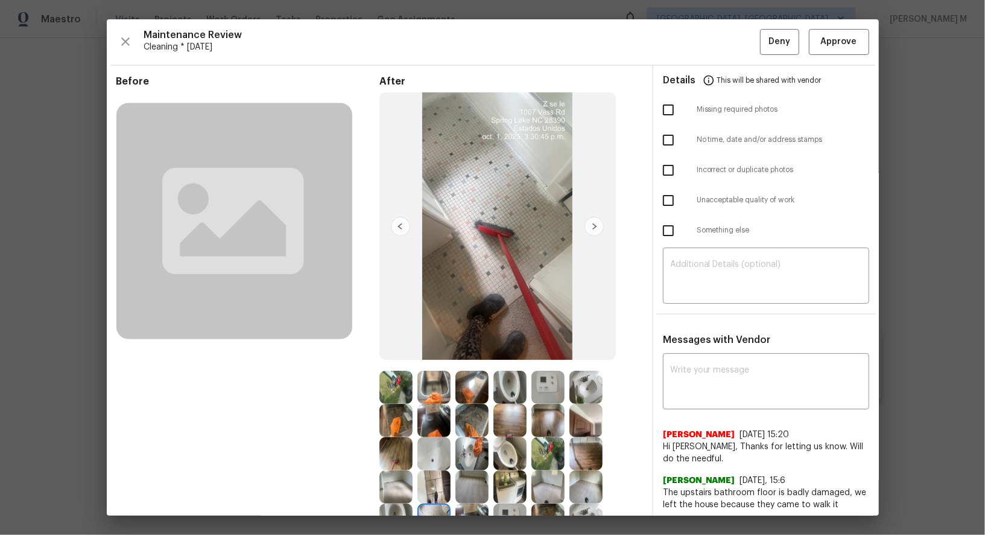
scroll to position [196, 0]
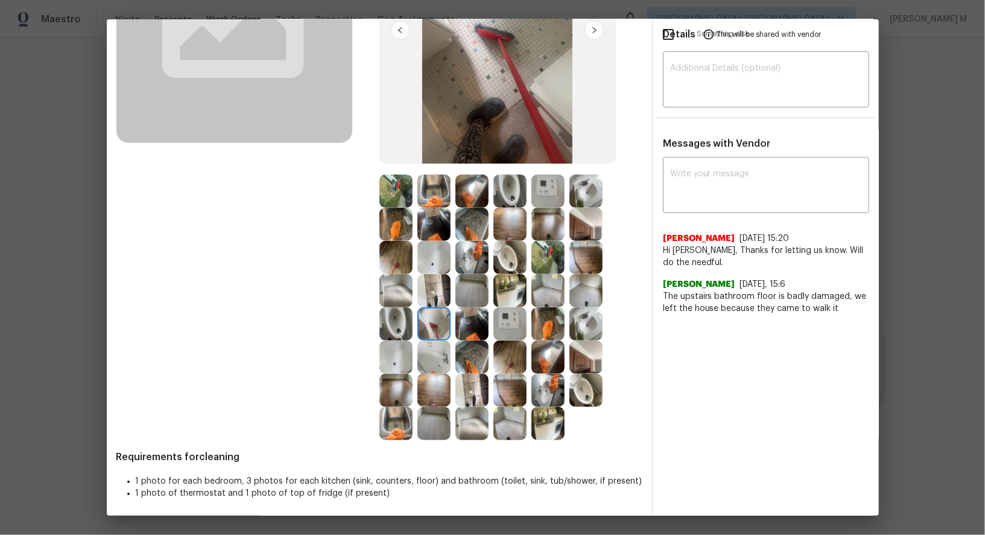
click at [588, 396] on img at bounding box center [586, 390] width 33 height 33
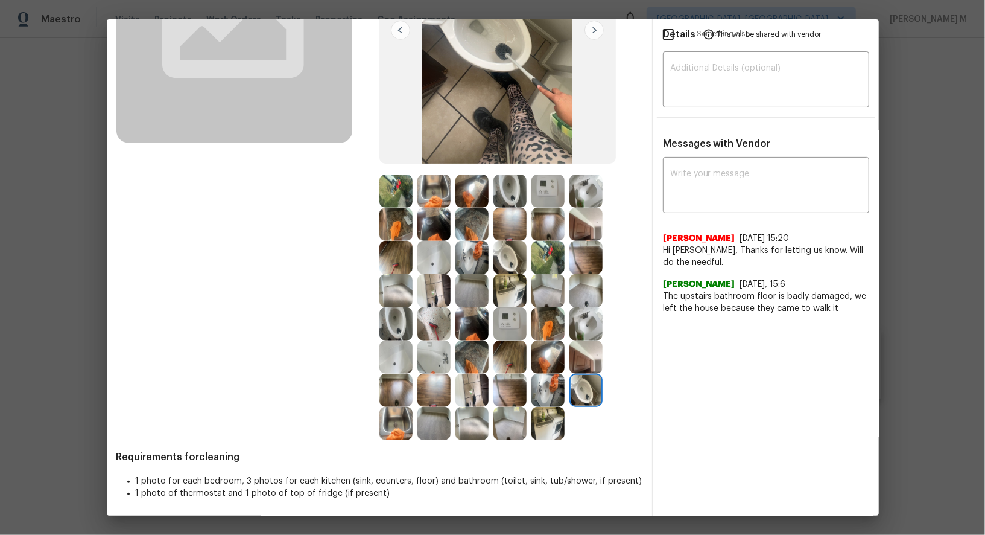
click at [558, 396] on img at bounding box center [548, 390] width 33 height 33
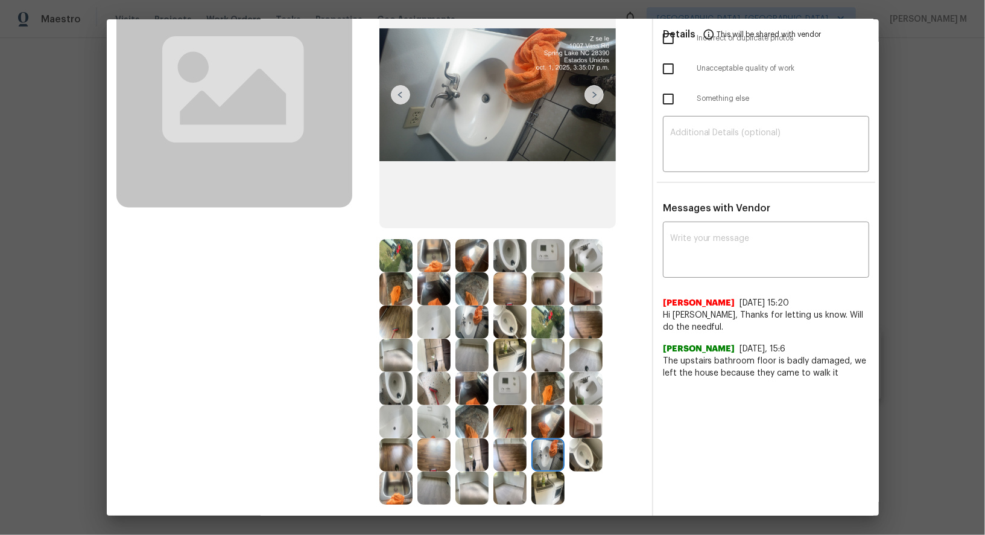
scroll to position [147, 0]
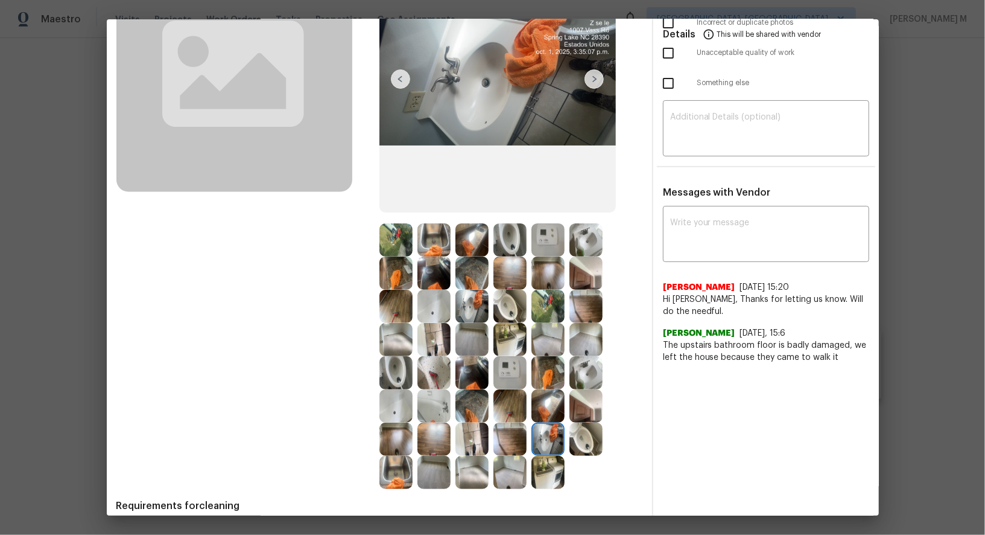
click at [748, 339] on span "The upstairs bathroom floor is badly damaged, we left the house because they ca…" at bounding box center [766, 351] width 206 height 24
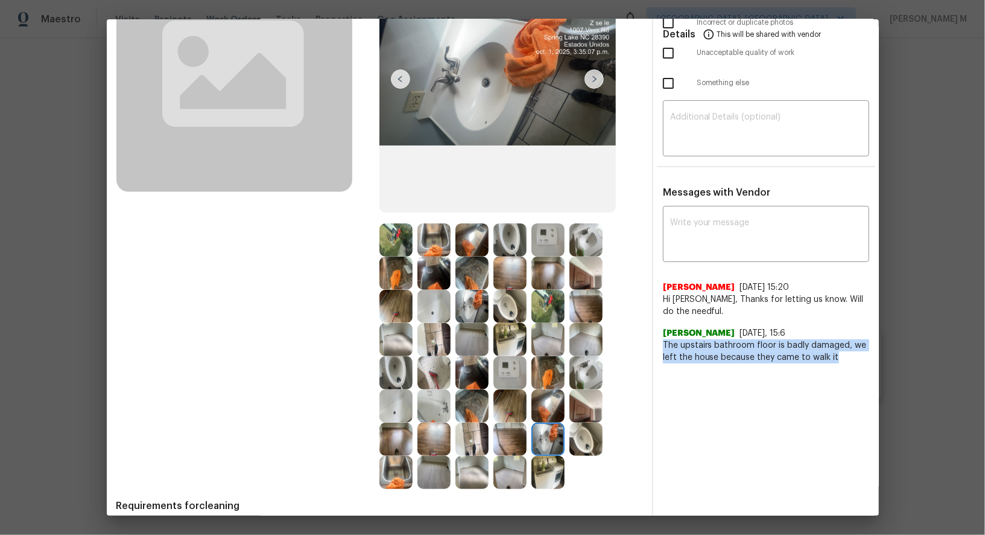
click at [748, 339] on span "The upstairs bathroom floor is badly damaged, we left the house because they ca…" at bounding box center [766, 351] width 206 height 24
copy span "The upstairs bathroom floor is badly damaged, we left the house because they ca…"
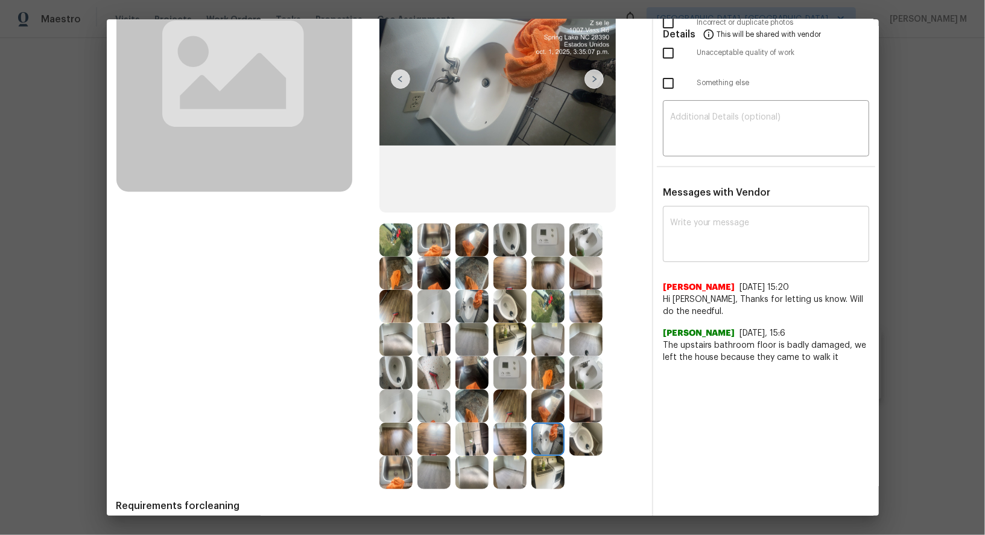
click at [842, 218] on textarea at bounding box center [766, 235] width 192 height 34
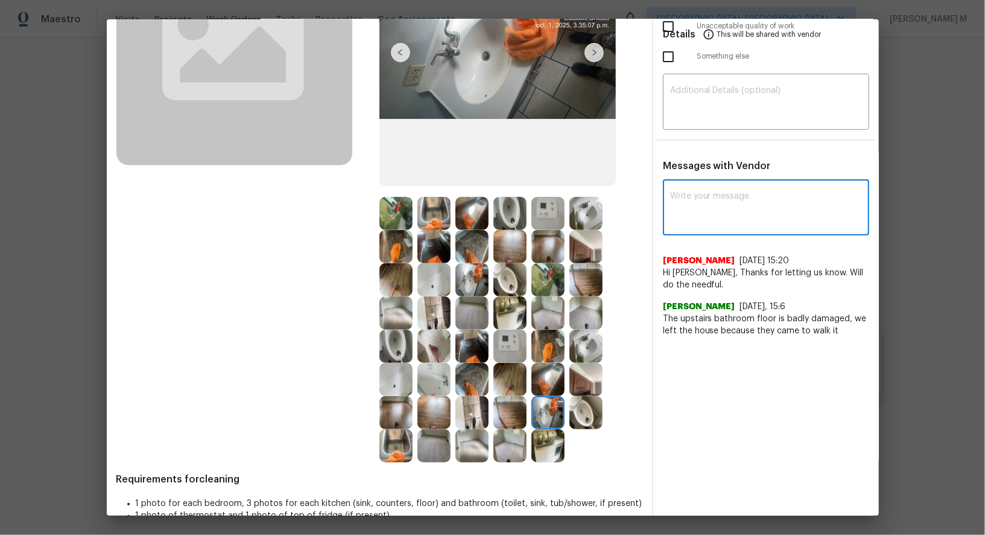
scroll to position [173, 0]
click at [435, 314] on img at bounding box center [434, 313] width 33 height 33
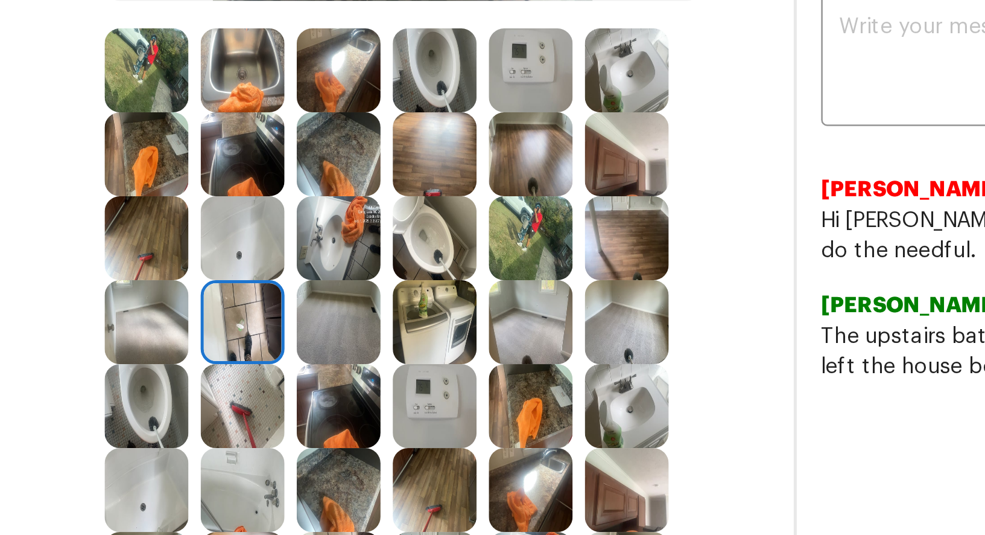
scroll to position [196, 0]
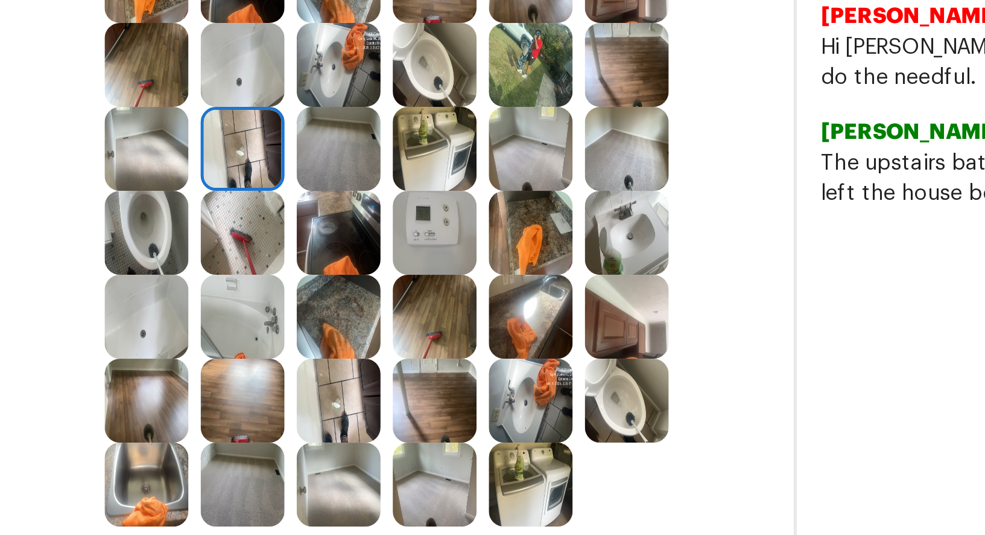
click at [558, 394] on img at bounding box center [548, 390] width 33 height 33
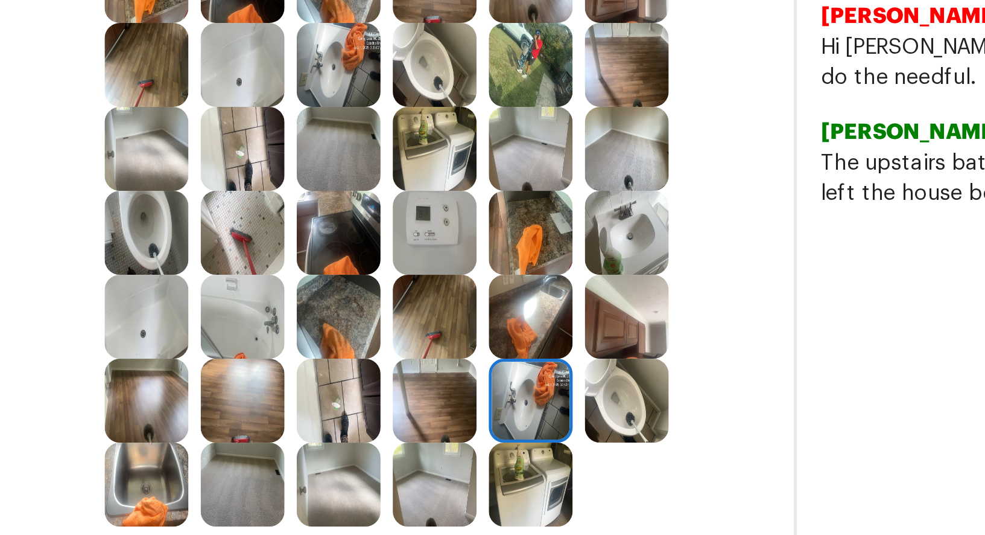
click at [580, 389] on img at bounding box center [586, 390] width 33 height 33
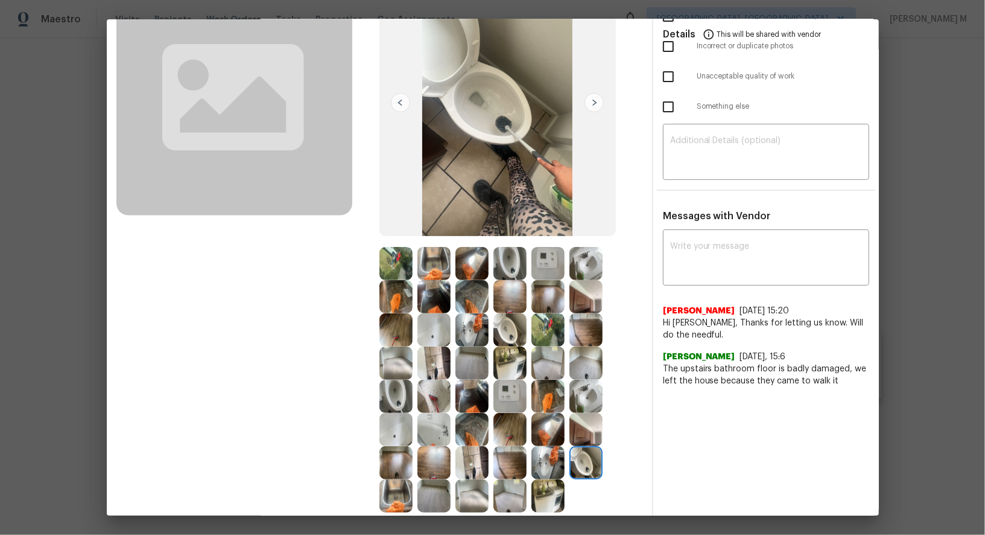
scroll to position [130, 0]
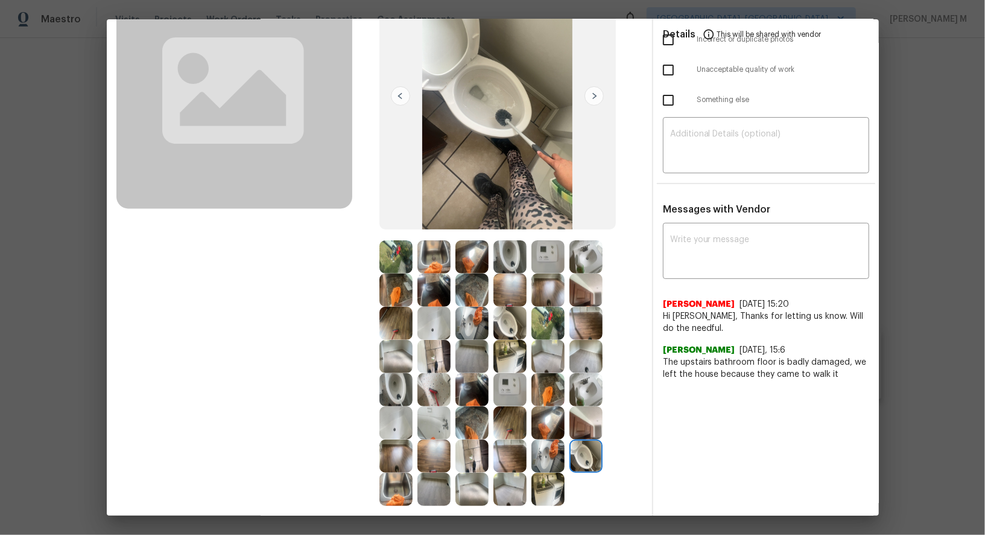
click at [402, 327] on img at bounding box center [396, 323] width 33 height 33
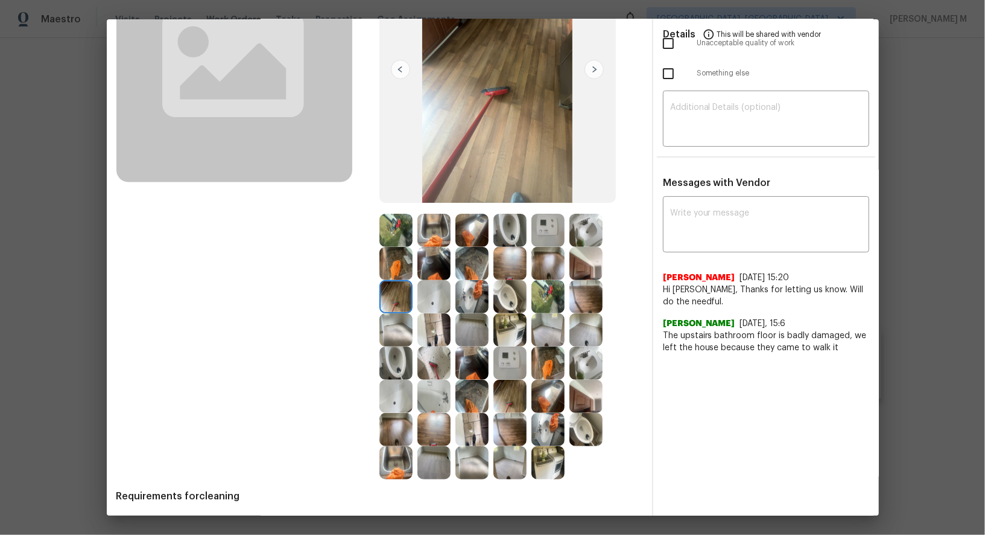
scroll to position [165, 0]
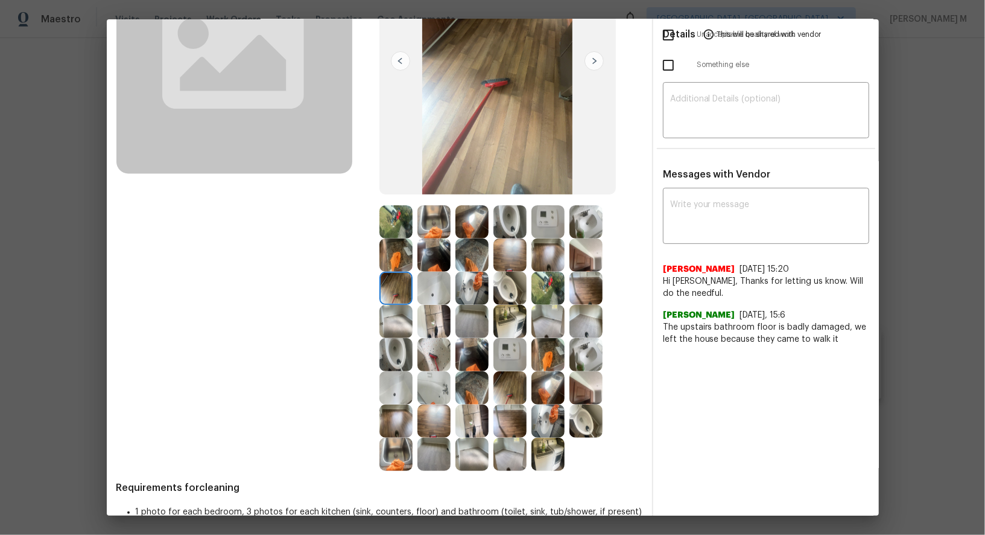
click at [513, 424] on img at bounding box center [510, 420] width 33 height 33
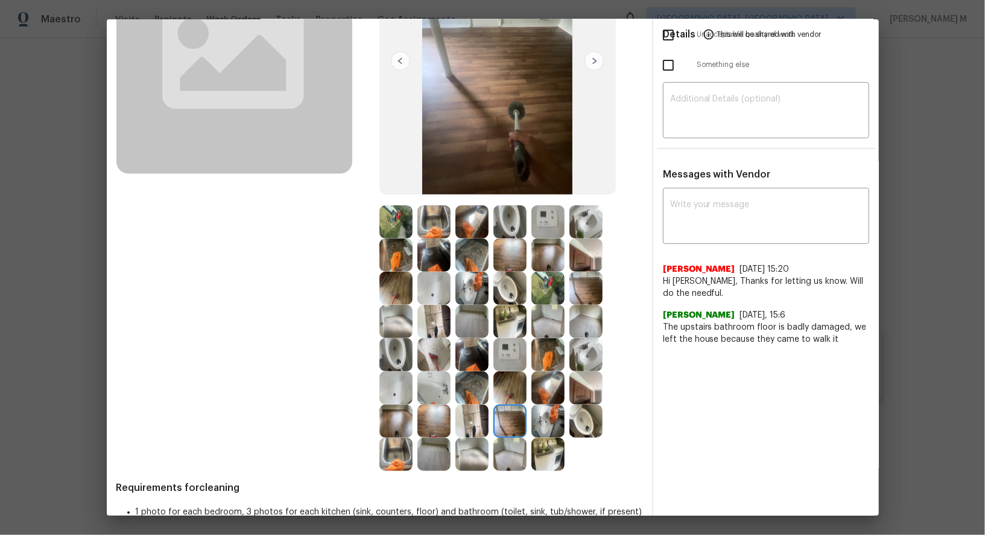
click at [492, 457] on div at bounding box center [475, 453] width 38 height 33
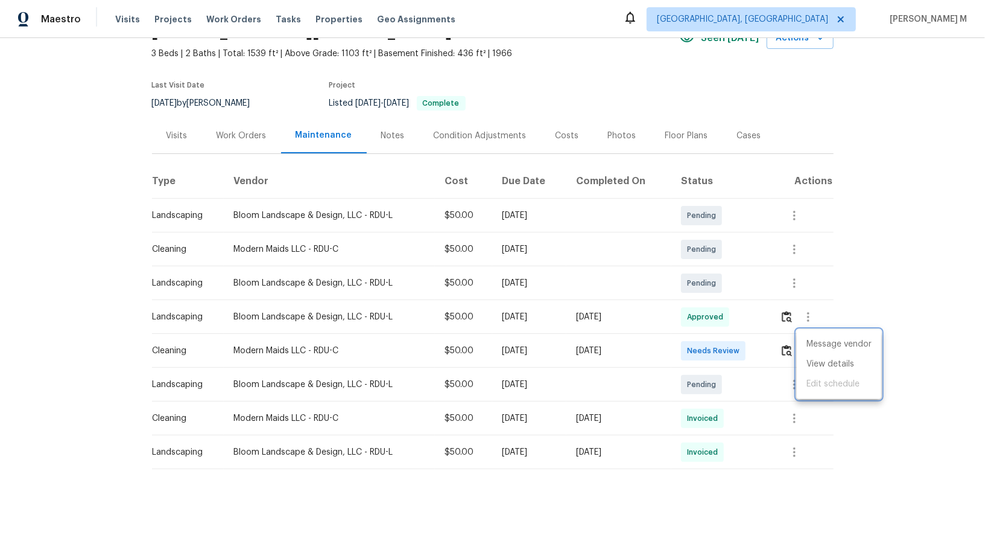
click at [260, 124] on div at bounding box center [492, 267] width 985 height 535
click at [236, 130] on div "Work Orders" at bounding box center [242, 136] width 50 height 12
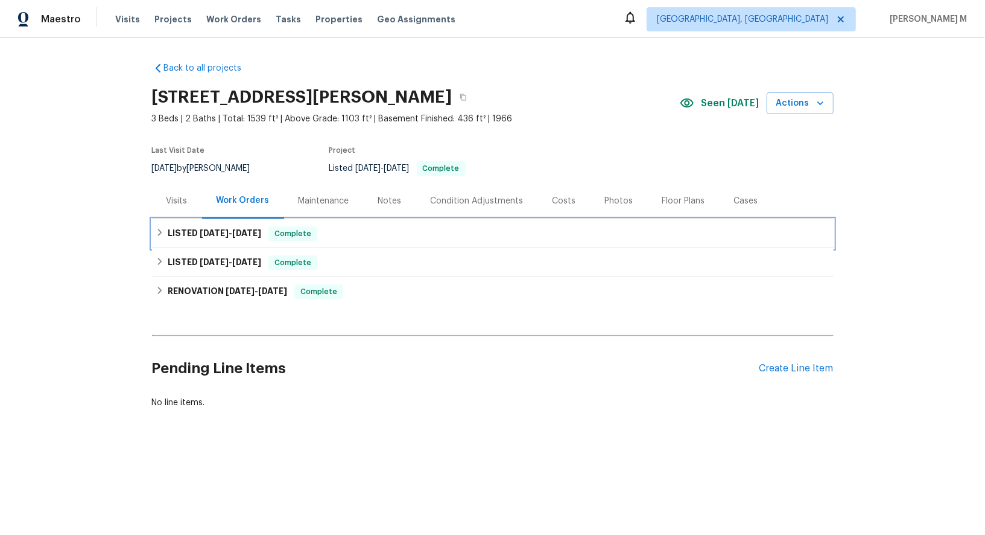
click at [223, 234] on div "LISTED [DATE] - [DATE] Complete" at bounding box center [493, 233] width 682 height 29
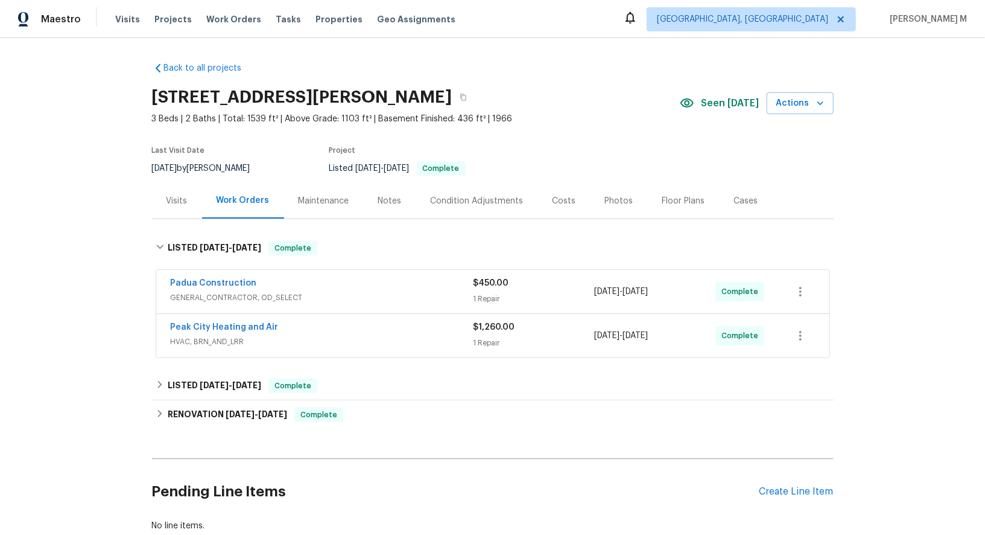
click at [224, 297] on div "Padua Construction GENERAL_CONTRACTOR, OD_SELECT" at bounding box center [322, 291] width 303 height 29
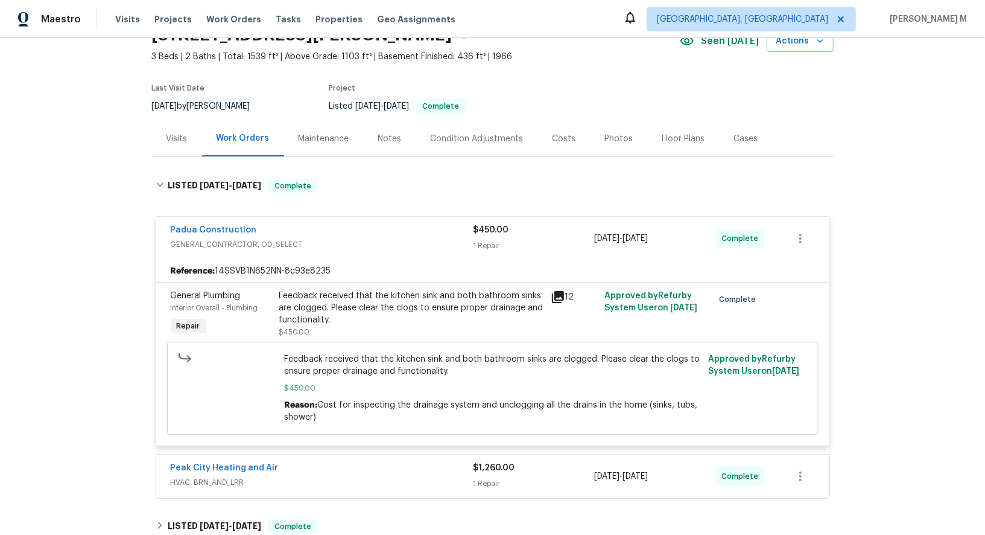
click at [237, 476] on span "HVAC, BRN_AND_LRR" at bounding box center [322, 482] width 303 height 12
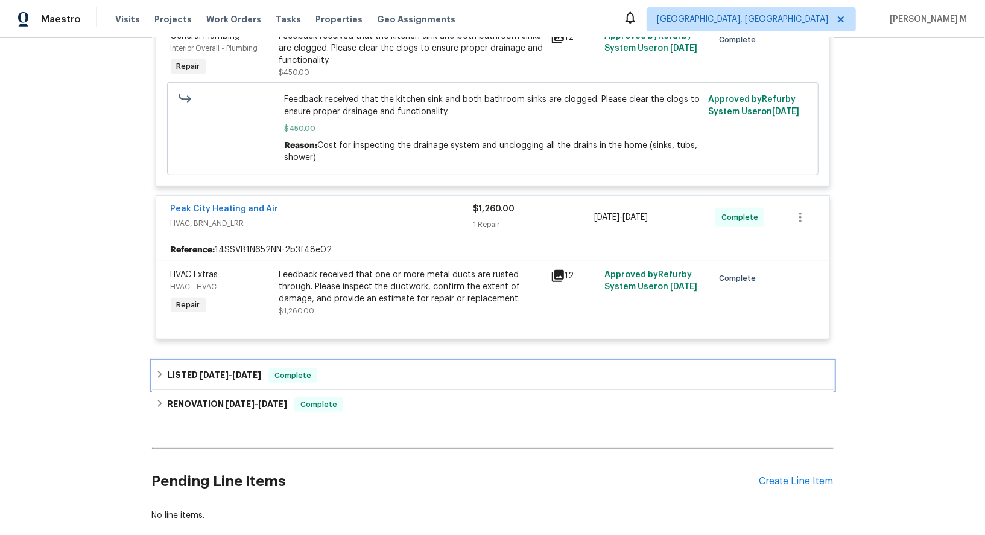
click at [233, 370] on span "[DATE]" at bounding box center [246, 374] width 29 height 8
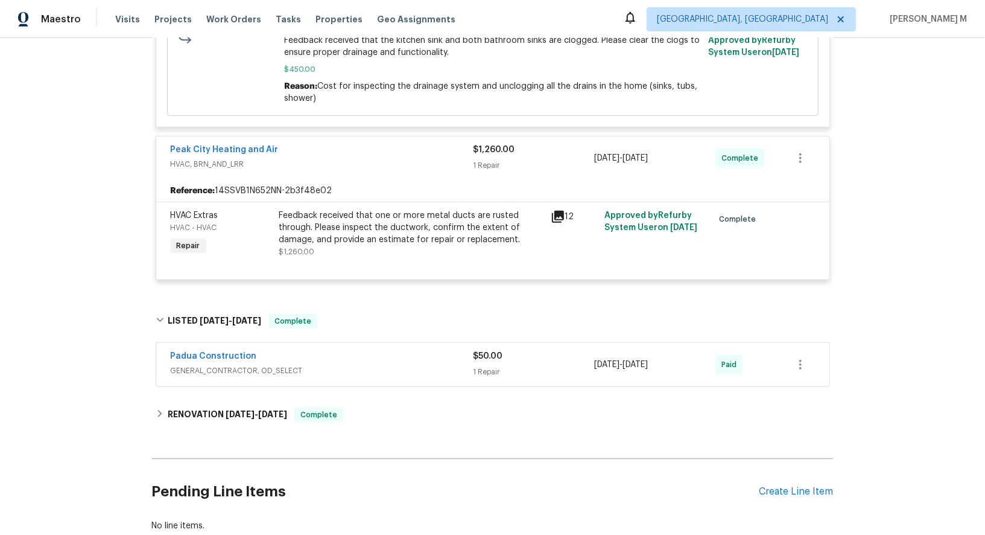
click at [229, 364] on span "GENERAL_CONTRACTOR, OD_SELECT" at bounding box center [322, 370] width 303 height 12
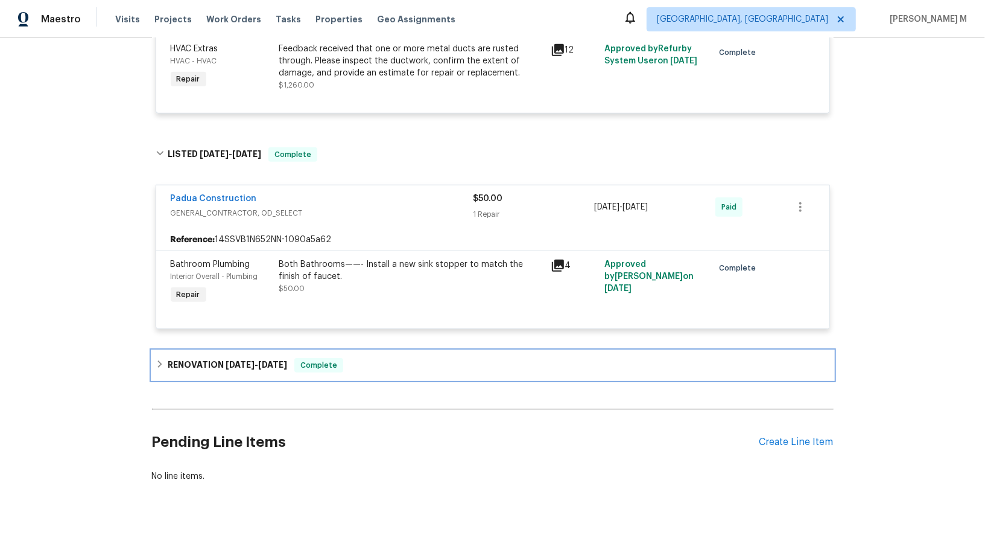
click at [230, 360] on span "[DATE]" at bounding box center [240, 364] width 29 height 8
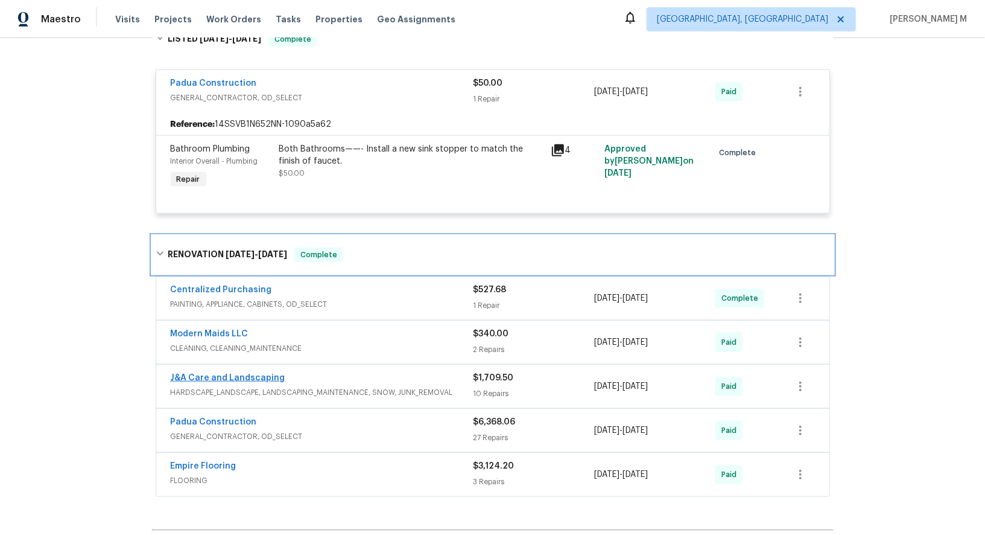
scroll to position [676, 0]
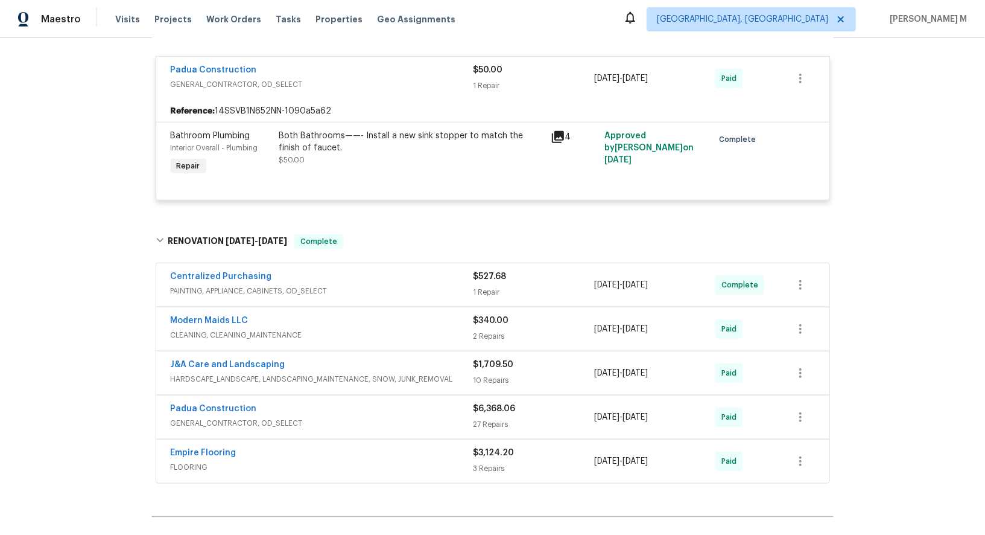
click at [200, 461] on span "FLOORING" at bounding box center [322, 467] width 303 height 12
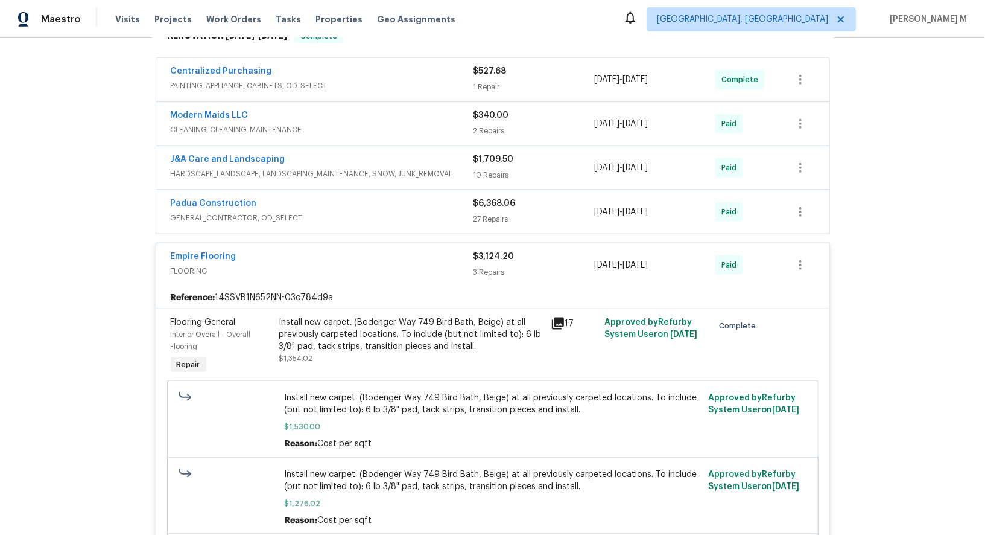
scroll to position [852, 0]
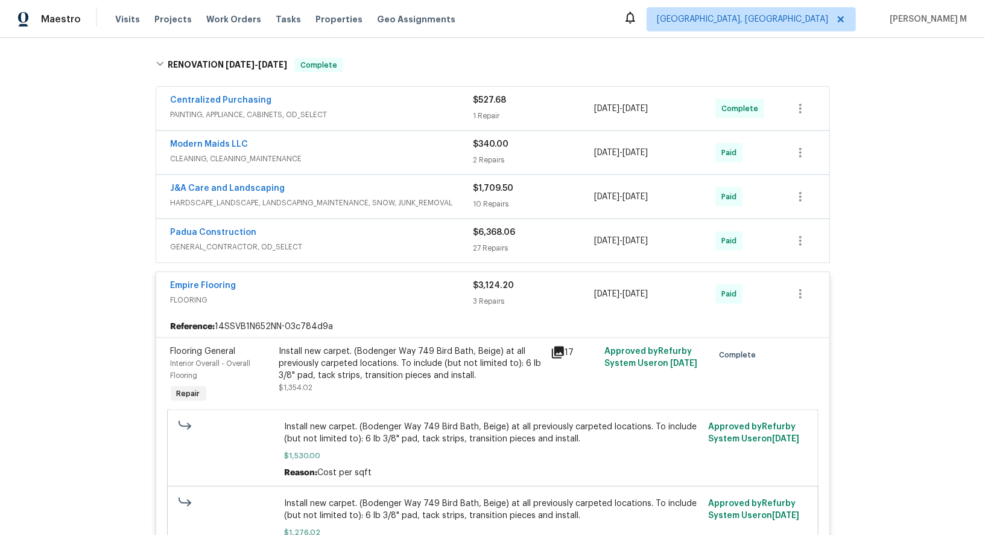
click at [207, 241] on span "GENERAL_CONTRACTOR, OD_SELECT" at bounding box center [322, 247] width 303 height 12
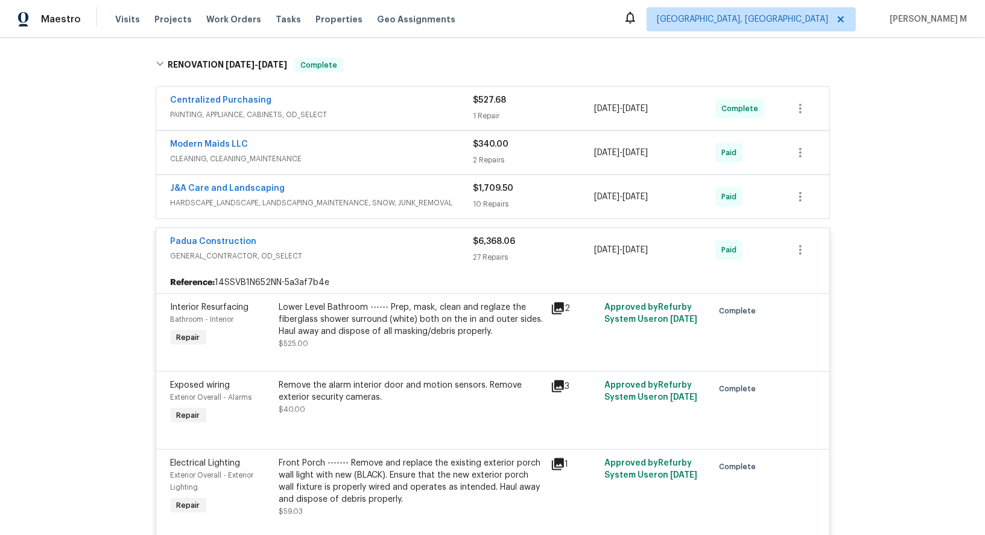
click at [208, 153] on span "CLEANING, CLEANING_MAINTENANCE" at bounding box center [322, 159] width 303 height 12
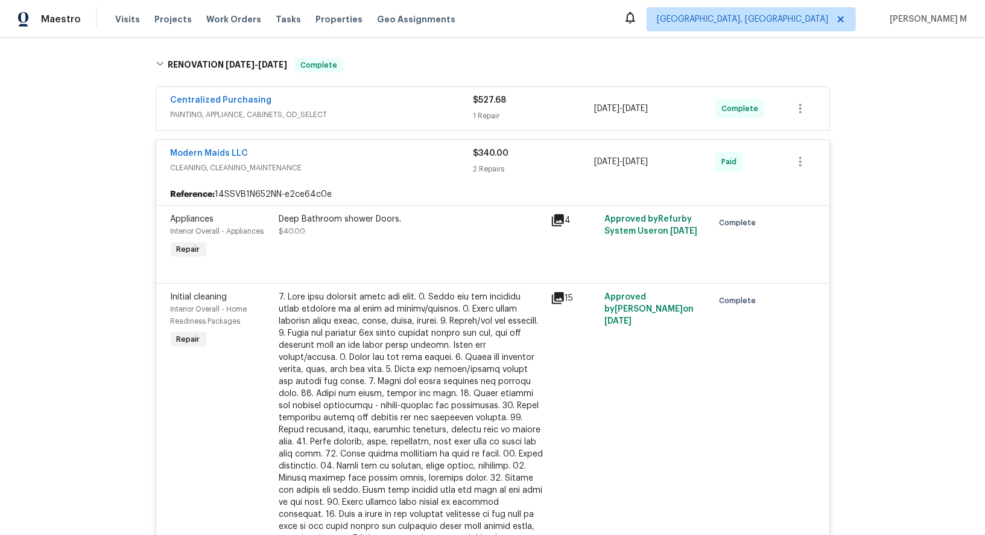
click at [352, 213] on div "Deep Bathroom shower Doors. $40.00" at bounding box center [412, 237] width 272 height 56
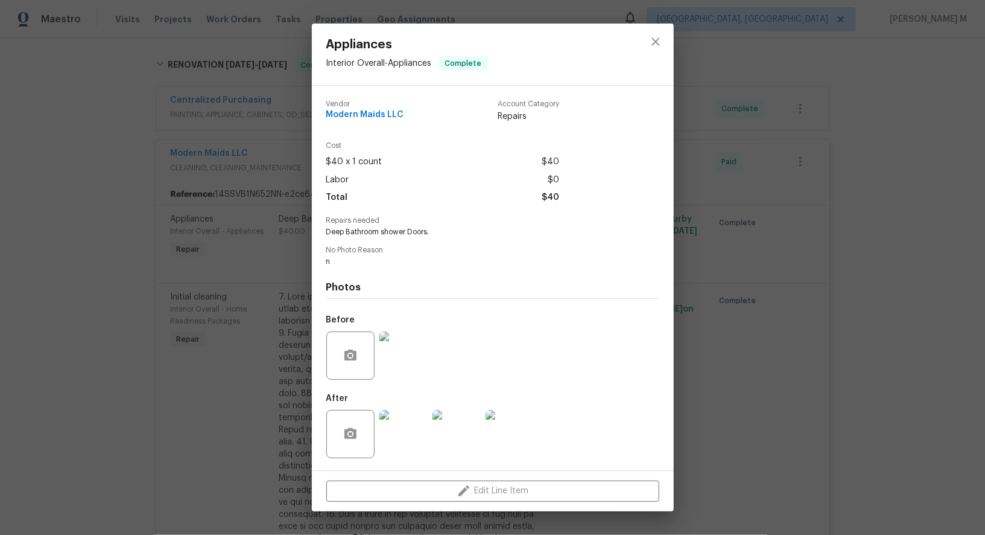
click at [401, 353] on img at bounding box center [404, 355] width 48 height 48
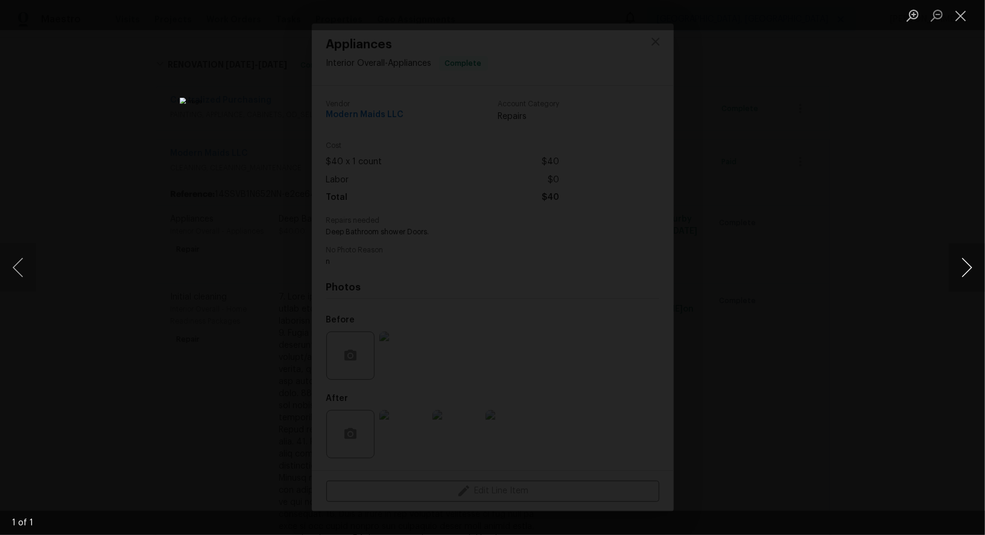
click at [966, 270] on button "Next image" at bounding box center [967, 267] width 36 height 48
click at [921, 167] on div "Lightbox" at bounding box center [492, 267] width 985 height 535
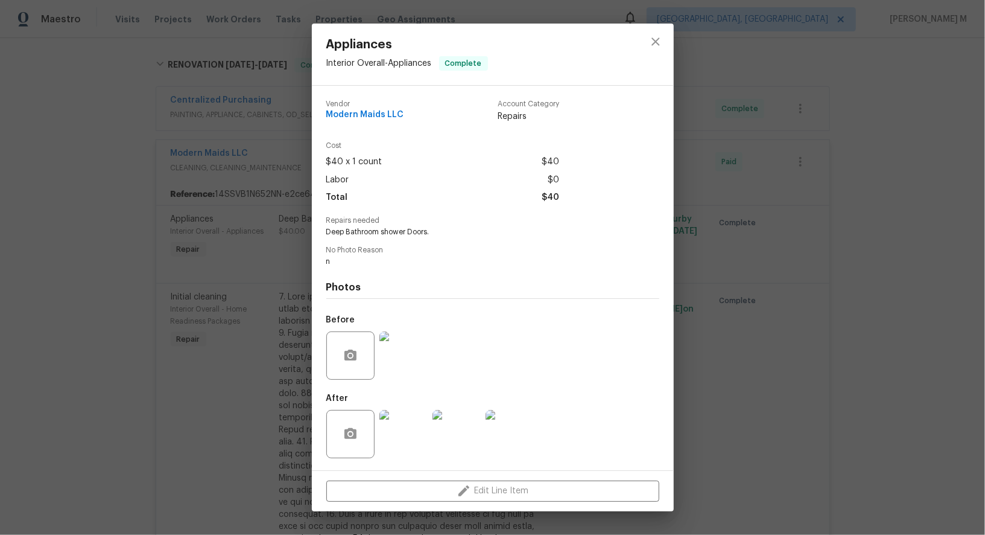
click at [918, 116] on div "Appliances Interior Overall - Appliances Complete Vendor Modern Maids LLC Accou…" at bounding box center [492, 267] width 985 height 535
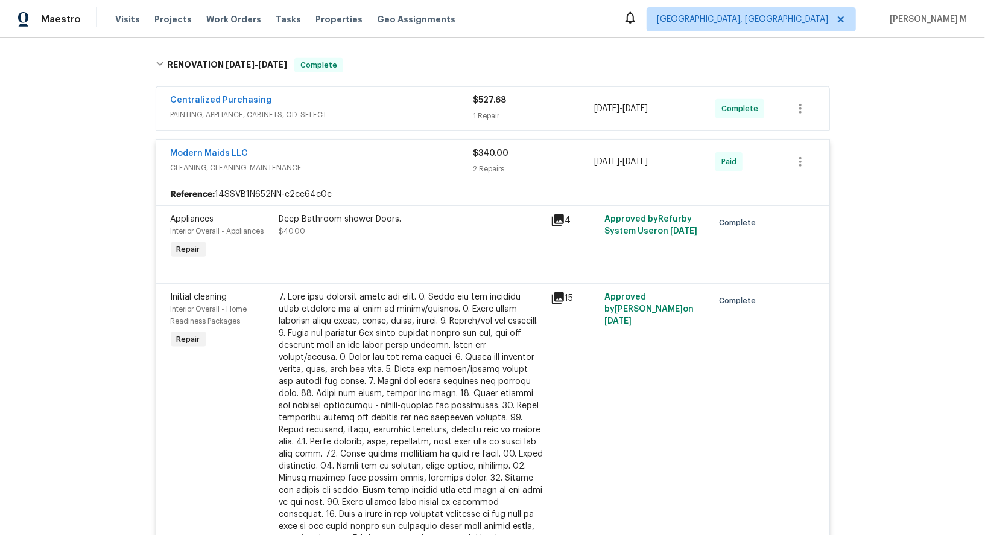
click at [440, 213] on div "Deep Bathroom shower Doors." at bounding box center [411, 219] width 264 height 12
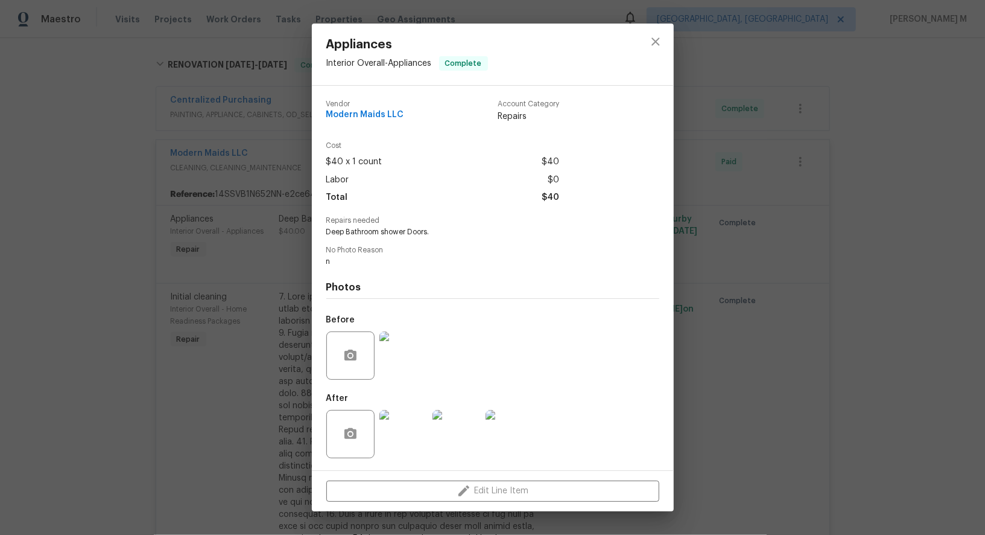
click at [404, 424] on img at bounding box center [404, 434] width 48 height 48
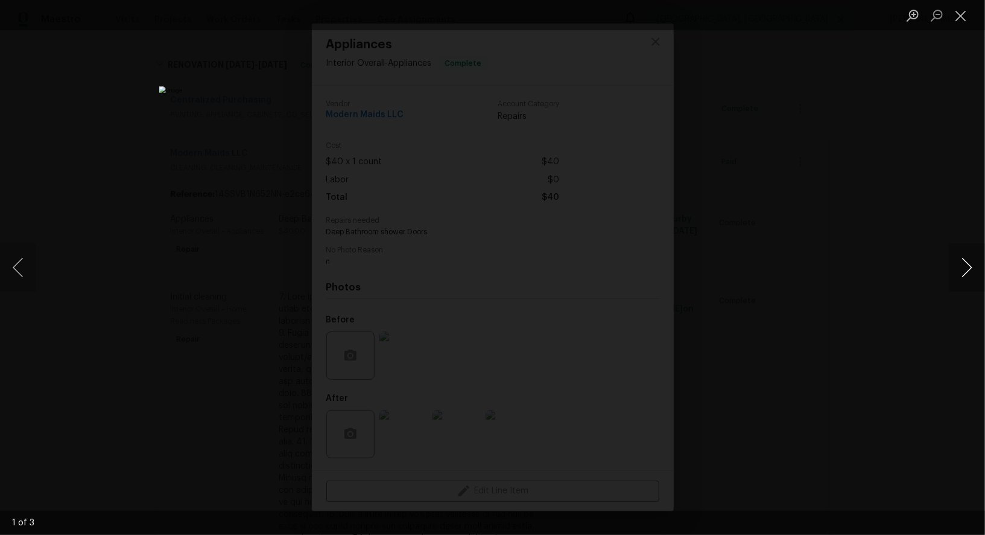
click at [958, 262] on button "Next image" at bounding box center [967, 267] width 36 height 48
click at [960, 203] on div "Lightbox" at bounding box center [492, 267] width 985 height 535
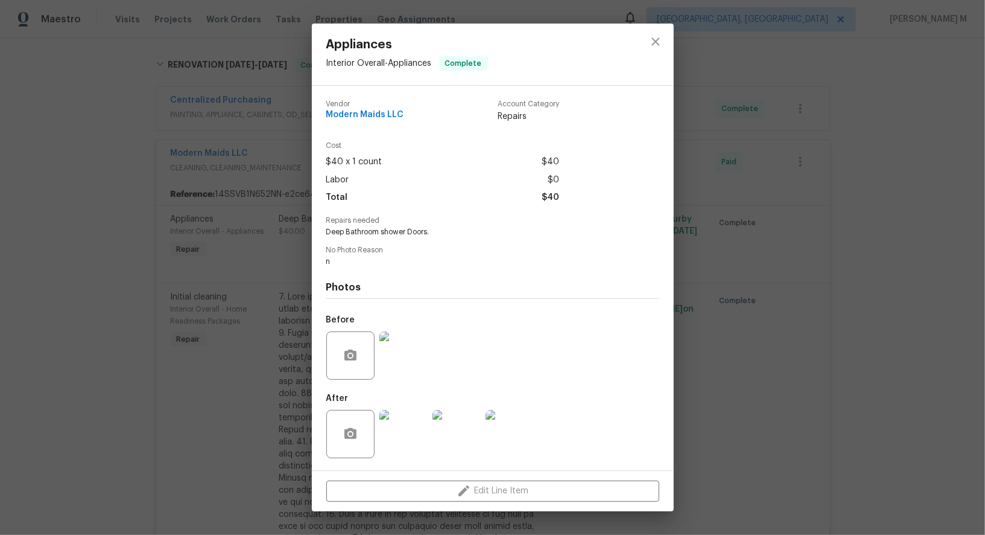
click at [948, 199] on div "Appliances Interior Overall - Appliances Complete Vendor Modern Maids LLC Accou…" at bounding box center [492, 267] width 985 height 535
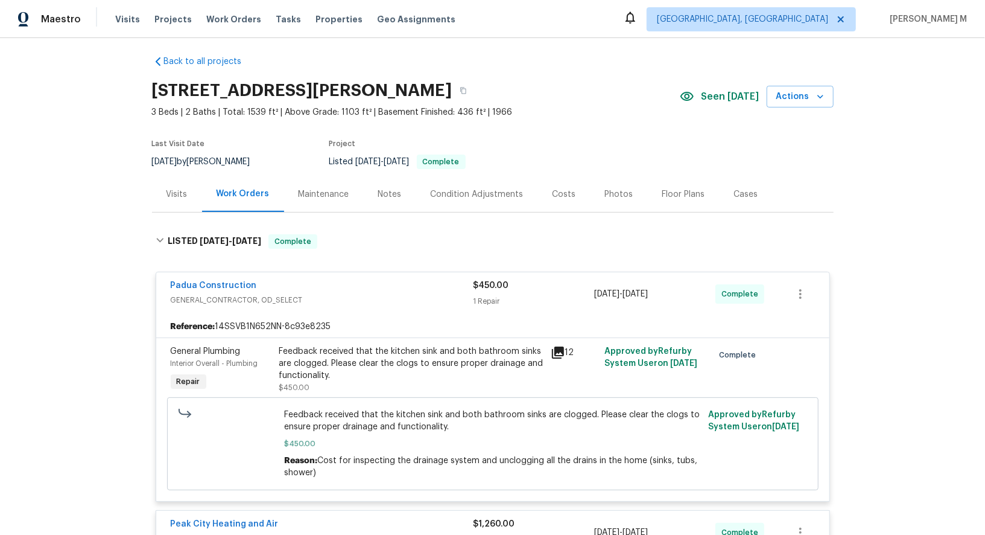
scroll to position [0, 0]
